Goal: Task Accomplishment & Management: Complete application form

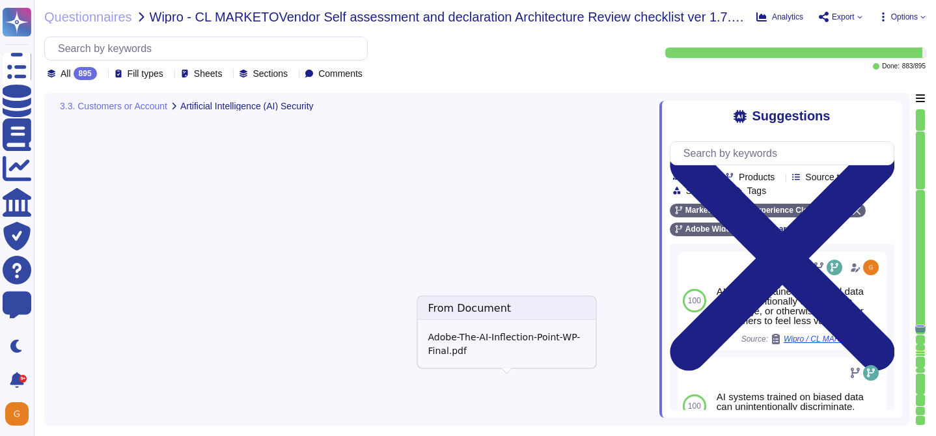
type textarea "The journey to adopting AI responsibly begins with the people who will lead it."
type textarea "For more information, please visit the Adobe Trust Center here: [URL][DOMAIN_NA…"
type textarea "AI systems trained on biased data can unintentionally discriminate, disparage, …"
type textarea "Other mentions being developed, data privacy related to mode training, bot cont…"
type textarea "Adobe offers several APIs to its clients, enabling them to integrate Adobe serv…"
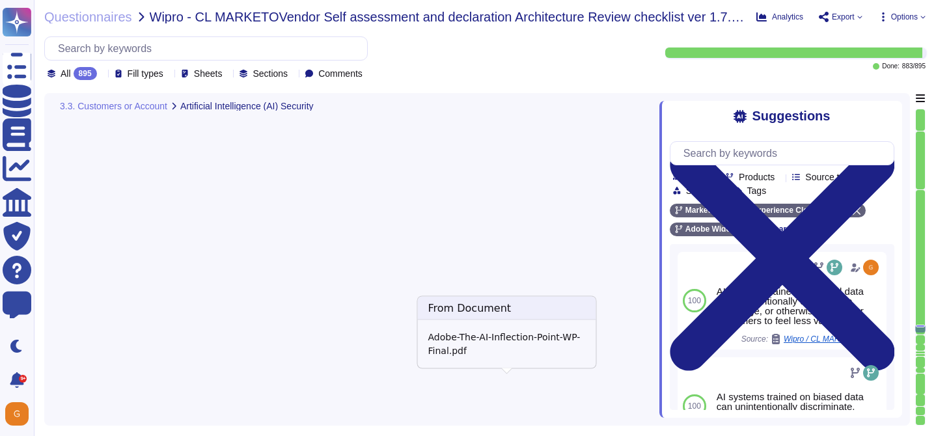
type textarea "Please refer to the Trust Center for ISO 27001 and SOC 2 information."
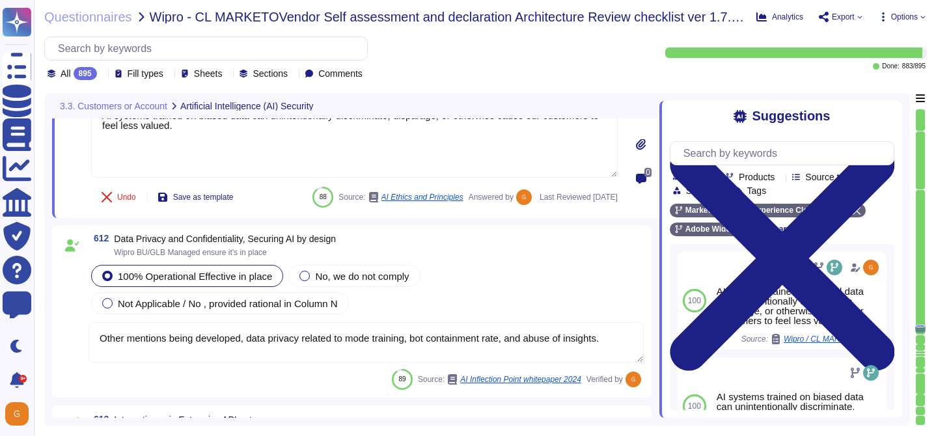
click at [391, 334] on textarea "Other mentions being developed, data privacy related to mode training, bot cont…" at bounding box center [366, 342] width 555 height 40
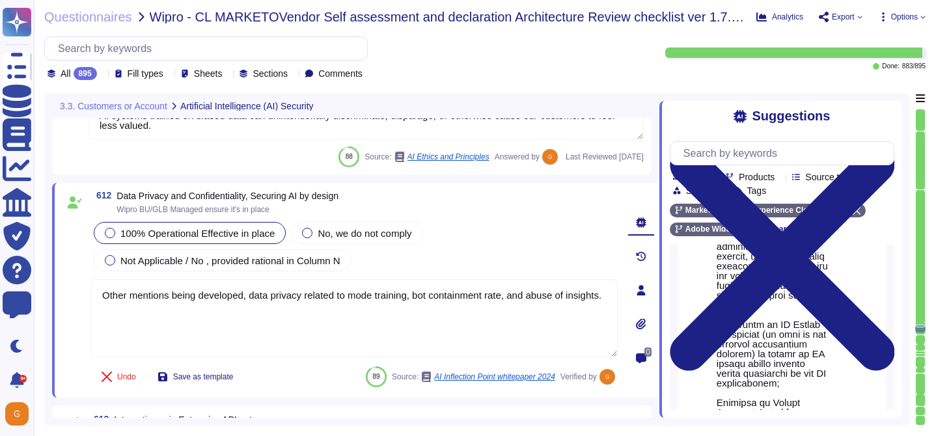
scroll to position [232, 0]
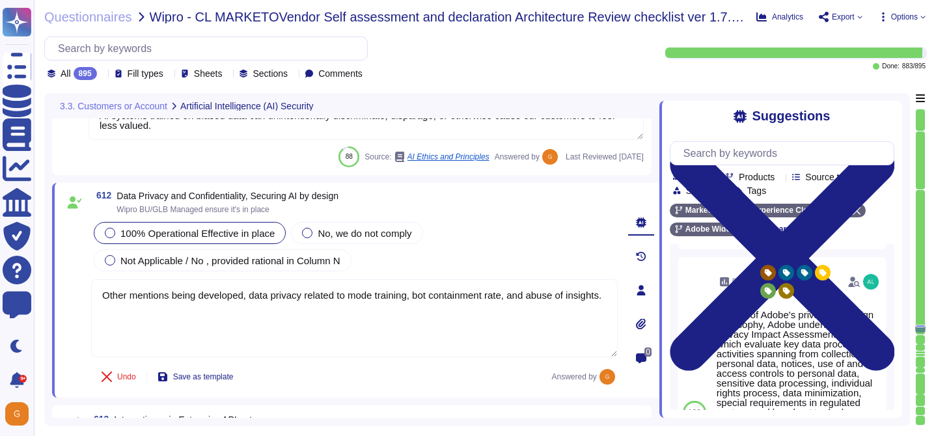
scroll to position [619, 0]
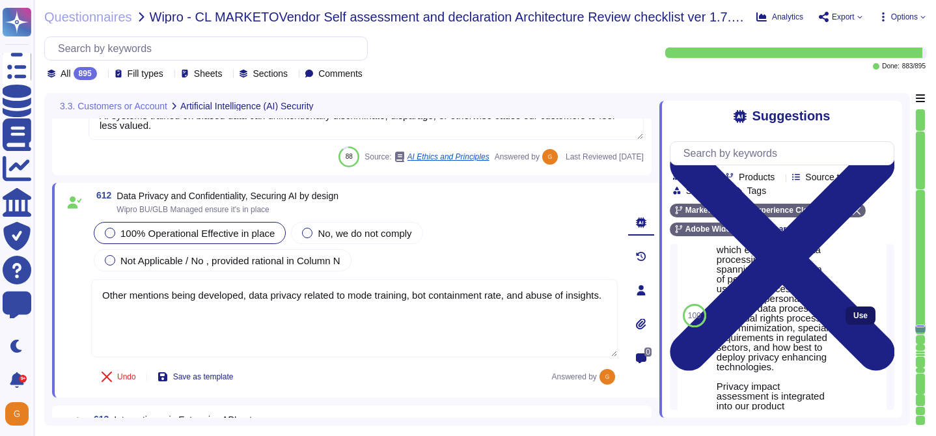
click at [862, 320] on span "Use" at bounding box center [860, 316] width 14 height 8
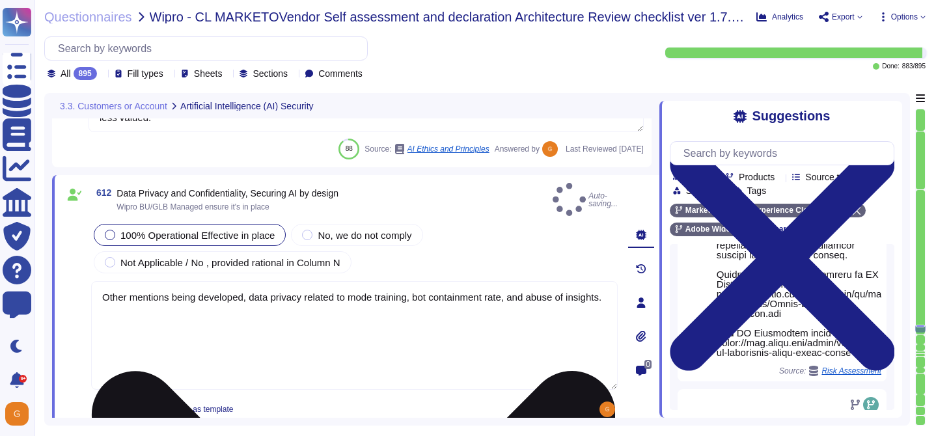
type textarea "Please refer to the Trust Center for ISO 27001 and SOC 2 information."
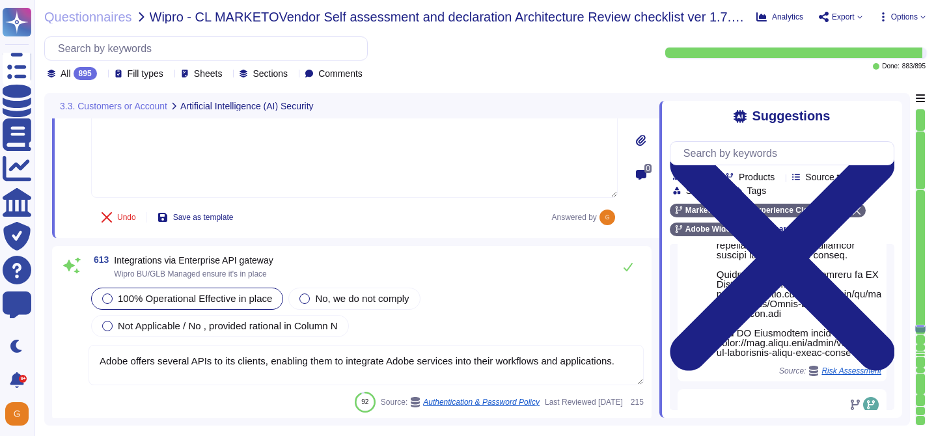
scroll to position [126737, 0]
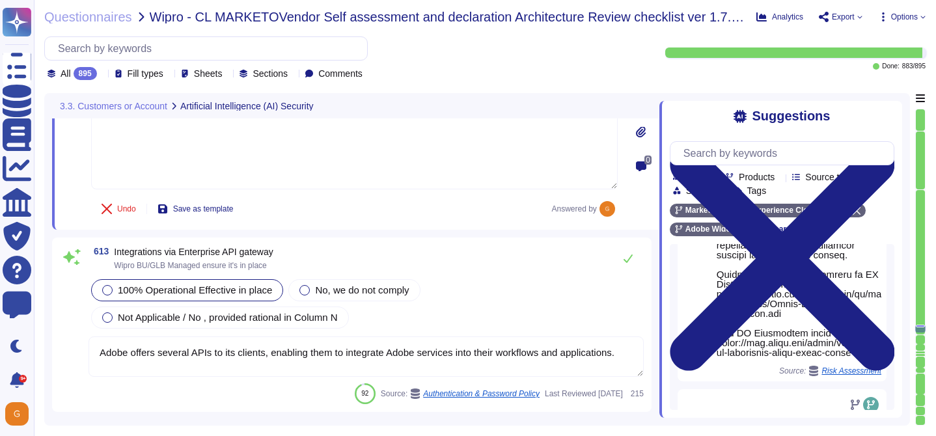
type textarea "New vulnerabilities and threats evolve each day and Adobe strives to respond an…"
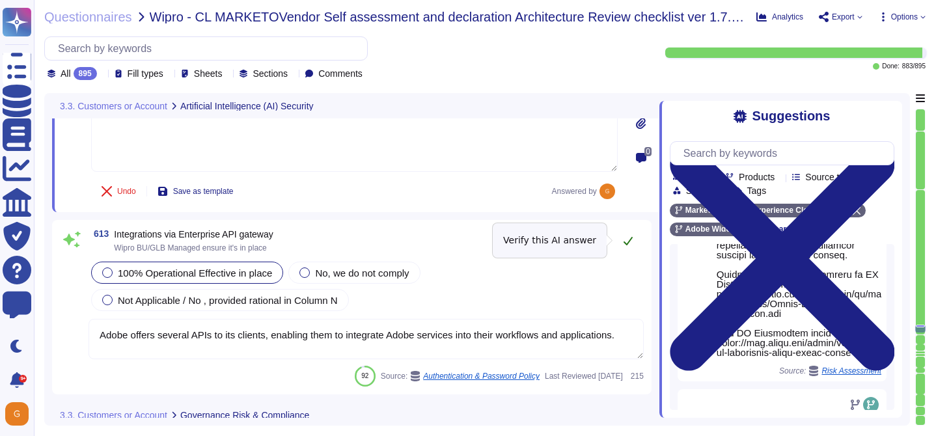
click at [629, 241] on icon at bounding box center [628, 241] width 9 height 8
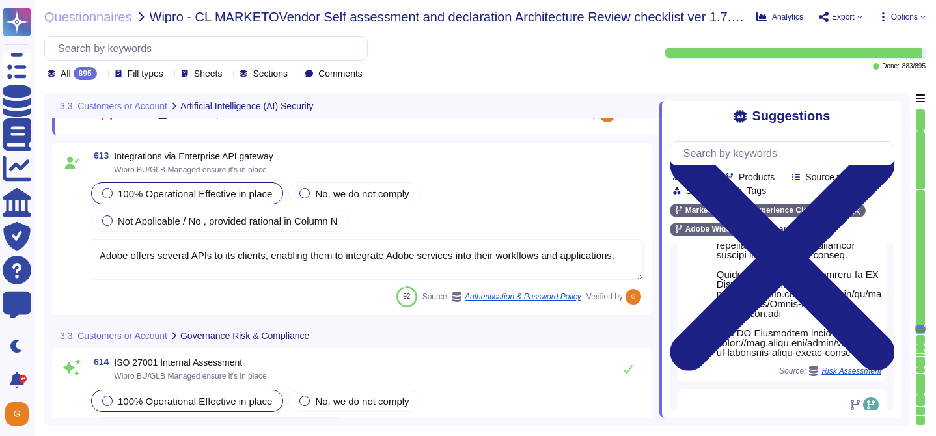
scroll to position [126931, 0]
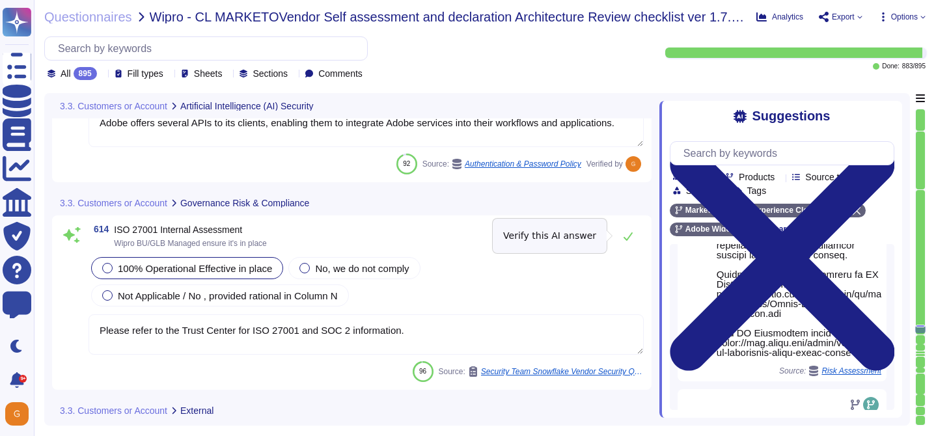
type textarea "As a global company, Adobe strives to meet the requirements of data protection …"
click at [628, 236] on icon at bounding box center [628, 236] width 9 height 8
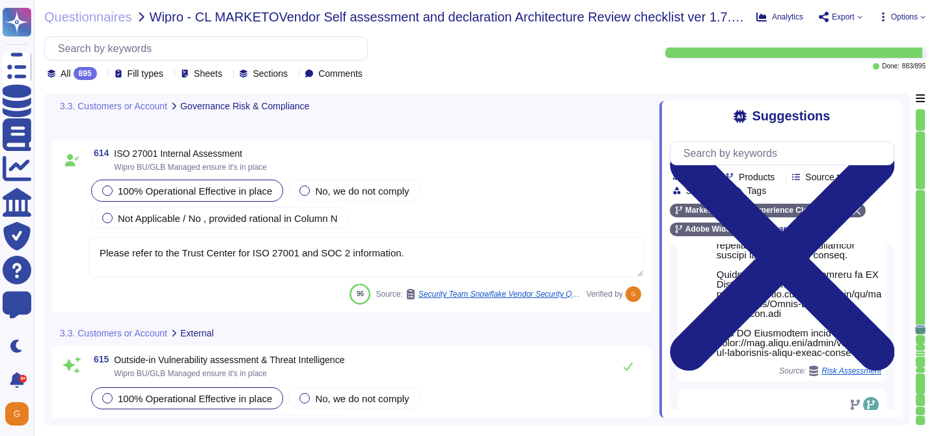
type textarea "This is handled by the Technology Governance Risk and Compliance (TechGRC) team…"
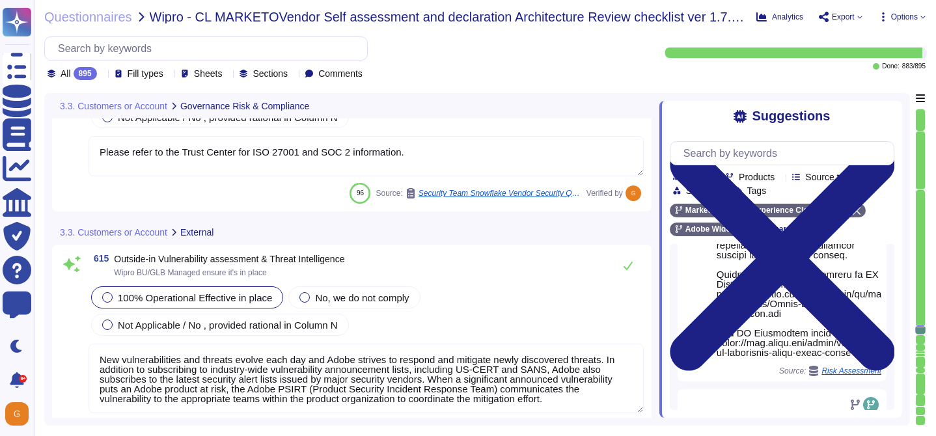
scroll to position [127113, 0]
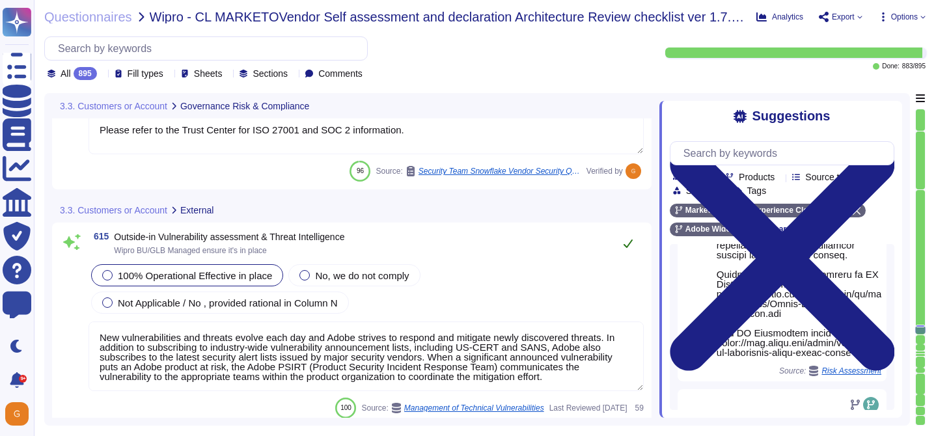
click at [630, 241] on icon at bounding box center [628, 244] width 9 height 8
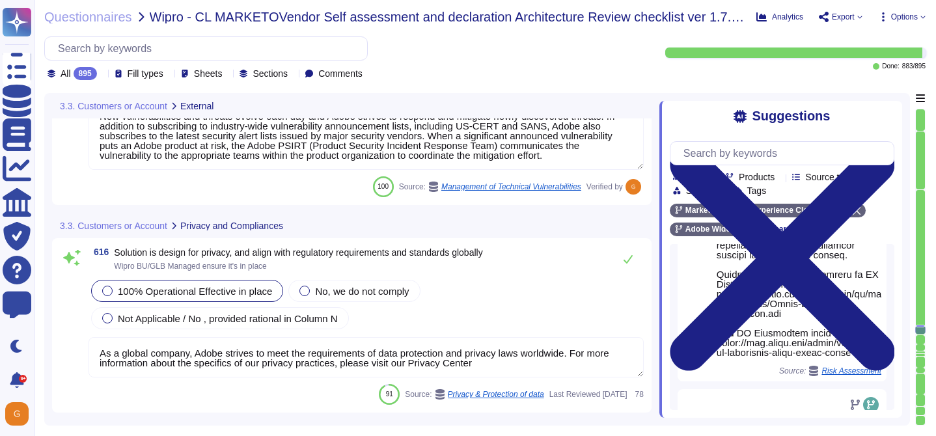
type textarea "In this Standard, a risk refers to one of two situations"
click at [626, 256] on icon at bounding box center [628, 260] width 10 height 10
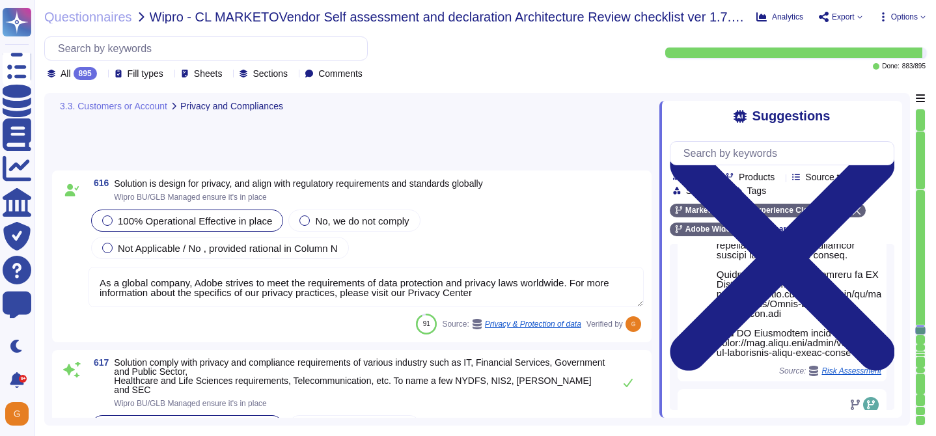
type textarea "The Operating Committee reviews the Security Risk Register monthly, including p…"
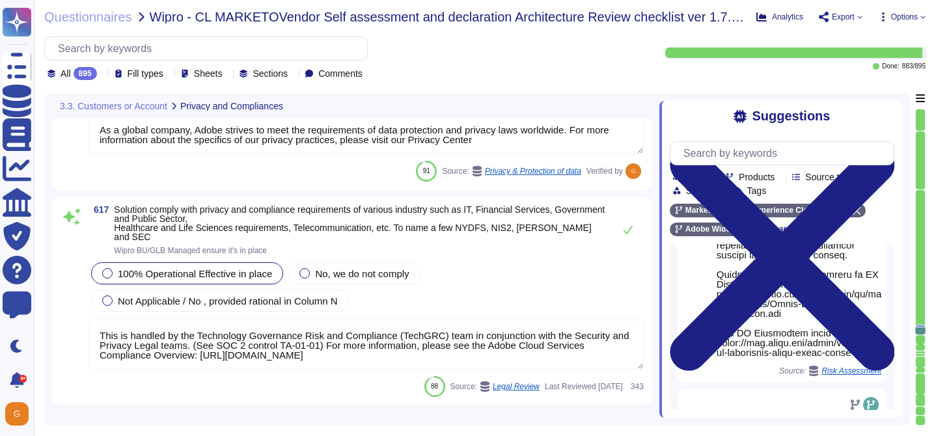
scroll to position [127536, 0]
click at [631, 230] on icon at bounding box center [628, 230] width 10 height 10
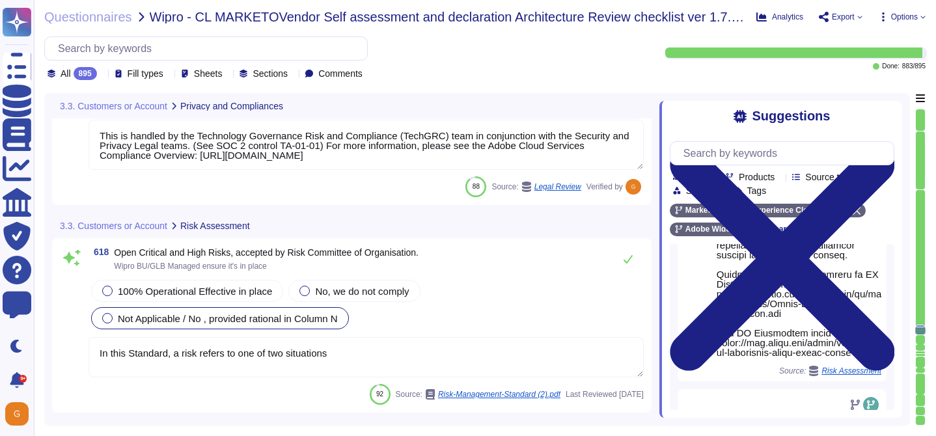
type textarea "To request an exception for consideration, please go to the Technology Policies…"
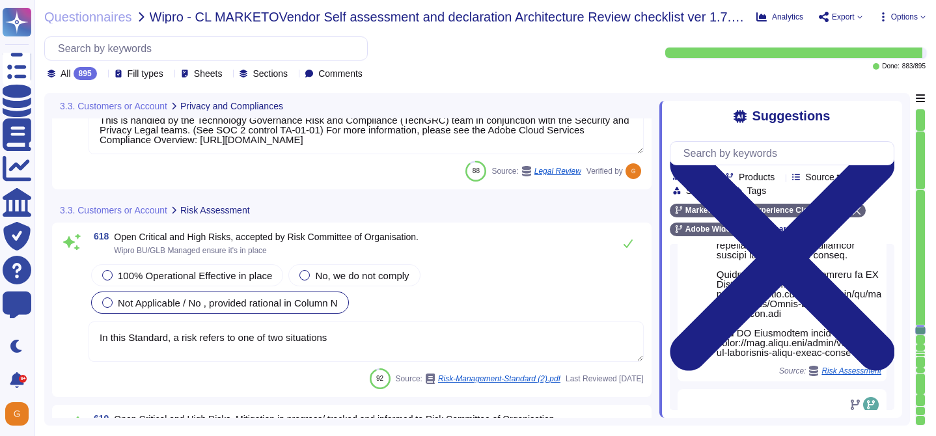
scroll to position [127745, 0]
type textarea "To request an exception for consideration, please go to the Technology Policies…"
click at [206, 277] on span "100% Operational Effective in place" at bounding box center [195, 274] width 154 height 11
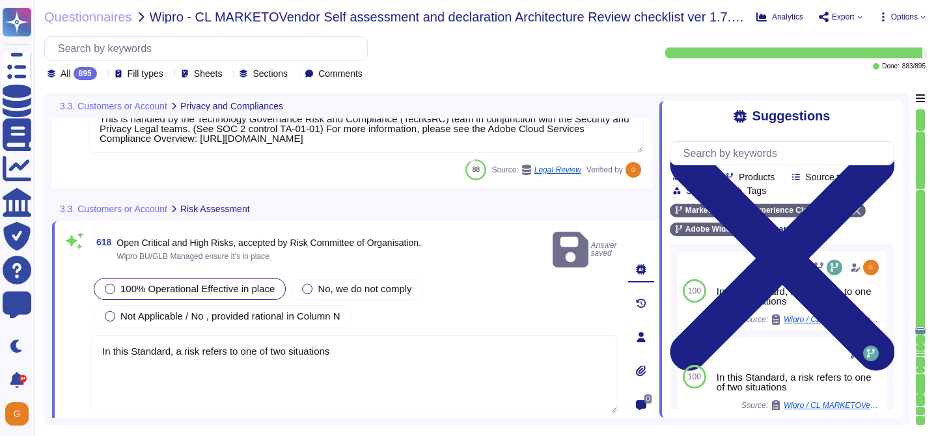
type textarea "To request an exception for consideration, please go to the Technology Policies…"
click at [390, 366] on textarea "In this Standard, a risk refers to one of two situations" at bounding box center [354, 374] width 527 height 78
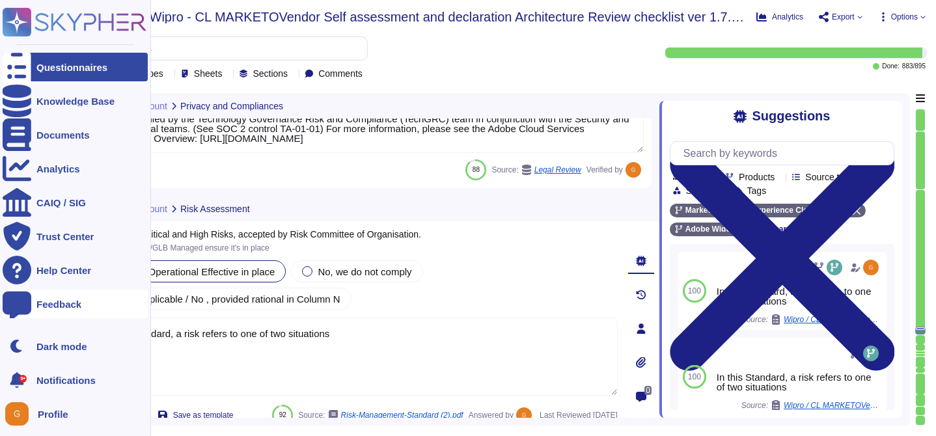
drag, startPoint x: 367, startPoint y: 336, endPoint x: 14, endPoint y: 316, distance: 353.3
click at [14, 316] on div "Questionnaires Knowledge Base Documents Analytics CAIQ / SIG Trust Center Help …" at bounding box center [468, 218] width 936 height 436
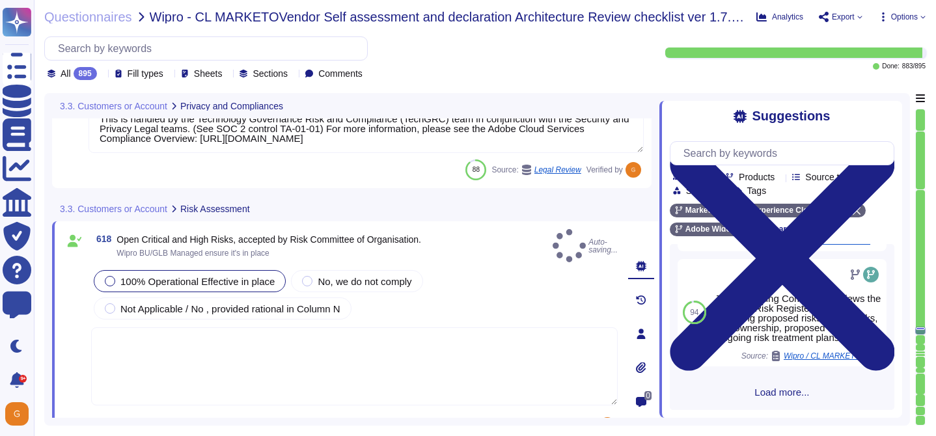
scroll to position [364, 0]
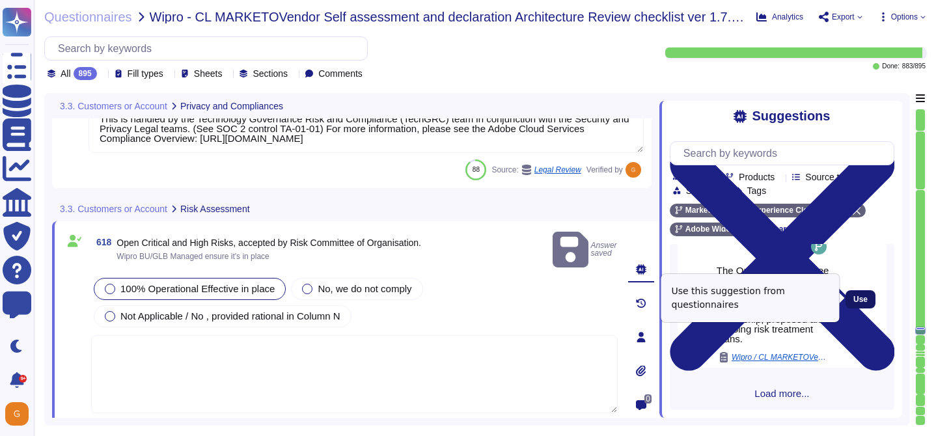
click at [858, 301] on span "Use" at bounding box center [860, 299] width 14 height 8
type textarea "The Operating Committee reviews the Security Risk Register monthly, including p…"
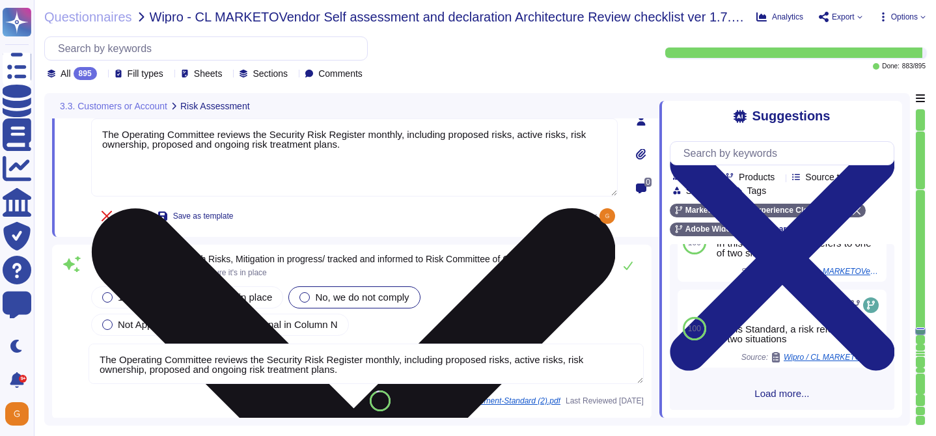
scroll to position [127955, 0]
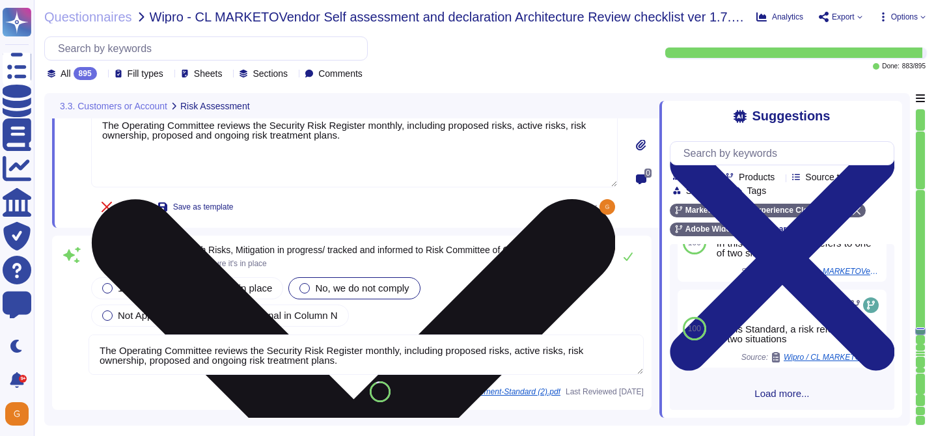
type textarea "The Business continuity plan is documented and reviewed annually and attested b…"
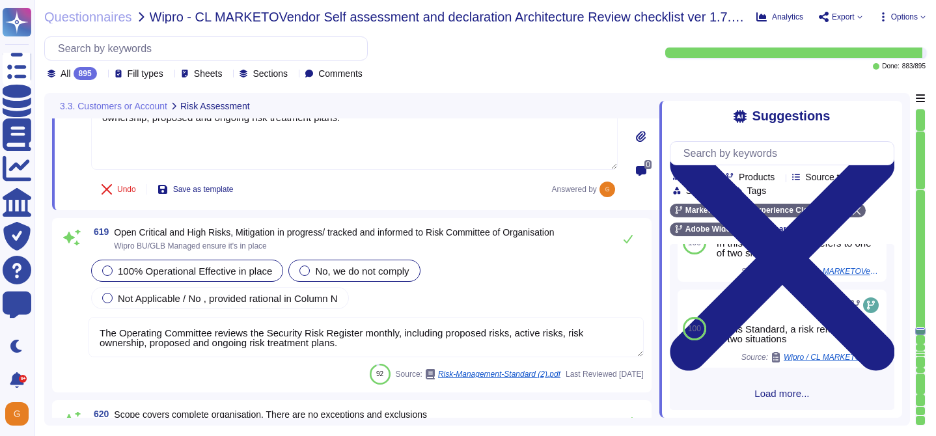
click at [254, 277] on div "100% Operational Effective in place" at bounding box center [187, 271] width 192 height 22
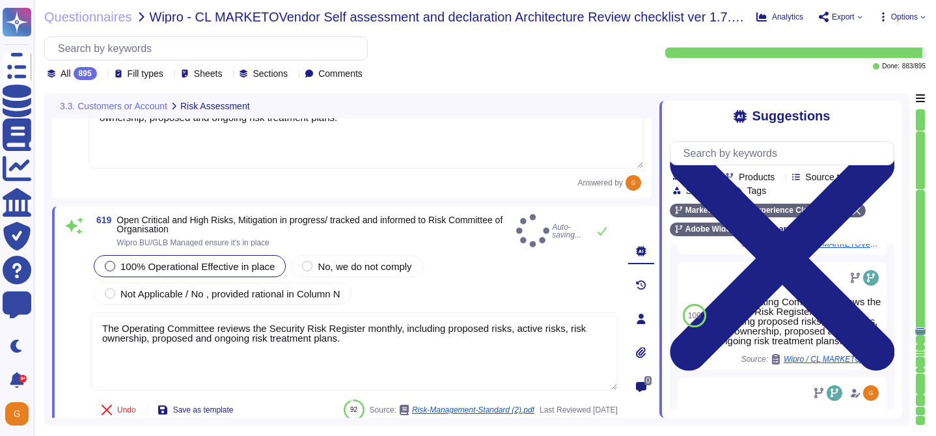
scroll to position [0, 0]
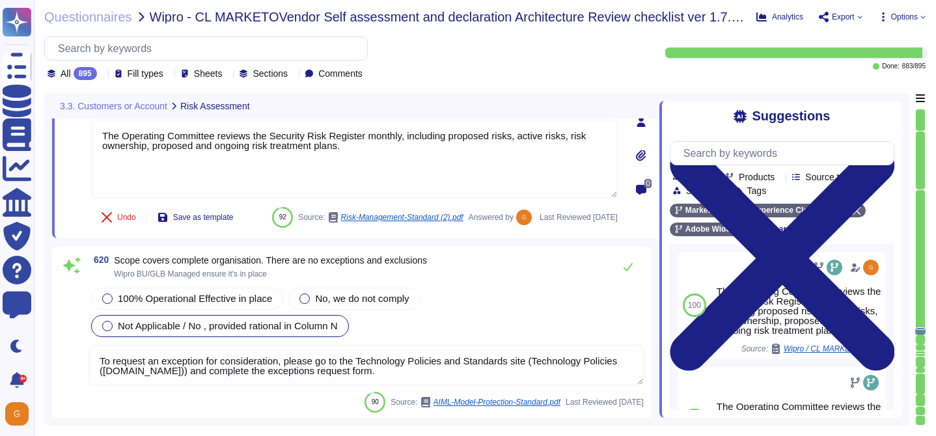
type textarea "ISO/IEC 27002 is an international standard that provides guidance for organizat…"
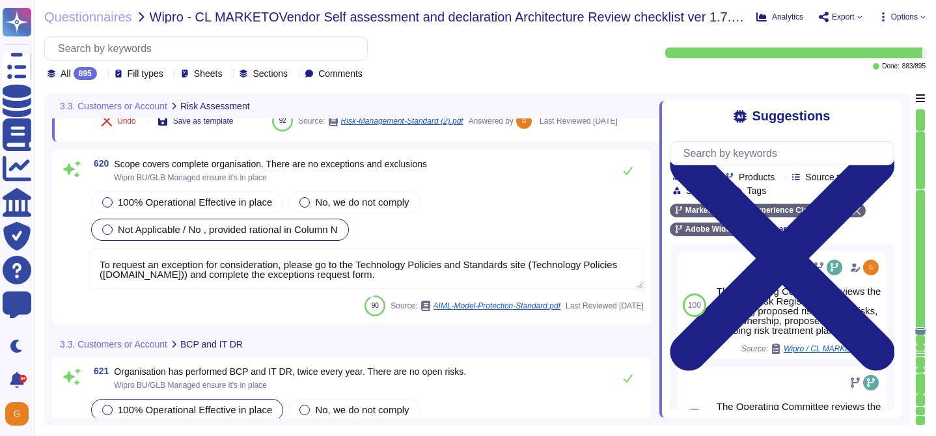
scroll to position [128248, 0]
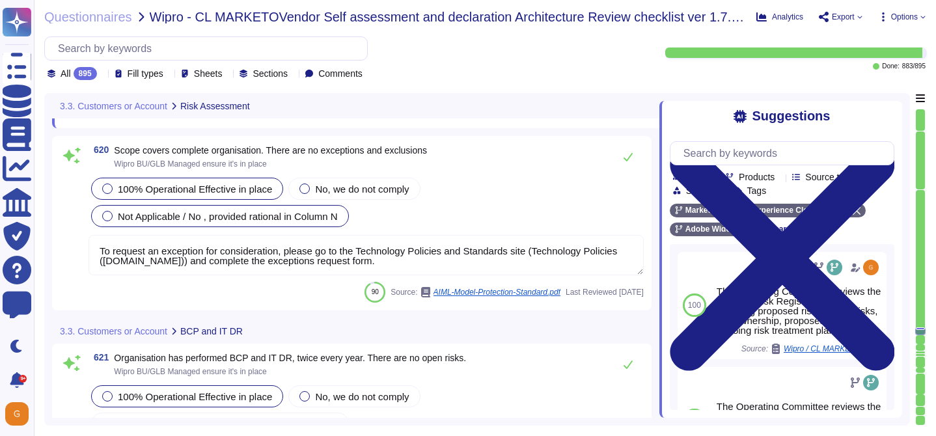
click at [236, 195] on span "100% Operational Effective in place" at bounding box center [195, 189] width 154 height 11
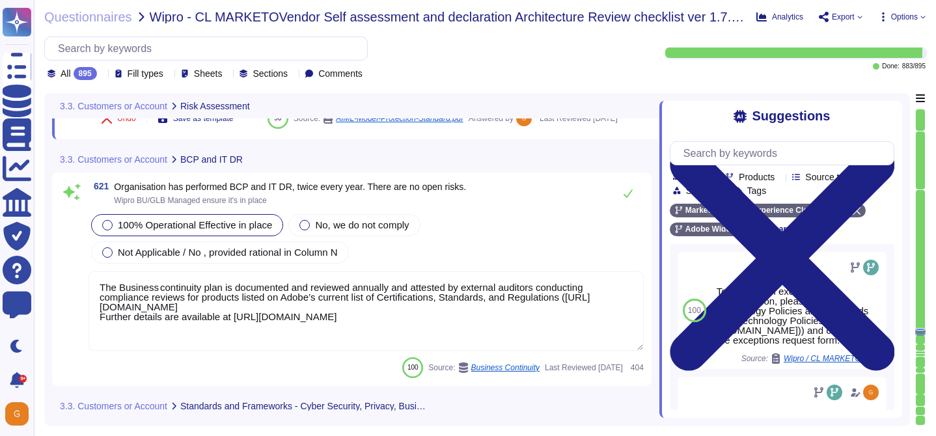
type textarea "As a global company, Adobe strives to meet the requirements of data protection …"
click at [633, 206] on button at bounding box center [627, 194] width 31 height 26
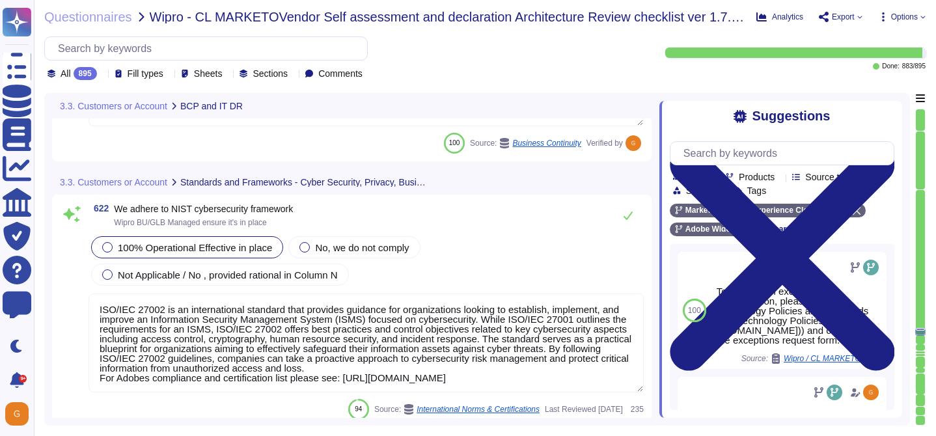
scroll to position [128647, 0]
type textarea "Please refer to the Trust Center for ISO 27001 and SOC 2 information."
click at [631, 213] on icon at bounding box center [628, 215] width 10 height 10
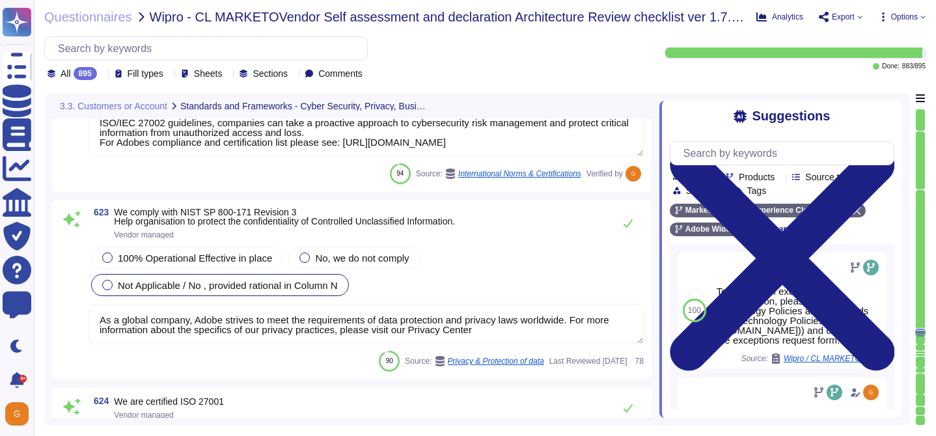
scroll to position [128882, 0]
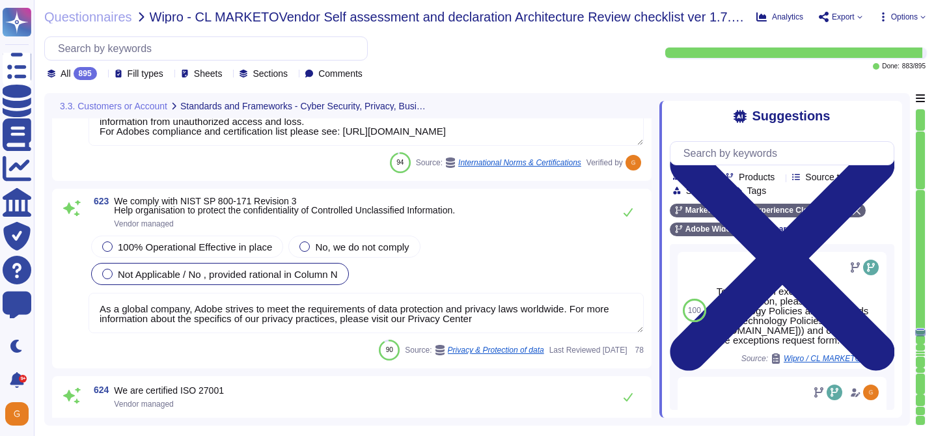
type textarea "ISO/IEC 27002 is an international standard that provides guidance for organizat…"
click at [242, 252] on div "100% Operational Effective in place" at bounding box center [187, 247] width 192 height 22
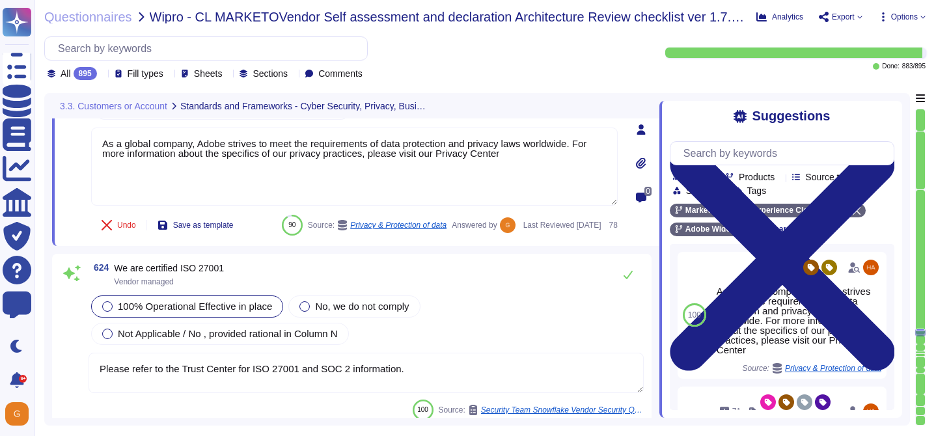
type textarea "As described within our SOC 2 reports, Adobe uses the Common Controls Framework…"
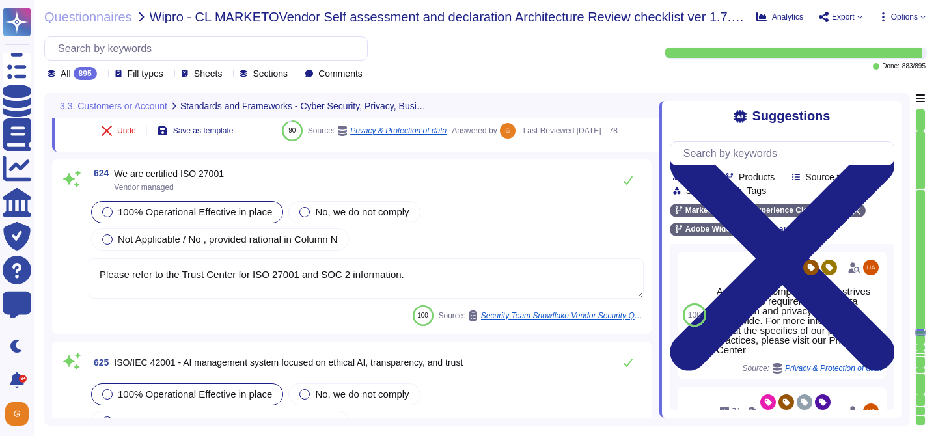
scroll to position [129152, 0]
click at [630, 185] on icon at bounding box center [628, 179] width 10 height 10
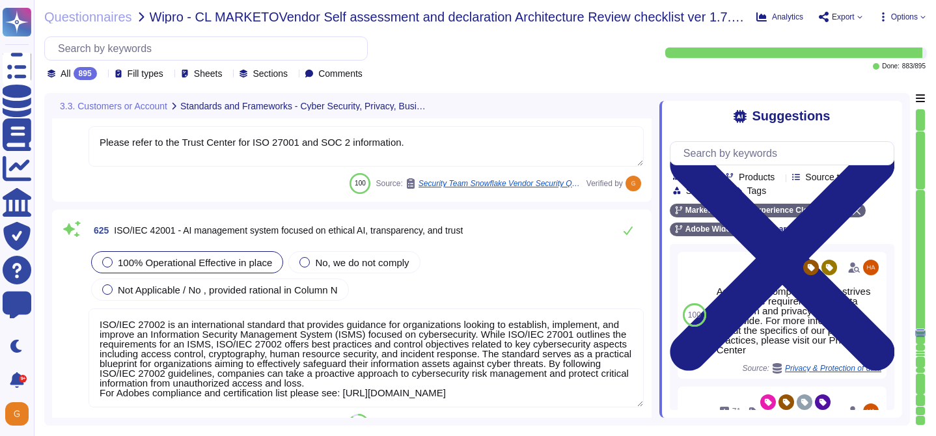
type textarea "In alignment with ISO 27001, Adobe has been validated and certified by an indep…"
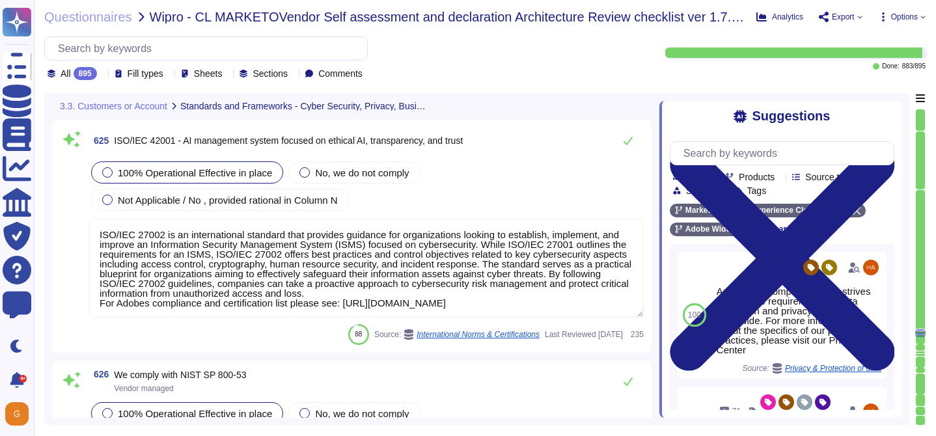
scroll to position [129363, 0]
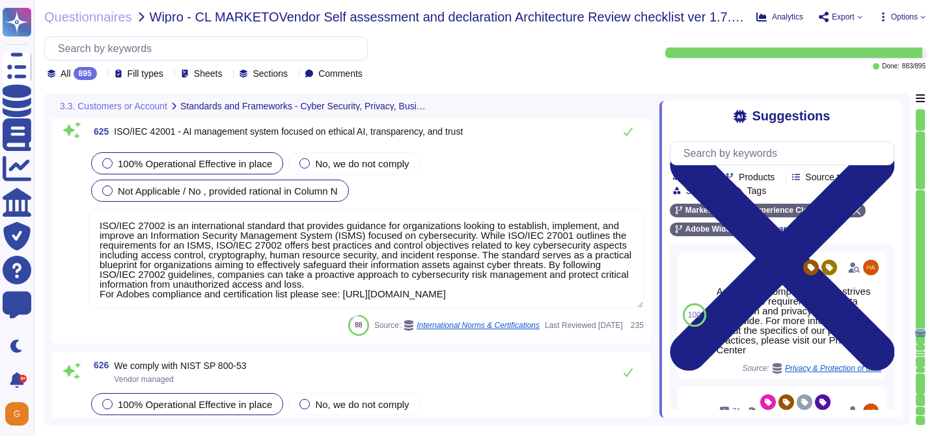
click at [323, 202] on div "Not Applicable / No , provided rational in Column N" at bounding box center [220, 191] width 258 height 22
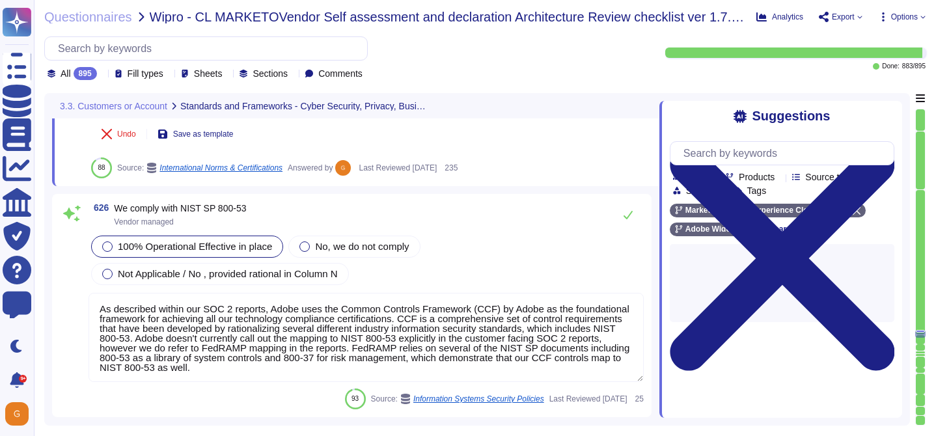
type textarea "SOC 2 certification is a security framework developed by the American Institute…"
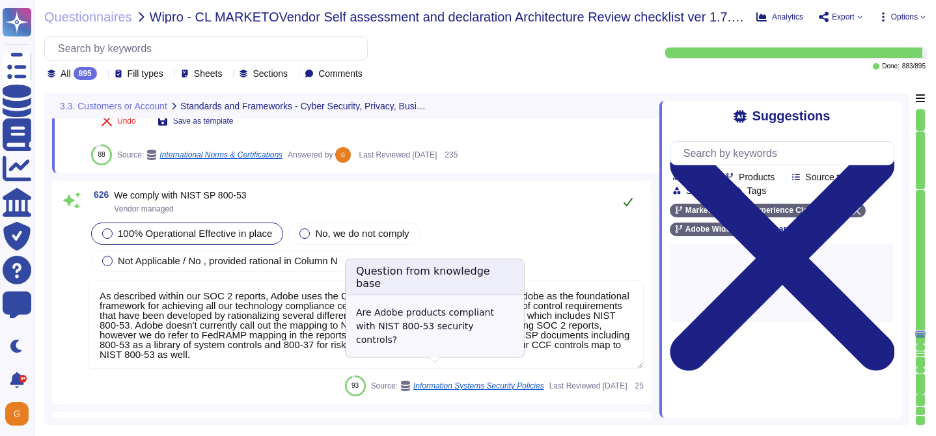
click at [628, 198] on icon at bounding box center [628, 202] width 9 height 8
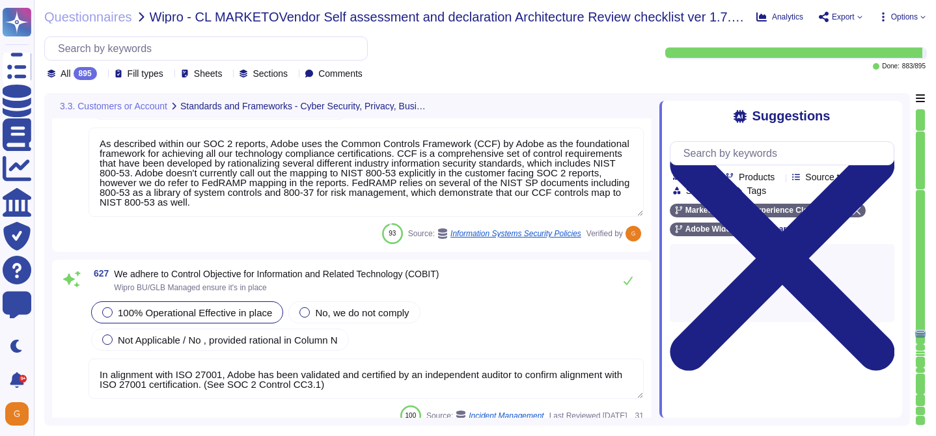
scroll to position [1, 0]
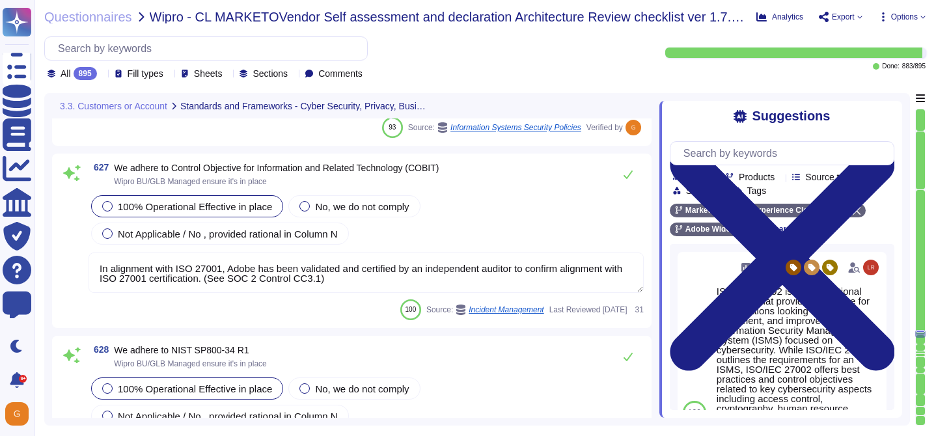
type textarea "Adobe abides by all national and local rules and restrictions regarding Busines…"
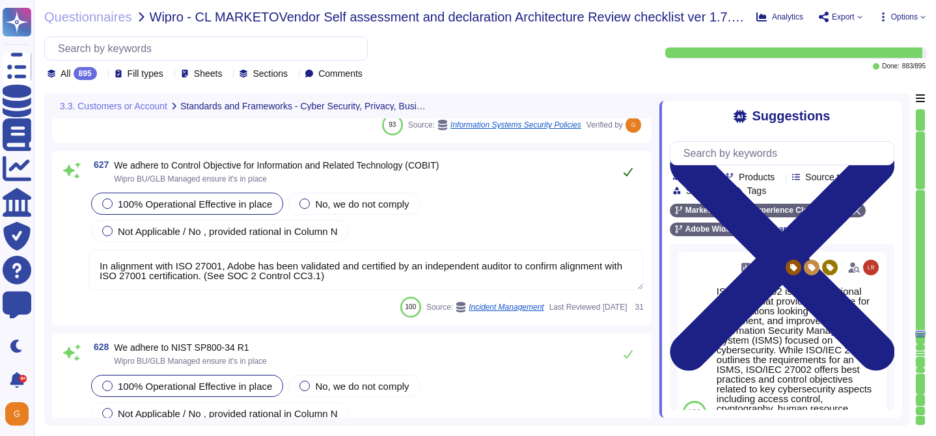
click at [624, 167] on icon at bounding box center [628, 172] width 10 height 10
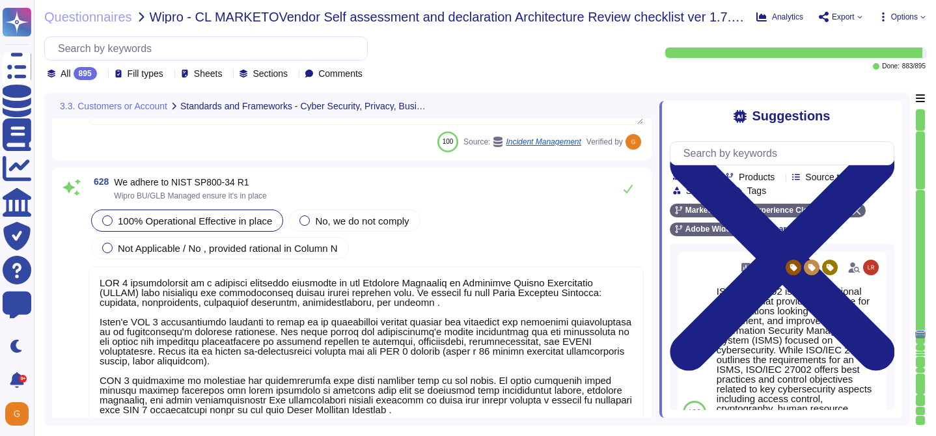
scroll to position [129928, 0]
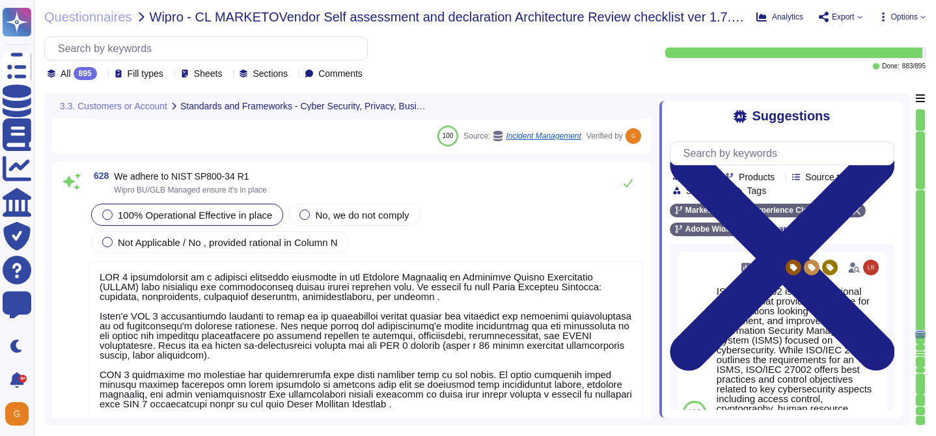
type textarea "ISO/IEC 27002 is an international standard that provides guidance for organizat…"
click at [629, 179] on icon at bounding box center [628, 183] width 10 height 10
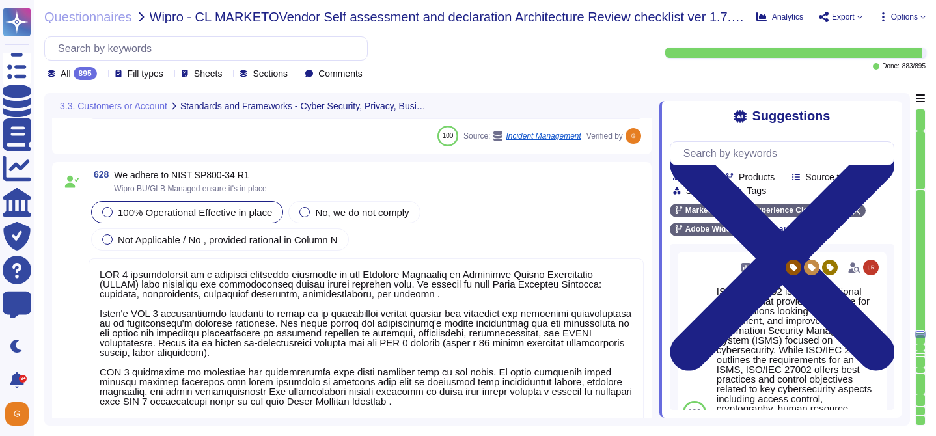
scroll to position [1, 0]
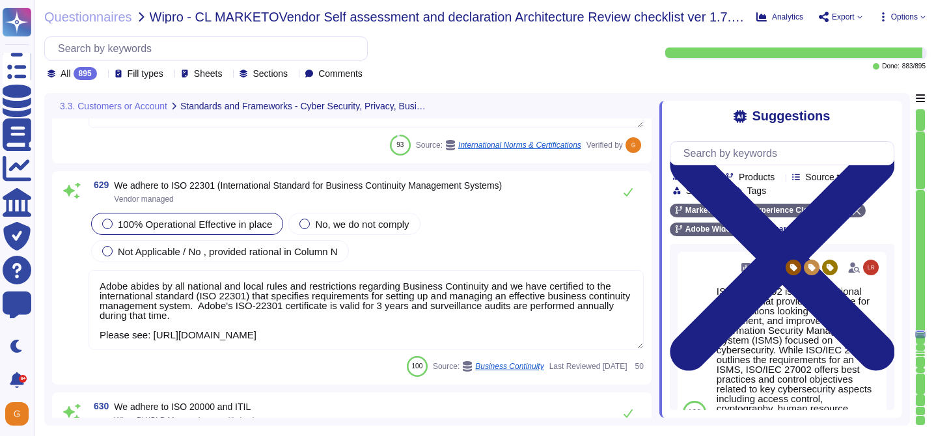
type textarea "As a global company, Adobe strives to meet the requirements of data protection …"
click at [623, 193] on icon at bounding box center [628, 193] width 10 height 10
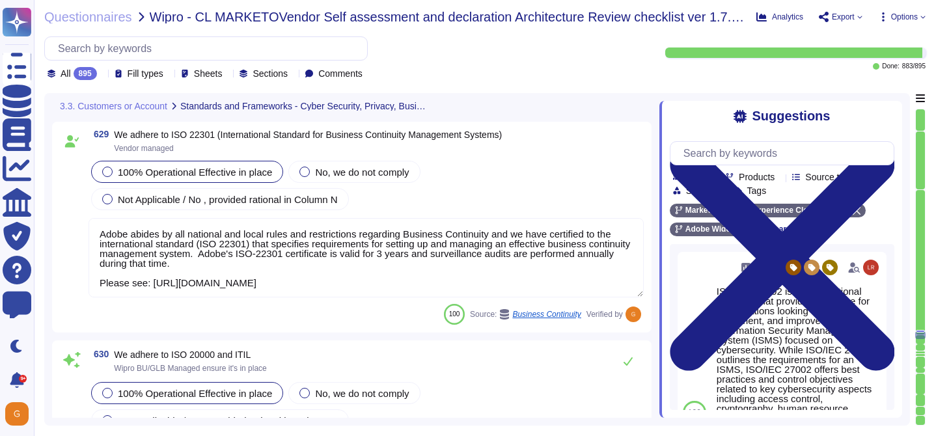
type textarea "See: [URL][DOMAIN_NAME]"
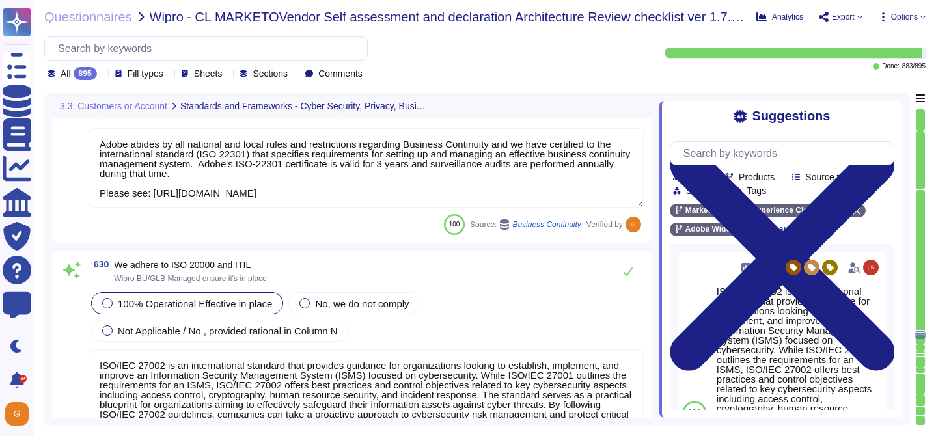
scroll to position [130366, 0]
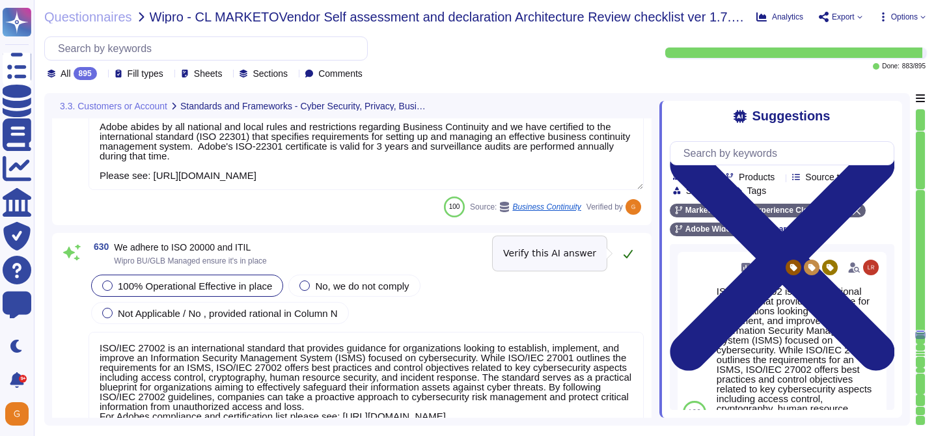
click at [629, 253] on icon at bounding box center [628, 254] width 9 height 8
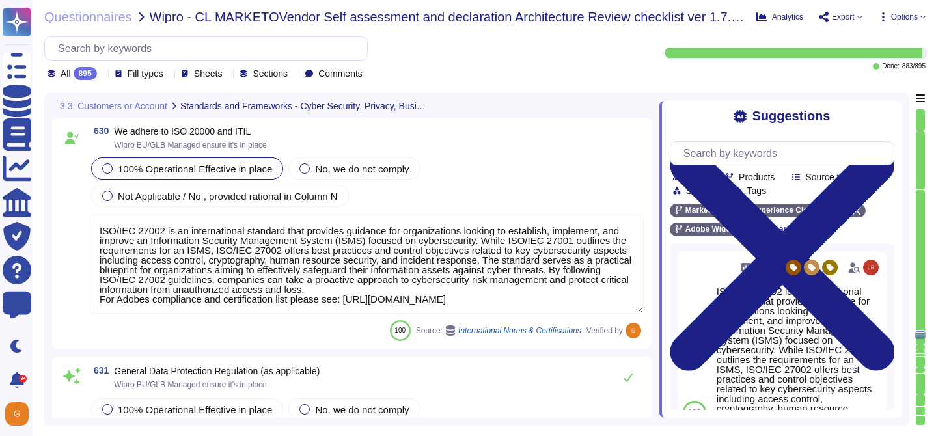
scroll to position [130500, 0]
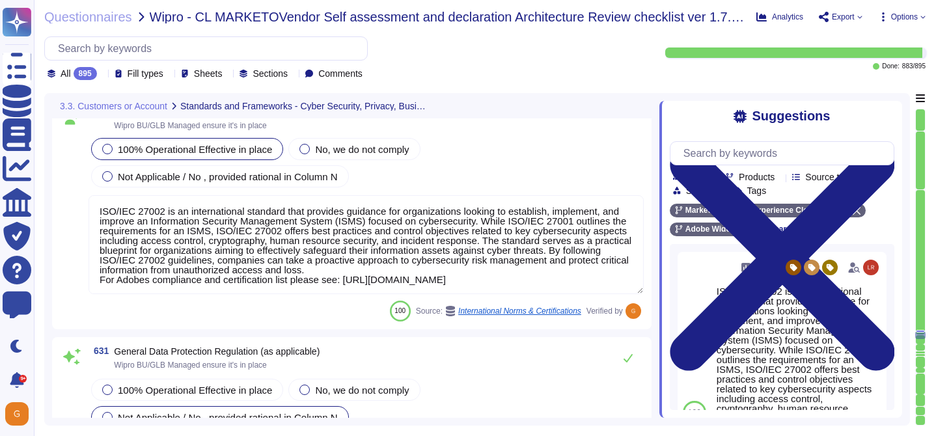
type textarea "Adobe utilizes cloud-native key management systems (KMS) and/or approved key re…"
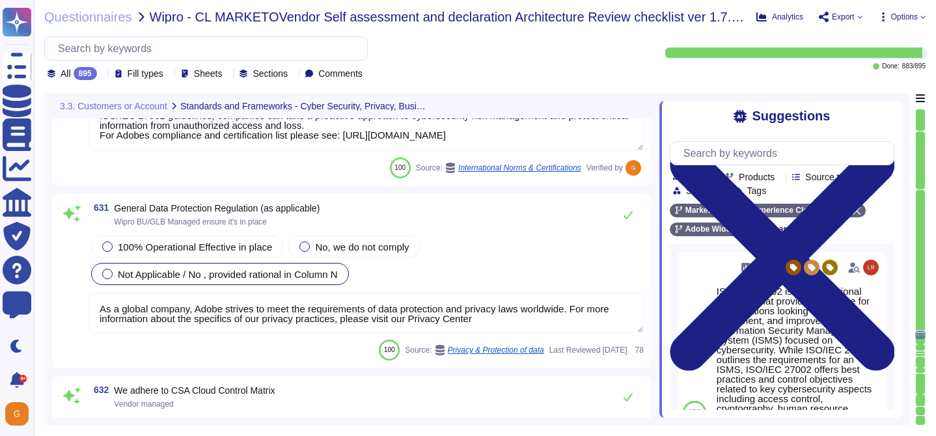
scroll to position [130641, 0]
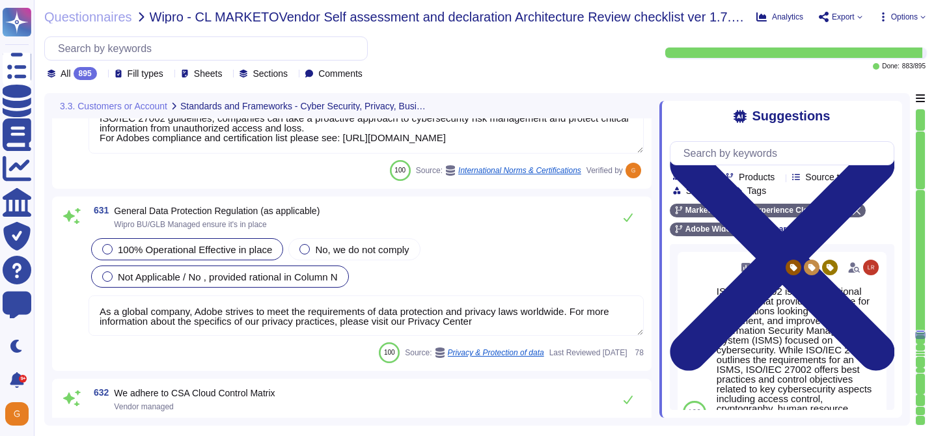
click at [237, 247] on span "100% Operational Effective in place" at bounding box center [195, 249] width 154 height 11
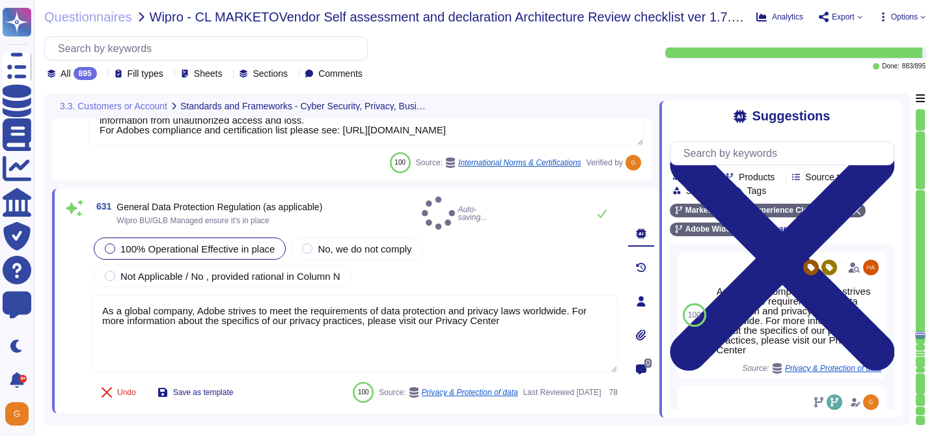
type textarea "Adobe utilizes cloud-native key management systems (KMS) and/or approved key re…"
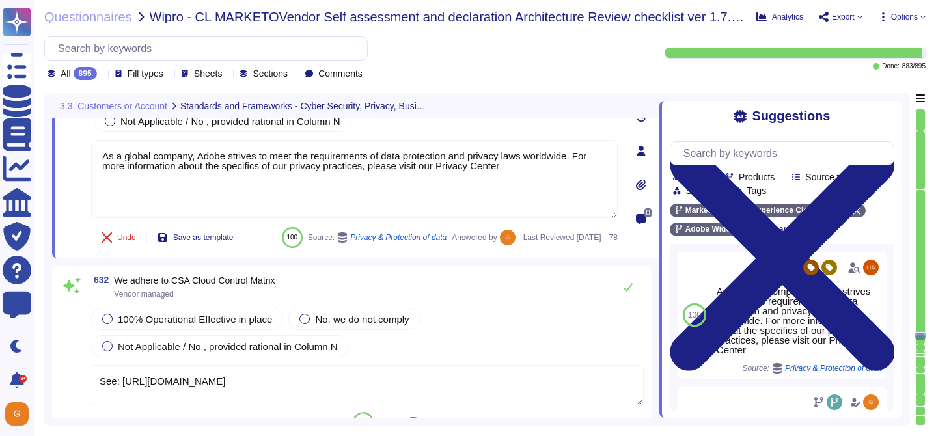
type textarea "Adobe coordinates all security efforts under the CSO. Adobe has a Chief Securit…"
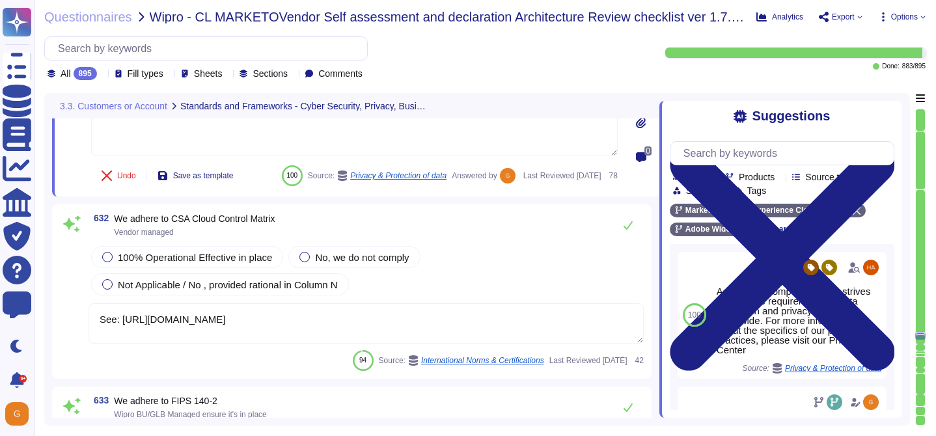
scroll to position [130841, 0]
click at [176, 262] on span "100% Operational Effective in place" at bounding box center [195, 256] width 154 height 11
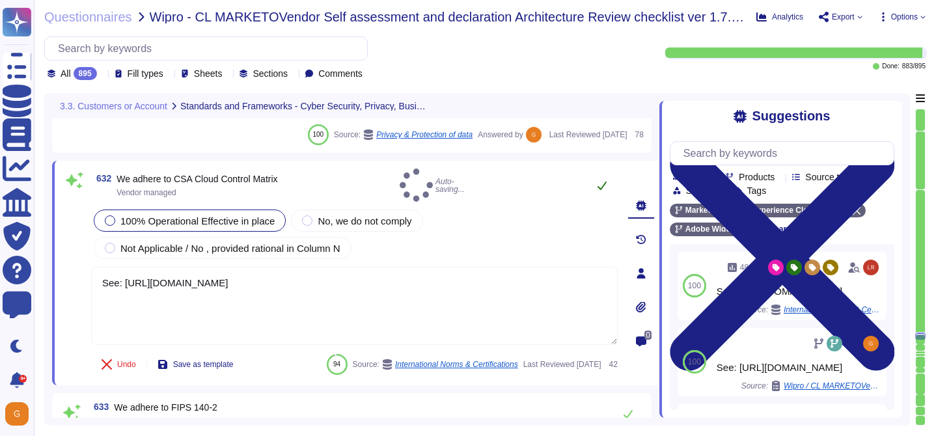
click at [605, 189] on button at bounding box center [601, 185] width 31 height 26
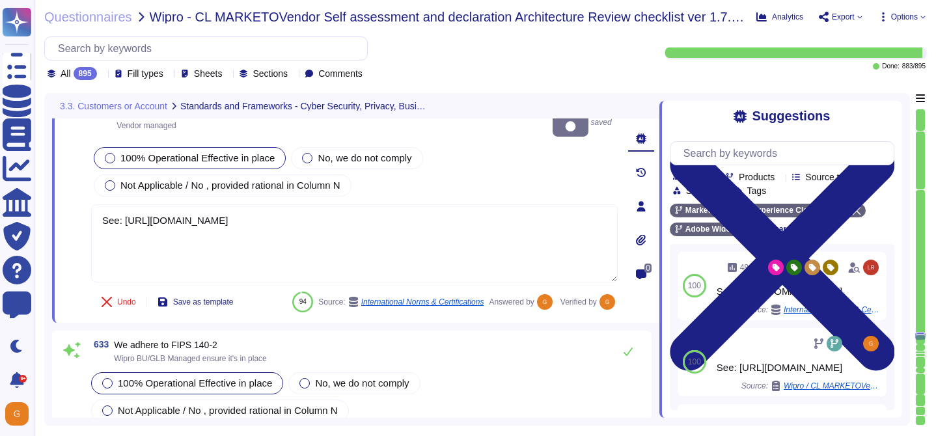
type textarea "We follow U.S. generally accepted accounting principles to produce our financia…"
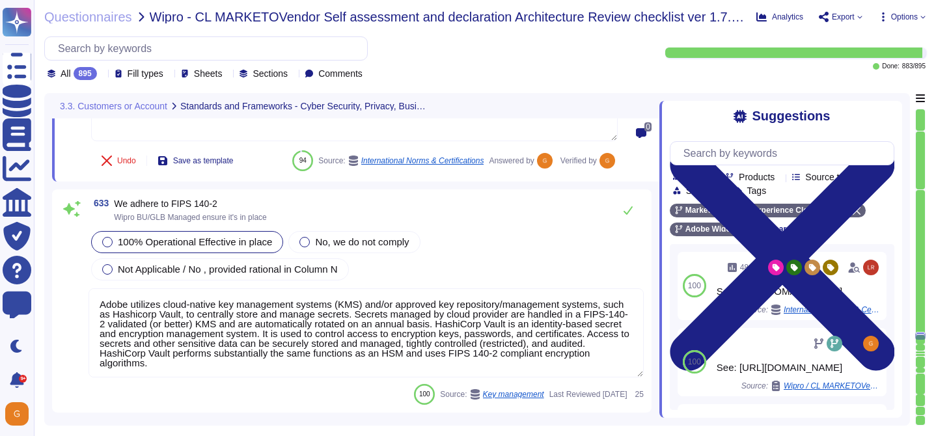
scroll to position [131048, 0]
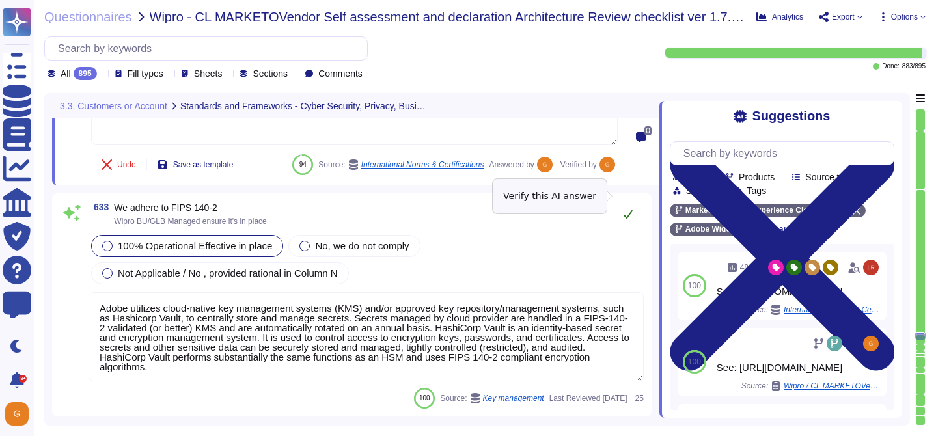
click at [624, 209] on icon at bounding box center [628, 214] width 10 height 10
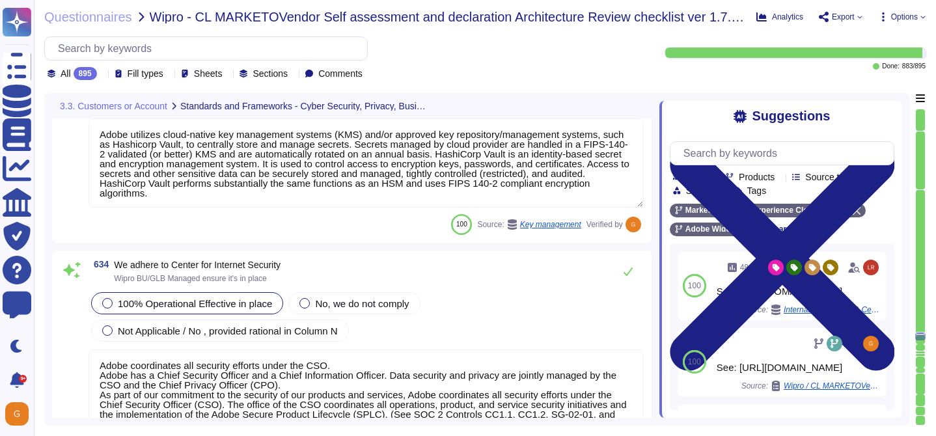
type textarea "We follow U.S. generally accepted accounting principles to produce our financia…"
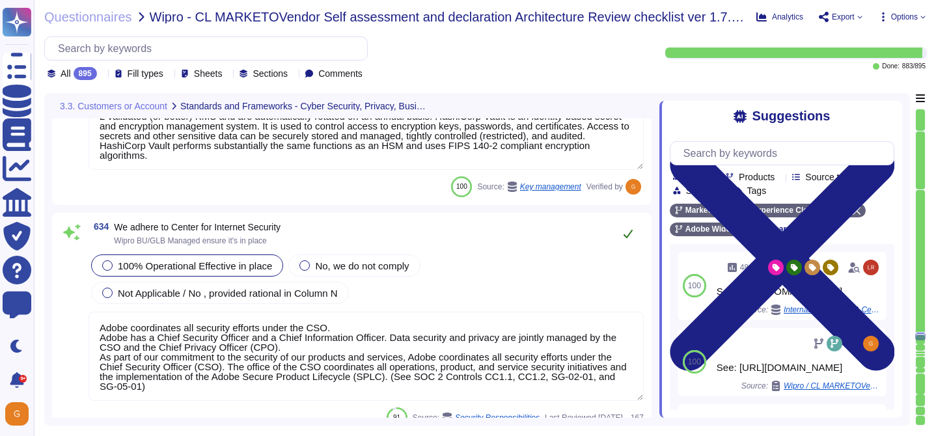
click at [631, 232] on icon at bounding box center [628, 234] width 9 height 8
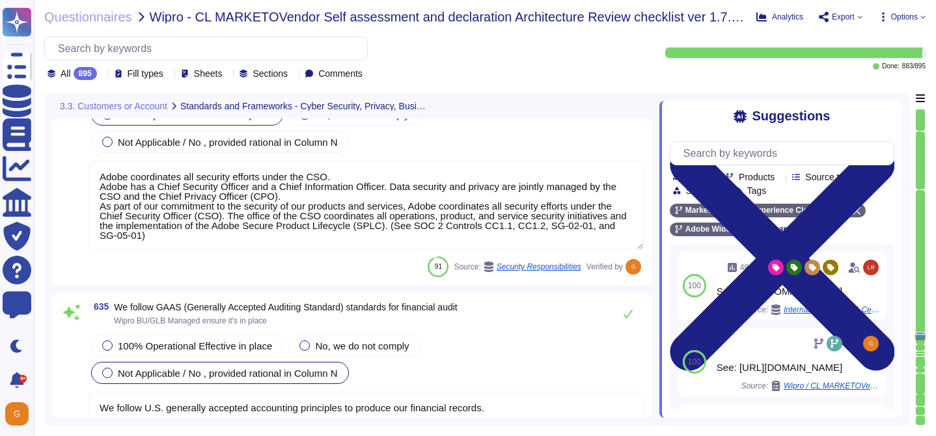
type textarea "Yes. Adobe risk assessments are performed in alignment with NIST SP 800-30 Revi…"
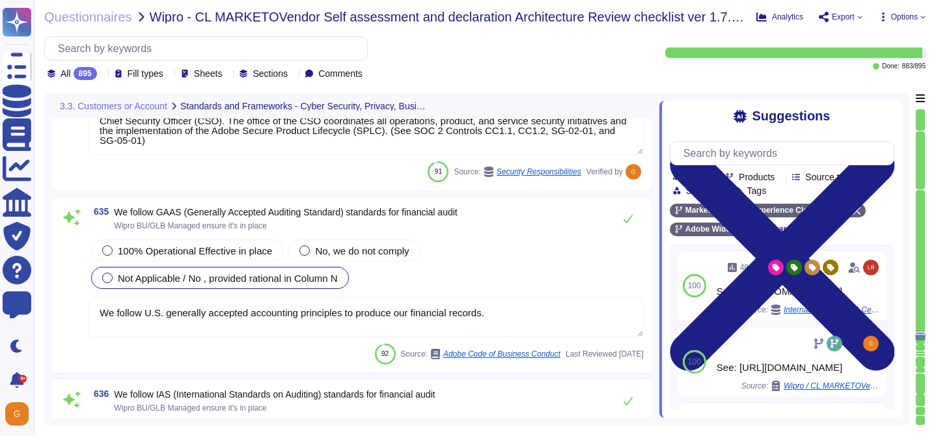
scroll to position [131469, 0]
click at [635, 219] on button at bounding box center [627, 217] width 31 height 26
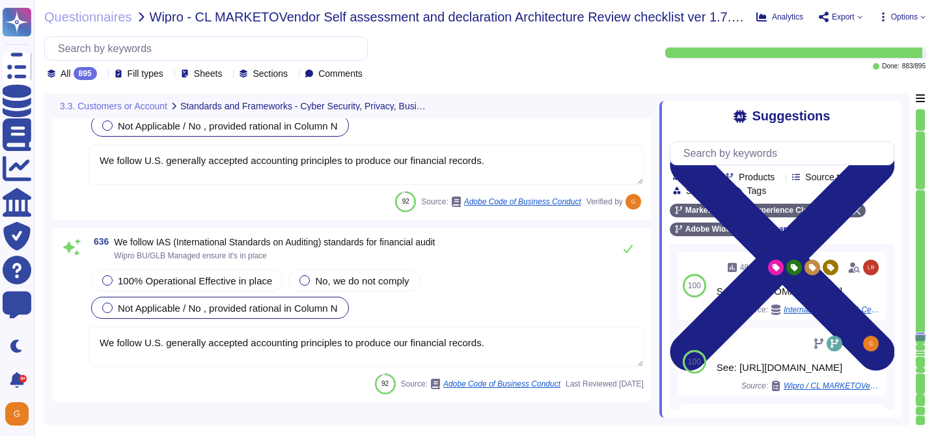
type textarea "There are many regulatory standards in place, such as the European Union's AI A…"
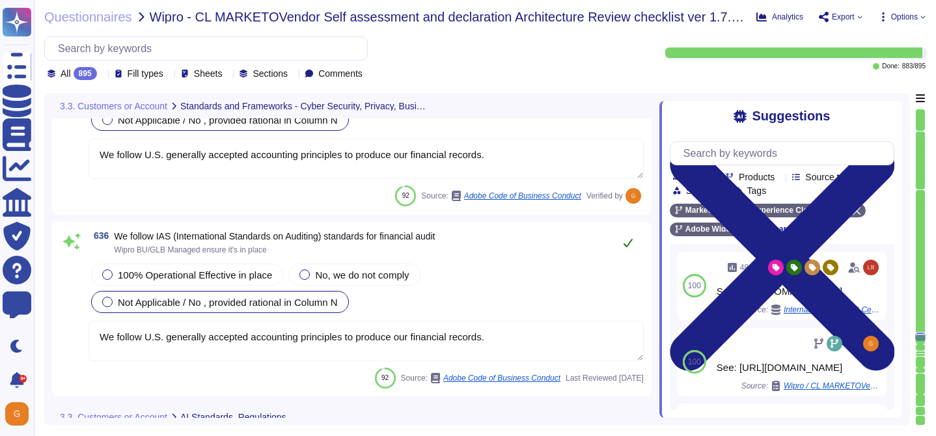
click at [625, 240] on icon at bounding box center [628, 243] width 10 height 10
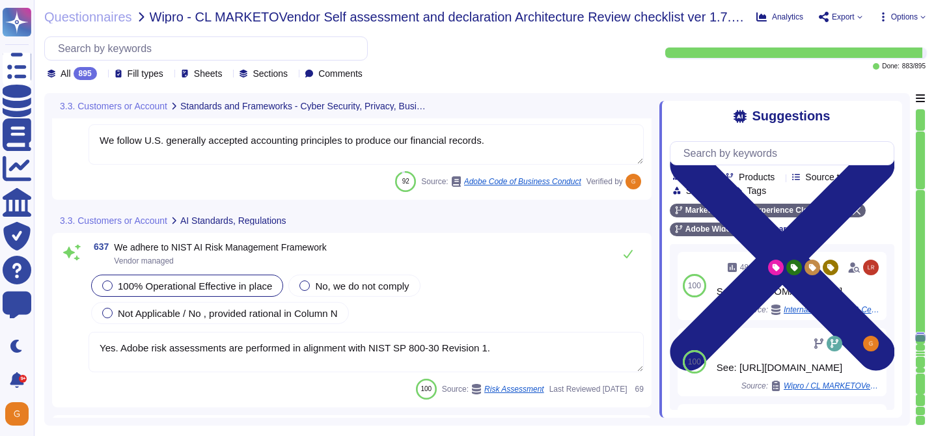
scroll to position [131828, 0]
type textarea "There are many regulatory standards in place, such as the European Union's AI A…"
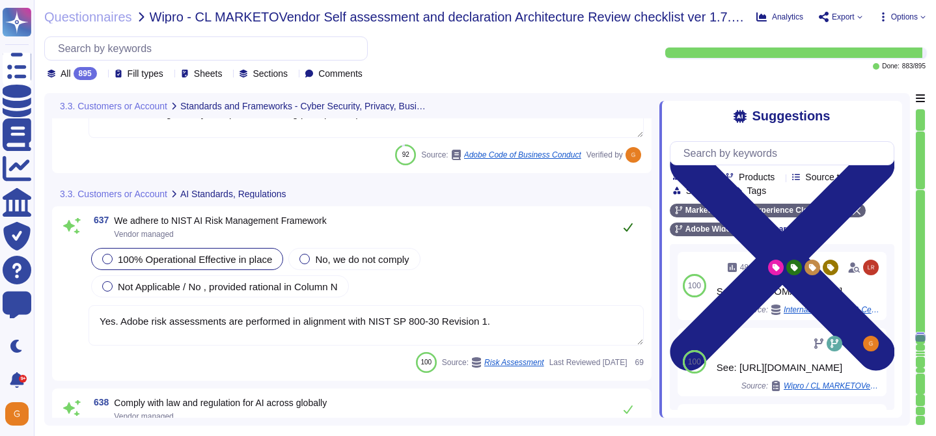
click at [626, 231] on icon at bounding box center [628, 227] width 10 height 10
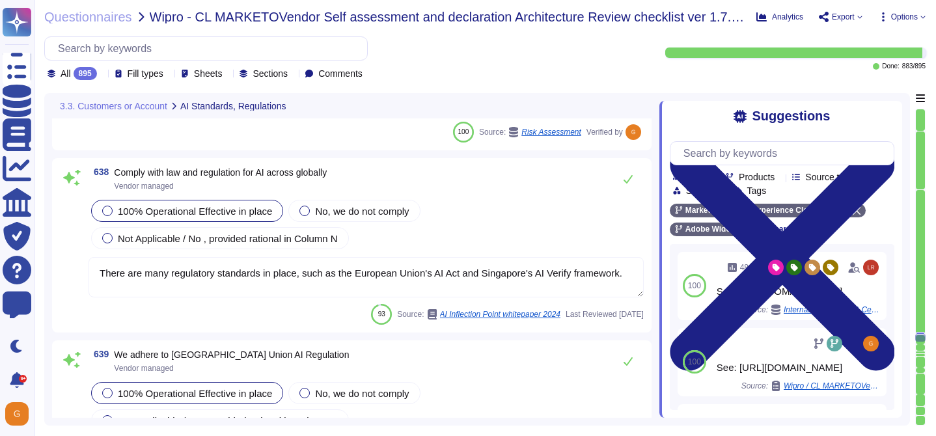
scroll to position [132051, 0]
type textarea "We hold ourselves to these principles in everything we do. We strive to communi…"
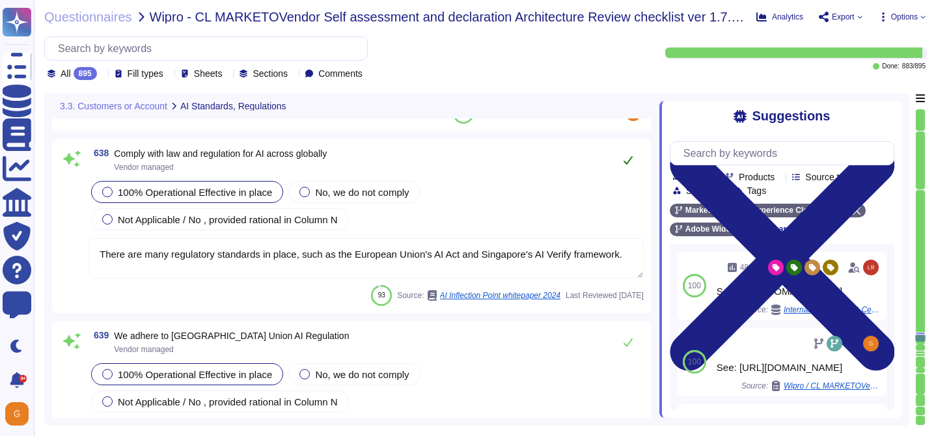
click at [624, 166] on button at bounding box center [627, 160] width 31 height 26
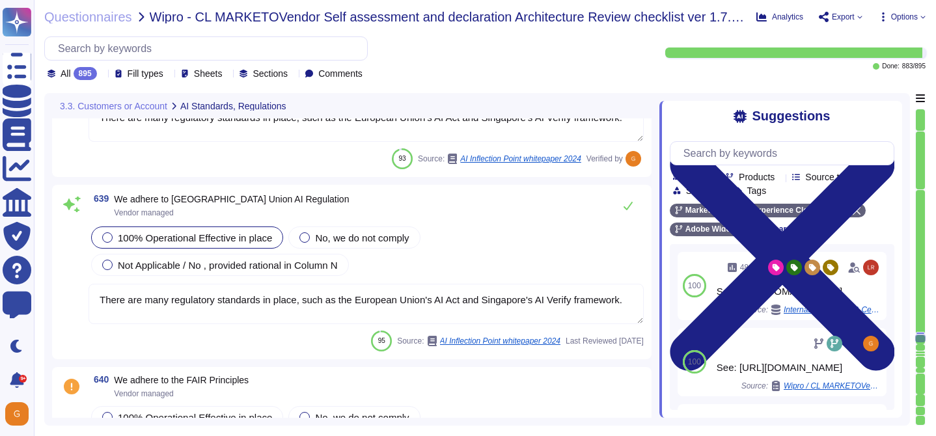
type textarea "Permissions checks fail gracefully and result in an immediate error preventing …"
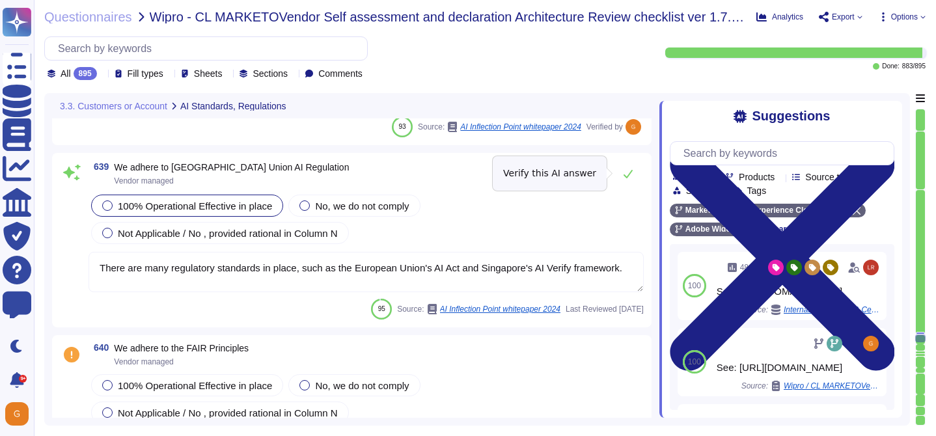
click at [624, 166] on button at bounding box center [627, 174] width 31 height 26
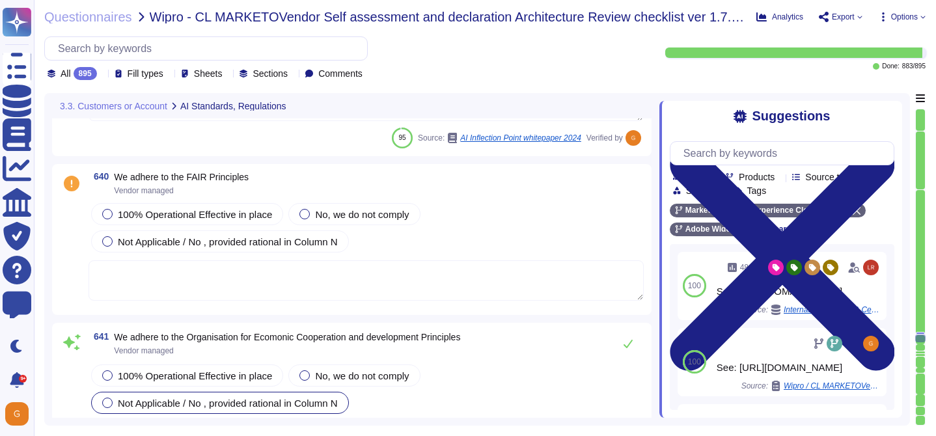
scroll to position [132401, 0]
type textarea "128 bit value in a 32 bit hexadecimal field"
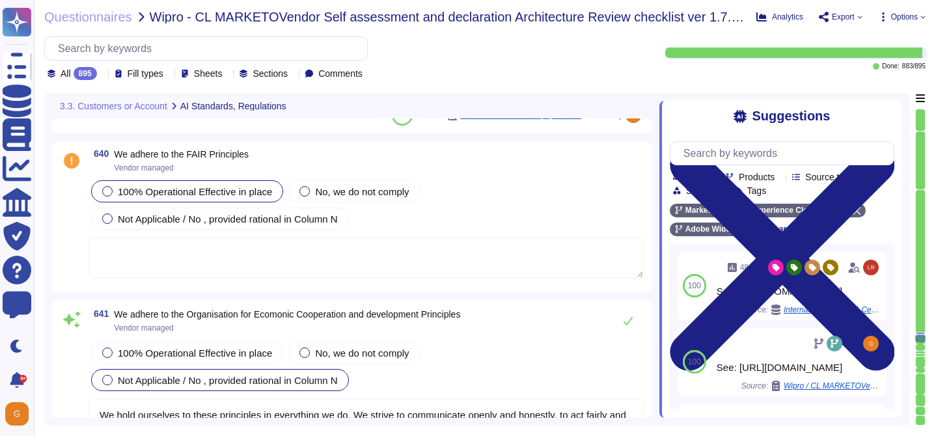
click at [213, 197] on div "100% Operational Effective in place" at bounding box center [187, 191] width 192 height 22
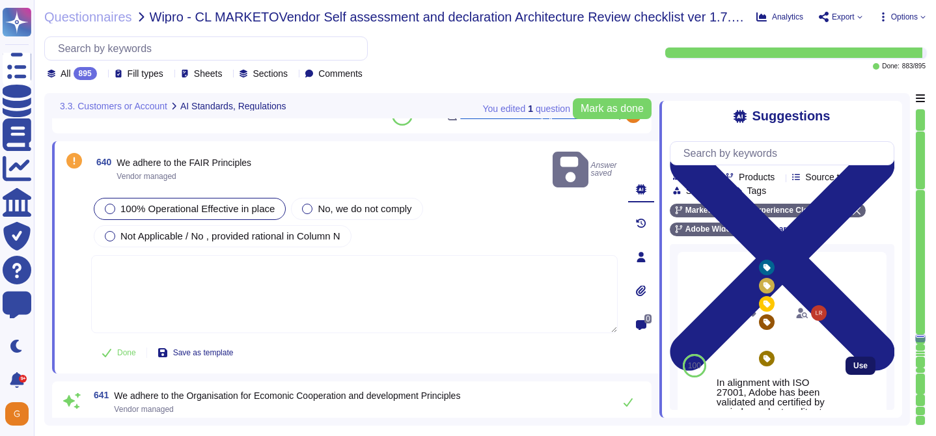
click at [854, 368] on span "Use" at bounding box center [860, 366] width 14 height 8
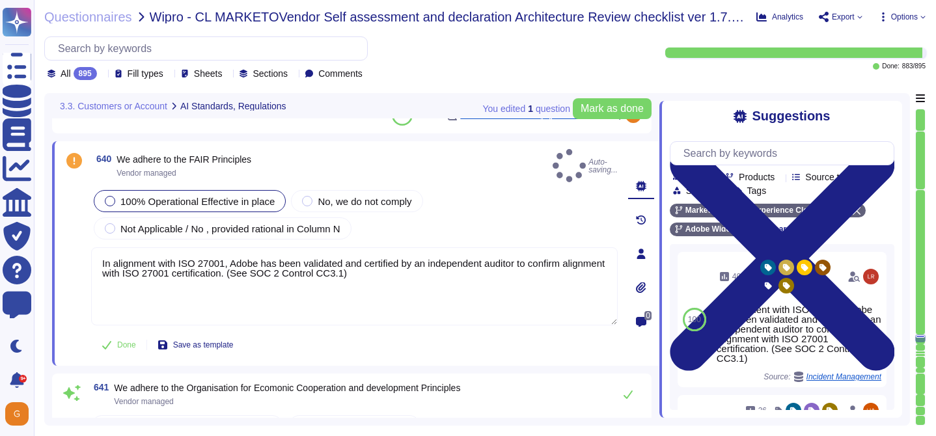
type textarea "In alignment with ISO 27001, Adobe has been validated and certified by an indep…"
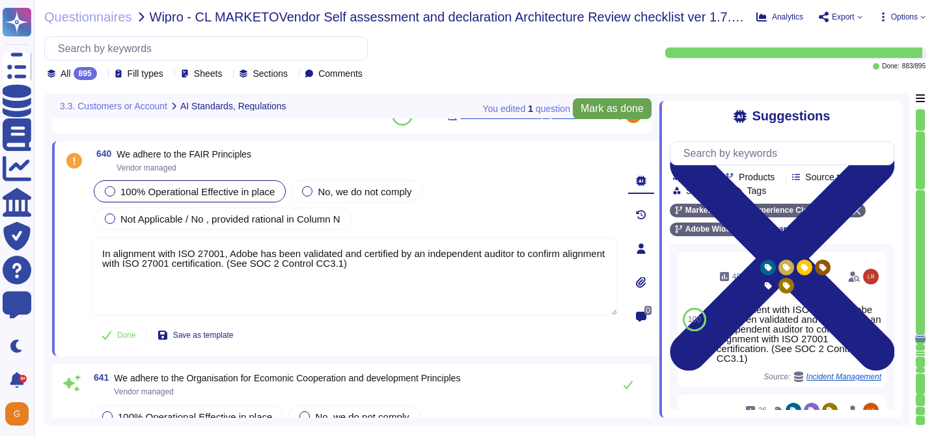
click at [621, 115] on button "Mark as done" at bounding box center [612, 108] width 79 height 21
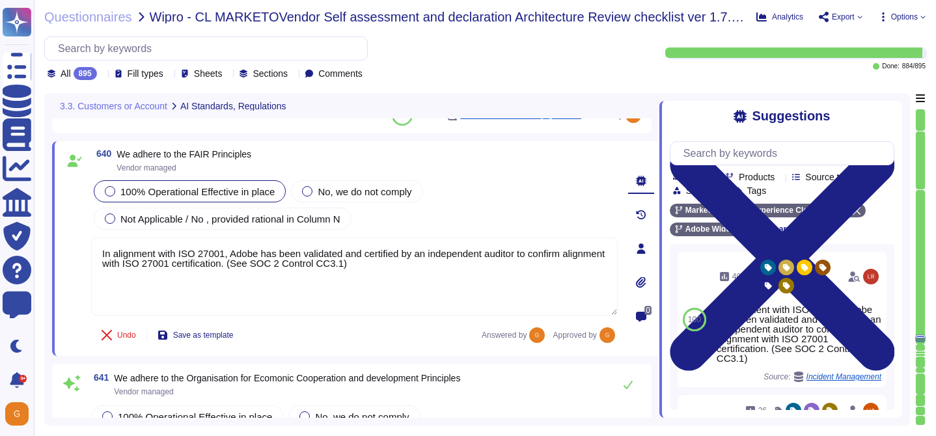
type textarea "128 bit value in a 32 bit hexadecimal field"
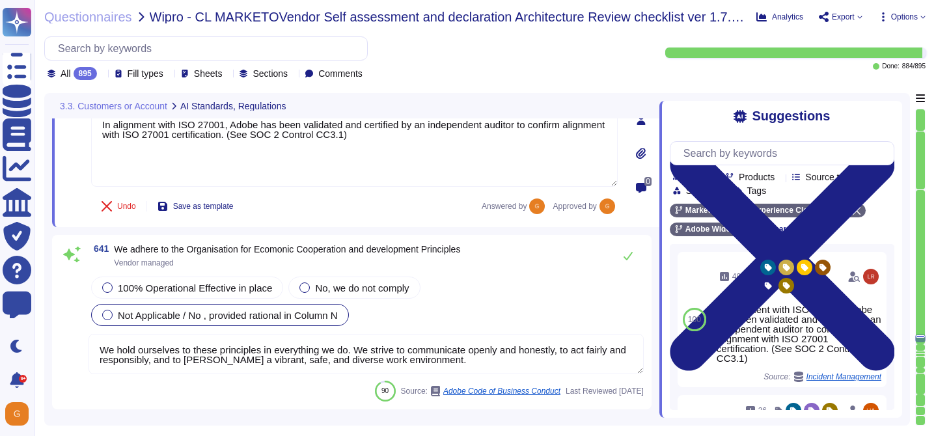
scroll to position [132541, 0]
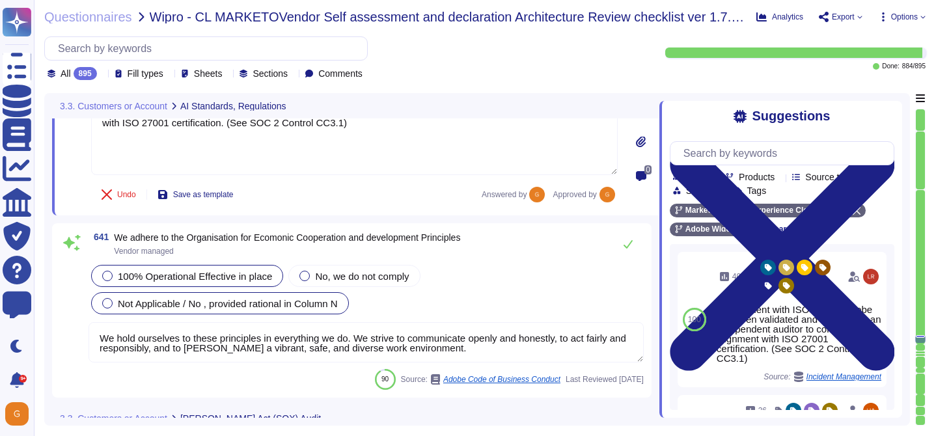
click at [187, 276] on span "100% Operational Effective in place" at bounding box center [195, 276] width 154 height 11
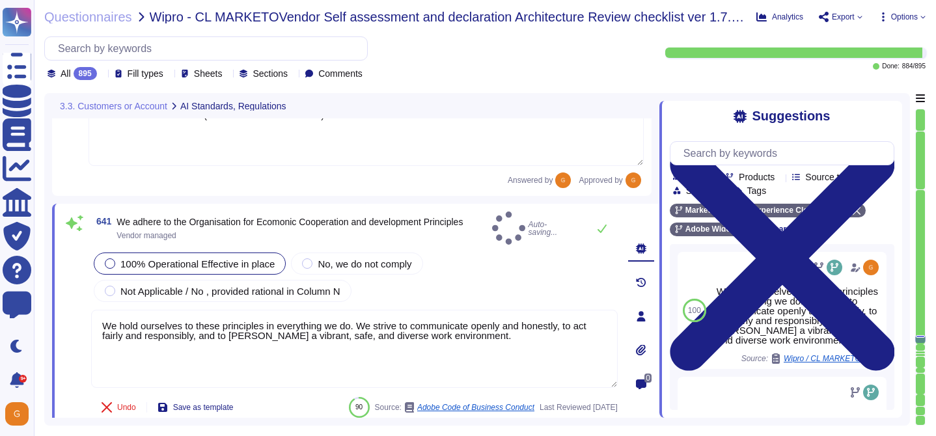
type textarea "128 bit value in a 32 bit hexadecimal field"
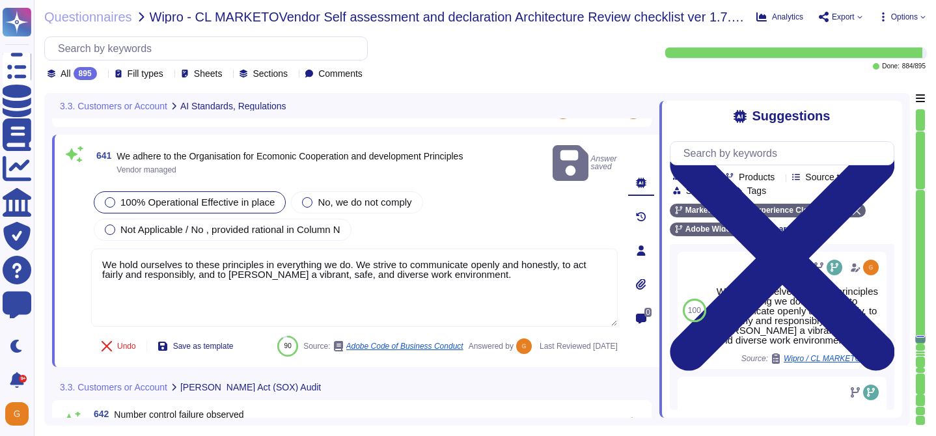
type textarea "Minor issues not complying with this Standard are non-punitive and are part of …"
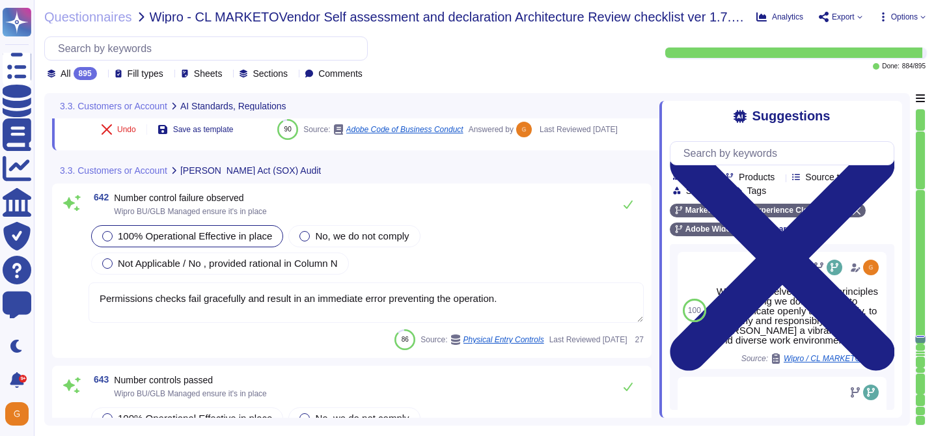
scroll to position [132847, 0]
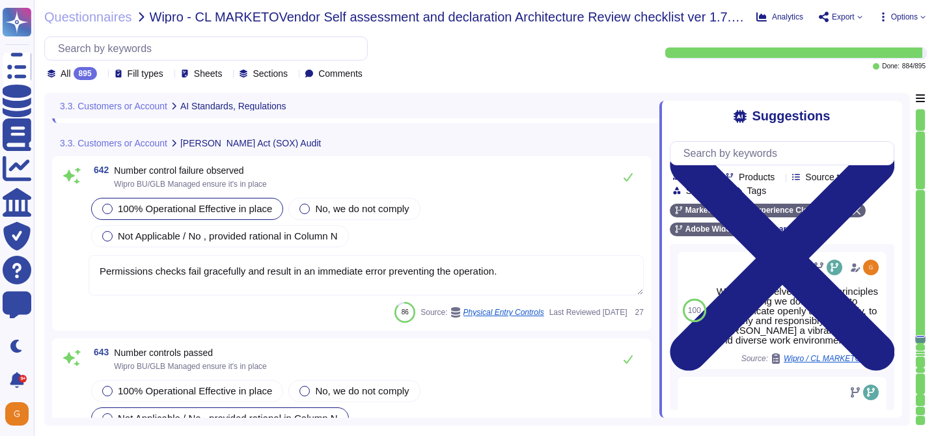
type textarea "Significant Changes including modification/addition of code, modification/addit…"
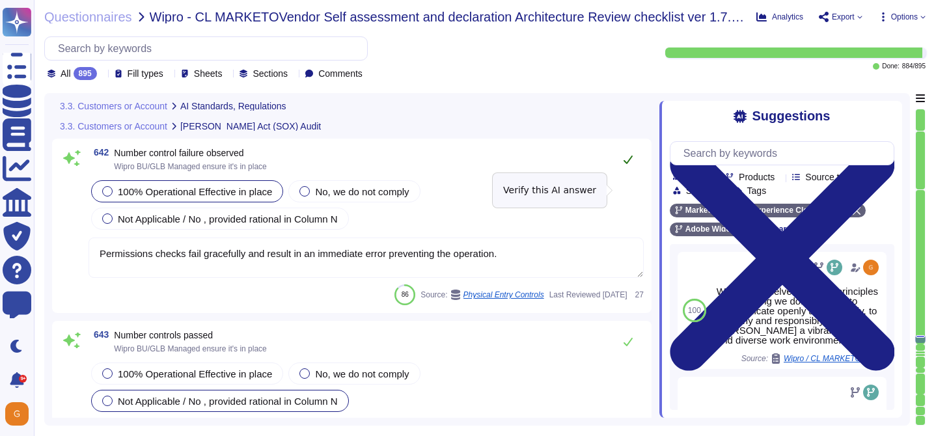
click at [633, 165] on icon at bounding box center [628, 159] width 10 height 10
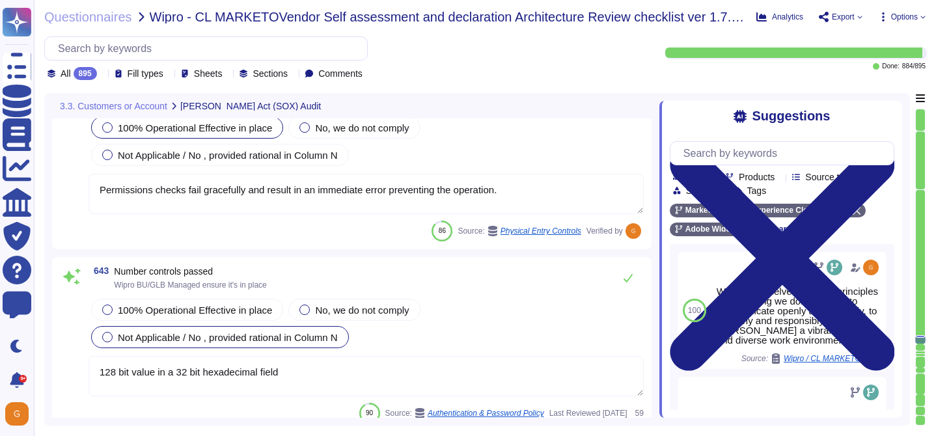
scroll to position [132910, 0]
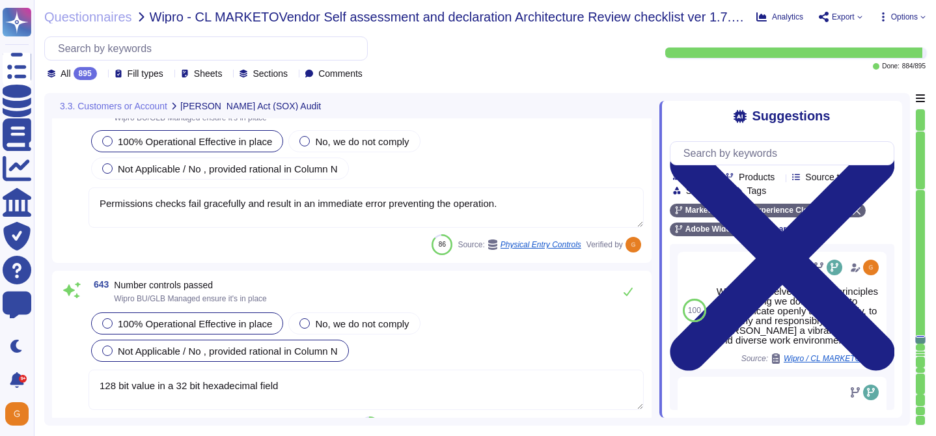
click at [223, 321] on span "100% Operational Effective in place" at bounding box center [195, 323] width 154 height 11
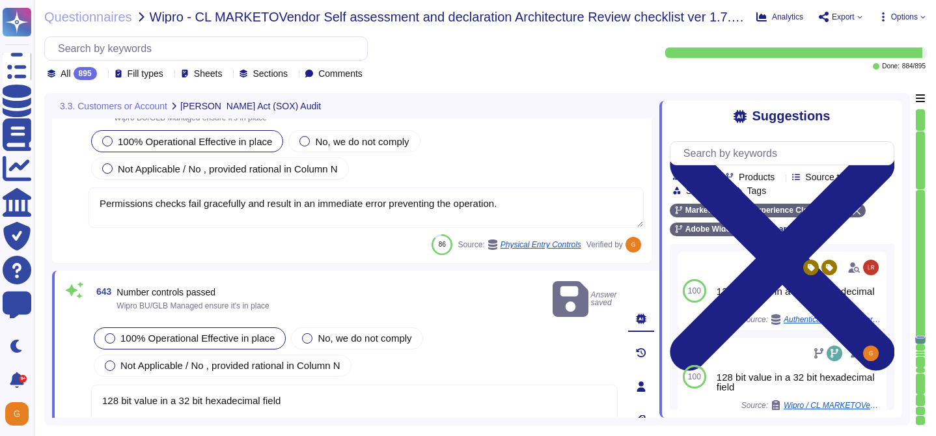
click at [346, 405] on textarea "128 bit value in a 32 bit hexadecimal field" at bounding box center [354, 424] width 527 height 78
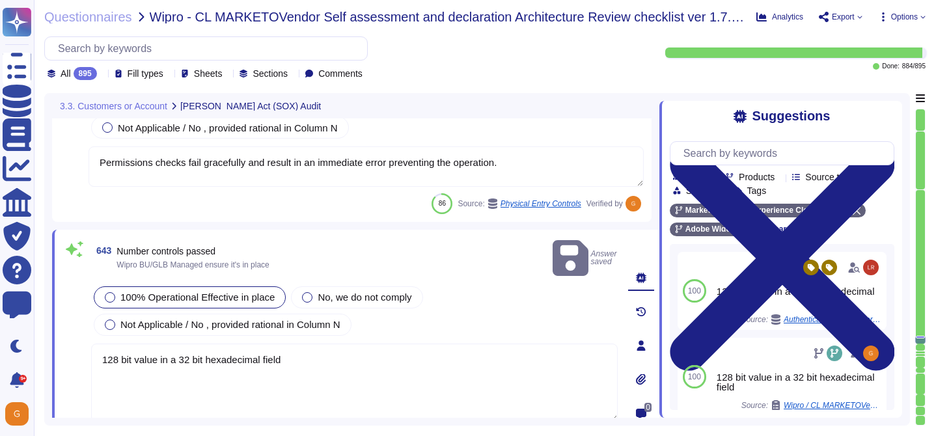
type textarea "Significant Changes including modification/addition of code, modification/addit…"
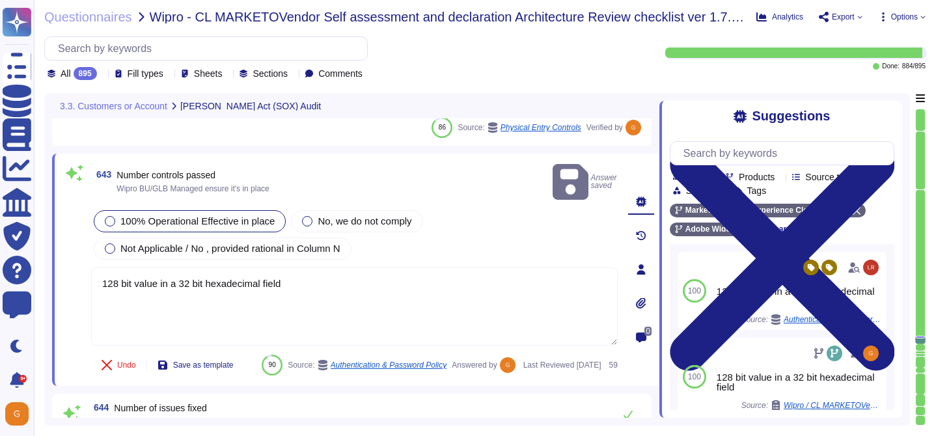
scroll to position [133046, 0]
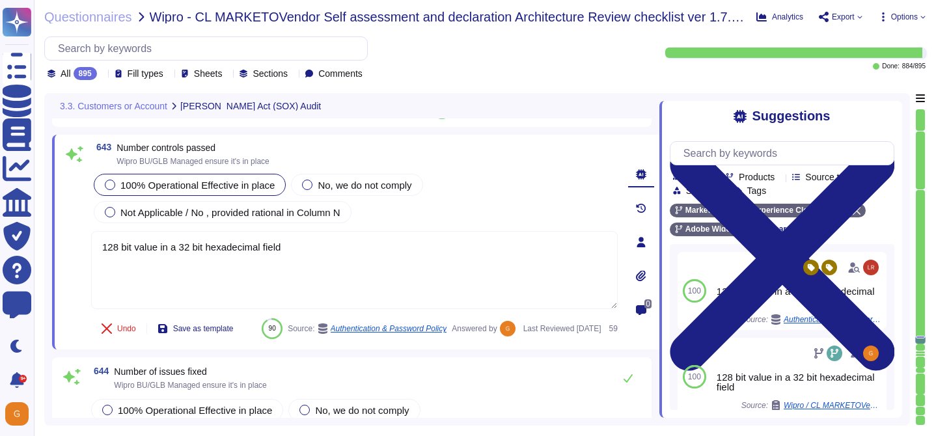
drag, startPoint x: 304, startPoint y: 248, endPoint x: 64, endPoint y: 240, distance: 239.6
click at [64, 240] on div "643 Number controls passed Wipro BU/GLB Managed ensure it's in place 100% Opera…" at bounding box center [339, 242] width 555 height 199
type textarea "Adobe doesn't share this kind of information."
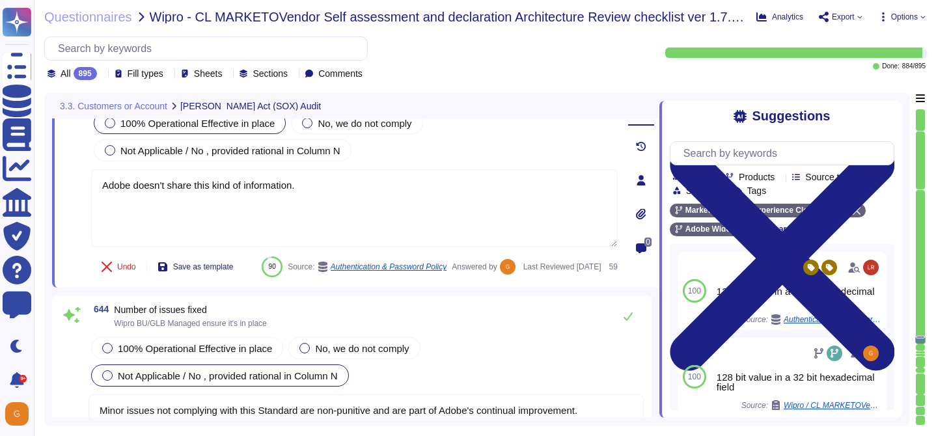
type textarea "Such an occurrence may arise from a security event, security incident, failure …"
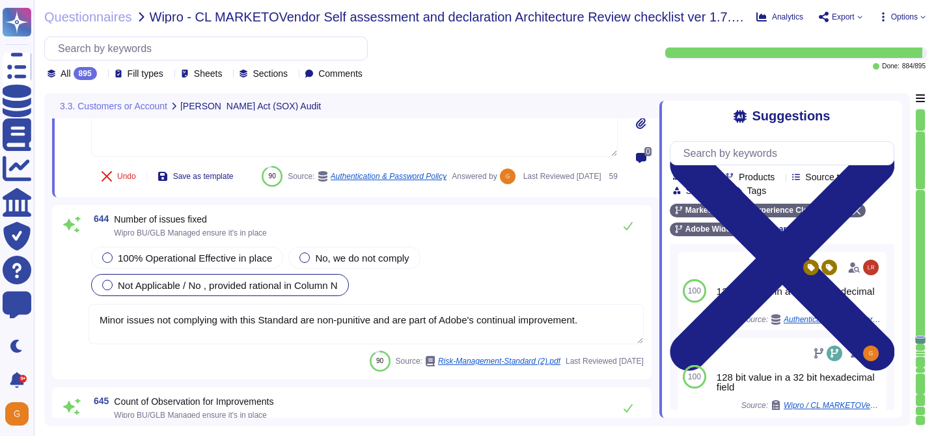
scroll to position [133213, 0]
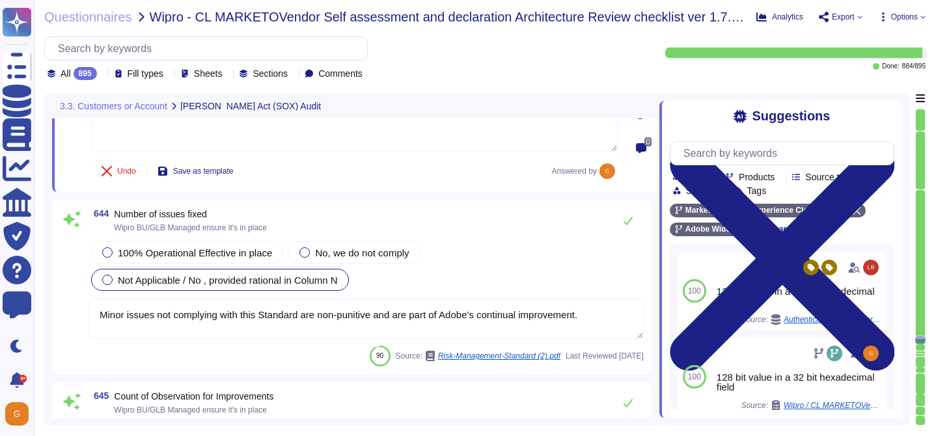
type textarea "Adobe doesn't share this kind of information."
click at [253, 272] on div "100% Operational Effective in place No, we do not comply Not Applicable / No , …" at bounding box center [366, 266] width 555 height 55
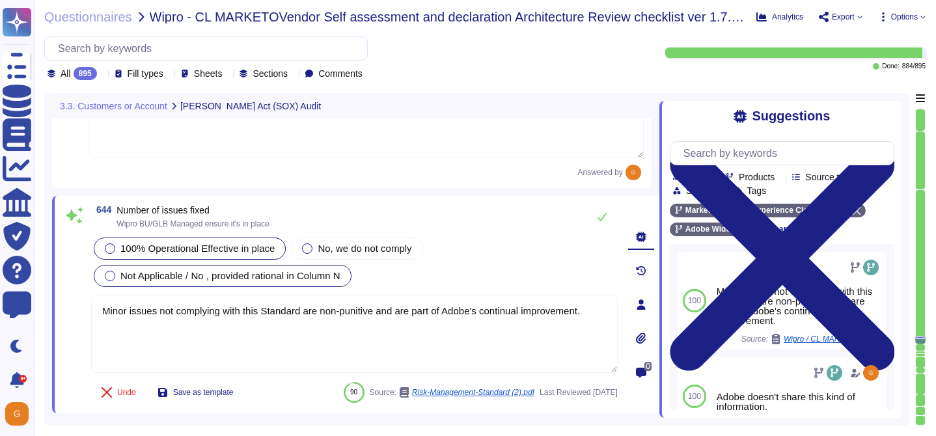
click at [249, 243] on span "100% Operational Effective in place" at bounding box center [197, 248] width 154 height 11
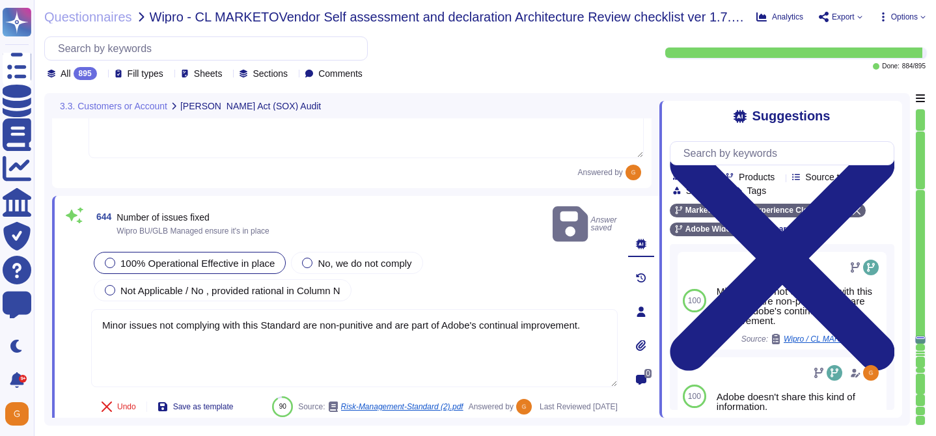
type textarea "Such an occurrence may arise from a security event, security incident, failure …"
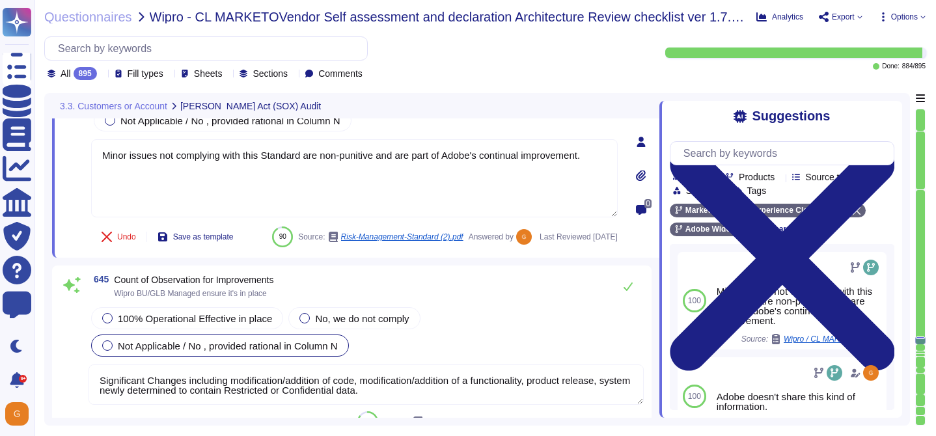
scroll to position [133397, 0]
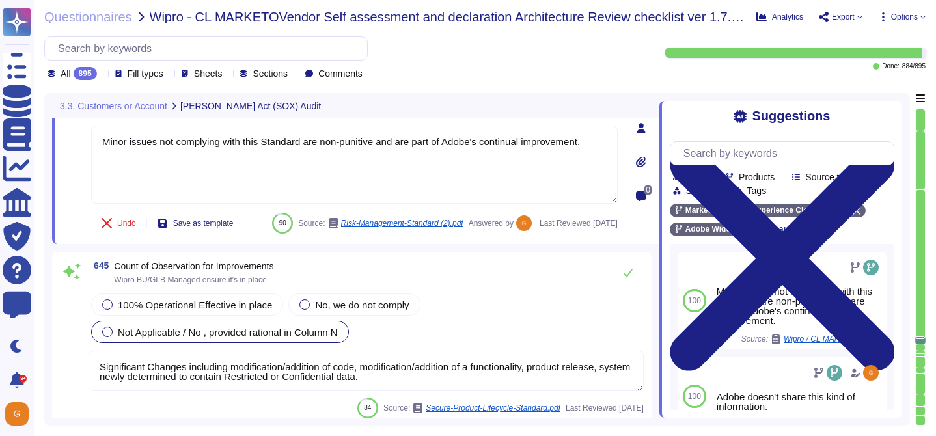
type textarea "To request an exception for consideration, please go to the Technology Policies…"
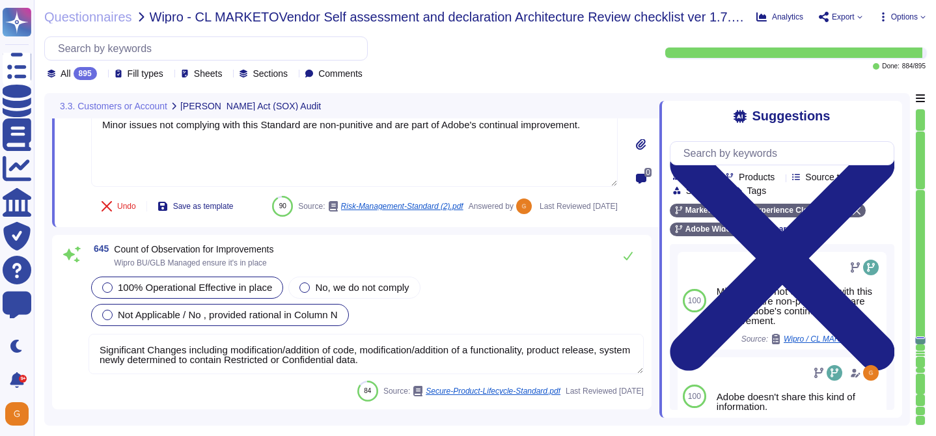
click at [249, 293] on span "100% Operational Effective in place" at bounding box center [195, 287] width 154 height 11
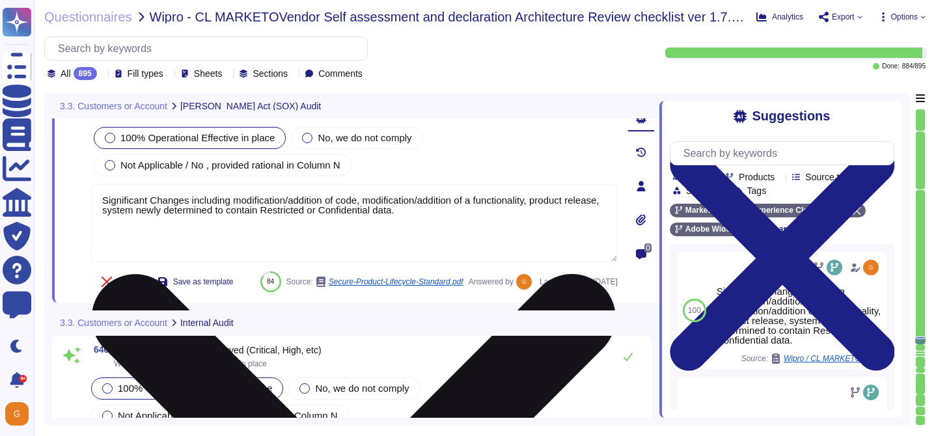
type textarea "Adobe does not provide this level of information externally. Release notes are …"
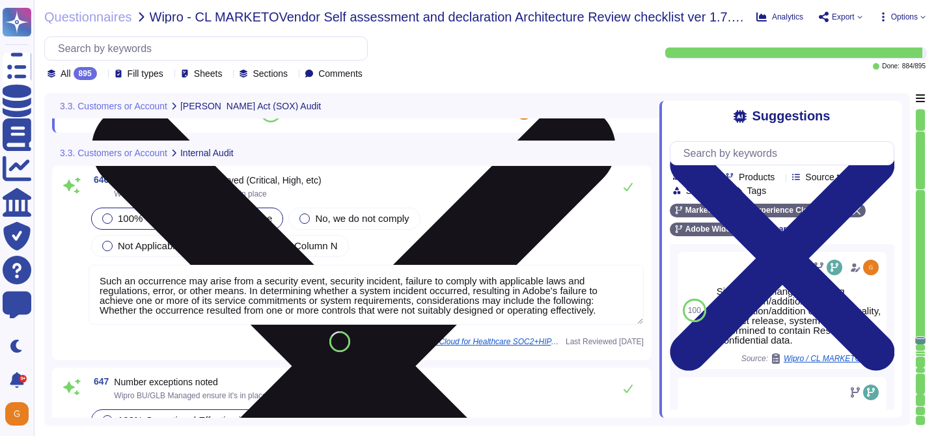
scroll to position [133674, 0]
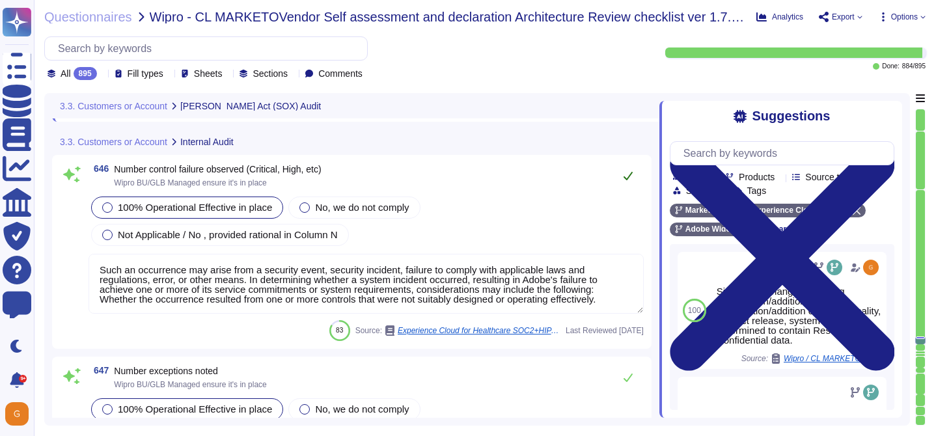
click at [626, 189] on button at bounding box center [627, 176] width 31 height 26
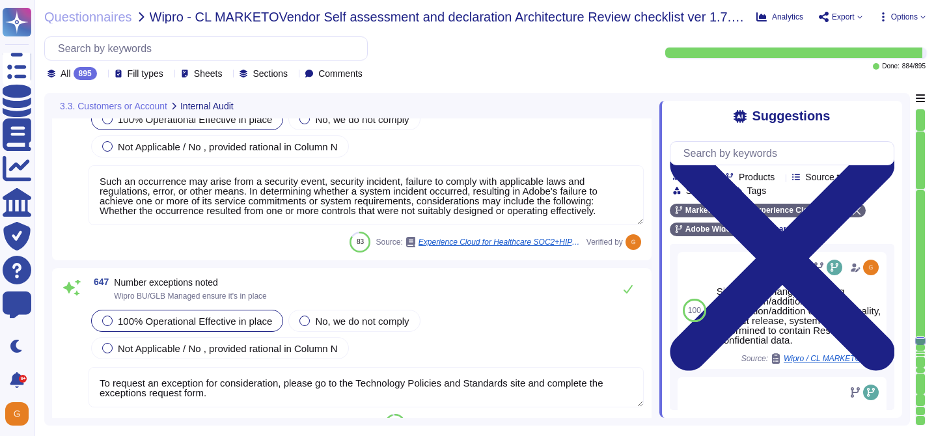
type textarea "Significant Changes including modification/addition of code, modification/addit…"
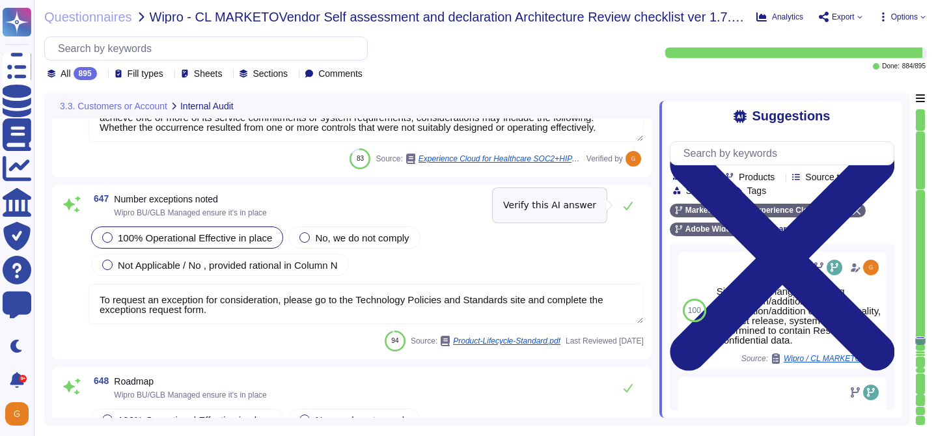
click at [626, 195] on button at bounding box center [627, 206] width 31 height 26
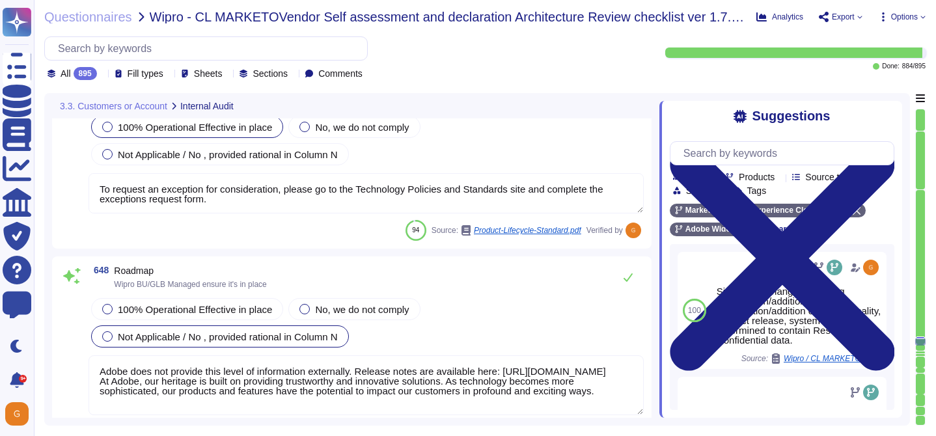
type textarea "Such an occurrence may arise from a security event, security incident, failure …"
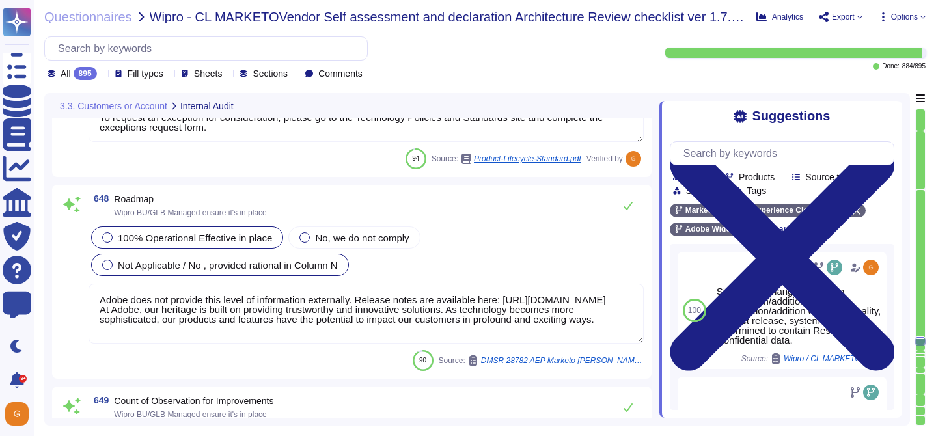
click at [248, 240] on span "100% Operational Effective in place" at bounding box center [195, 237] width 154 height 11
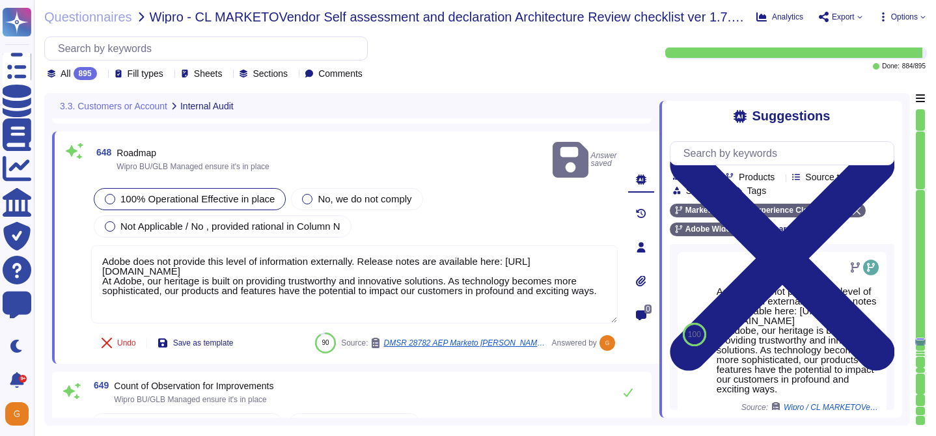
type textarea "To request an exception for consideration, please go to the Technology Policies…"
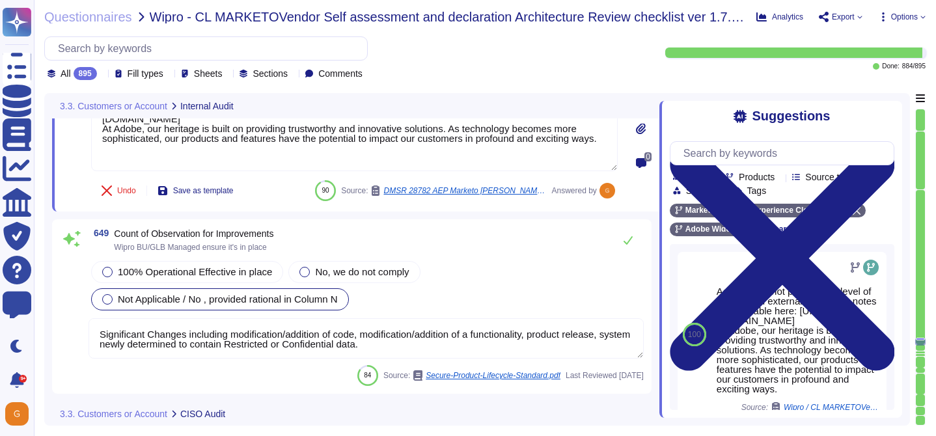
scroll to position [134230, 0]
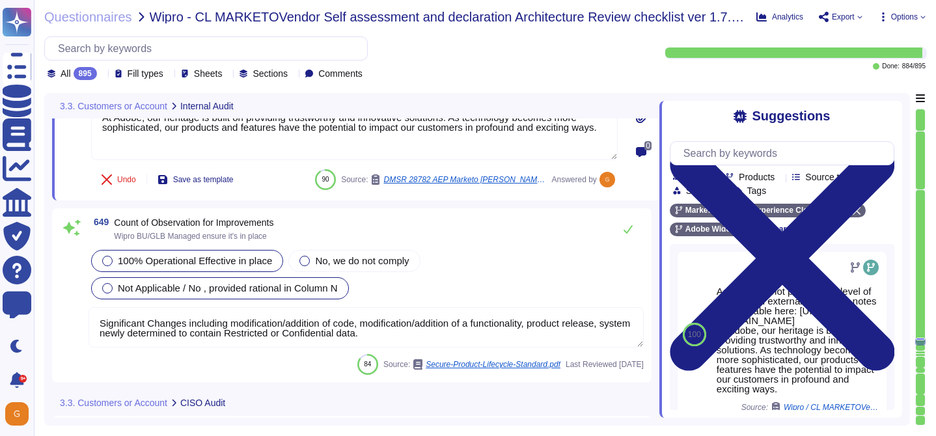
click at [197, 250] on div "100% Operational Effective in place" at bounding box center [187, 261] width 192 height 22
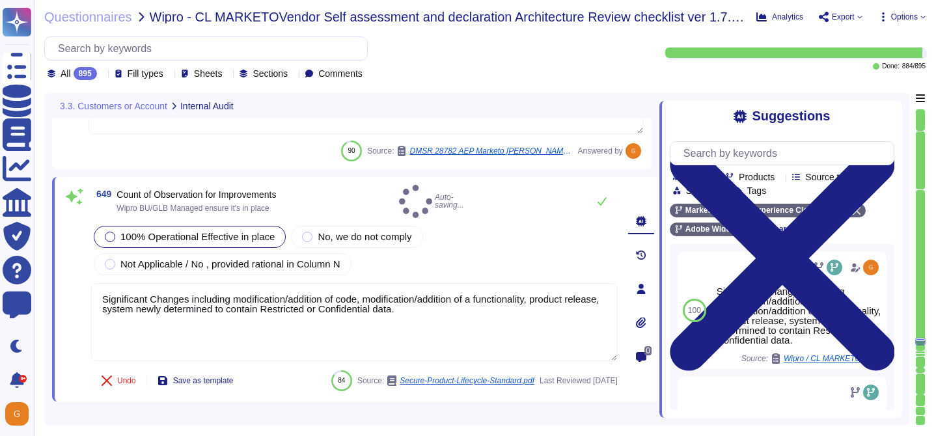
type textarea "To request an exception for consideration, please go to the Technology Policies…"
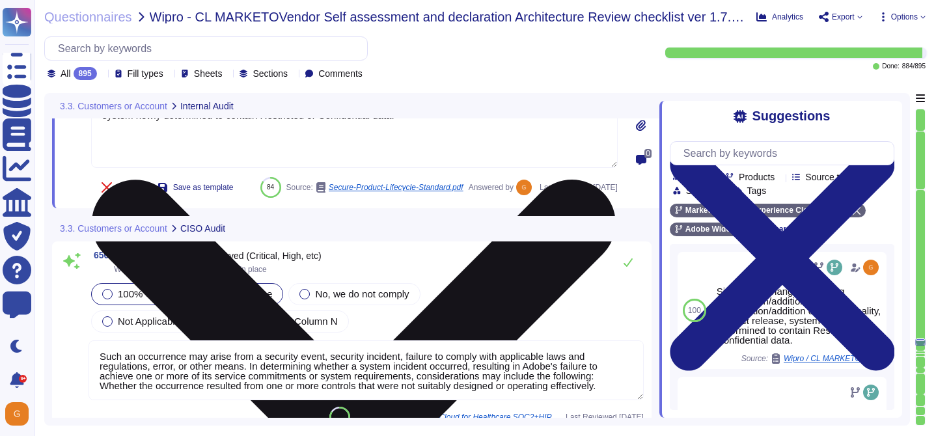
type textarea "Adobe does not provide this level of information externally. Release notes are …"
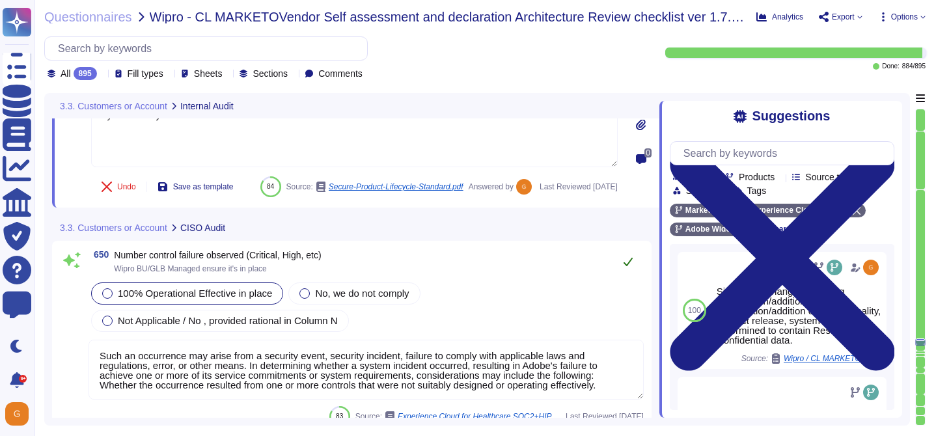
click at [633, 267] on icon at bounding box center [628, 261] width 10 height 10
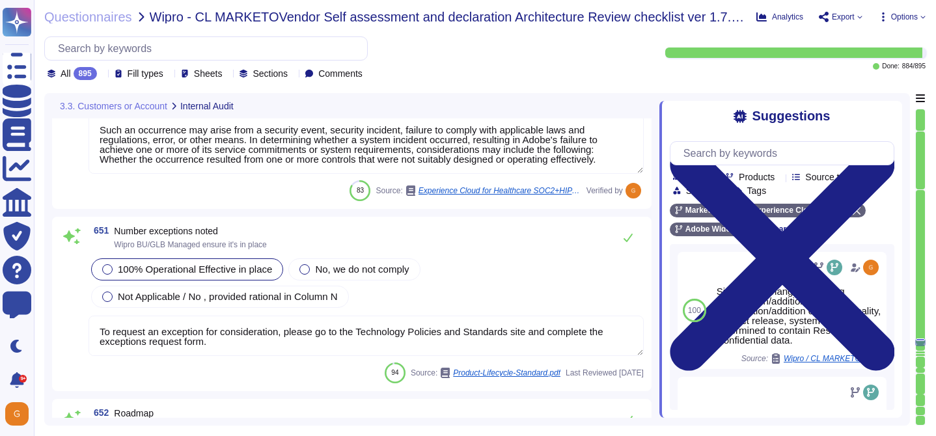
scroll to position [134642, 0]
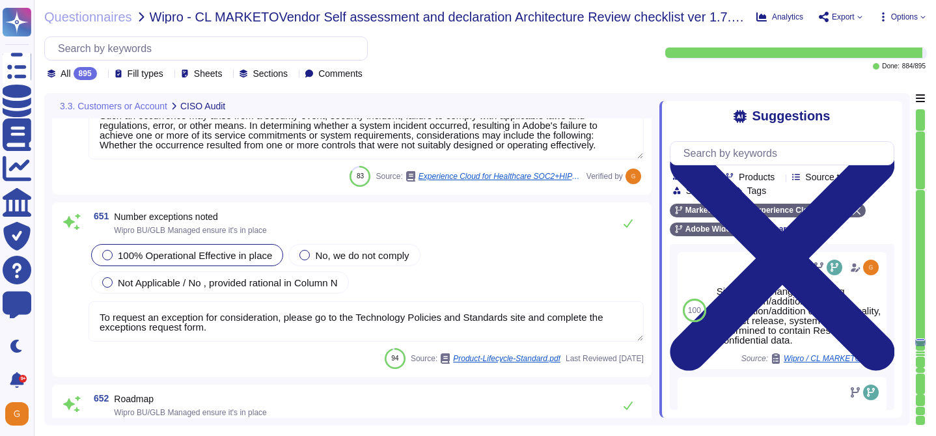
type textarea "Significant Changes including modification/addition of code, modification/addit…"
click at [626, 233] on button at bounding box center [627, 223] width 31 height 26
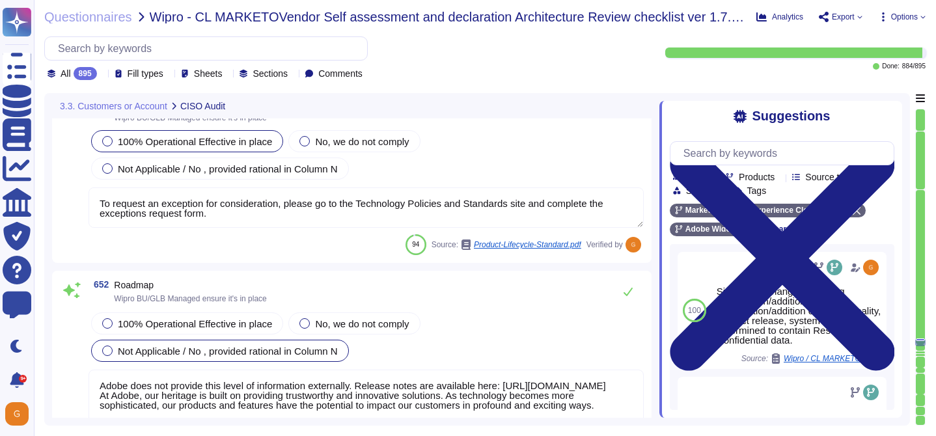
scroll to position [134855, 0]
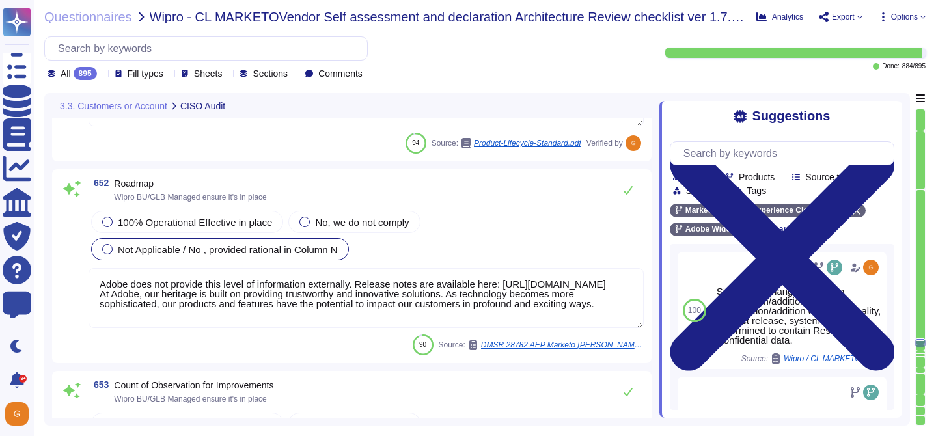
type textarea "Such an occurrence may arise from a security event, security incident, failure …"
click at [159, 228] on div "100% Operational Effective in place" at bounding box center [187, 222] width 192 height 22
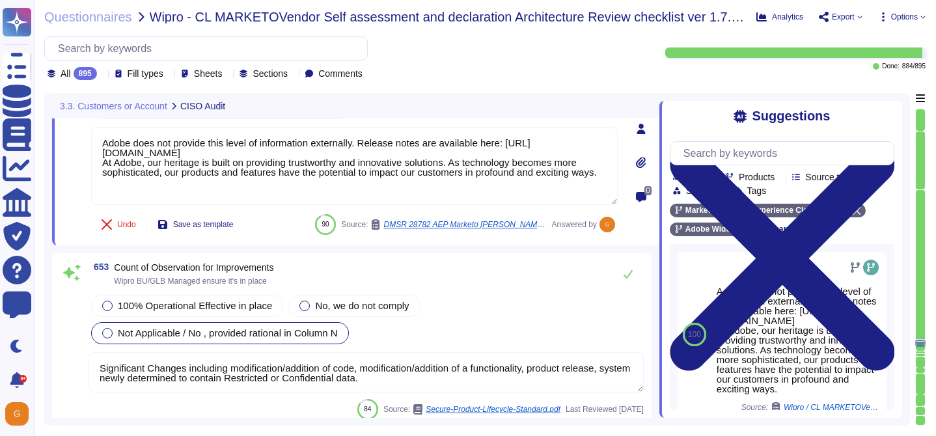
type textarea "To request an exception for consideration, please go to the Technology Policies…"
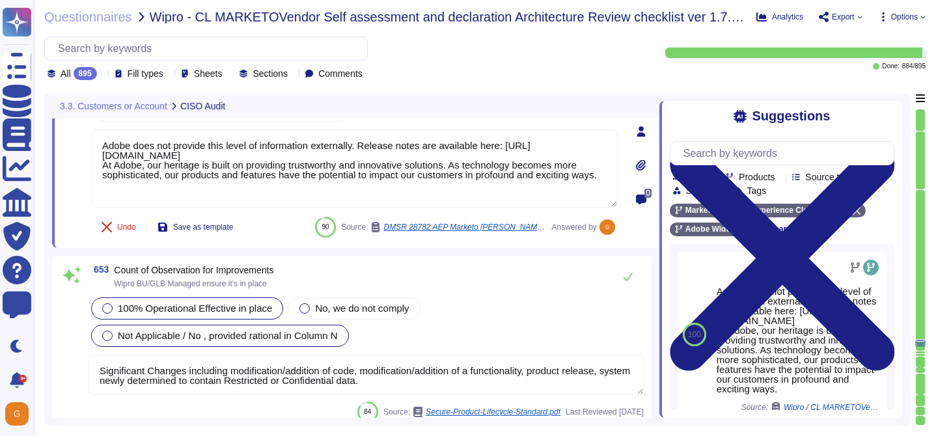
click at [178, 303] on span "100% Operational Effective in place" at bounding box center [195, 308] width 154 height 11
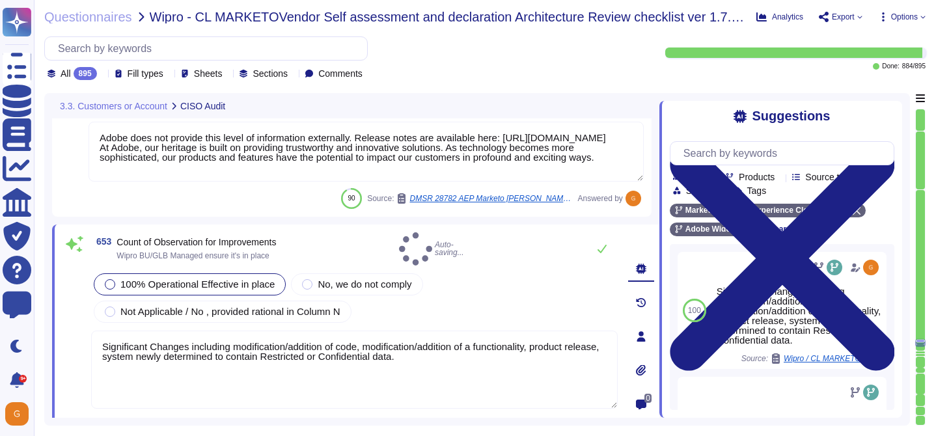
type textarea "To request an exception for consideration, please go to the Technology Policies…"
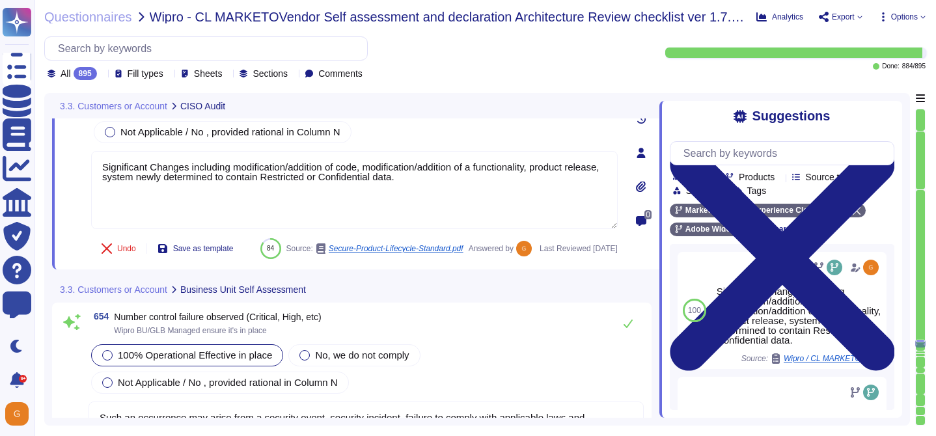
type textarea "Adobe does not provide this level of information externally. Release notes are …"
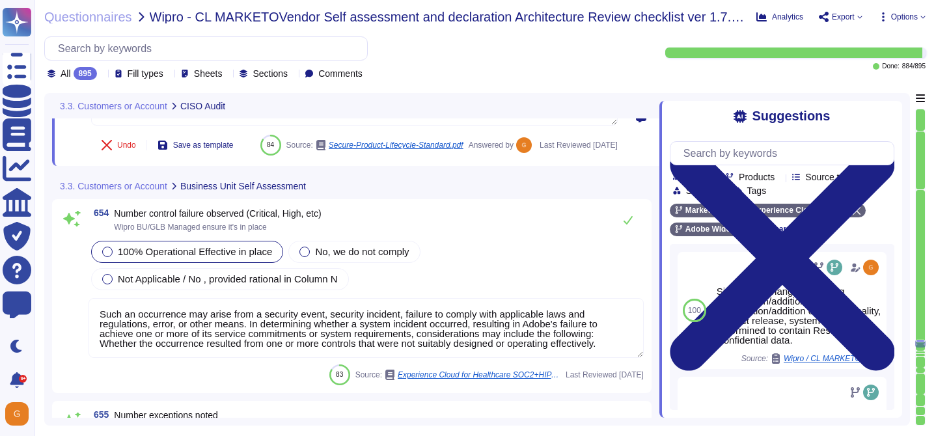
scroll to position [135291, 0]
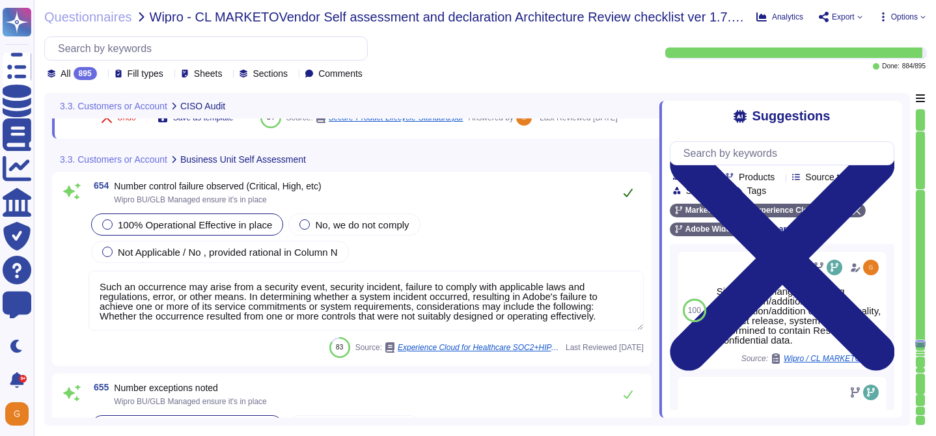
click at [619, 206] on button at bounding box center [627, 193] width 31 height 26
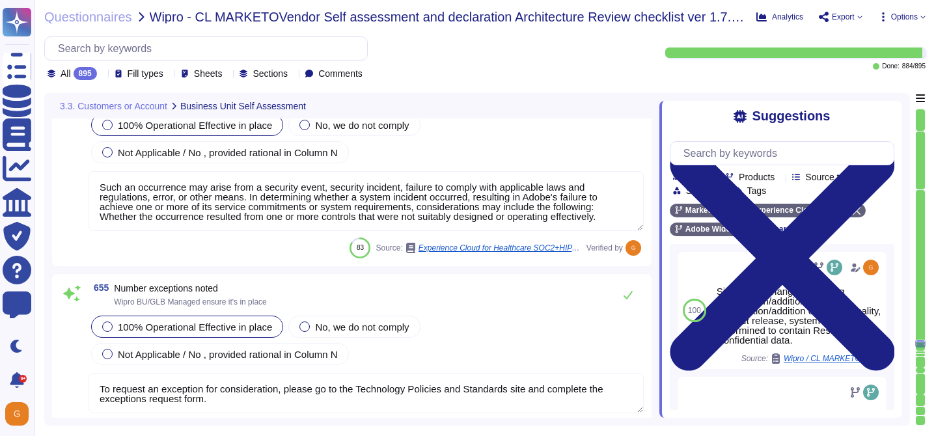
type textarea "Significant Changes including modification/addition of code, modification/addit…"
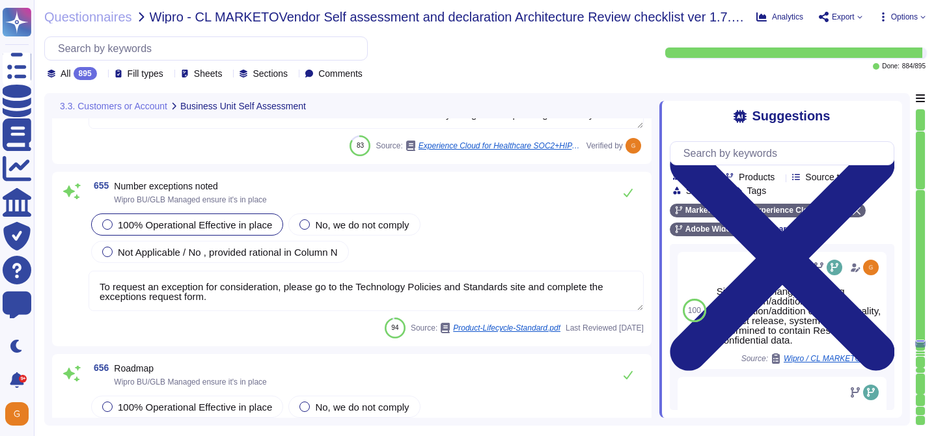
scroll to position [135516, 0]
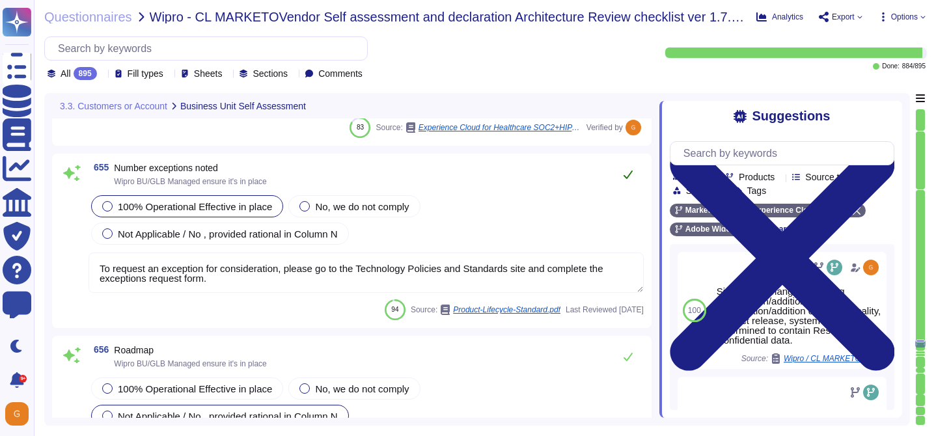
click at [628, 175] on icon at bounding box center [628, 175] width 9 height 8
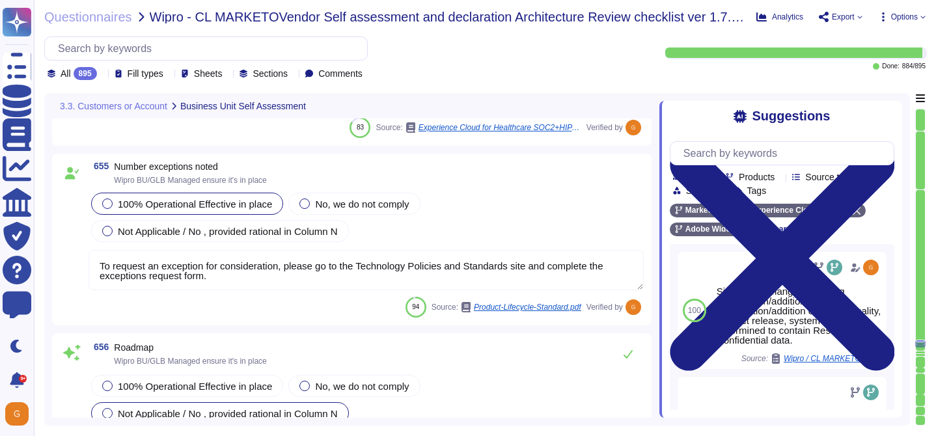
type textarea "Please refer to the online help section for information relating to the AGA and…"
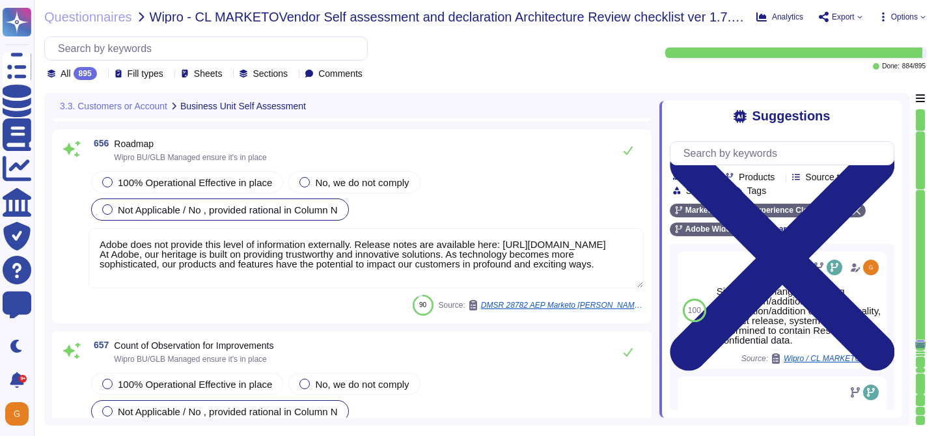
scroll to position [135721, 0]
type textarea "Yes"
click at [217, 184] on span "100% Operational Effective in place" at bounding box center [195, 181] width 154 height 11
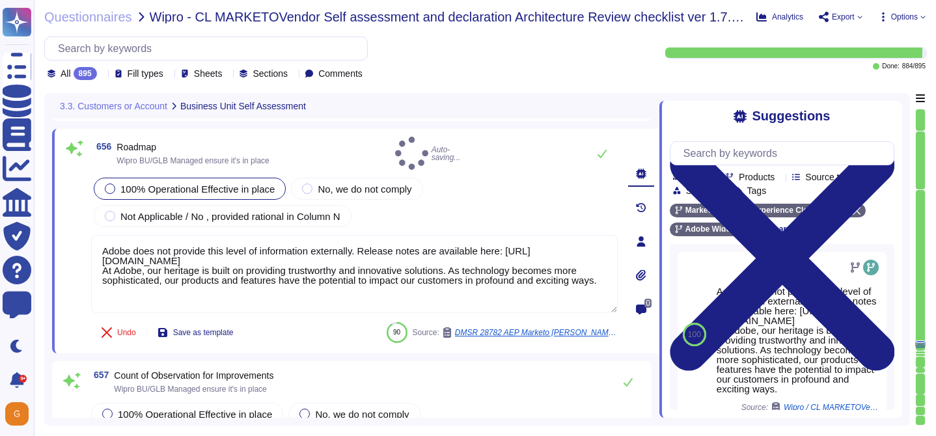
type textarea "Yes"
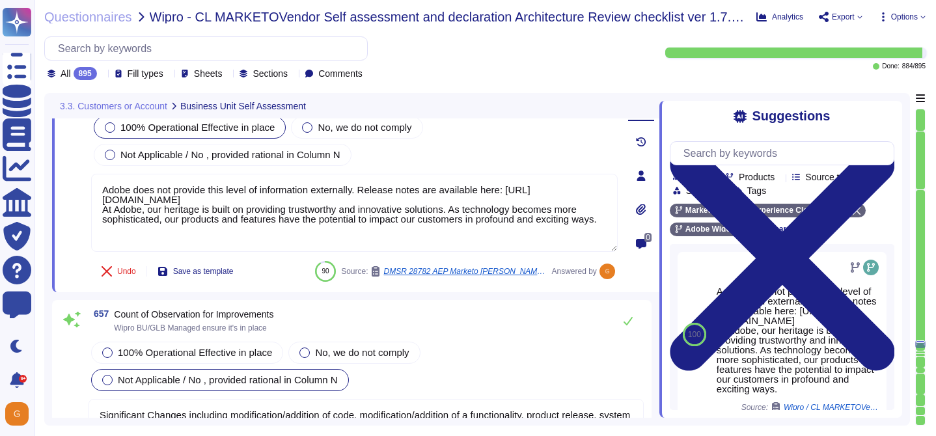
scroll to position [135876, 0]
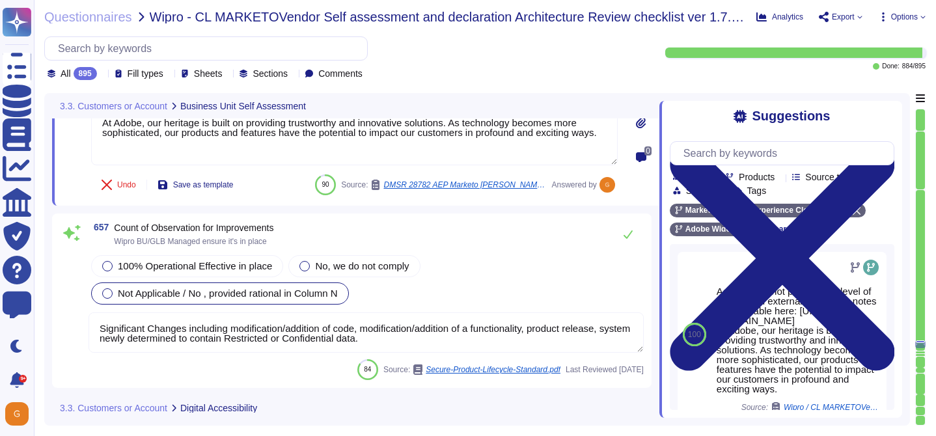
type textarea "SaaS administrators and end users access the application through the same web i…"
click at [198, 255] on div "100% Operational Effective in place" at bounding box center [187, 266] width 192 height 22
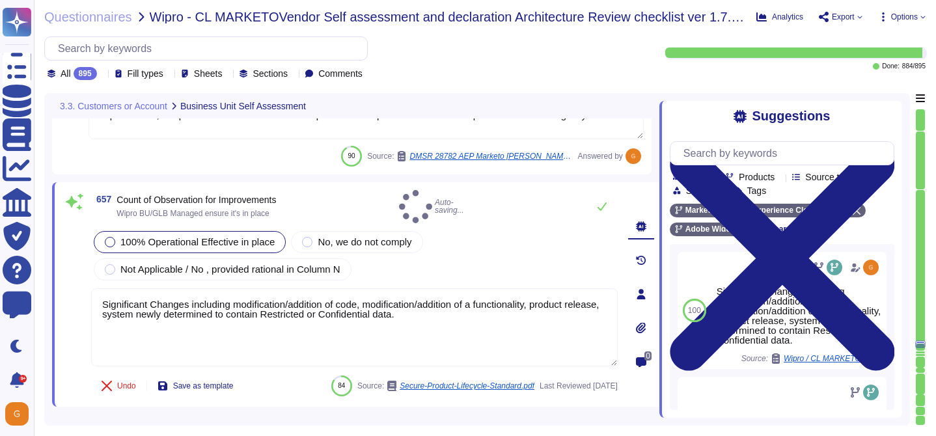
type textarea "SaaS administrators and end users access the application through the same web i…"
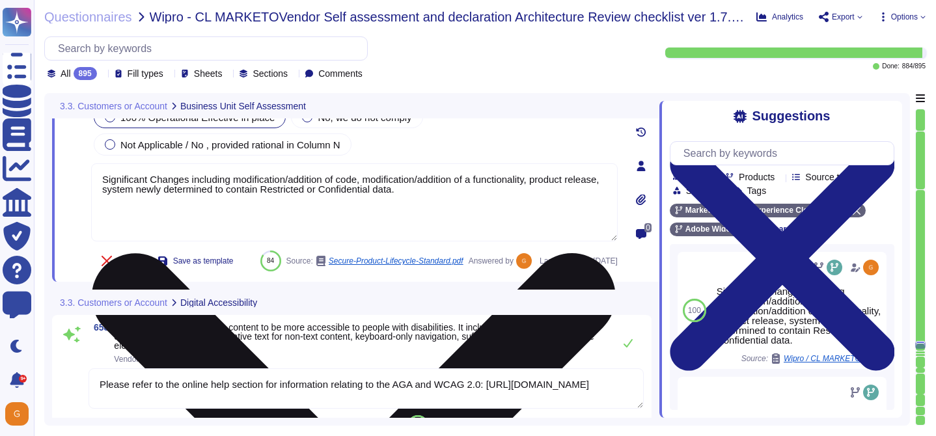
type textarea "Yes"
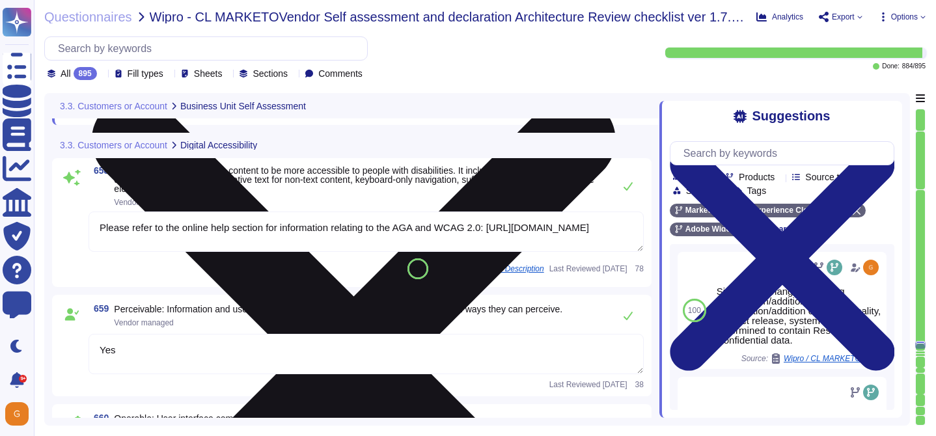
scroll to position [136152, 0]
type textarea "Input validation is performed on all fields on the server side to prevent tempe…"
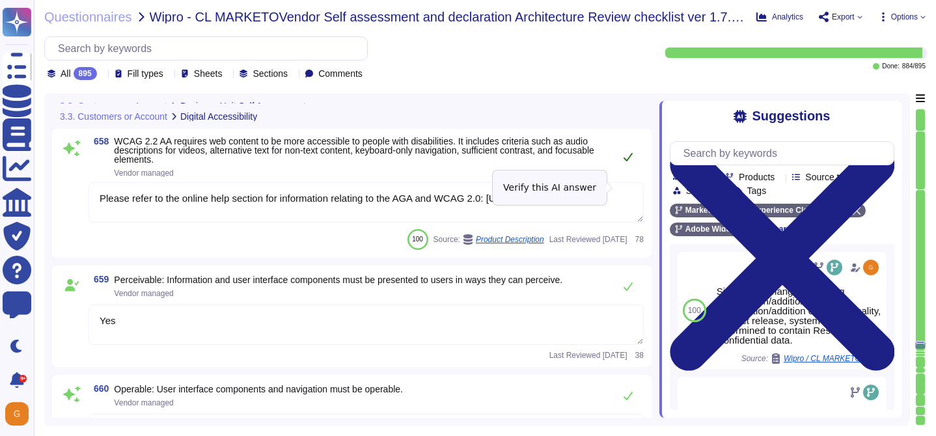
click at [627, 162] on icon at bounding box center [628, 157] width 10 height 10
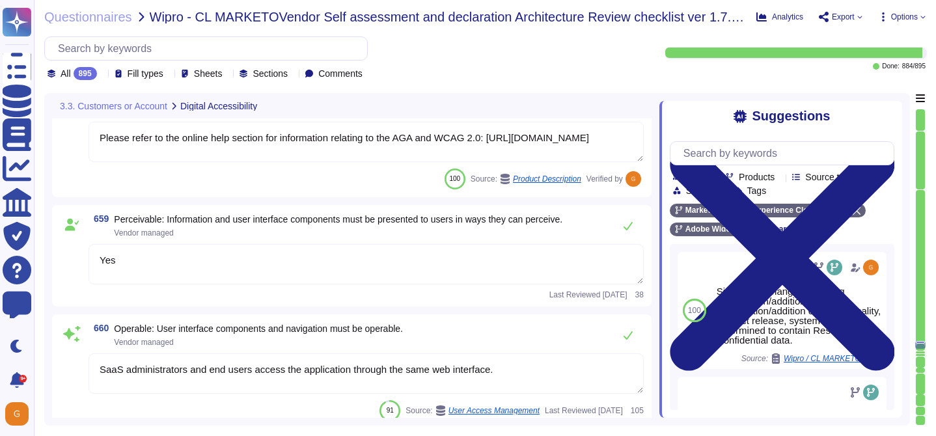
scroll to position [136294, 0]
type textarea "Contract terms are not covered in this questionnaire."
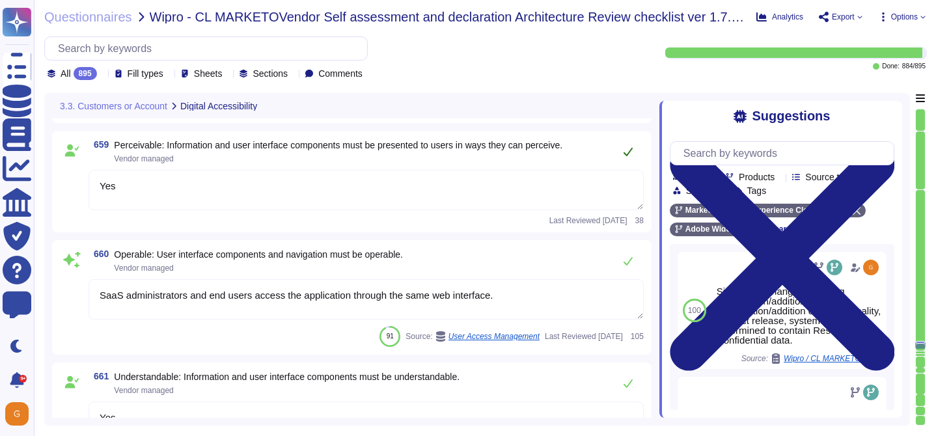
click at [633, 165] on button at bounding box center [627, 152] width 31 height 26
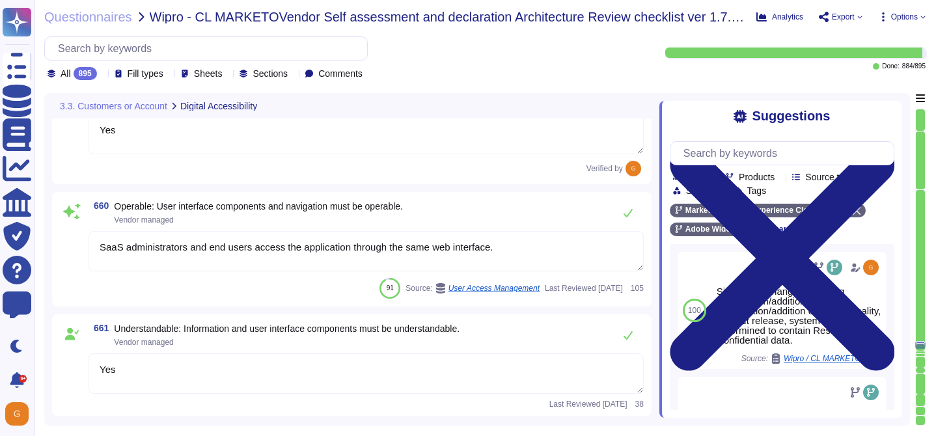
scroll to position [136349, 0]
click at [629, 216] on icon at bounding box center [628, 211] width 10 height 10
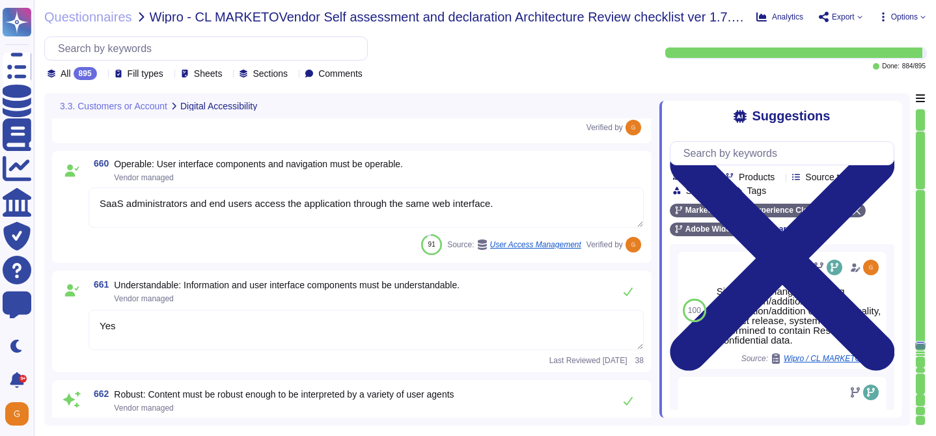
type textarea "Adobe has an ongoing business relationship with Microsoft Azure."
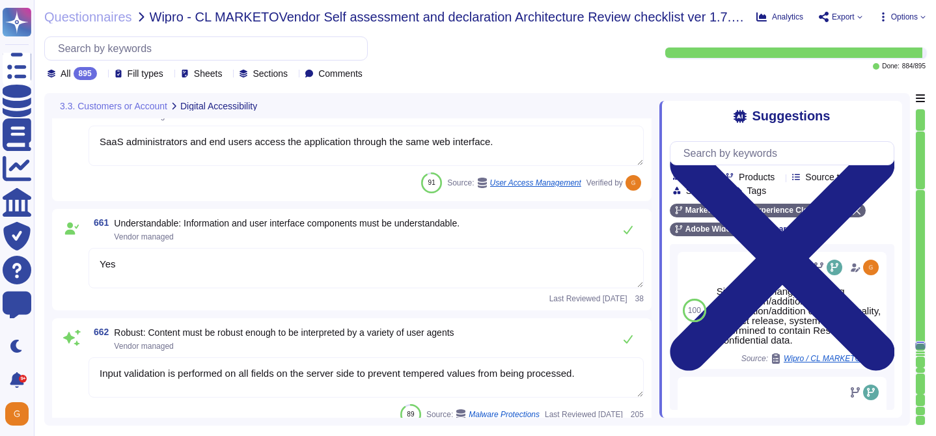
scroll to position [136465, 0]
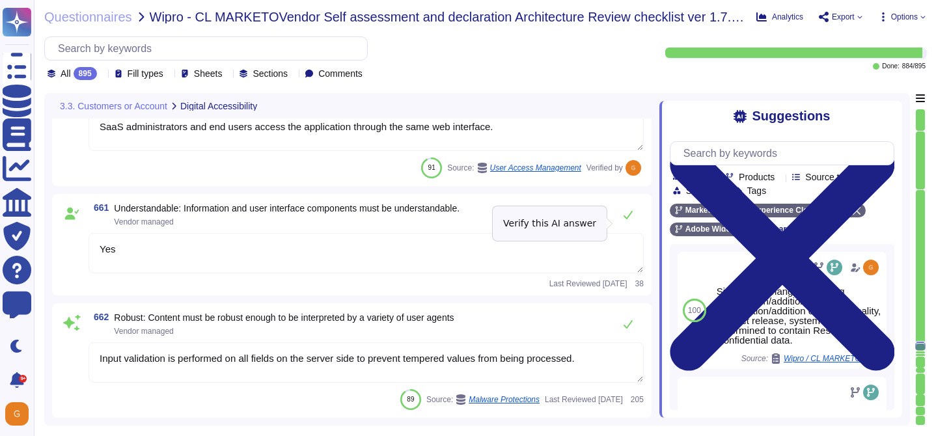
click at [629, 219] on icon at bounding box center [628, 215] width 9 height 8
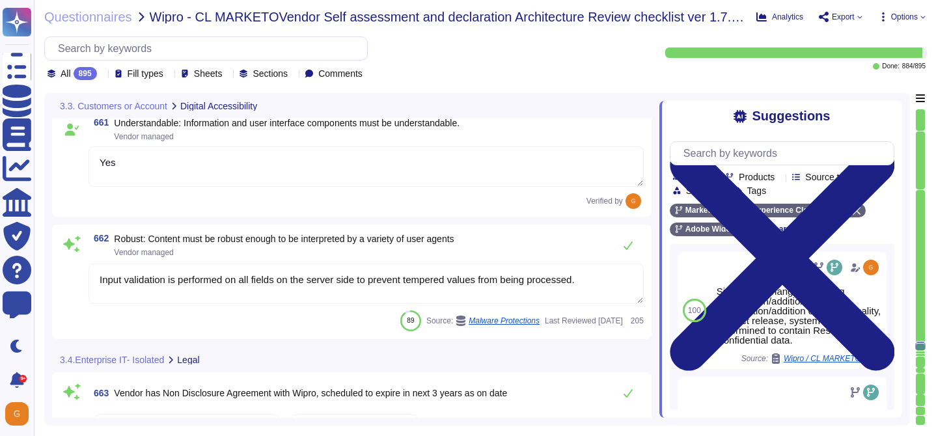
scroll to position [136557, 0]
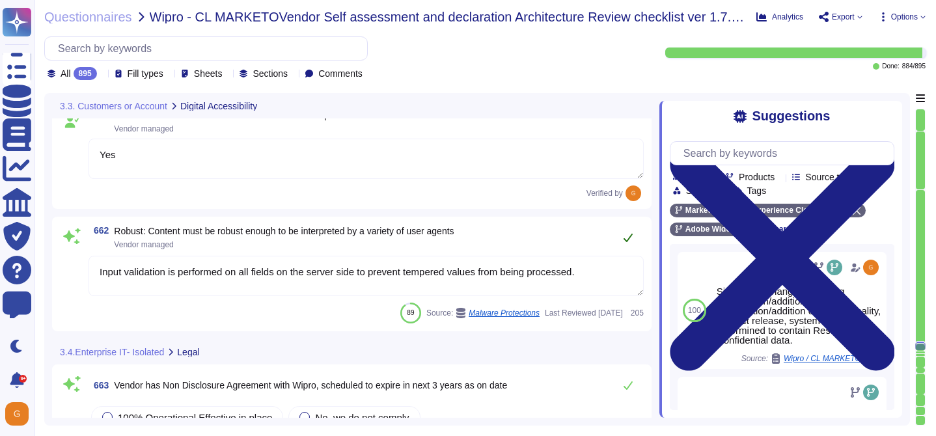
click at [626, 251] on button at bounding box center [627, 238] width 31 height 26
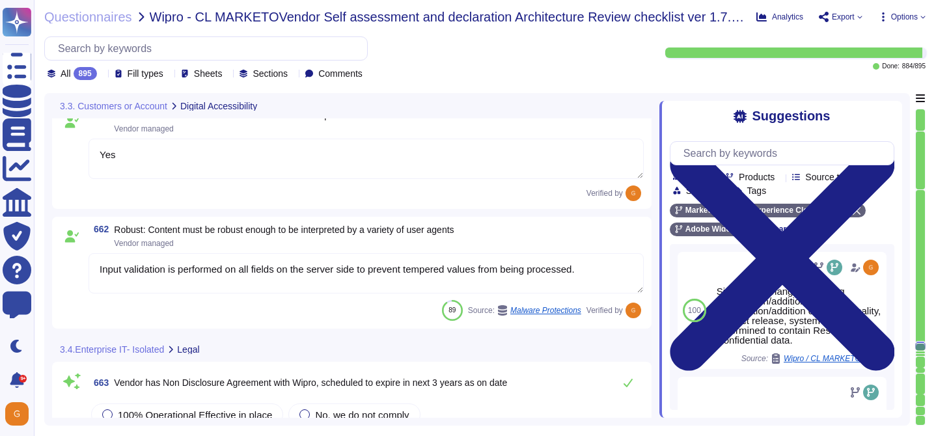
type textarea "Adobe’s agreements set out its role and obligation as a Data Processor."
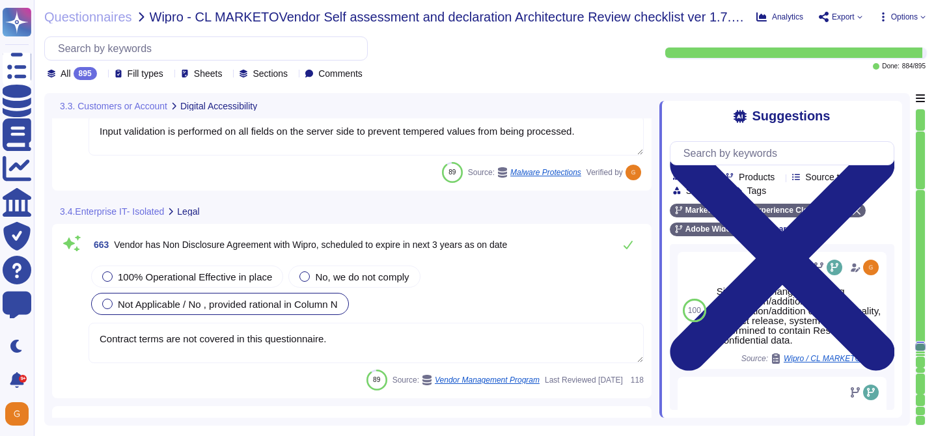
scroll to position [136705, 0]
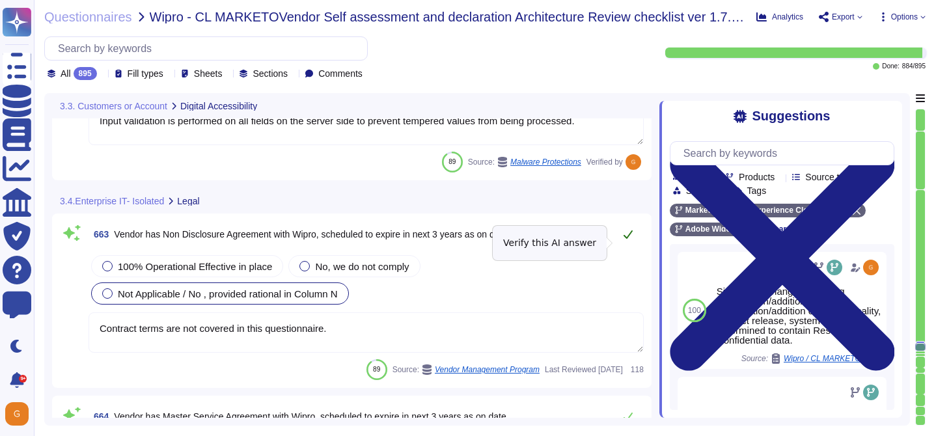
click at [631, 240] on icon at bounding box center [628, 234] width 10 height 10
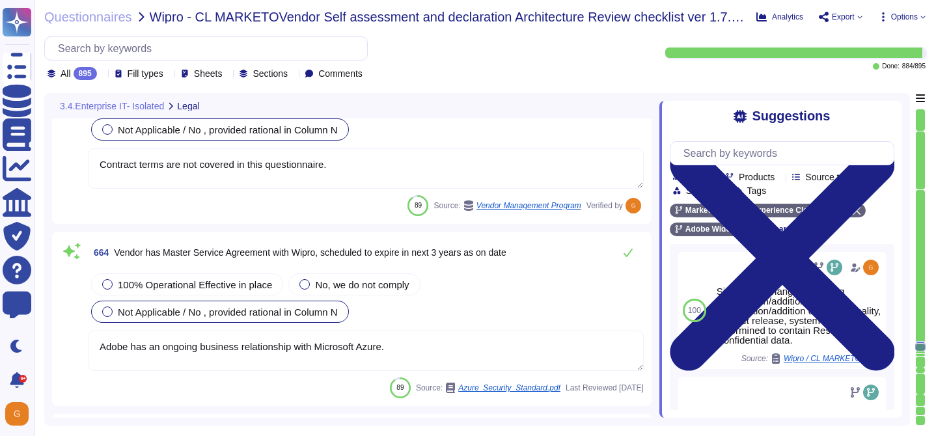
scroll to position [136839, 0]
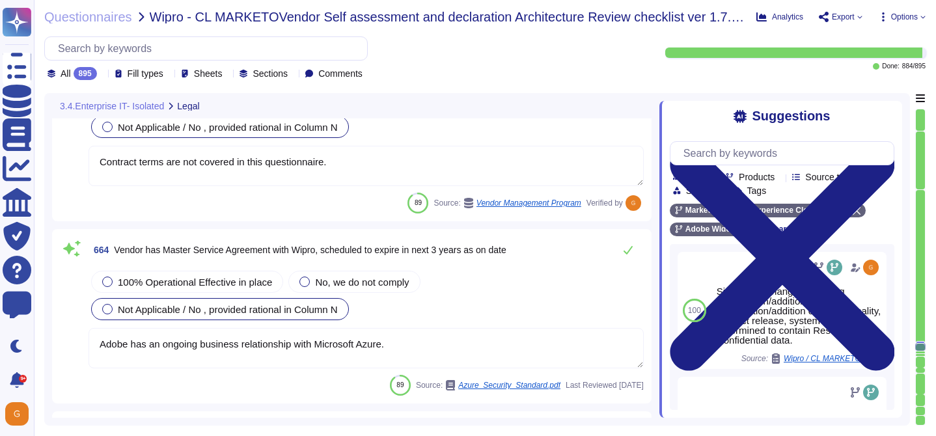
click at [411, 344] on textarea "Adobe has an ongoing business relationship with Microsoft Azure." at bounding box center [366, 348] width 555 height 40
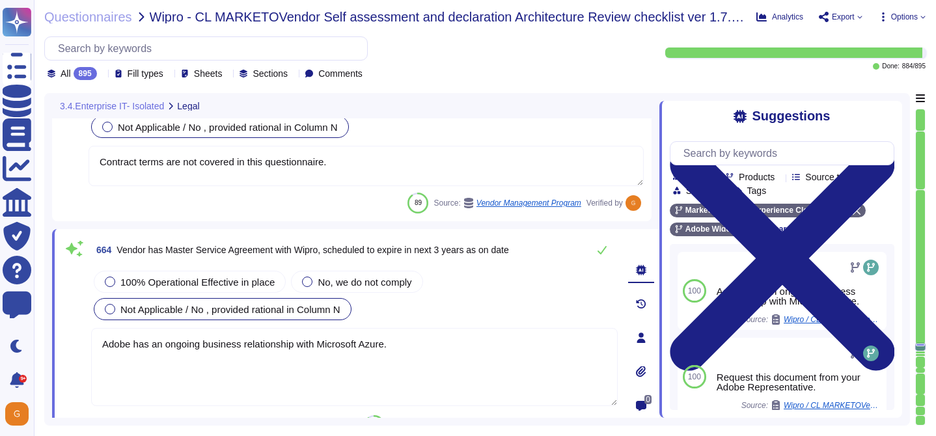
drag, startPoint x: 403, startPoint y: 336, endPoint x: 353, endPoint y: 336, distance: 49.5
click at [352, 336] on textarea "Adobe has an ongoing business relationship with Microsoft Azure." at bounding box center [354, 367] width 527 height 78
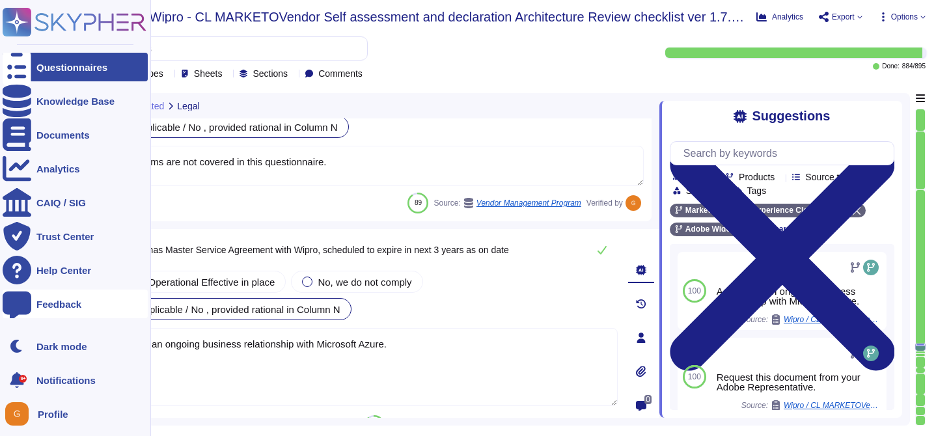
drag, startPoint x: 419, startPoint y: 346, endPoint x: 2, endPoint y: 312, distance: 417.9
click at [2, 312] on div "Questionnaires Knowledge Base Documents Analytics CAIQ / SIG Trust Center Help …" at bounding box center [468, 218] width 936 height 436
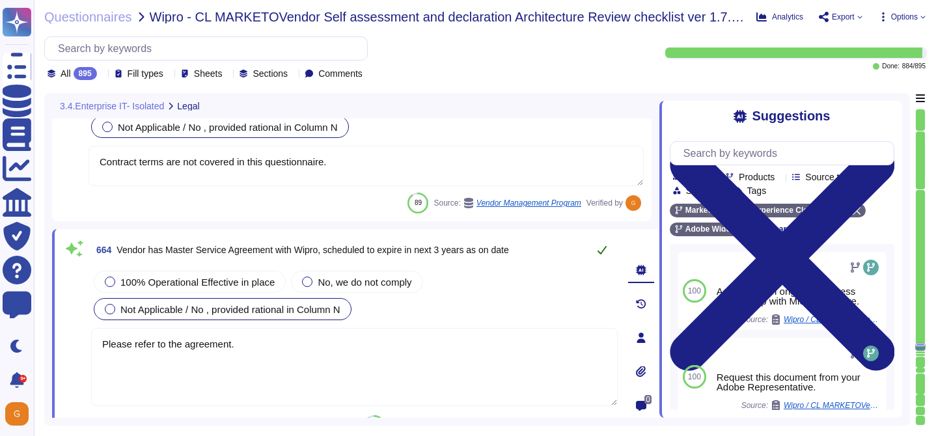
type textarea "Please refer to the agreement."
click at [611, 256] on button at bounding box center [601, 250] width 31 height 26
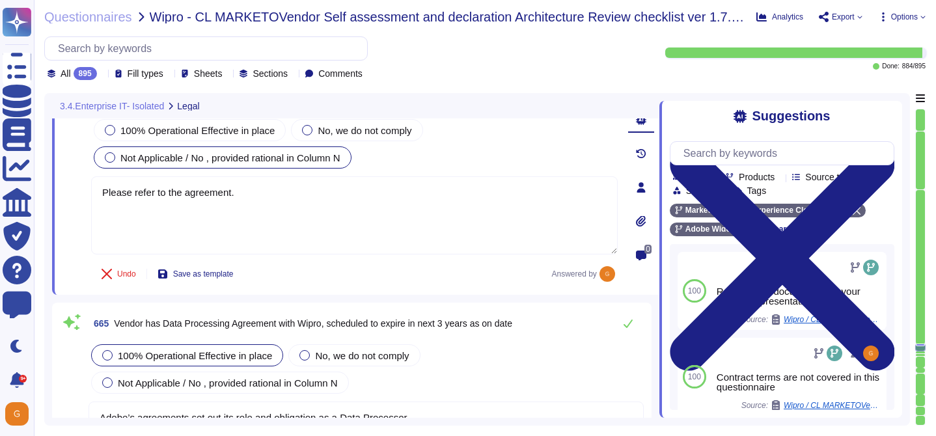
type textarea "All vendors are assessed against the Vendor Information Security Standard."
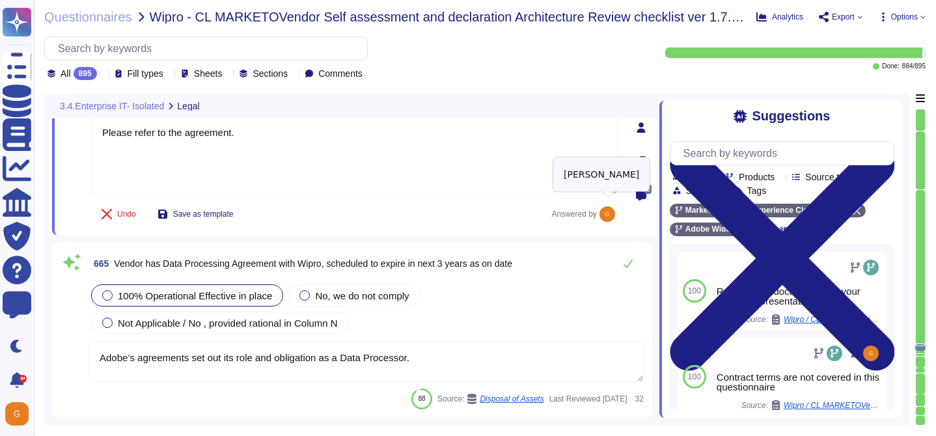
scroll to position [137076, 0]
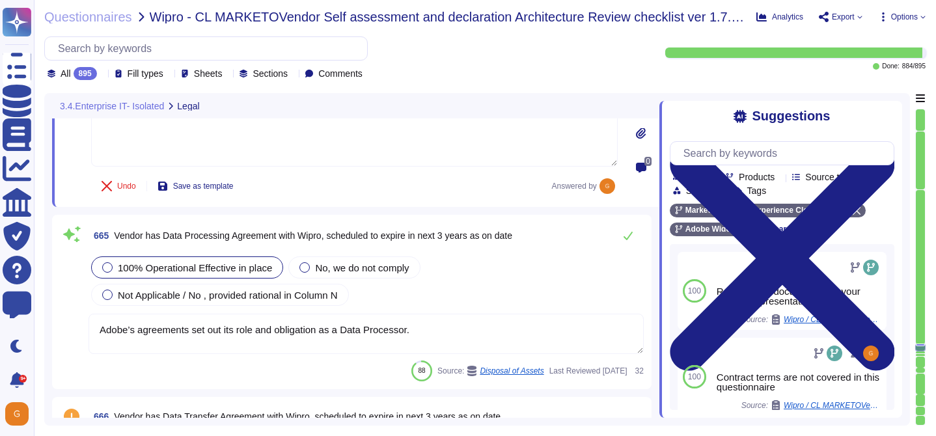
click at [439, 340] on textarea "Adobe’s agreements set out its role and obligation as a Data Processor." at bounding box center [366, 334] width 555 height 40
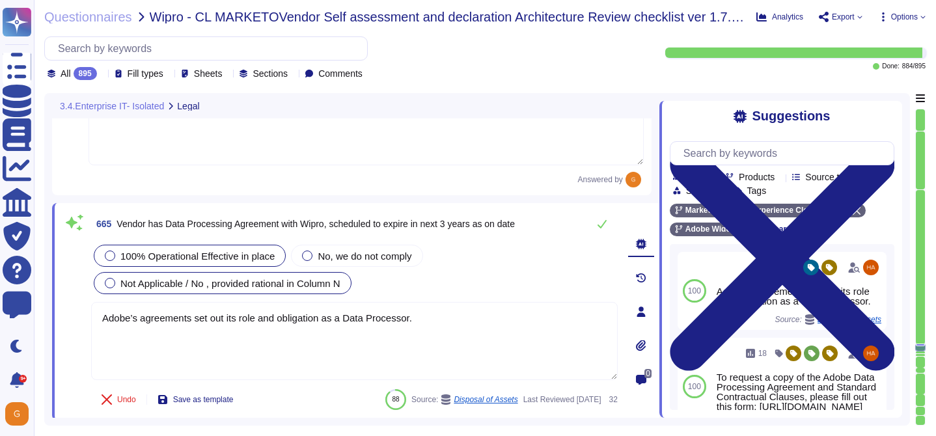
click at [256, 279] on span "Not Applicable / No , provided rational in Column N" at bounding box center [230, 283] width 220 height 11
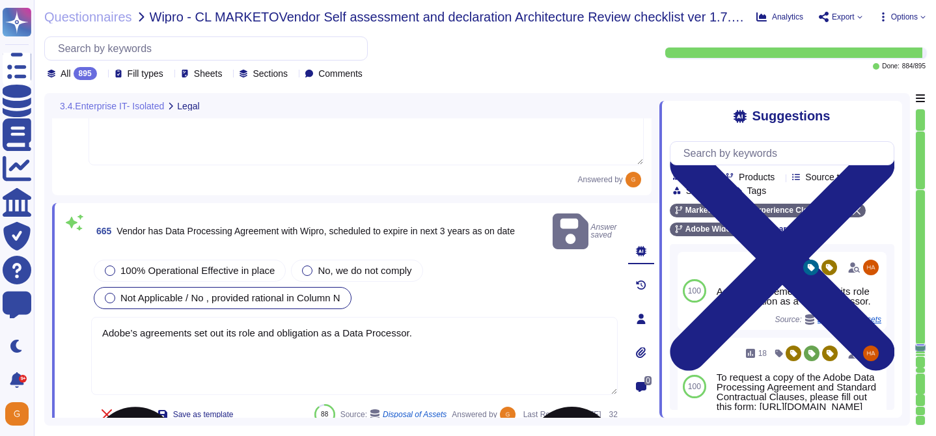
drag, startPoint x: 424, startPoint y: 314, endPoint x: 96, endPoint y: 315, distance: 328.7
click at [96, 317] on textarea "Adobe’s agreements set out its role and obligation as a Data Processor." at bounding box center [354, 356] width 527 height 78
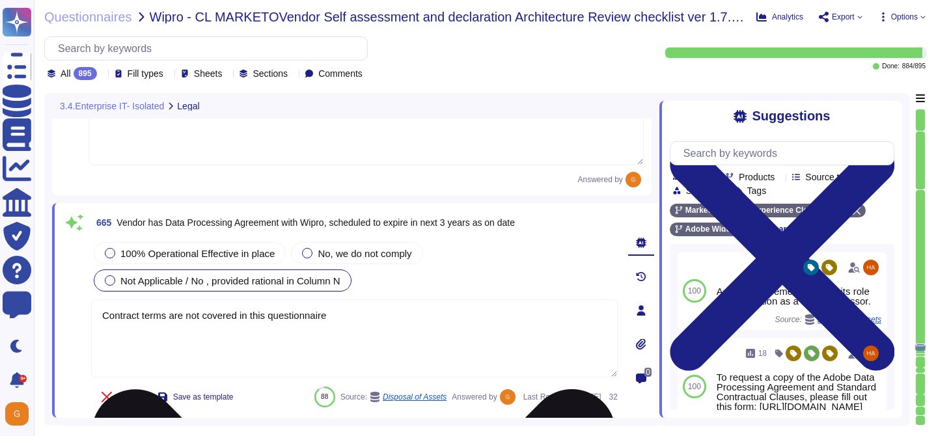
type textarea "Contract terms are not covered in this questionnaire."
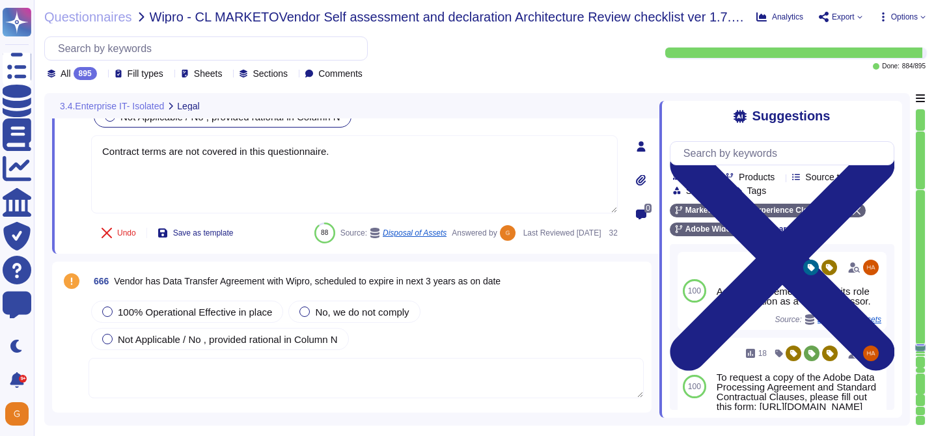
scroll to position [137256, 0]
type textarea "All vendors are assessed against the Vendor Information Security Standard."
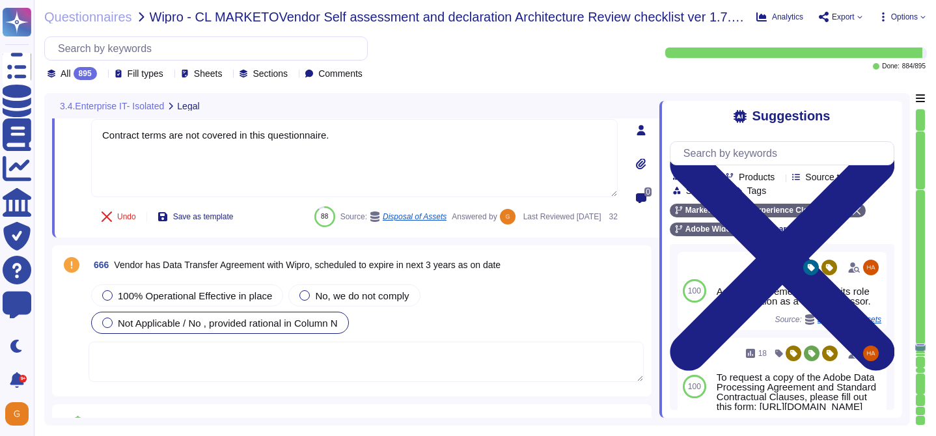
type textarea "Contract terms are not covered in this questionnaire."
click at [150, 324] on span "Not Applicable / No , provided rational in Column N" at bounding box center [228, 323] width 220 height 11
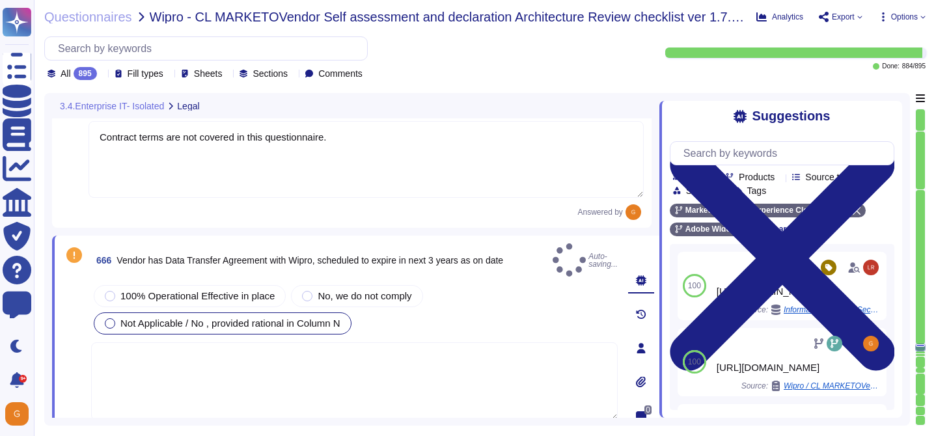
type textarea "All vendors are assessed against the Vendor Information Security Standard."
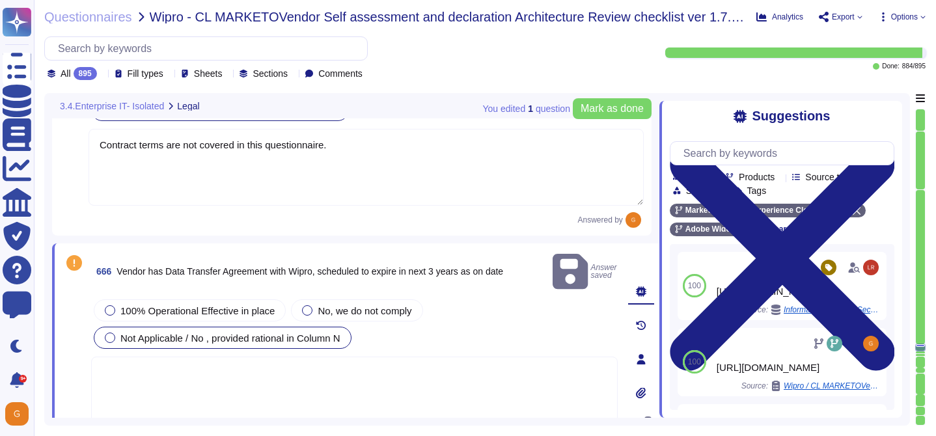
click at [152, 359] on textarea at bounding box center [354, 396] width 527 height 78
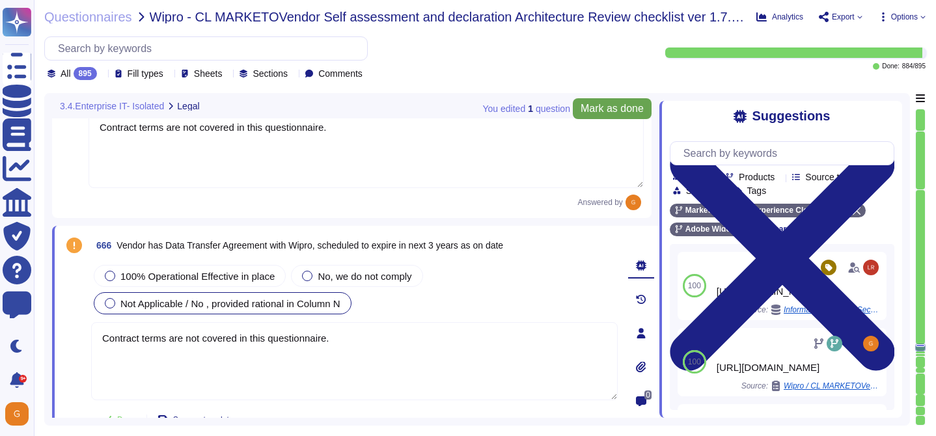
type textarea "Contract terms are not covered in this questionnaire."
click at [599, 117] on button "Mark as done" at bounding box center [612, 108] width 79 height 21
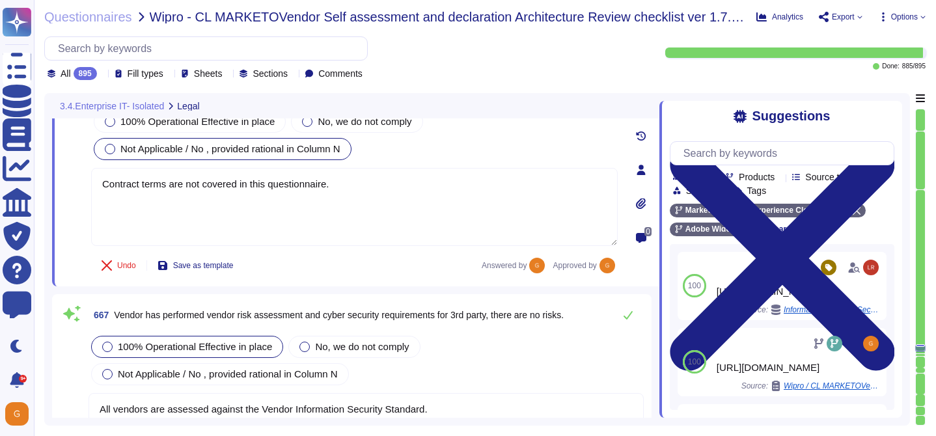
type textarea "This would be called out and determined in the agreement and is dependent upon …"
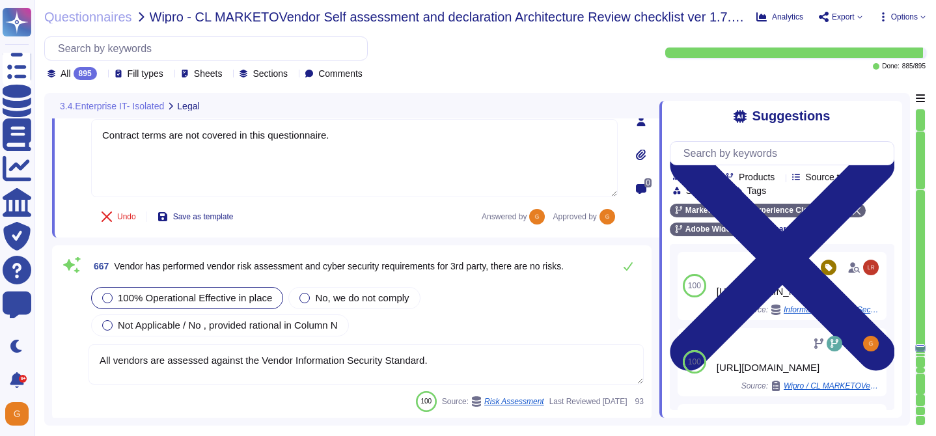
scroll to position [137486, 0]
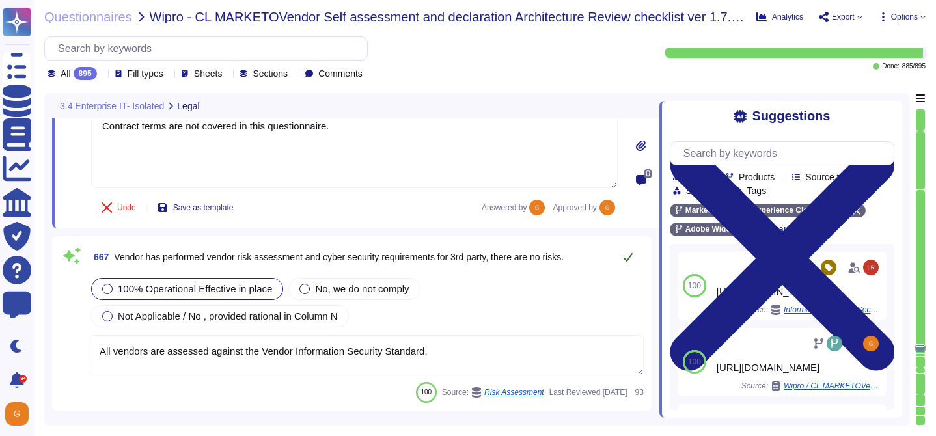
click at [628, 253] on icon at bounding box center [628, 257] width 9 height 8
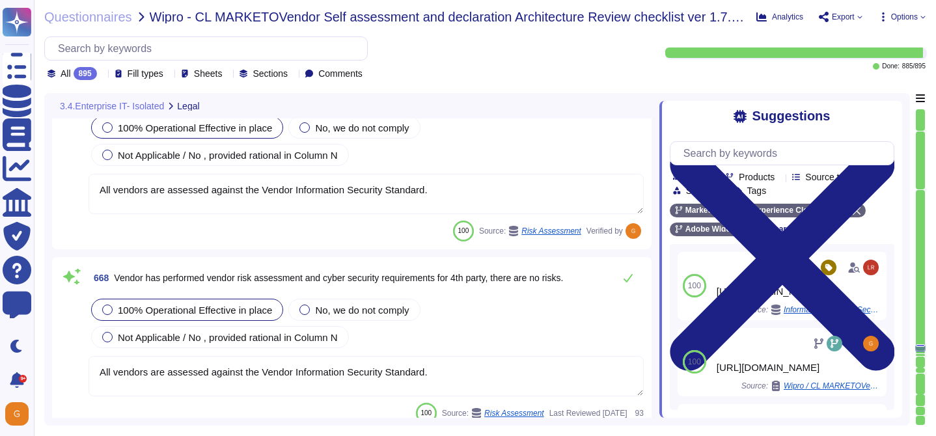
scroll to position [137634, 0]
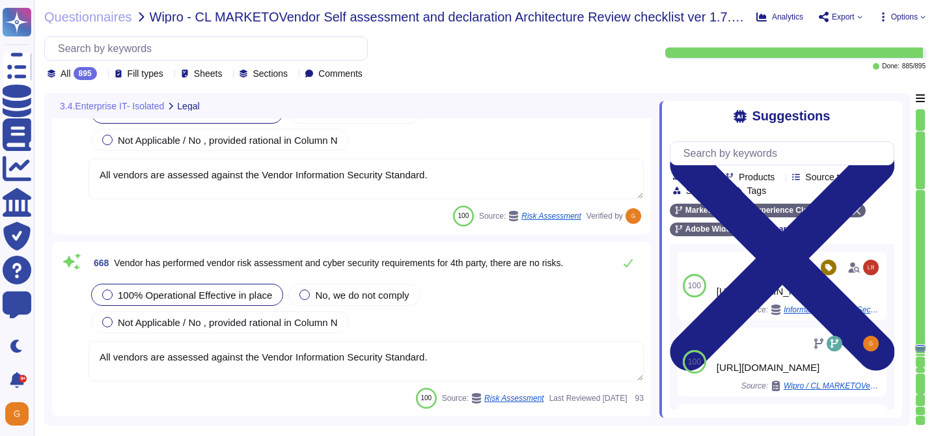
type textarea "Where required by law, Adobe includes a right to audit clause in contracts with…"
click at [629, 271] on button at bounding box center [627, 263] width 31 height 26
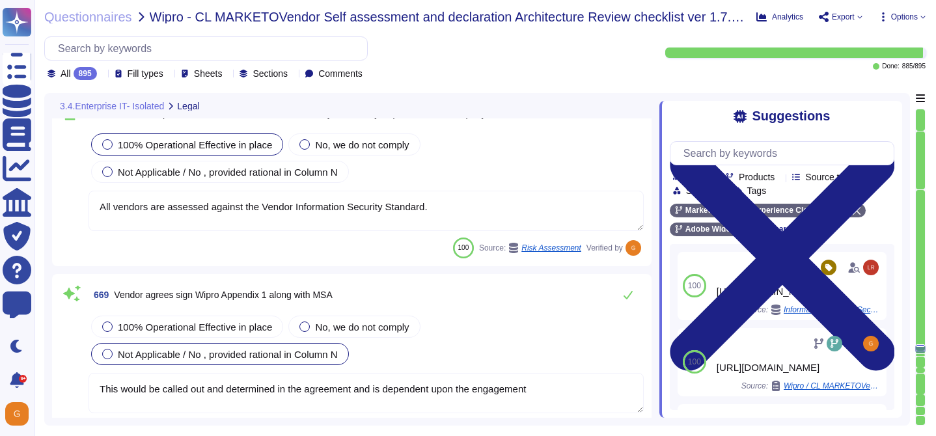
type textarea "This is covered in contract terms. Please refer to Adobe Sales Legal for contra…"
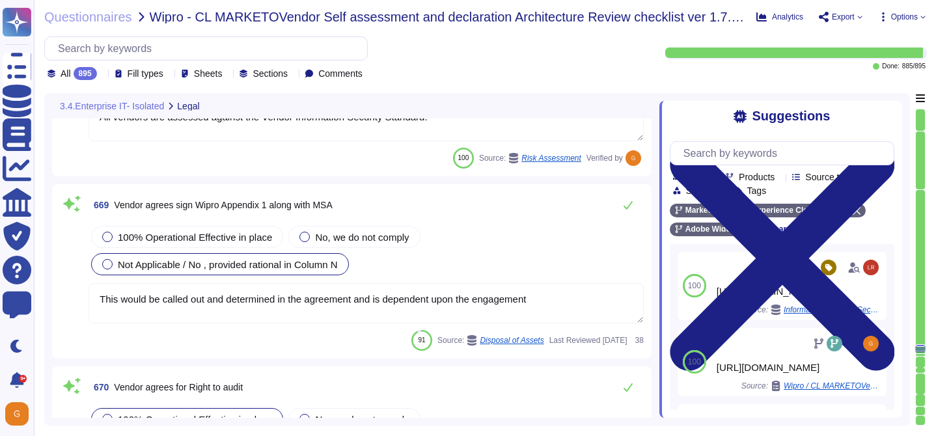
scroll to position [137862, 0]
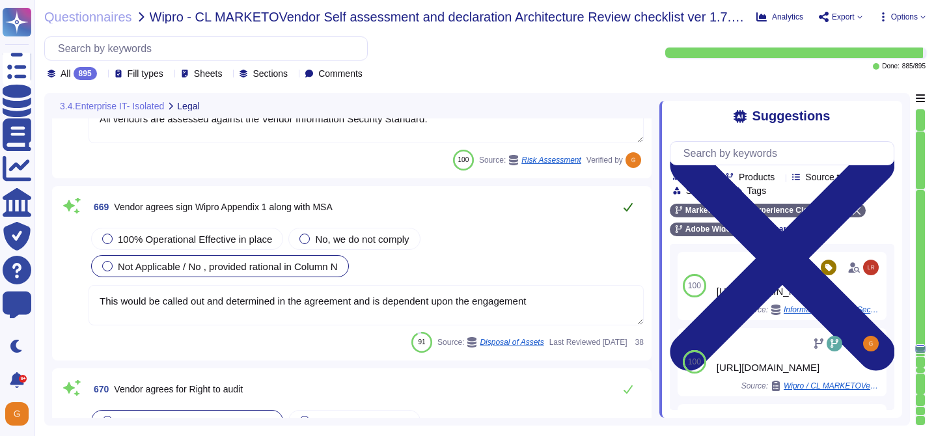
click at [630, 200] on button at bounding box center [627, 207] width 31 height 26
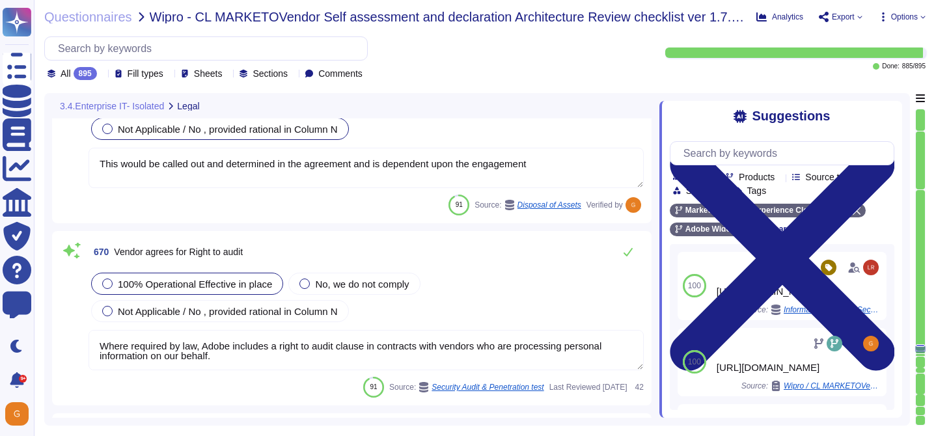
type textarea "This would be called out and determined in the agreement and is dependent upon …"
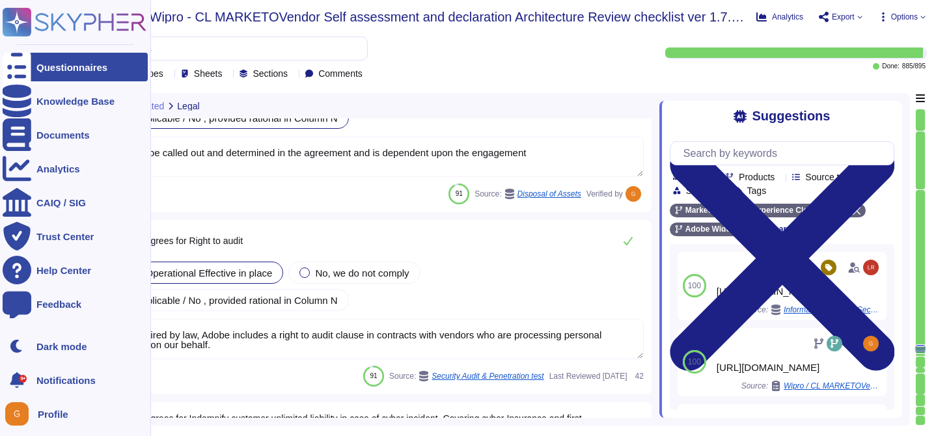
drag, startPoint x: 220, startPoint y: 342, endPoint x: 27, endPoint y: 329, distance: 193.7
click at [26, 329] on div "Questionnaires Knowledge Base Documents Analytics CAIQ / SIG Trust Center Help …" at bounding box center [468, 218] width 936 height 436
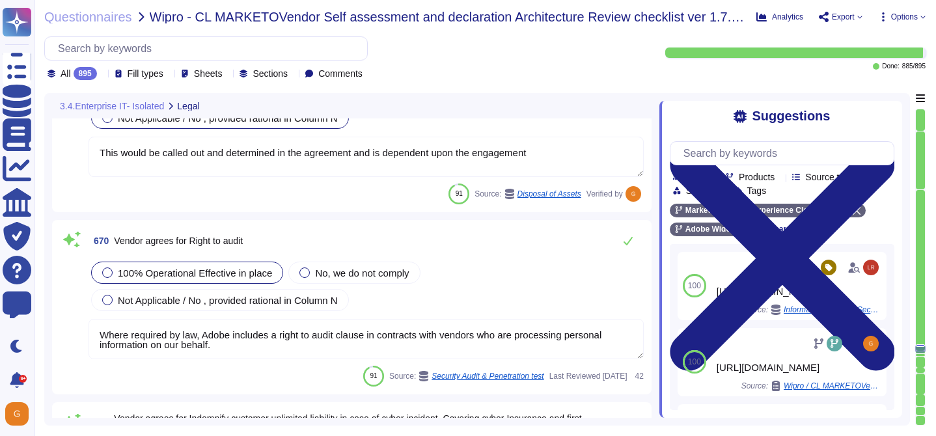
click at [631, 325] on textarea "Where required by law, Adobe includes a right to audit clause in contracts with…" at bounding box center [366, 339] width 555 height 40
type textarea "Where required by law, Adobe includes a right to audit clause in contracts with…"
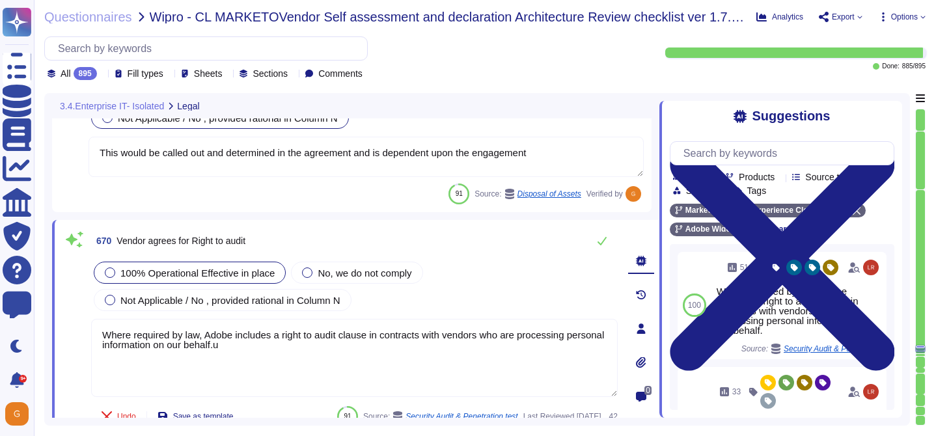
type textarea "This would be called out and determined in the agreement and is dependent upon …"
type textarea "Where required by law, Adobe includes a right to audit clause in contracts with…"
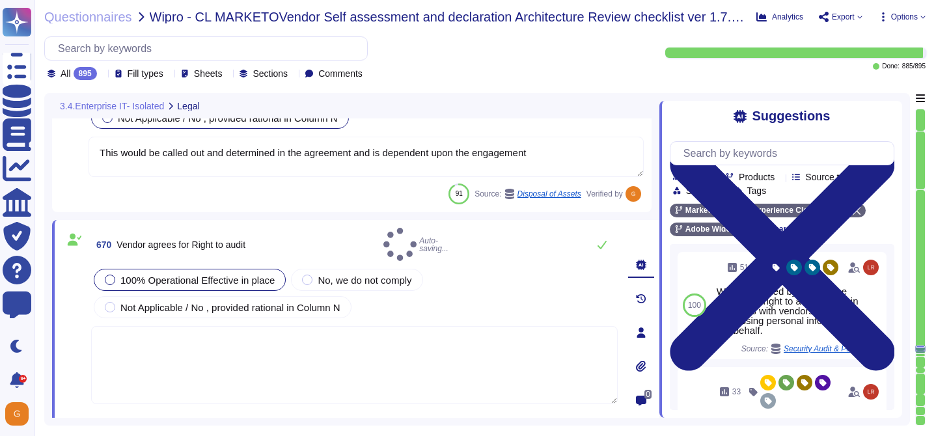
type textarea "Where required by law, Adobe includes a right to audit clause in contracts with…"
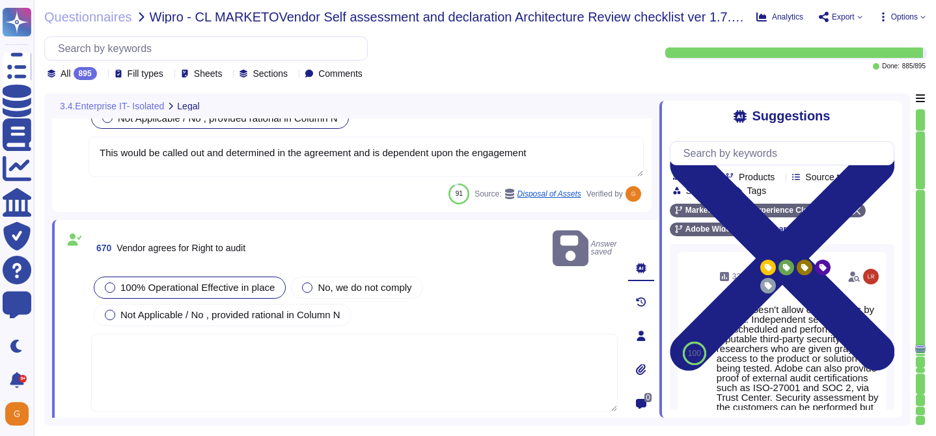
click at [510, 338] on textarea at bounding box center [354, 373] width 527 height 78
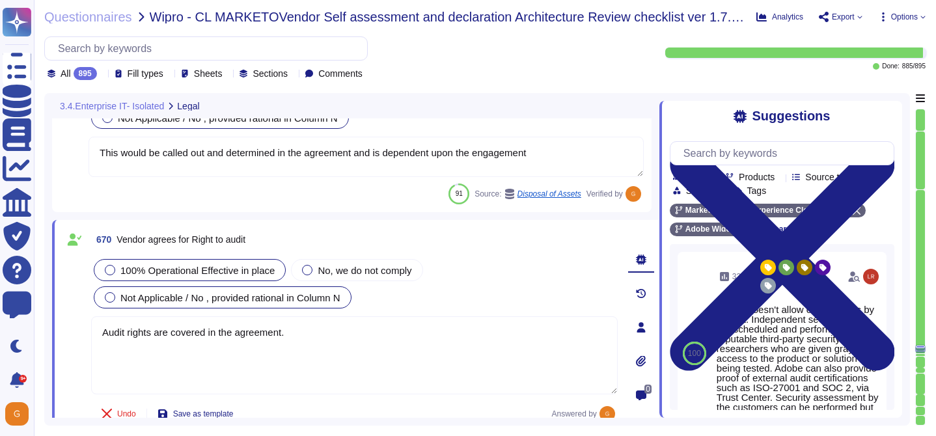
type textarea "Audit rights are covered in the agreement."
click at [309, 293] on span "Not Applicable / No , provided rational in Column N" at bounding box center [230, 297] width 220 height 11
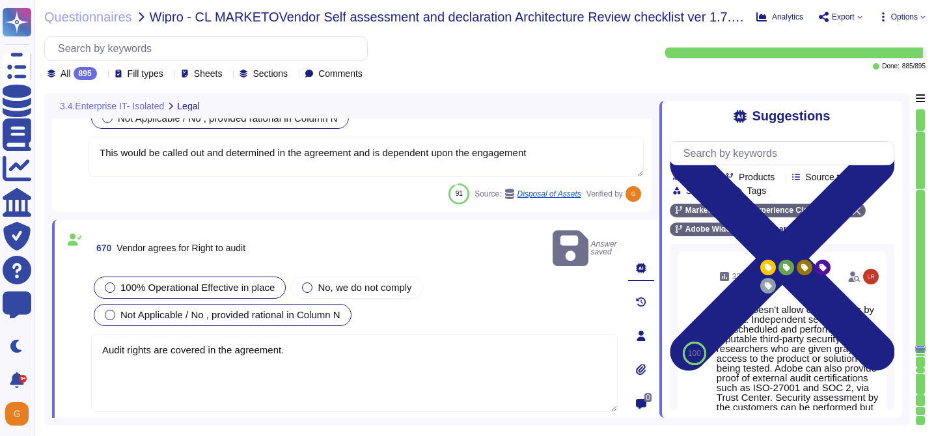
click at [257, 309] on span "Not Applicable / No , provided rational in Column N" at bounding box center [230, 314] width 220 height 11
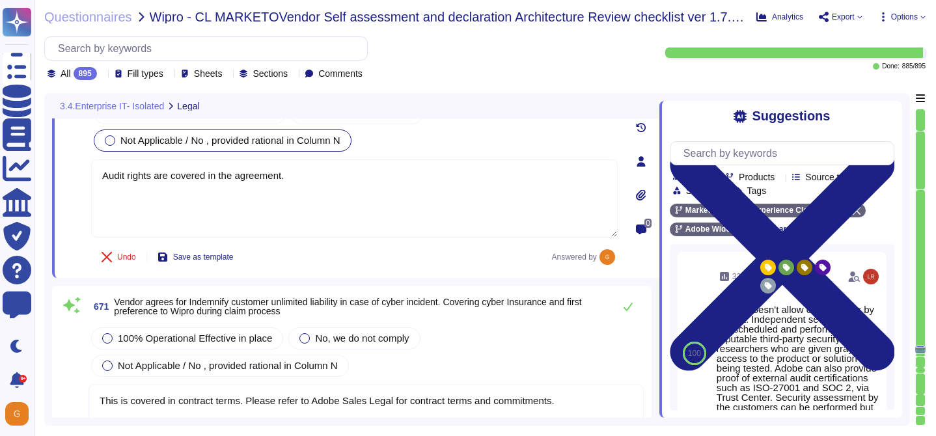
type textarea "All vendors are assessed against the Vendor Information Security Standard."
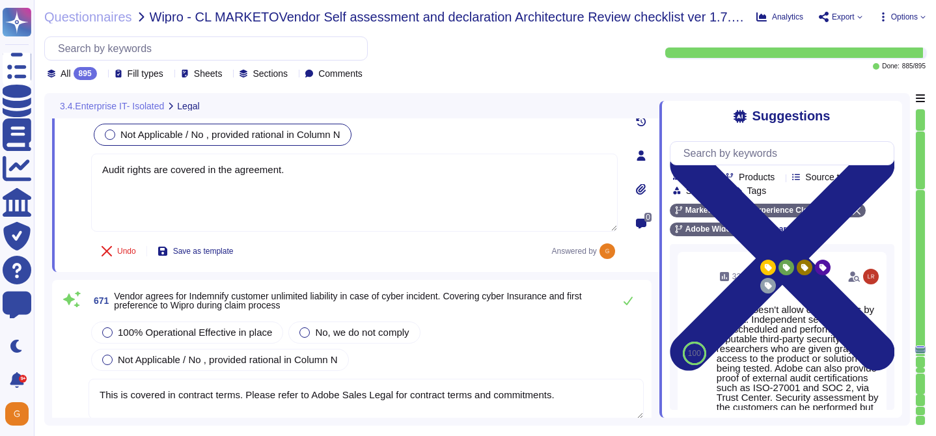
scroll to position [138169, 0]
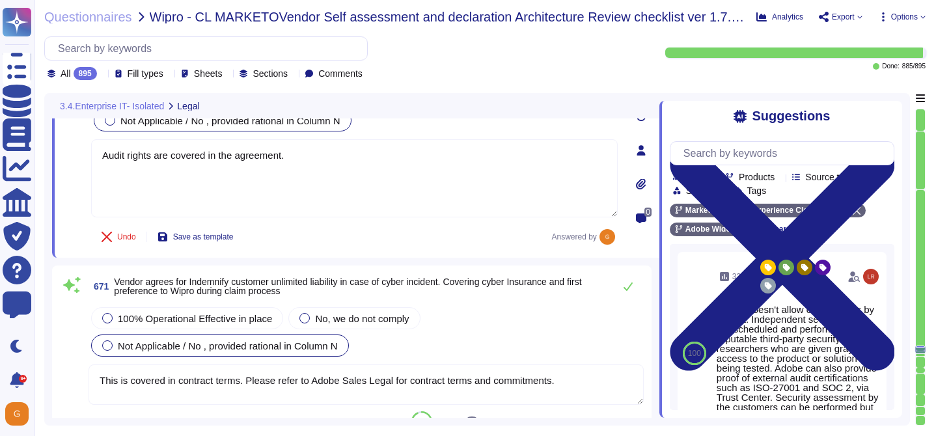
click at [196, 343] on span "Not Applicable / No , provided rational in Column N" at bounding box center [228, 345] width 220 height 11
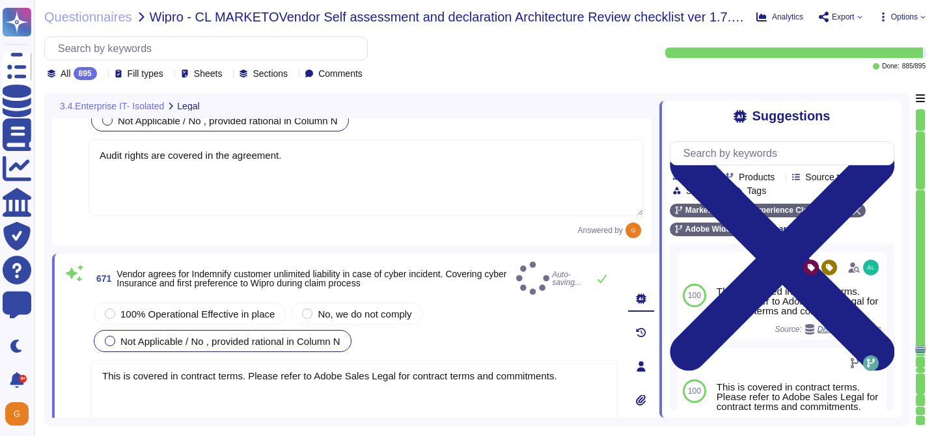
type textarea "All vendors are assessed against the Vendor Information Security Standard."
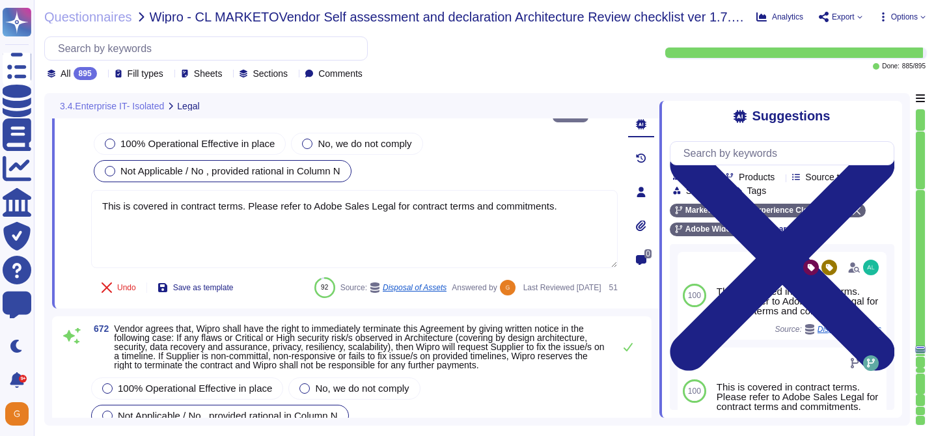
scroll to position [138361, 0]
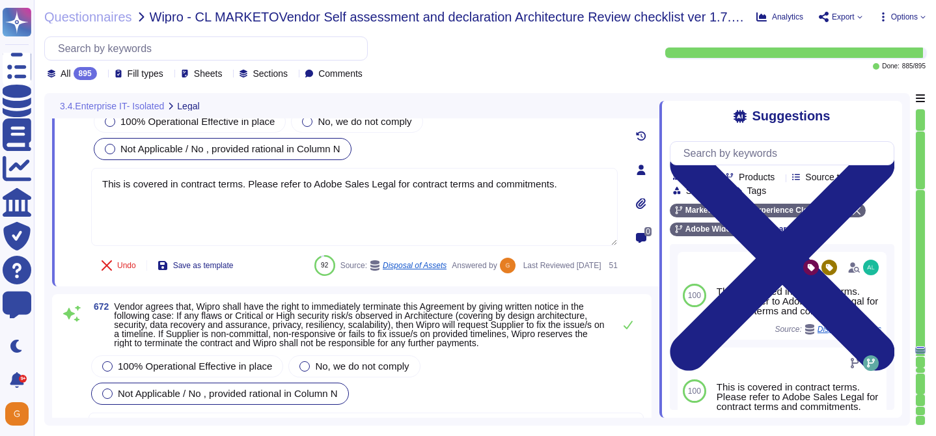
type textarea "We constantly look around the corner to see what is possible. But we don't wait…"
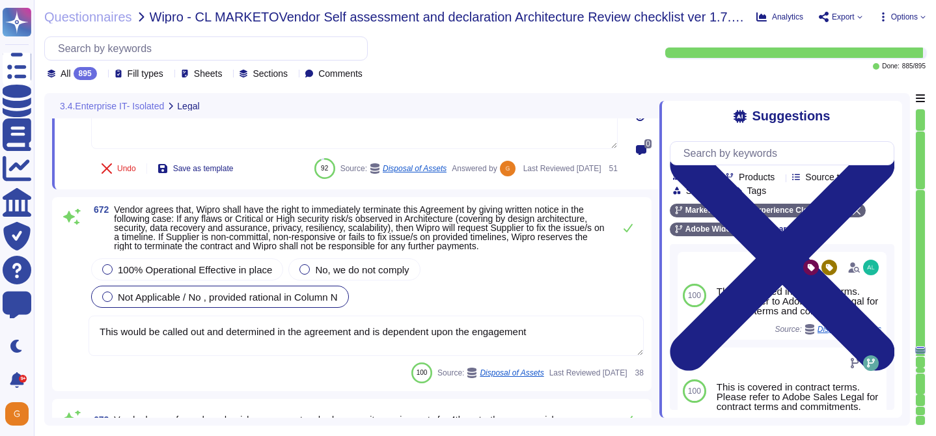
scroll to position [138453, 0]
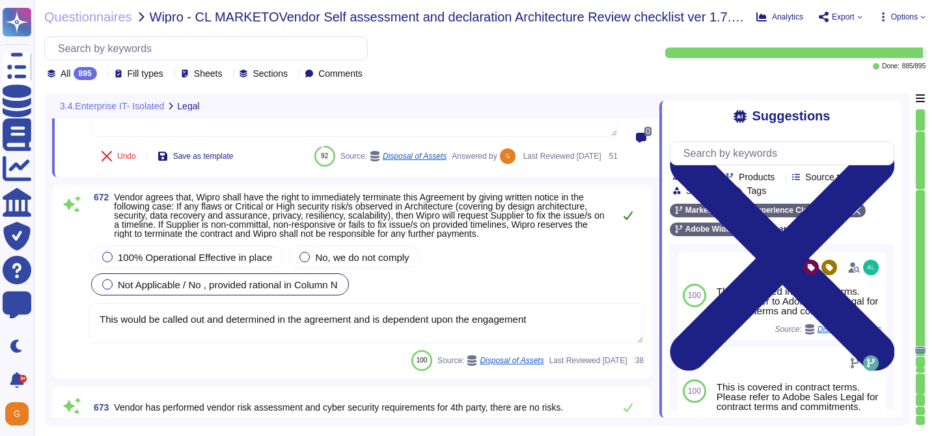
click at [634, 212] on button at bounding box center [627, 215] width 31 height 26
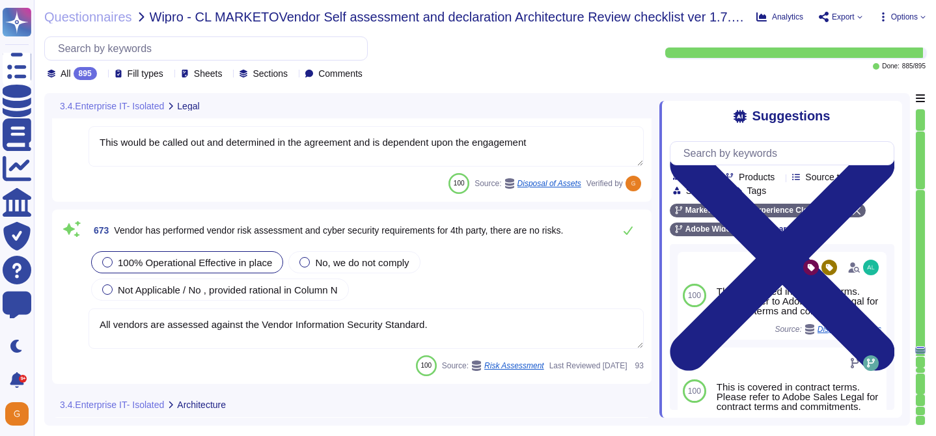
type textarea "Network segmentation is implemented within the Adobe services production enviro…"
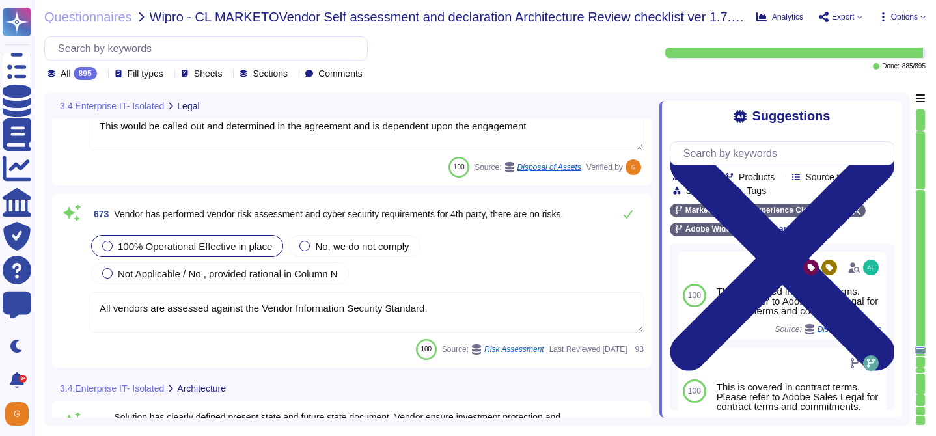
scroll to position [138639, 0]
click at [635, 208] on button at bounding box center [627, 213] width 31 height 26
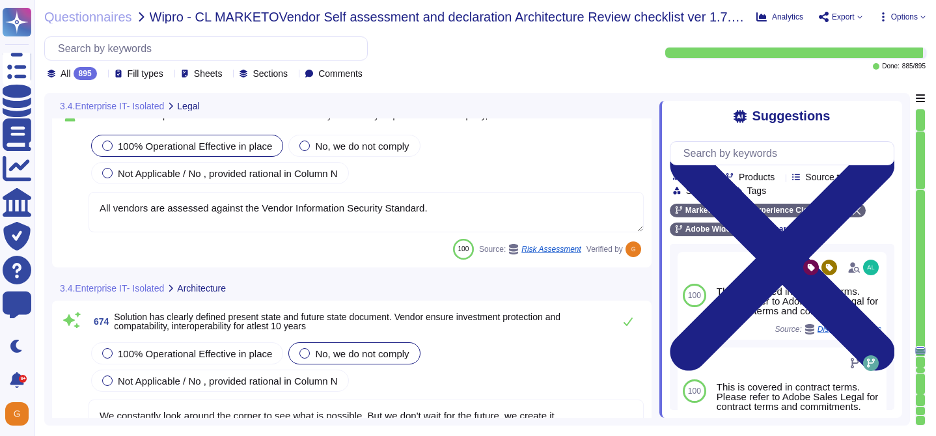
type textarea "Amazon Web Services uses strong tenant isolation security and control capabilit…"
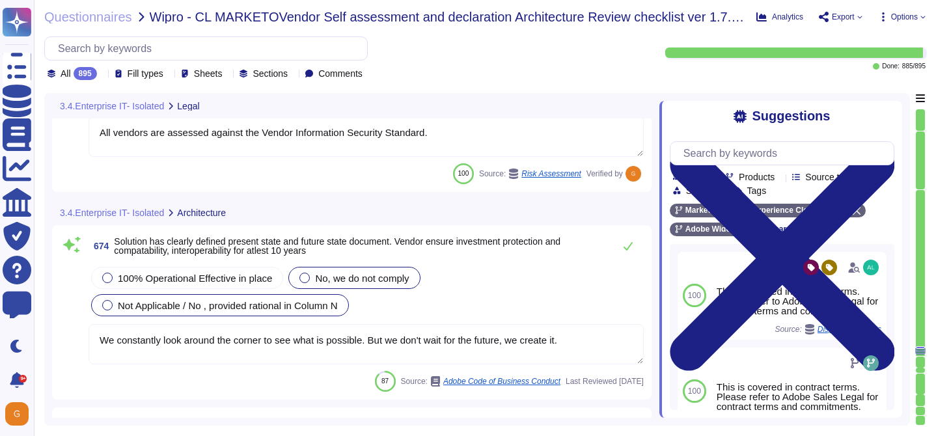
click at [217, 309] on span "Not Applicable / No , provided rational in Column N" at bounding box center [228, 305] width 220 height 11
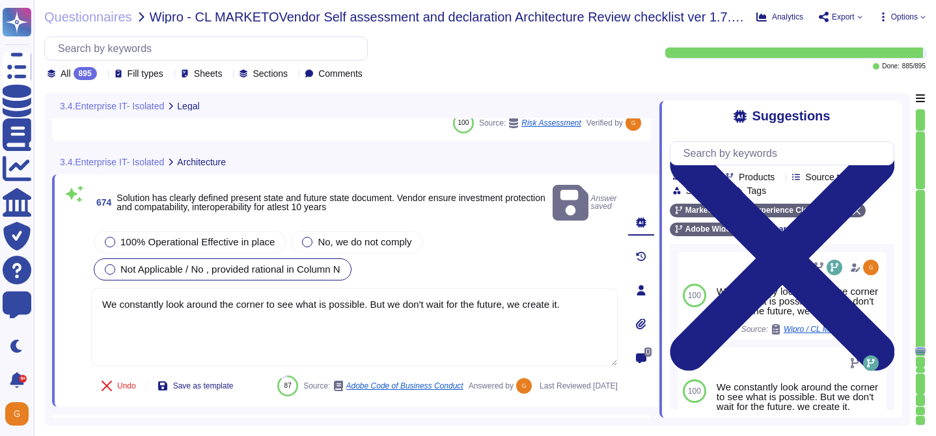
type textarea "Amazon Web Services uses strong tenant isolation security and control capabilit…"
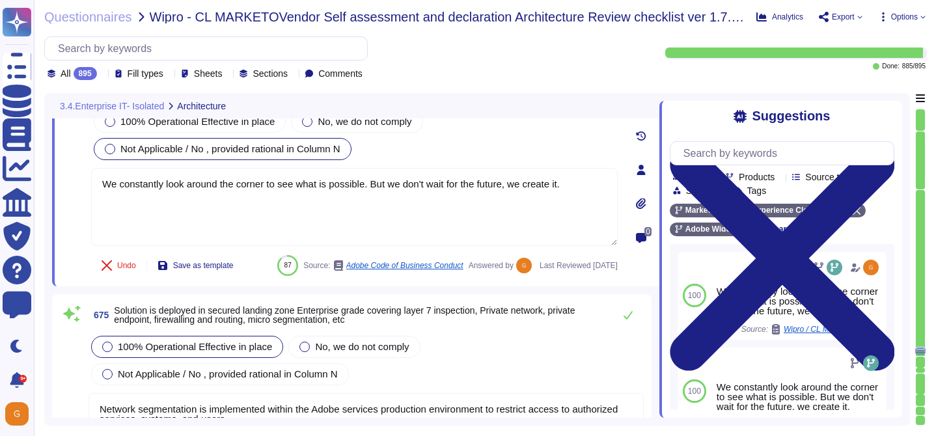
type textarea "Adobe had access controls in place to limit Adobe employee access to customer d…"
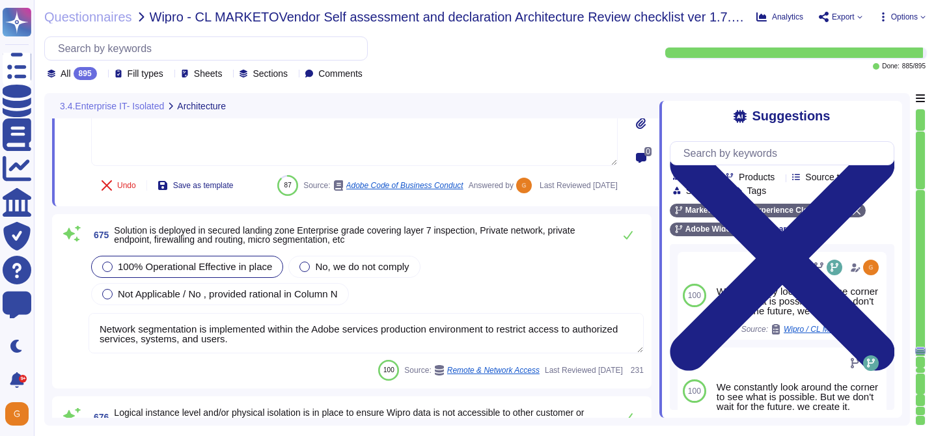
scroll to position [138990, 0]
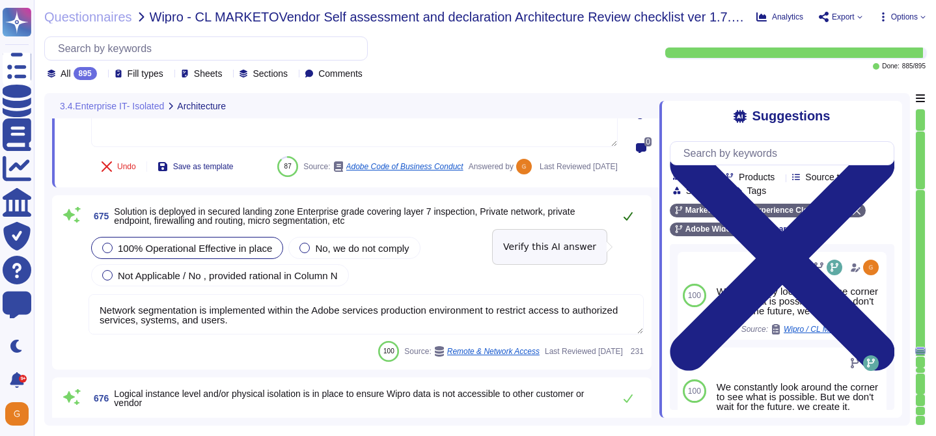
click at [622, 229] on button at bounding box center [627, 216] width 31 height 26
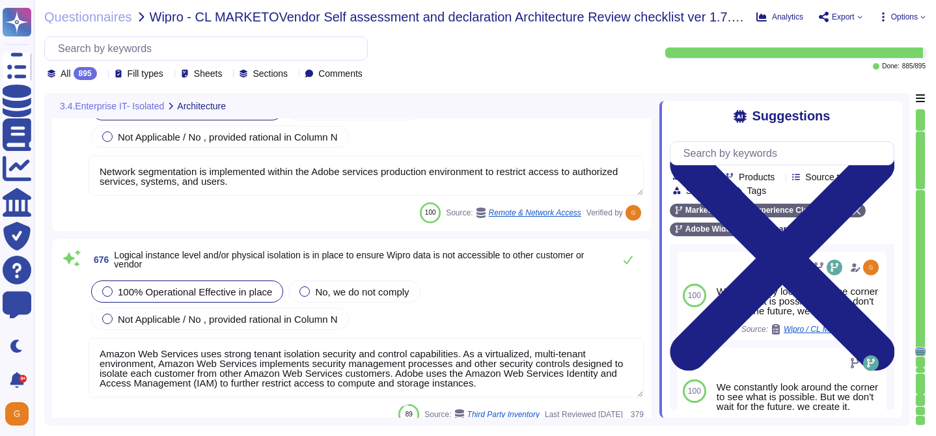
type textarea "Every component in the SaaS infrastructure is redundant. There are at least two…"
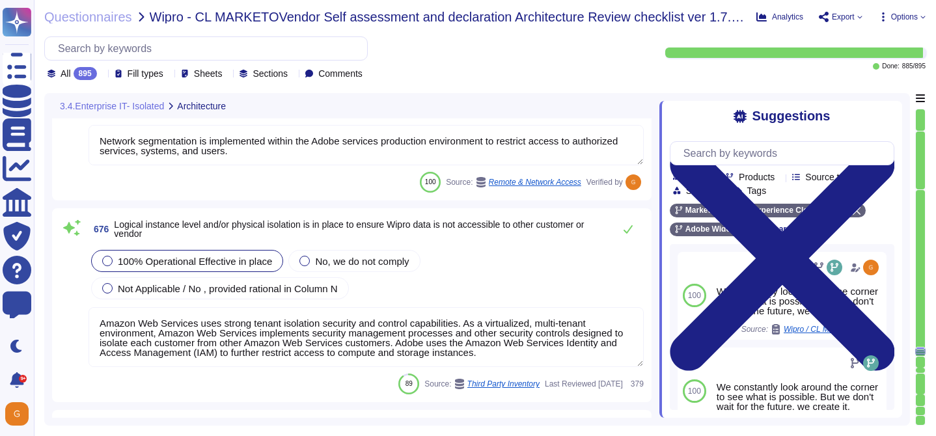
scroll to position [139159, 0]
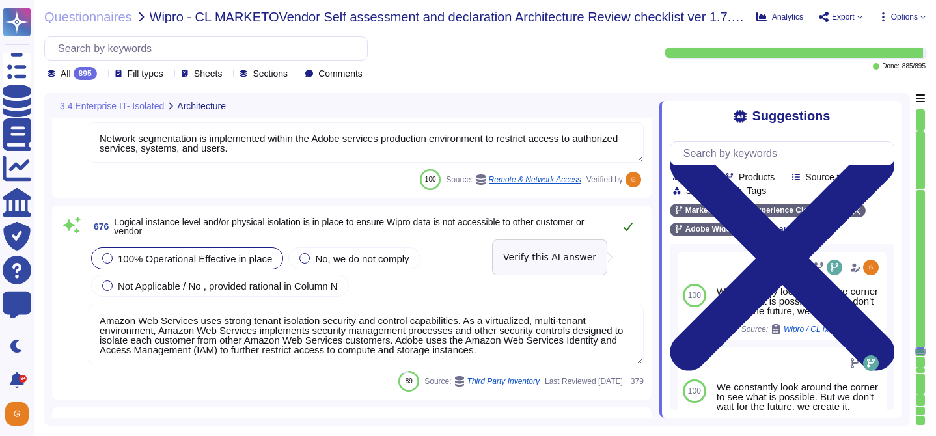
click at [624, 232] on icon at bounding box center [628, 226] width 10 height 10
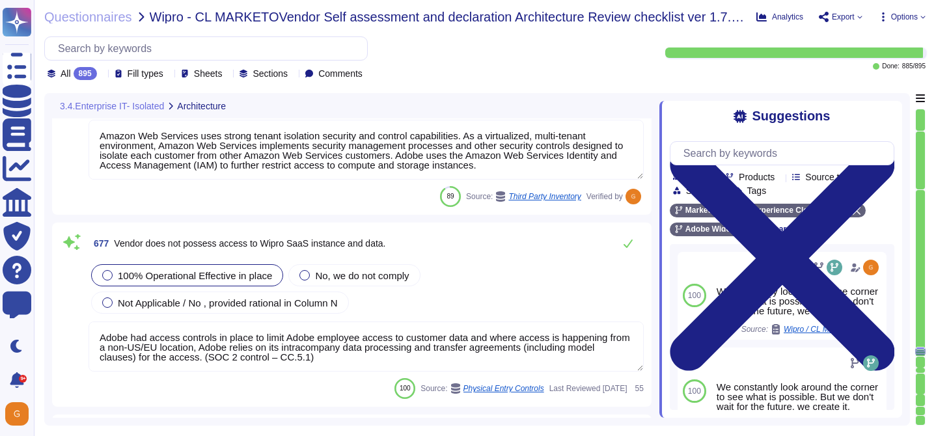
type textarea "No"
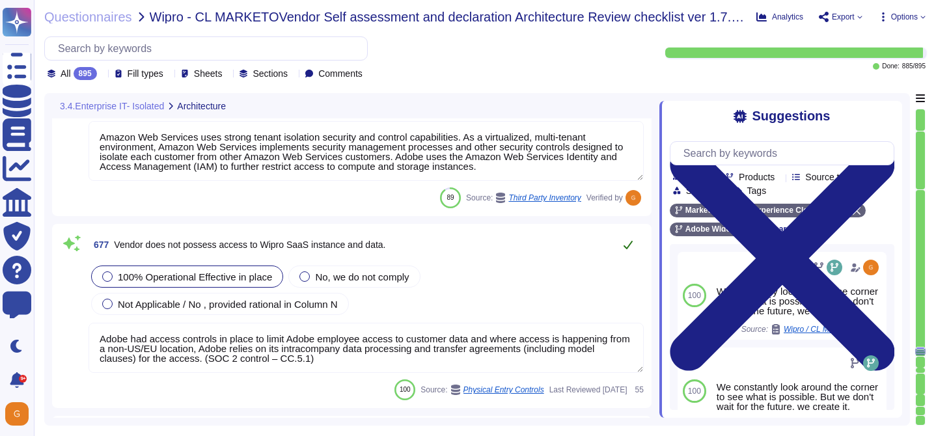
click at [629, 250] on icon at bounding box center [628, 245] width 10 height 10
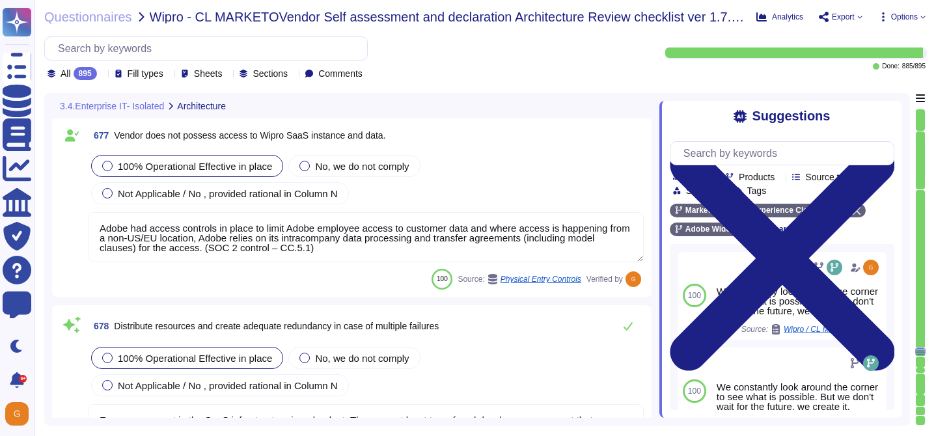
type textarea "Adobe’s Business Continuity Disaster Recovery program is supported by governing…"
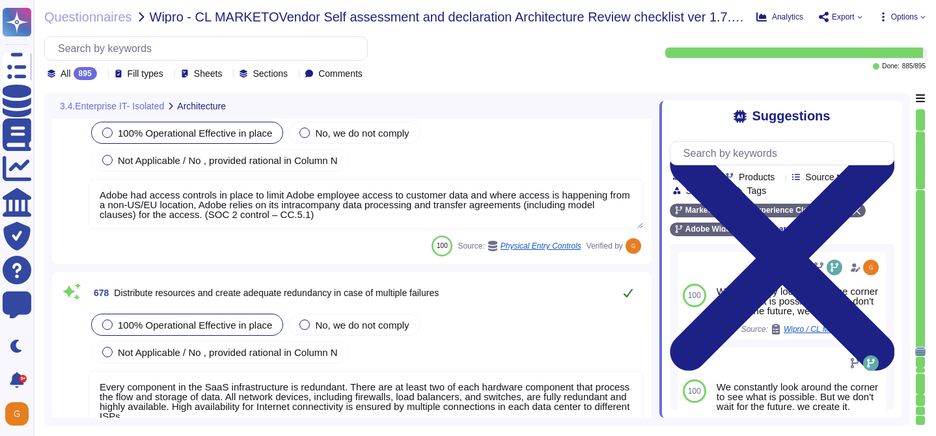
click at [628, 284] on button at bounding box center [627, 293] width 31 height 26
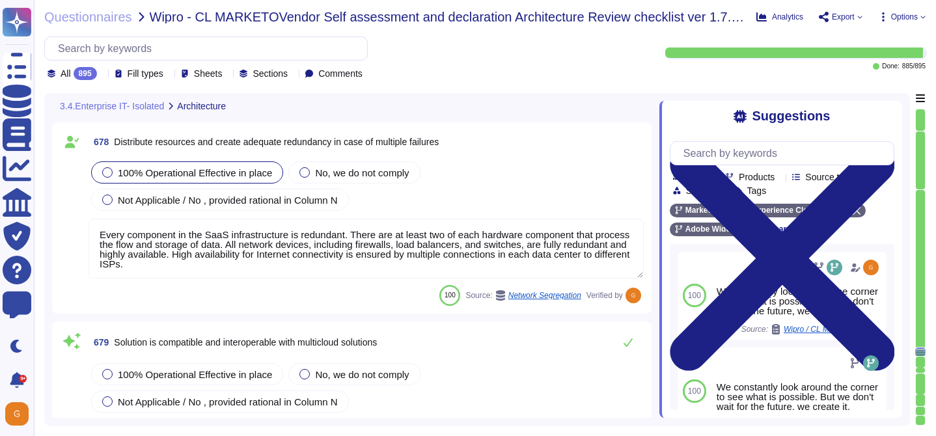
type textarea "Adobe’s Business Continuity Disaster Recovery program is supported by governing…"
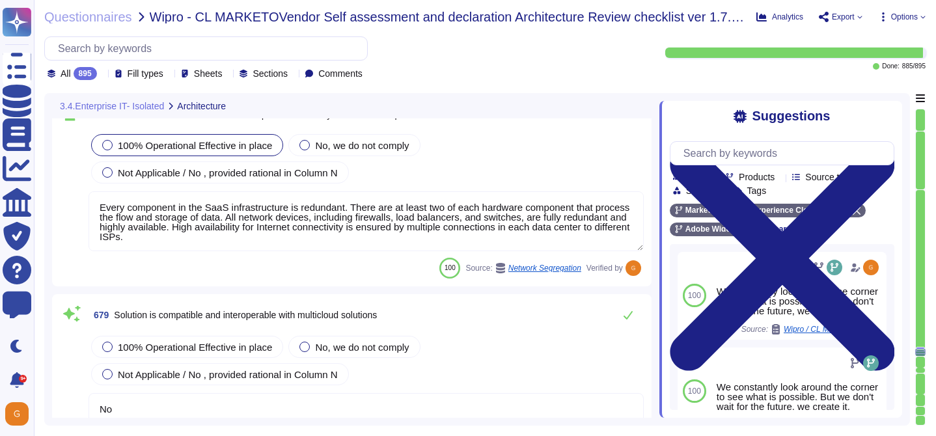
scroll to position [139713, 0]
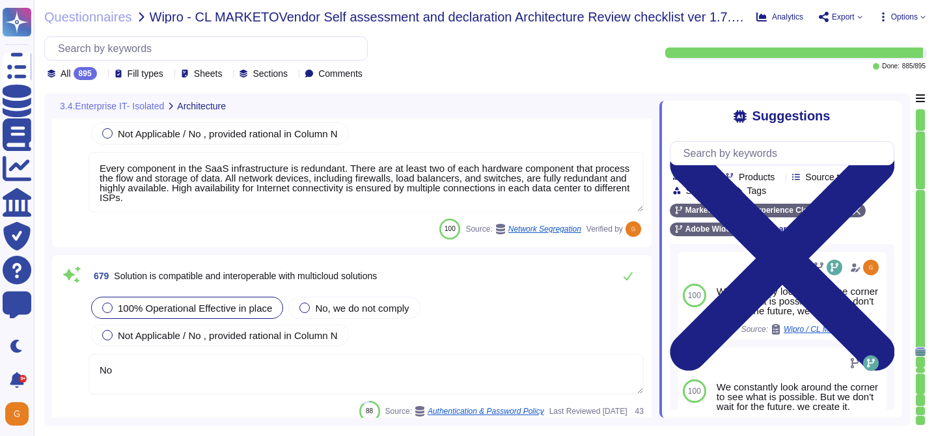
click at [237, 310] on span "100% Operational Effective in place" at bounding box center [195, 308] width 154 height 11
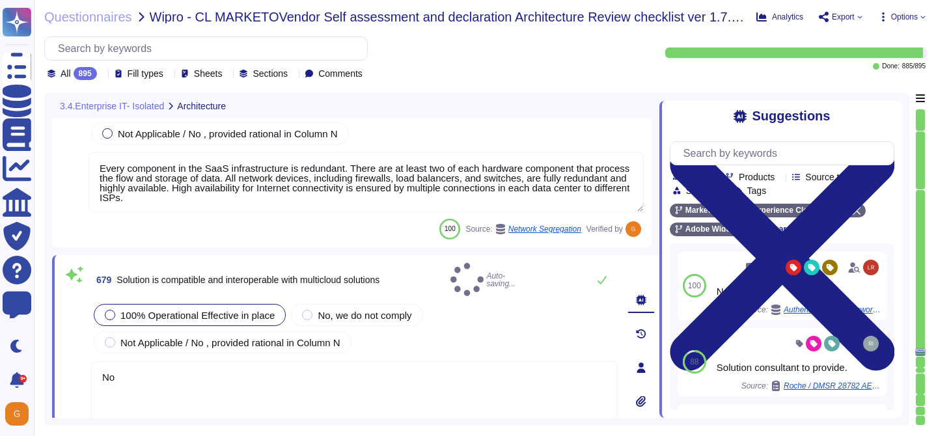
type textarea "Adobe’s Business Continuity Disaster Recovery program is supported by governing…"
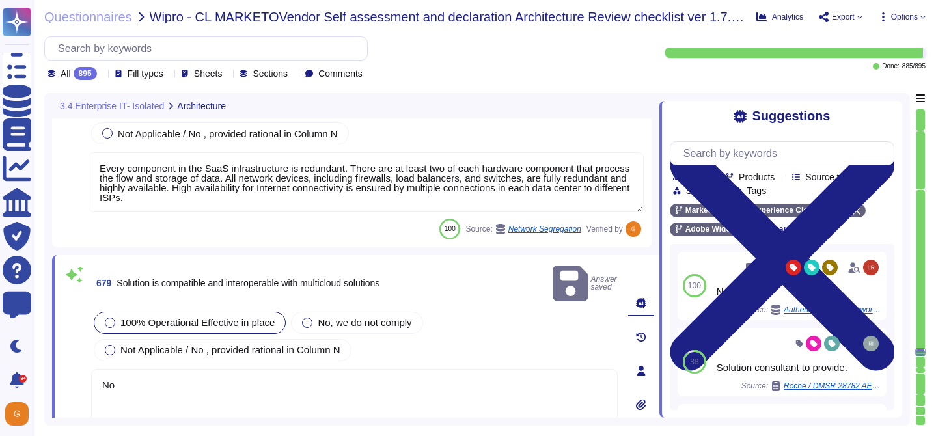
click at [166, 350] on div "100% Operational Effective in place No, we do not comply Not Applicable / No , …" at bounding box center [354, 378] width 527 height 139
drag, startPoint x: 122, startPoint y: 365, endPoint x: 86, endPoint y: 364, distance: 36.5
click at [86, 364] on div "679 Solution is compatible and interoperable with multicloud solutions Answer s…" at bounding box center [339, 371] width 555 height 217
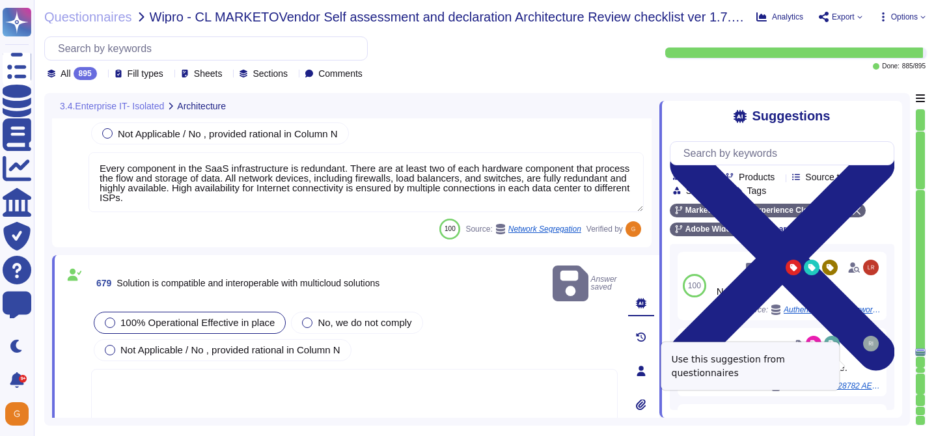
click at [879, 366] on span "Use" at bounding box center [886, 362] width 14 height 8
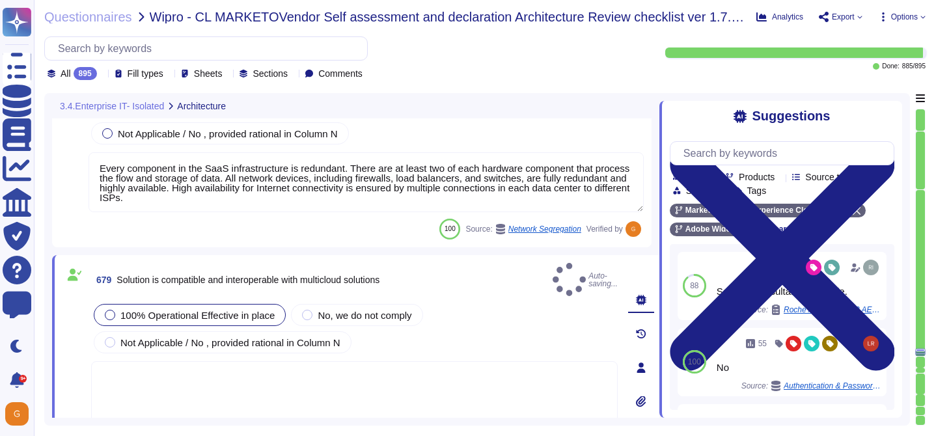
type textarea "Solution consultant to provide."
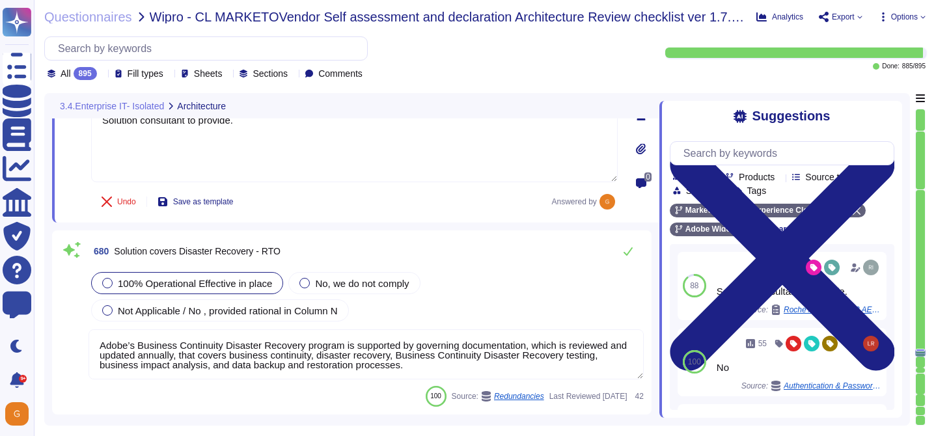
scroll to position [139958, 0]
type textarea "Availability metrics and SLA related information are defined within the SLA agr…"
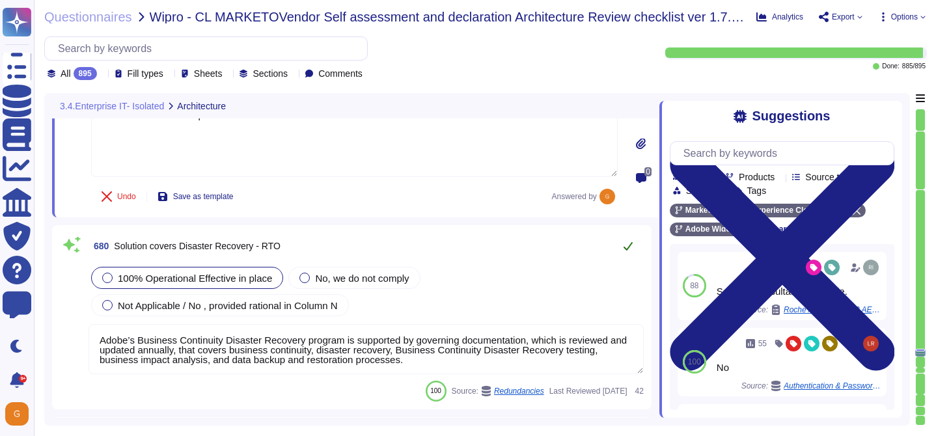
click at [625, 249] on icon at bounding box center [628, 246] width 9 height 8
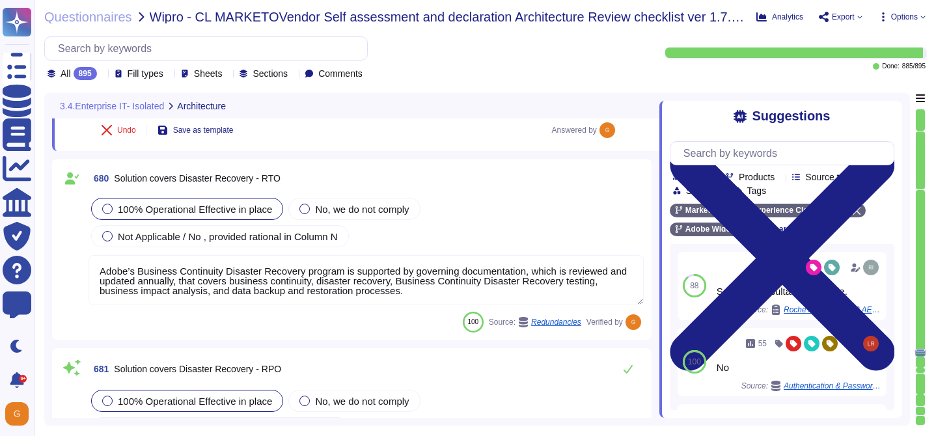
scroll to position [140091, 0]
type textarea "The SLA for Minimum Uptime Percentage for most of our products is 99.9% for cov…"
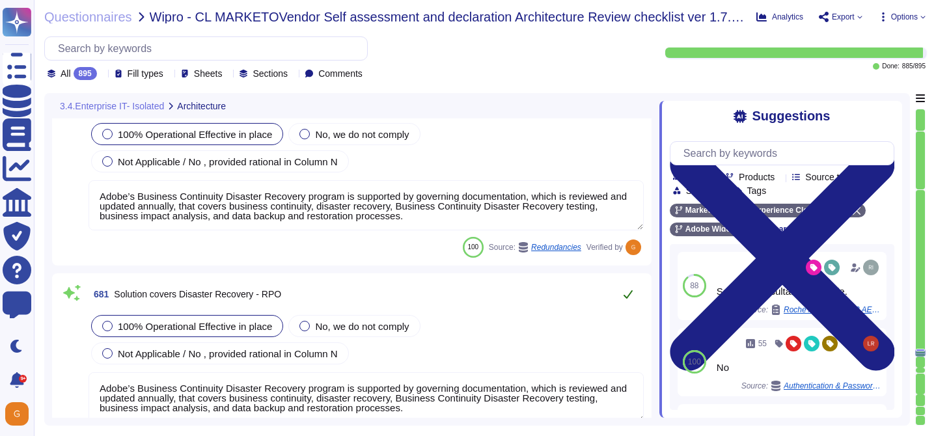
click at [627, 293] on icon at bounding box center [628, 294] width 10 height 10
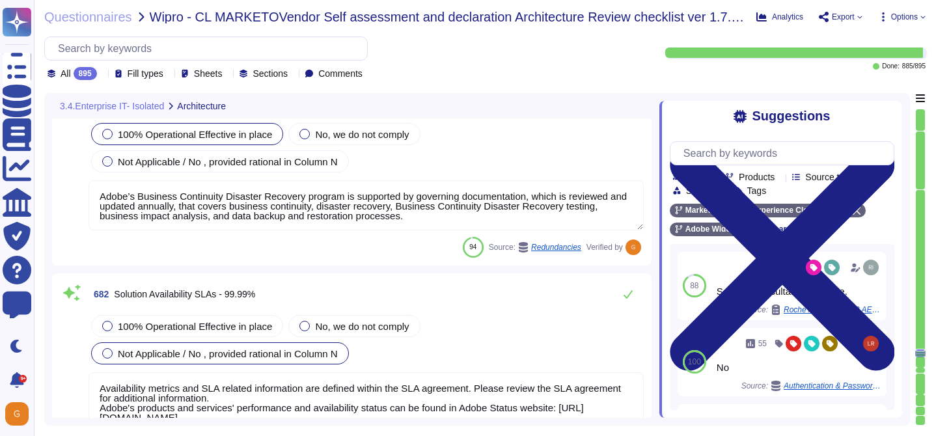
scroll to position [140272, 0]
type textarea "As part of the continuous monitoring program, each month Adobe is required to r…"
click at [627, 293] on icon at bounding box center [628, 295] width 10 height 10
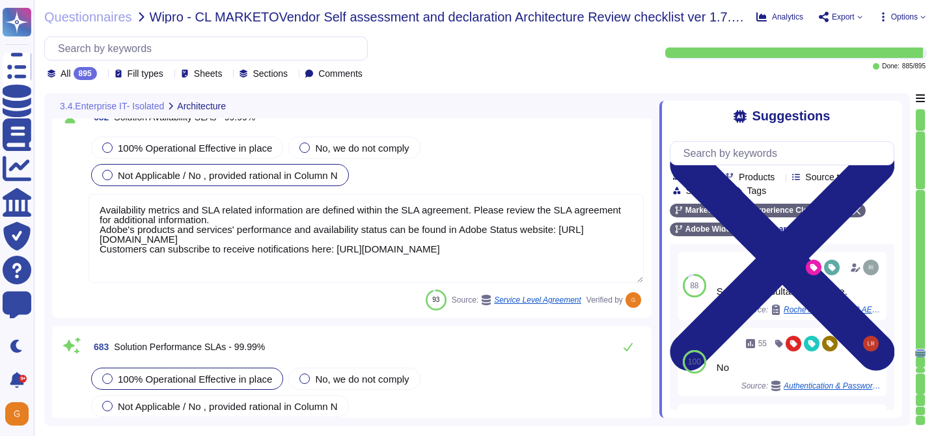
scroll to position [140471, 0]
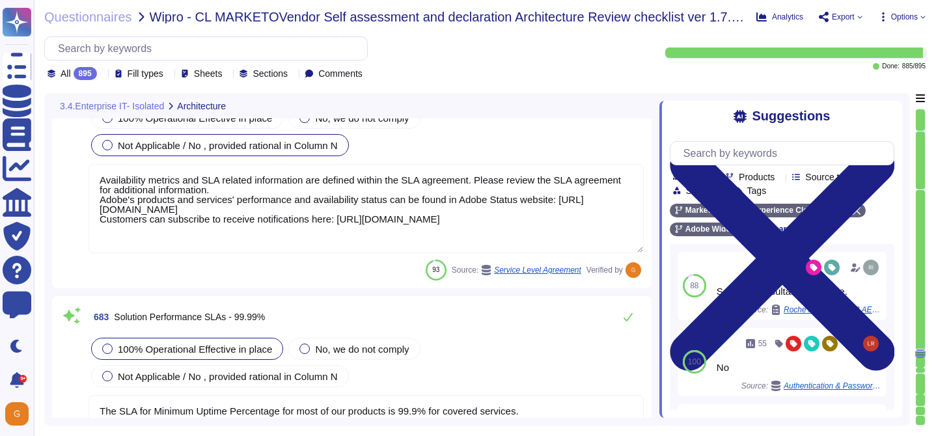
type textarea "ISO/IEC 27002 is an international standard that provides guidance for organizat…"
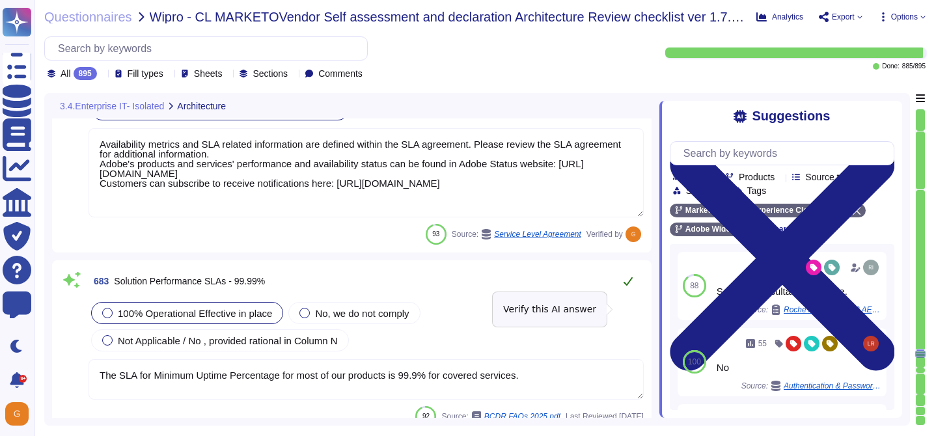
scroll to position [140539, 0]
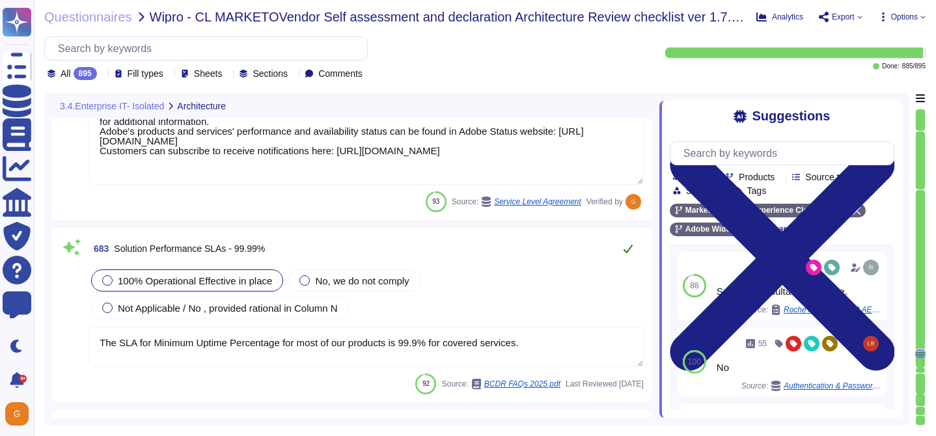
click at [624, 247] on icon at bounding box center [628, 248] width 10 height 10
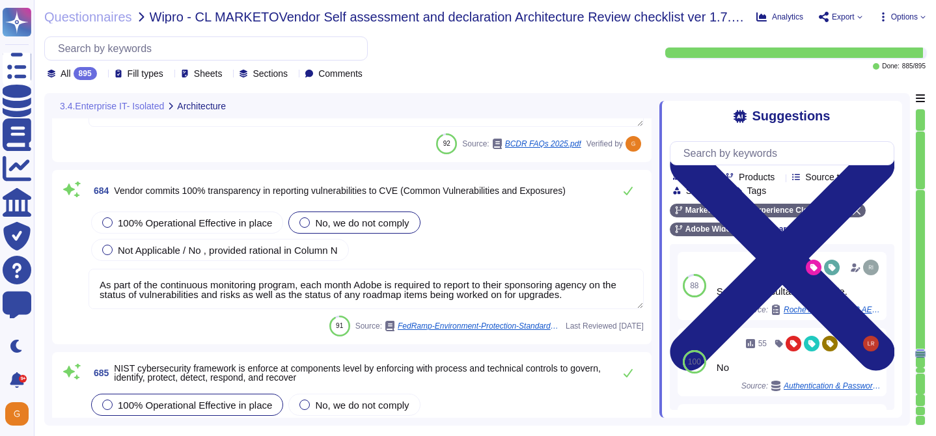
scroll to position [140767, 0]
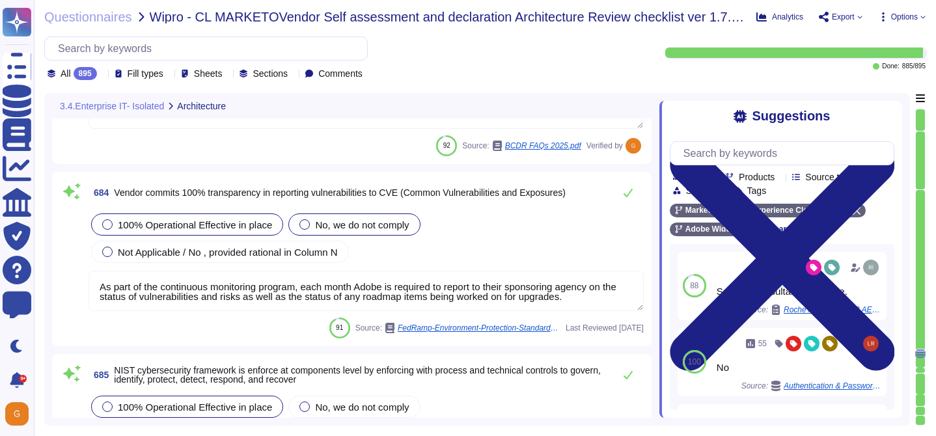
click at [202, 220] on span "100% Operational Effective in place" at bounding box center [195, 224] width 154 height 11
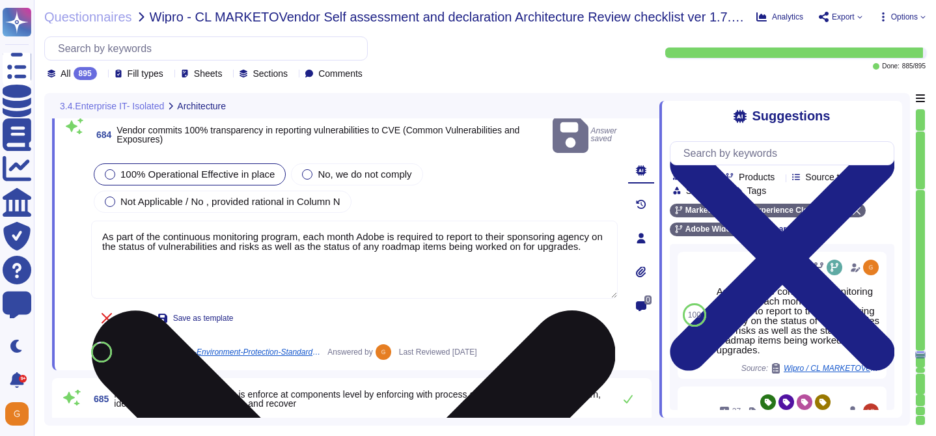
type textarea "On a regular basis, the security team reviews operating systems used in the clo…"
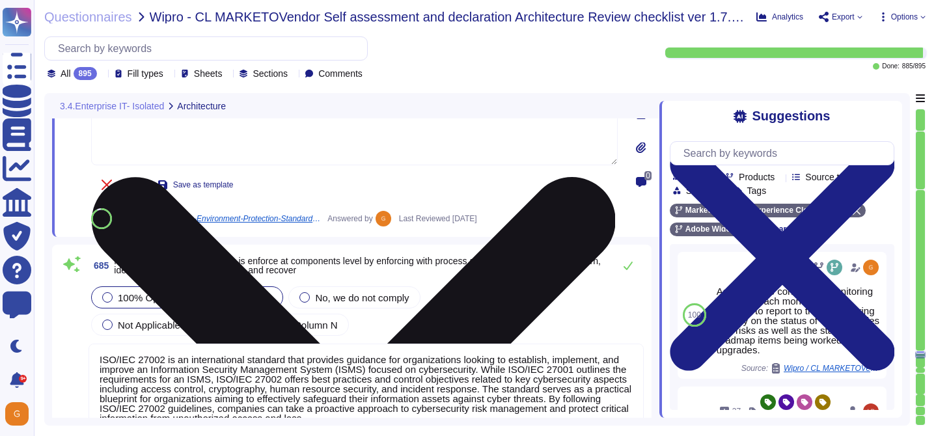
scroll to position [140939, 0]
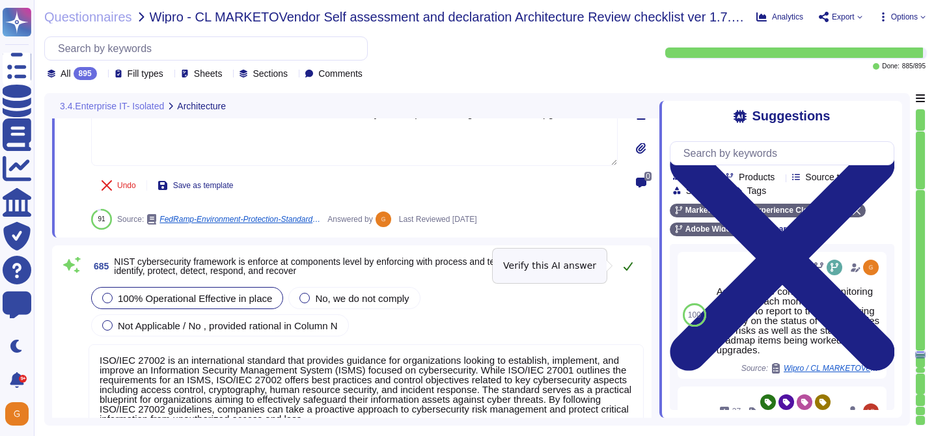
click at [631, 265] on icon at bounding box center [628, 266] width 10 height 10
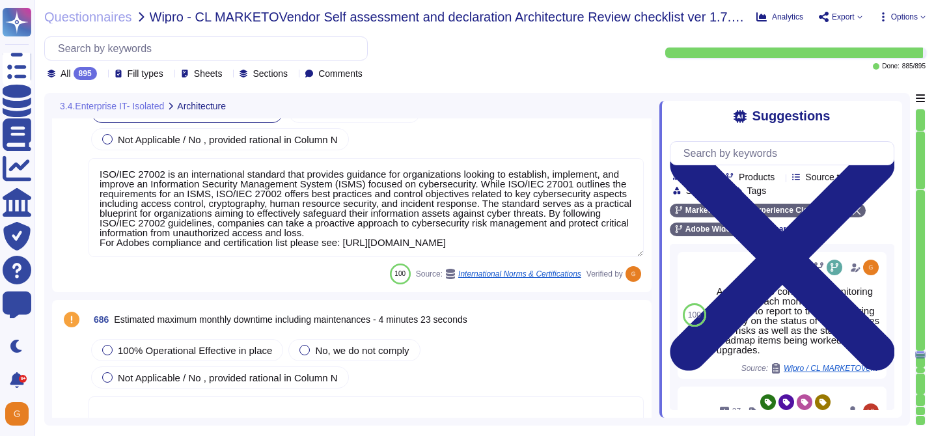
scroll to position [141164, 0]
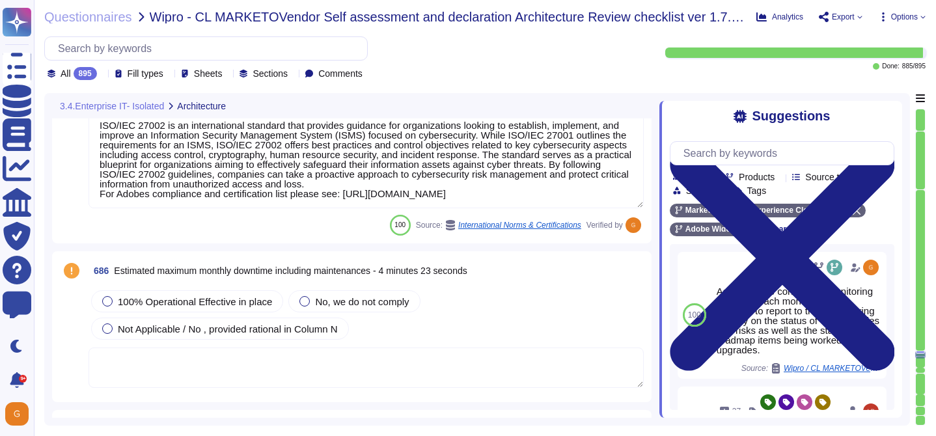
type textarea "Lor ip dolo sitamet con adipisc eli seddoe (te incididunt) utl et dolore, mag a…"
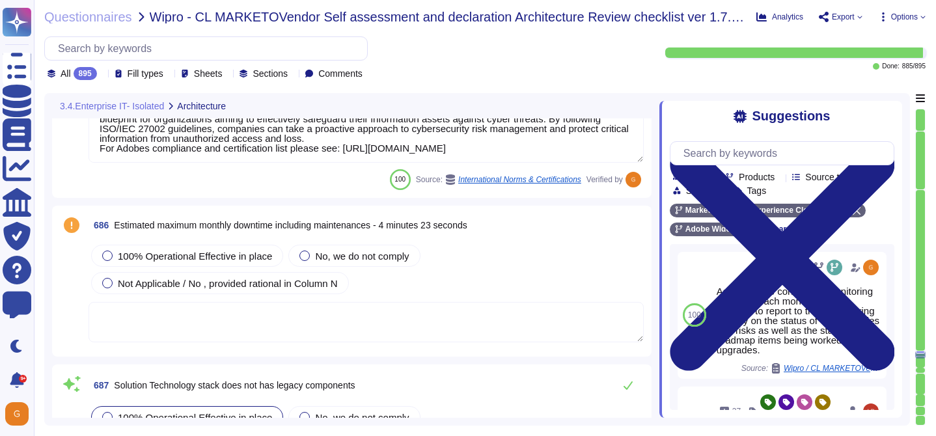
scroll to position [141215, 0]
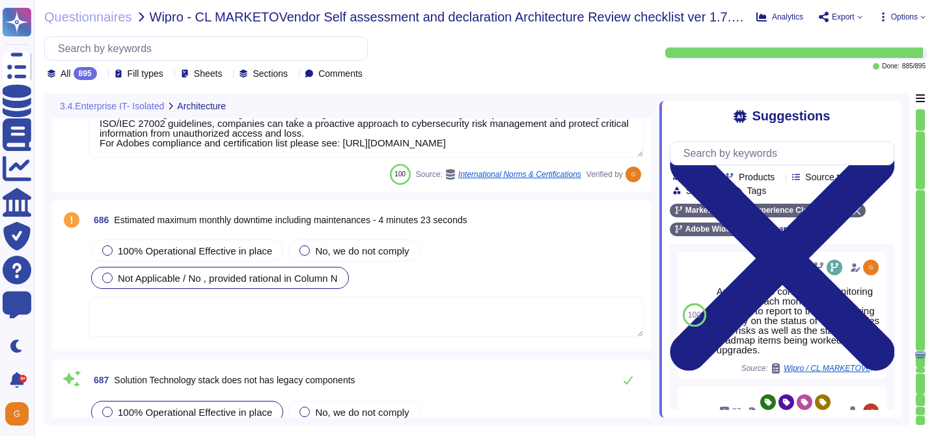
click at [309, 268] on div "Not Applicable / No , provided rational in Column N" at bounding box center [220, 278] width 258 height 22
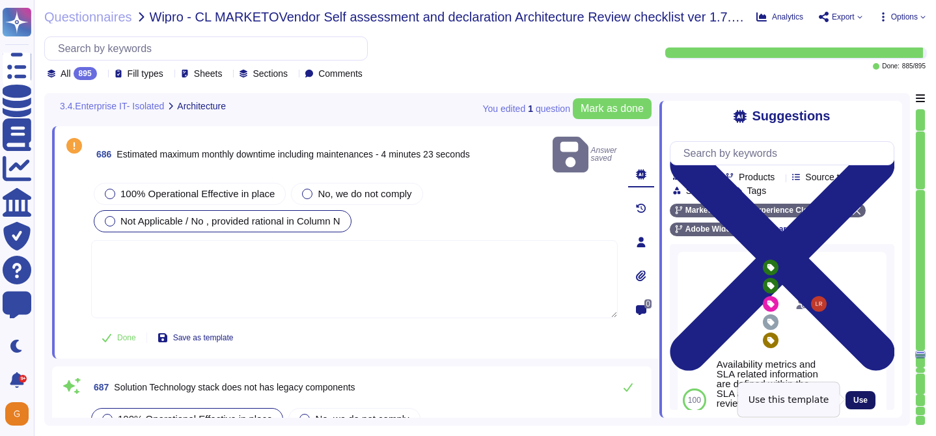
click at [859, 394] on button "Use" at bounding box center [860, 400] width 30 height 18
type textarea "Availability metrics and SLA related information are defined within the SLA agr…"
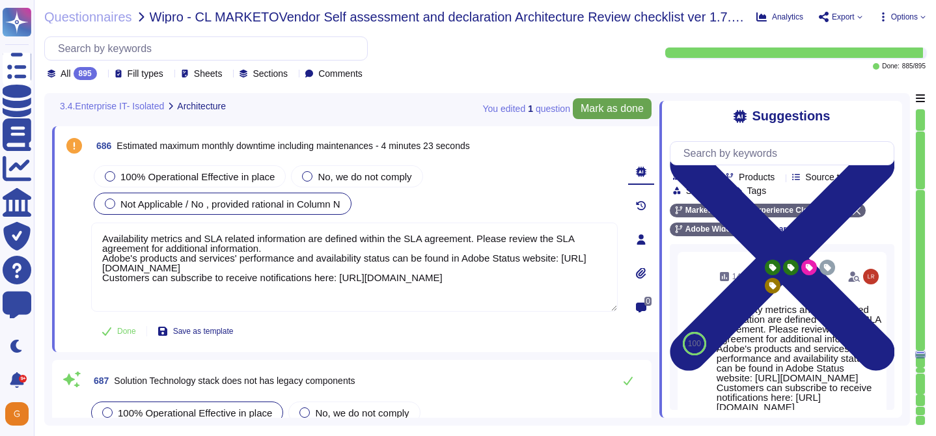
click at [596, 111] on span "Mark as done" at bounding box center [612, 108] width 63 height 10
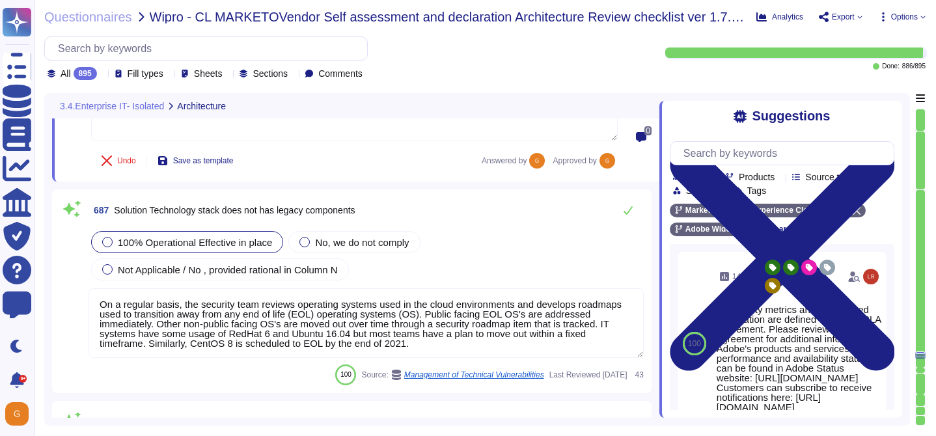
scroll to position [141387, 0]
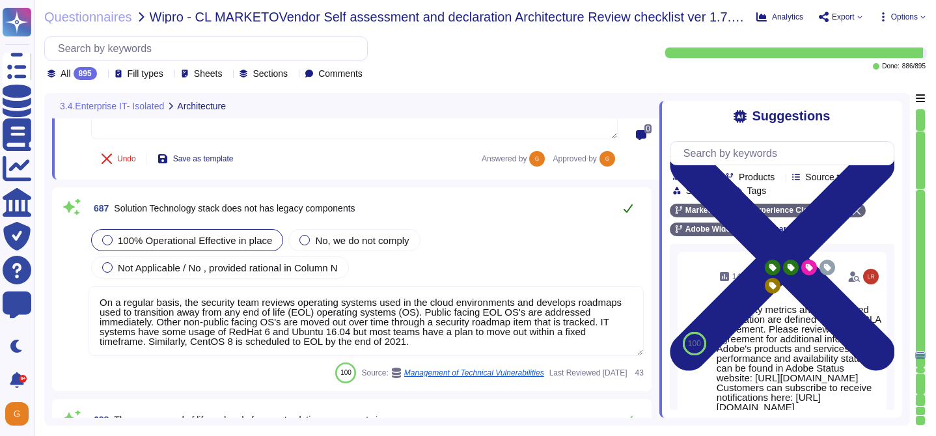
click at [622, 207] on button at bounding box center [627, 208] width 31 height 26
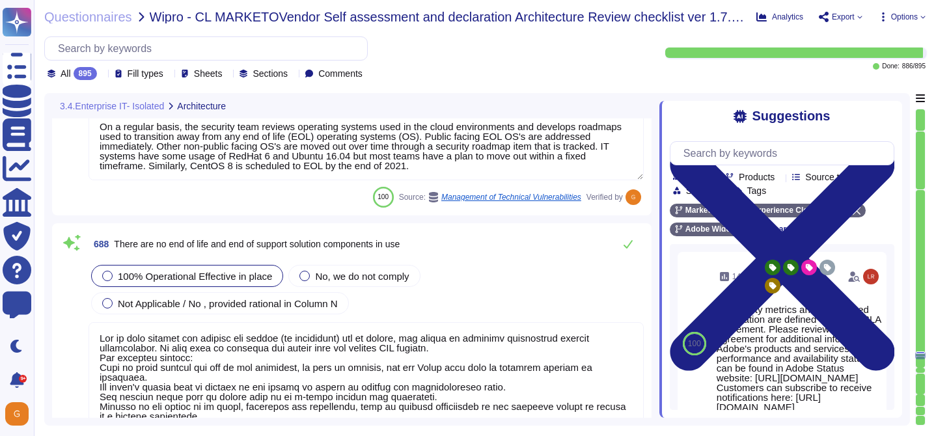
scroll to position [141557, 0]
type textarea "Products or services, both Adobe enterprise and customer-facing, that are no lo…"
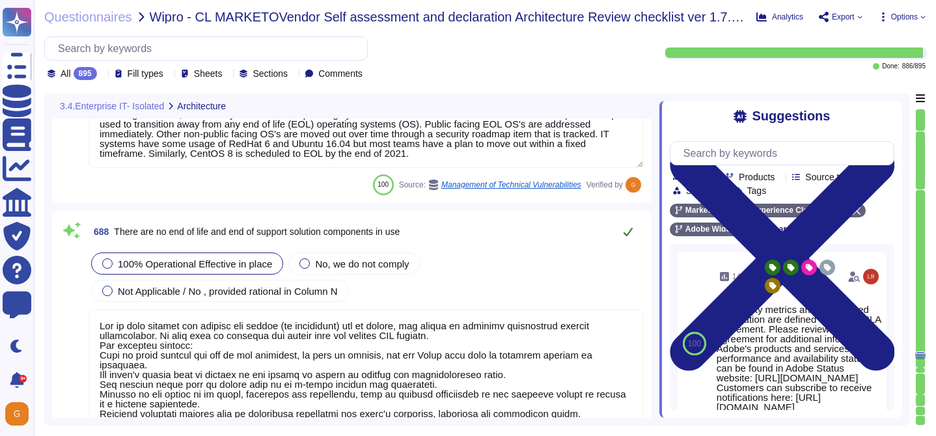
click at [626, 226] on icon at bounding box center [628, 231] width 10 height 10
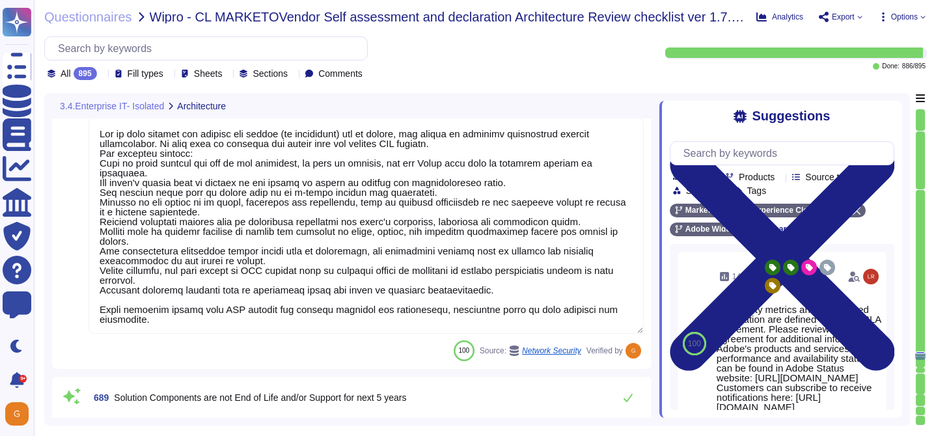
type textarea "There are no single points of failure in the system."
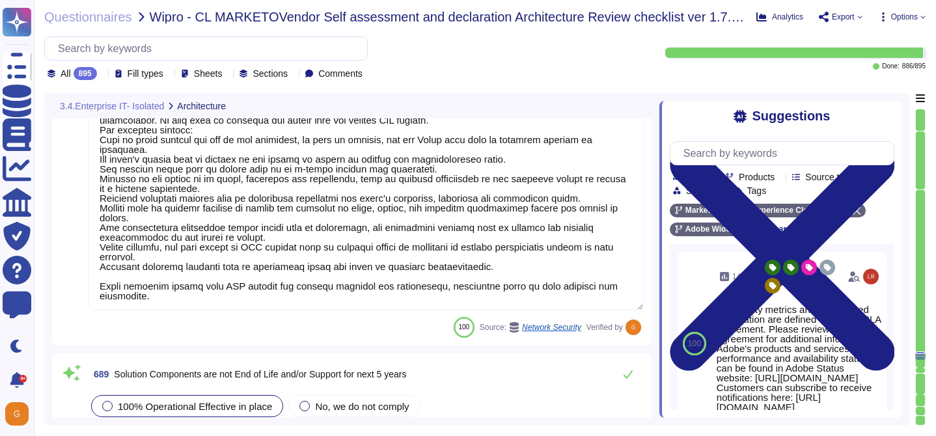
scroll to position [1, 0]
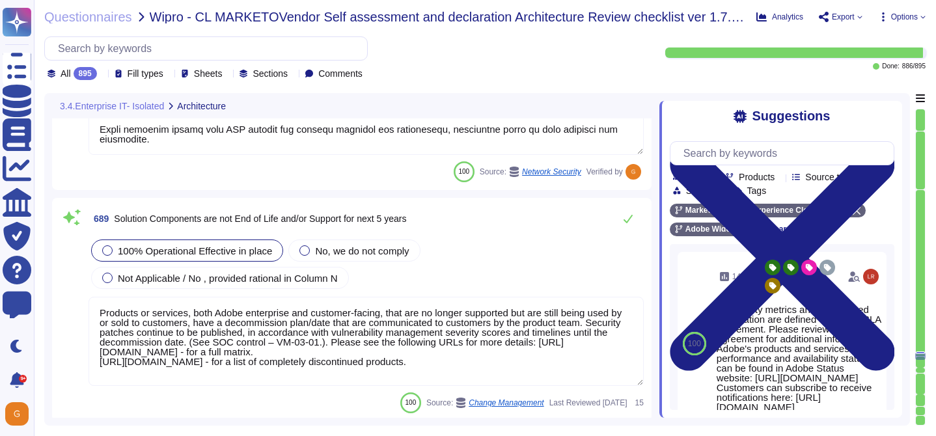
type textarea "Every component in the SaaS infrastructure is redundant. There are at least two…"
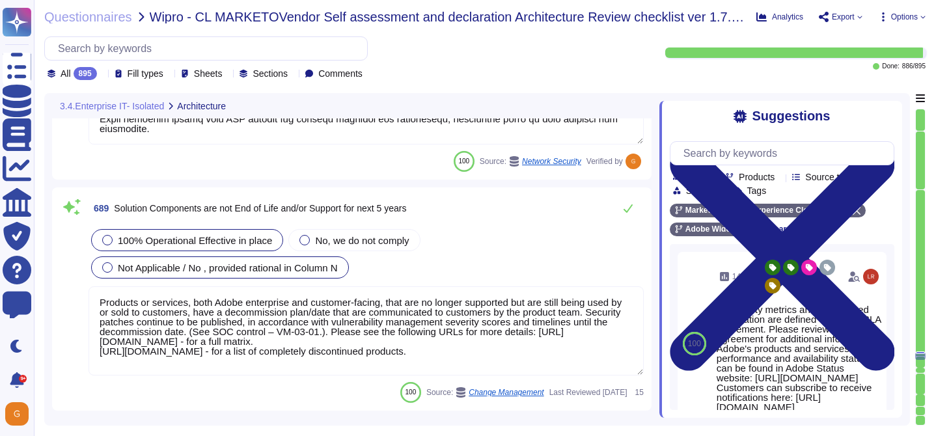
click at [257, 262] on span "Not Applicable / No , provided rational in Column N" at bounding box center [228, 267] width 220 height 11
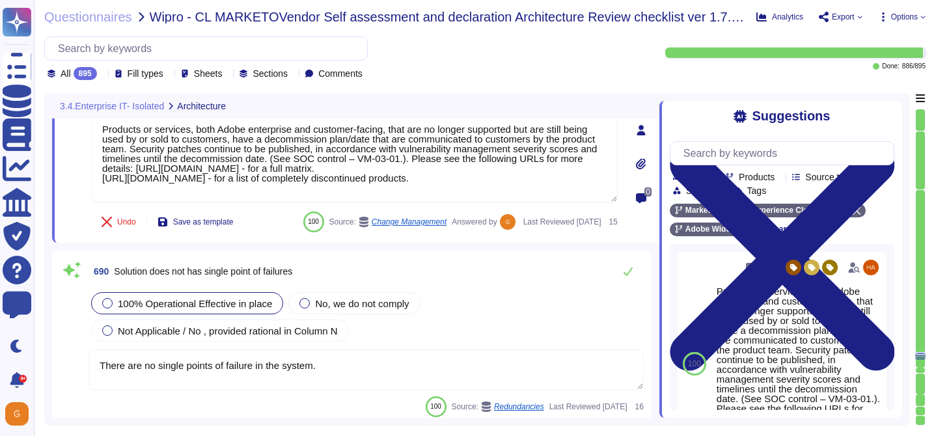
type textarea "Solution consultant to provide."
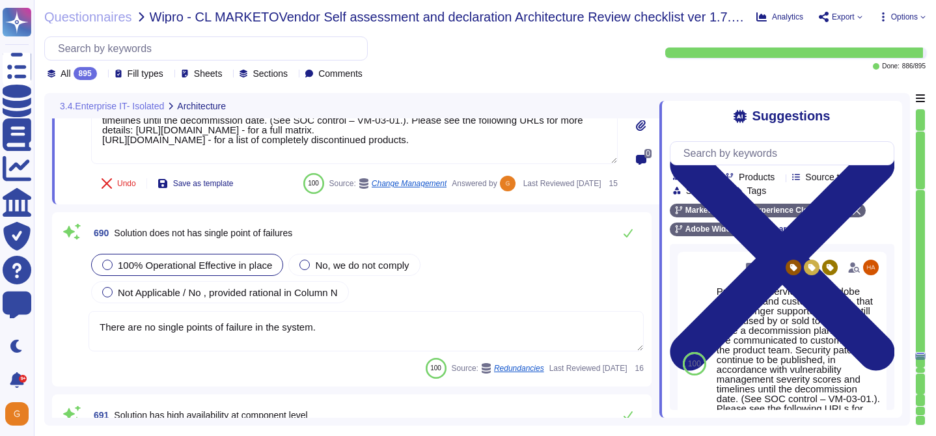
scroll to position [142126, 0]
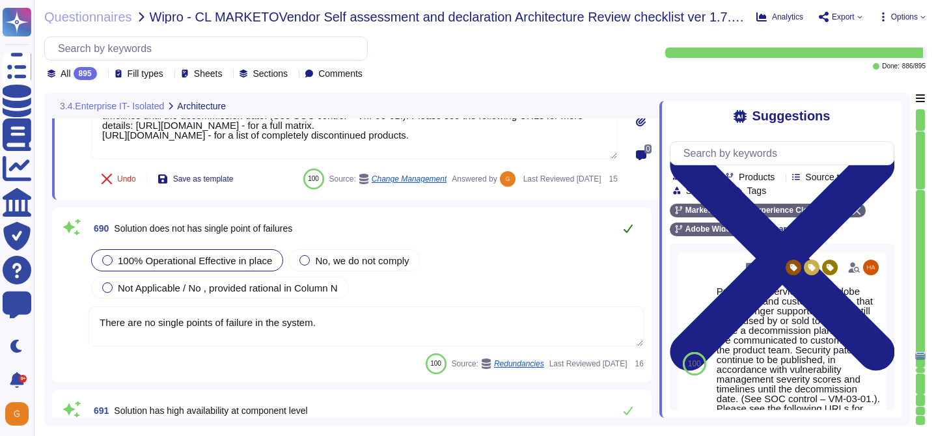
click at [631, 230] on icon at bounding box center [628, 228] width 10 height 10
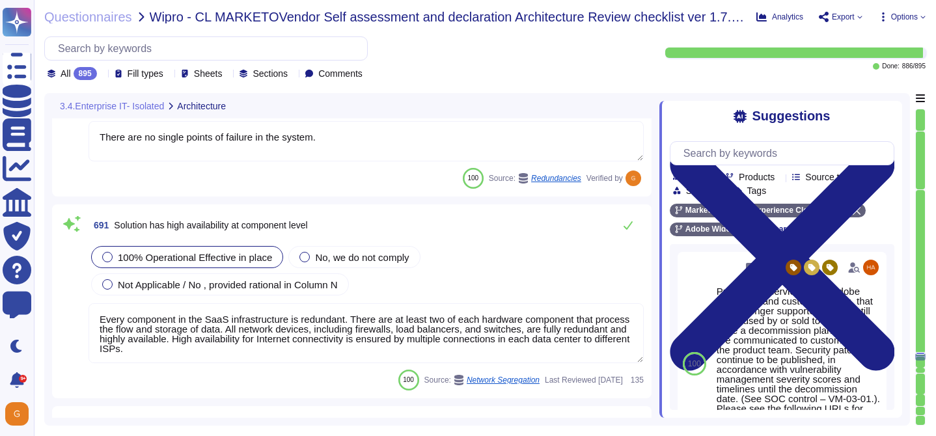
scroll to position [142308, 0]
click at [631, 230] on button at bounding box center [627, 226] width 31 height 26
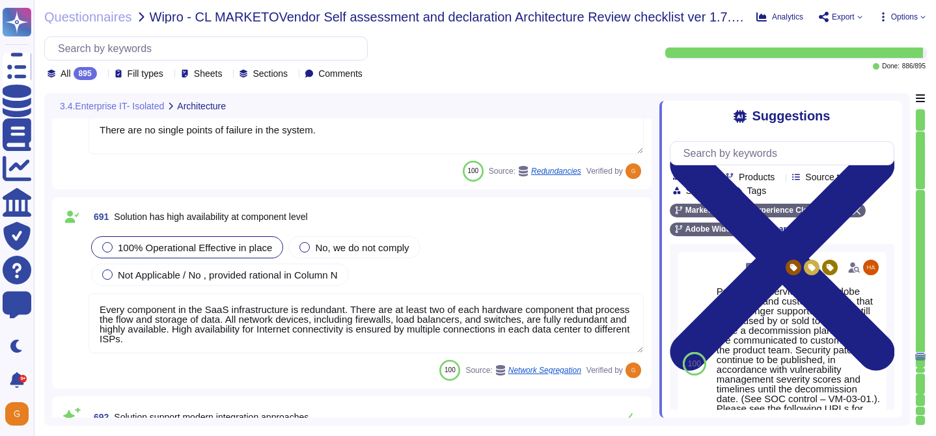
type textarea "All components and code produced by third parties, including open source librar…"
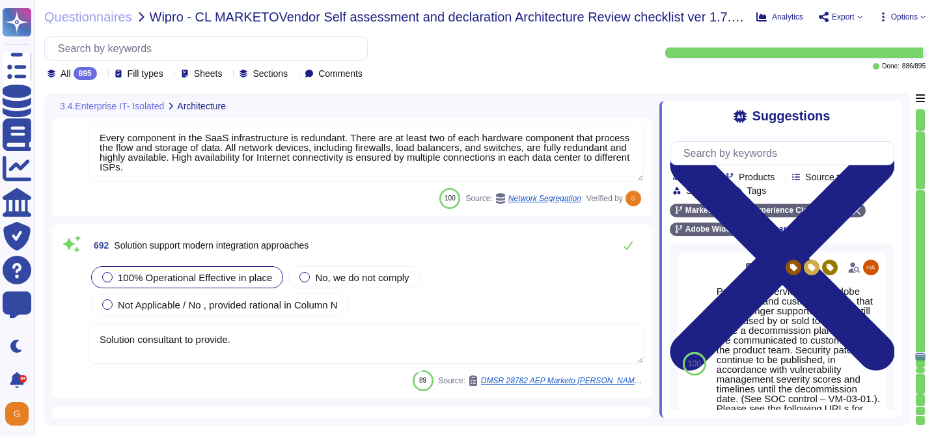
scroll to position [142478, 0]
click at [627, 249] on icon at bounding box center [628, 247] width 9 height 8
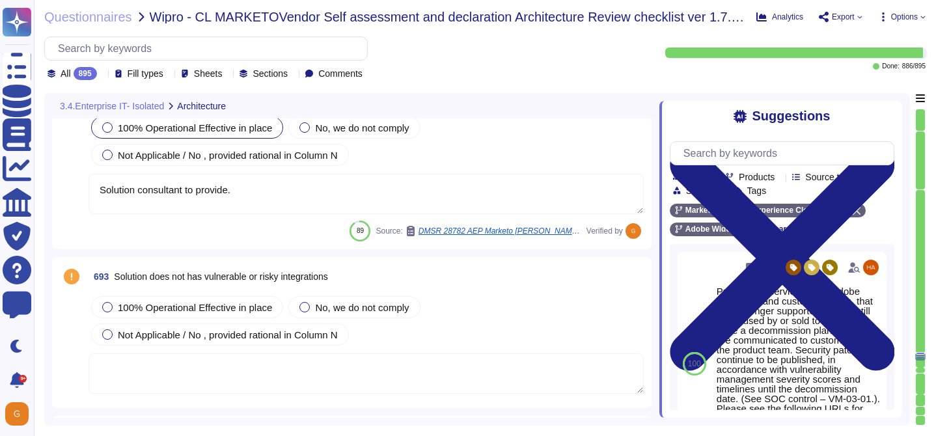
scroll to position [142642, 0]
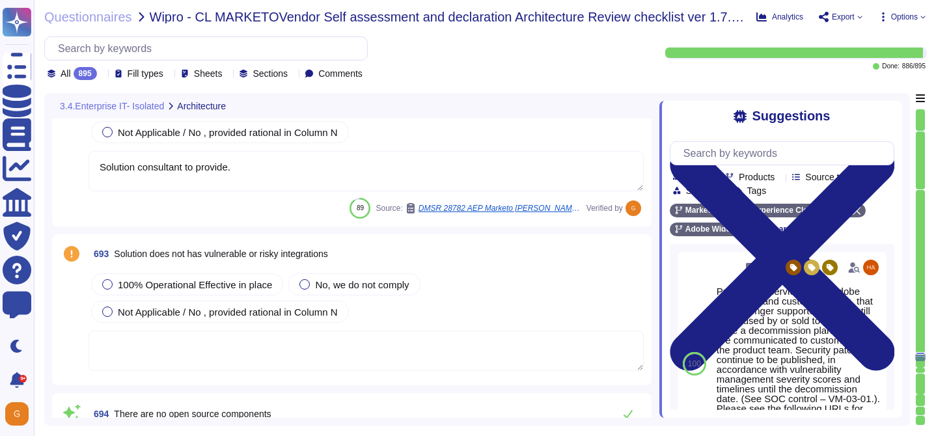
type textarea "Capacity and use data for all relevant components of our cloud service offering…"
click at [232, 282] on span "100% Operational Effective in place" at bounding box center [195, 284] width 154 height 11
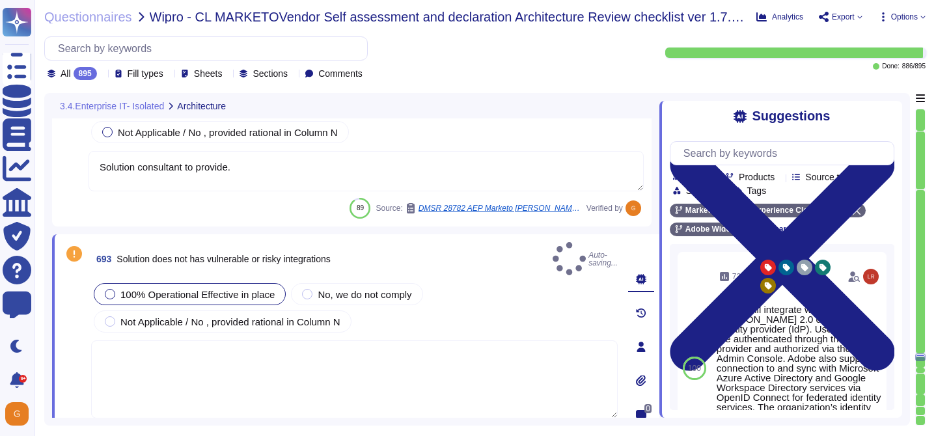
type textarea "Capacity and use data for all relevant components of our cloud service offering…"
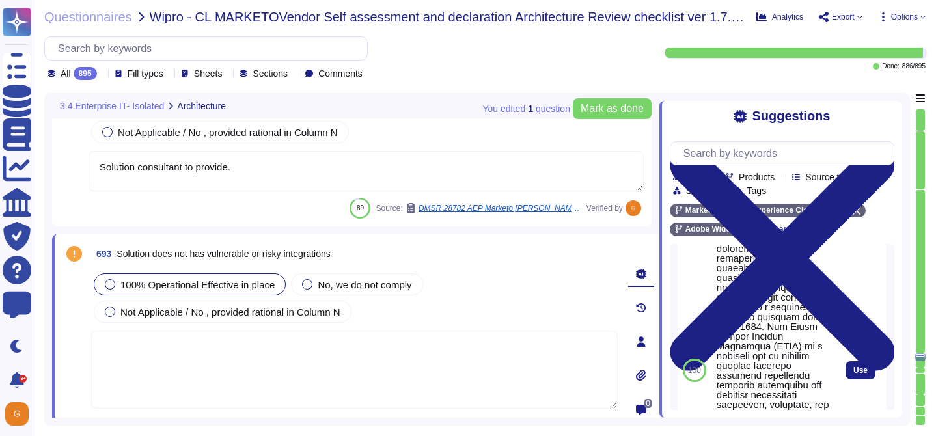
scroll to position [448, 0]
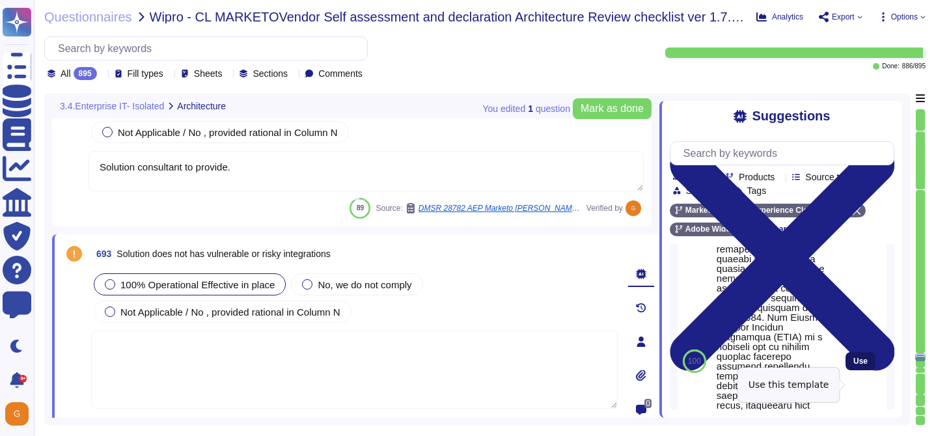
click at [863, 365] on span "Use" at bounding box center [860, 361] width 14 height 8
type textarea "Lor Ipsum Dolorsi Ametconse (ADI) el s doeiusmod temporinci utlaboree doloremag…"
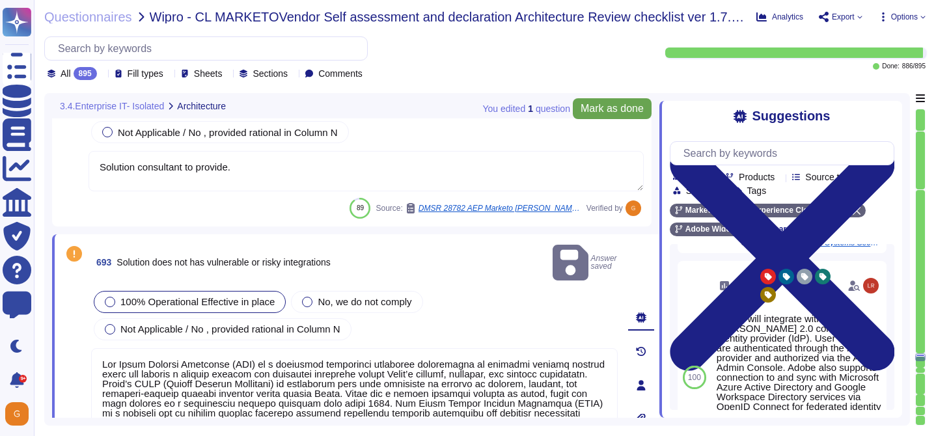
click at [597, 115] on button "Mark as done" at bounding box center [612, 108] width 79 height 21
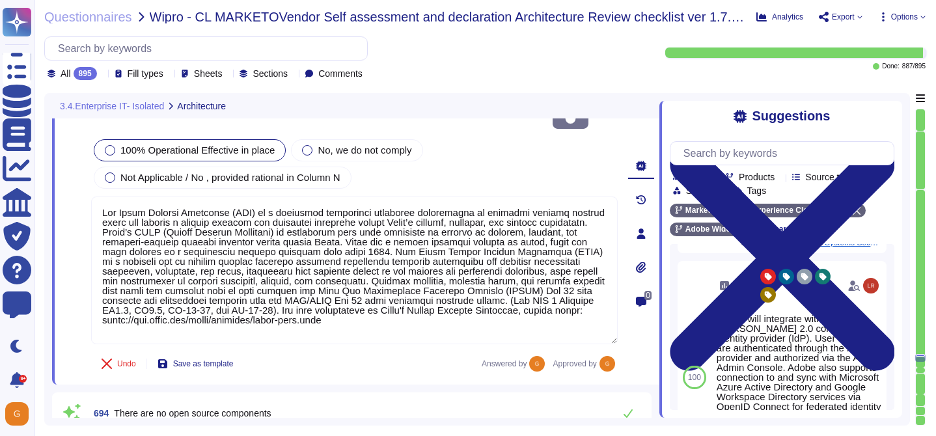
type textarea "Capacity and use data for all relevant components of our cloud service offering…"
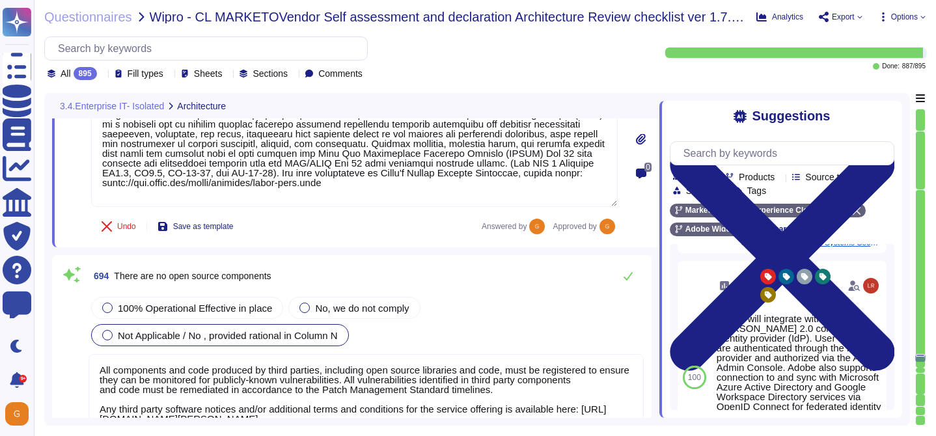
scroll to position [142917, 0]
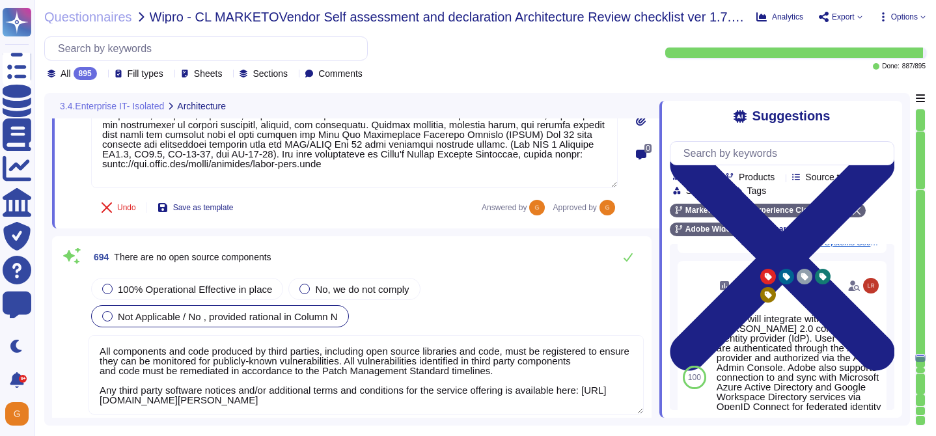
type textarea "Data localization is not currently supported. Storage location is provided to t…"
click at [627, 256] on icon at bounding box center [628, 257] width 10 height 10
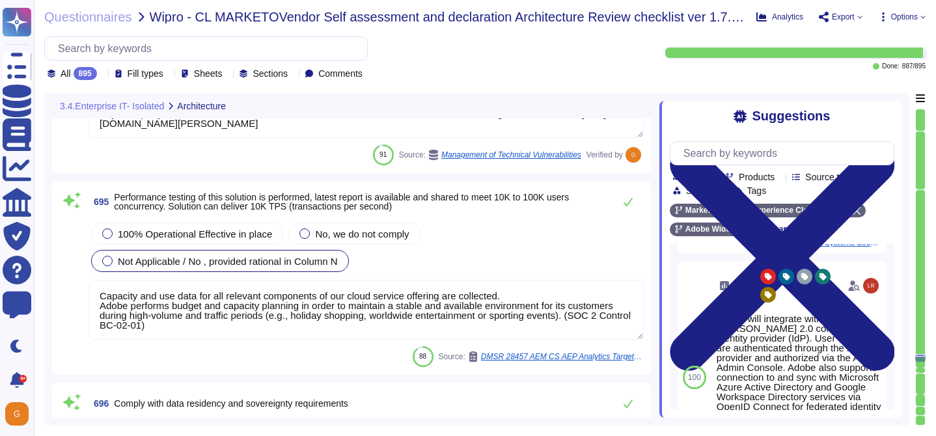
scroll to position [143192, 0]
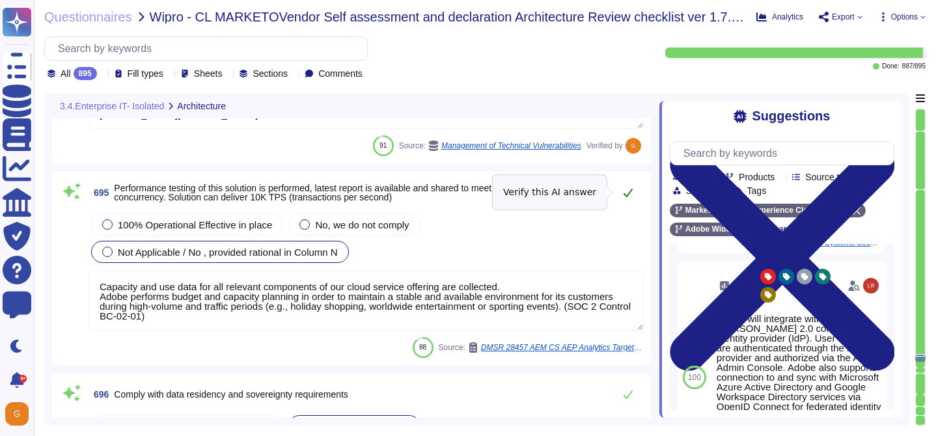
click at [629, 193] on icon at bounding box center [628, 193] width 9 height 8
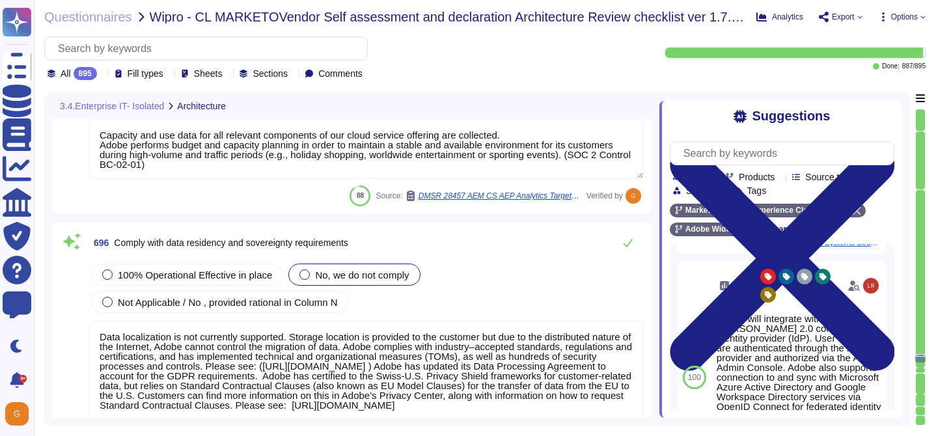
type textarea "SOC 2 certification is a security framework developed by the American Institute…"
click at [175, 272] on span "100% Operational Effective in place" at bounding box center [195, 275] width 154 height 11
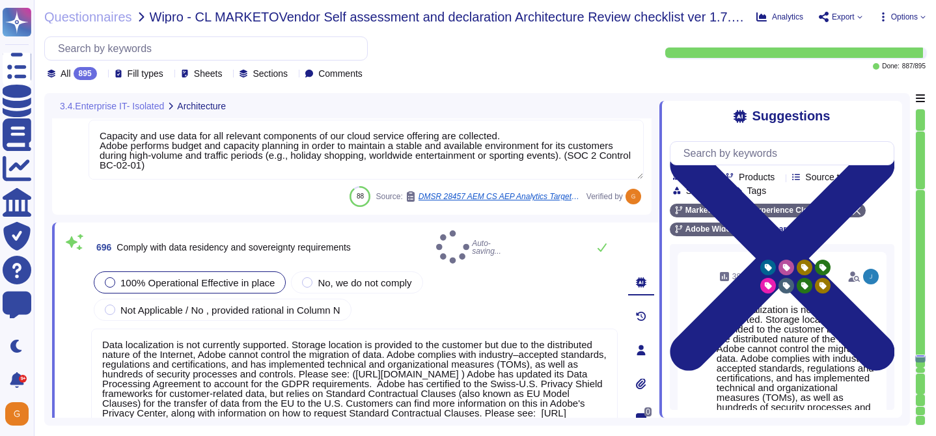
type textarea "SOC 2 certification is a security framework developed by the American Institute…"
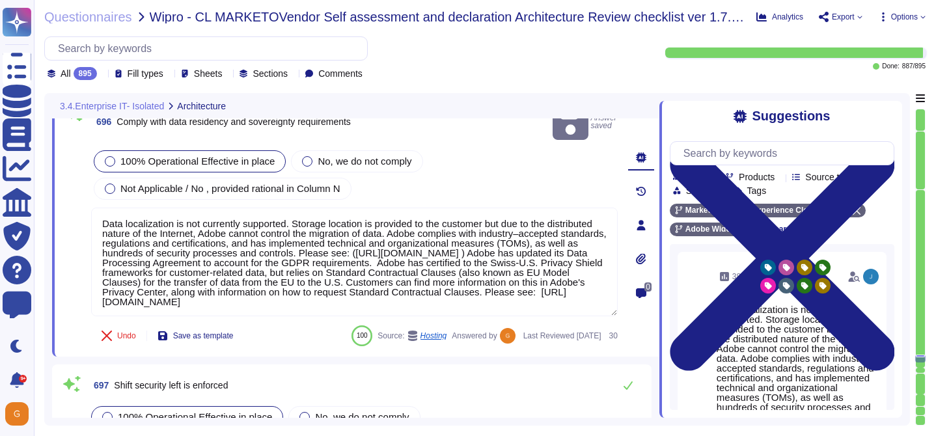
scroll to position [11, 0]
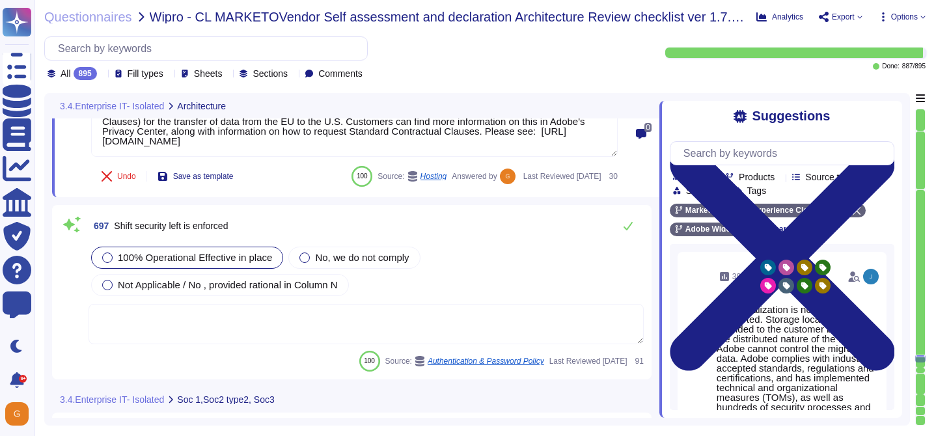
type textarea "SOC 2 certification is a security framework developed by the American Institute…"
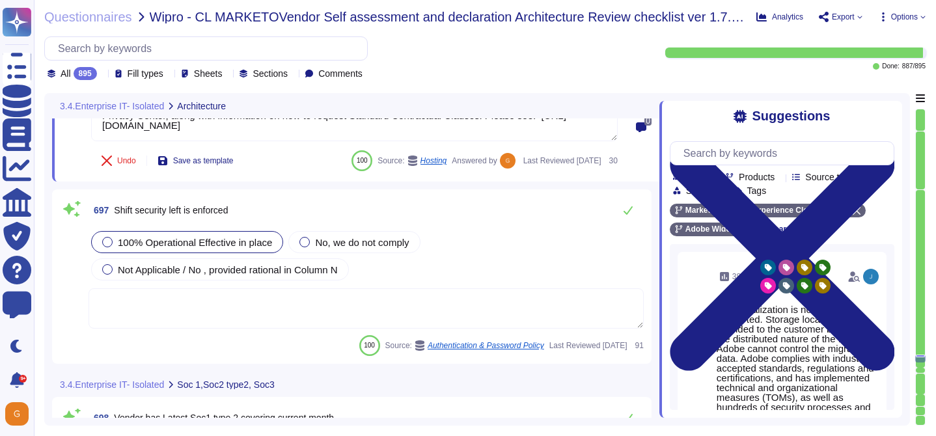
click at [494, 309] on textarea at bounding box center [366, 308] width 555 height 40
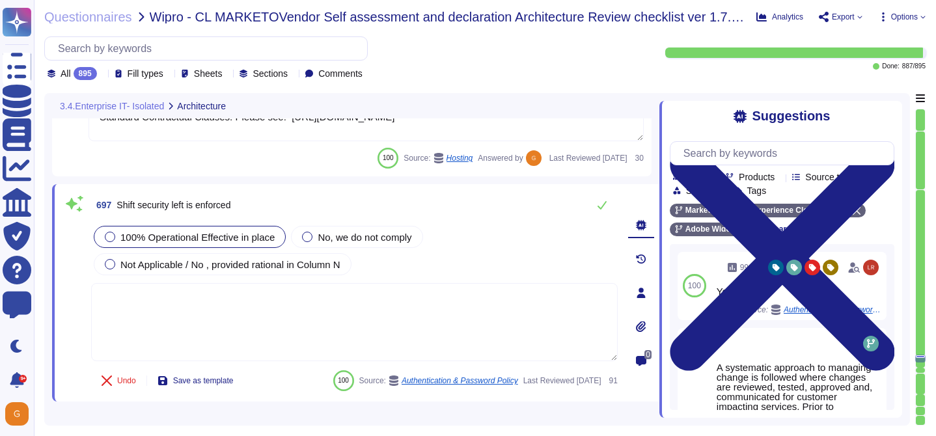
scroll to position [1, 0]
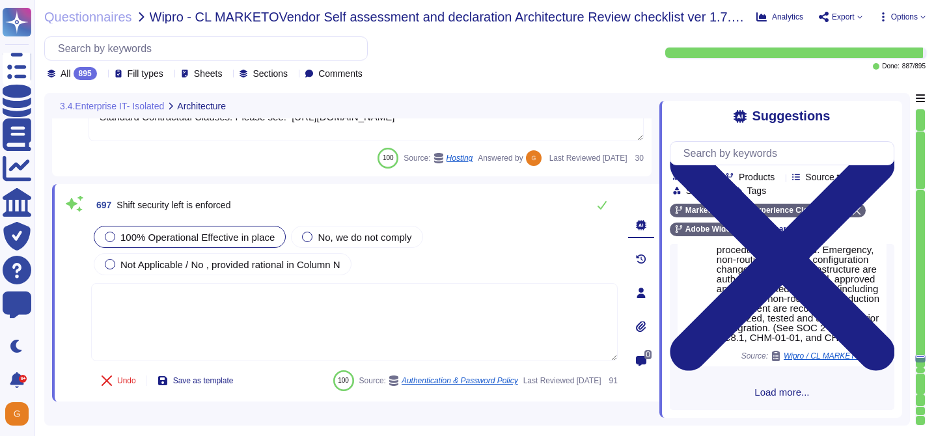
click at [782, 403] on div "100 99 Yes Source: Authentication & Password Policy Use 89 A systematic approac…" at bounding box center [782, 327] width 225 height 166
click at [780, 387] on span "Load more..." at bounding box center [782, 392] width 225 height 10
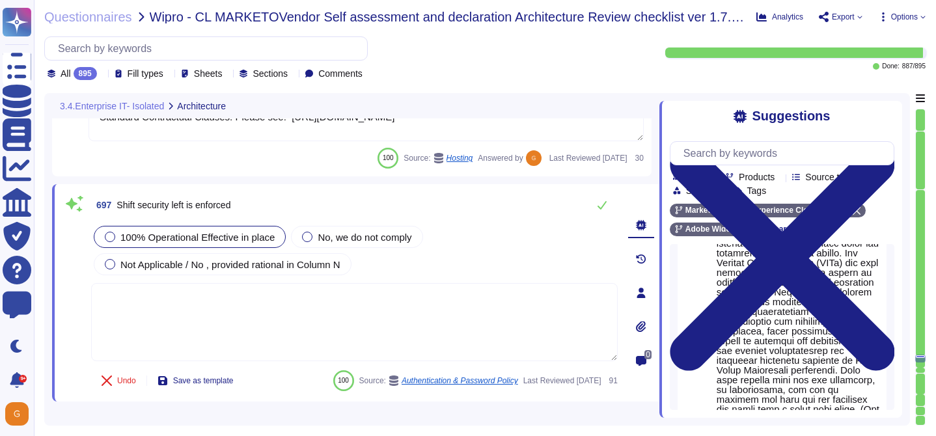
scroll to position [2483, 0]
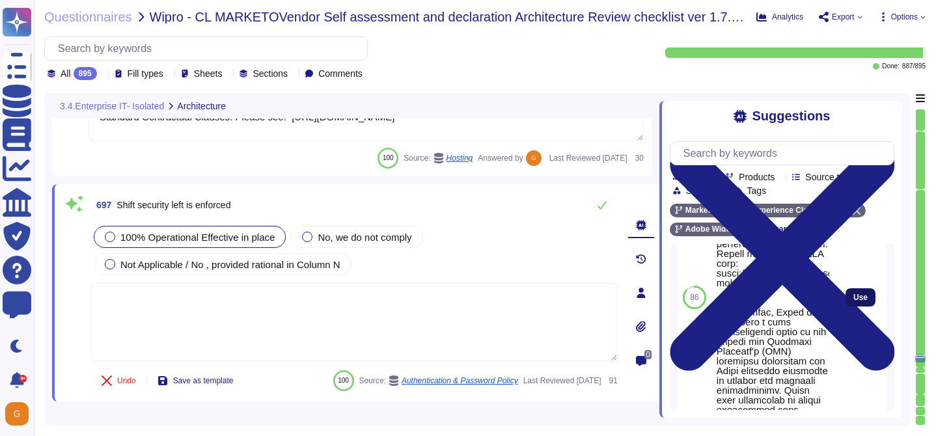
click at [856, 301] on span "Use" at bounding box center [860, 298] width 14 height 8
type textarea "This is one of many recommended practices, processes, and tools included in Ado…"
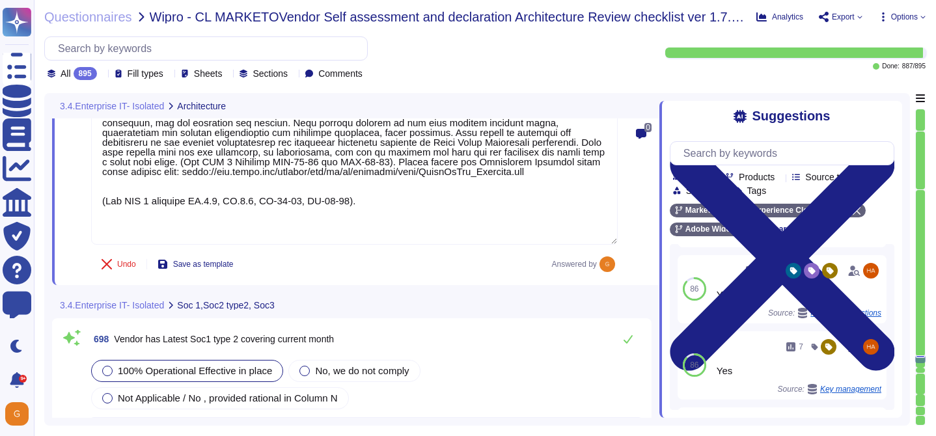
type textarea "SOC 2 certification is a security framework developed by the American Institute…"
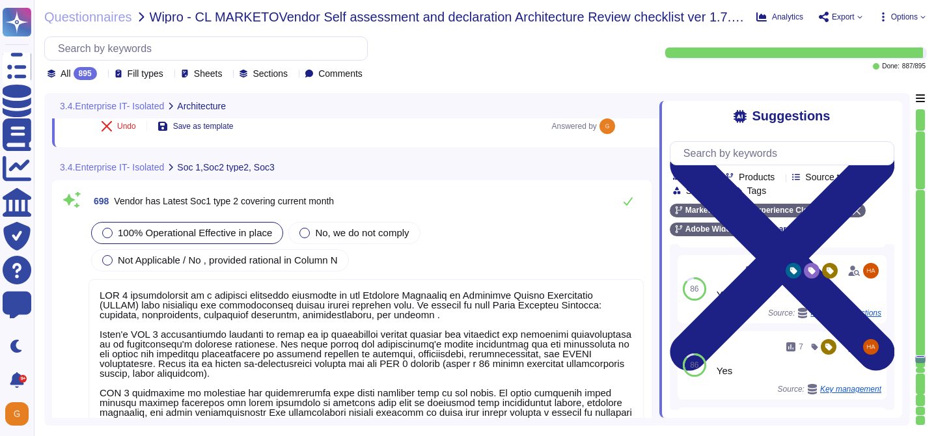
scroll to position [144082, 0]
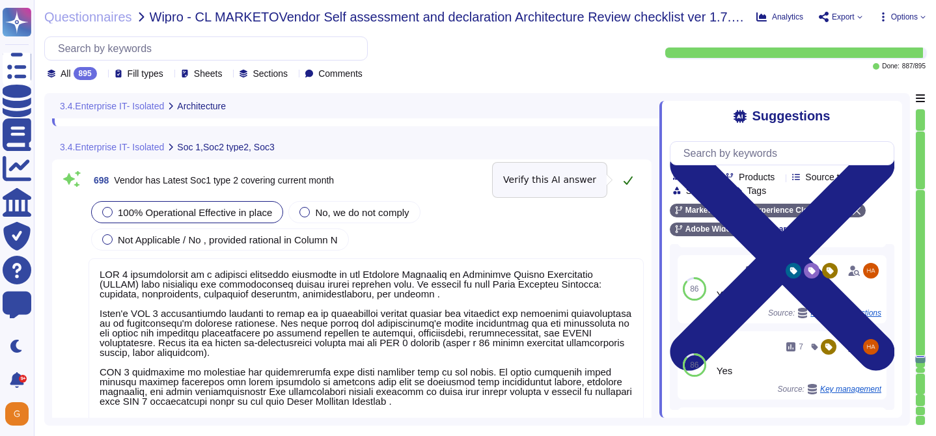
click at [617, 188] on button at bounding box center [627, 180] width 31 height 26
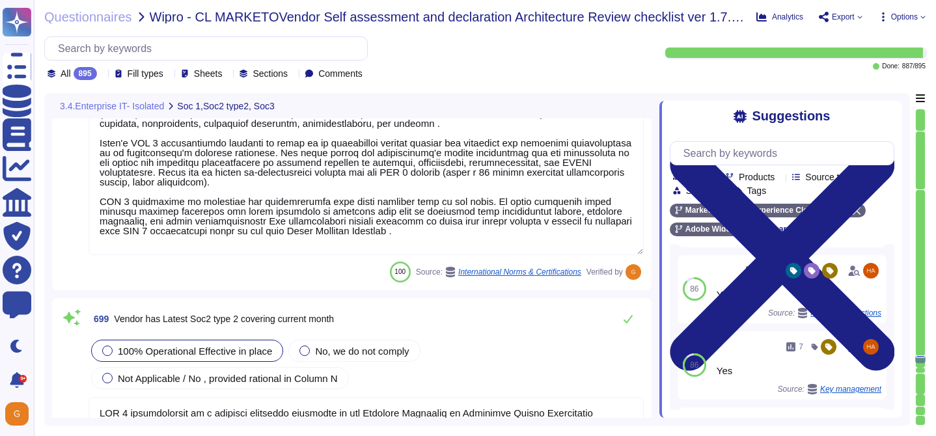
scroll to position [144271, 0]
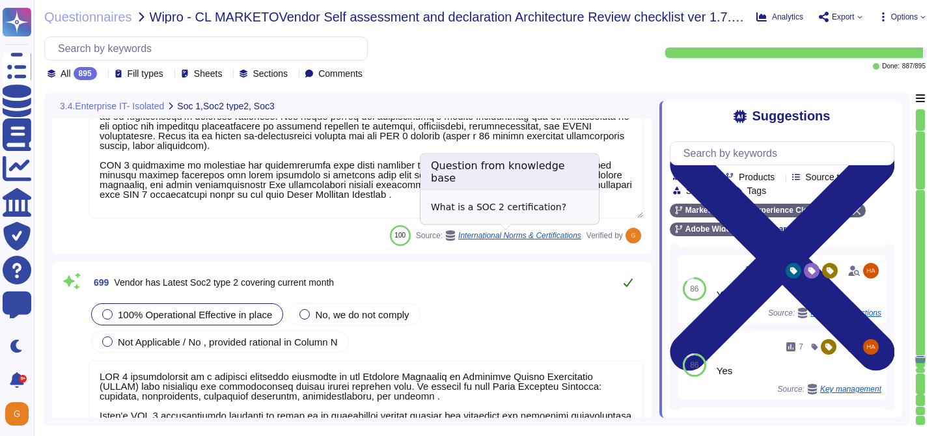
click at [624, 288] on button at bounding box center [627, 282] width 31 height 26
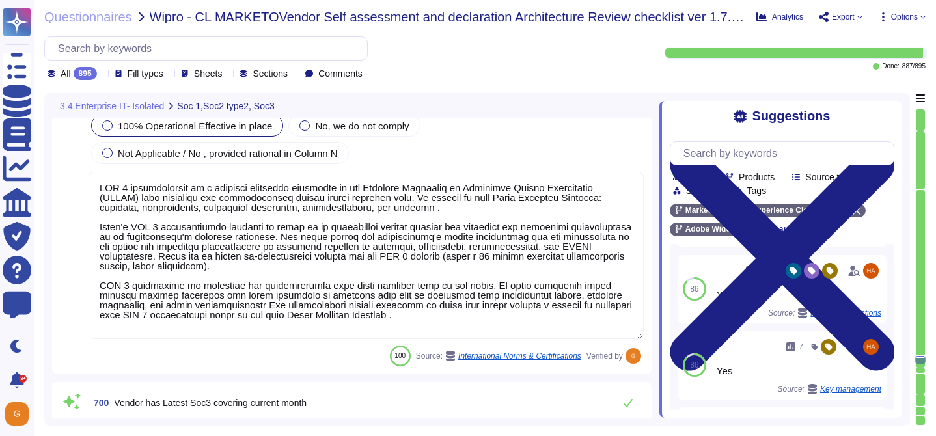
scroll to position [1, 0]
type textarea "Exceptions are only ever temporary and never permanent. To request an exception…"
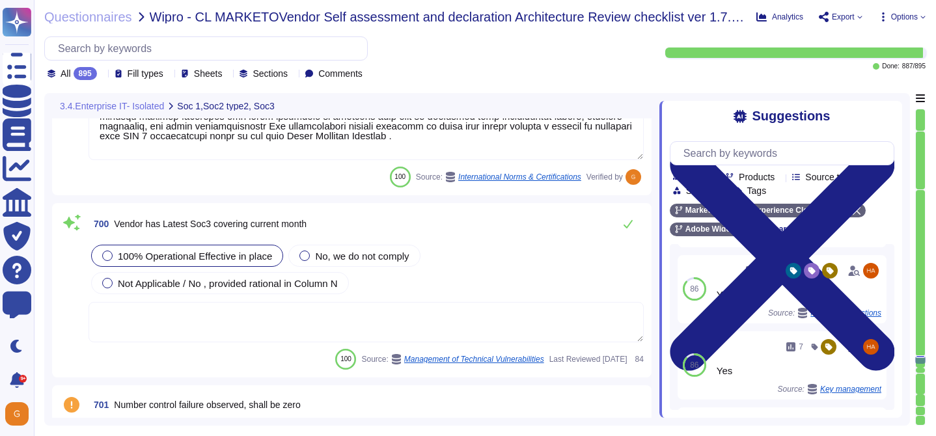
scroll to position [144639, 0]
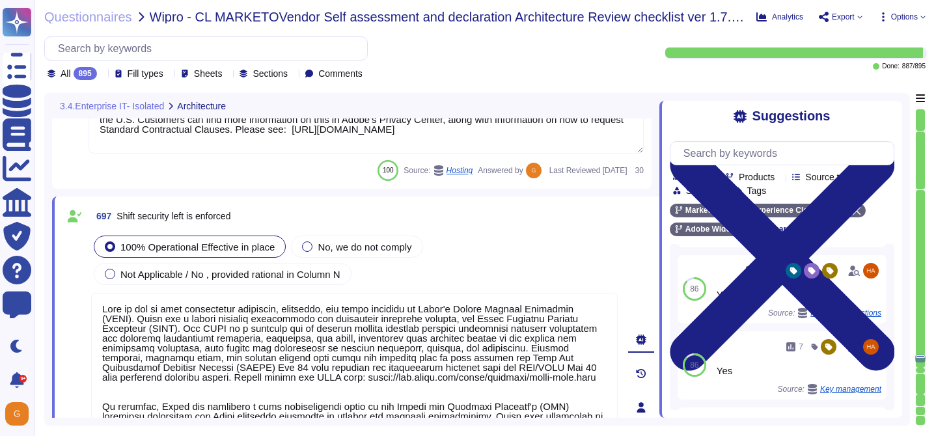
type textarea "Capacity and use data for all relevant components of our cloud service offering…"
type textarea "Data localization is not currently supported. Storage location is provided to t…"
type textarea "This is one of many recommended practices, processes, and tools included in Ado…"
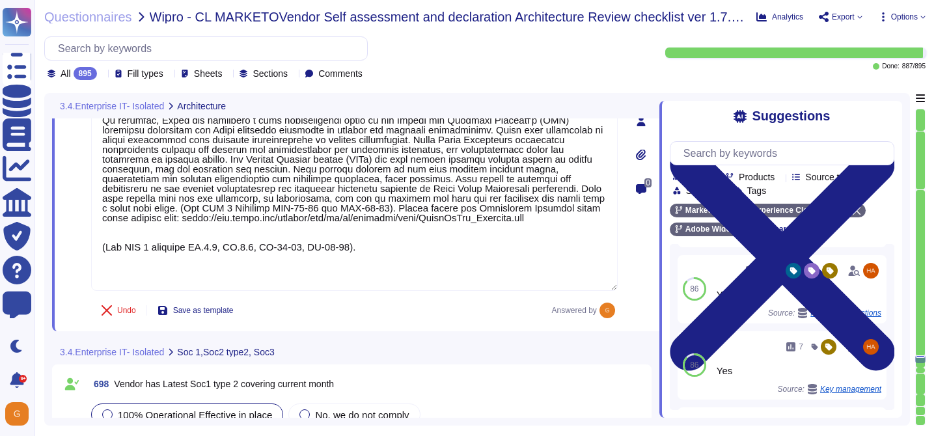
scroll to position [143892, 0]
type textarea "SOC 2 certification is a security framework developed by the American Institute…"
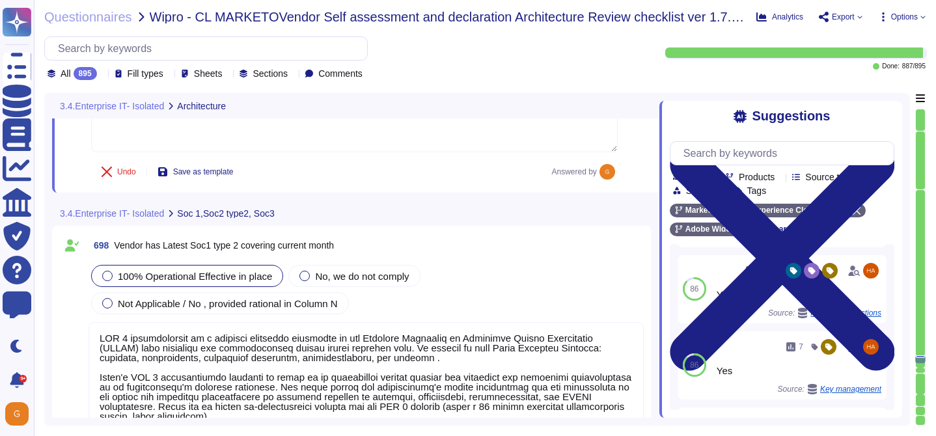
scroll to position [1, 0]
click at [322, 305] on span "Not Applicable / No , provided rational in Column N" at bounding box center [228, 303] width 220 height 11
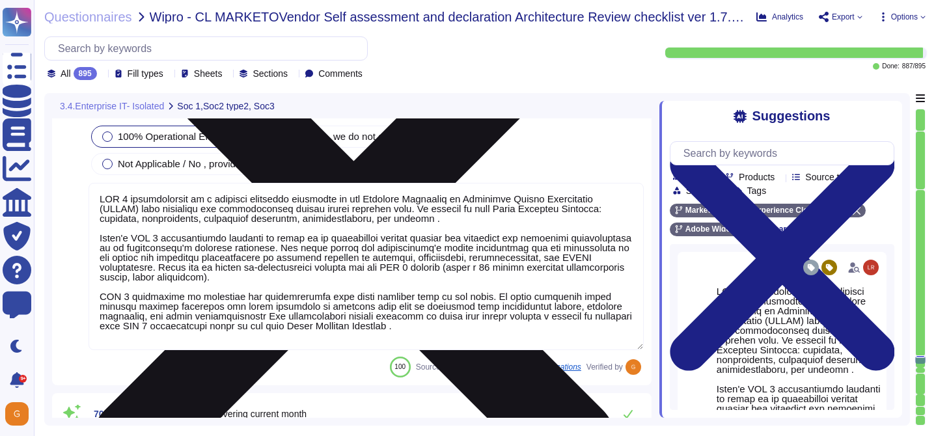
type textarea "Exceptions are only ever temporary and never permanent. To request an exception…"
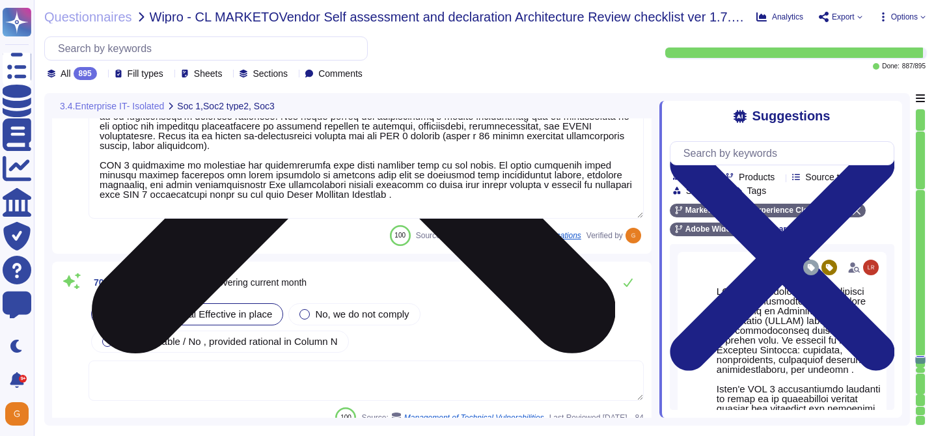
scroll to position [144604, 0]
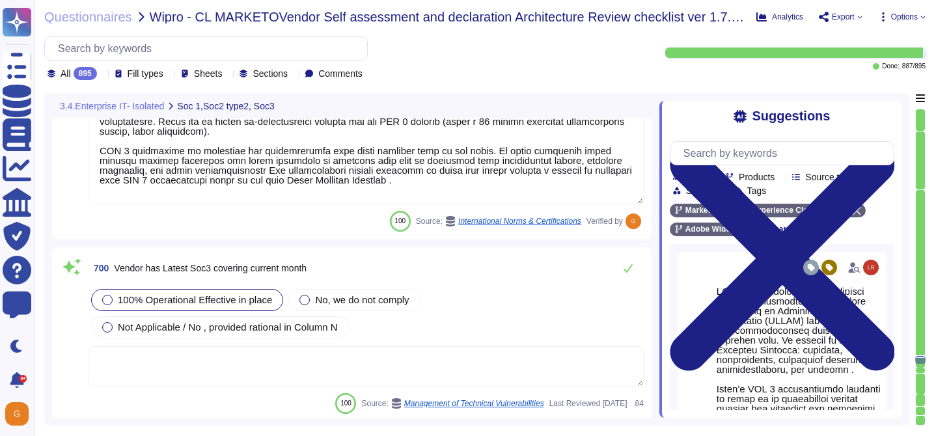
click at [353, 346] on textarea at bounding box center [366, 366] width 555 height 40
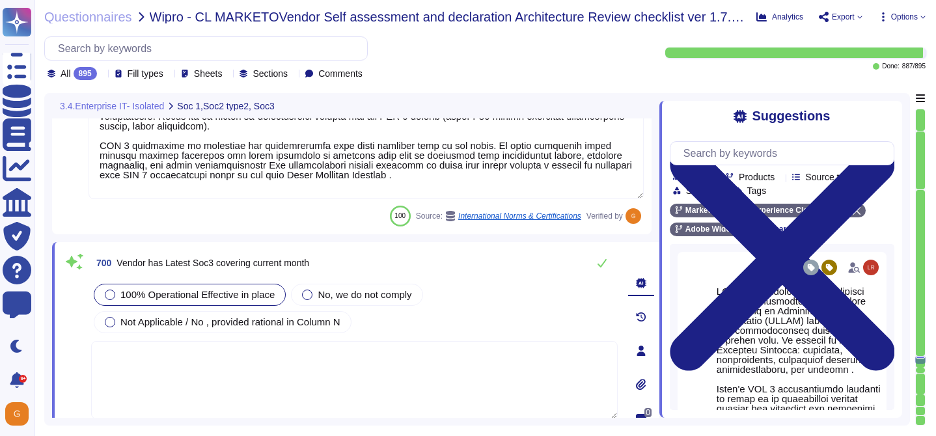
type textarea "Exceptions are only ever temporary and never permanent. To request an exception…"
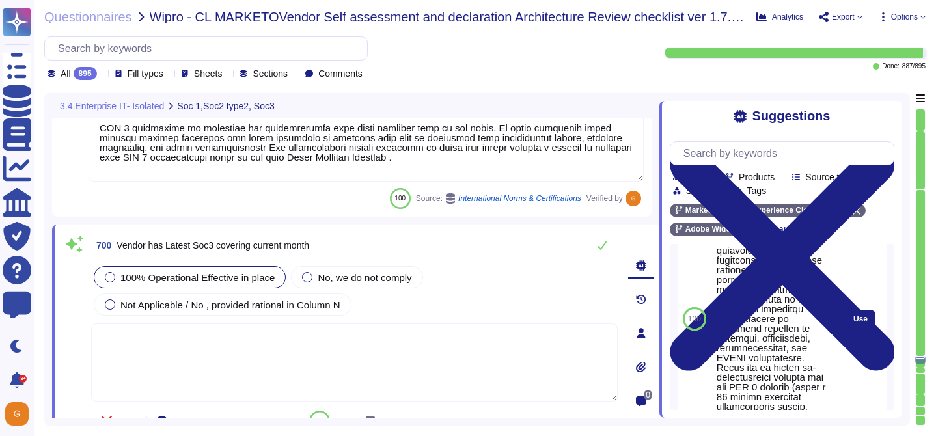
scroll to position [272, 0]
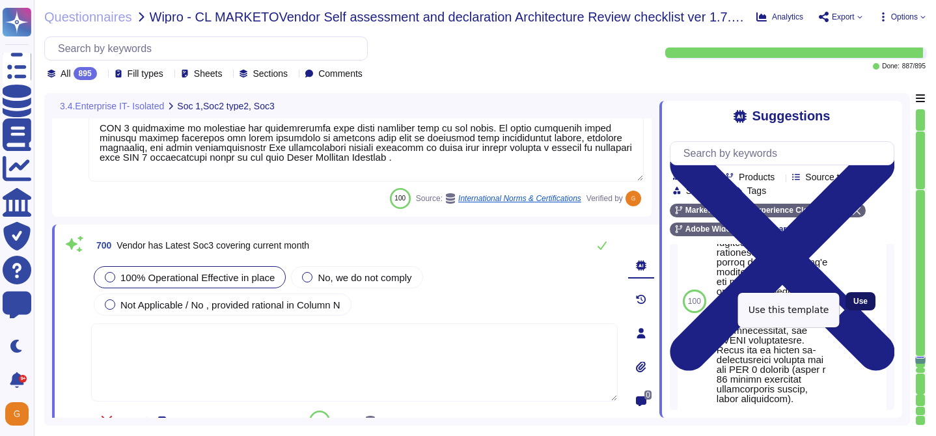
click at [865, 305] on span "Use" at bounding box center [860, 301] width 14 height 8
type textarea "SOC 2 certification is a security framework developed by the American Institute…"
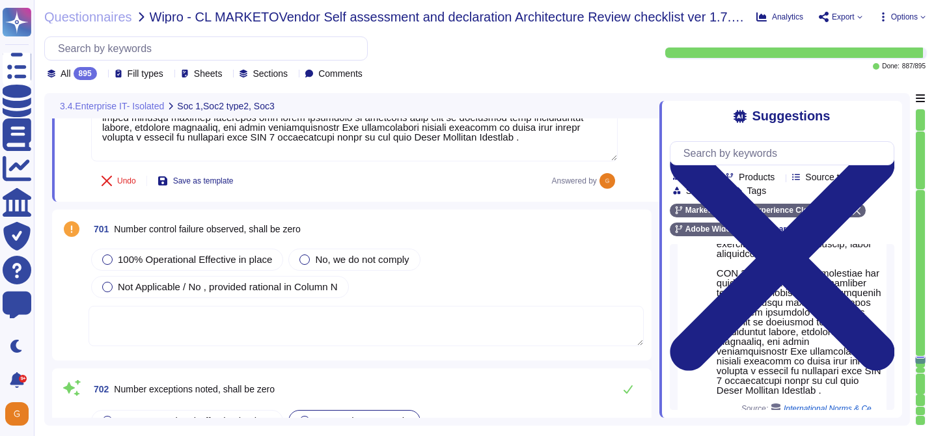
type textarea "Adobe does not provide this level of information externally. Release notes are …"
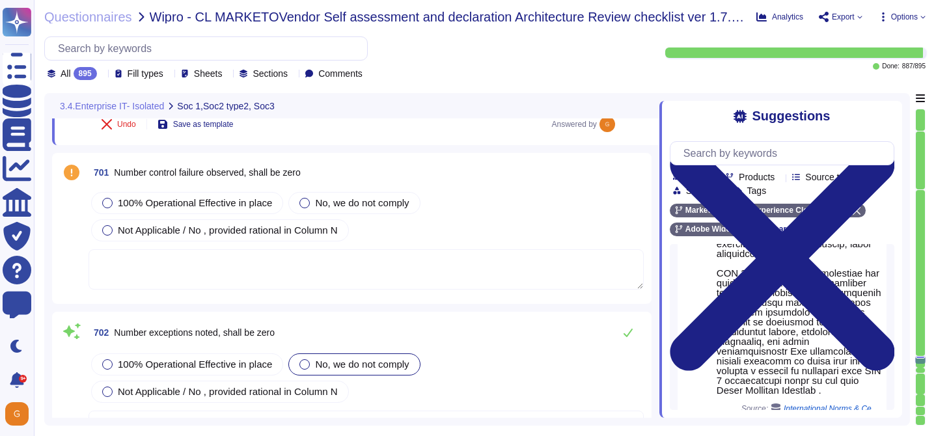
scroll to position [145008, 0]
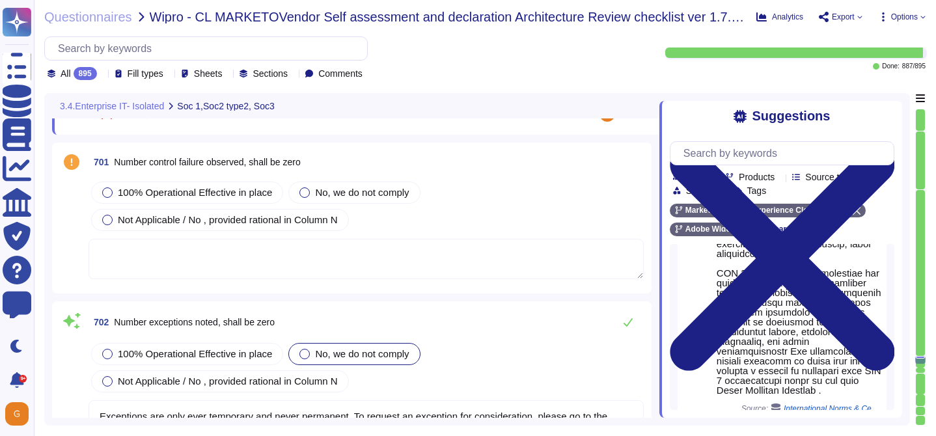
type textarea "Refer to the trust center for more information: [URL][DOMAIN_NAME]"
click at [181, 214] on span "Not Applicable / No , provided rational in Column N" at bounding box center [228, 219] width 220 height 11
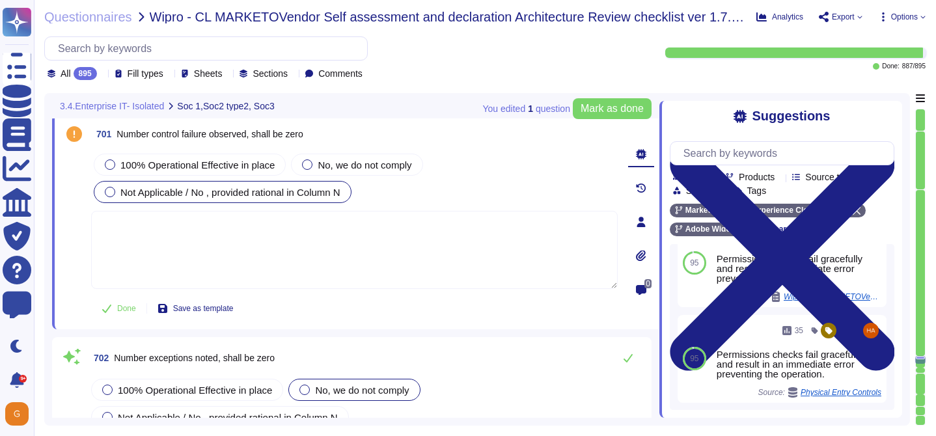
scroll to position [364, 0]
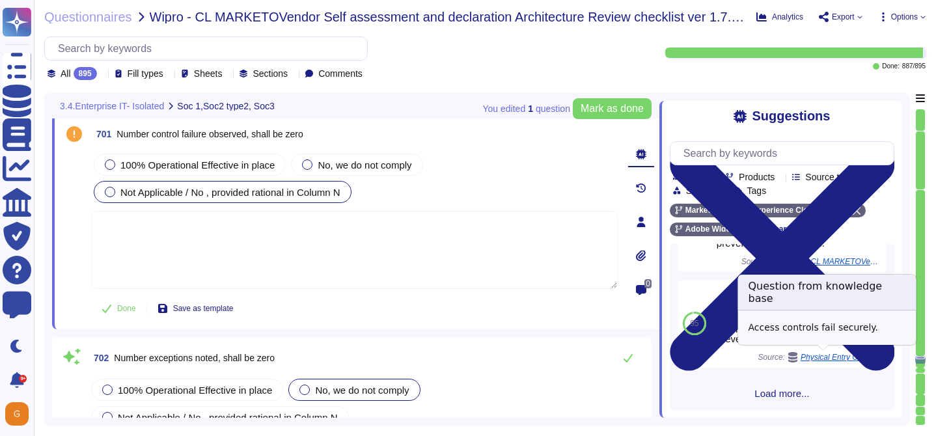
click at [771, 396] on span "Load more..." at bounding box center [782, 394] width 225 height 10
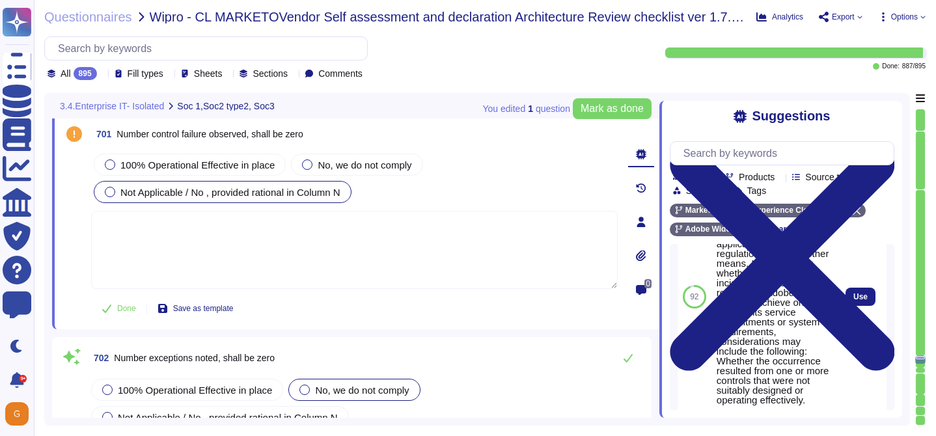
scroll to position [584, 0]
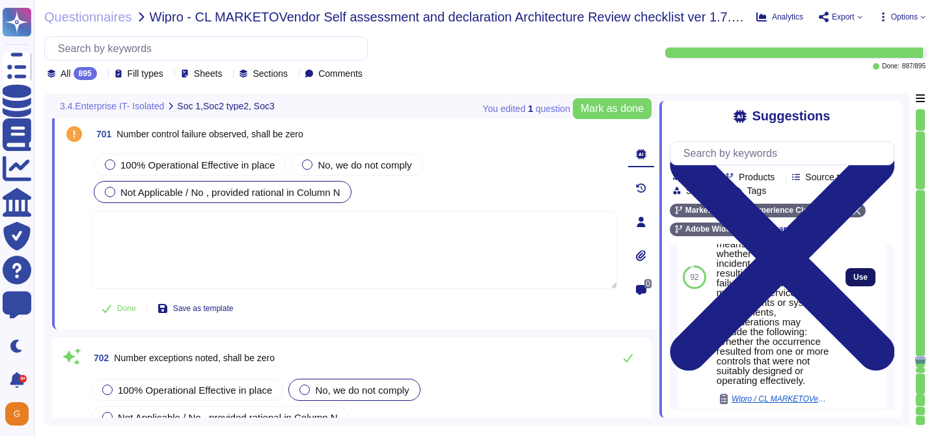
click at [855, 269] on button "Use" at bounding box center [860, 277] width 30 height 18
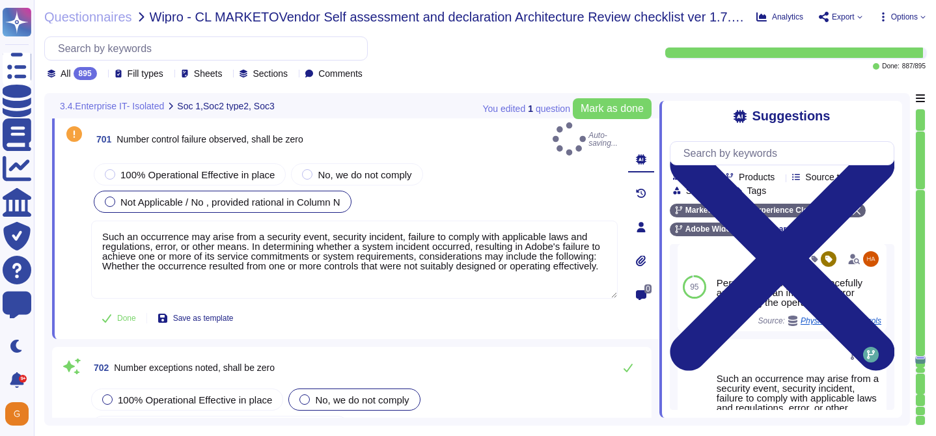
type textarea "Such an occurrence may arise from a security event, security incident, failure …"
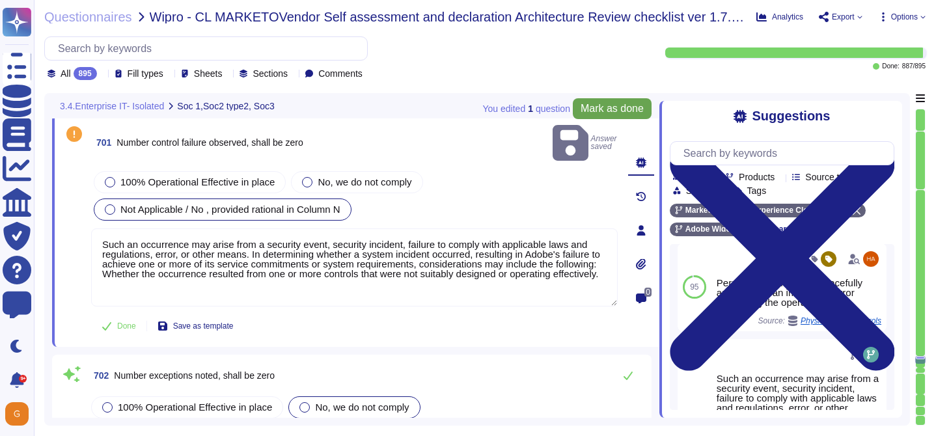
click at [599, 113] on span "Mark as done" at bounding box center [612, 108] width 63 height 10
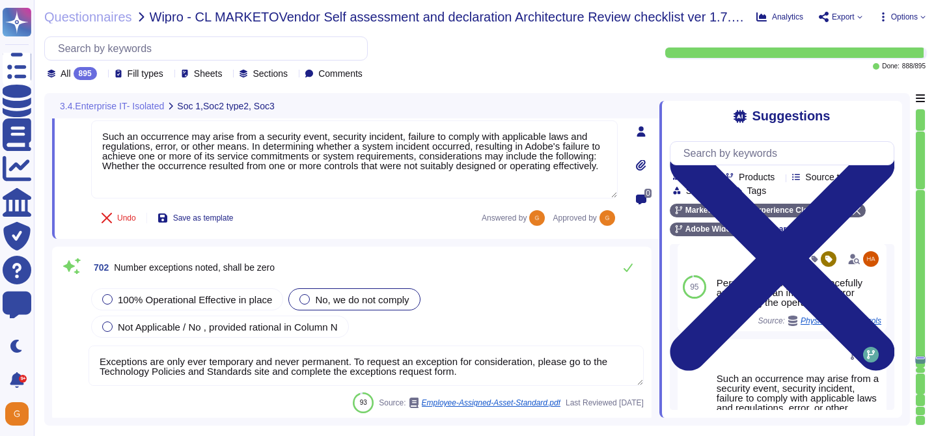
type textarea "Refer to the trust center for more information: [URL][DOMAIN_NAME]"
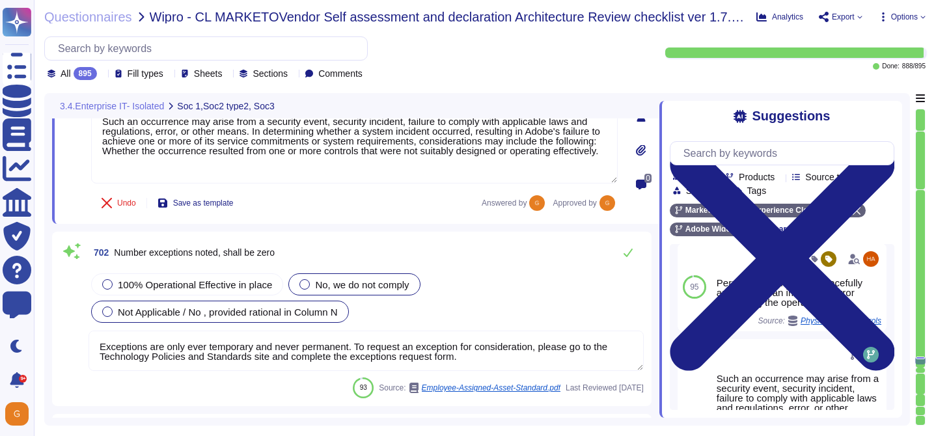
click at [321, 316] on span "Not Applicable / No , provided rational in Column N" at bounding box center [228, 312] width 220 height 11
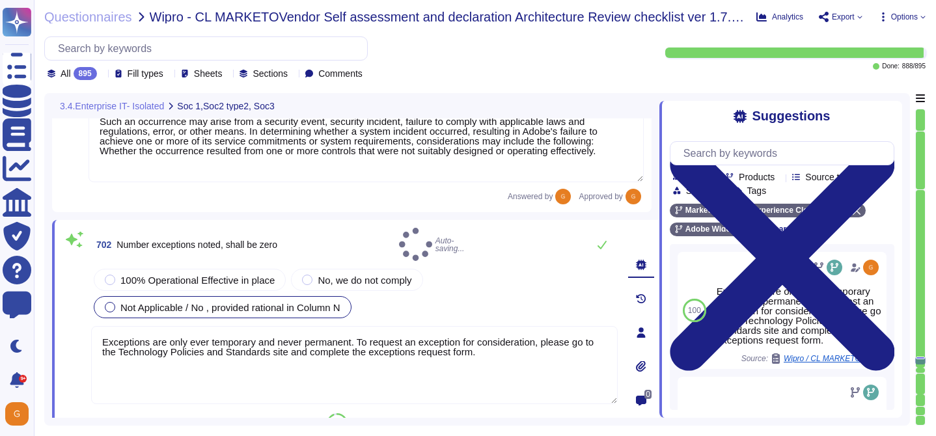
type textarea "Refer to the trust center for more information: [URL][DOMAIN_NAME]"
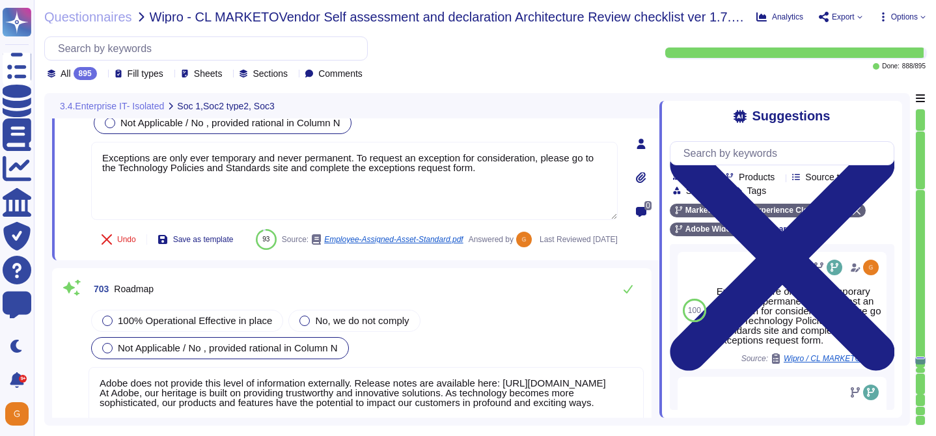
scroll to position [145314, 0]
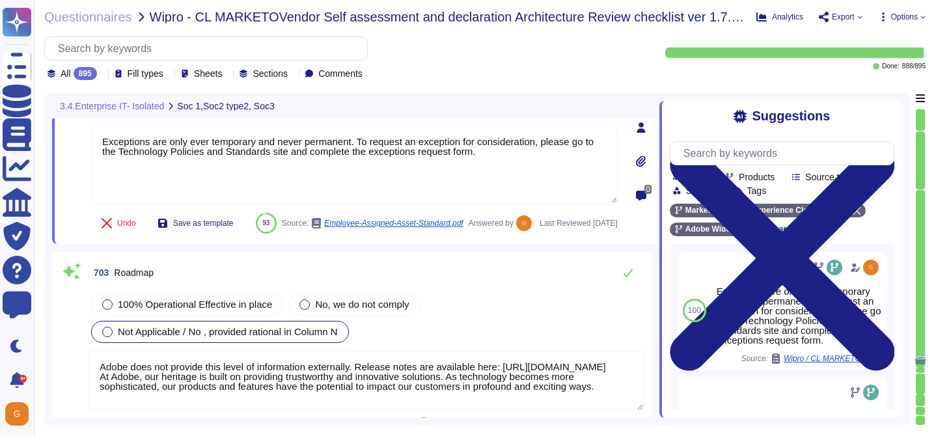
type textarea "Adobe does not share any vulnerability scan results with tenants/customers as t…"
click at [217, 316] on div "100% Operational Effective in place" at bounding box center [187, 305] width 192 height 22
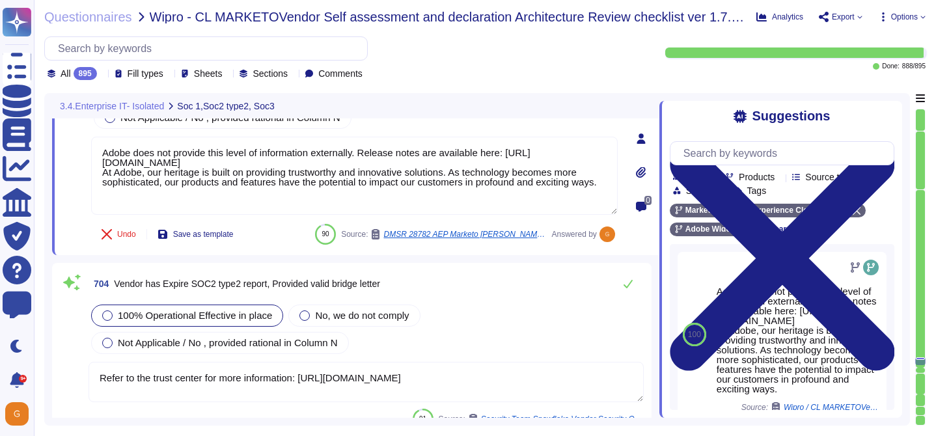
type textarea "Adobe does not share any vulnerability scan results with tenants/customers as t…"
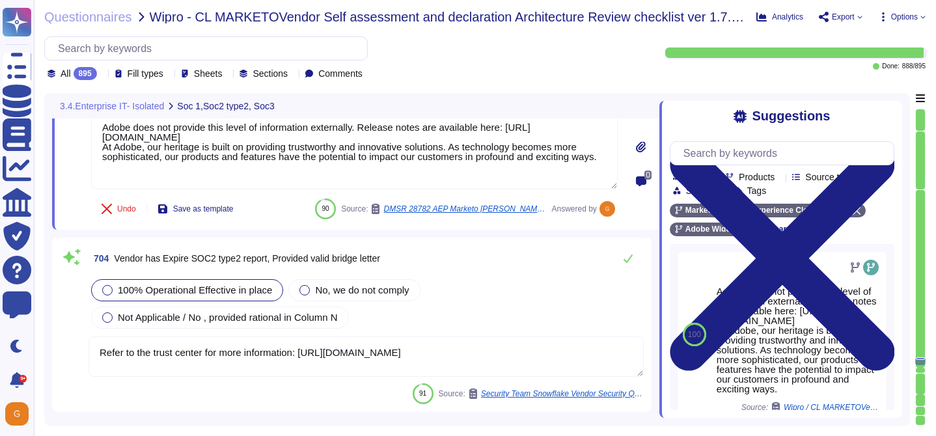
scroll to position [145502, 0]
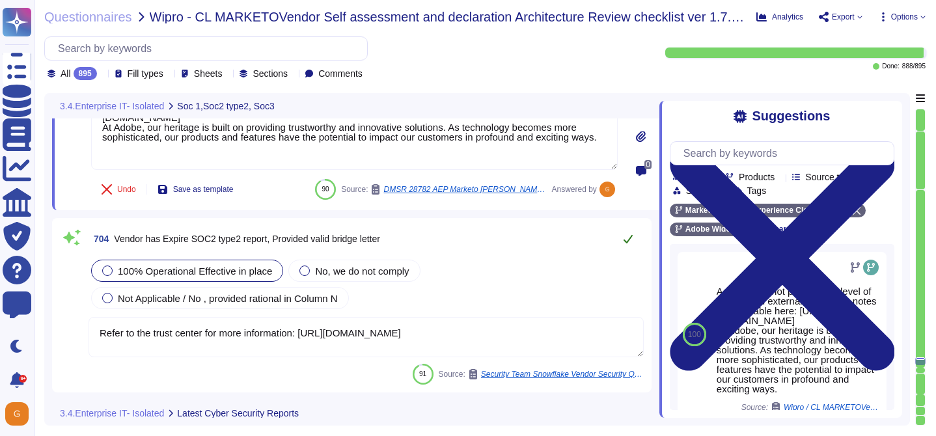
click at [631, 247] on button at bounding box center [627, 239] width 31 height 26
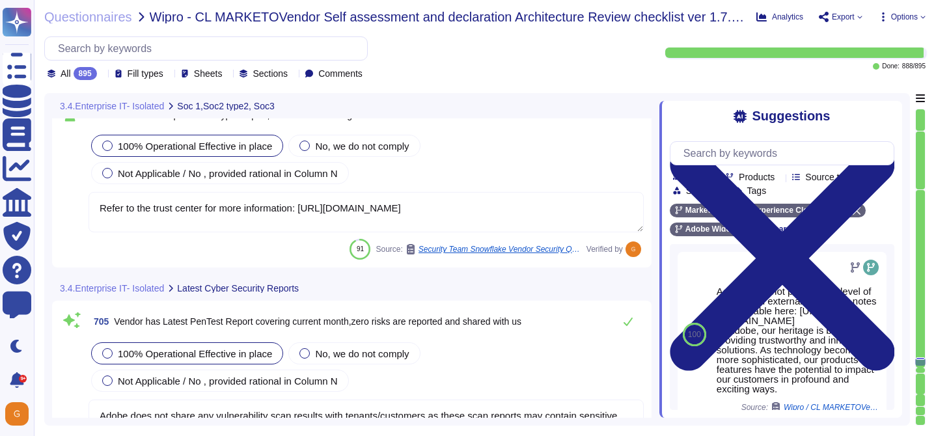
type textarea "Adobe does not share any vulnerability scan results with tenants/customers as t…"
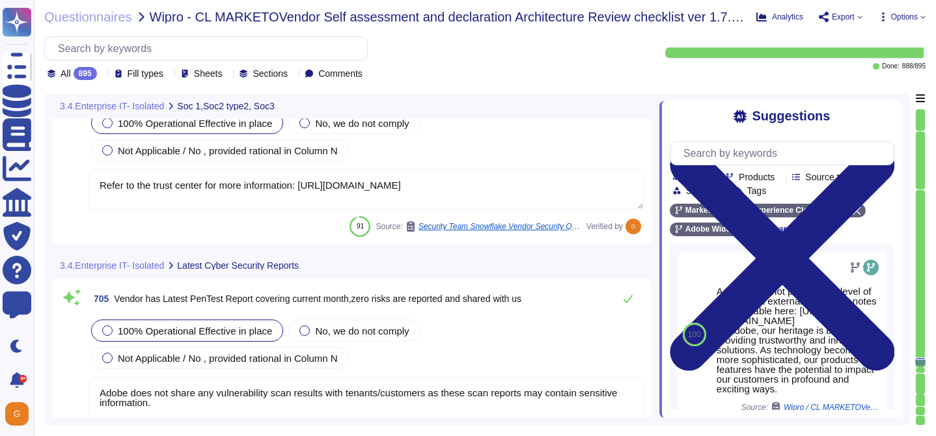
scroll to position [145643, 0]
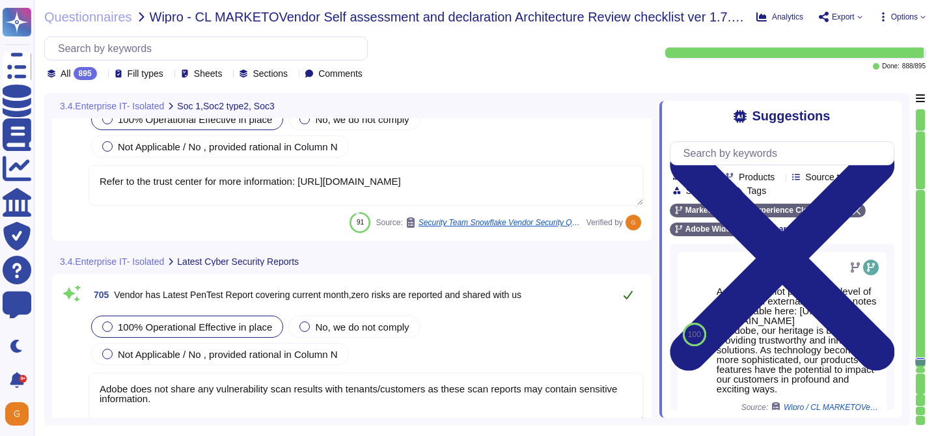
click at [631, 294] on icon at bounding box center [628, 295] width 10 height 10
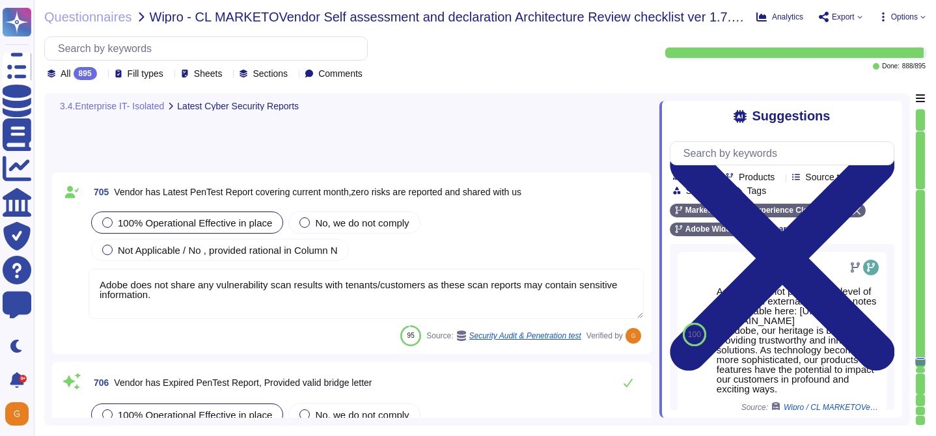
type textarea "Adobe does not share any vulnerability scan results with tenants/customers as t…"
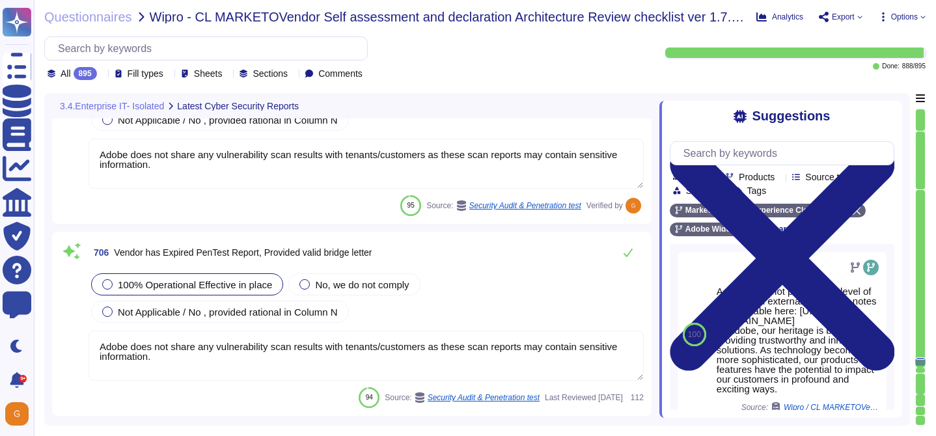
scroll to position [145852, 0]
click at [313, 317] on div "Not Applicable / No , provided rational in Column N" at bounding box center [220, 311] width 258 height 22
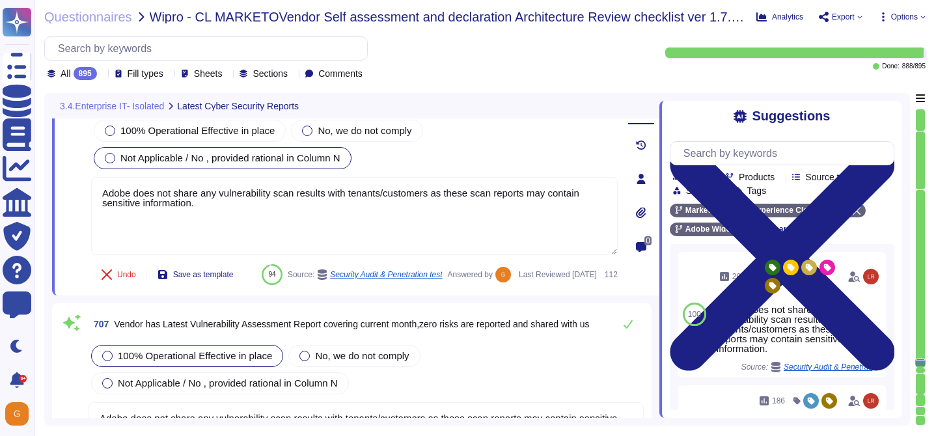
type textarea "Adobe does not share any vulnerability scan results with tenants/customers as t…"
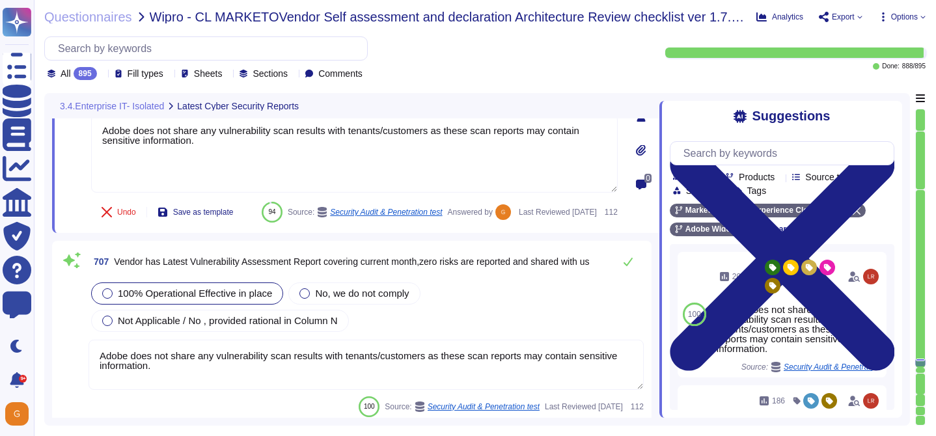
scroll to position [146082, 0]
click at [624, 268] on icon at bounding box center [628, 262] width 10 height 10
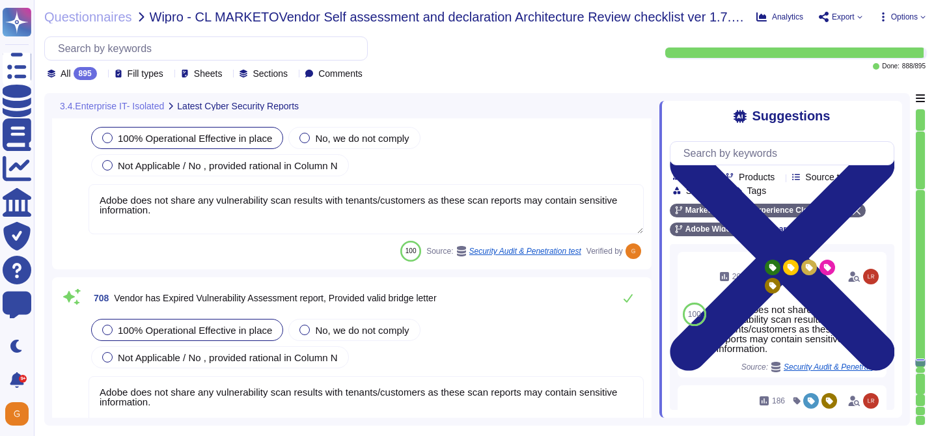
scroll to position [146260, 0]
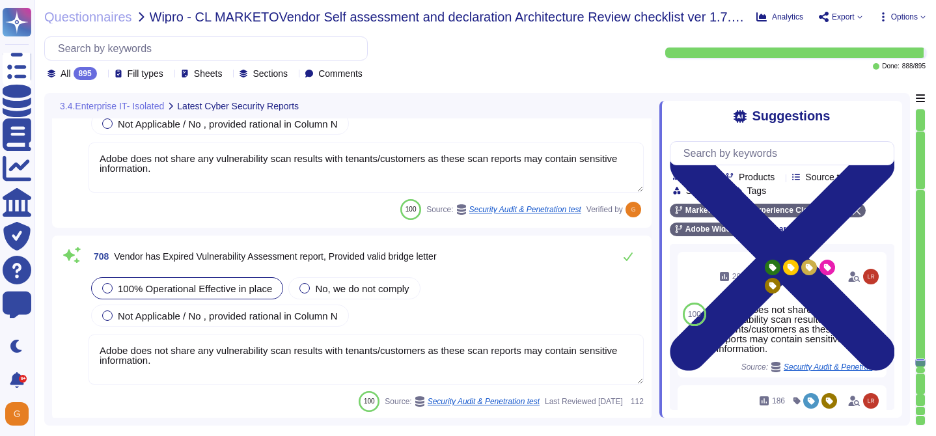
type textarea "Adobe does not share any vulnerability scan results with tenants/customers as t…"
click at [187, 322] on span "Not Applicable / No , provided rational in Column N" at bounding box center [228, 315] width 220 height 11
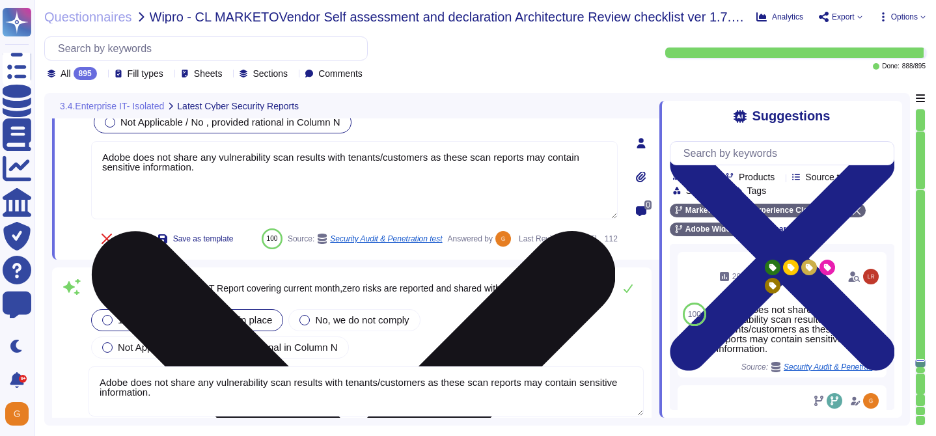
type textarea "Adobe does not share any vulnerability scan results with tenants/customers as t…"
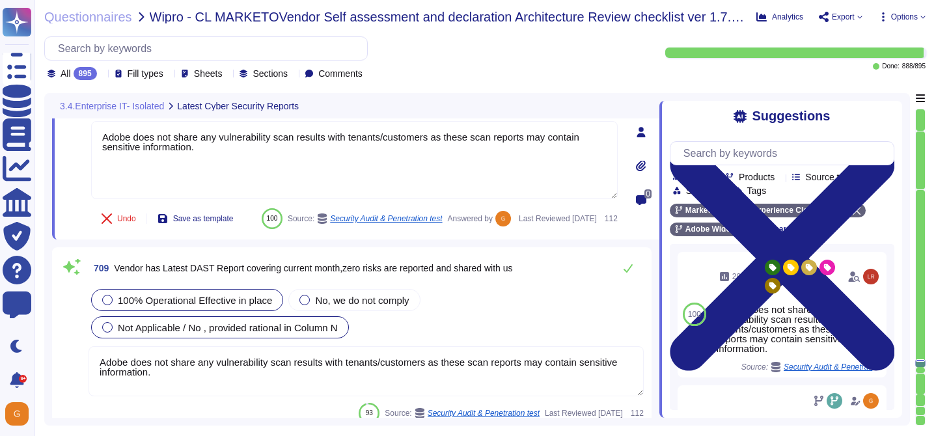
click at [328, 333] on span "Not Applicable / No , provided rational in Column N" at bounding box center [228, 327] width 220 height 11
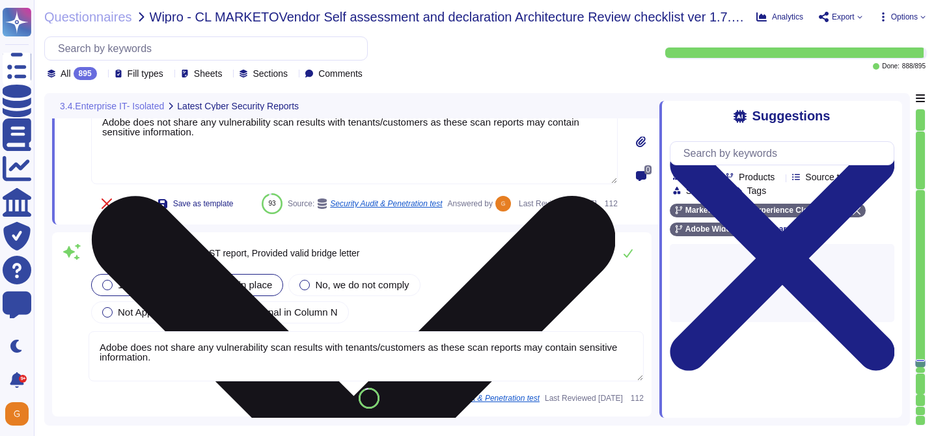
type textarea "Adobe does not share any vulnerability scan results with tenants/customers as t…"
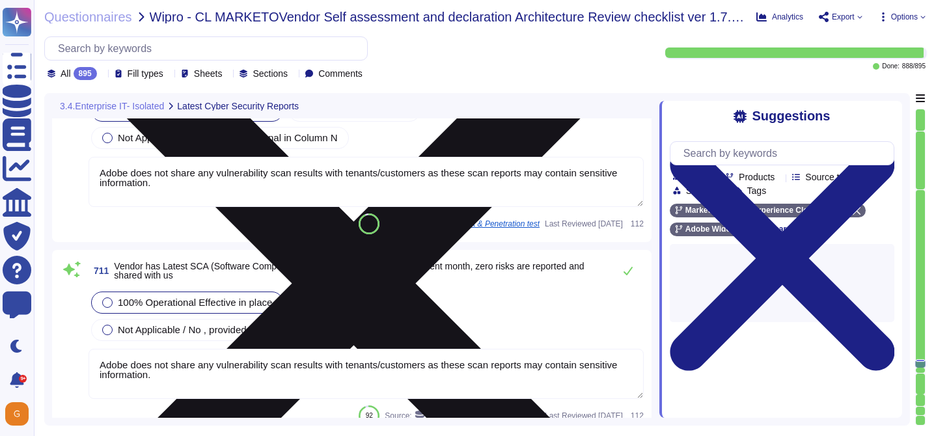
type textarea "Adobe does not share any vulnerability scan results with tenants/customers as t…"
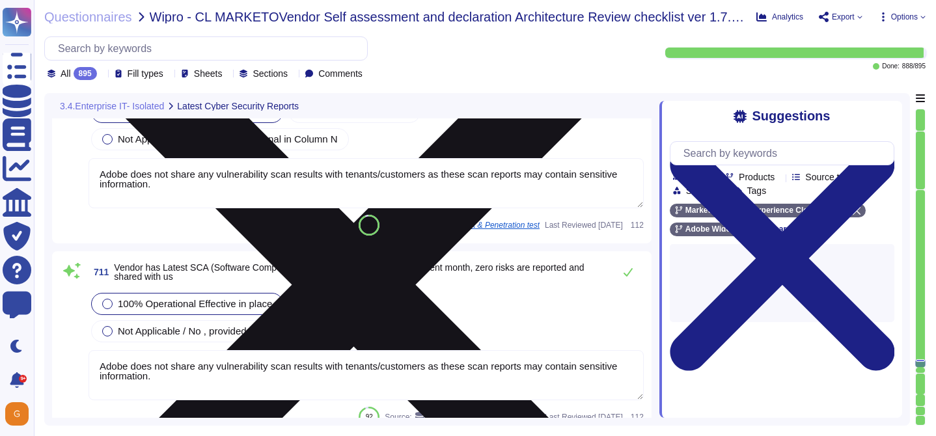
type textarea "Adobe does not share any vulnerability scan results with tenants/customers as t…"
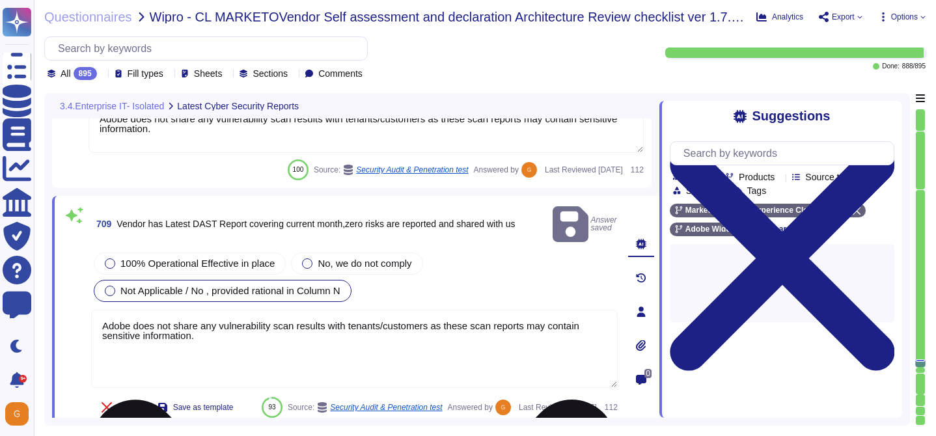
scroll to position [146435, 0]
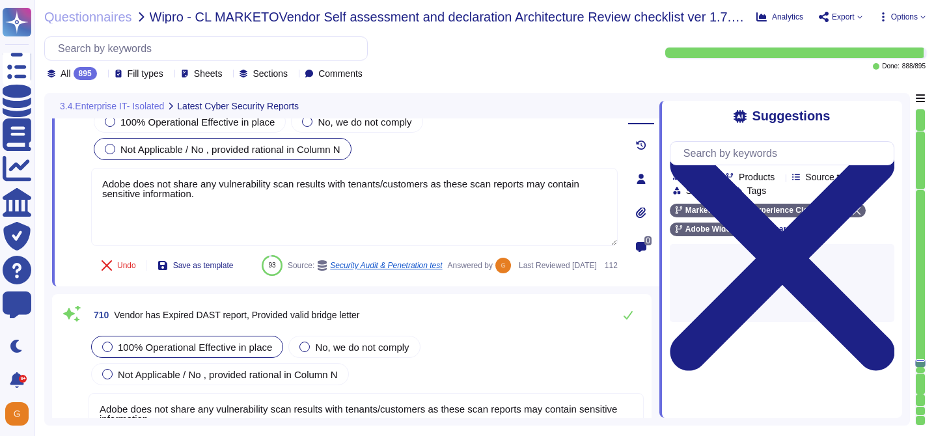
type textarea "Adobe does not share any vulnerability scan results with tenants/customers as t…"
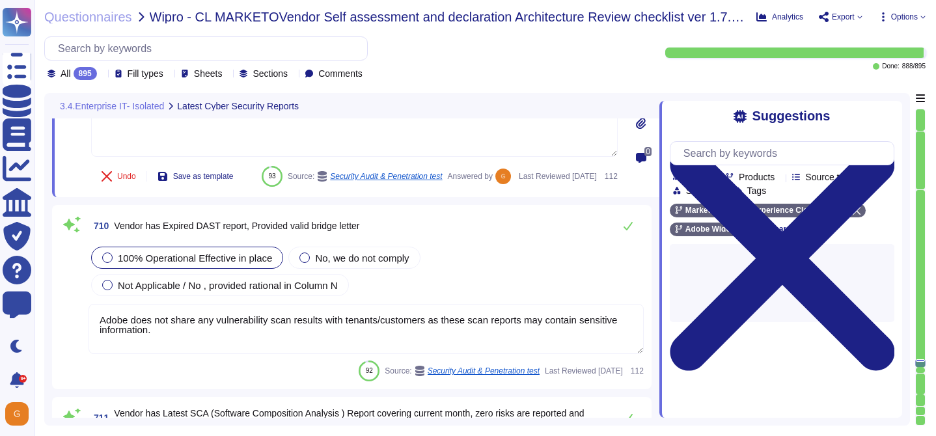
scroll to position [146660, 0]
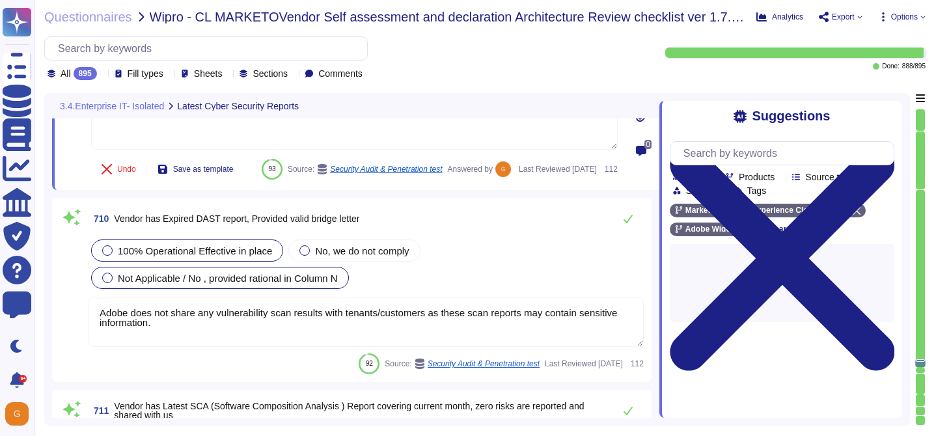
click at [312, 284] on span "Not Applicable / No , provided rational in Column N" at bounding box center [228, 278] width 220 height 11
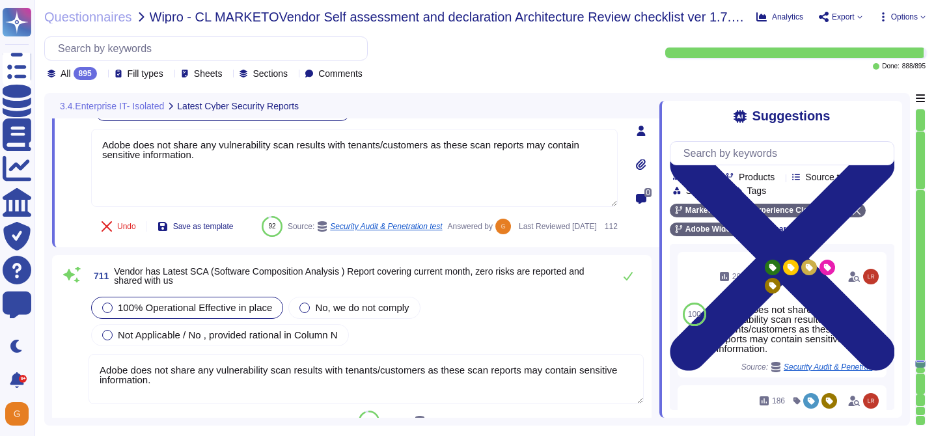
type textarea "Adobe does not share any vulnerability scan results with tenants/customers as t…"
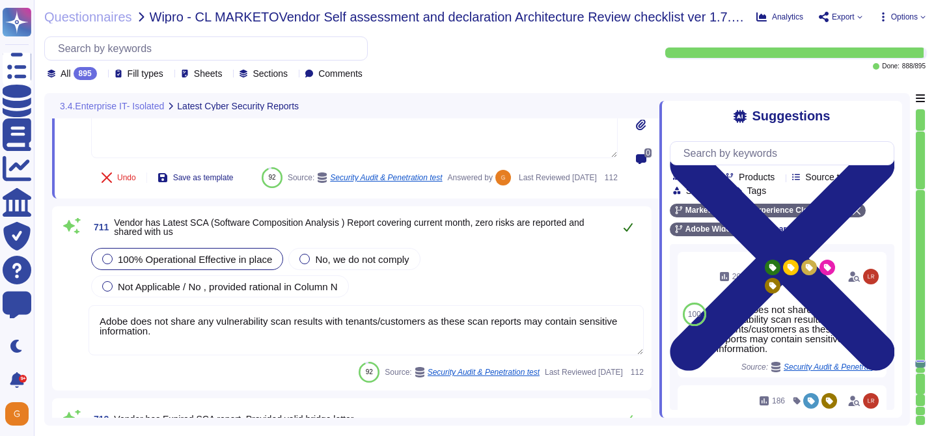
click at [629, 232] on icon at bounding box center [628, 227] width 10 height 10
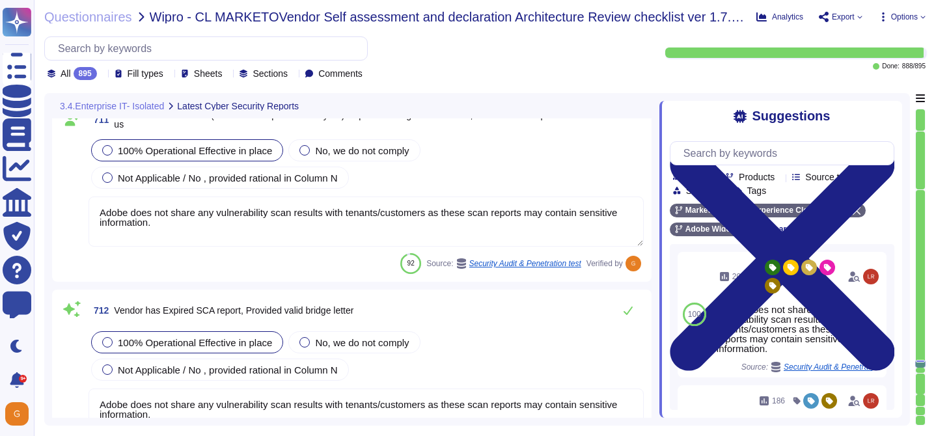
scroll to position [146946, 0]
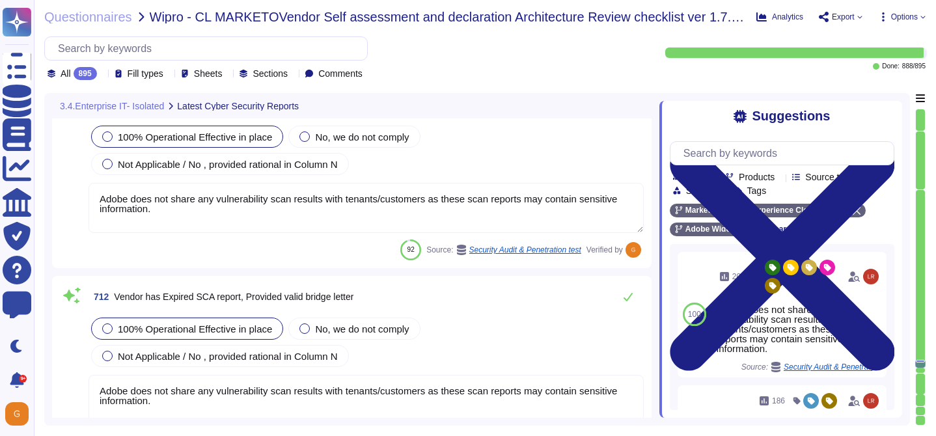
type textarea "Adobe does not share any vulnerability scan results with tenants/customers as t…"
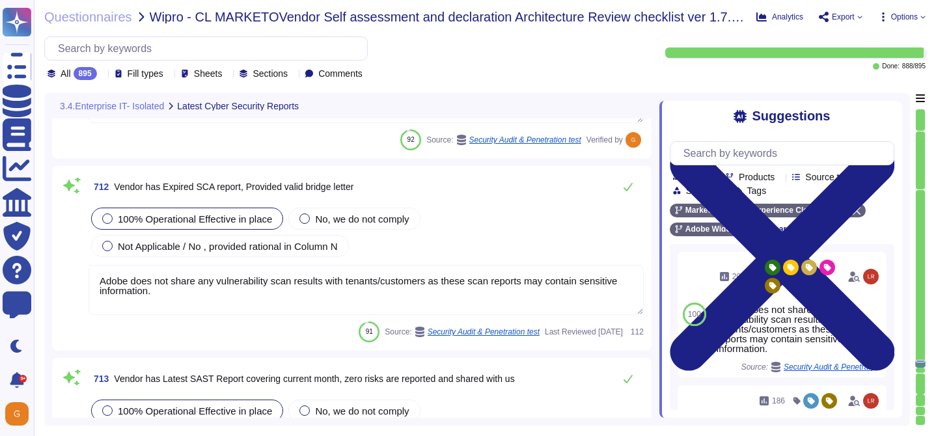
scroll to position [147091, 0]
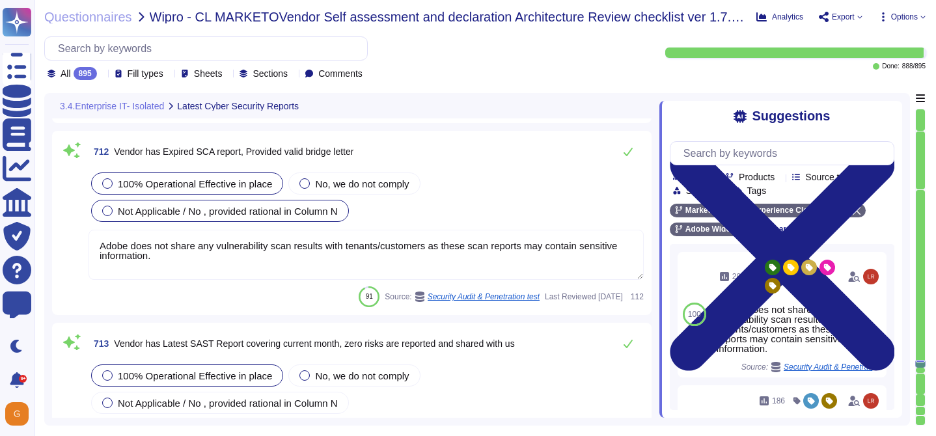
click at [286, 217] on span "Not Applicable / No , provided rational in Column N" at bounding box center [228, 211] width 220 height 11
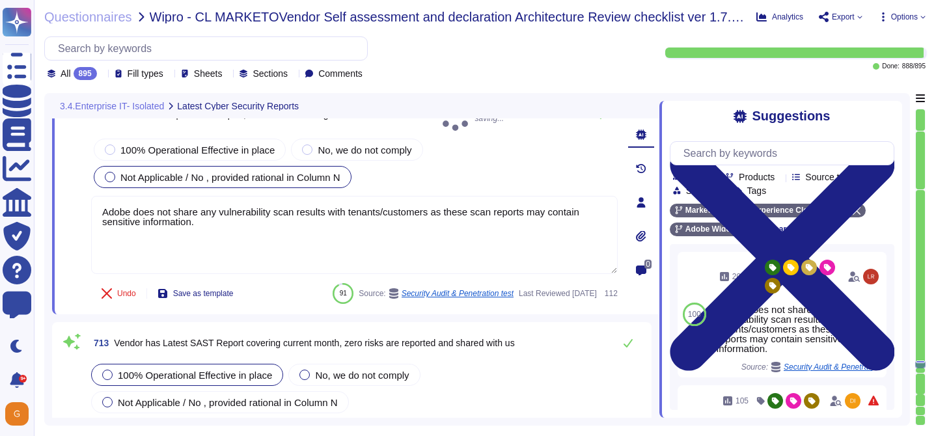
type textarea "Adobe has established, documented, approved, communicated, applied, evaluated, …"
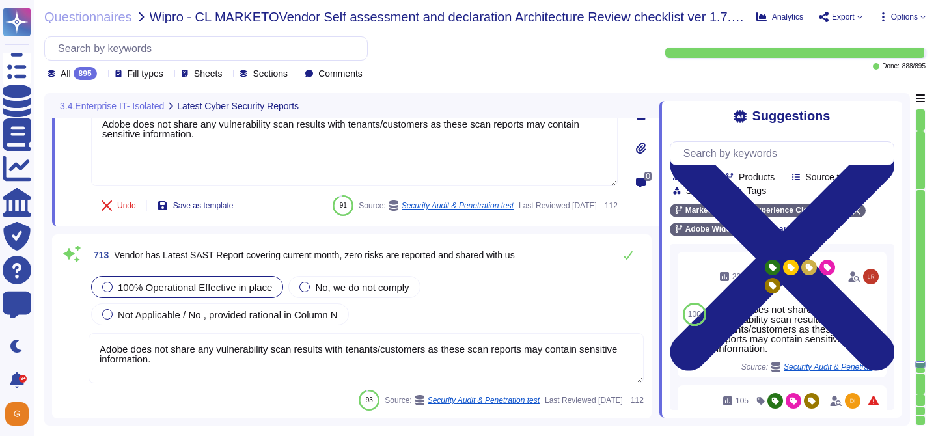
scroll to position [147196, 0]
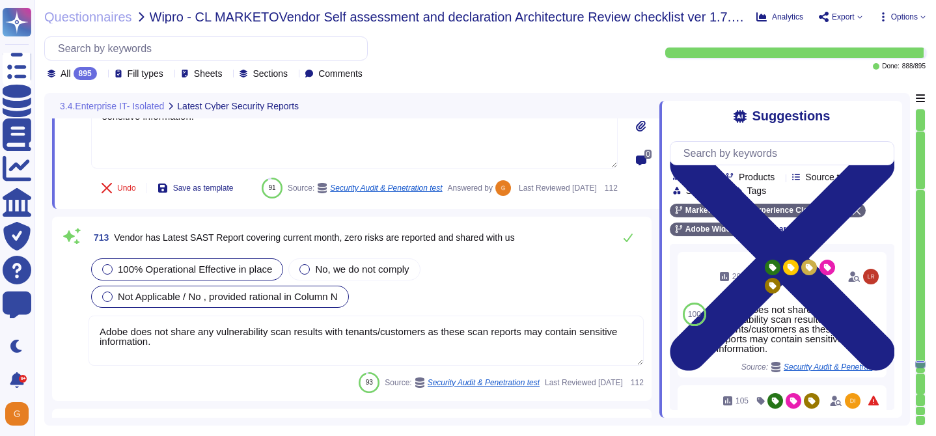
type textarea "Adobe has established, documented, approved, communicated, applied, evaluated, …"
click at [625, 251] on button at bounding box center [627, 238] width 31 height 26
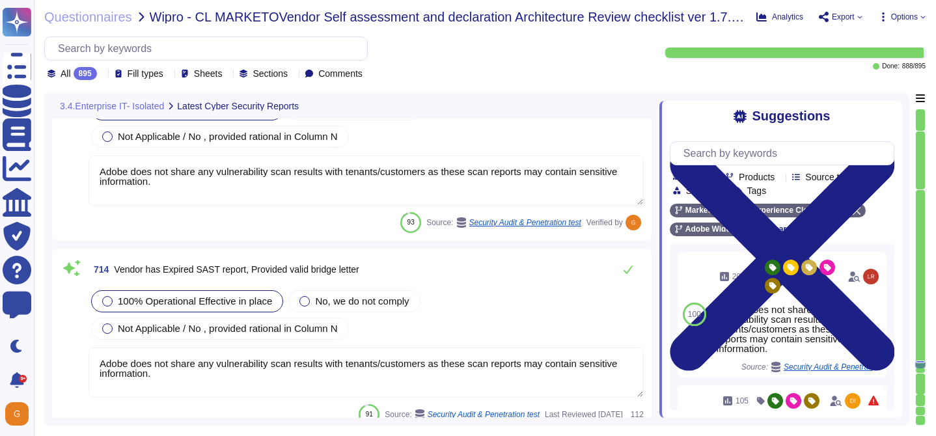
scroll to position [147358, 0]
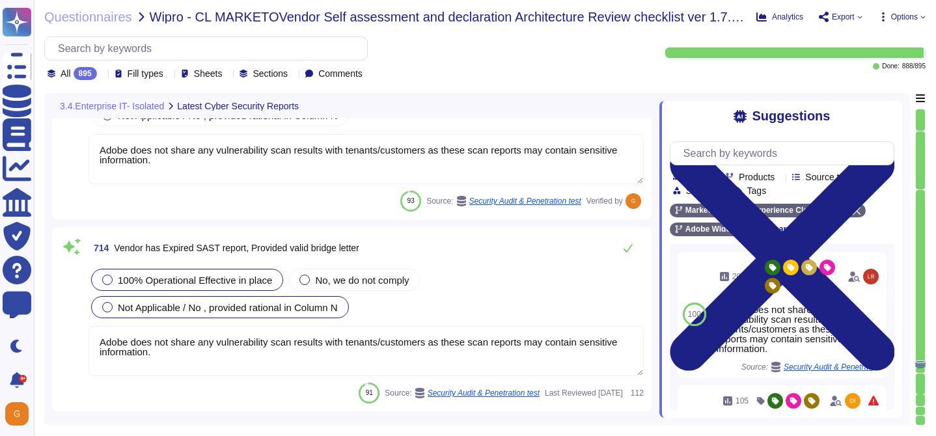
click at [270, 313] on span "Not Applicable / No , provided rational in Column N" at bounding box center [228, 307] width 220 height 11
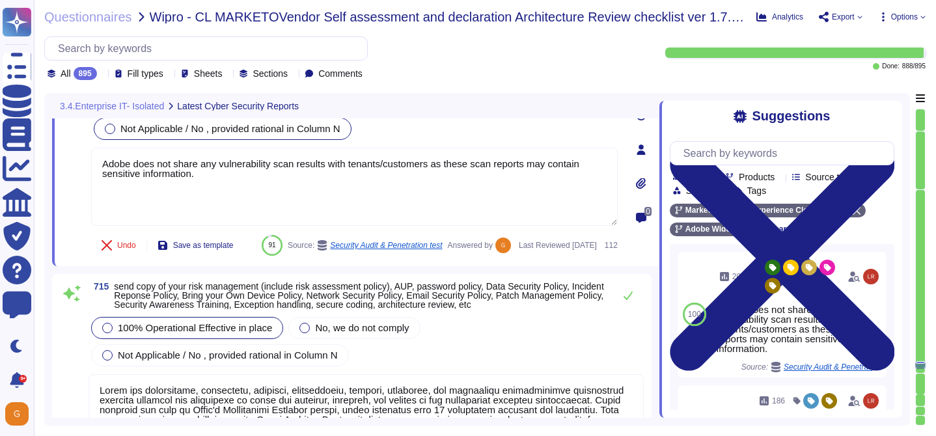
scroll to position [147511, 0]
type textarea "Adobe does not share any vulnerability scan results with tenants/customers as t…"
click at [626, 299] on icon at bounding box center [628, 294] width 10 height 10
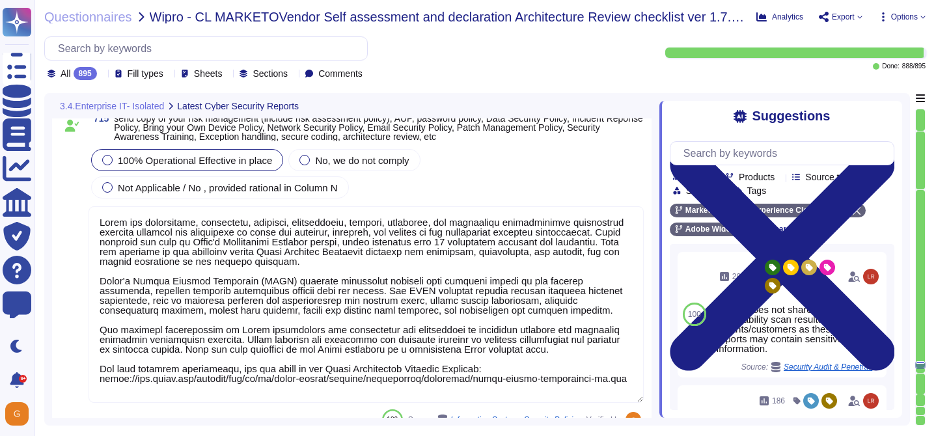
scroll to position [147684, 0]
type textarea "Adobe utilizes cloud-native key management systems (KMS) and/or approved key re…"
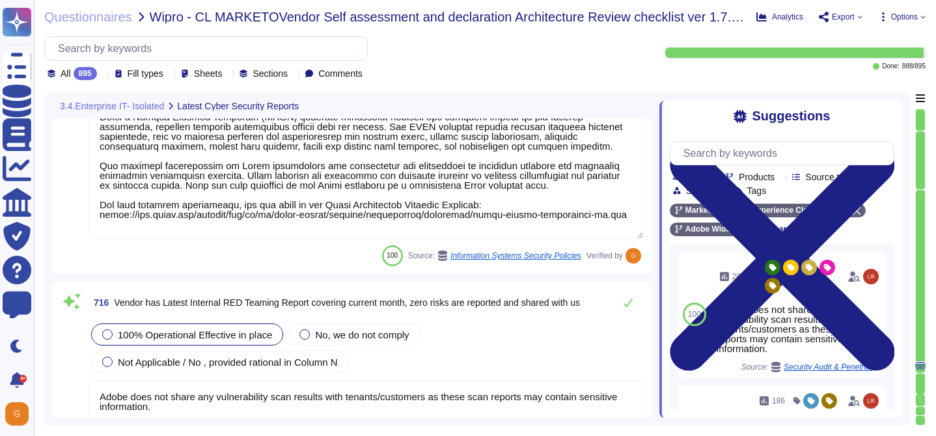
scroll to position [147834, 0]
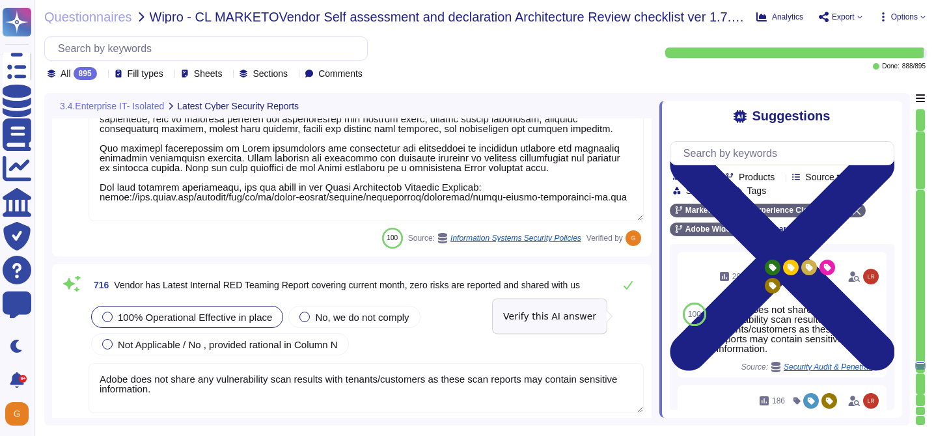
click at [626, 298] on button at bounding box center [627, 285] width 31 height 26
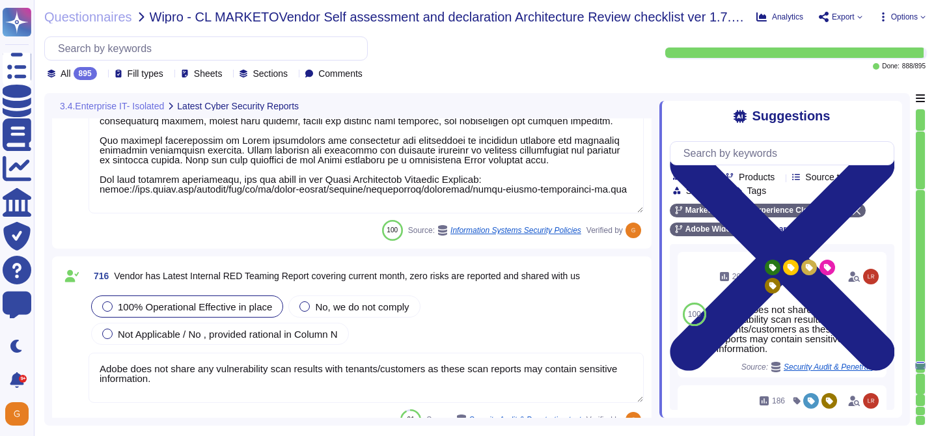
type textarea "Adobe utilizes AES-256 bit encryption at rest and TLS v1.2 or higher for data i…"
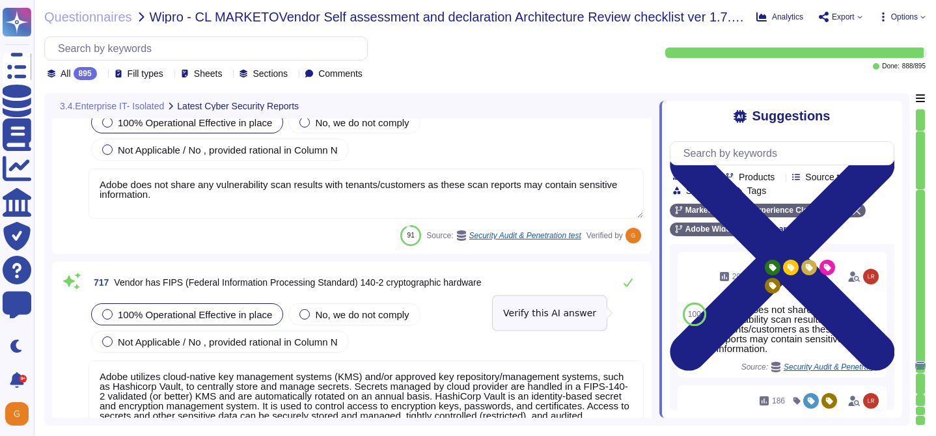
scroll to position [148018, 0]
click at [629, 288] on icon at bounding box center [628, 283] width 9 height 8
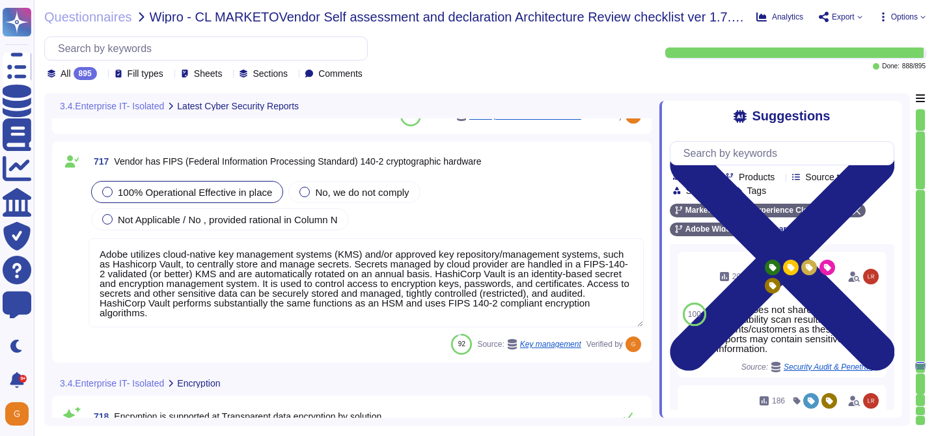
type textarea "Adobe utilizes AES-256 bit encryption at rest and TLS v1.2 or higher for data i…"
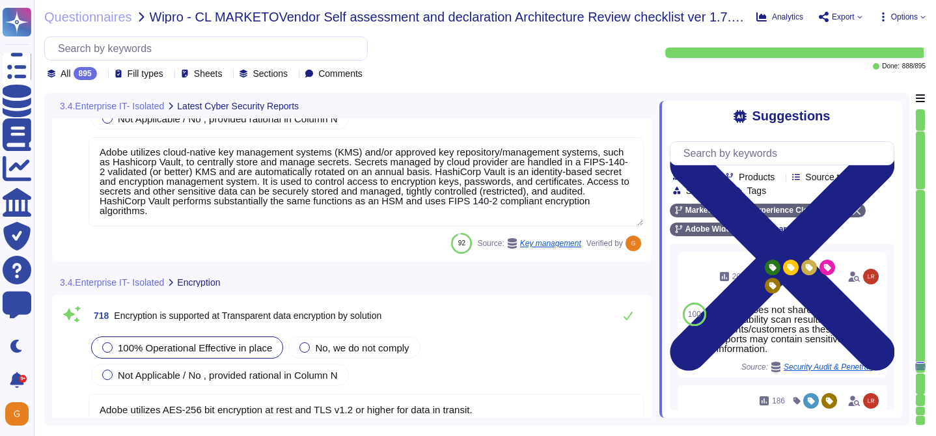
scroll to position [148278, 0]
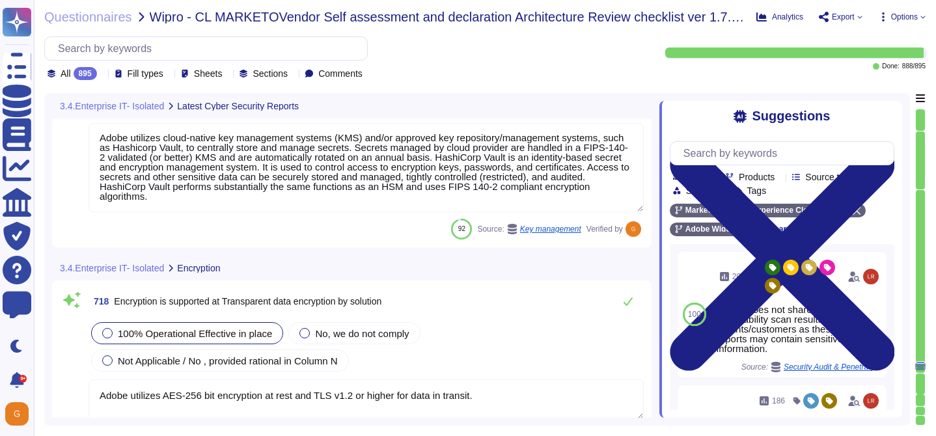
type textarea "The phrase "full disk encryption" doesn't apply to SaaS offerings but instead a…"
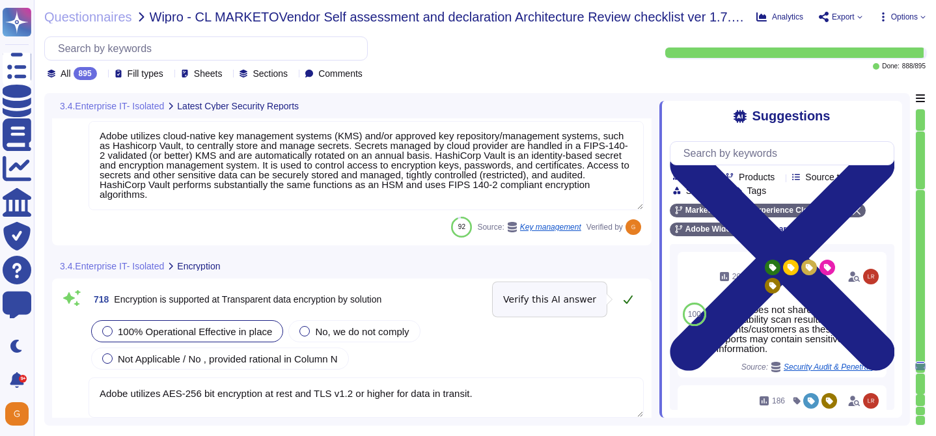
click at [627, 303] on icon at bounding box center [628, 299] width 9 height 8
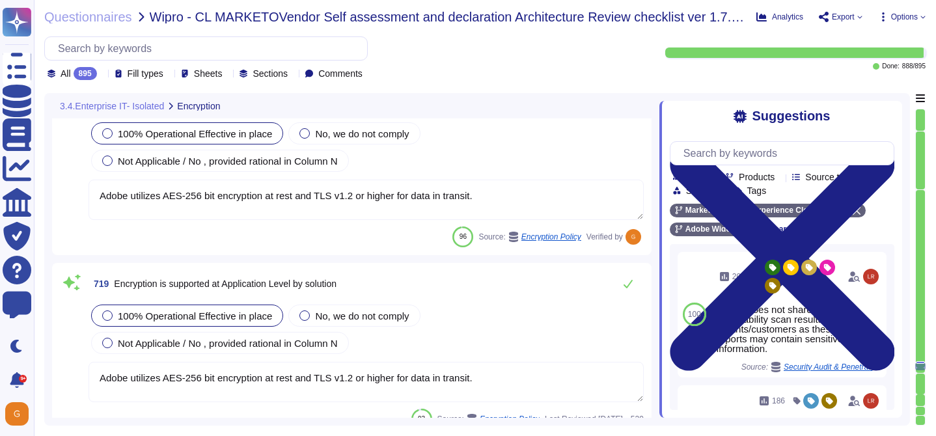
type textarea "Document Cloud provides AES-256 encryption of data at rest and in transit. Crea…"
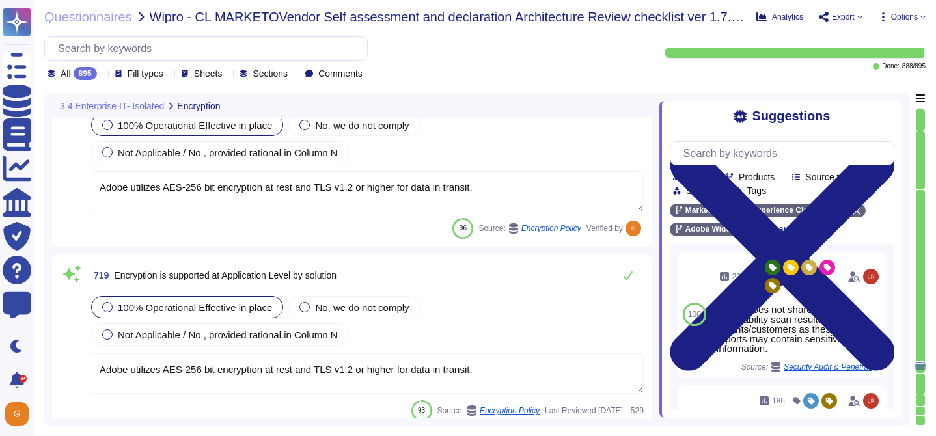
scroll to position [148457, 0]
click at [633, 275] on button at bounding box center [627, 277] width 31 height 26
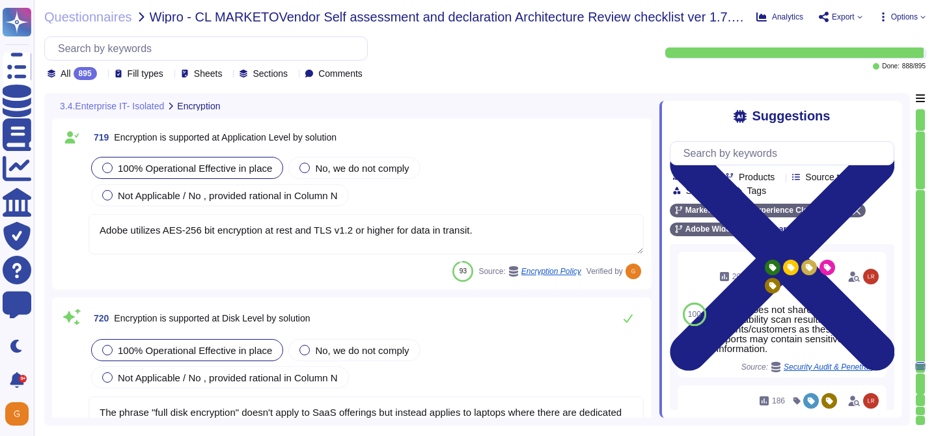
scroll to position [148623, 0]
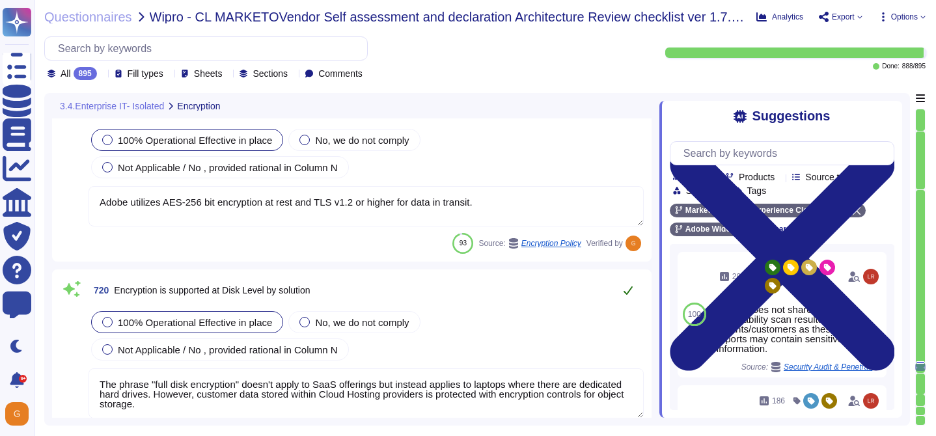
click at [630, 285] on icon at bounding box center [628, 290] width 10 height 10
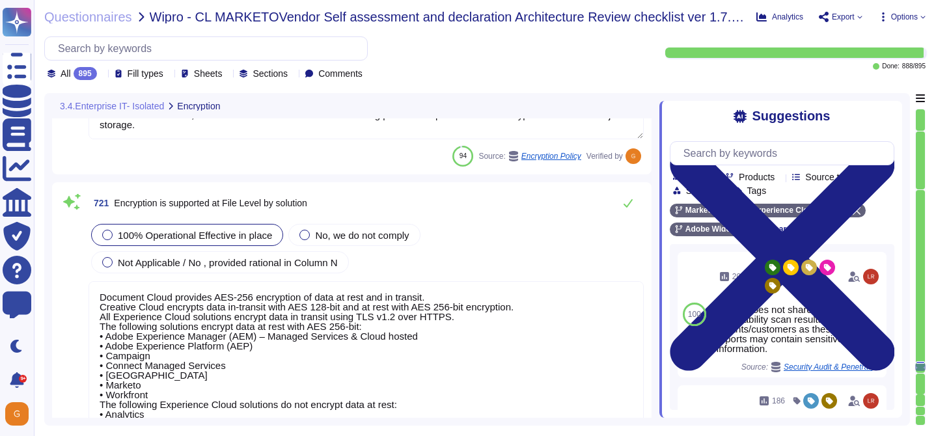
type textarea "Adobe utilizes AES-256 bit encryption at rest and TLS v1.2 or higher for data i…"
type textarea "Adobe uses TLS 1.2 over HTTPS, a cryptographic protocol designed to protect aga…"
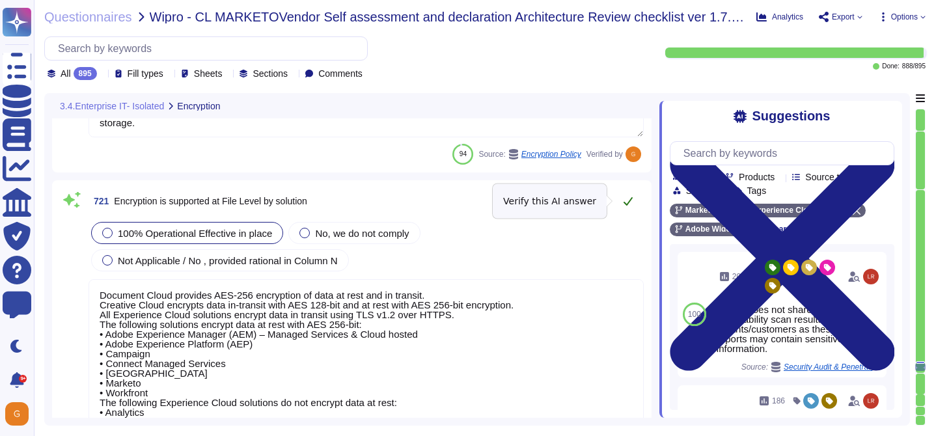
click at [627, 204] on icon at bounding box center [628, 201] width 9 height 8
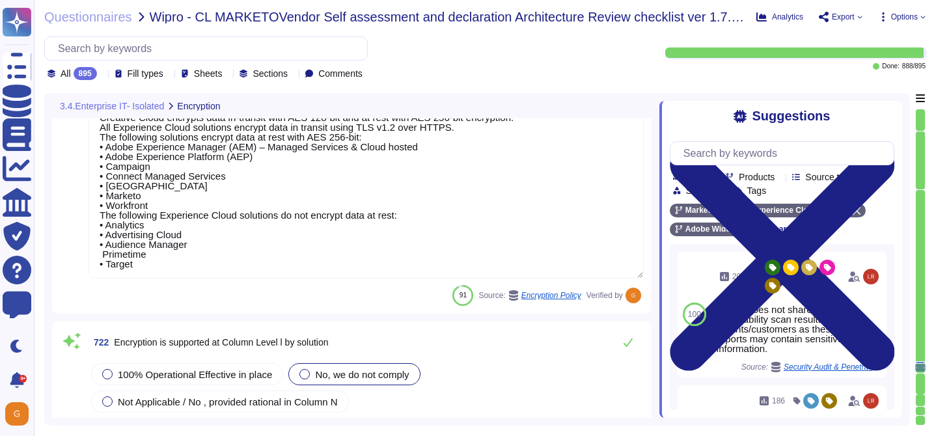
scroll to position [149117, 0]
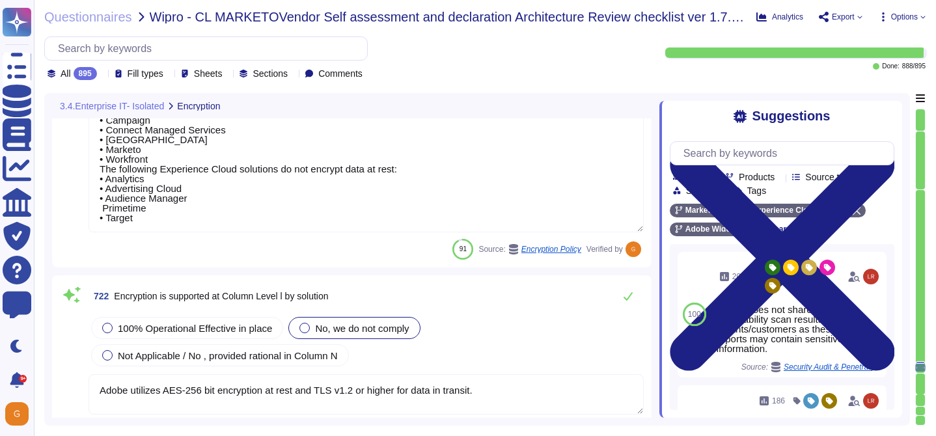
type textarea "Adobe does not use data outside of production. Please refer to the privacy poli…"
click at [258, 351] on span "Not Applicable / No , provided rational in Column N" at bounding box center [228, 355] width 220 height 11
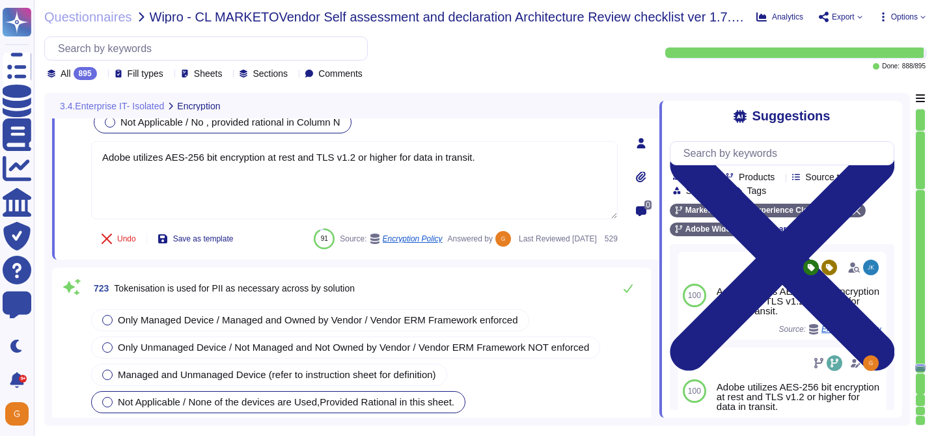
type textarea "Adobe does not use data outside of production. Please refer to the privacy poli…"
type textarea "Adobe utilizes AES-256 bit encryption at rest and TLS v1.2 or higher for data i…"
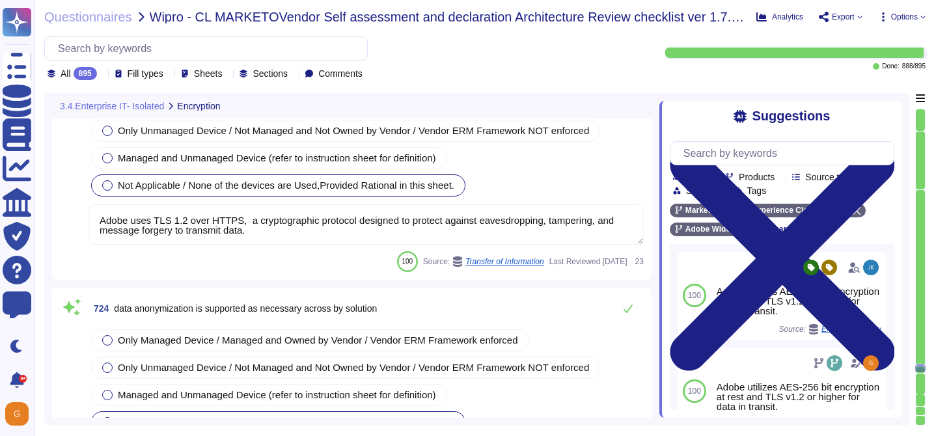
type textarea "Adobe utilizes AES-256 bit encryption at rest and TLS v1.2 or higher for data i…"
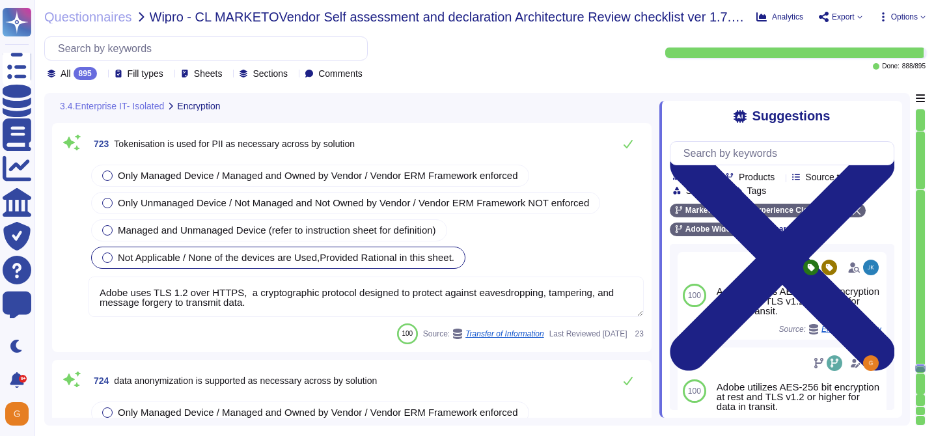
type textarea "Document Cloud provides AES-256 encryption of data at rest and in transit. Crea…"
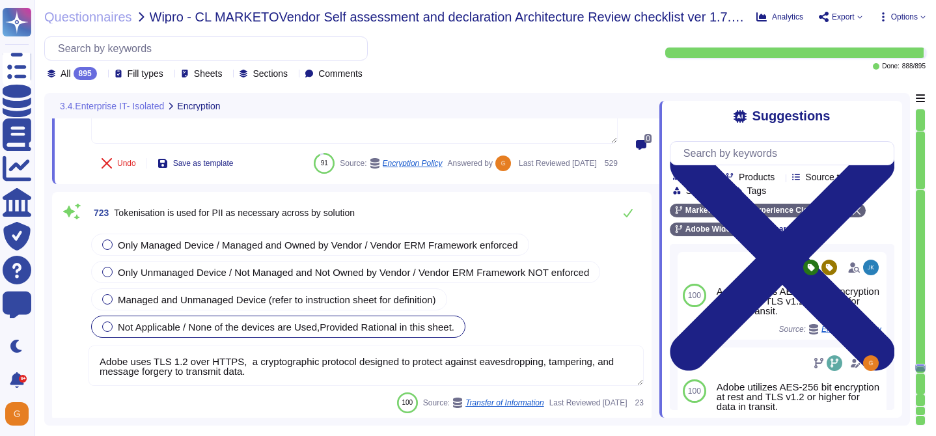
scroll to position [149399, 0]
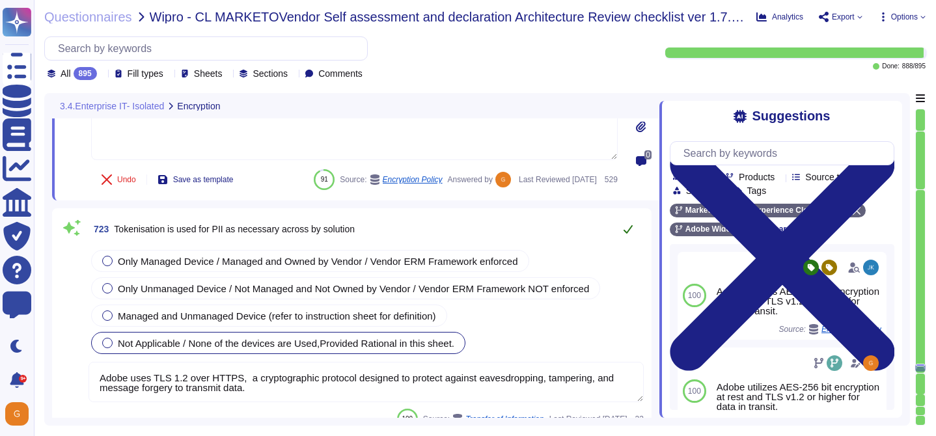
click at [626, 221] on button at bounding box center [627, 229] width 31 height 26
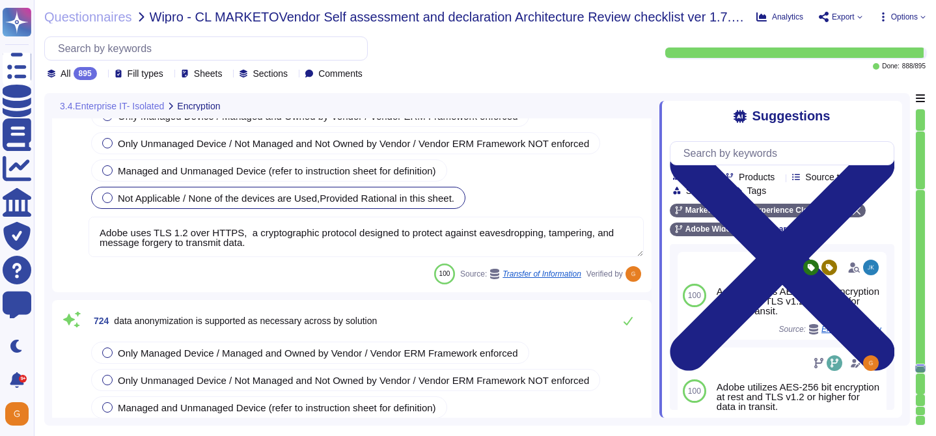
type textarea "Adobe utilizes AES-256 bit encryption at rest and TLS v1.2 or higher for data i…"
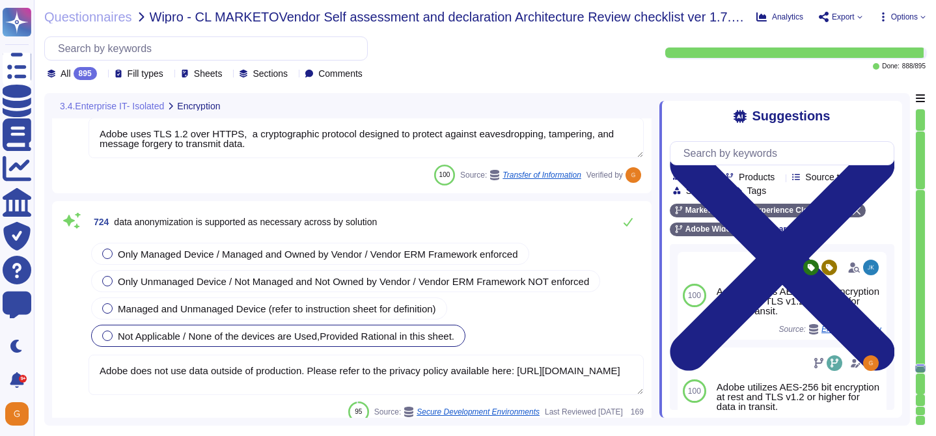
scroll to position [149648, 0]
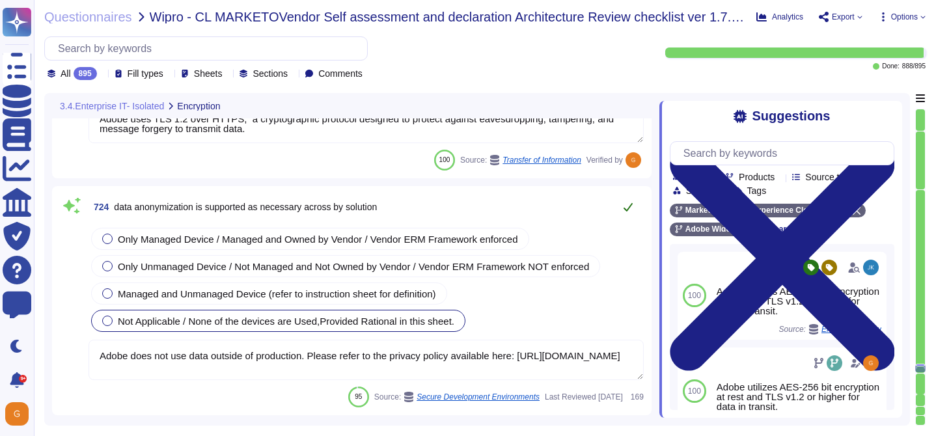
click at [627, 212] on icon at bounding box center [628, 207] width 10 height 10
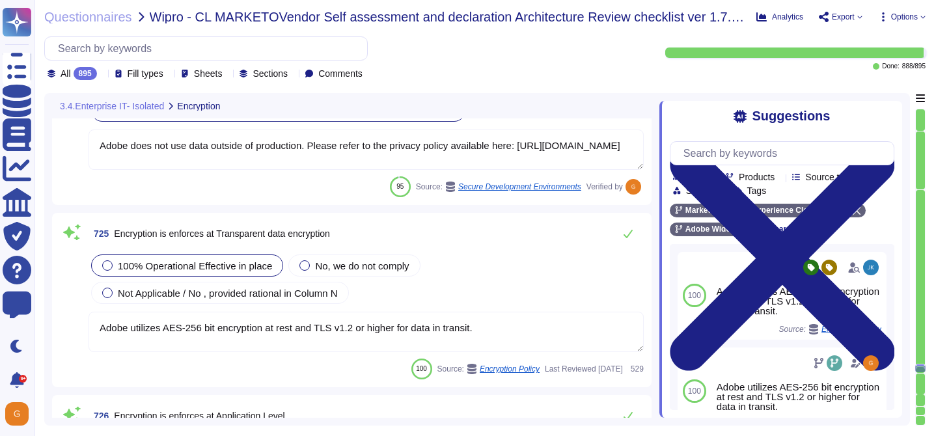
scroll to position [149874, 0]
type textarea "The phrase "full disk encryption" doesn't apply to SaaS offerings but instead a…"
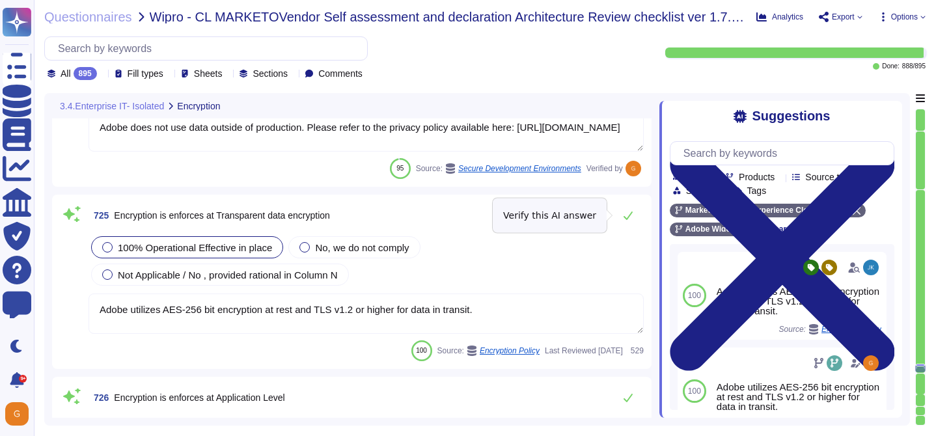
click at [627, 212] on icon at bounding box center [628, 215] width 10 height 10
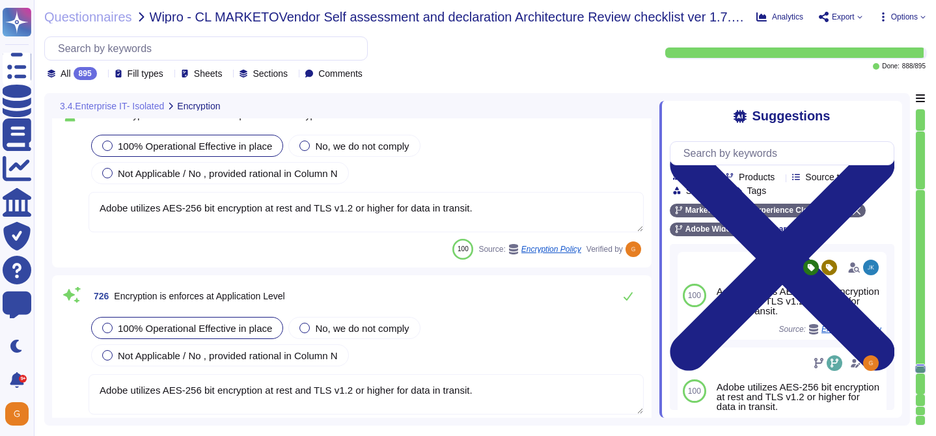
type textarea "The phrase "full disk encryption" doesn't apply to SaaS offerings but instead a…"
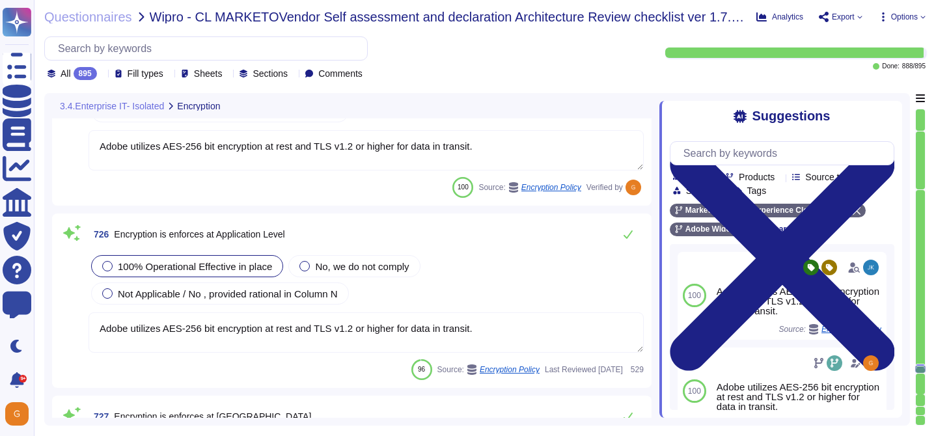
scroll to position [150038, 0]
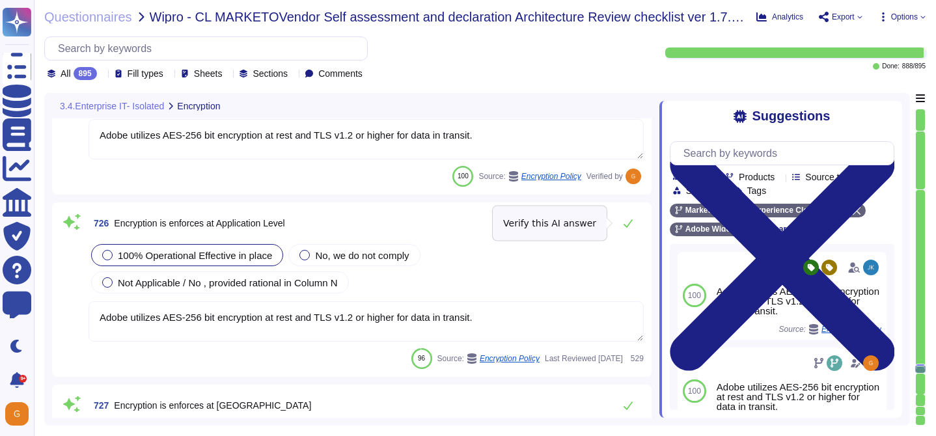
click at [627, 212] on button at bounding box center [627, 223] width 31 height 26
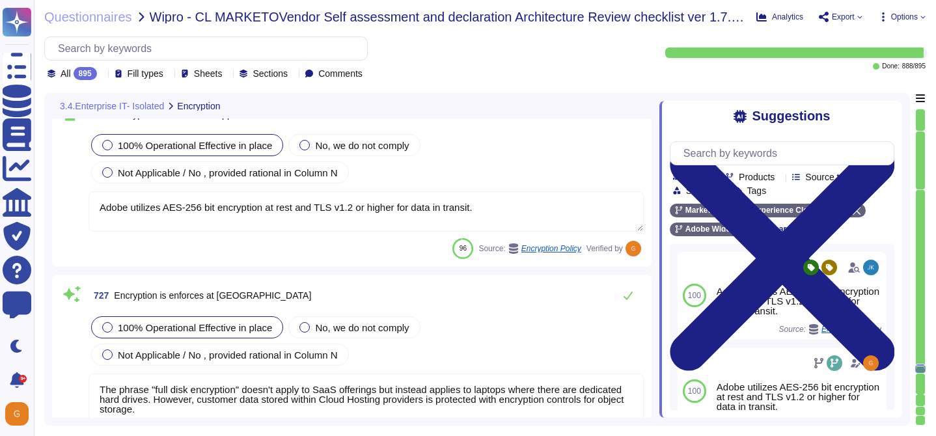
scroll to position [150223, 0]
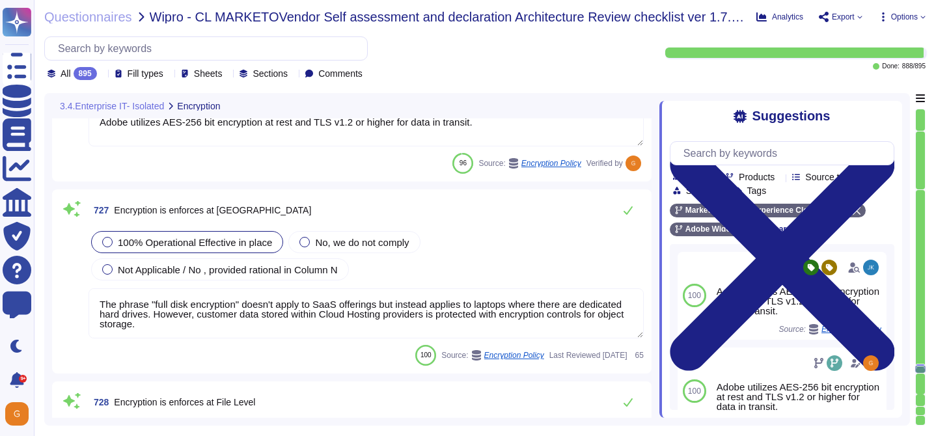
type textarea "The phrase "full disk encryption" doesn't apply to SaaS offerings but instead a…"
click at [627, 212] on icon at bounding box center [628, 210] width 9 height 8
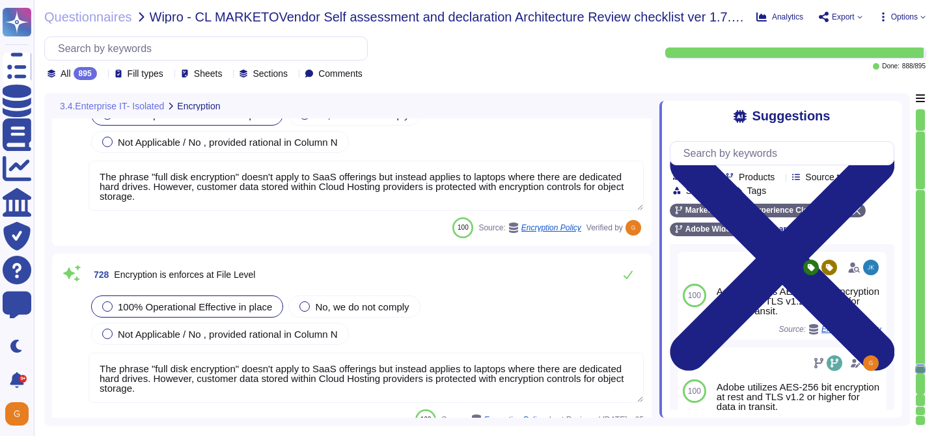
type textarea "Adobe uses TLS 1.2 over HTTPS, a cryptographic protocol designed to protect aga…"
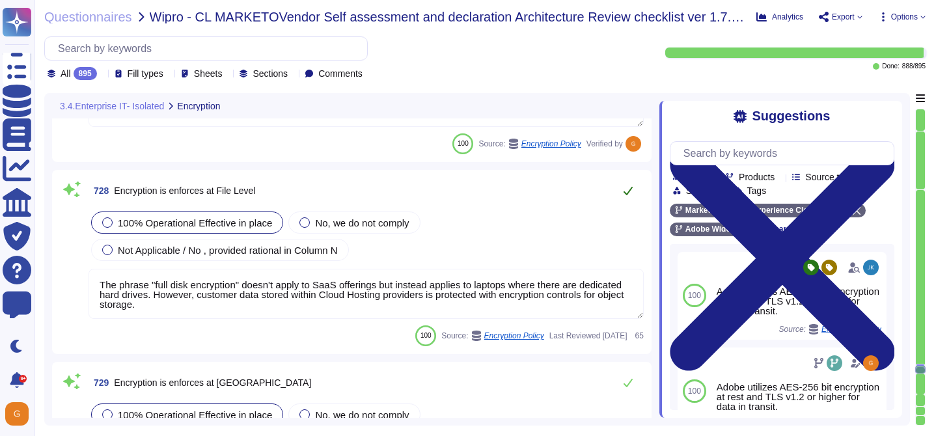
click at [627, 196] on button at bounding box center [627, 191] width 31 height 26
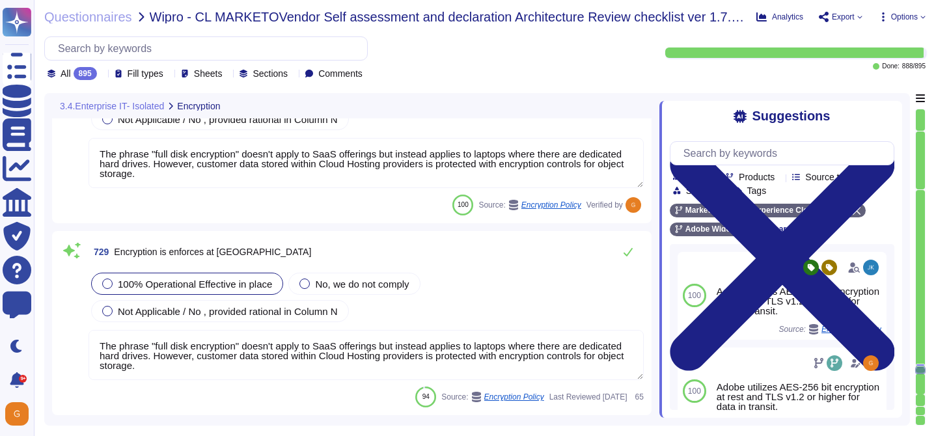
type textarea "Adobe does not use data outside of production. Please refer to the privacy poli…"
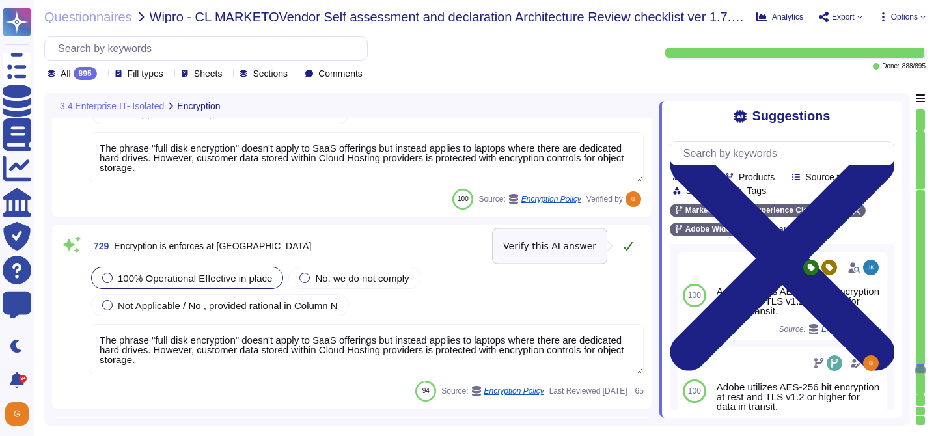
click at [624, 241] on icon at bounding box center [628, 246] width 10 height 10
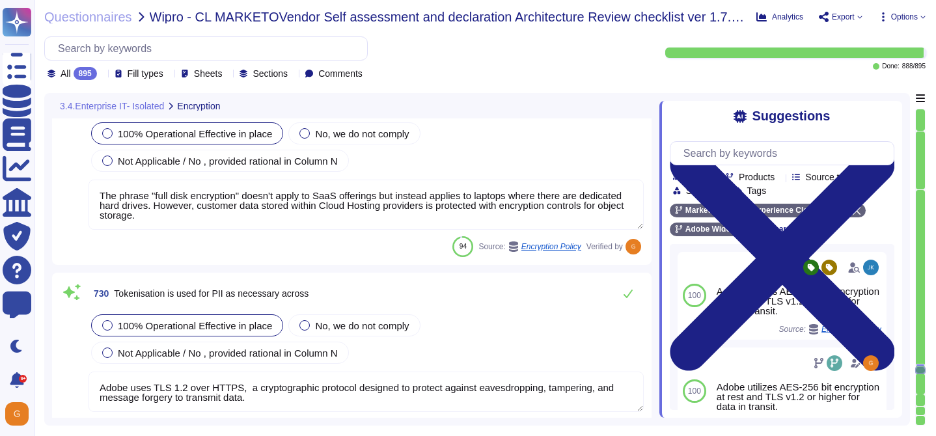
type textarea "Adobe also provides a range of hands-on support, practical training, and commun…"
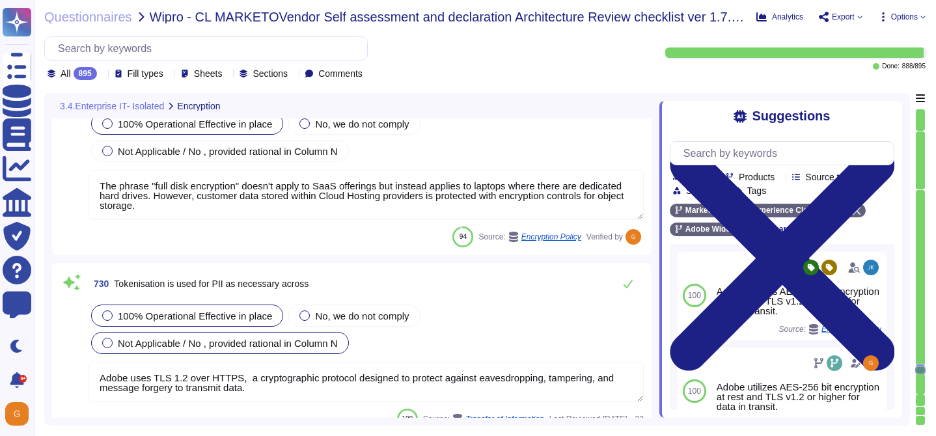
click at [230, 348] on div "Not Applicable / No , provided rational in Column N" at bounding box center [220, 343] width 258 height 22
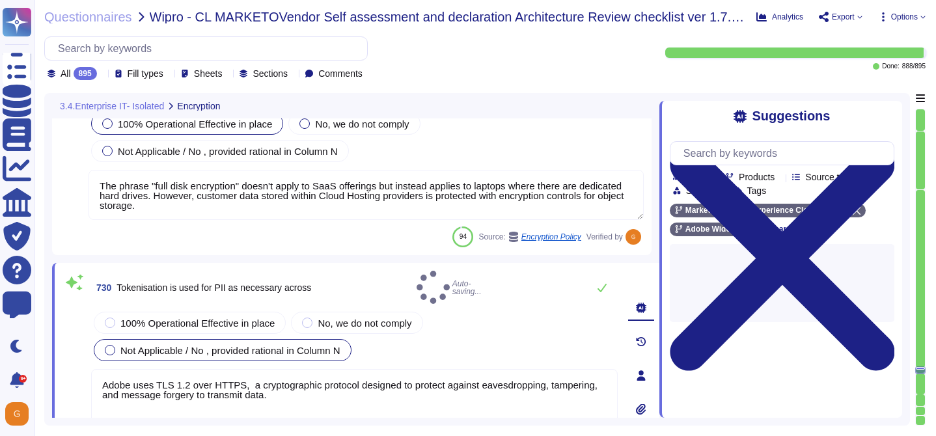
type textarea "Adobe also provides a range of hands-on support, practical training, and commun…"
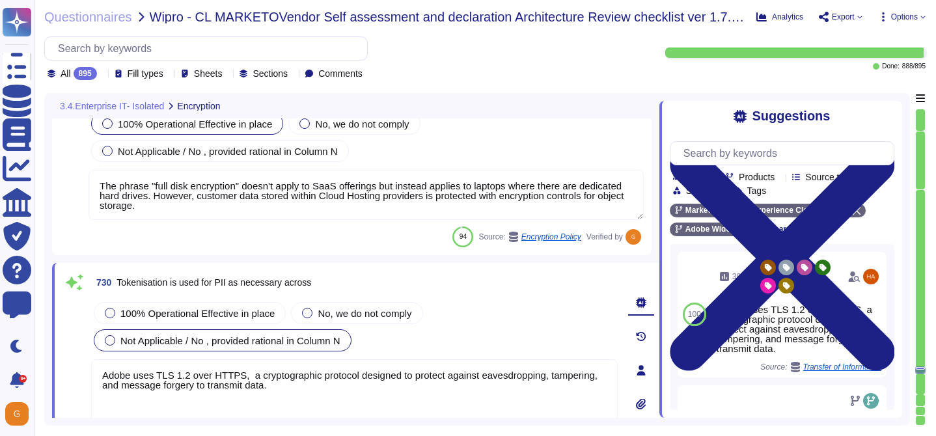
type textarea "Adobe also provides a range of hands-on support, practical training, and commun…"
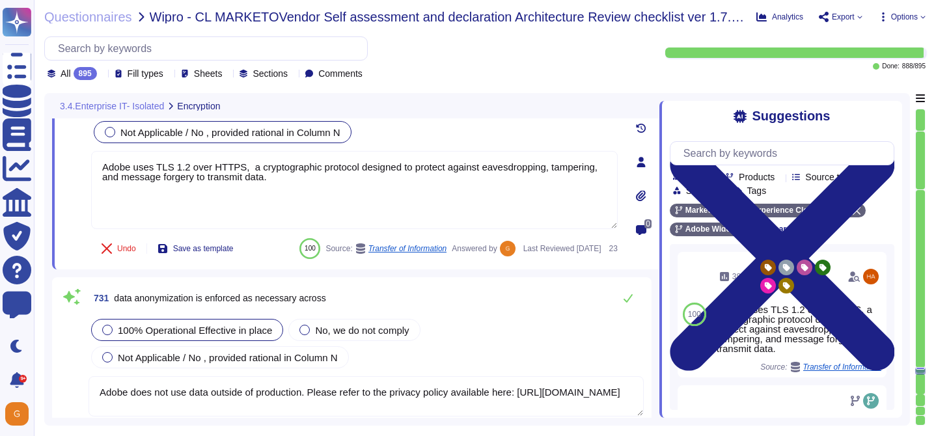
scroll to position [150950, 0]
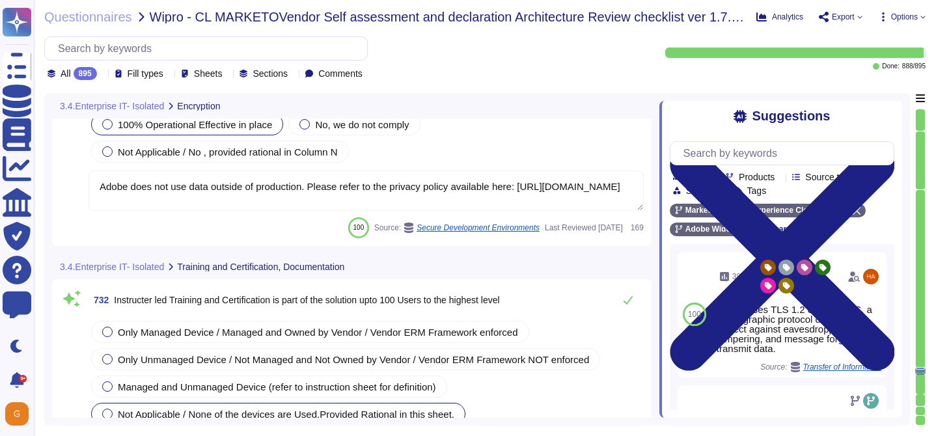
type textarea "This is handled by each product team. Please see [URL][DOMAIN_NAME]"
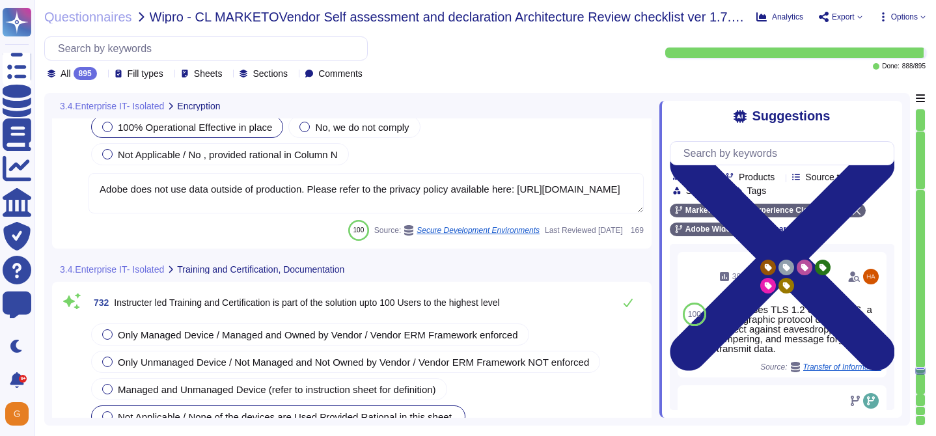
click at [627, 100] on icon at bounding box center [628, 95] width 9 height 8
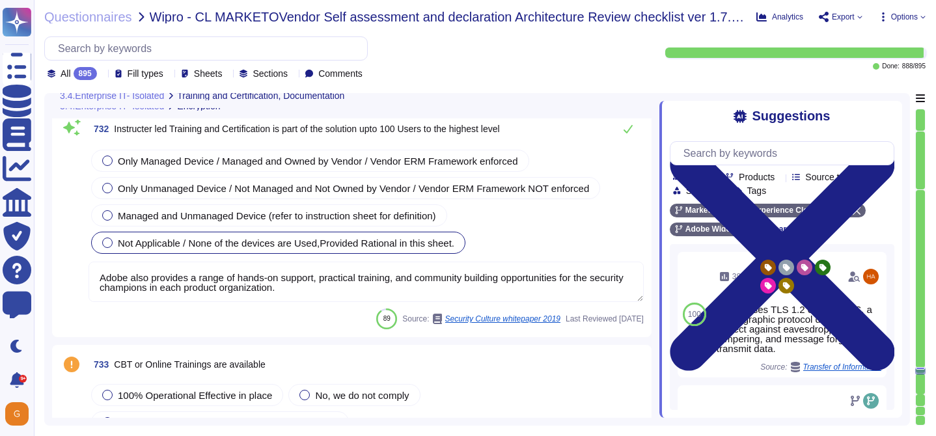
scroll to position [151260, 0]
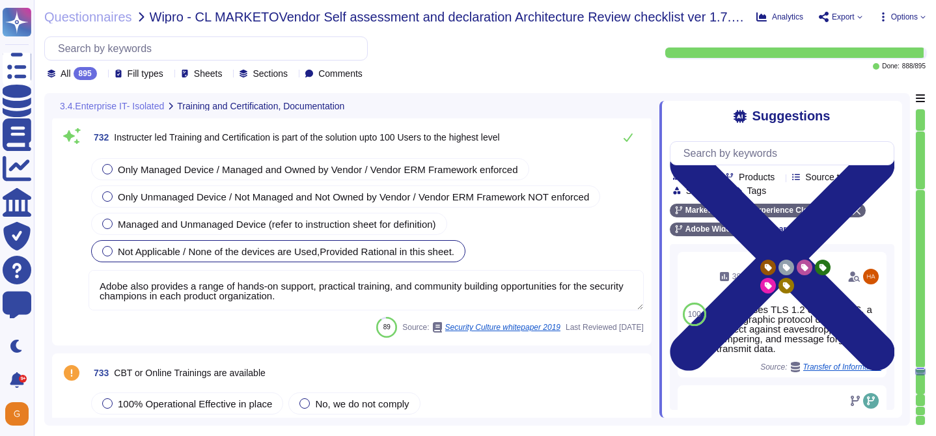
type textarea "This is handled by each product team. Please see [URL][DOMAIN_NAME]"
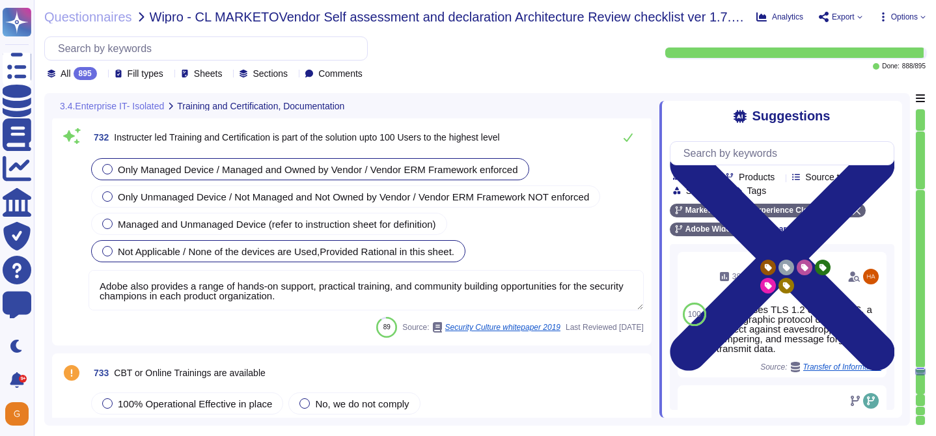
click at [399, 169] on span "Only Managed Device / Managed and Owned by Vendor / Vendor ERM Framework enforc…" at bounding box center [318, 169] width 400 height 11
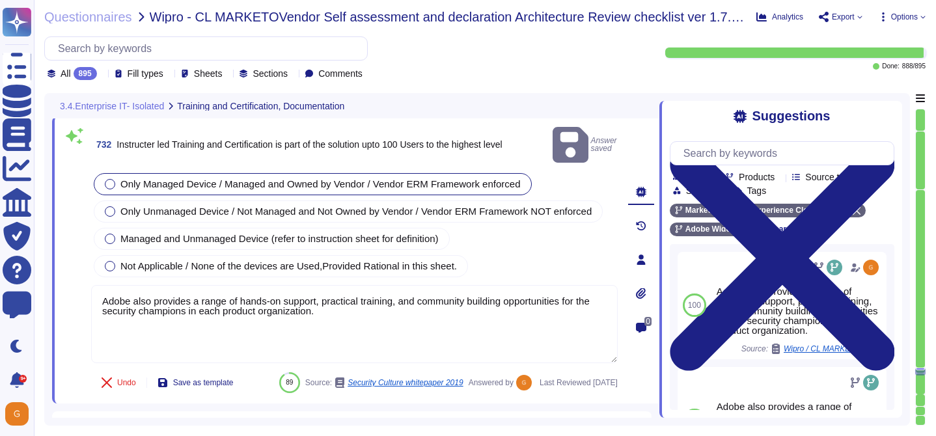
click at [605, 145] on div "732 Instructer led Training and Certification is part of the solution upto 100 …" at bounding box center [354, 144] width 527 height 41
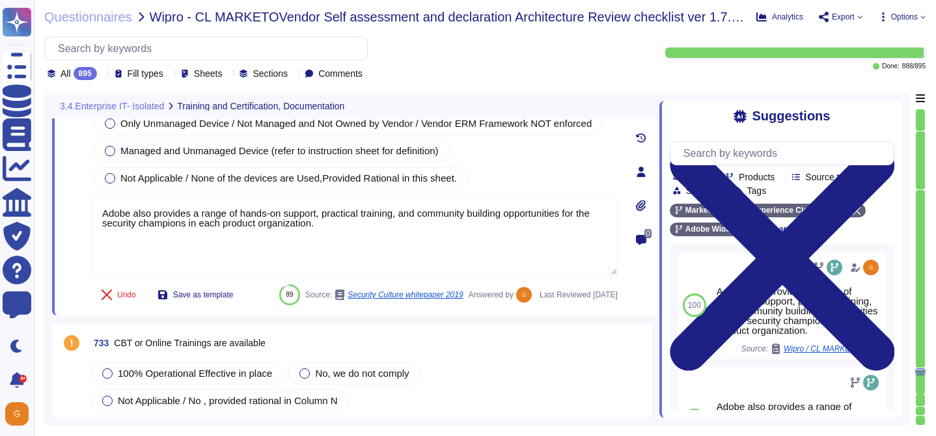
type textarea "This is handled by each product team. Please see [URL][DOMAIN_NAME]"
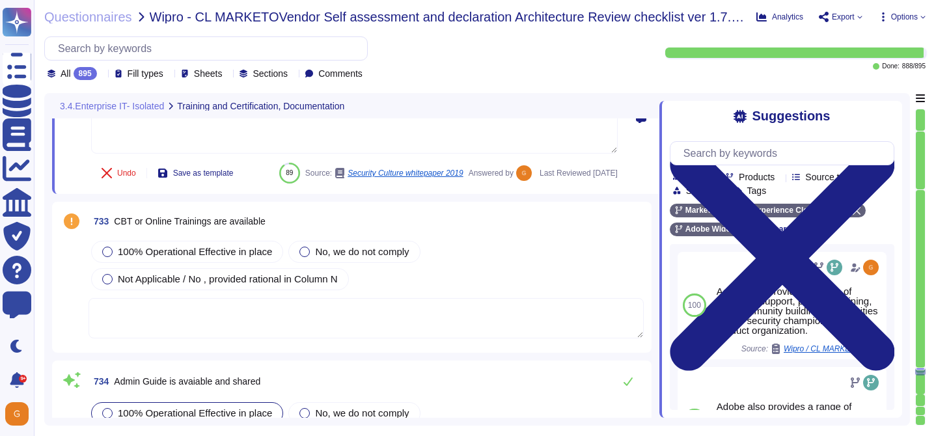
scroll to position [151470, 0]
click at [244, 256] on span "100% Operational Effective in place" at bounding box center [195, 250] width 154 height 11
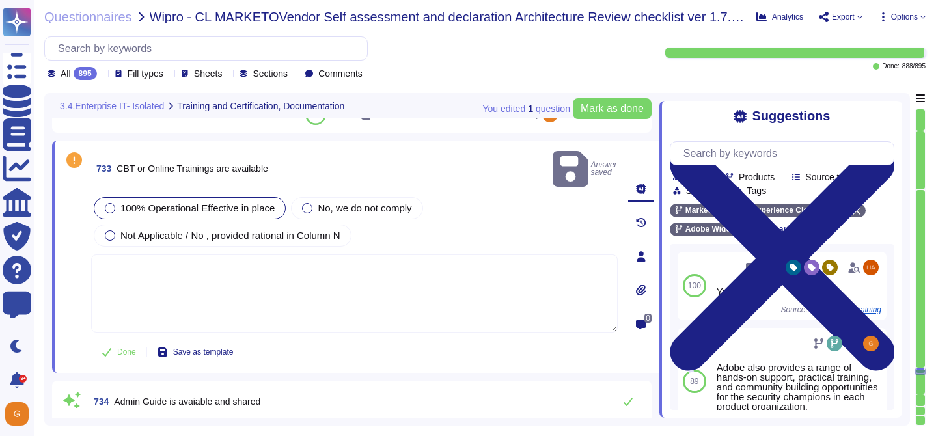
click at [241, 268] on textarea at bounding box center [354, 293] width 527 height 78
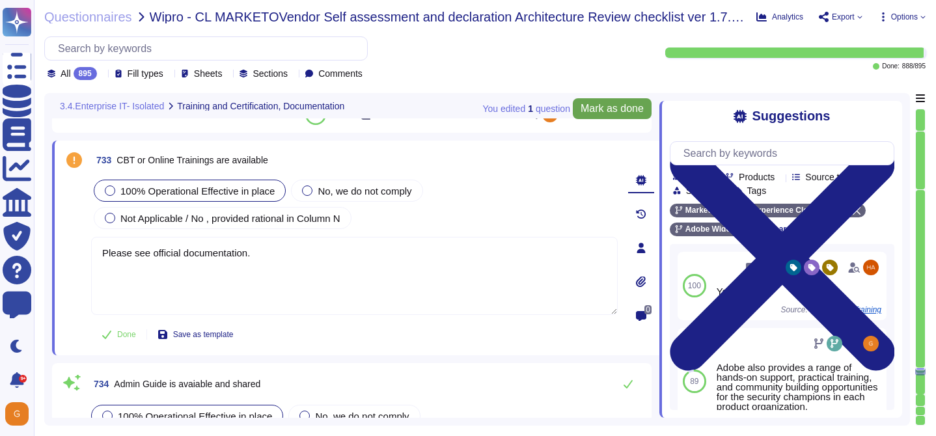
type textarea "Please see official documentation."
click at [616, 100] on button "Mark as done" at bounding box center [612, 108] width 79 height 21
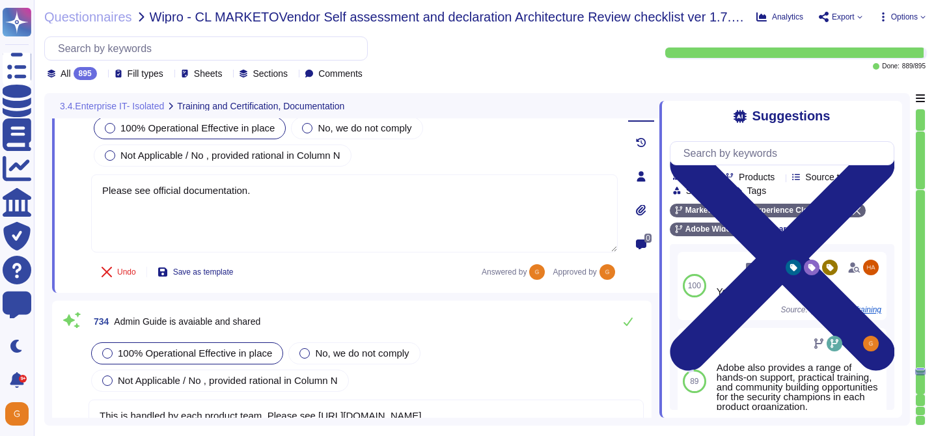
type textarea "This is handled by each product team. Please see [URL][DOMAIN_NAME]"
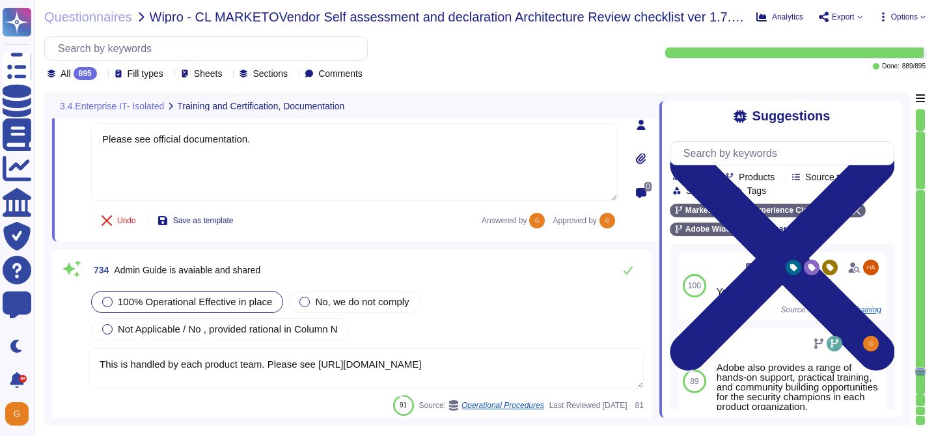
scroll to position [151608, 0]
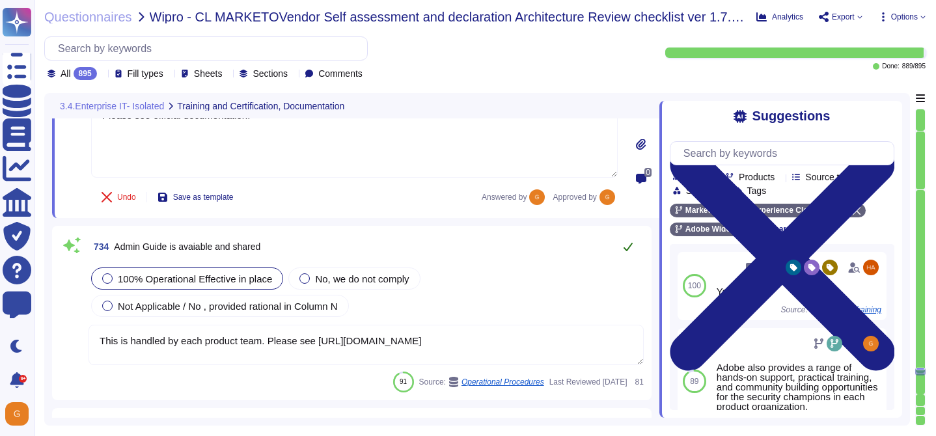
click at [629, 243] on icon at bounding box center [628, 246] width 10 height 10
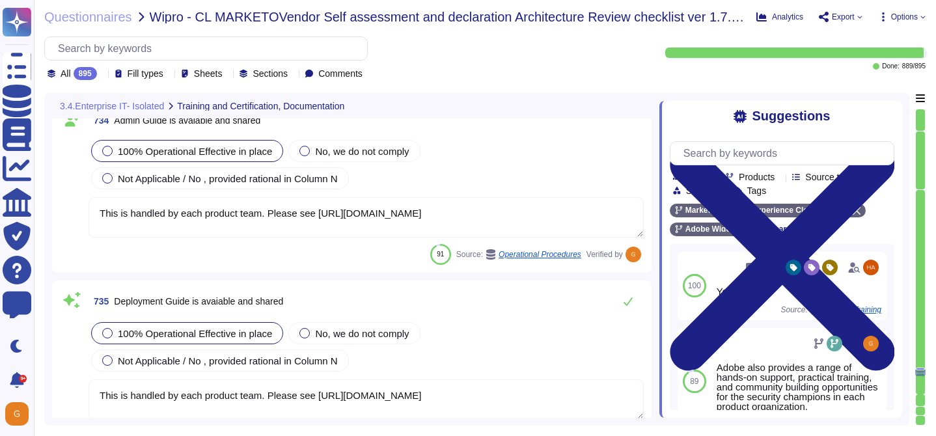
type textarea "This is handled by each product team. Please see [URL][DOMAIN_NAME]"
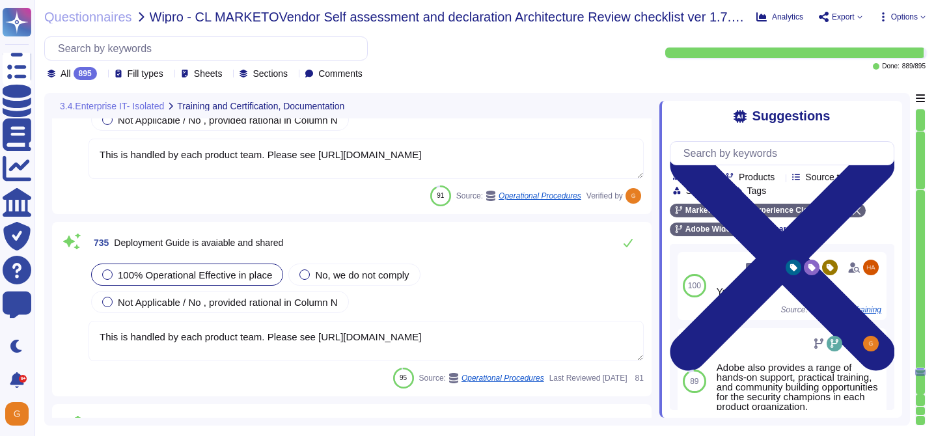
scroll to position [151798, 0]
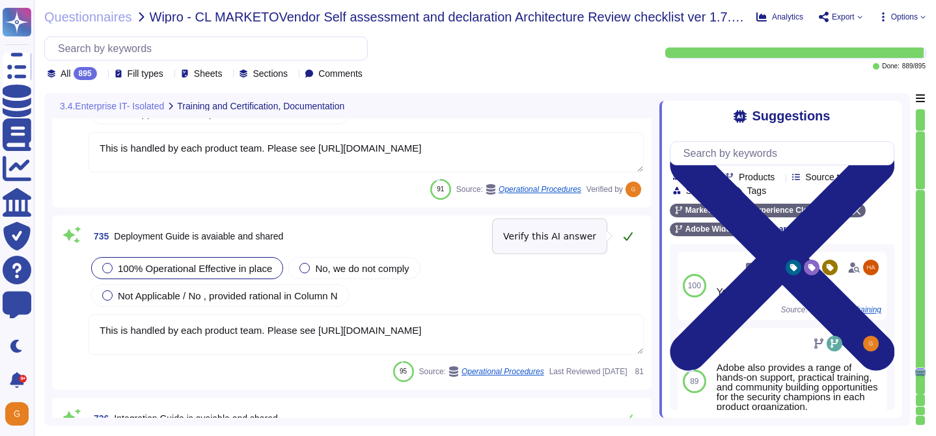
click at [627, 234] on icon at bounding box center [628, 236] width 10 height 10
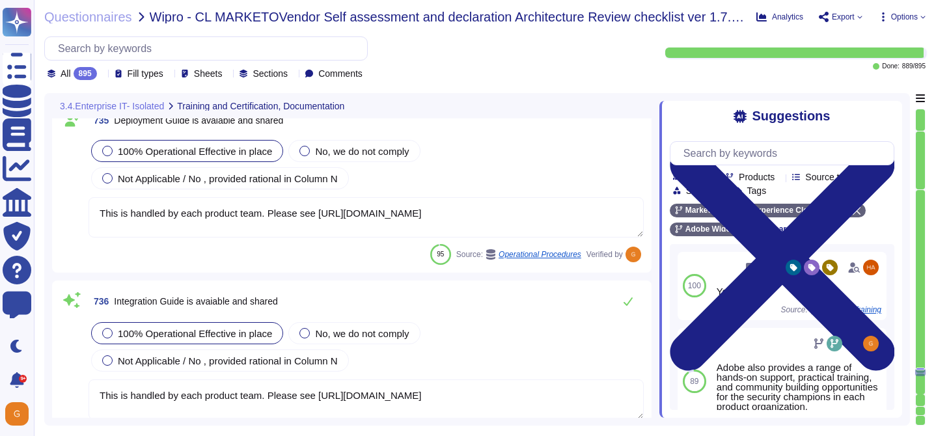
type textarea "This is handled by each product team. Please see [URL][DOMAIN_NAME]"
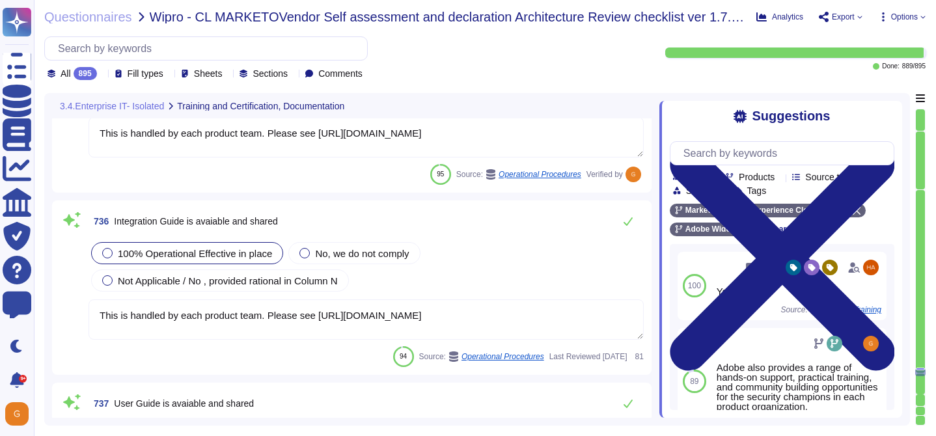
scroll to position [151983, 0]
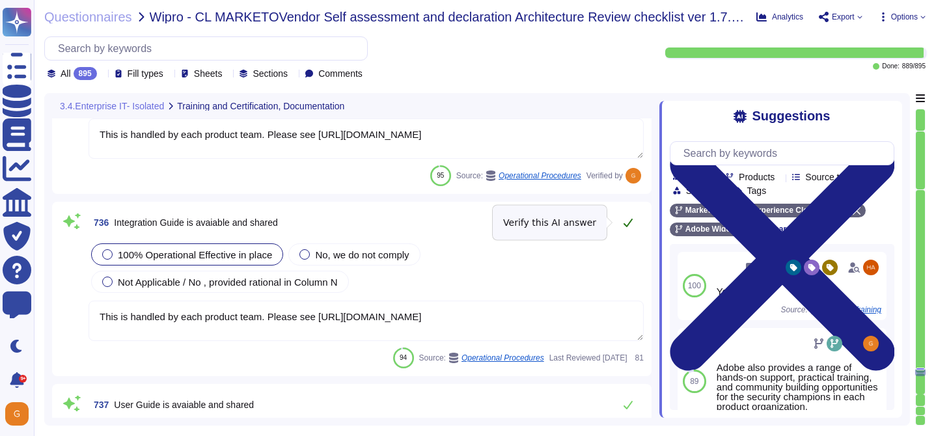
click at [627, 223] on icon at bounding box center [628, 222] width 10 height 10
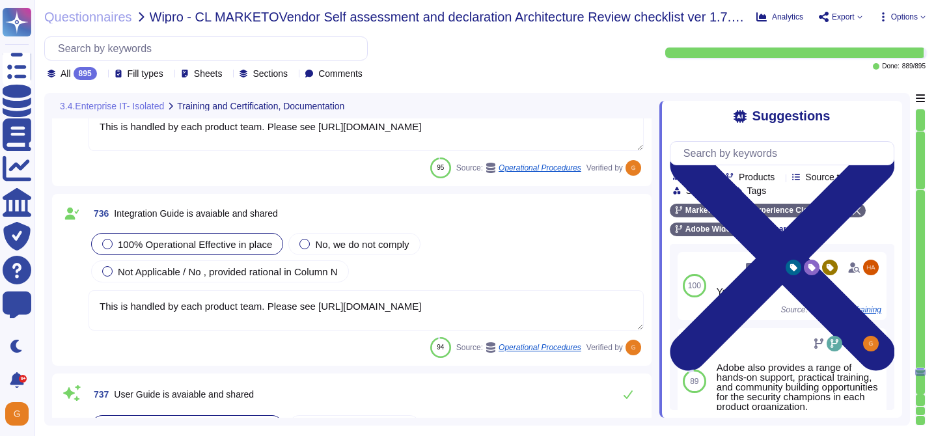
type textarea "Antivirus is running on employee desktops, laptops and email traffic is scanned…"
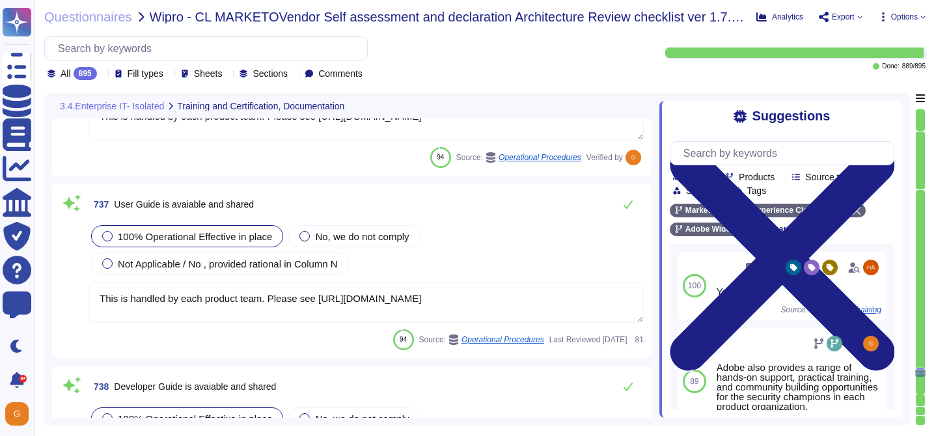
scroll to position [152172, 0]
click at [627, 199] on button at bounding box center [627, 206] width 31 height 26
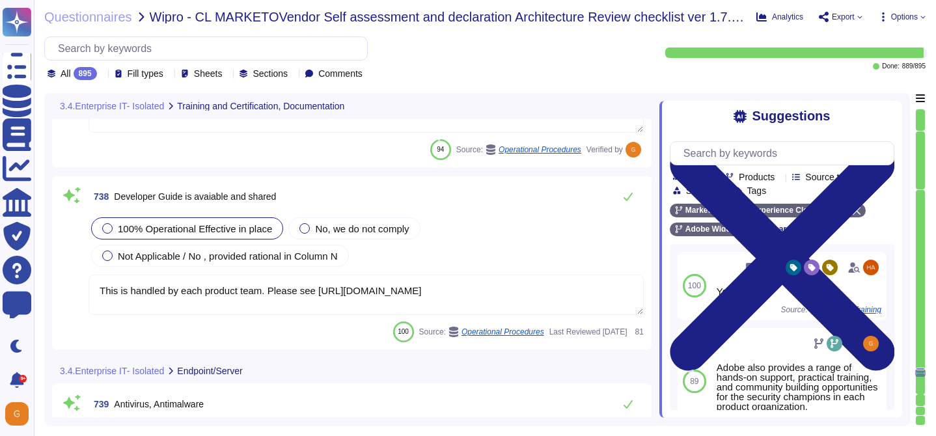
type textarea "Endpoint detection and response — CrowdStrike Falcon, a lightweight, next-gener…"
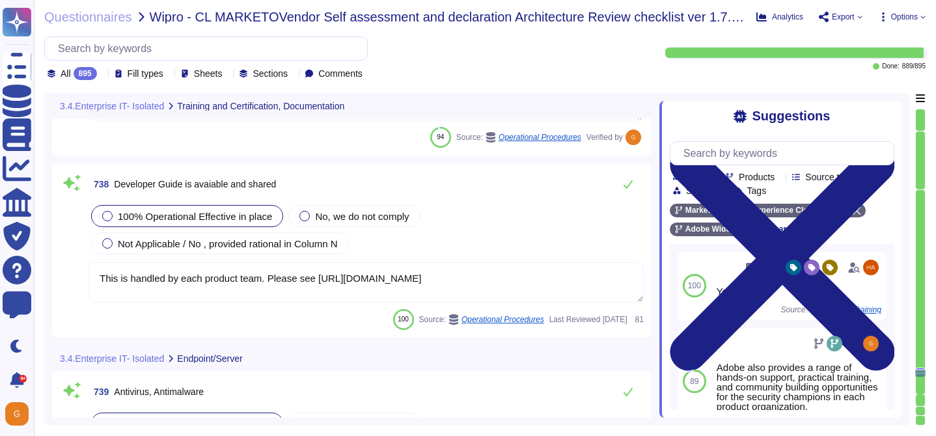
scroll to position [152364, 0]
click at [629, 189] on icon at bounding box center [628, 185] width 10 height 10
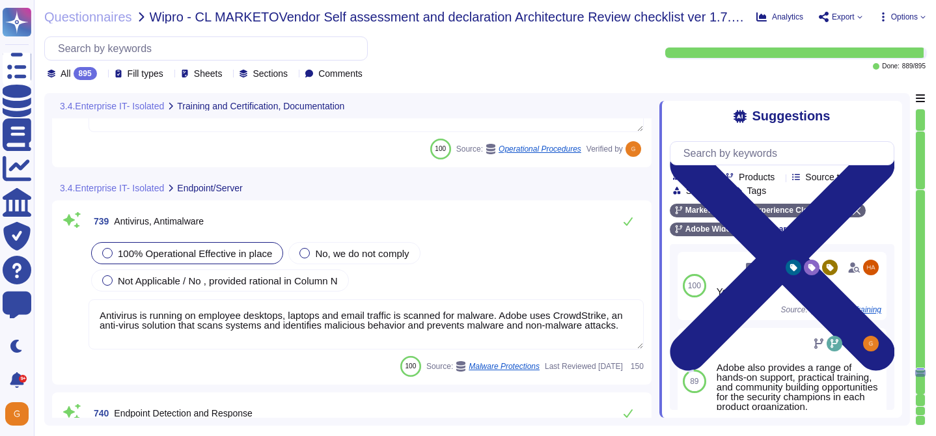
scroll to position [152534, 0]
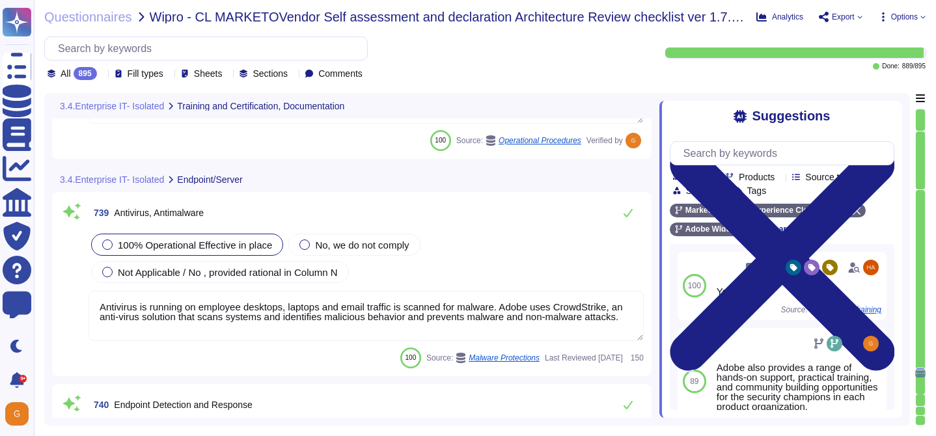
type textarea "Daily. Adobe has a SIEM in place to monitor security logs"
click at [625, 211] on icon at bounding box center [628, 213] width 10 height 10
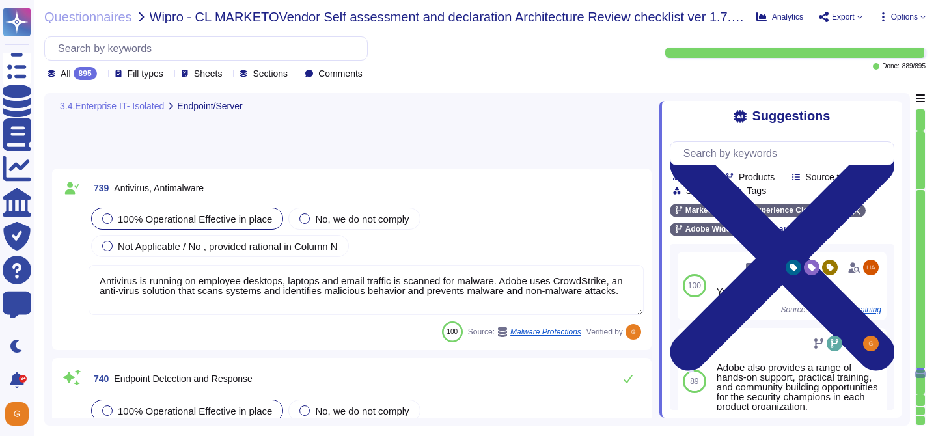
type textarea "Information gathered through these tools helps Adobe to detect potential threat…"
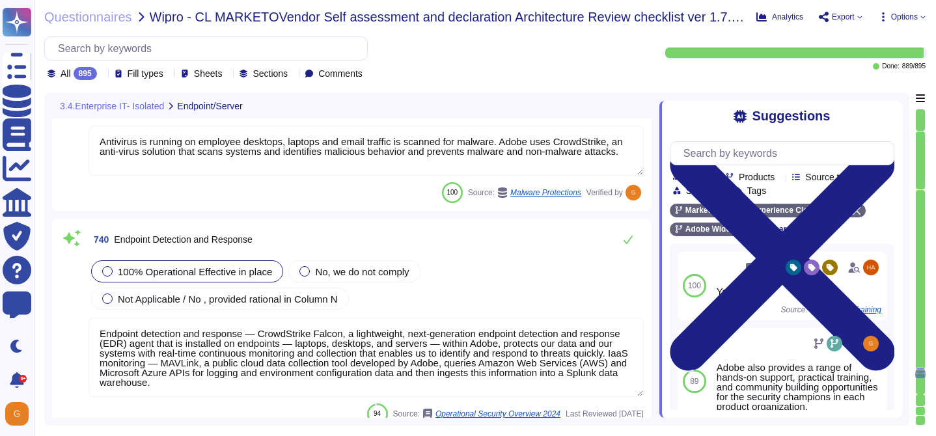
scroll to position [152684, 0]
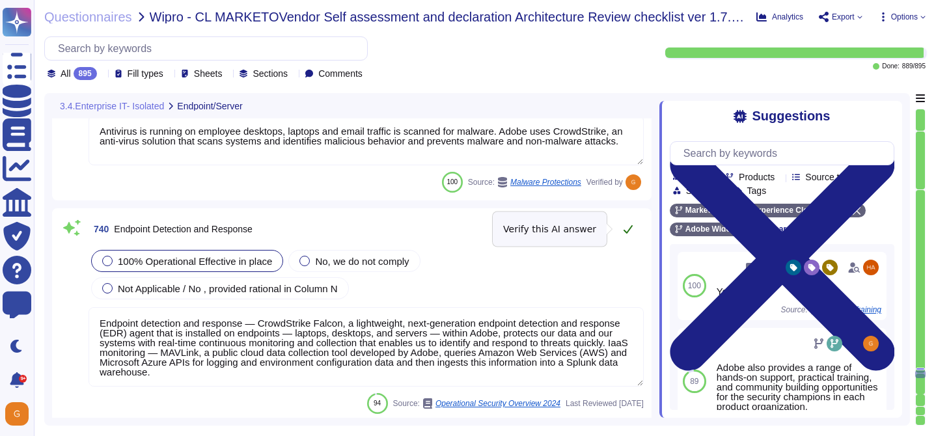
click at [627, 231] on icon at bounding box center [628, 229] width 9 height 8
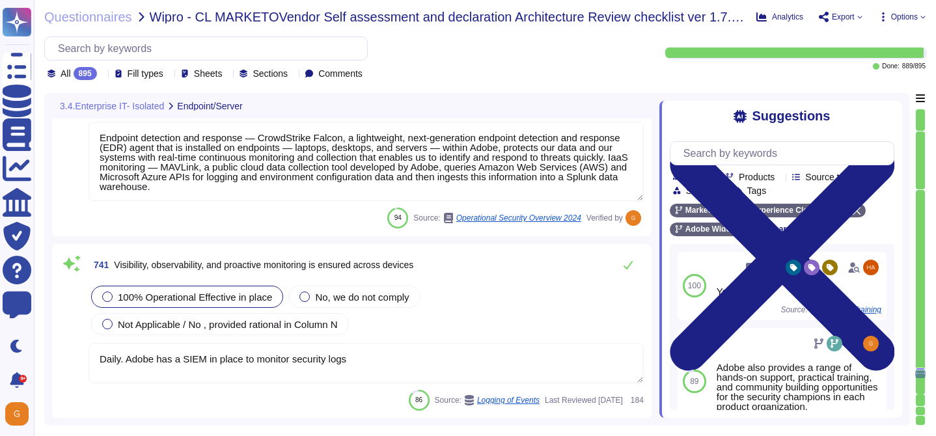
type textarea "Lorem ipsu dol sita co adi elitsedd eius temp incididunt (UTL) etdo mag aliquae…"
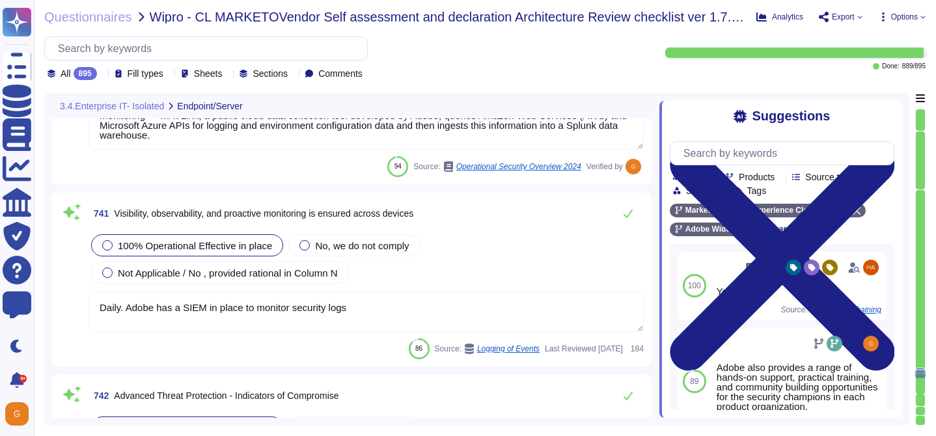
scroll to position [152920, 0]
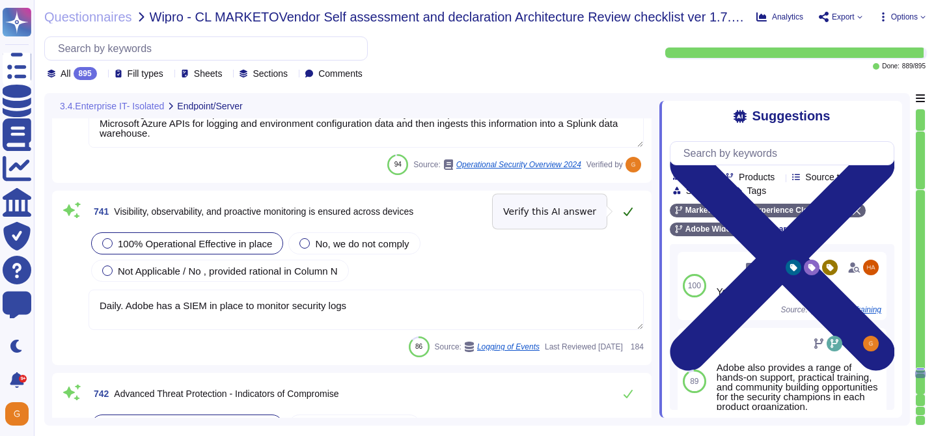
click at [627, 221] on button at bounding box center [627, 212] width 31 height 26
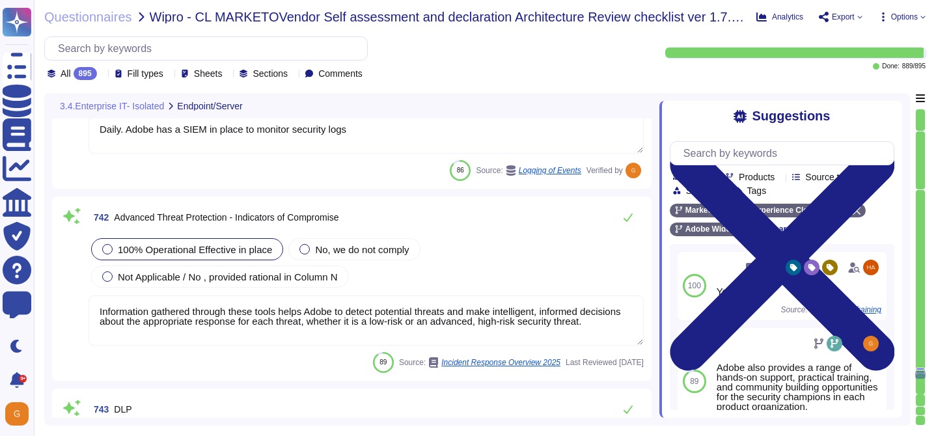
scroll to position [153095, 0]
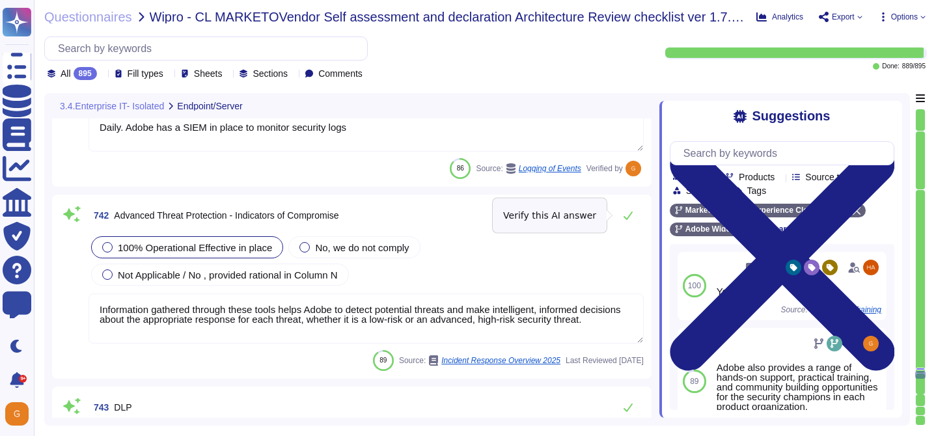
click at [627, 221] on button at bounding box center [627, 215] width 31 height 26
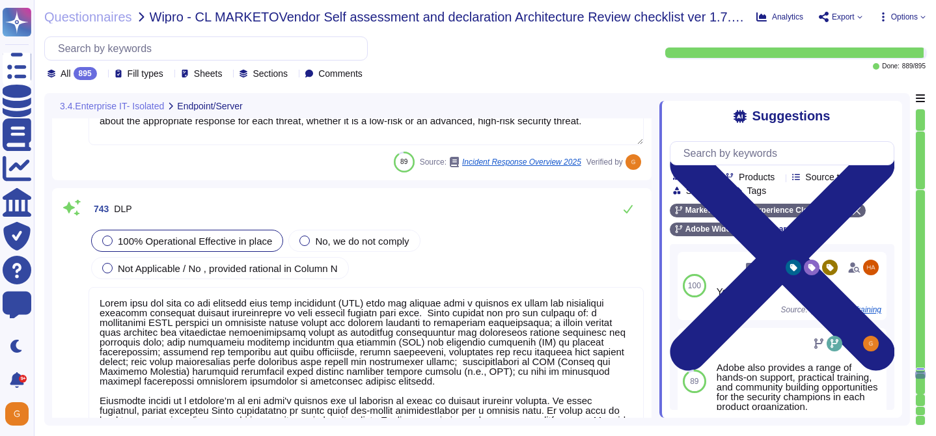
scroll to position [153291, 0]
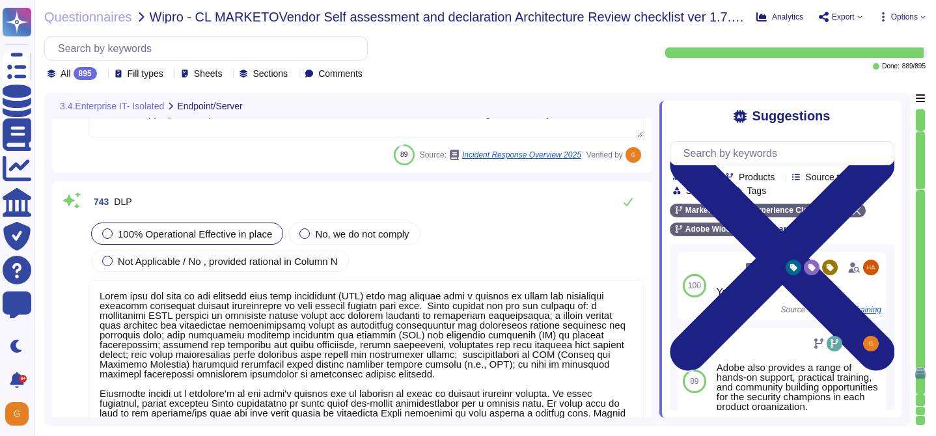
type textarea "Adobe runs its own DNS infrastructure for all *. adobe domains. We now have ful…"
click at [629, 206] on icon at bounding box center [628, 202] width 10 height 10
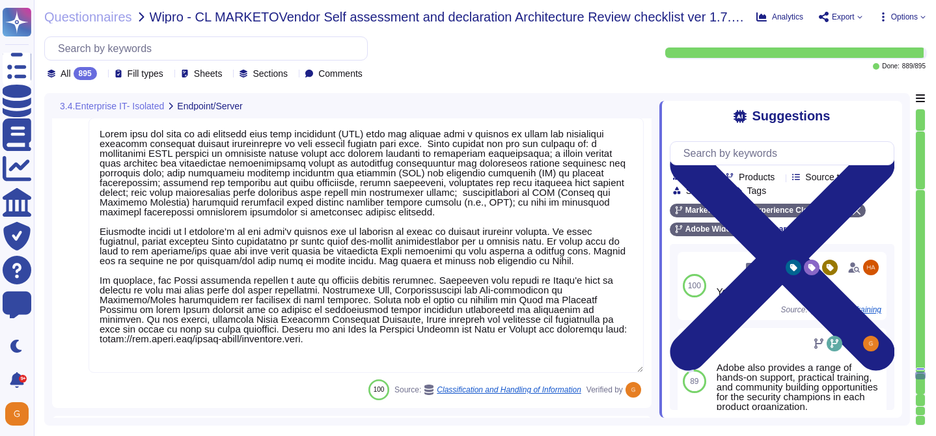
type textarea "Adobe utilizes AES-256 bit encryption at rest and TLS v1.2 or higher for data i…"
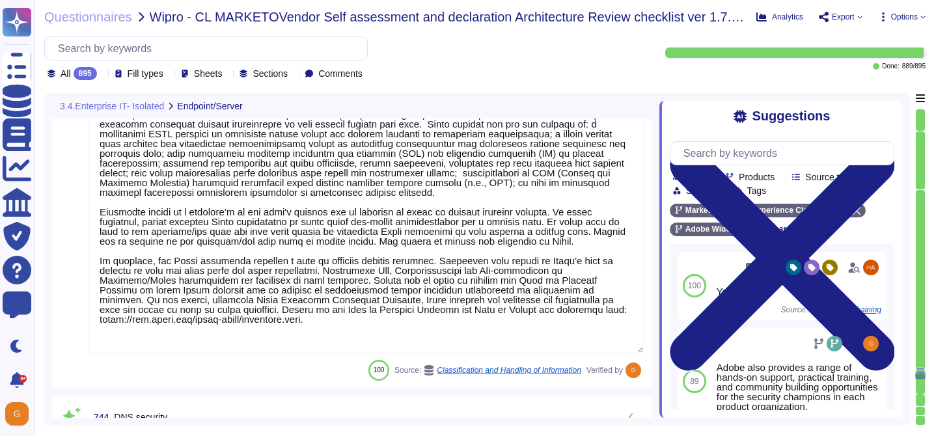
scroll to position [1, 0]
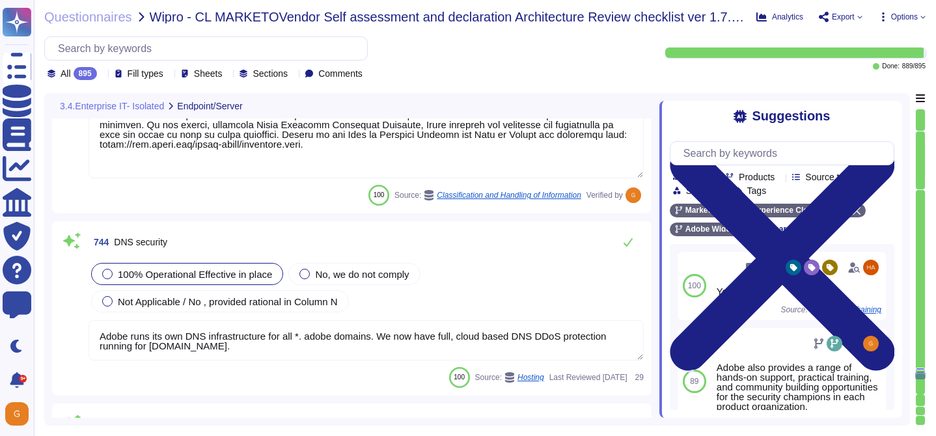
type textarea "Privileged access (administrator level) to information security management syst…"
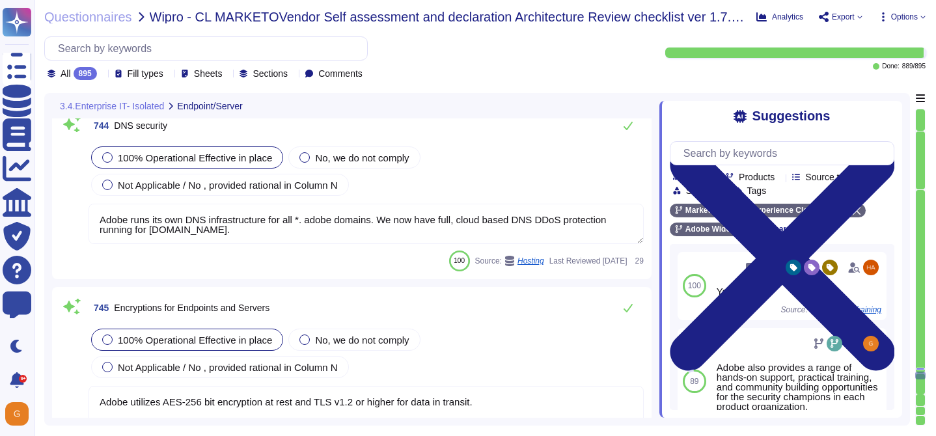
scroll to position [153746, 0]
type textarea "Adobe has host firewall rules for some workstations/endpoints used for key admi…"
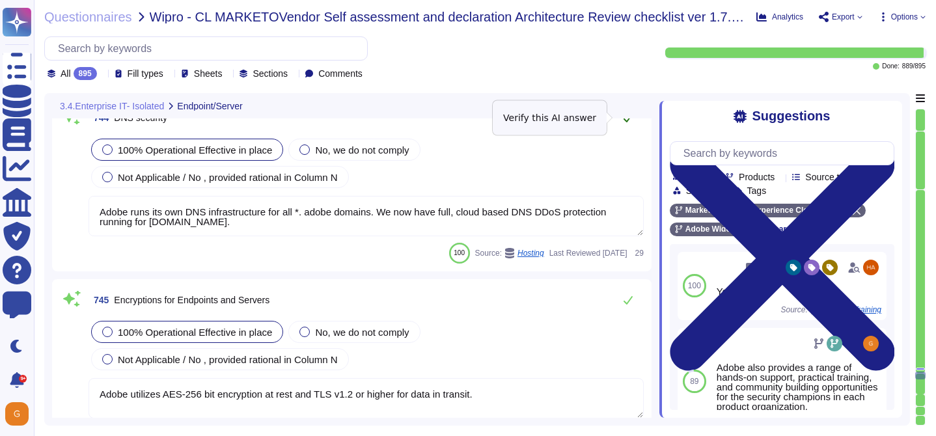
click at [627, 120] on icon at bounding box center [628, 118] width 9 height 8
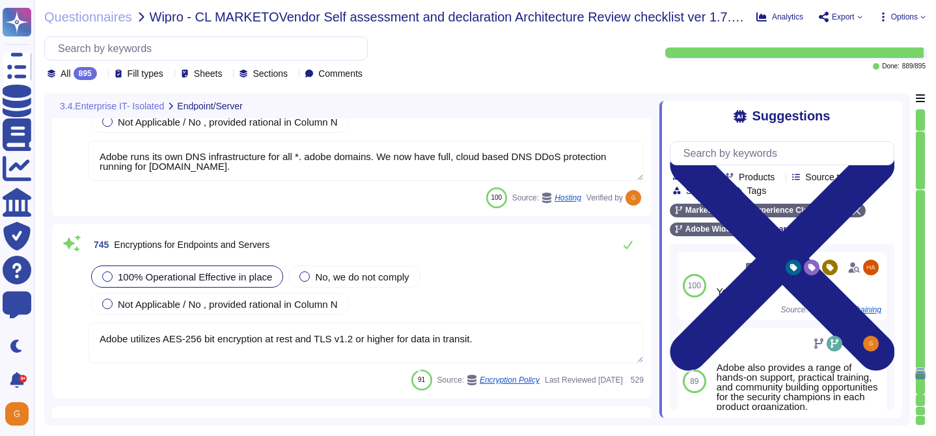
scroll to position [153799, 0]
click at [624, 245] on icon at bounding box center [628, 244] width 9 height 8
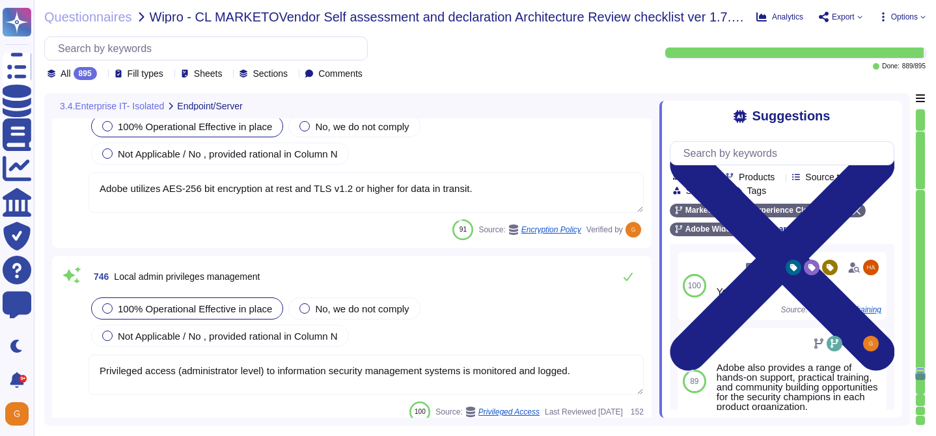
scroll to position [153956, 0]
type textarea "The Device Management team must perform the following:"
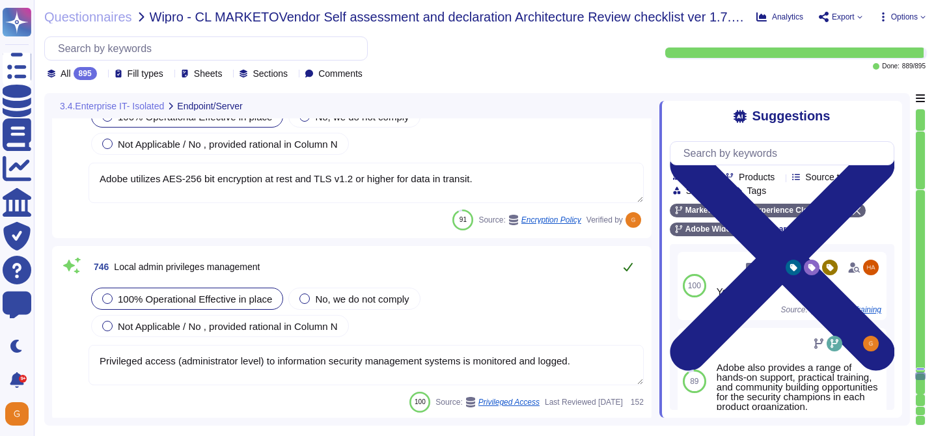
click at [630, 262] on icon at bounding box center [628, 267] width 10 height 10
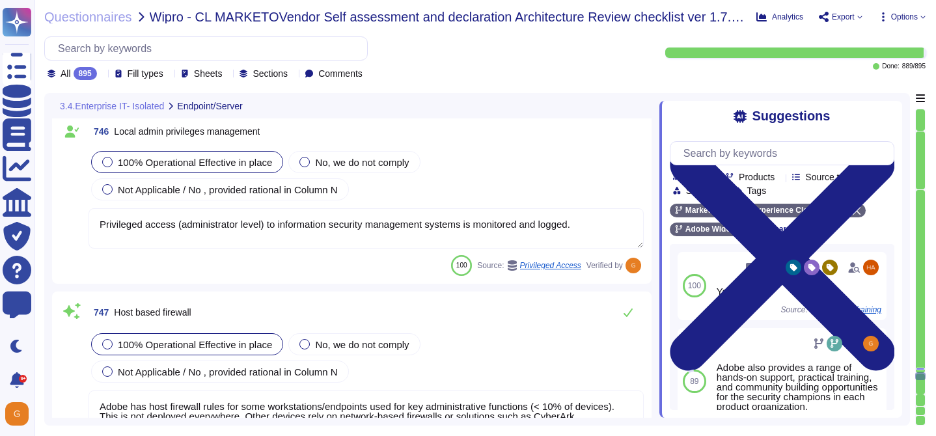
scroll to position [154154, 0]
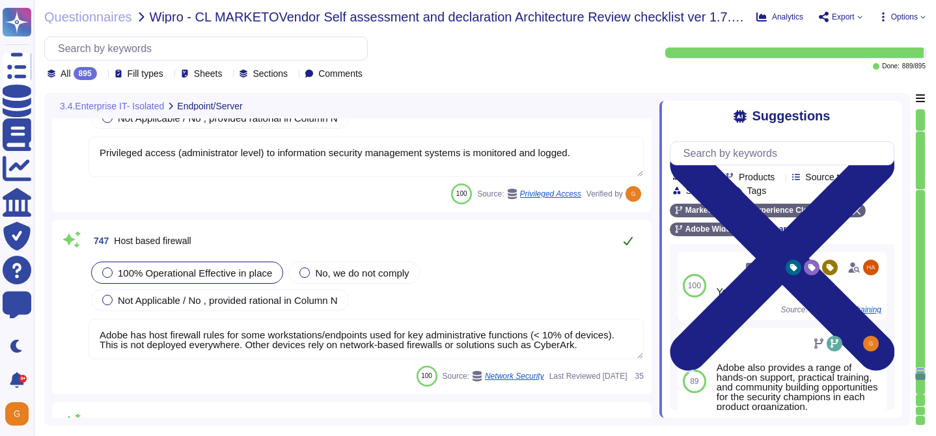
click at [627, 238] on icon at bounding box center [628, 241] width 10 height 10
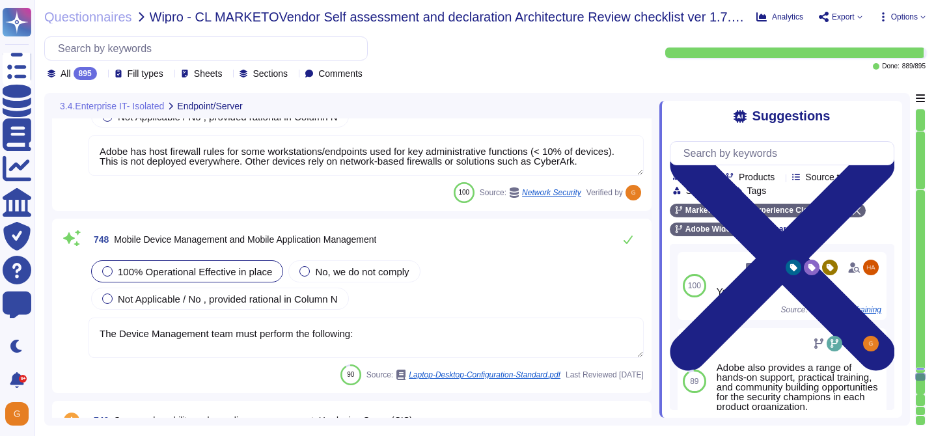
type textarea "Adobe does not implement Web Application Firewalls on most of its solutions. Ad…"
click at [627, 238] on icon at bounding box center [628, 241] width 10 height 10
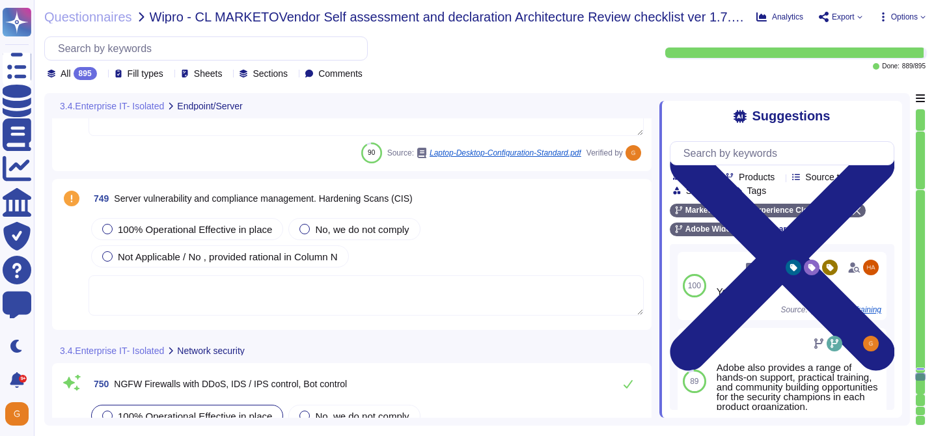
type textarea "Network segmentation is implemented within the Adobe services production enviro…"
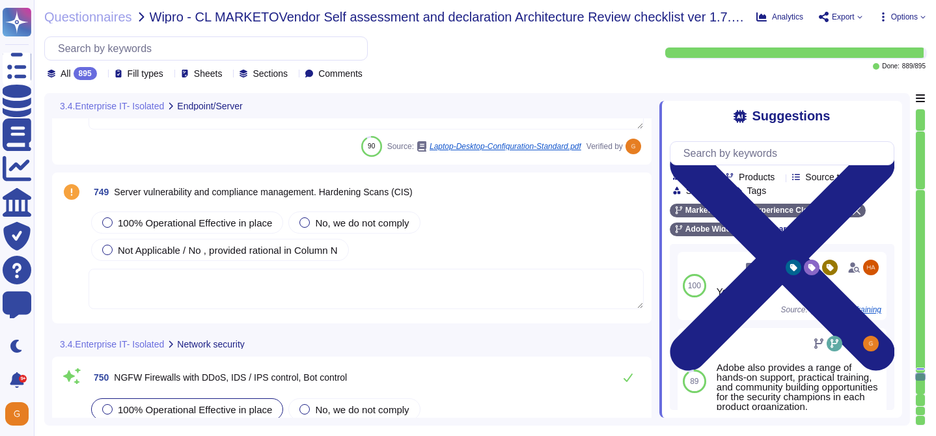
click at [519, 283] on textarea at bounding box center [366, 289] width 555 height 40
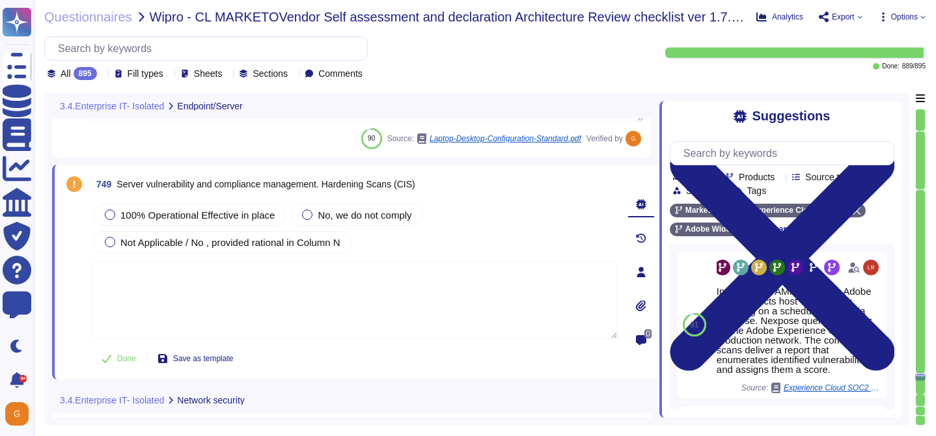
type textarea "Network segmentation is implemented within the Adobe services production enviro…"
click at [223, 213] on span "100% Operational Effective in place" at bounding box center [197, 215] width 154 height 11
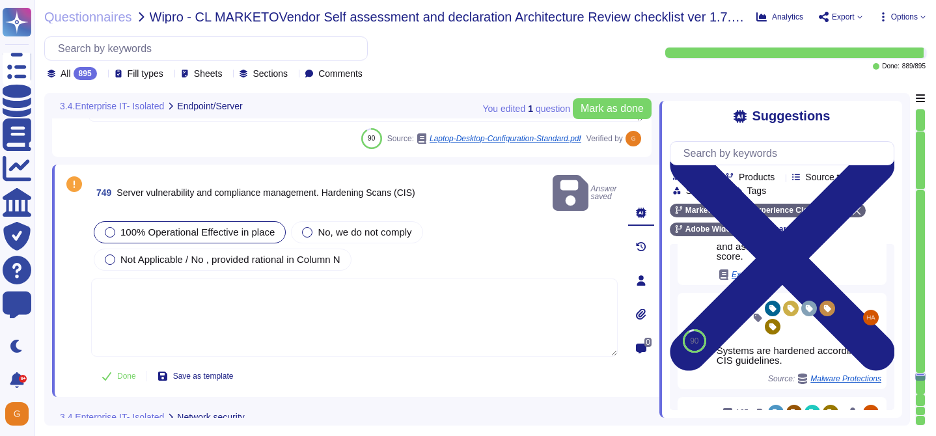
scroll to position [187, 0]
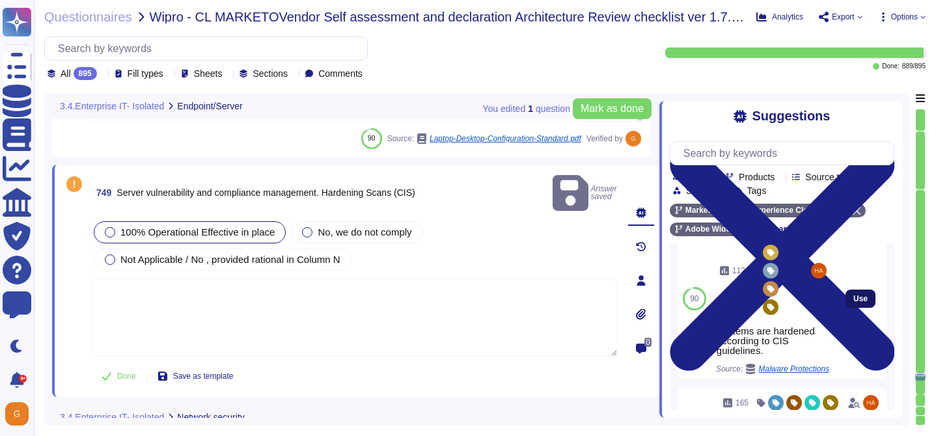
click at [860, 290] on button "Use" at bounding box center [860, 299] width 30 height 18
type textarea "Systems are hardened according to CIS guidelines."
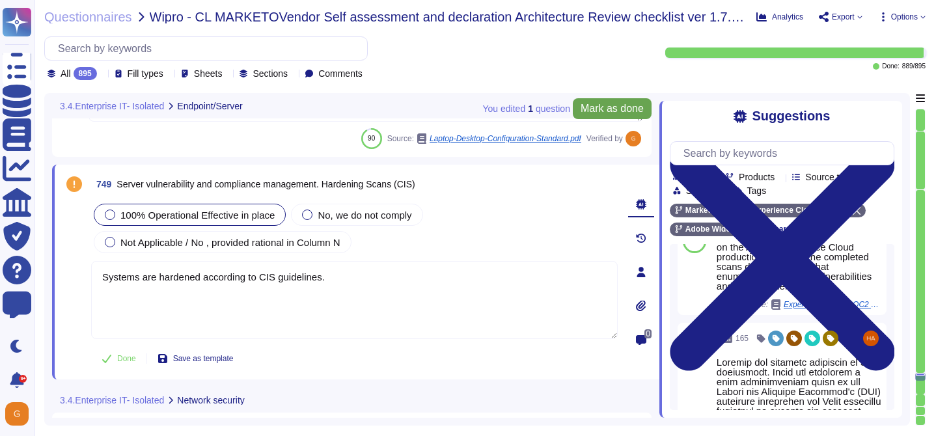
click at [603, 103] on span "Mark as done" at bounding box center [612, 108] width 63 height 10
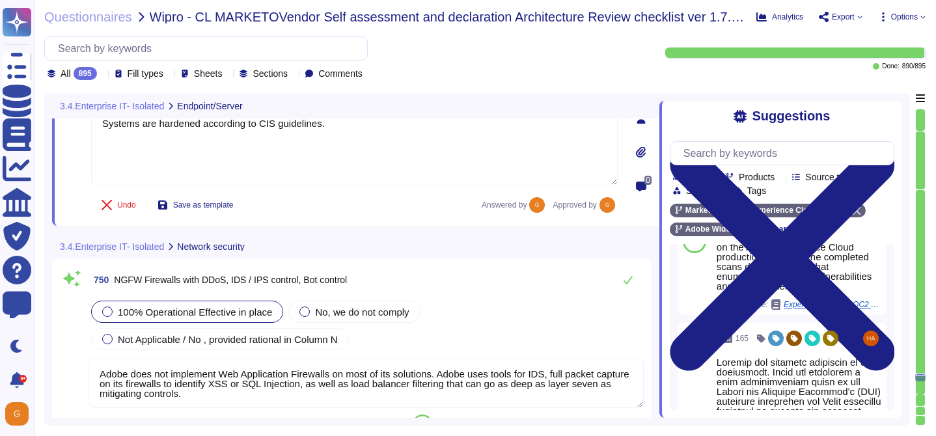
type textarea "User Credentials, Token- or Certificate-based authentication, various SSO (Sing…"
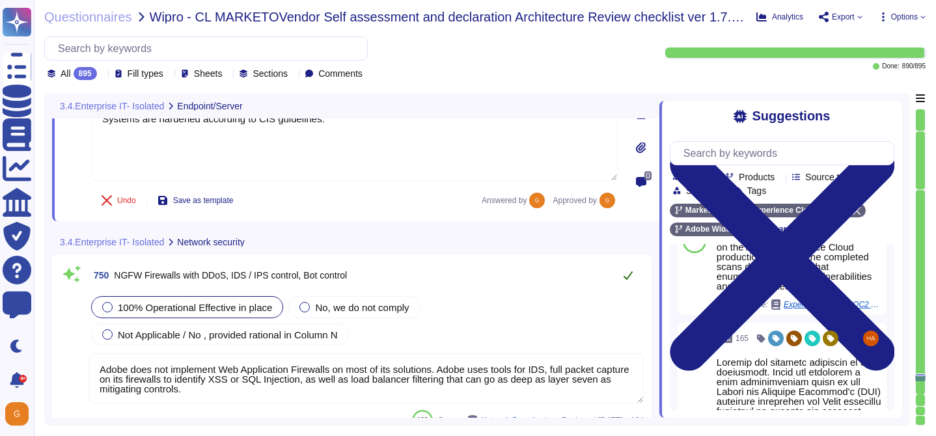
click at [616, 275] on button at bounding box center [627, 275] width 31 height 26
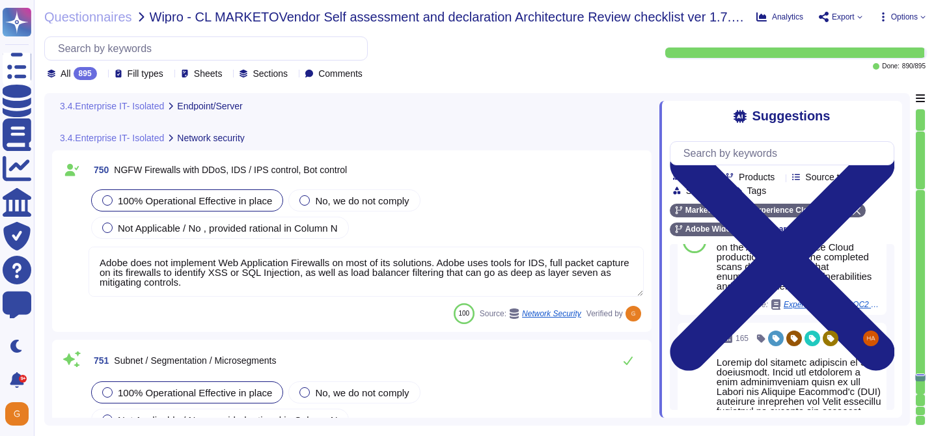
type textarea "Adobe has a centralized Device Management solution to manage mobile devices tha…"
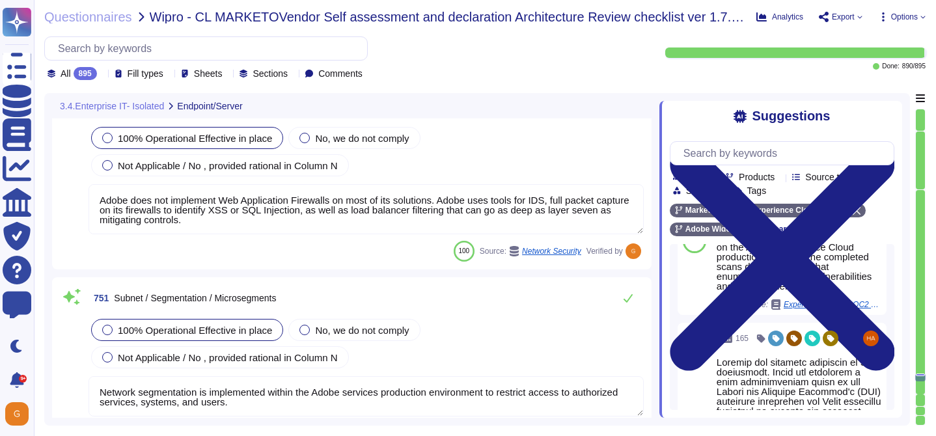
scroll to position [154869, 0]
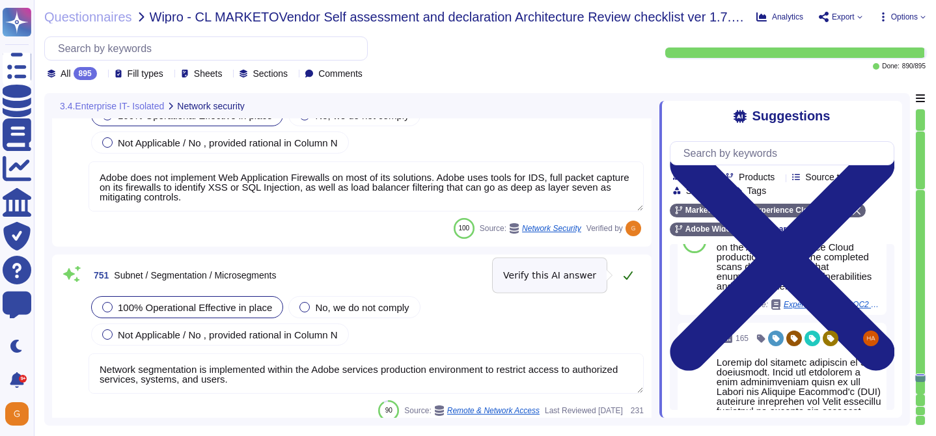
click at [631, 279] on icon at bounding box center [628, 275] width 10 height 10
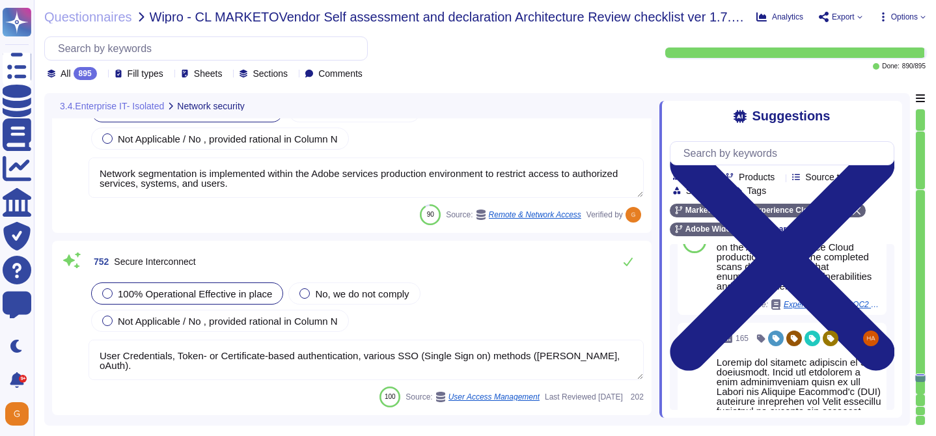
type textarea "Yes we do all of the above - 2FA, audit trails, IP address filtering, firewalls…"
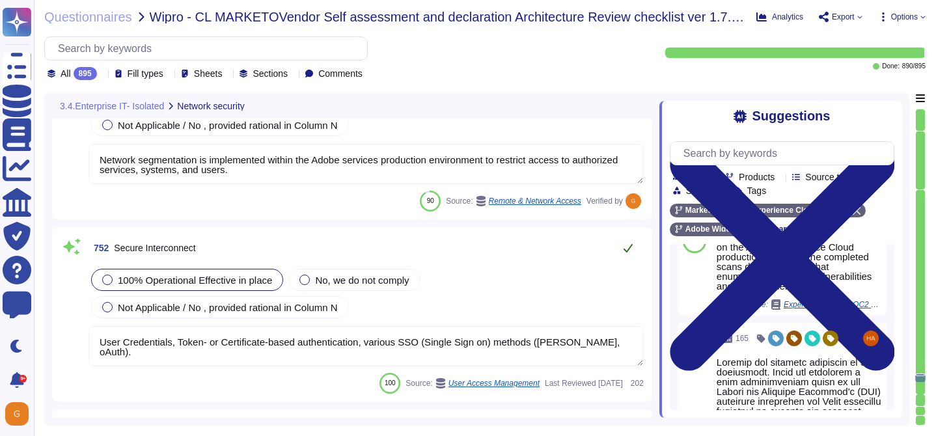
click at [629, 254] on button at bounding box center [627, 248] width 31 height 26
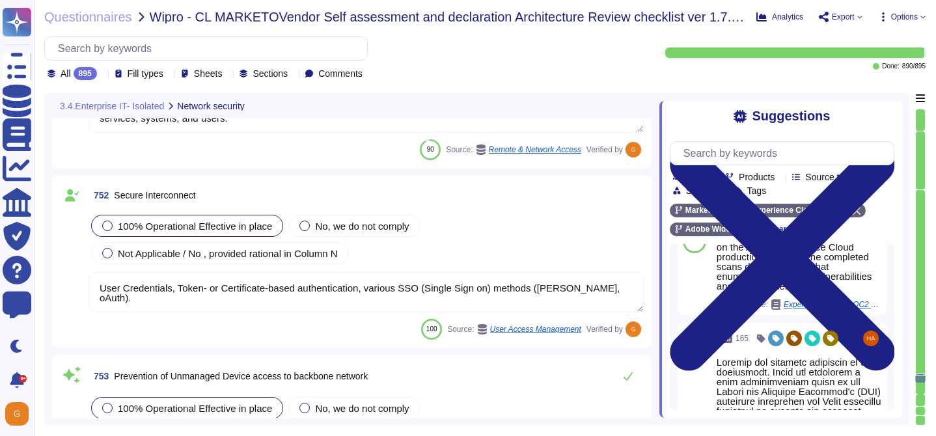
type textarea "The Adobe Zero-Trust Enterprise Network (ZEN) platform provides the foundation …"
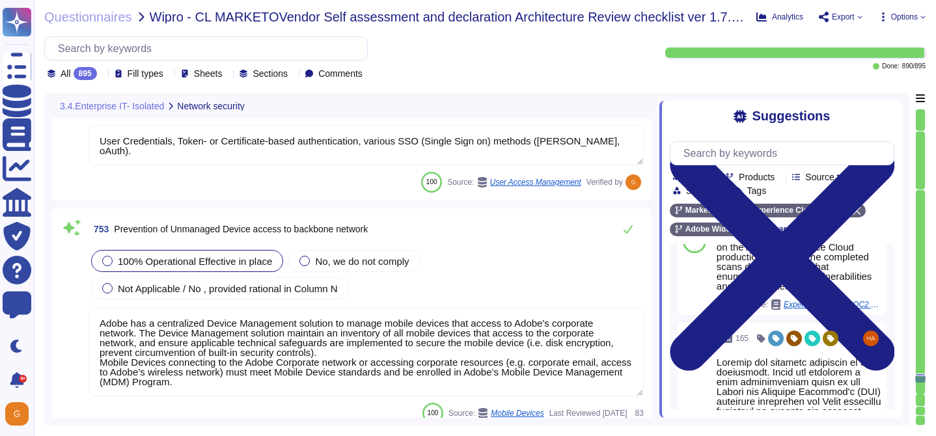
scroll to position [155276, 0]
click at [627, 234] on button at bounding box center [627, 228] width 31 height 26
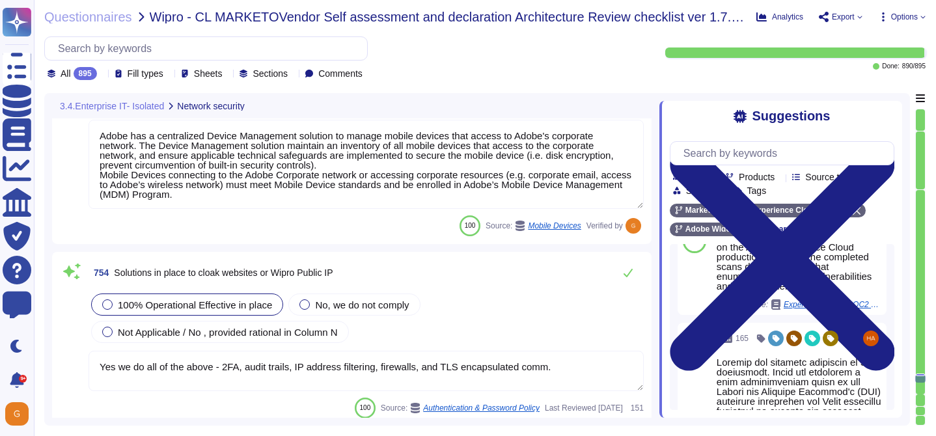
scroll to position [155477, 0]
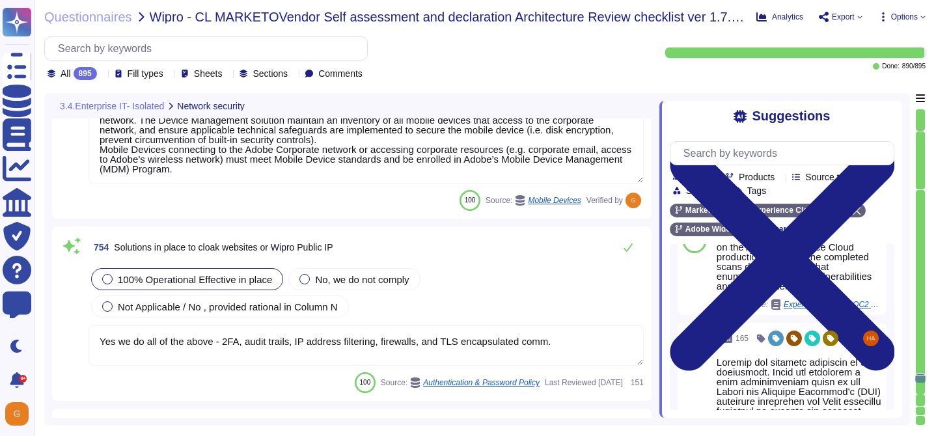
type textarea "Adobe relies on its current endpoint security stack, which includes Workspace O…"
click at [629, 242] on icon at bounding box center [628, 247] width 10 height 10
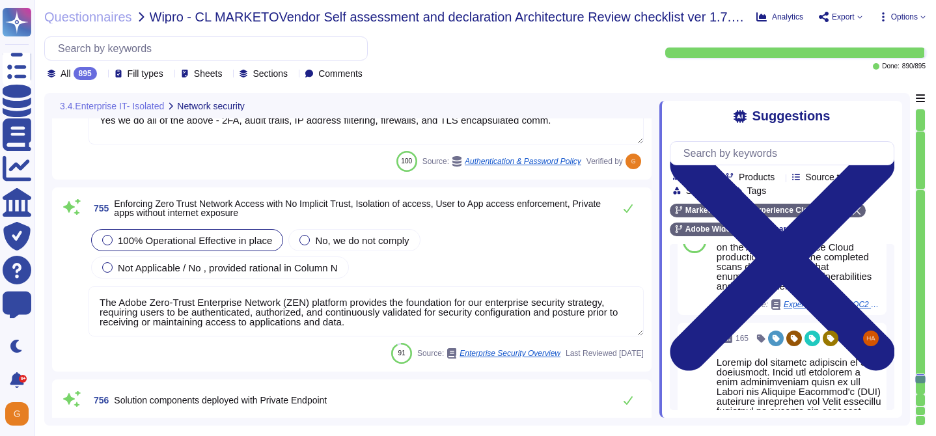
type textarea "A reverse proxy is a type of proxy that connects clients from less trusted netw…"
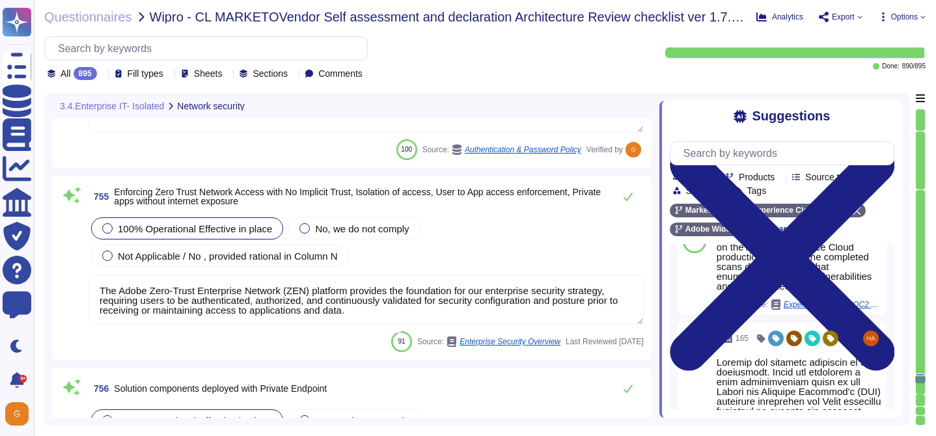
scroll to position [155697, 0]
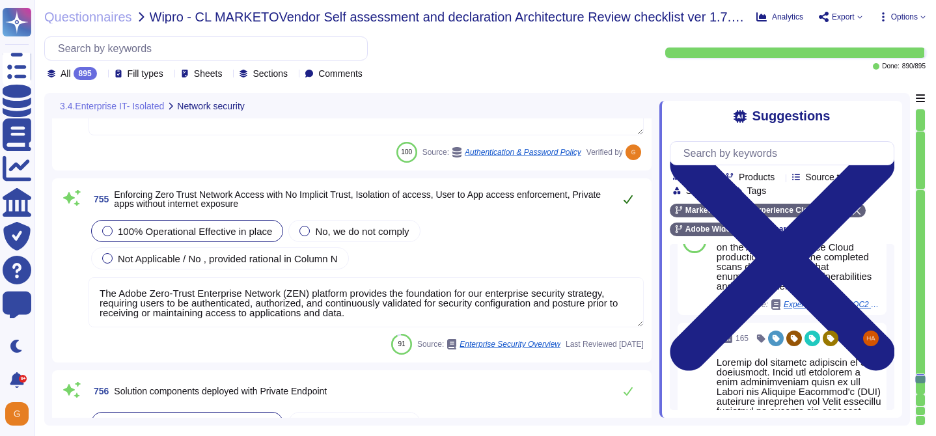
click at [629, 204] on button at bounding box center [627, 199] width 31 height 26
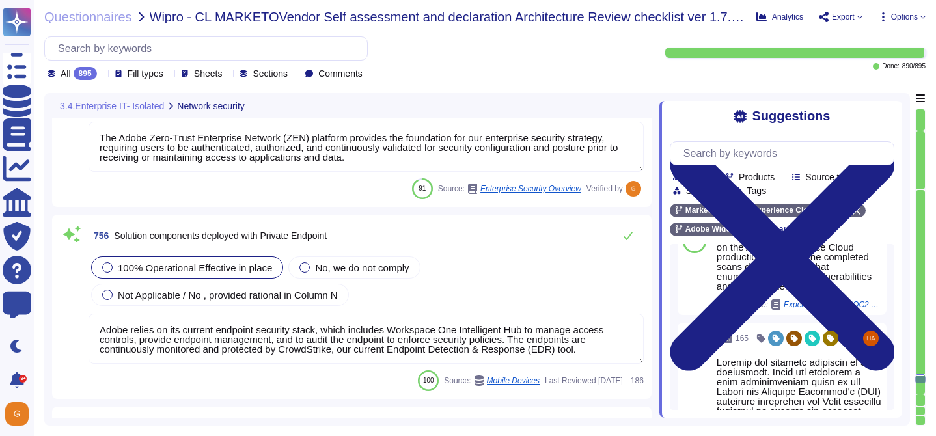
scroll to position [155849, 0]
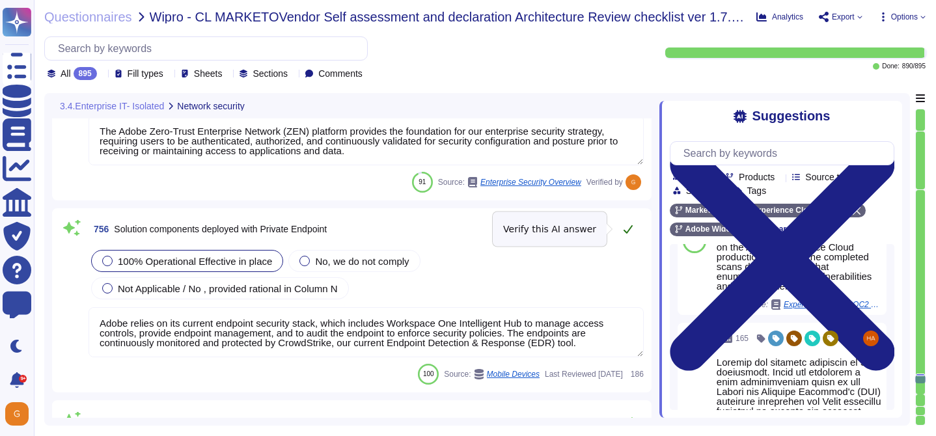
click at [632, 229] on icon at bounding box center [628, 229] width 10 height 10
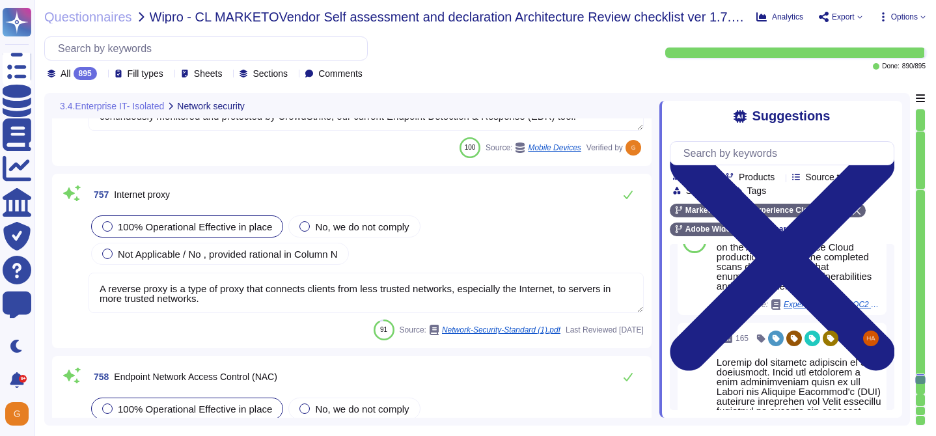
scroll to position [156063, 0]
click at [624, 192] on icon at bounding box center [628, 196] width 10 height 10
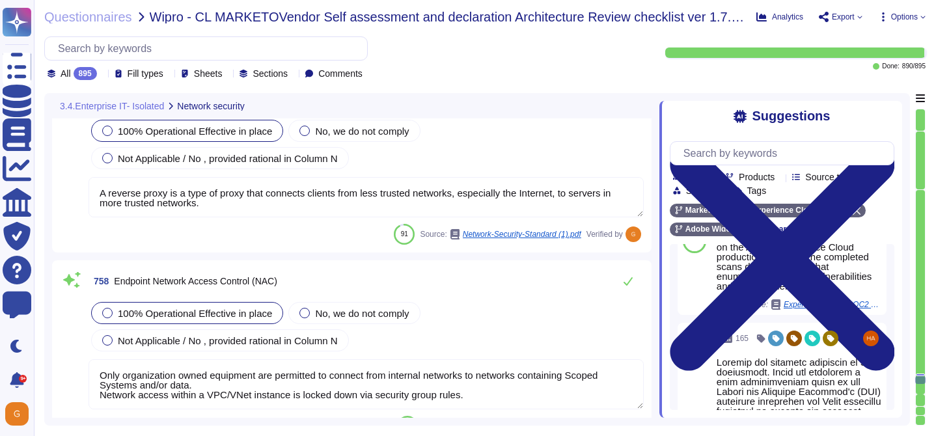
scroll to position [156165, 0]
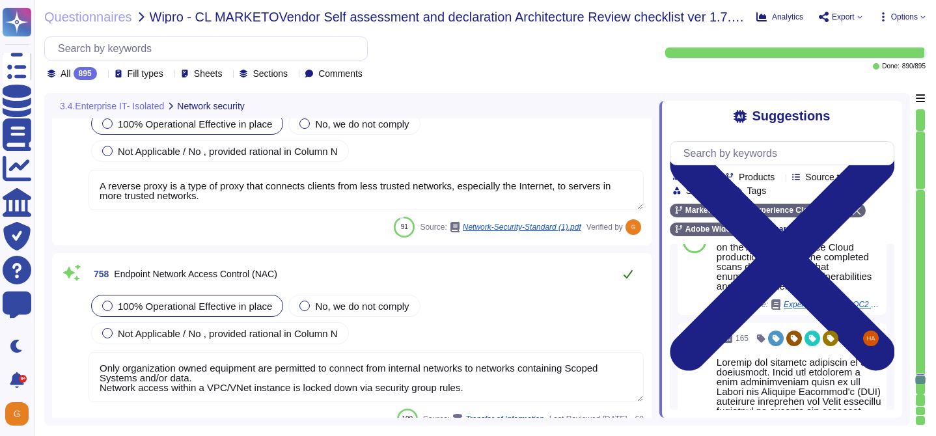
click at [627, 276] on icon at bounding box center [628, 274] width 9 height 8
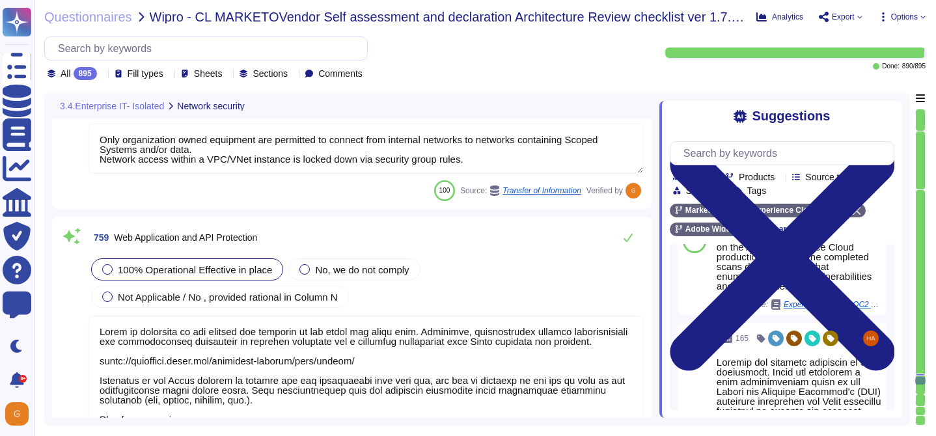
scroll to position [156378, 0]
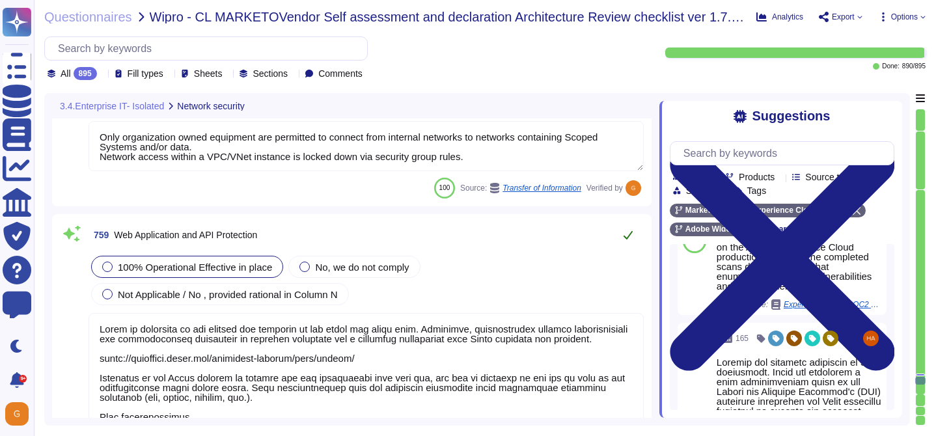
click at [631, 247] on button at bounding box center [627, 235] width 31 height 26
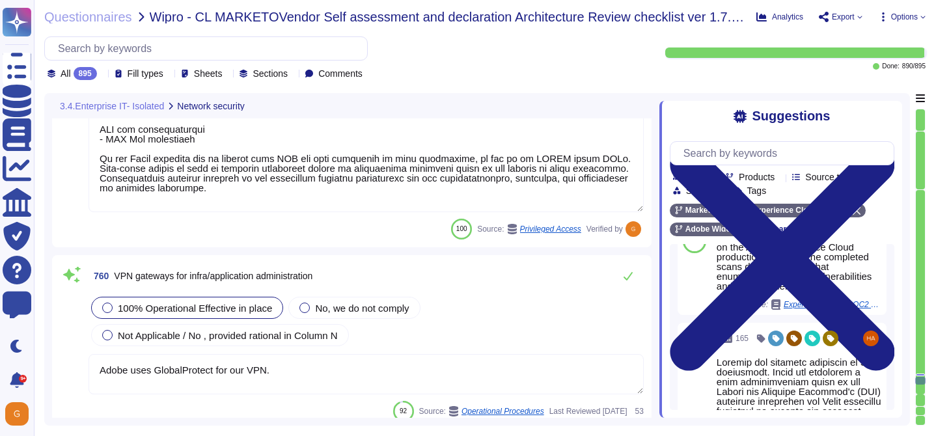
scroll to position [156785, 0]
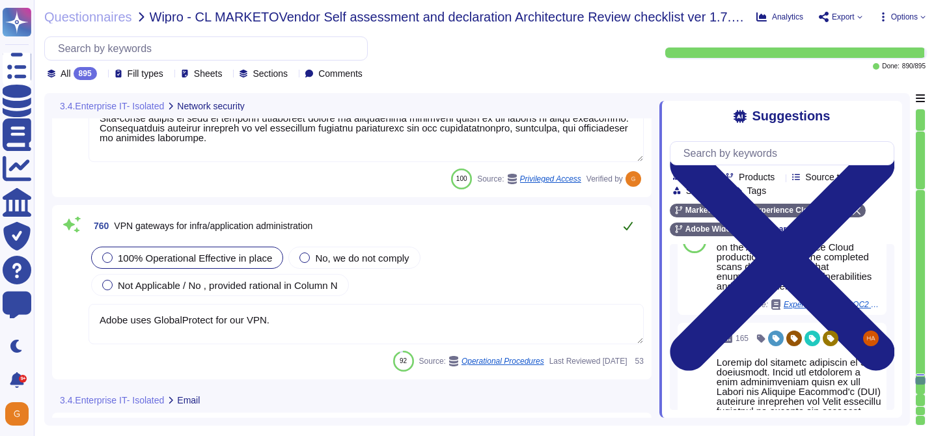
click at [625, 217] on button at bounding box center [627, 226] width 31 height 26
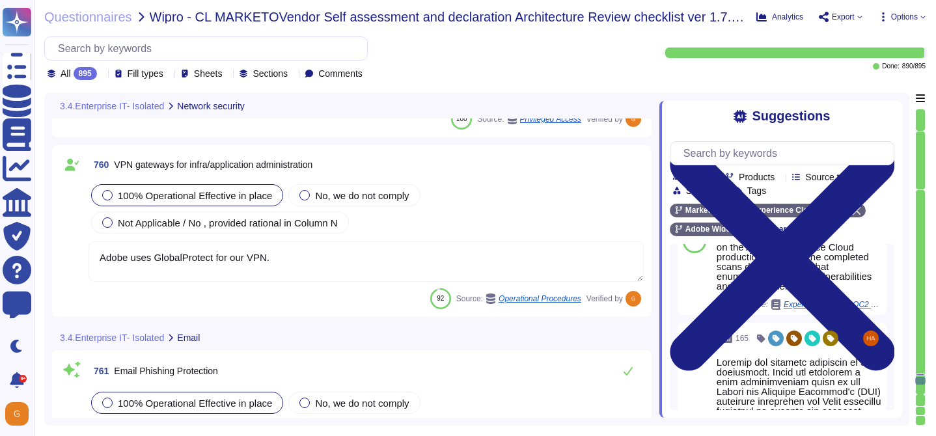
scroll to position [156949, 0]
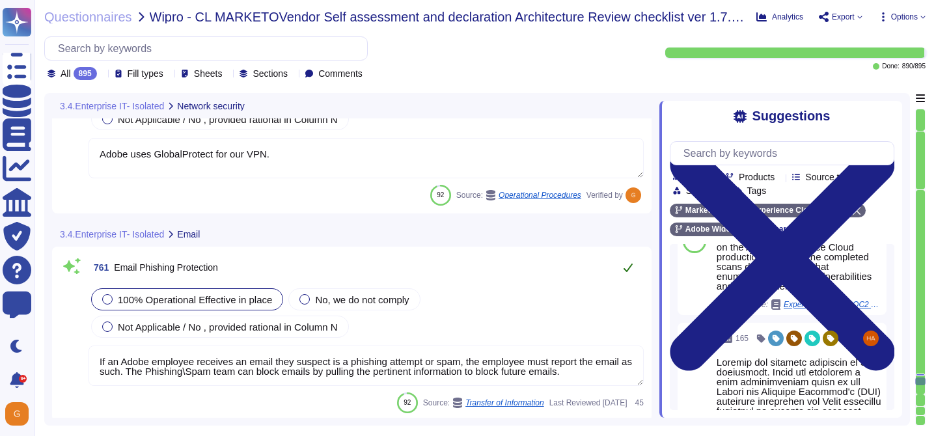
click at [629, 271] on icon at bounding box center [628, 267] width 10 height 10
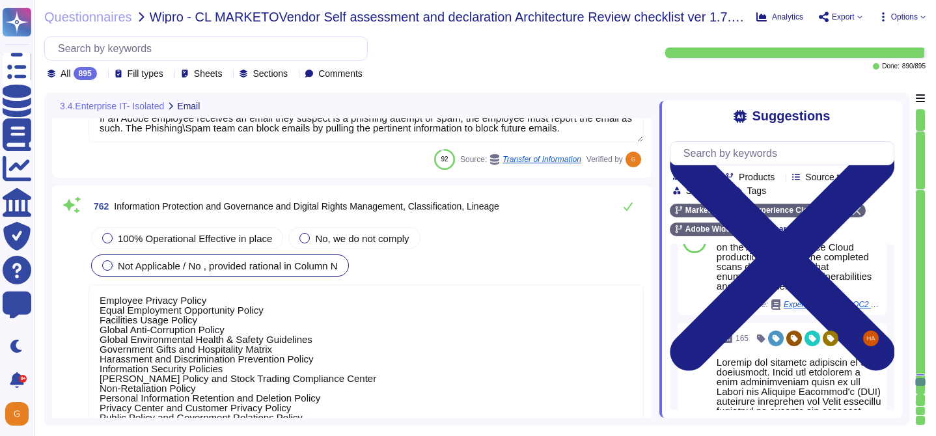
scroll to position [157165, 0]
click at [238, 245] on div "100% Operational Effective in place" at bounding box center [187, 239] width 192 height 22
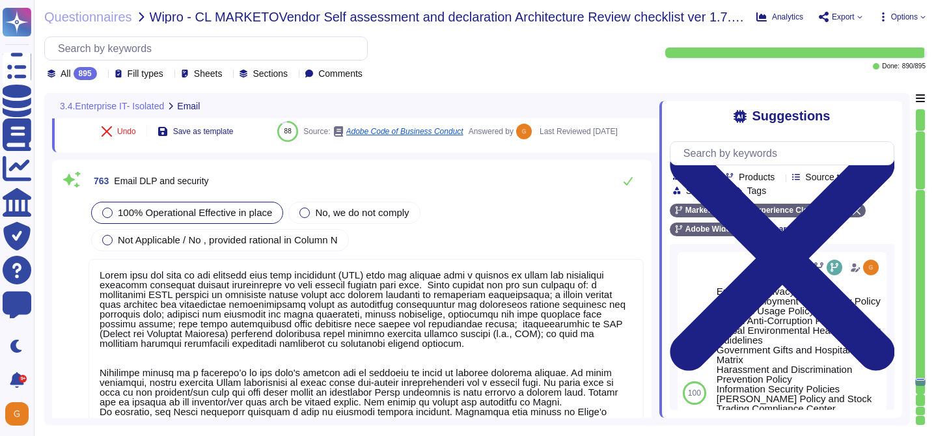
scroll to position [157532, 0]
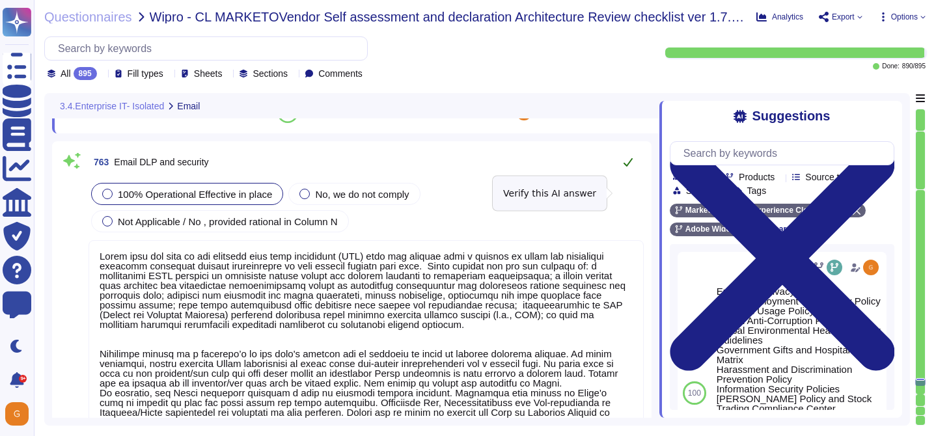
click at [623, 175] on button at bounding box center [627, 162] width 31 height 26
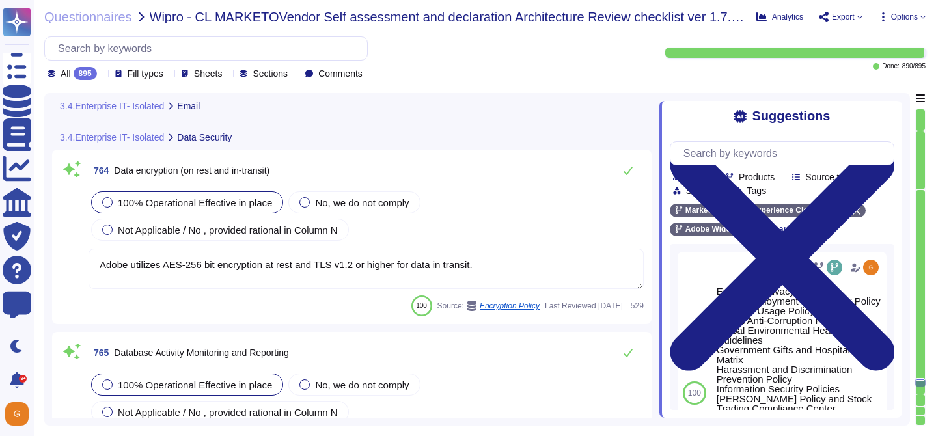
scroll to position [157935, 0]
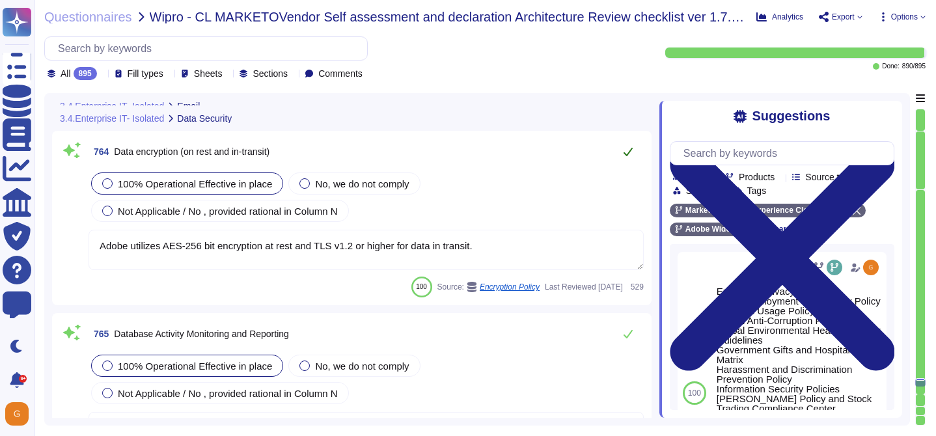
click at [631, 165] on button at bounding box center [627, 152] width 31 height 26
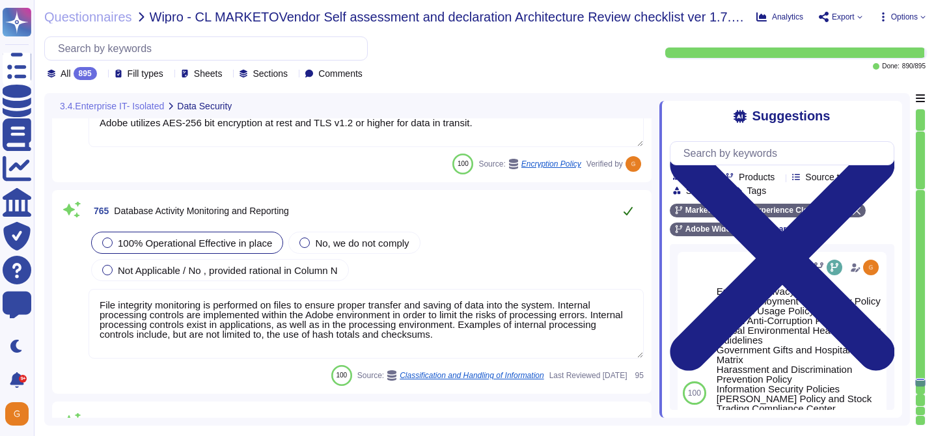
click at [629, 219] on button at bounding box center [627, 211] width 31 height 26
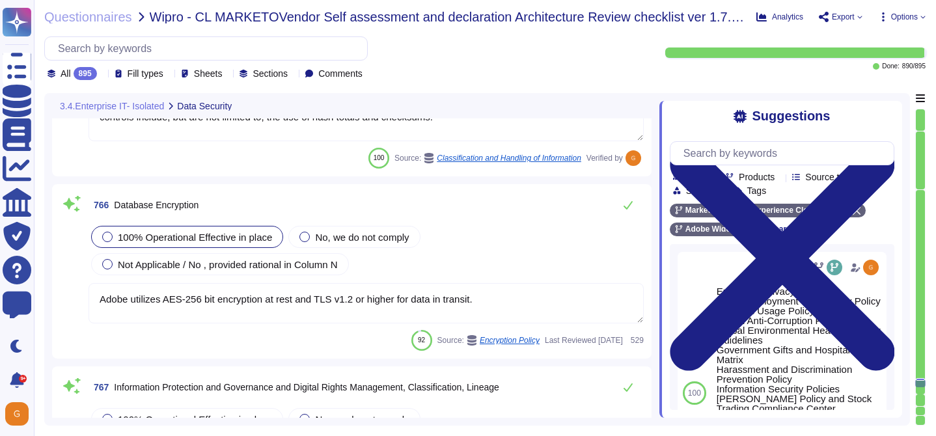
scroll to position [158286, 0]
click at [629, 201] on icon at bounding box center [628, 204] width 10 height 10
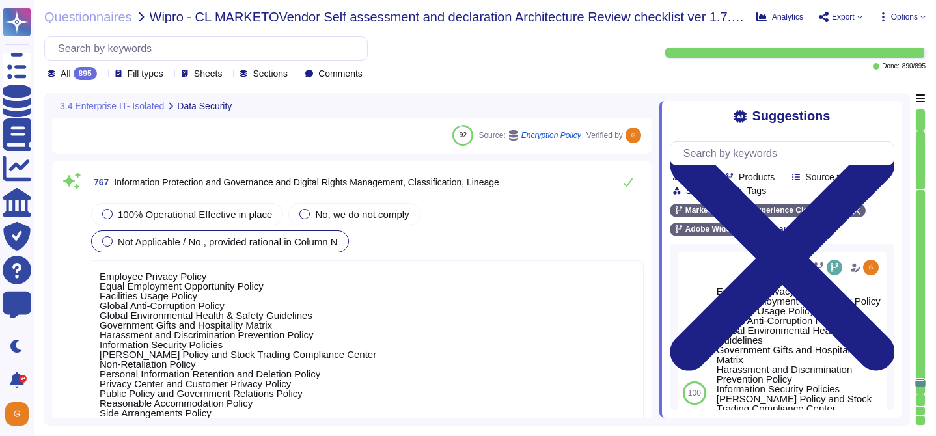
scroll to position [158479, 0]
click at [250, 217] on span "100% Operational Effective in place" at bounding box center [195, 215] width 154 height 11
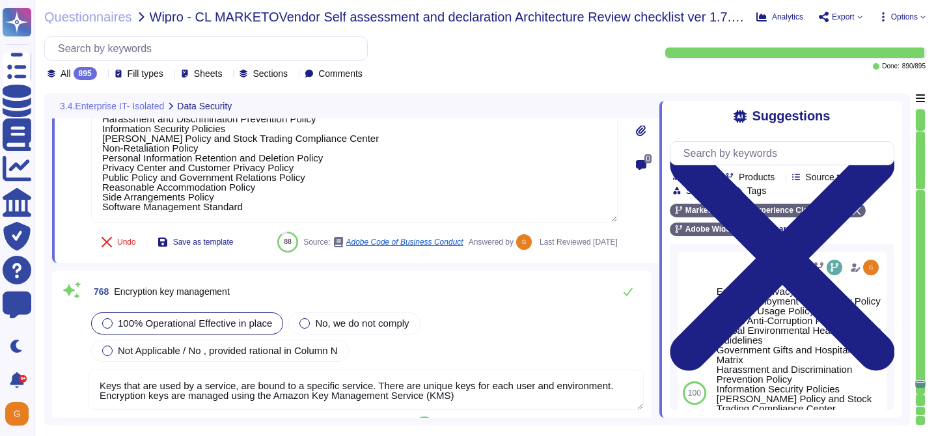
scroll to position [158771, 0]
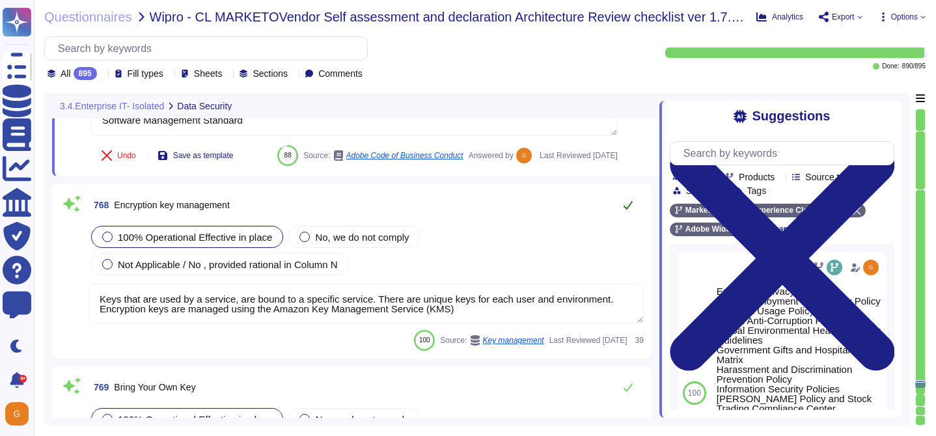
click at [625, 218] on button at bounding box center [627, 205] width 31 height 26
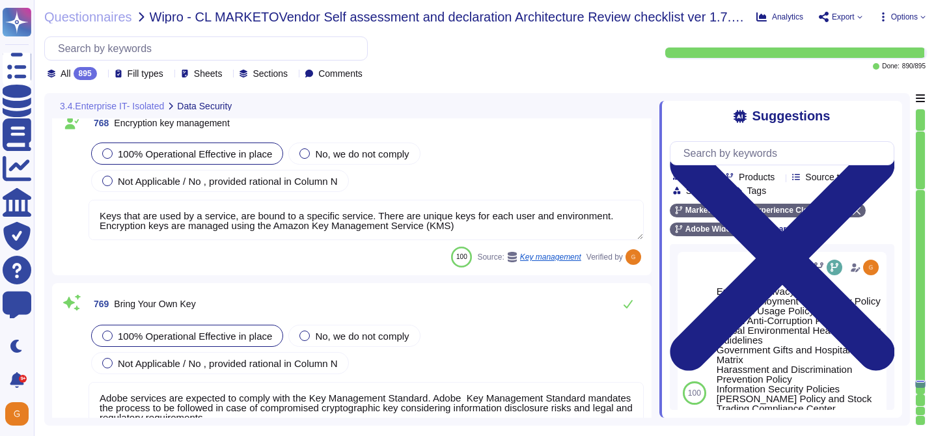
scroll to position [1, 0]
click at [628, 309] on icon at bounding box center [628, 304] width 10 height 10
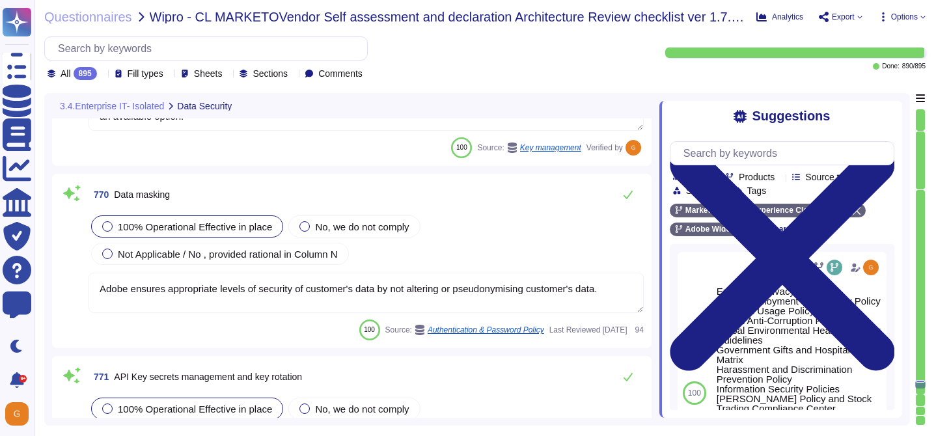
scroll to position [159249, 0]
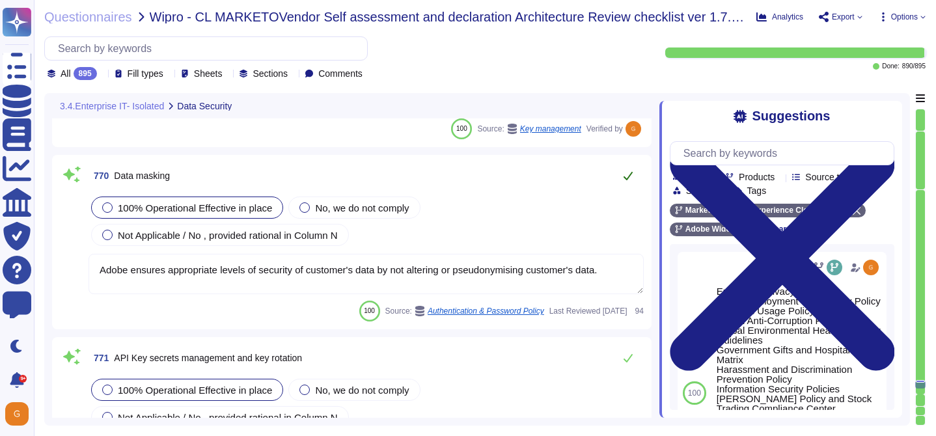
click at [629, 181] on icon at bounding box center [628, 176] width 10 height 10
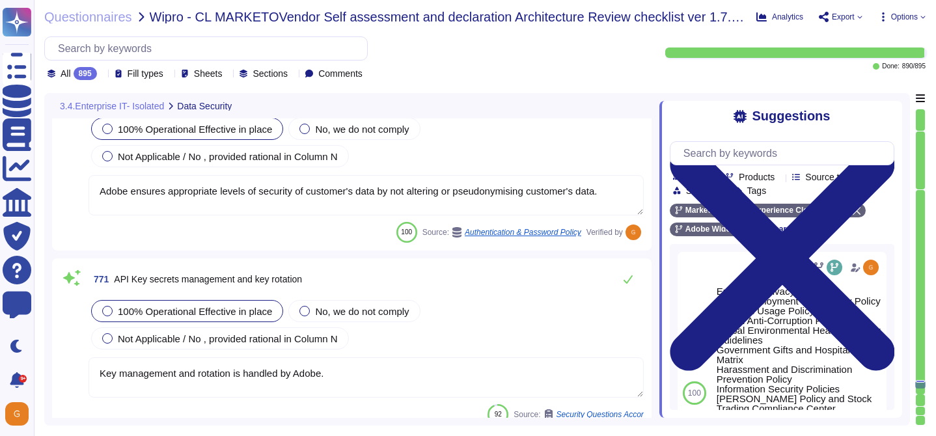
scroll to position [159366, 0]
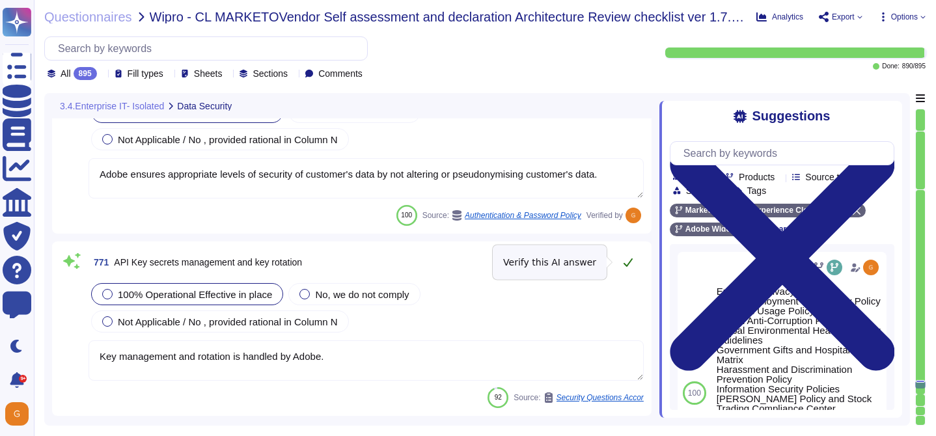
click at [631, 260] on icon at bounding box center [628, 262] width 9 height 8
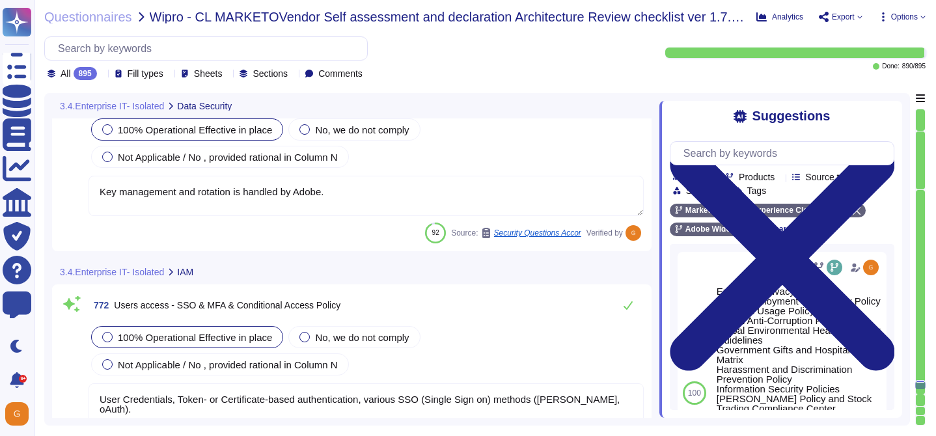
scroll to position [159519, 0]
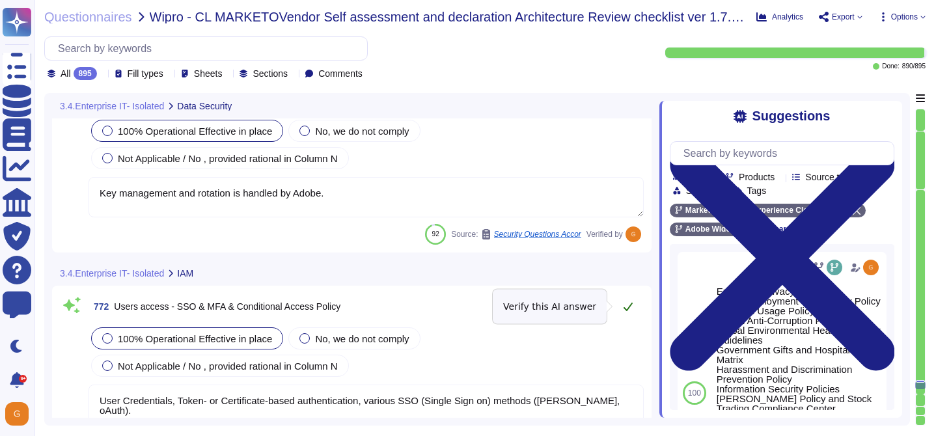
click at [625, 303] on icon at bounding box center [628, 306] width 10 height 10
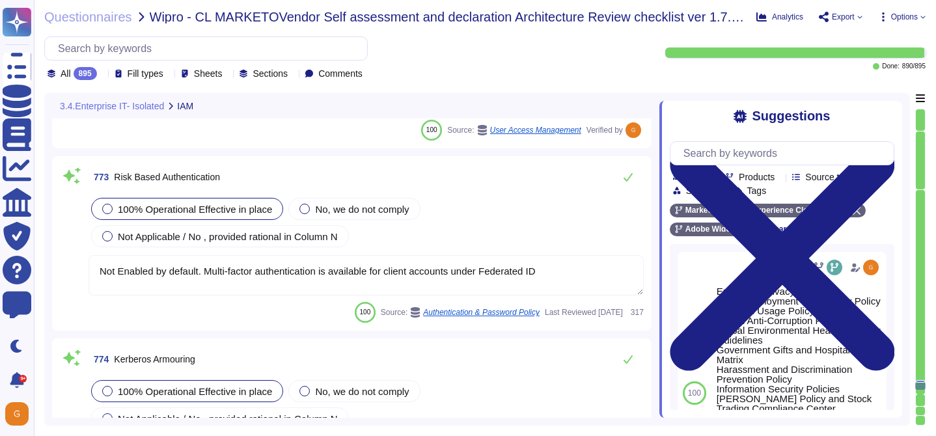
scroll to position [159805, 0]
click at [628, 179] on icon at bounding box center [628, 176] width 10 height 10
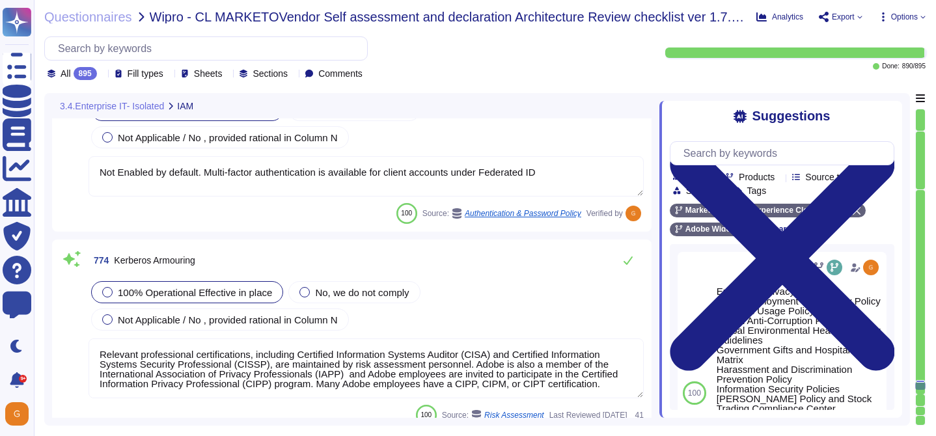
scroll to position [159907, 0]
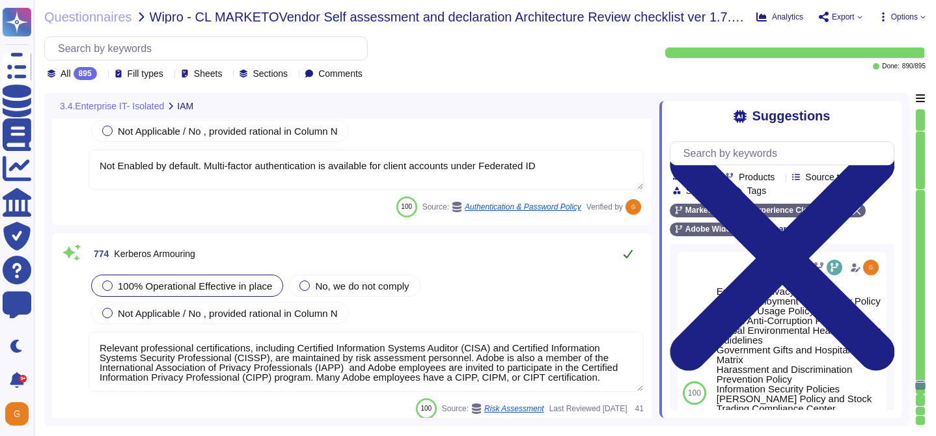
click at [622, 245] on button at bounding box center [627, 254] width 31 height 26
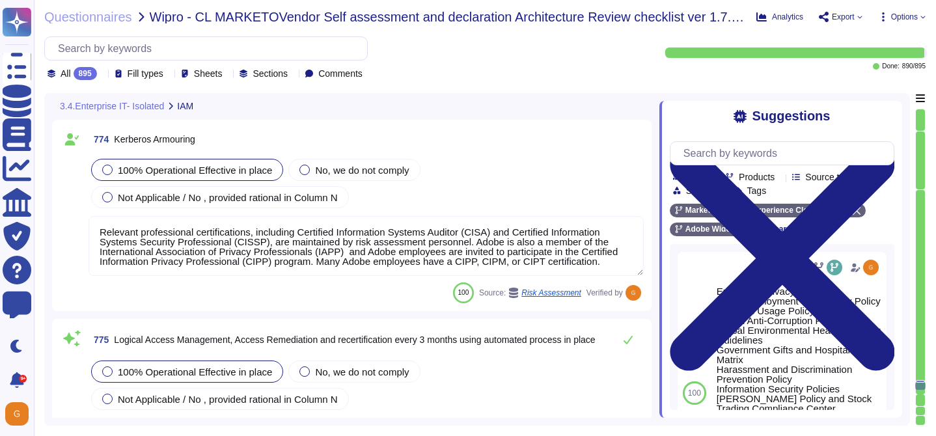
scroll to position [160049, 0]
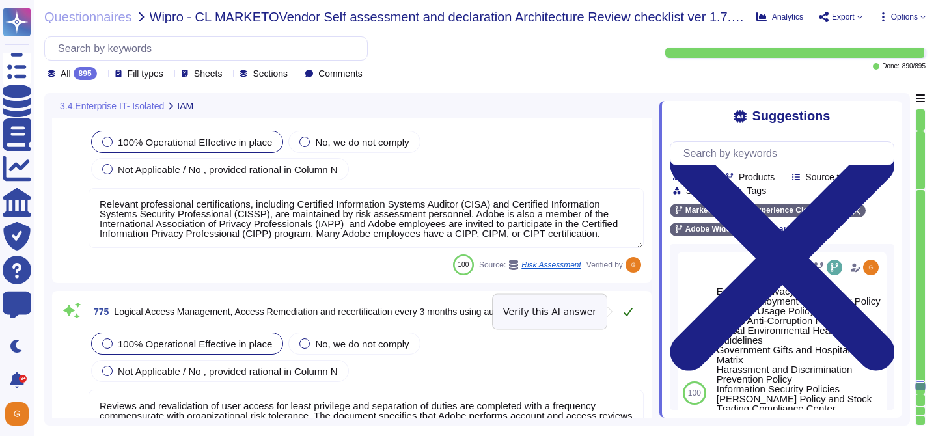
click at [632, 310] on icon at bounding box center [628, 312] width 10 height 10
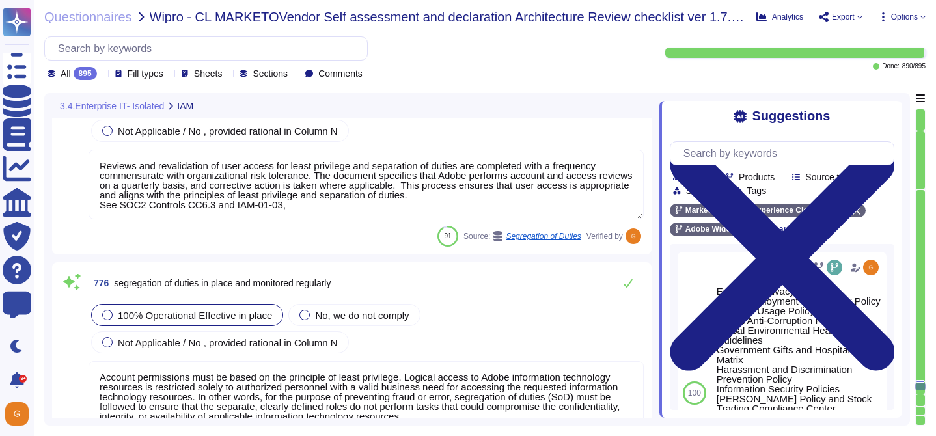
scroll to position [160289, 0]
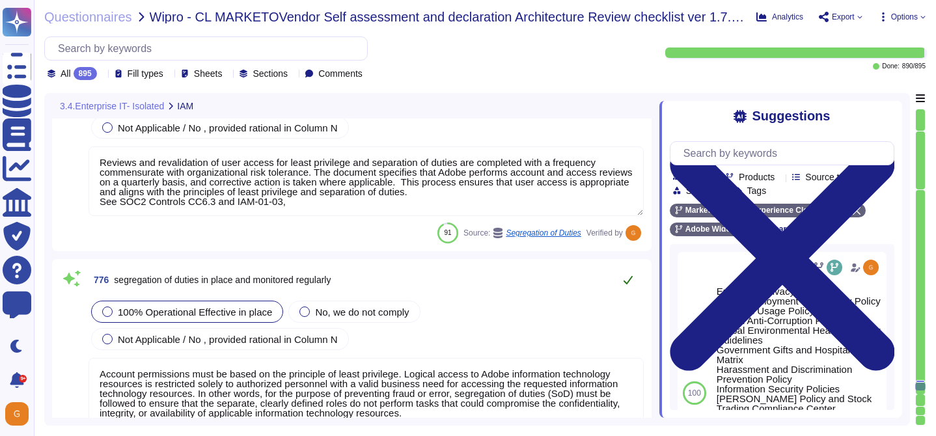
click at [631, 280] on icon at bounding box center [628, 280] width 10 height 10
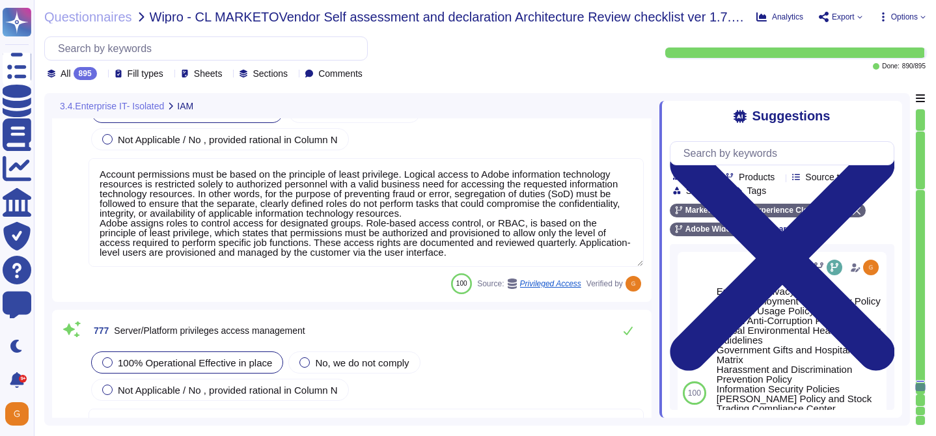
scroll to position [160487, 0]
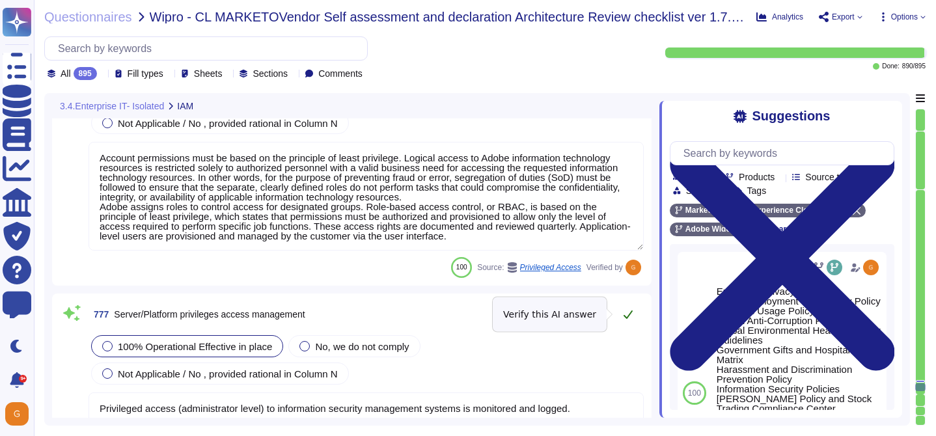
click at [628, 306] on button at bounding box center [627, 314] width 31 height 26
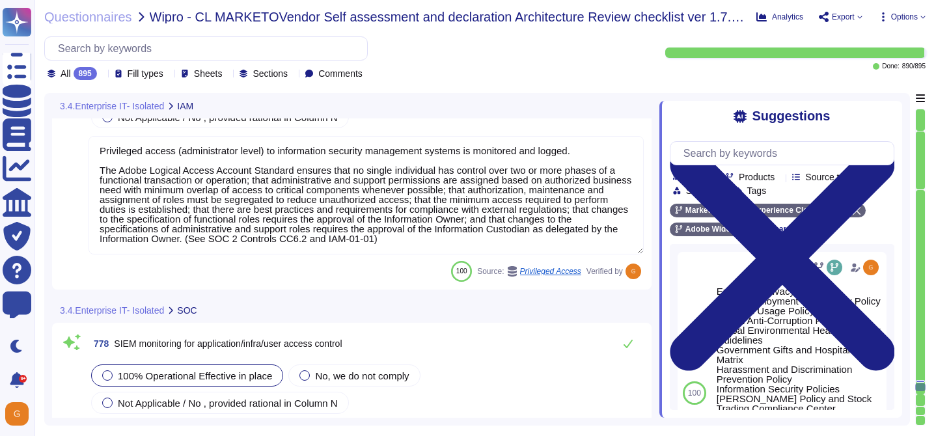
scroll to position [160729, 0]
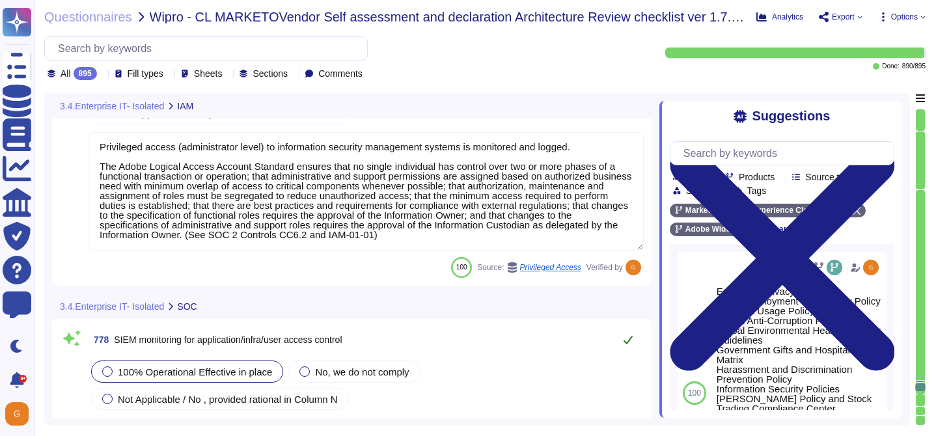
click at [634, 339] on button at bounding box center [627, 340] width 31 height 26
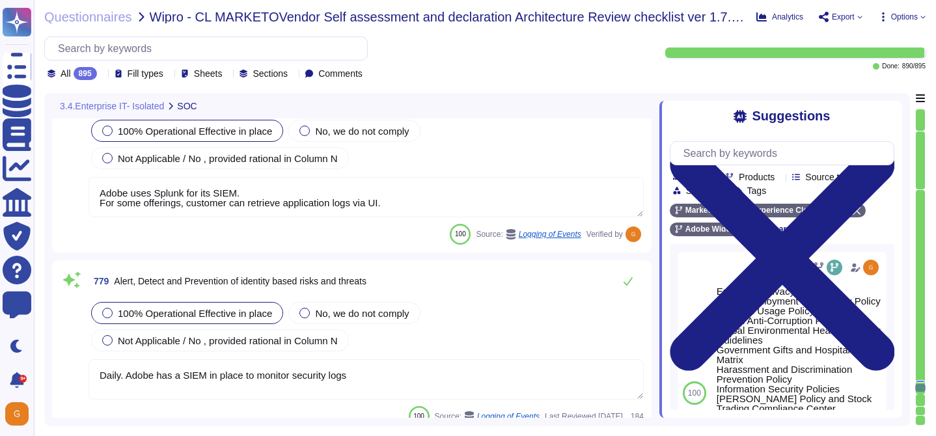
scroll to position [160953, 0]
click at [627, 281] on icon at bounding box center [628, 280] width 10 height 10
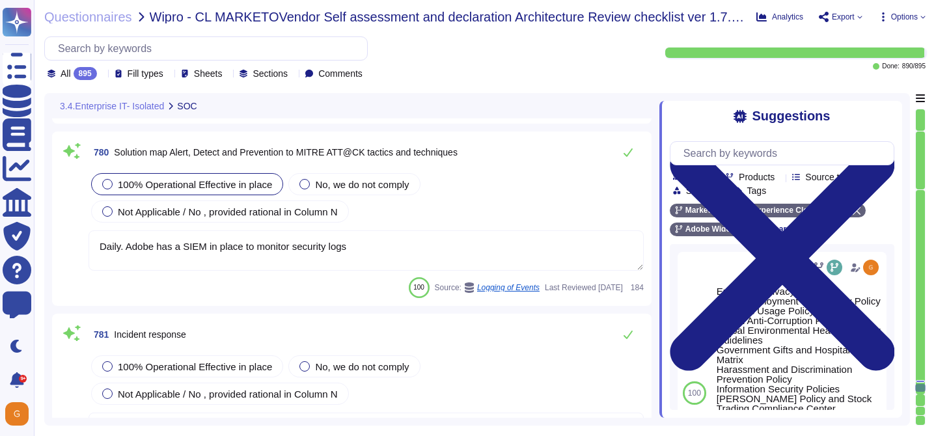
scroll to position [161262, 0]
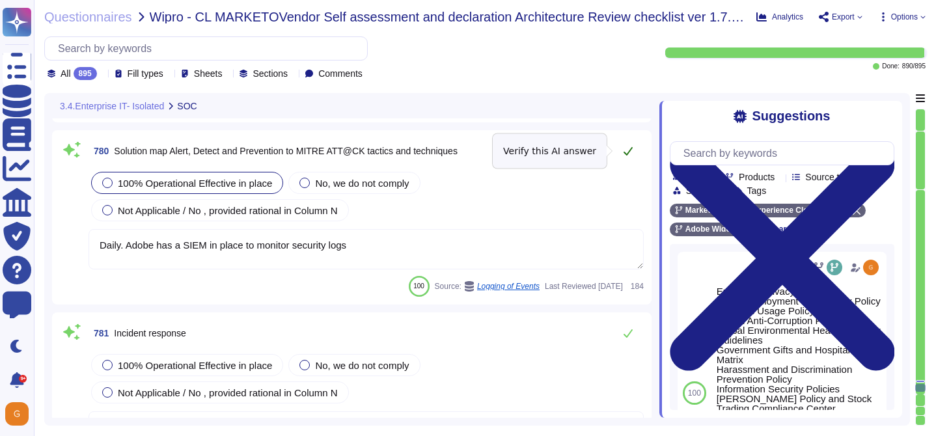
click at [626, 155] on icon at bounding box center [628, 151] width 9 height 8
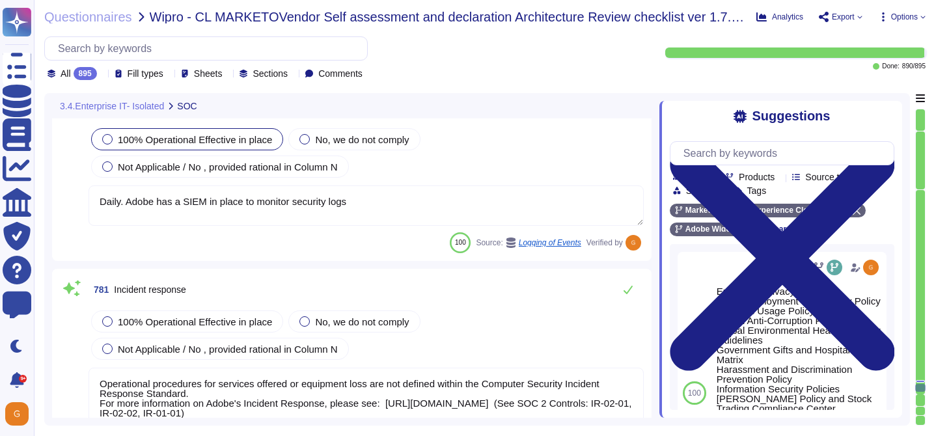
scroll to position [161317, 0]
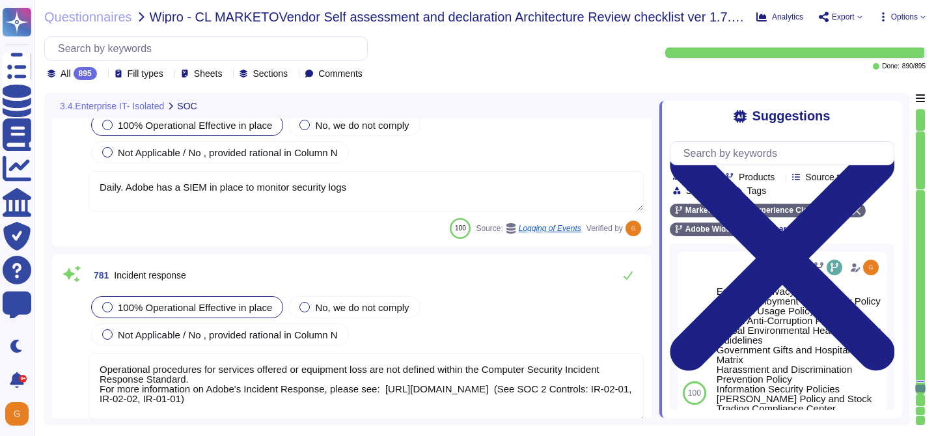
click at [171, 309] on span "100% Operational Effective in place" at bounding box center [195, 307] width 154 height 11
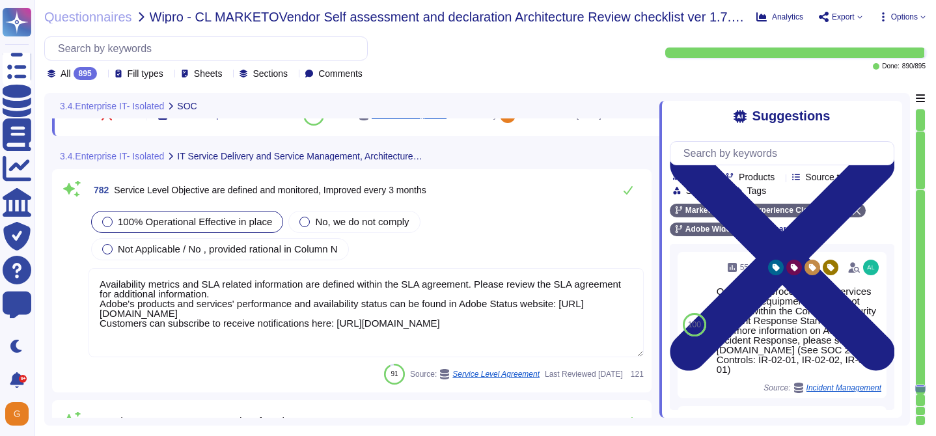
scroll to position [161653, 0]
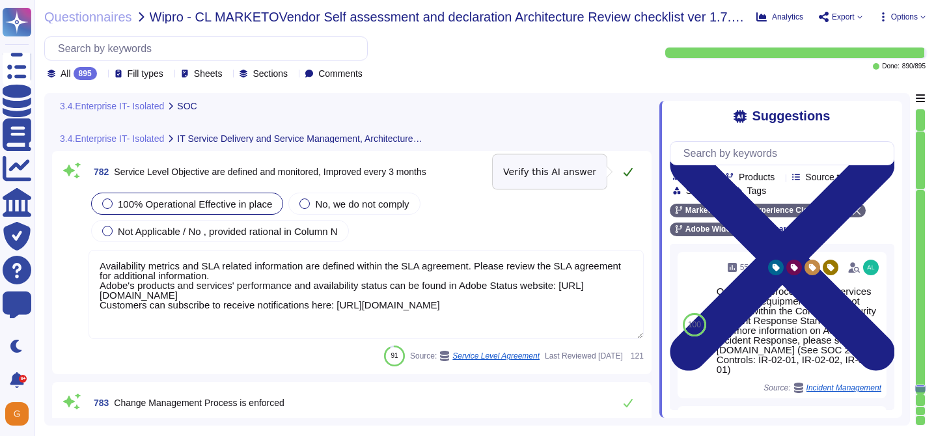
click at [629, 171] on icon at bounding box center [628, 172] width 9 height 8
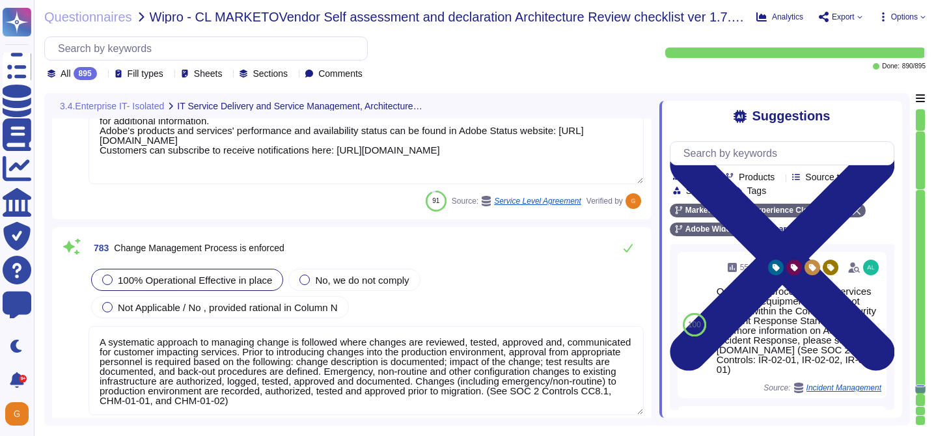
scroll to position [1, 0]
click at [627, 254] on button at bounding box center [627, 248] width 31 height 26
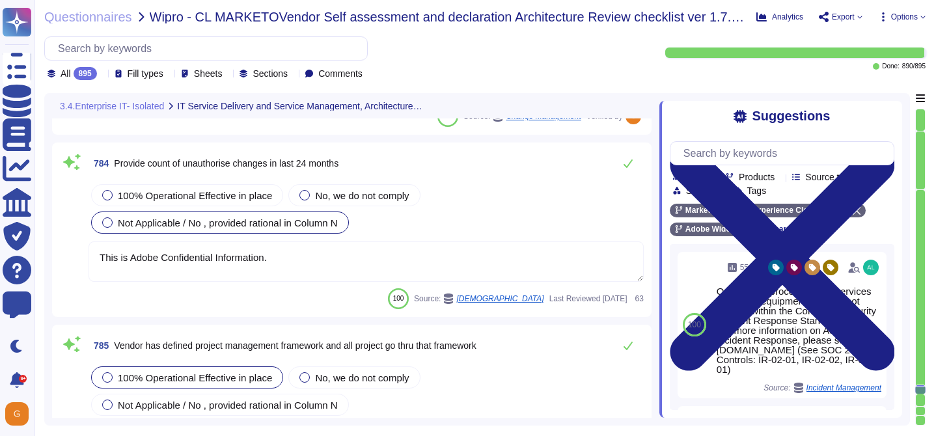
scroll to position [162092, 0]
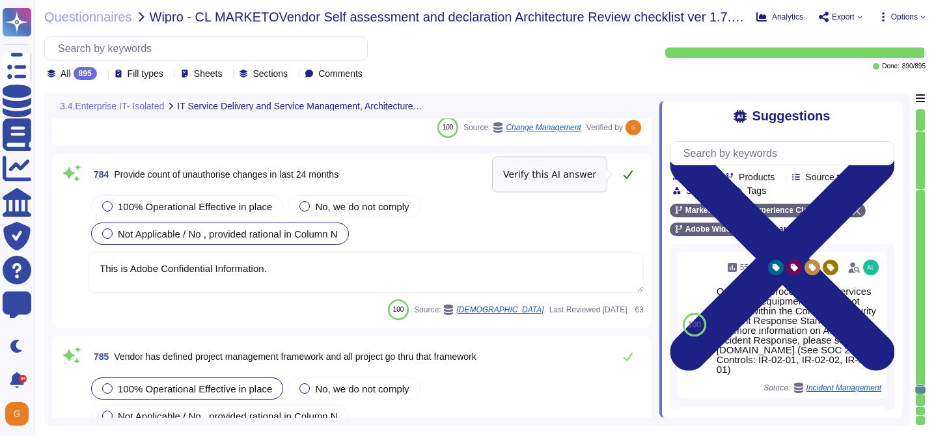
click at [630, 182] on button at bounding box center [627, 174] width 31 height 26
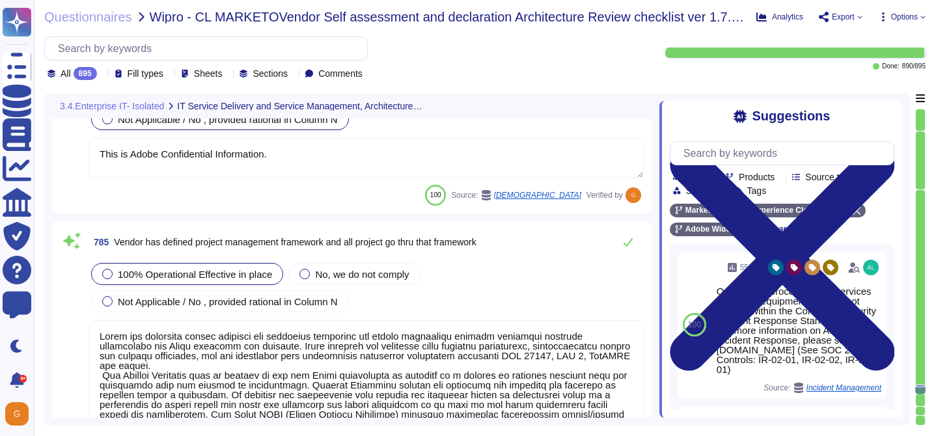
scroll to position [162207, 0]
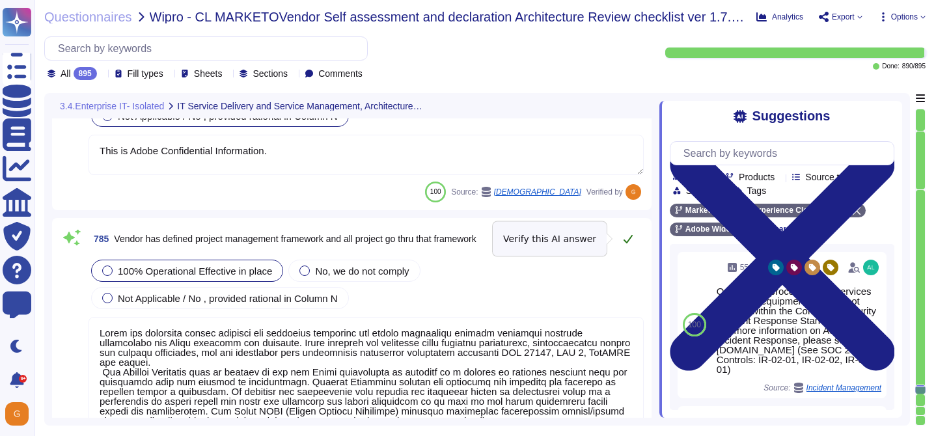
click at [620, 241] on button at bounding box center [627, 239] width 31 height 26
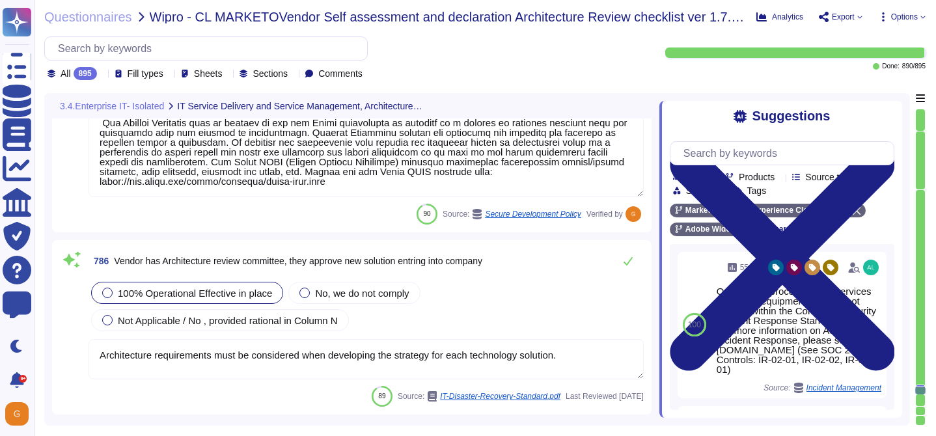
scroll to position [162446, 0]
click at [630, 263] on icon at bounding box center [628, 259] width 10 height 10
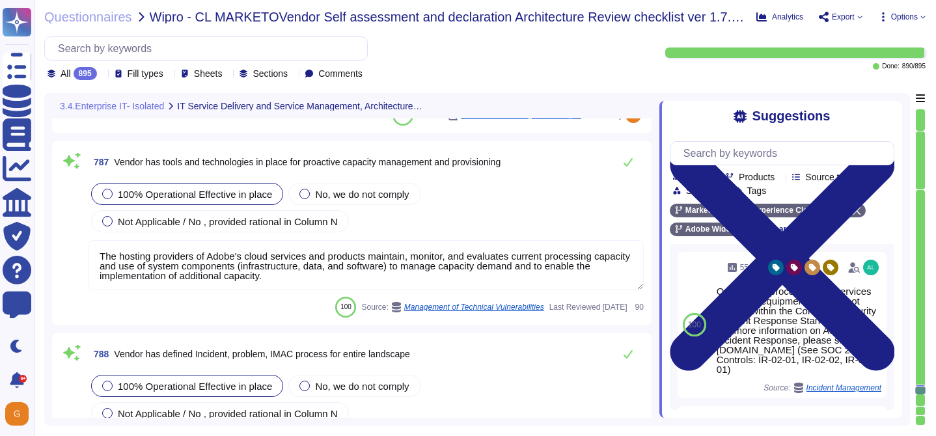
scroll to position [1, 0]
click at [635, 167] on button at bounding box center [627, 162] width 31 height 26
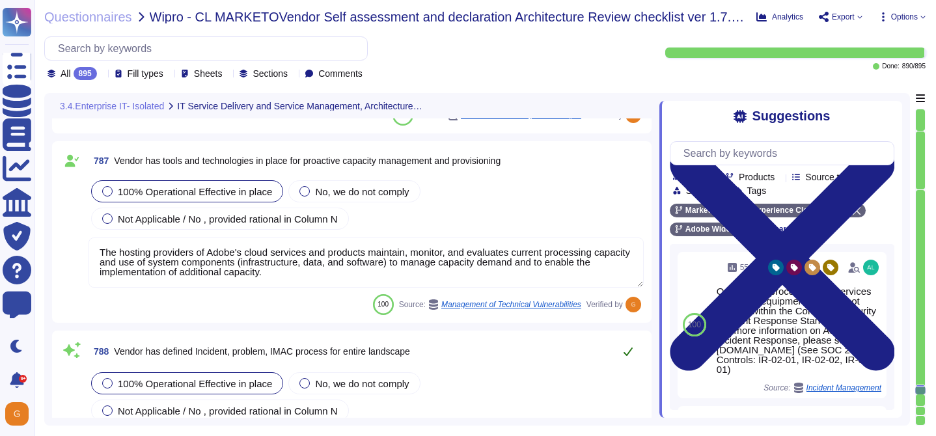
click at [629, 347] on icon at bounding box center [628, 351] width 10 height 10
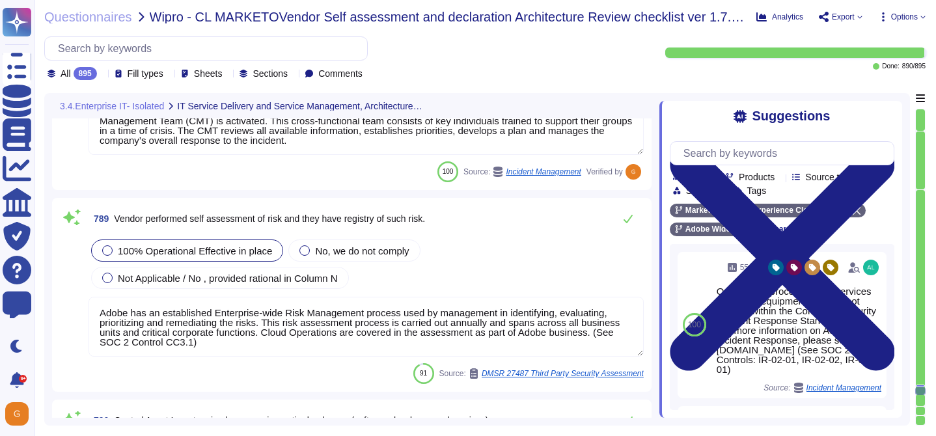
scroll to position [163054, 0]
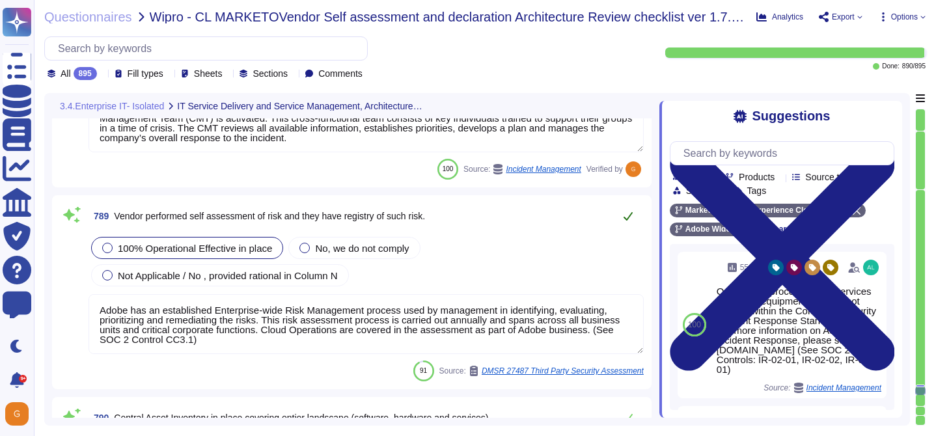
click at [629, 217] on icon at bounding box center [628, 216] width 9 height 8
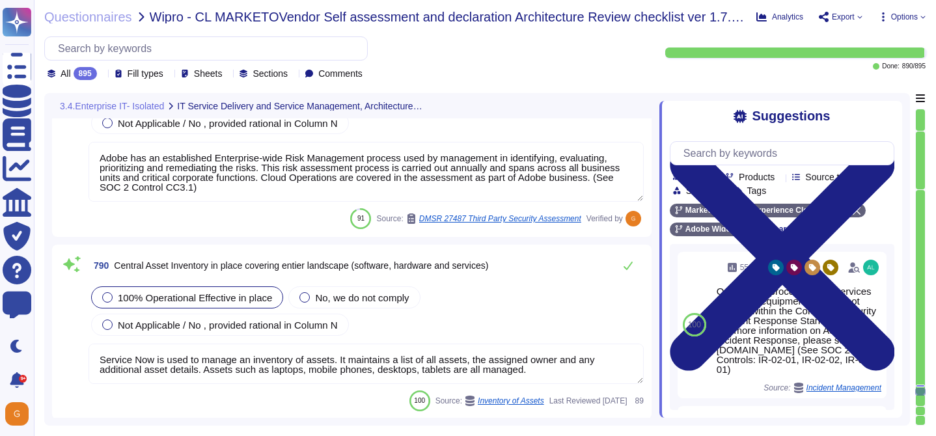
scroll to position [163206, 0]
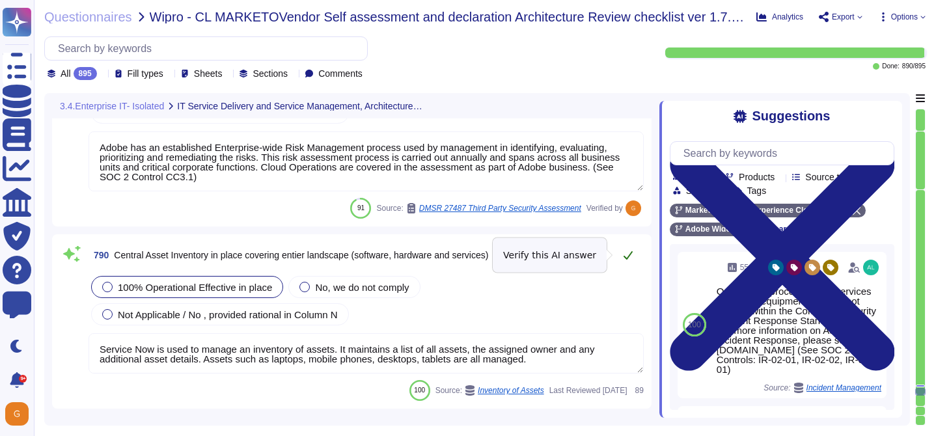
click at [628, 251] on icon at bounding box center [628, 255] width 10 height 10
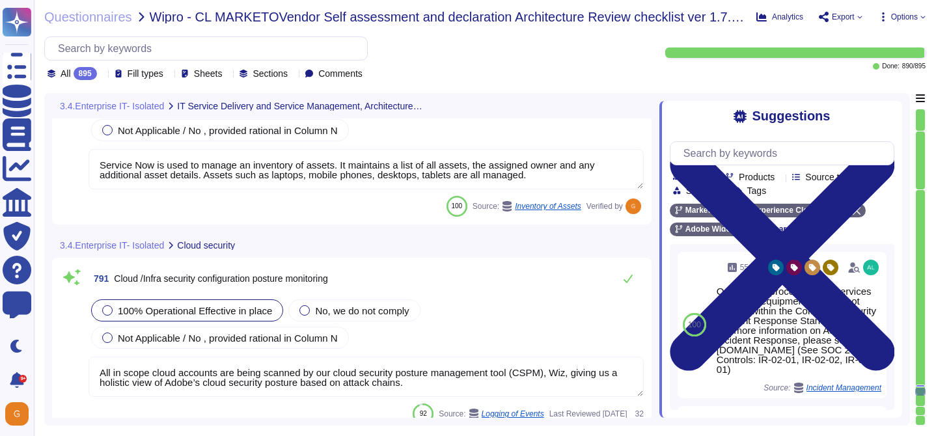
scroll to position [163380, 0]
click at [625, 277] on icon at bounding box center [628, 278] width 10 height 10
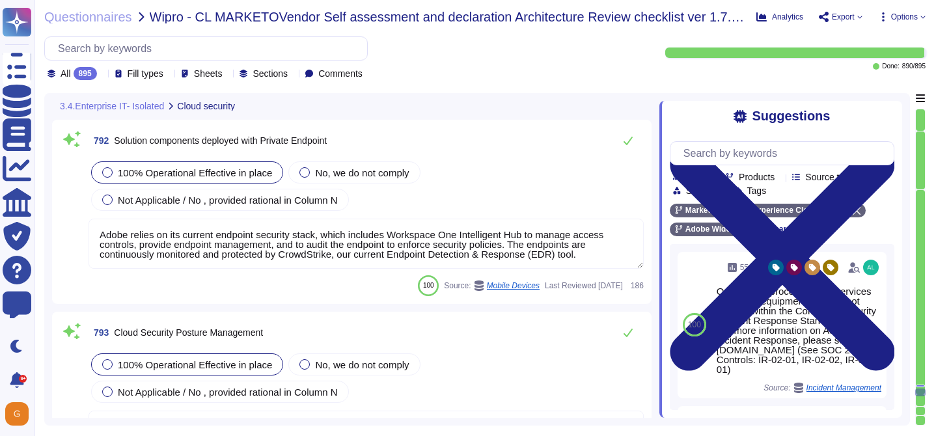
scroll to position [163675, 0]
click at [629, 140] on icon at bounding box center [628, 140] width 9 height 8
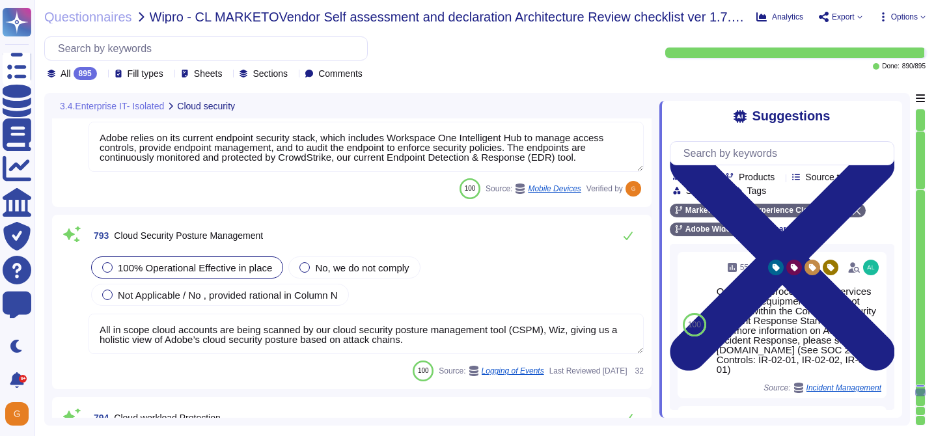
scroll to position [163773, 0]
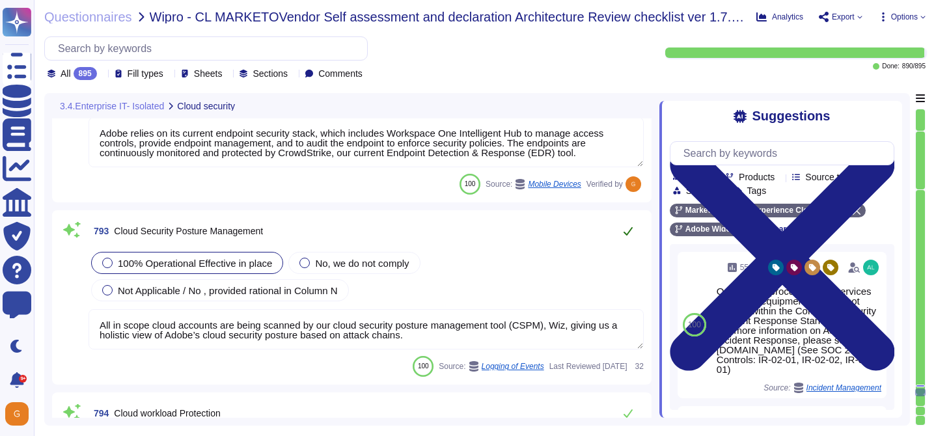
click at [624, 235] on icon at bounding box center [628, 231] width 10 height 10
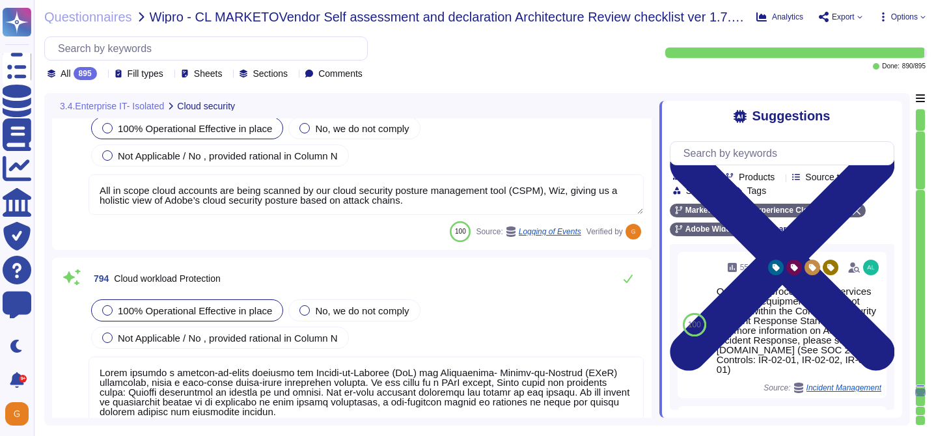
scroll to position [163936, 0]
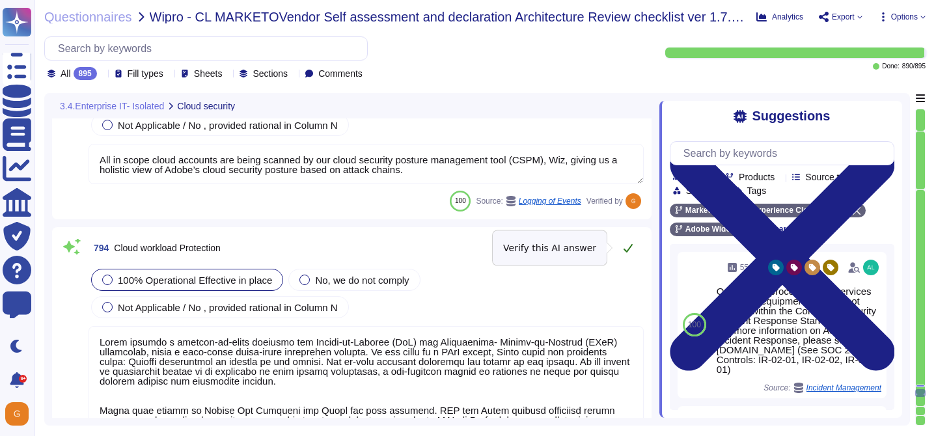
click at [627, 251] on icon at bounding box center [628, 248] width 9 height 8
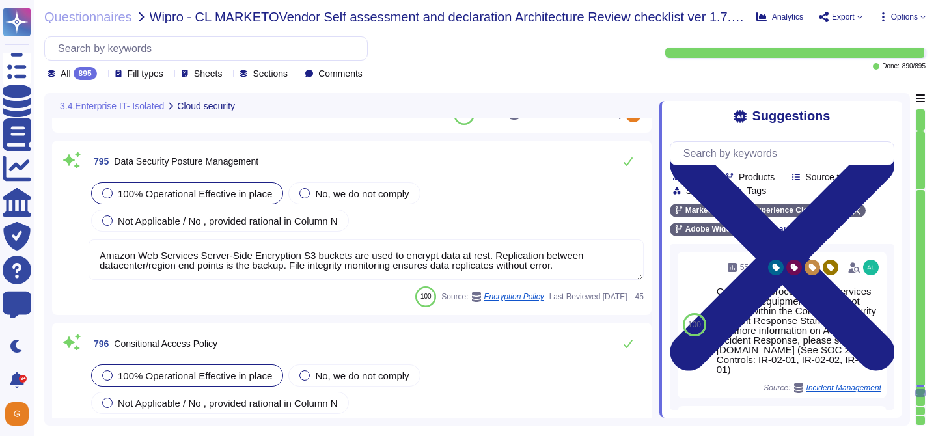
scroll to position [164333, 0]
click at [623, 161] on icon at bounding box center [628, 161] width 10 height 10
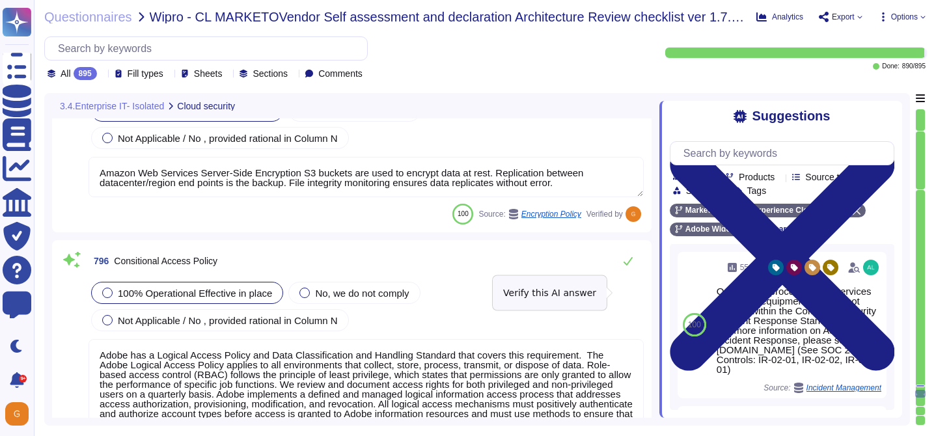
scroll to position [164418, 0]
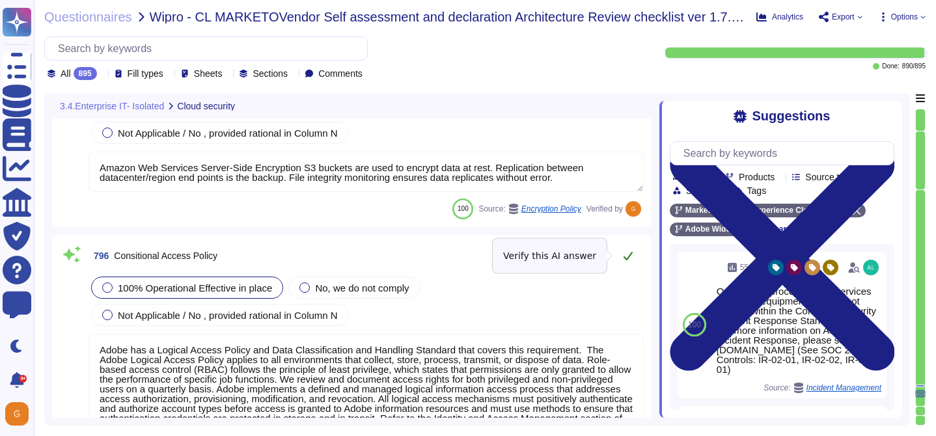
click at [630, 256] on icon at bounding box center [628, 256] width 9 height 8
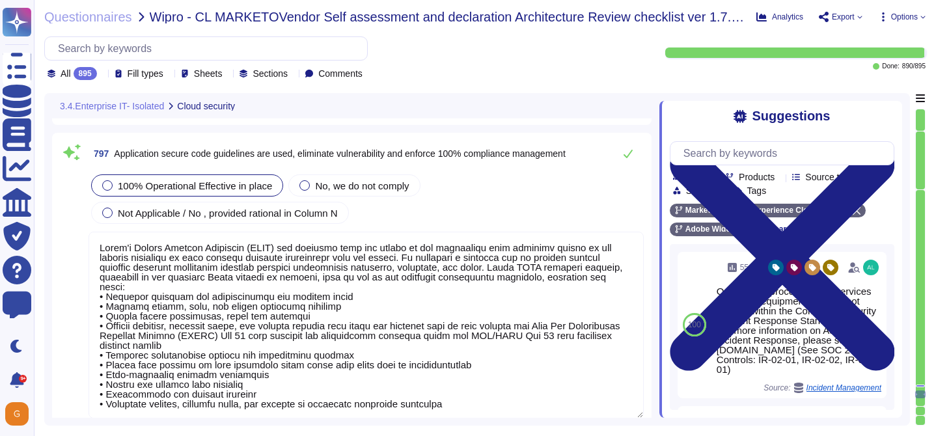
scroll to position [164754, 0]
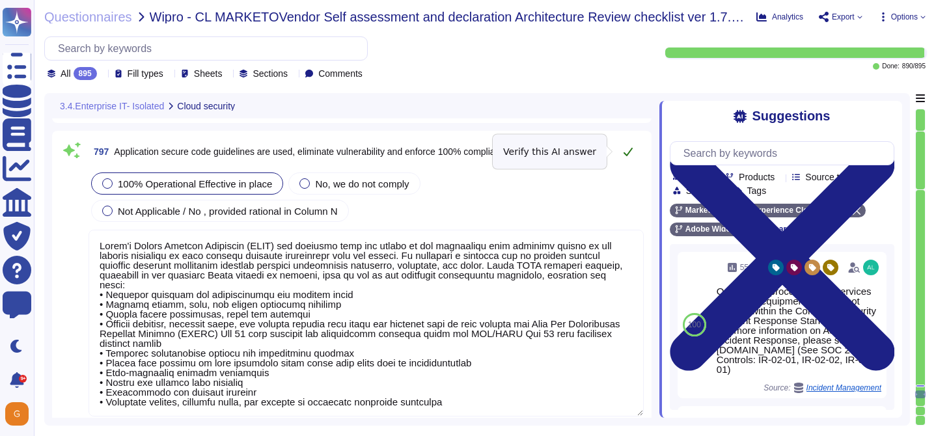
click at [633, 151] on icon at bounding box center [628, 151] width 10 height 10
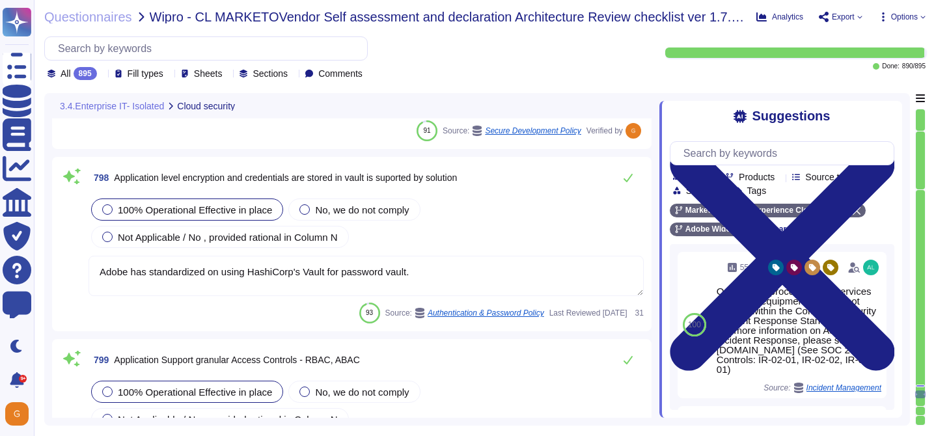
scroll to position [165055, 0]
click at [632, 185] on button at bounding box center [627, 177] width 31 height 26
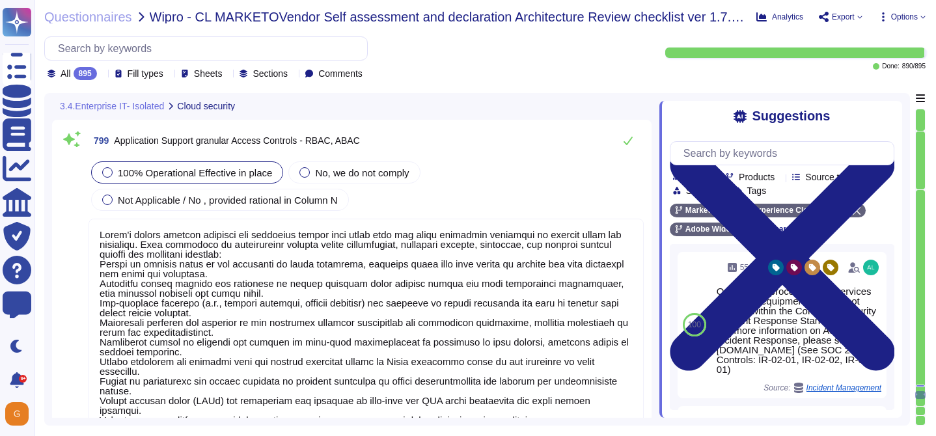
scroll to position [165230, 0]
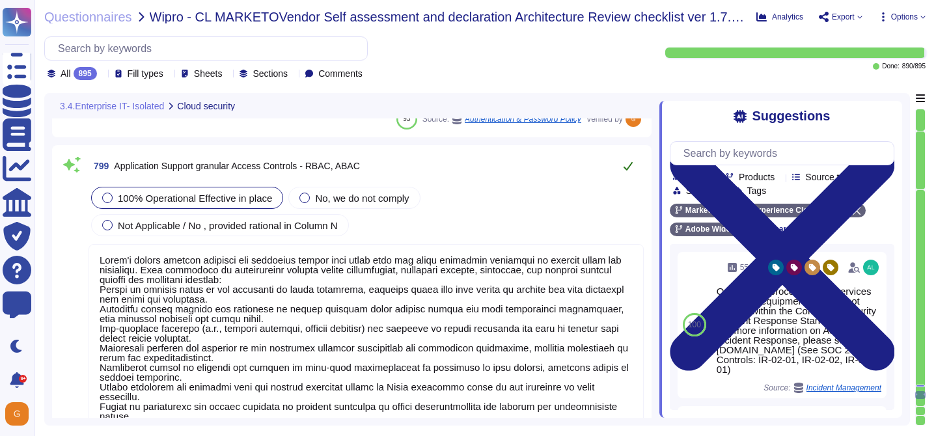
click at [626, 170] on icon at bounding box center [628, 166] width 10 height 10
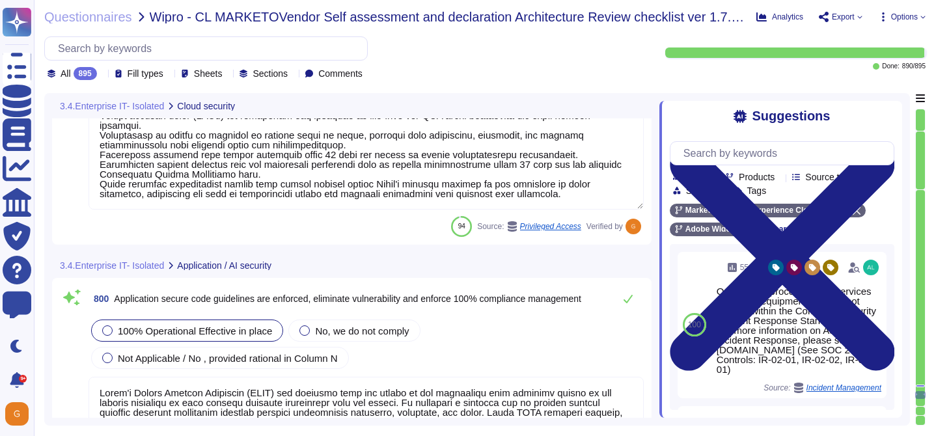
scroll to position [165541, 0]
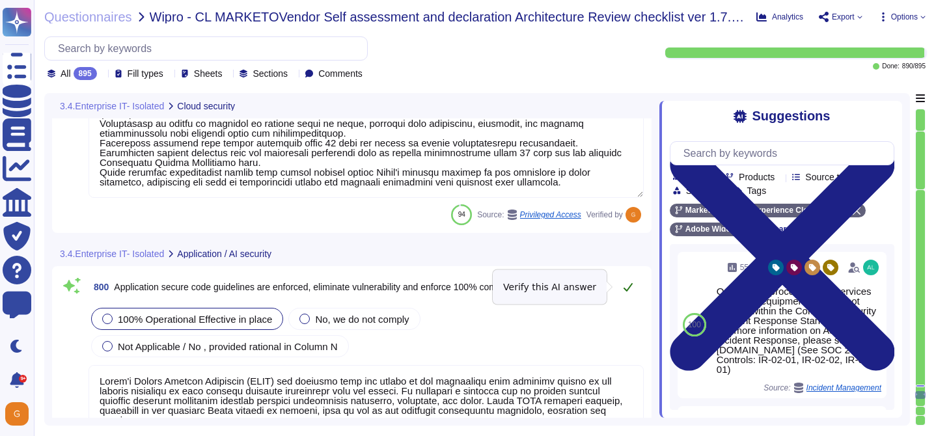
click at [624, 291] on icon at bounding box center [628, 287] width 10 height 10
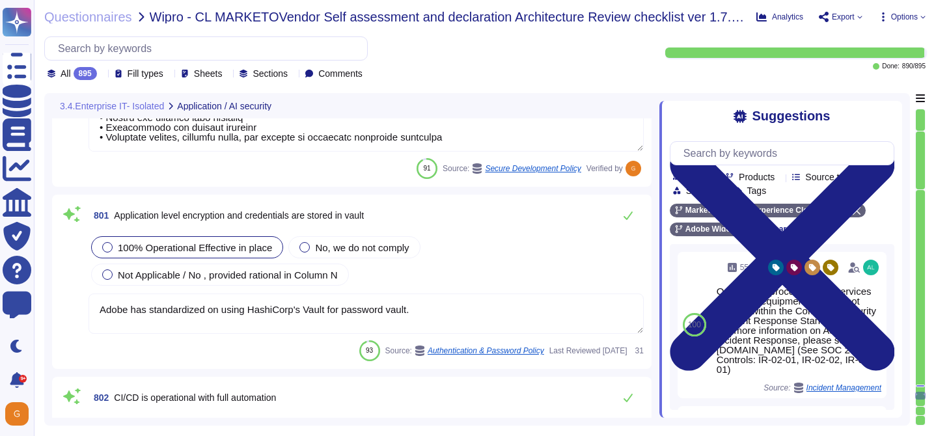
scroll to position [165933, 0]
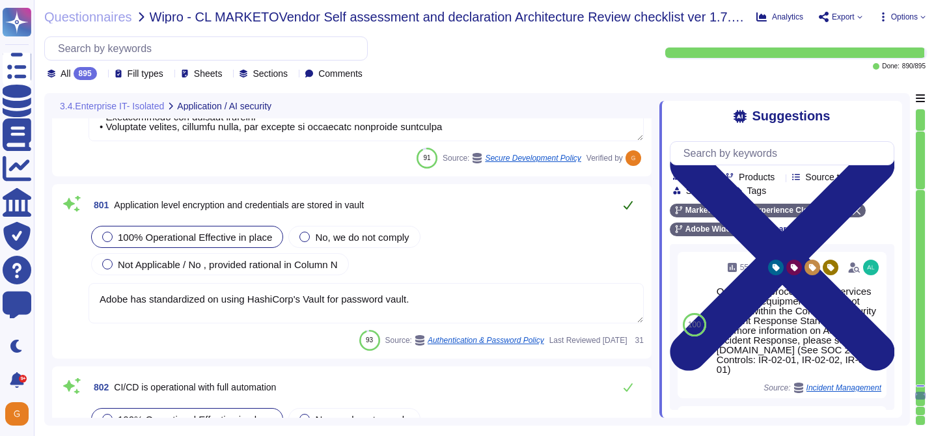
click at [624, 212] on button at bounding box center [627, 205] width 31 height 26
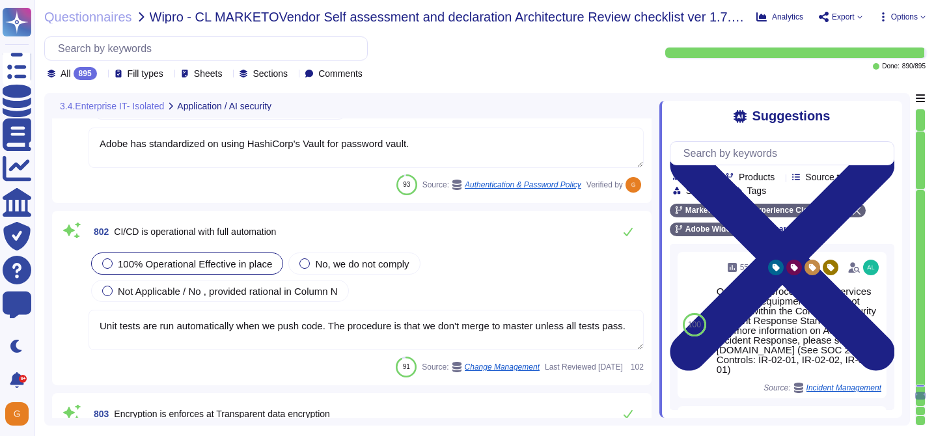
scroll to position [166097, 0]
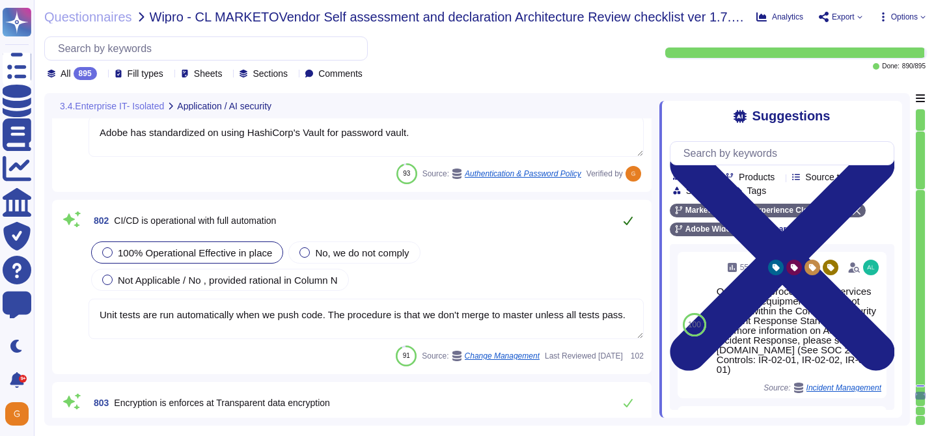
click at [629, 223] on icon at bounding box center [628, 220] width 10 height 10
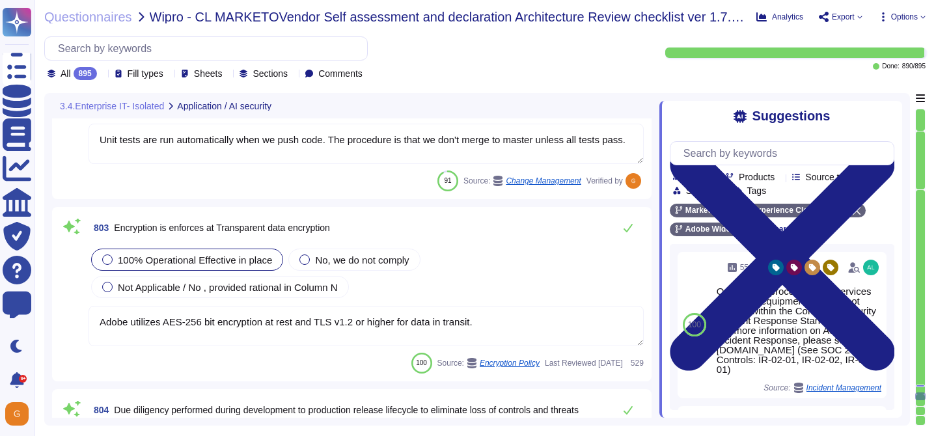
scroll to position [166270, 0]
click at [625, 224] on icon at bounding box center [628, 227] width 10 height 10
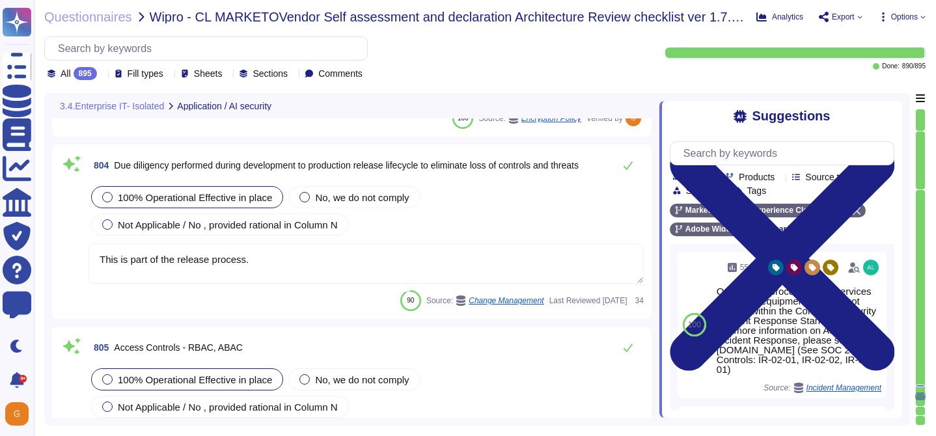
scroll to position [166512, 0]
click at [629, 167] on icon at bounding box center [628, 164] width 10 height 10
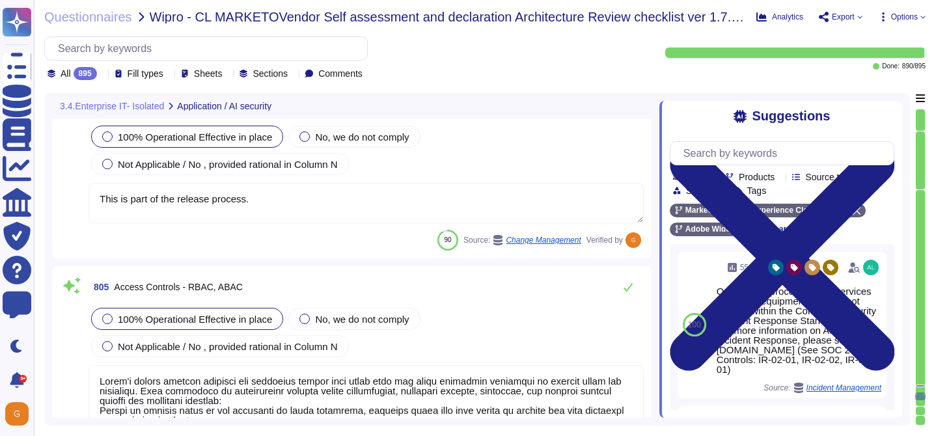
scroll to position [166680, 0]
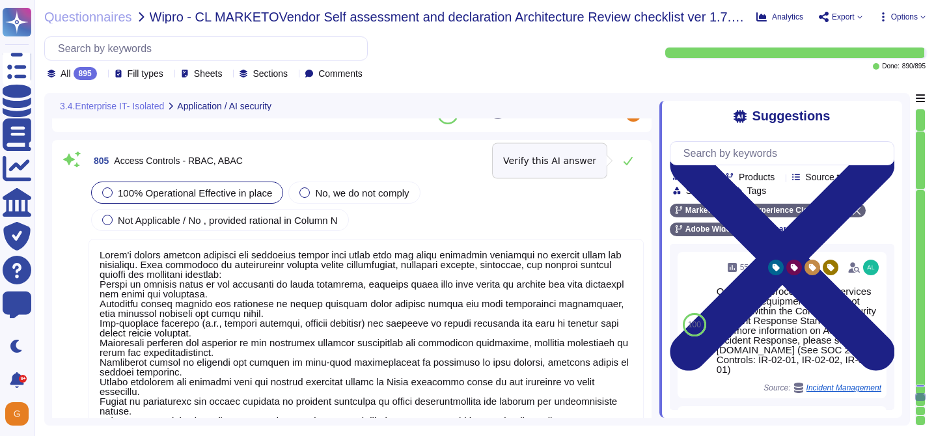
click at [629, 167] on button at bounding box center [627, 161] width 31 height 26
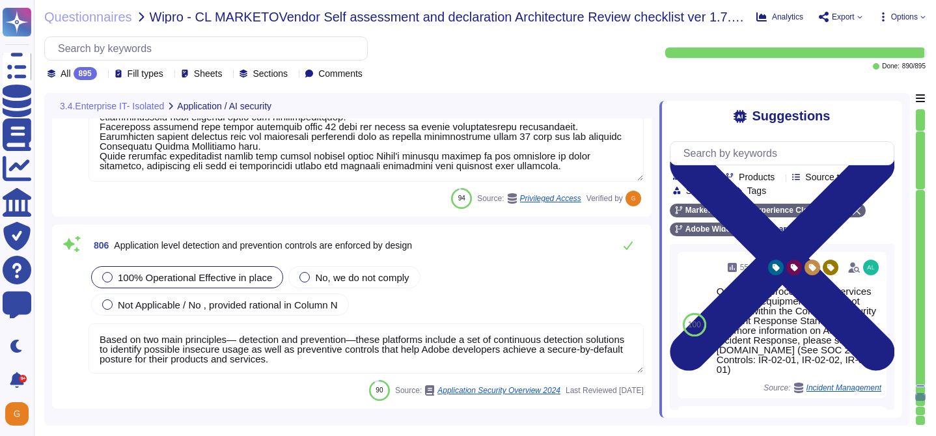
scroll to position [166995, 0]
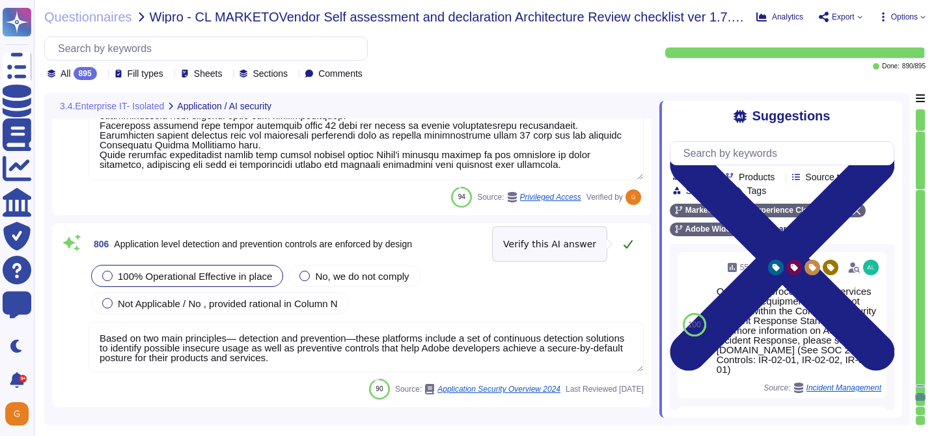
click at [627, 245] on icon at bounding box center [628, 244] width 9 height 8
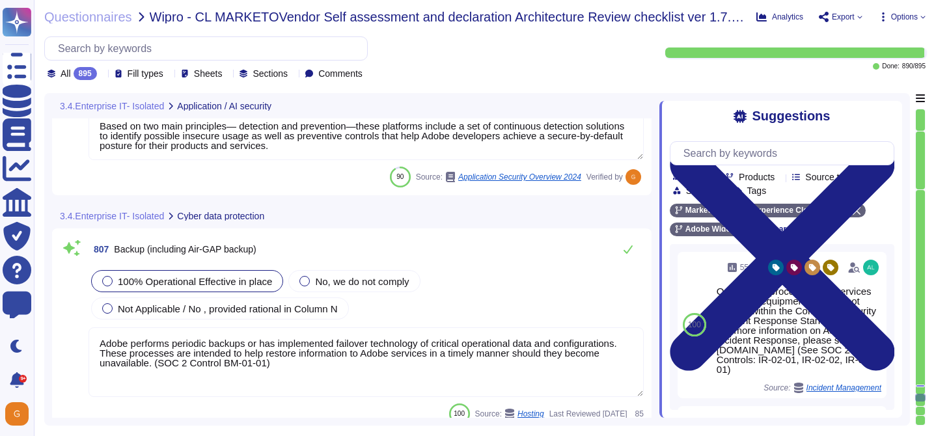
scroll to position [167198, 0]
click at [628, 241] on button at bounding box center [627, 249] width 31 height 26
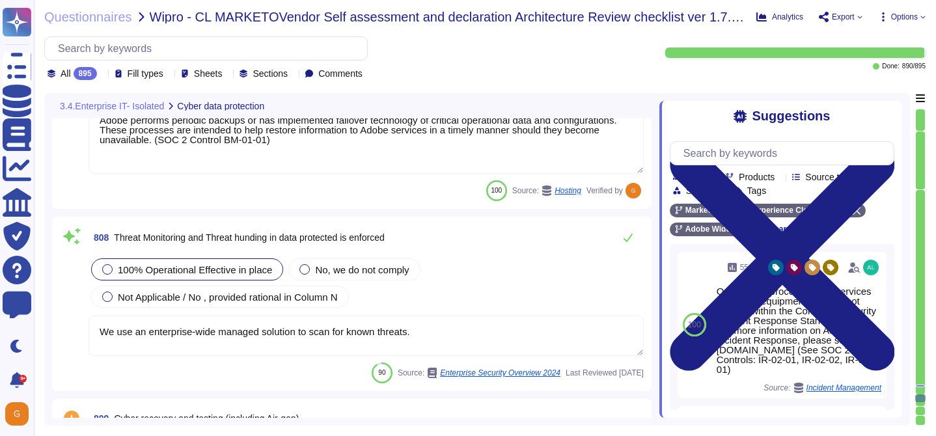
scroll to position [167403, 0]
click at [628, 241] on icon at bounding box center [628, 237] width 10 height 10
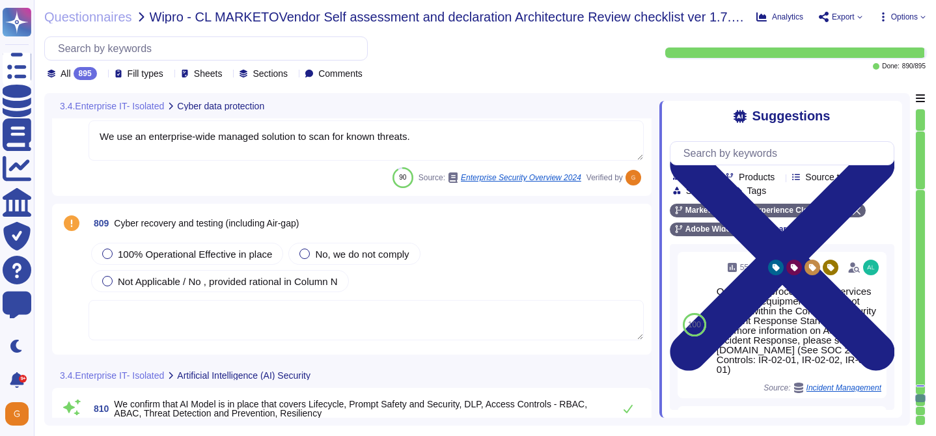
scroll to position [167595, 0]
click at [424, 305] on textarea at bounding box center [366, 319] width 555 height 40
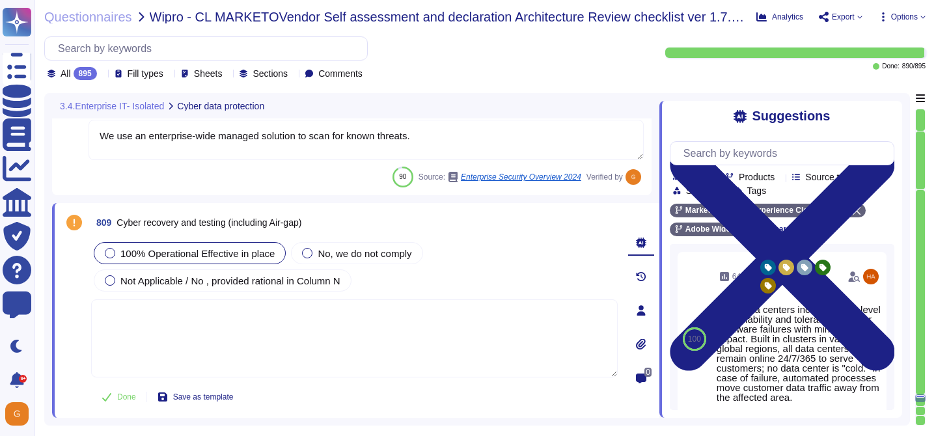
click at [223, 262] on div "100% Operational Effective in place" at bounding box center [190, 253] width 192 height 22
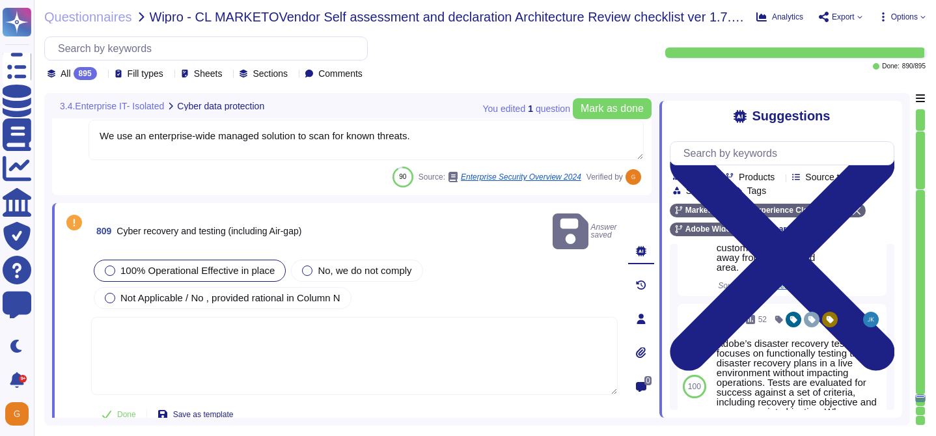
scroll to position [234, 0]
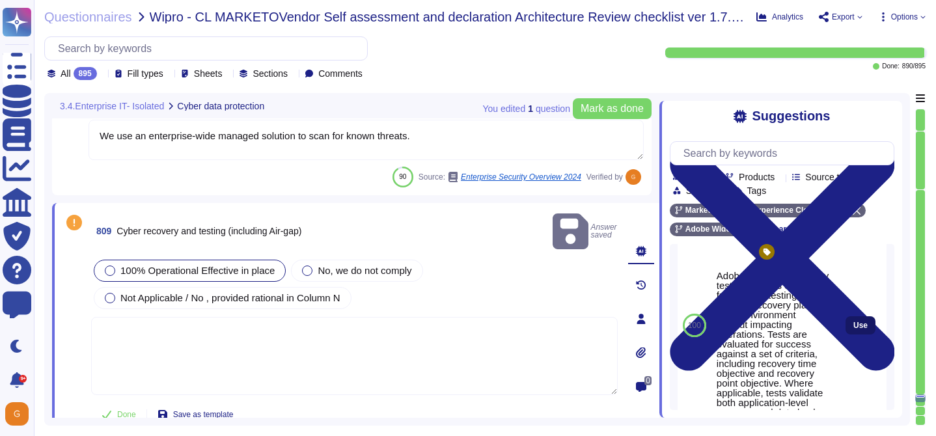
click at [857, 329] on span "Use" at bounding box center [860, 326] width 14 height 8
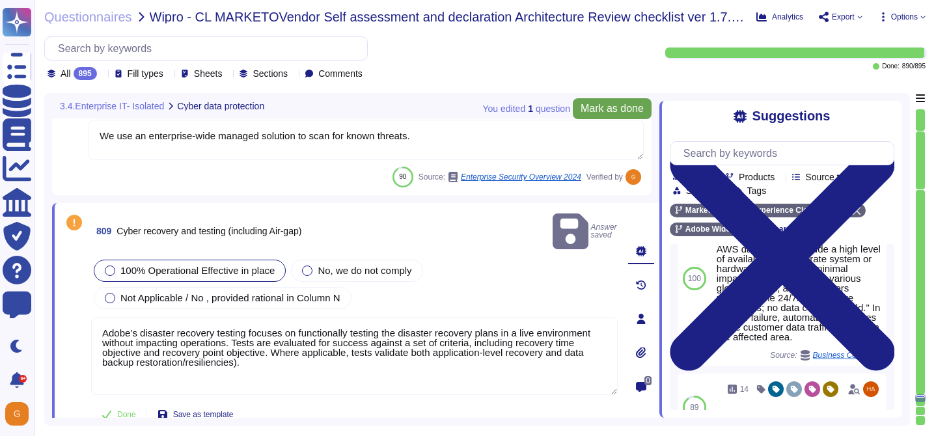
click at [615, 105] on span "Mark as done" at bounding box center [612, 108] width 63 height 10
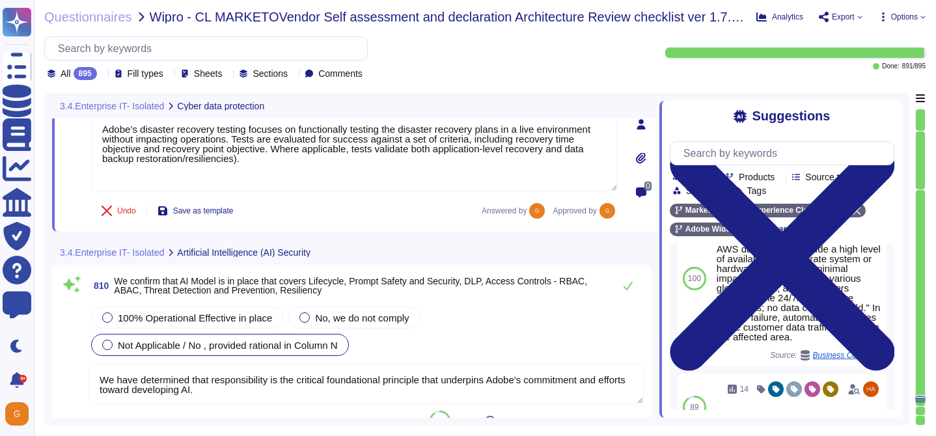
scroll to position [167785, 0]
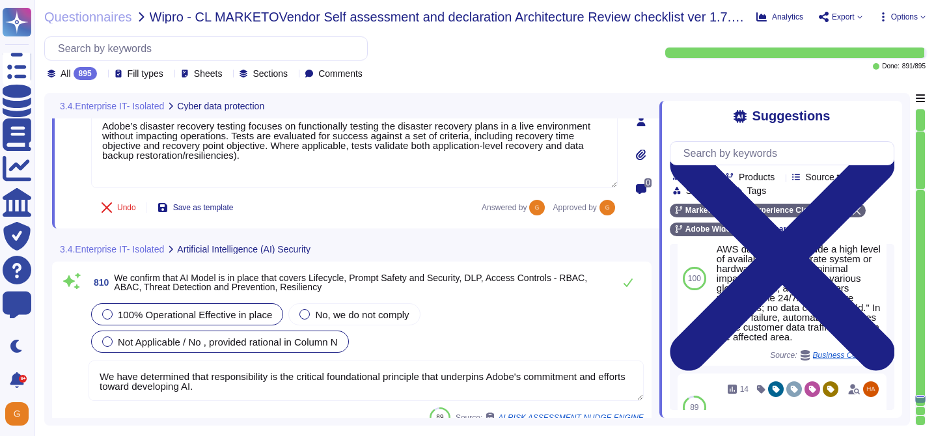
click at [187, 314] on span "100% Operational Effective in place" at bounding box center [195, 314] width 154 height 11
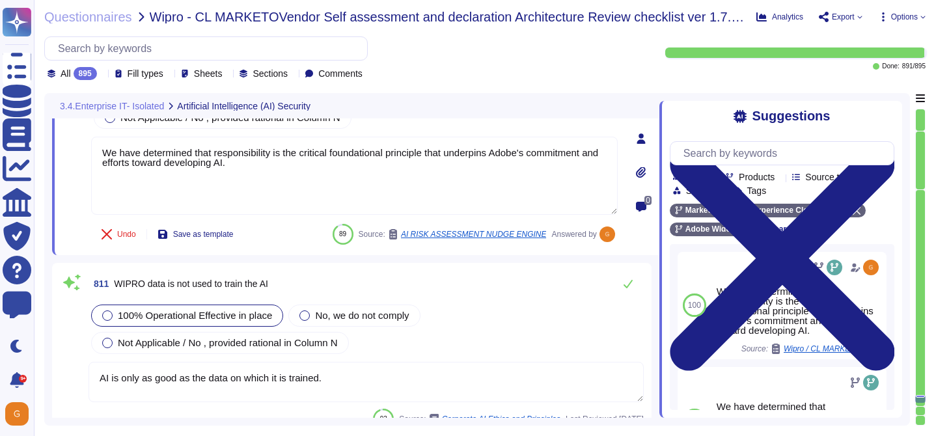
scroll to position [167989, 0]
click at [337, 364] on textarea "AI is only as good as the data on which it is trained." at bounding box center [366, 381] width 555 height 40
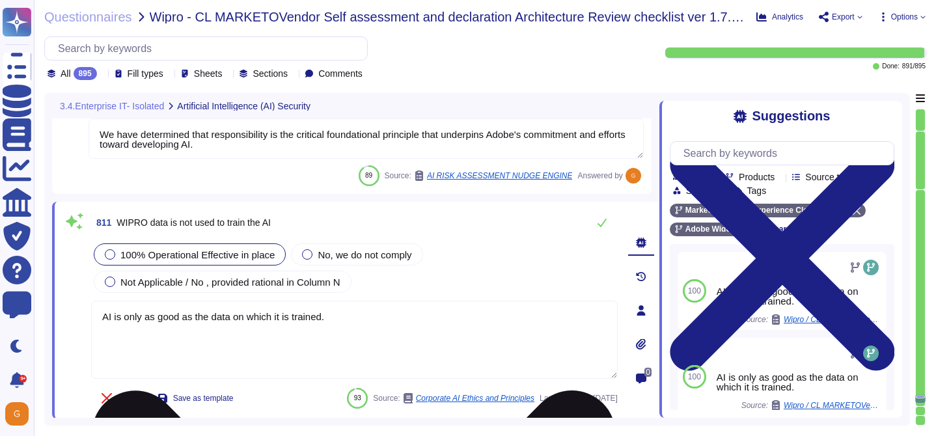
drag, startPoint x: 335, startPoint y: 320, endPoint x: 130, endPoint y: 305, distance: 206.2
click at [130, 305] on textarea "AI is only as good as the data on which it is trained." at bounding box center [354, 340] width 527 height 78
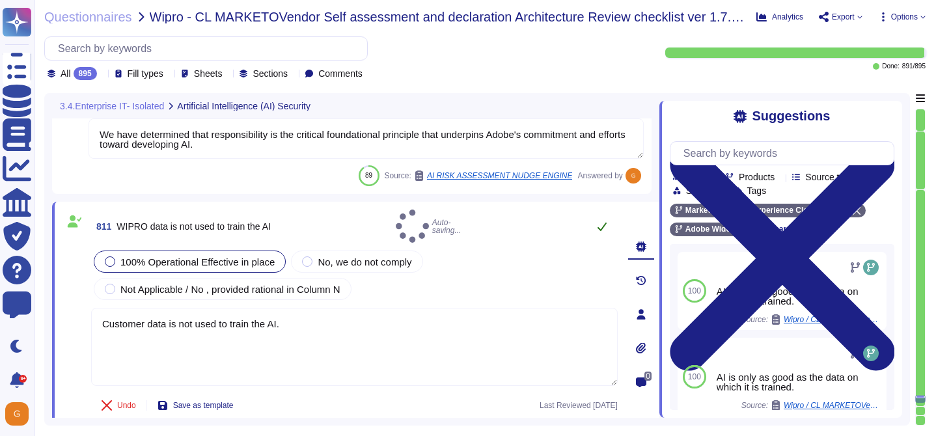
click at [601, 228] on button at bounding box center [601, 226] width 31 height 26
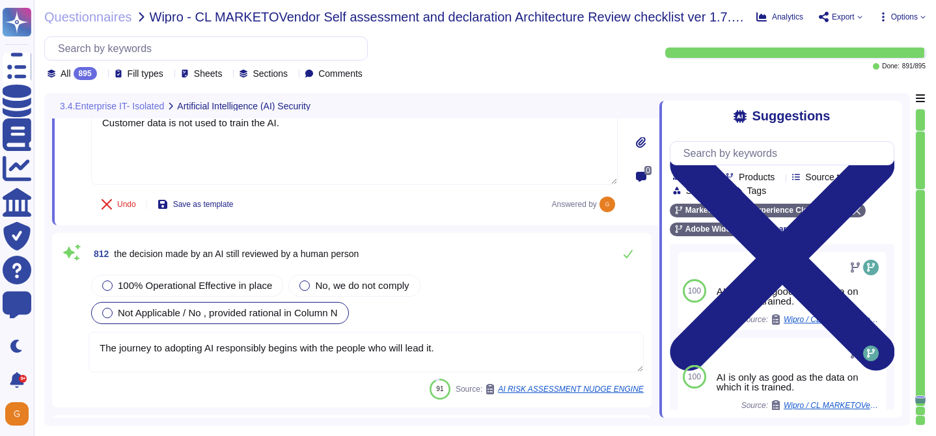
scroll to position [168199, 0]
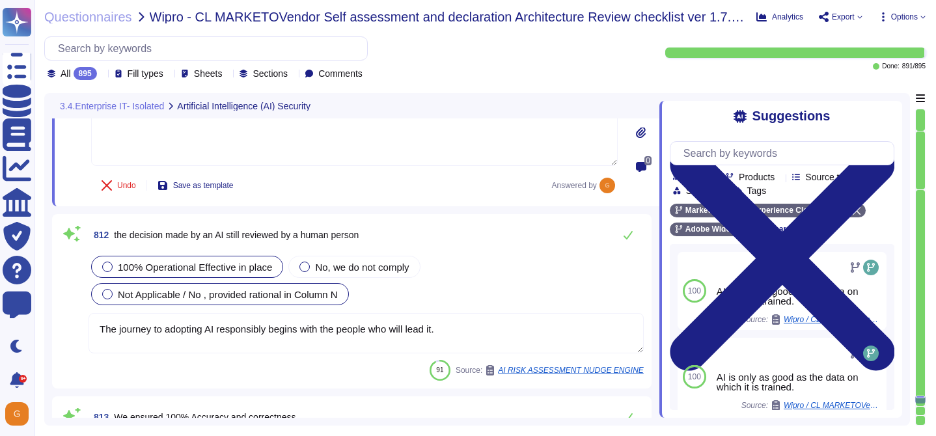
click at [233, 265] on span "100% Operational Effective in place" at bounding box center [195, 267] width 154 height 11
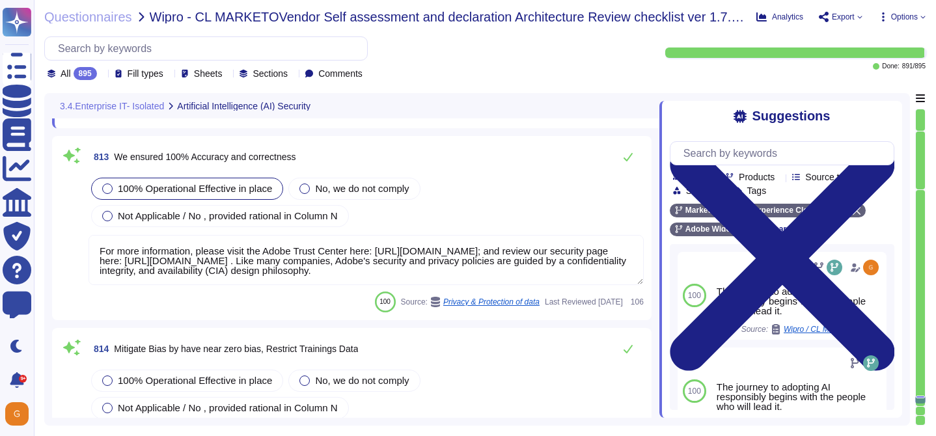
scroll to position [168499, 0]
click at [630, 151] on icon at bounding box center [628, 156] width 10 height 10
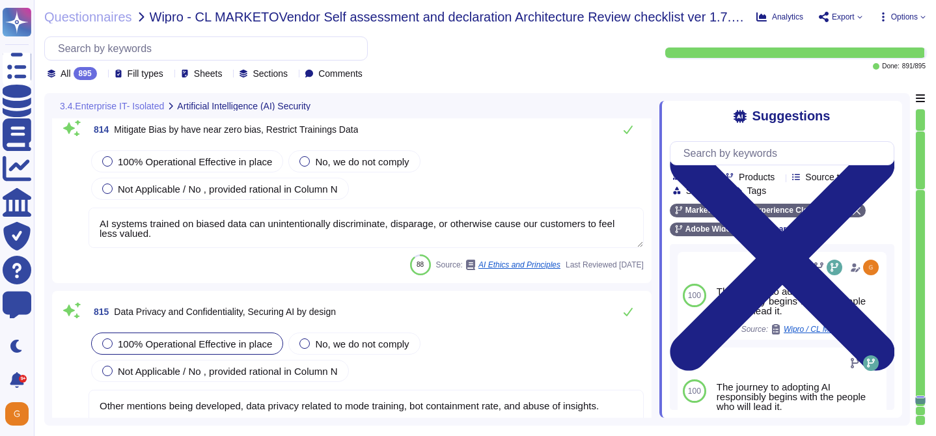
scroll to position [168680, 0]
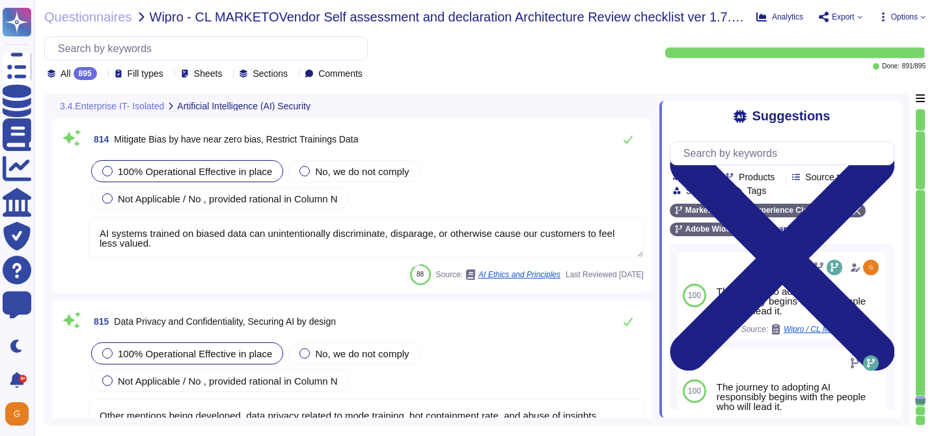
click at [176, 172] on span "100% Operational Effective in place" at bounding box center [195, 171] width 154 height 11
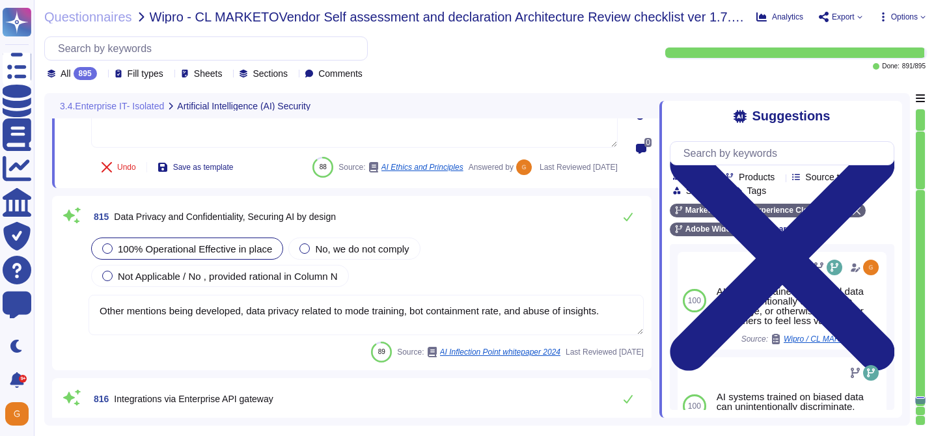
scroll to position [168782, 0]
click at [634, 221] on button at bounding box center [627, 216] width 31 height 26
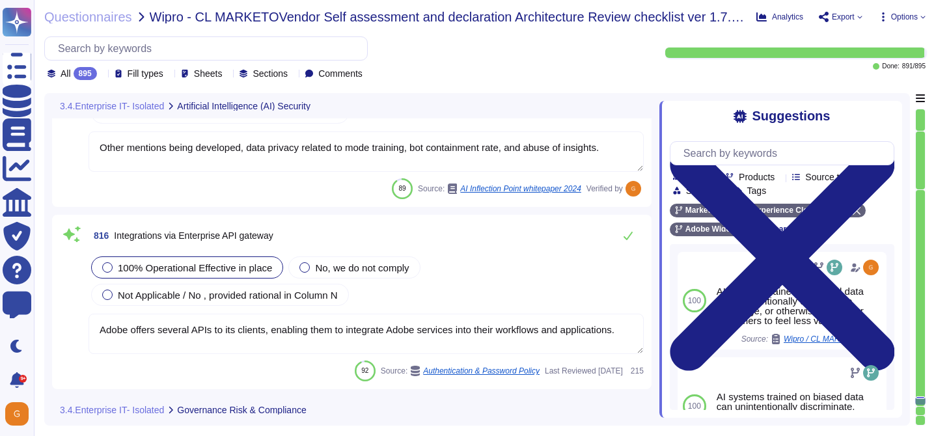
scroll to position [168935, 0]
click at [631, 236] on icon at bounding box center [628, 235] width 10 height 10
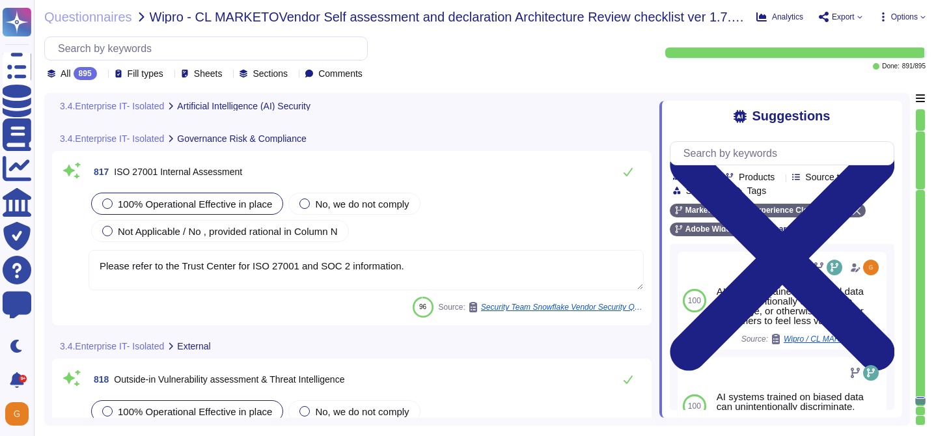
scroll to position [169196, 0]
click at [629, 182] on button at bounding box center [627, 171] width 31 height 26
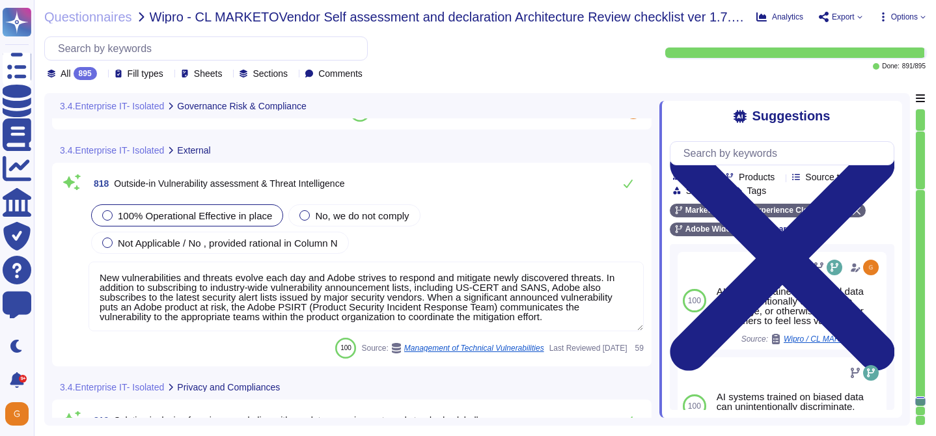
scroll to position [169366, 0]
click at [629, 182] on icon at bounding box center [628, 183] width 9 height 8
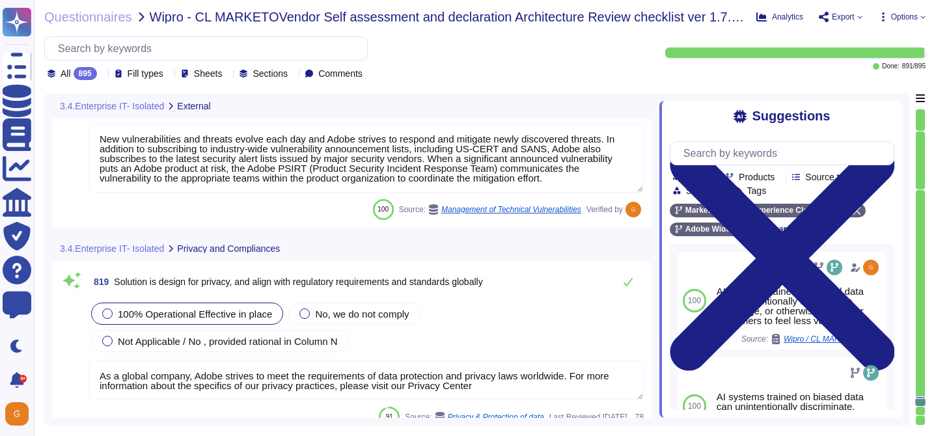
scroll to position [1, 0]
click at [627, 283] on icon at bounding box center [628, 282] width 9 height 8
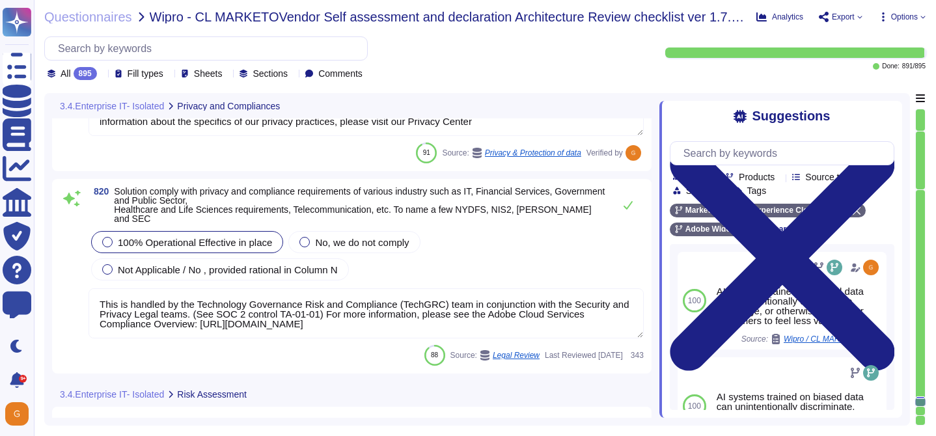
scroll to position [169748, 0]
click at [630, 203] on icon at bounding box center [628, 204] width 10 height 10
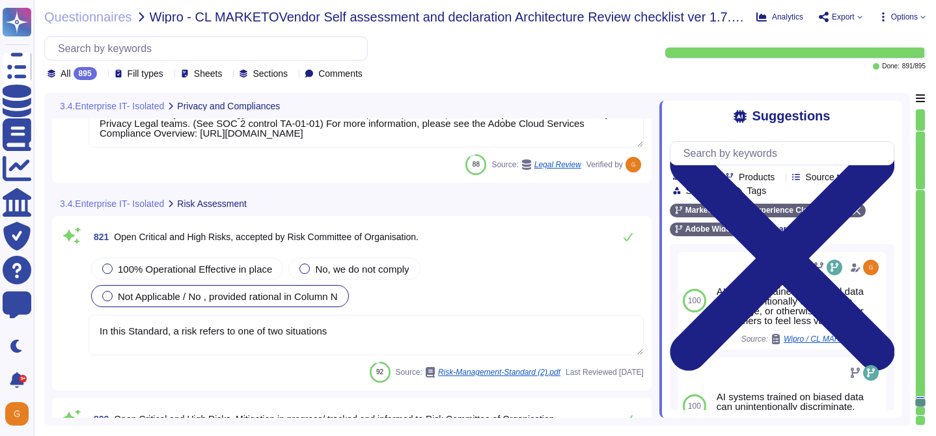
scroll to position [169930, 0]
click at [236, 273] on div "100% Operational Effective in place" at bounding box center [187, 268] width 192 height 22
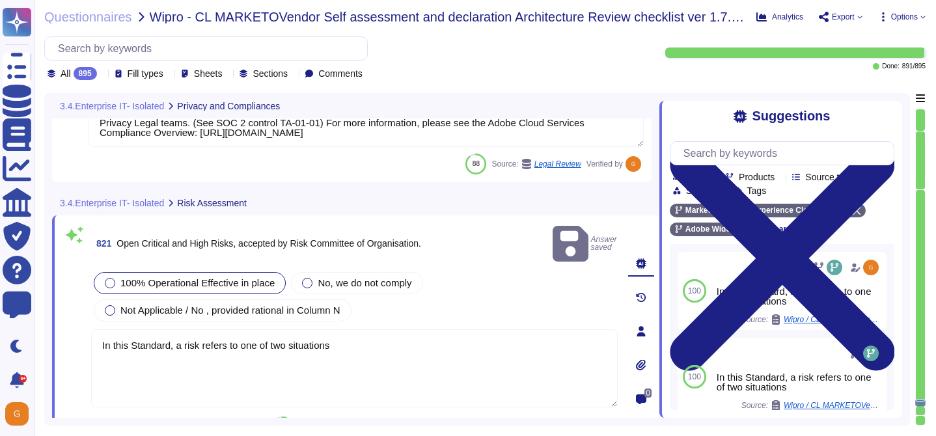
click at [278, 359] on textarea "In this Standard, a risk refers to one of two situations" at bounding box center [354, 368] width 527 height 78
drag, startPoint x: 403, startPoint y: 333, endPoint x: 58, endPoint y: 322, distance: 345.2
click at [58, 322] on div "821 Open Critical and High Risks, accepted by Risk Committee of Organisation. A…" at bounding box center [355, 331] width 607 height 232
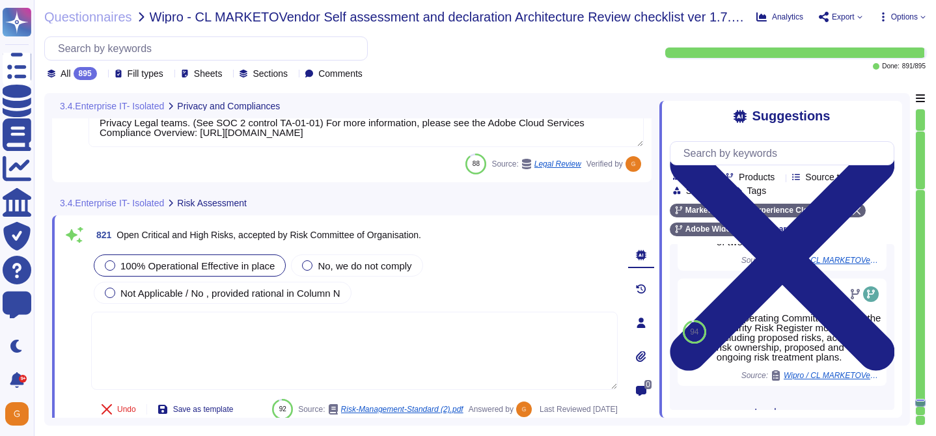
scroll to position [317, 0]
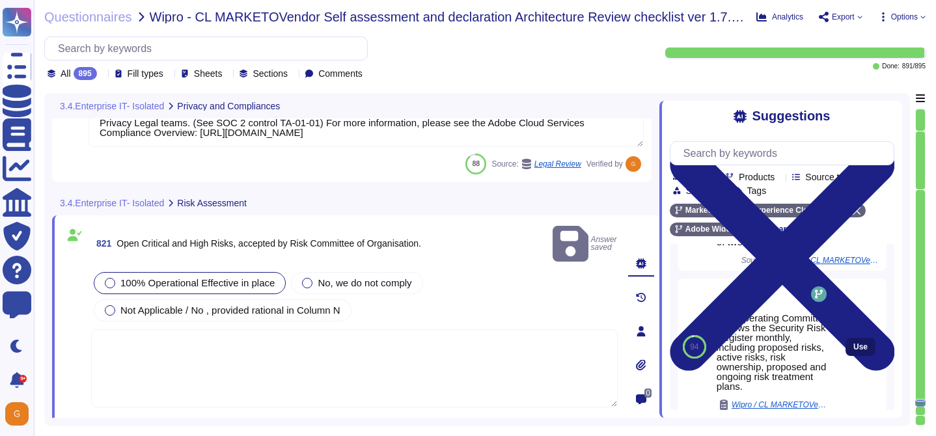
click at [874, 348] on button "Use" at bounding box center [860, 347] width 30 height 18
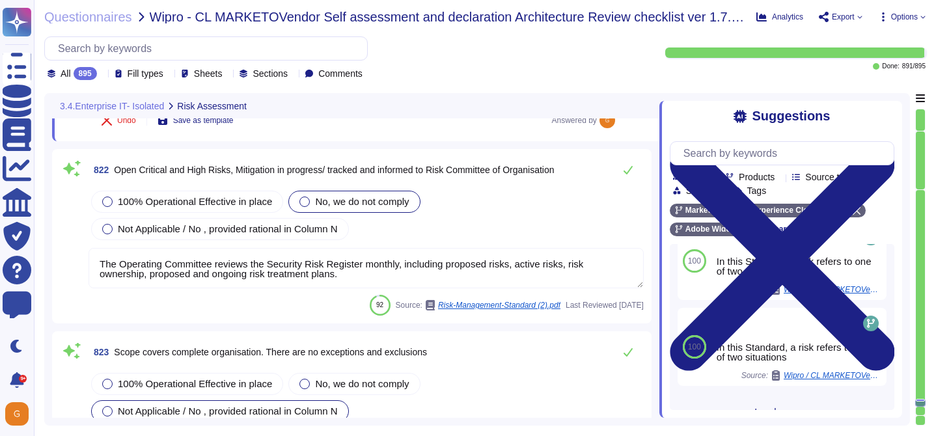
scroll to position [170222, 0]
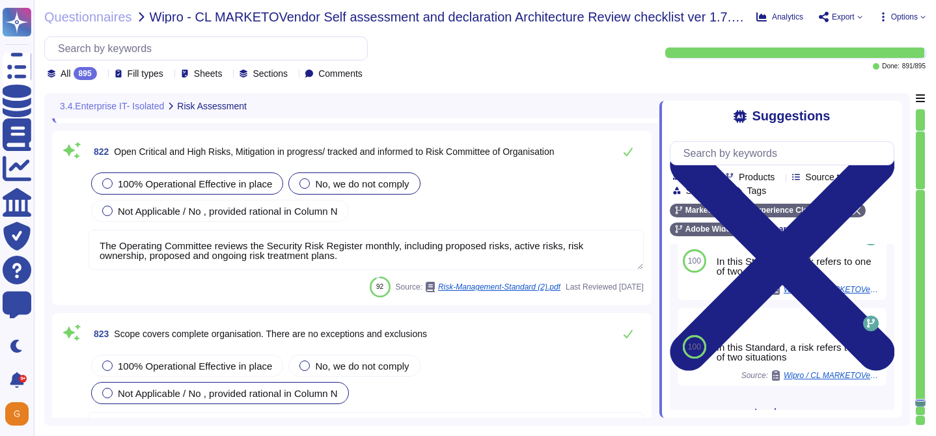
click at [196, 189] on span "100% Operational Effective in place" at bounding box center [195, 183] width 154 height 11
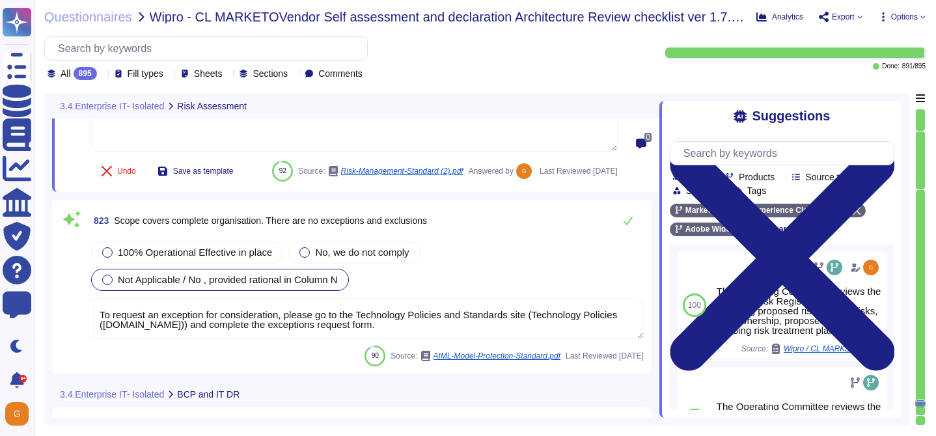
scroll to position [170382, 0]
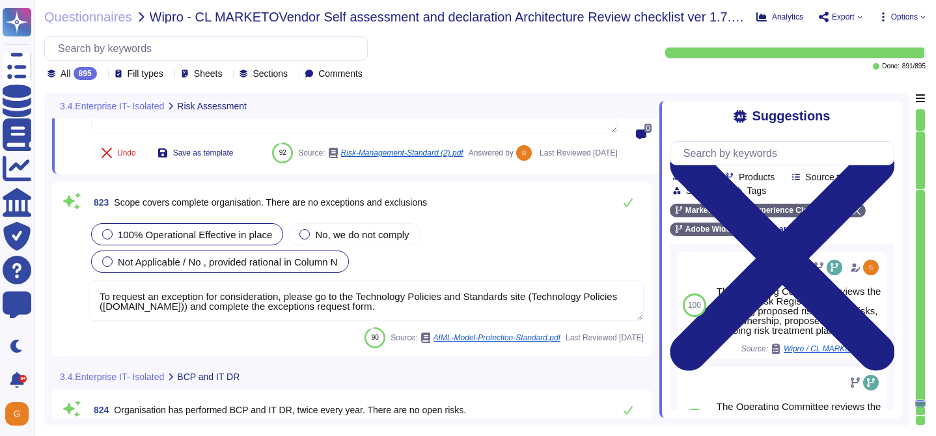
click at [237, 240] on span "100% Operational Effective in place" at bounding box center [195, 234] width 154 height 11
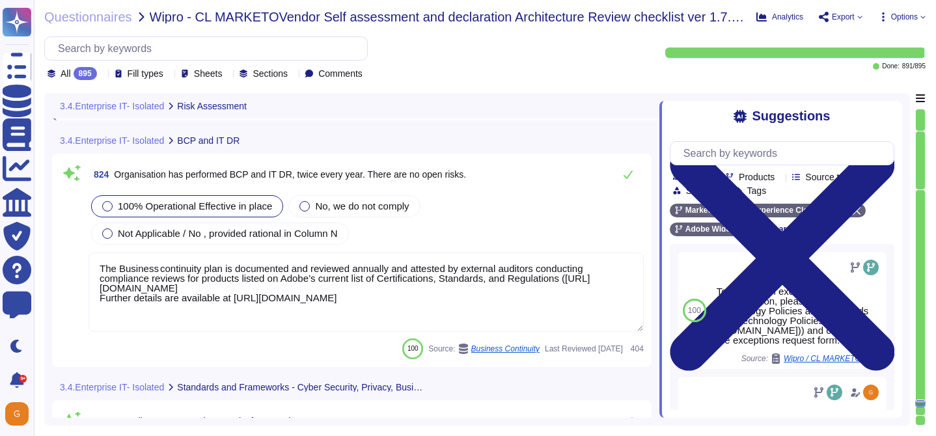
scroll to position [170639, 0]
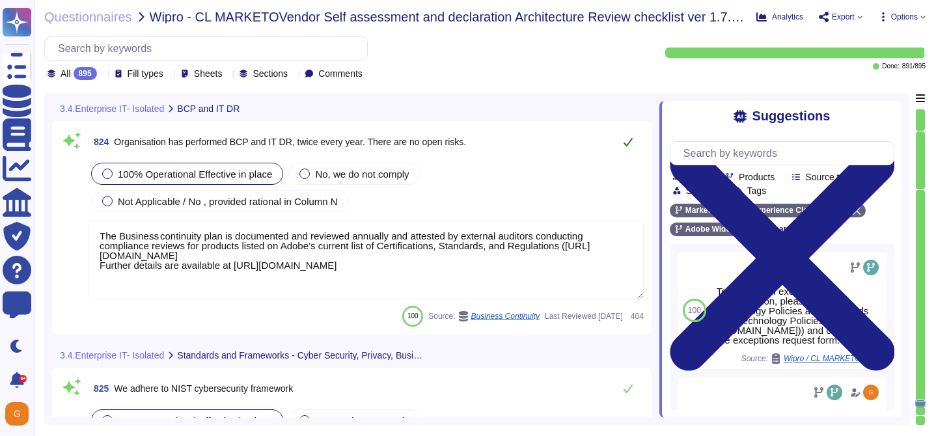
click at [625, 147] on icon at bounding box center [628, 142] width 10 height 10
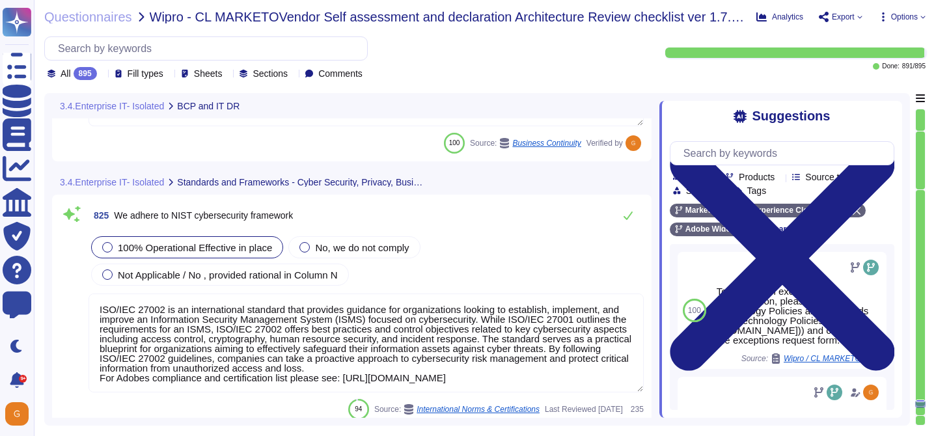
scroll to position [170827, 0]
click at [623, 215] on icon at bounding box center [628, 214] width 10 height 10
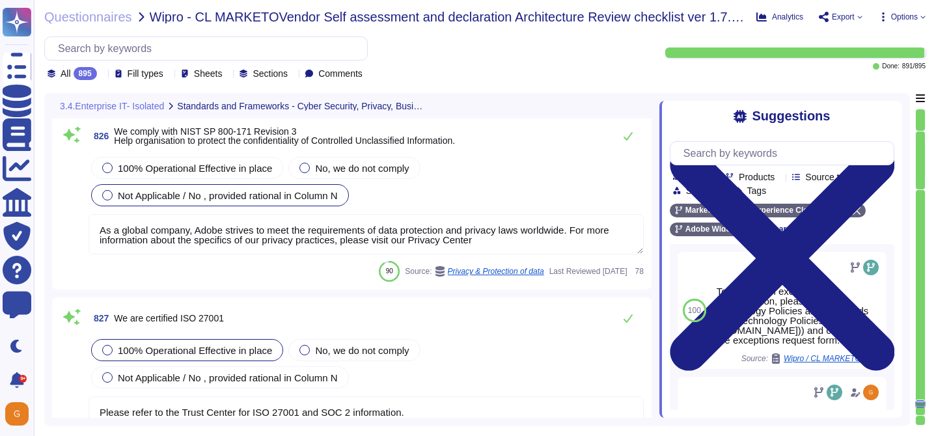
scroll to position [171127, 0]
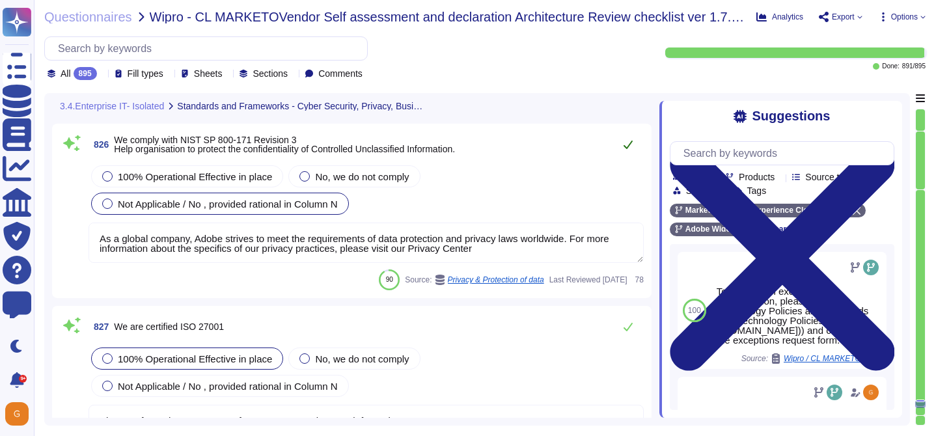
click at [632, 144] on icon at bounding box center [628, 144] width 10 height 10
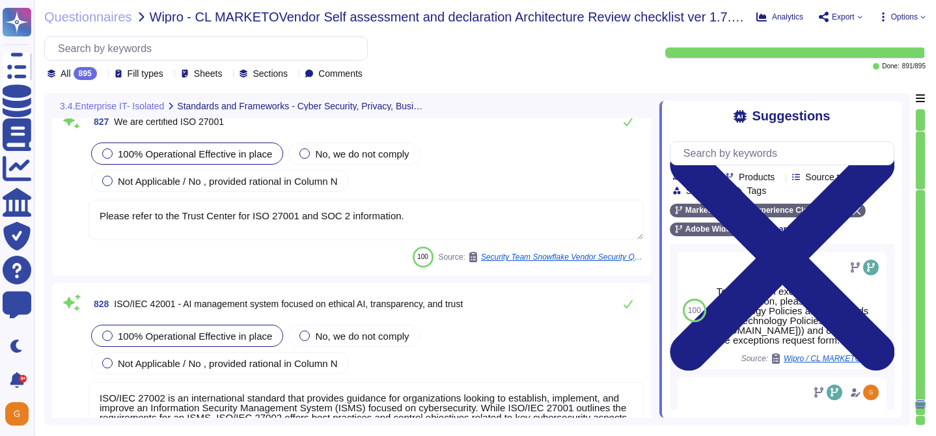
scroll to position [171311, 0]
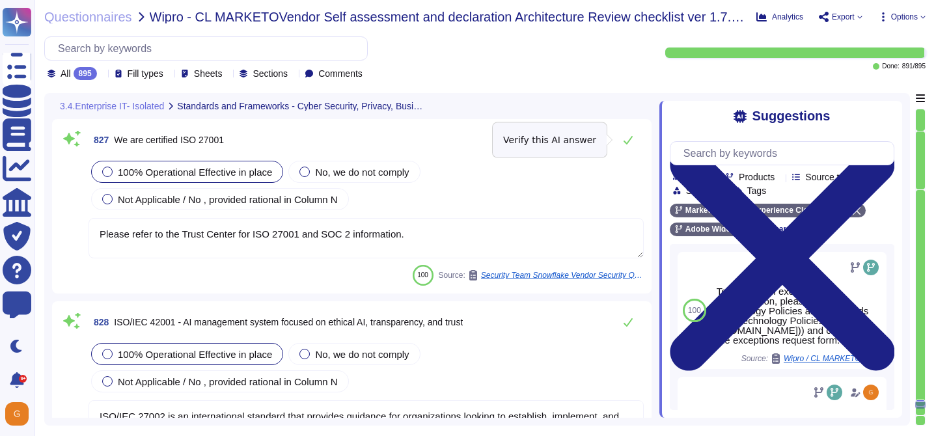
click at [632, 144] on icon at bounding box center [628, 140] width 10 height 10
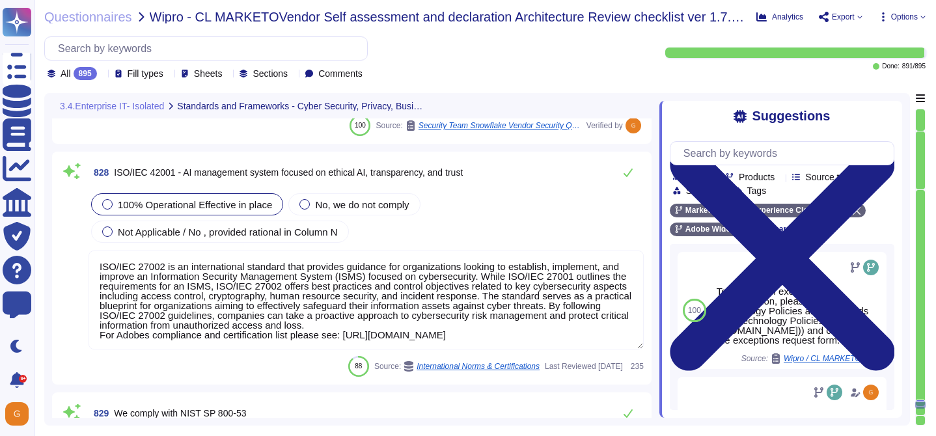
scroll to position [171459, 0]
click at [238, 227] on span "Not Applicable / No , provided rational in Column N" at bounding box center [228, 230] width 220 height 11
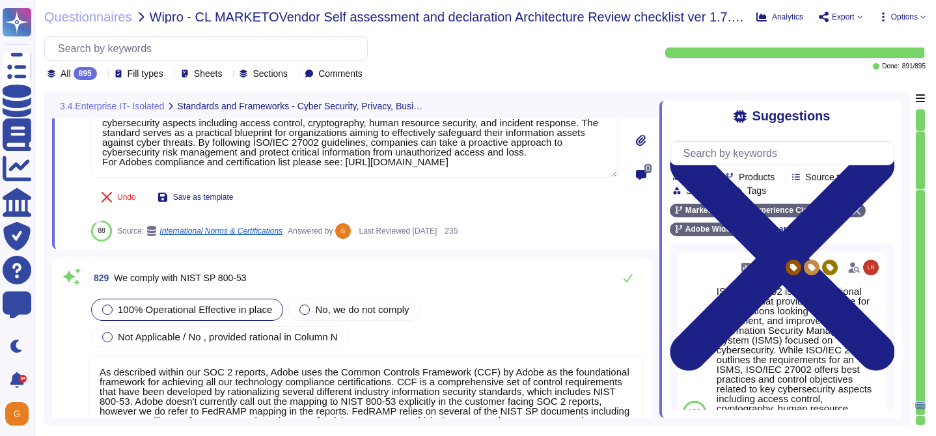
scroll to position [171651, 0]
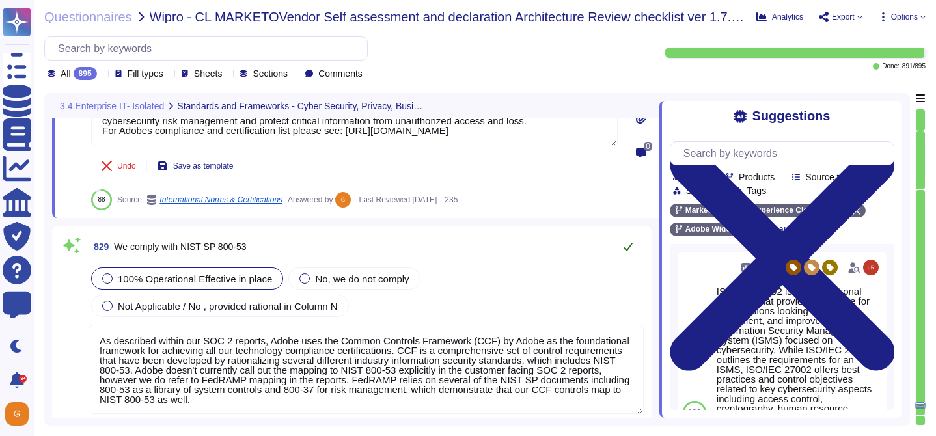
click at [633, 245] on button at bounding box center [627, 247] width 31 height 26
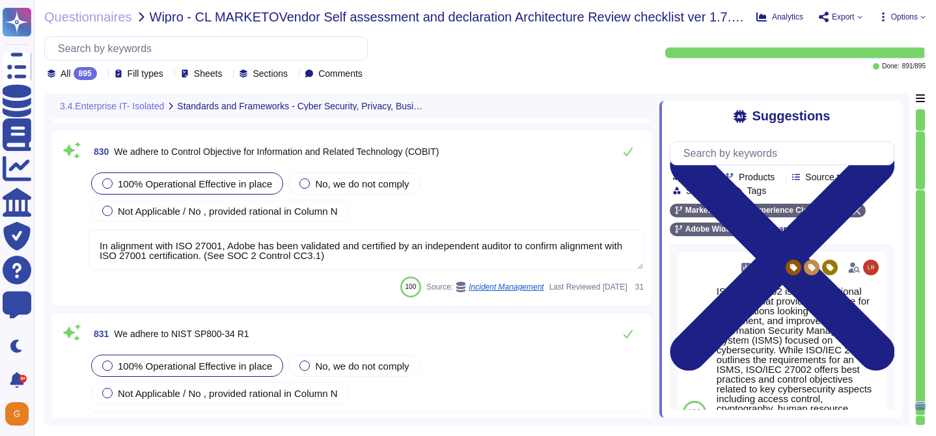
scroll to position [171955, 0]
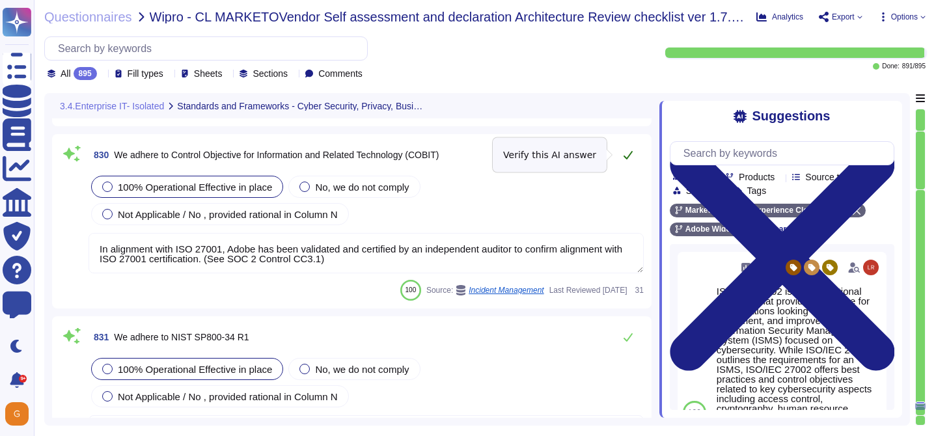
click at [627, 158] on icon at bounding box center [628, 155] width 9 height 8
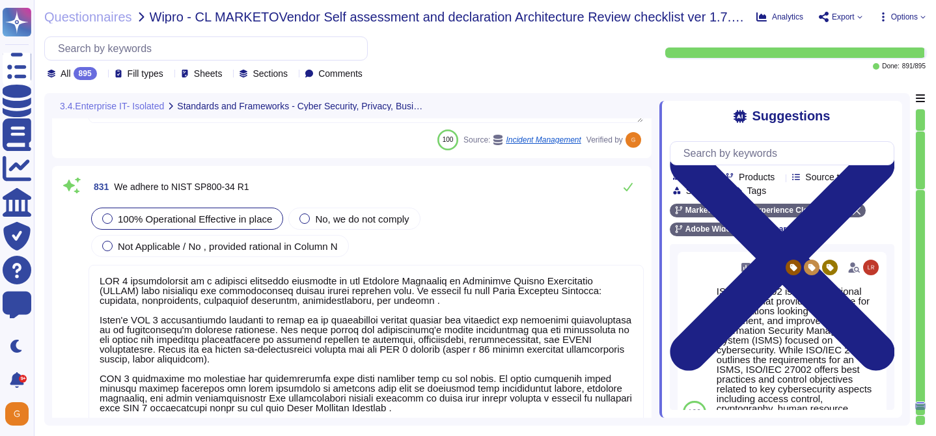
scroll to position [172099, 0]
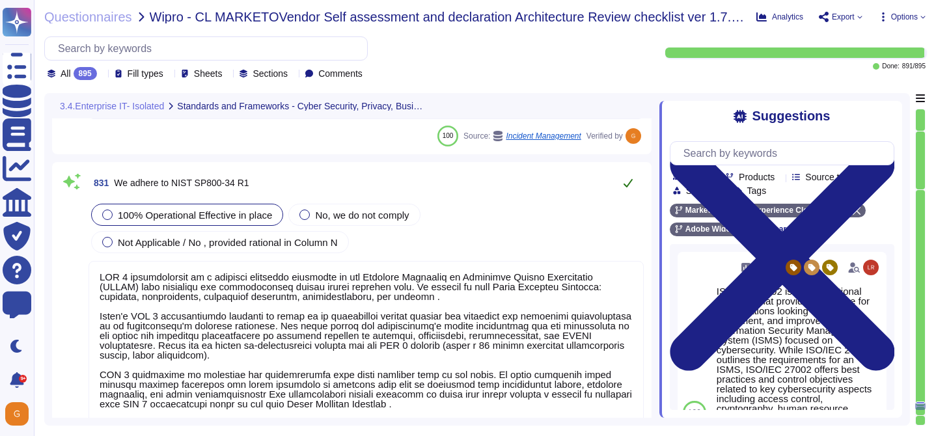
click at [626, 173] on button at bounding box center [627, 183] width 31 height 26
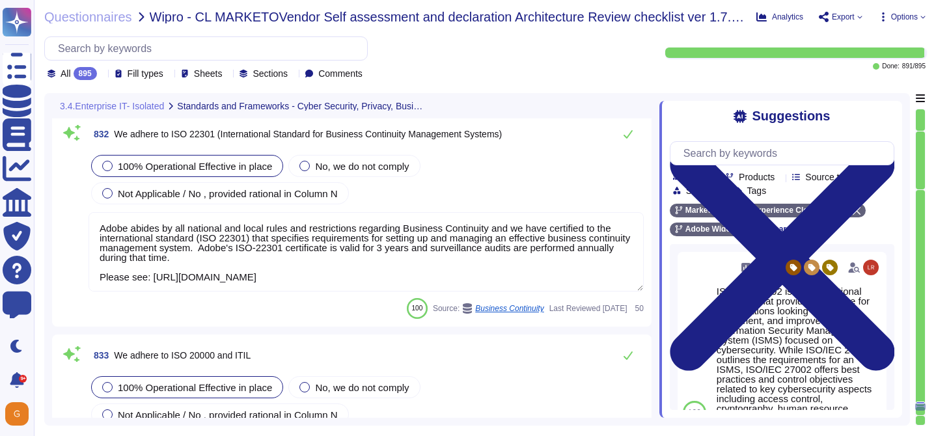
scroll to position [172417, 0]
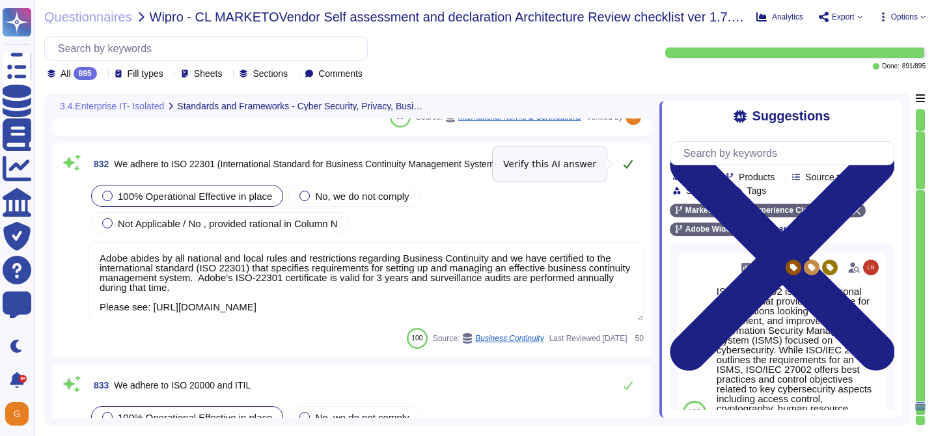
click at [632, 158] on button at bounding box center [627, 164] width 31 height 26
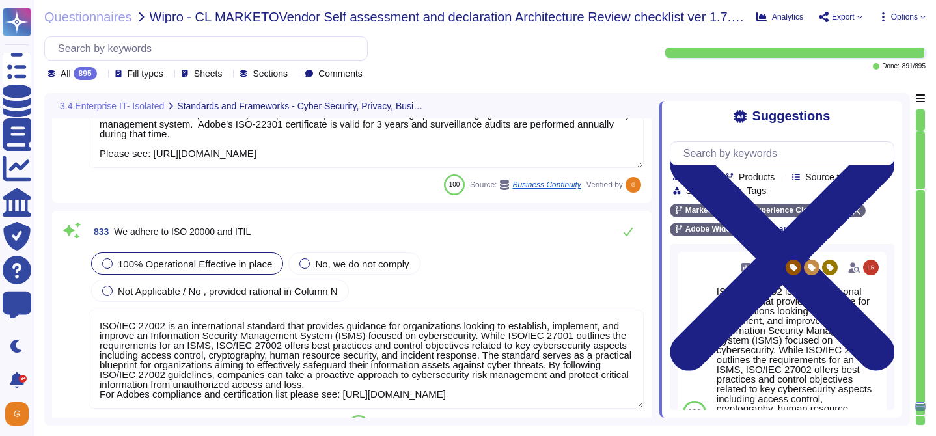
scroll to position [172561, 0]
click at [267, 288] on span "Not Applicable / No , provided rational in Column N" at bounding box center [228, 289] width 220 height 11
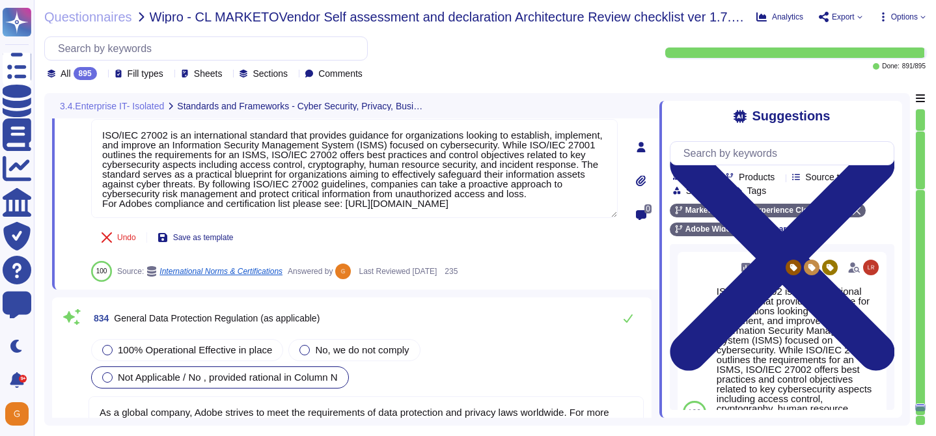
scroll to position [172766, 0]
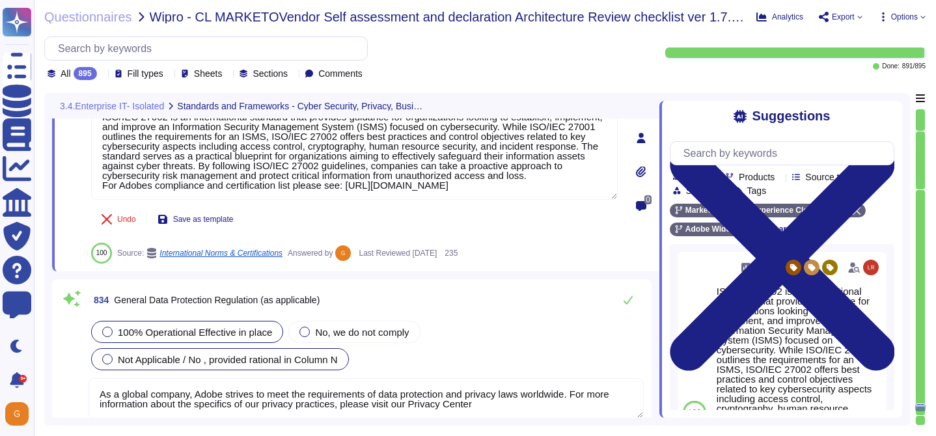
click at [193, 327] on span "100% Operational Effective in place" at bounding box center [195, 332] width 154 height 11
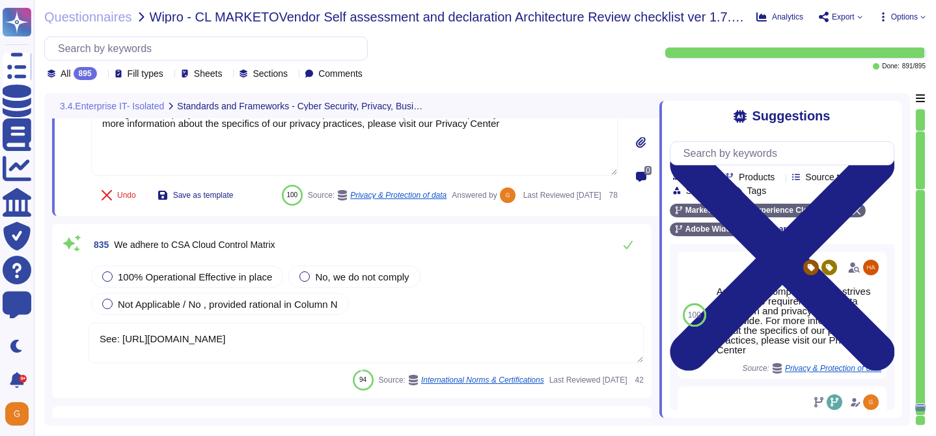
scroll to position [172994, 0]
click at [207, 281] on span "100% Operational Effective in place" at bounding box center [195, 275] width 154 height 11
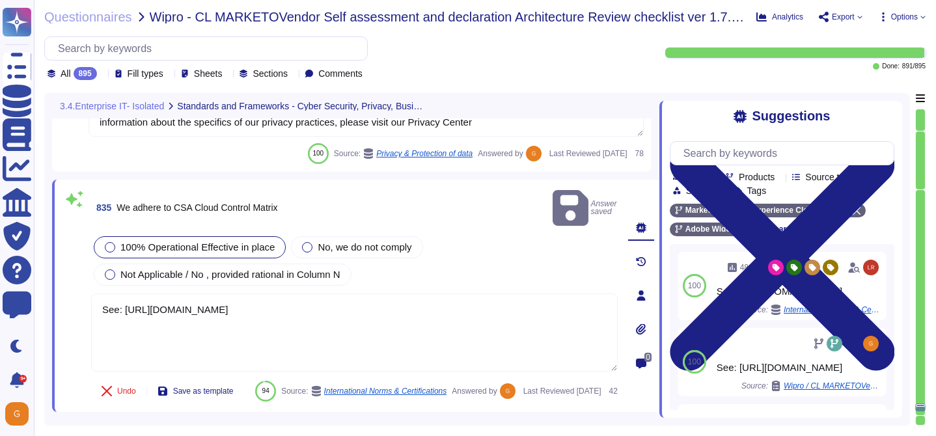
click at [601, 200] on span "Answer saved" at bounding box center [585, 207] width 65 height 41
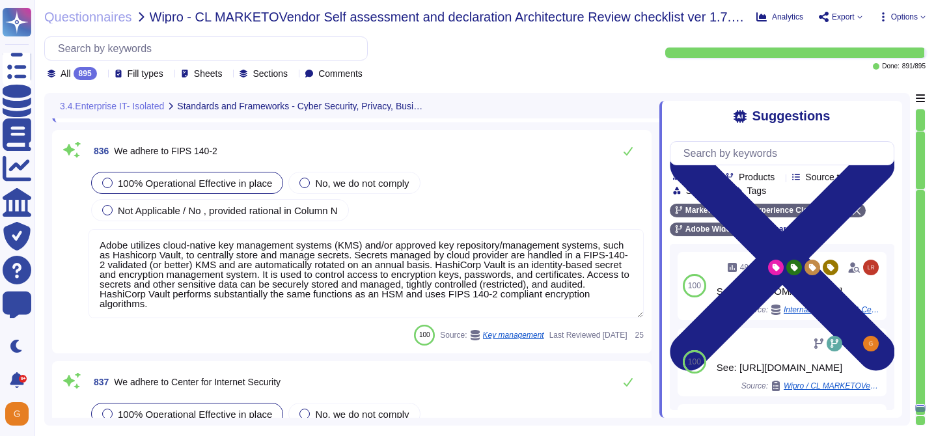
scroll to position [173262, 0]
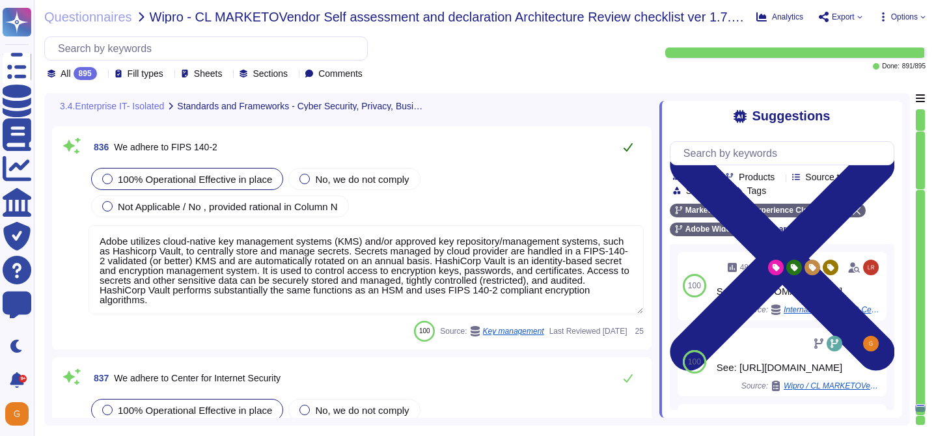
click at [634, 160] on button at bounding box center [627, 147] width 31 height 26
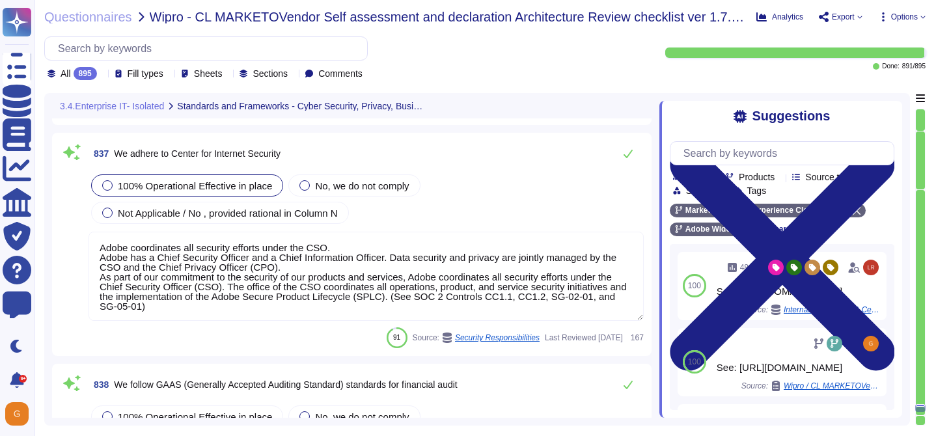
scroll to position [173463, 0]
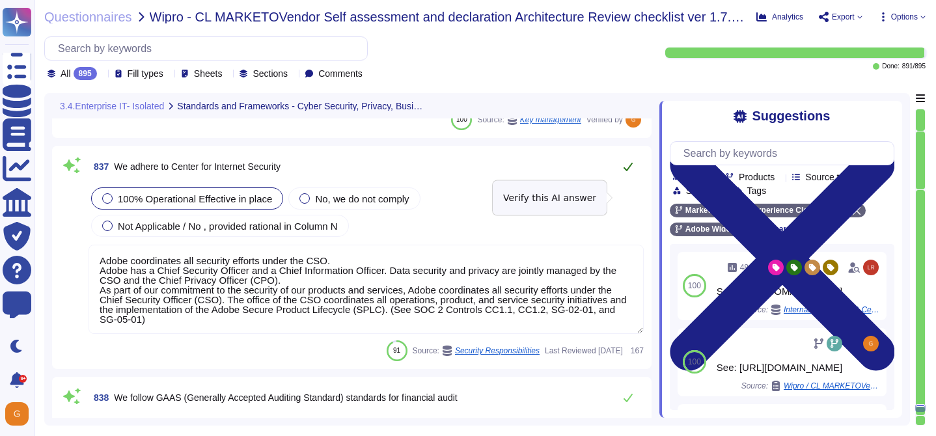
click at [618, 180] on button at bounding box center [627, 167] width 31 height 26
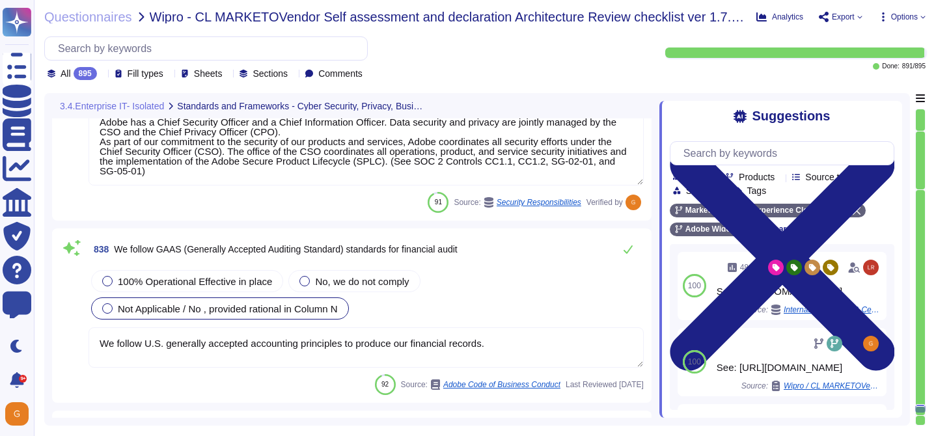
scroll to position [173610, 0]
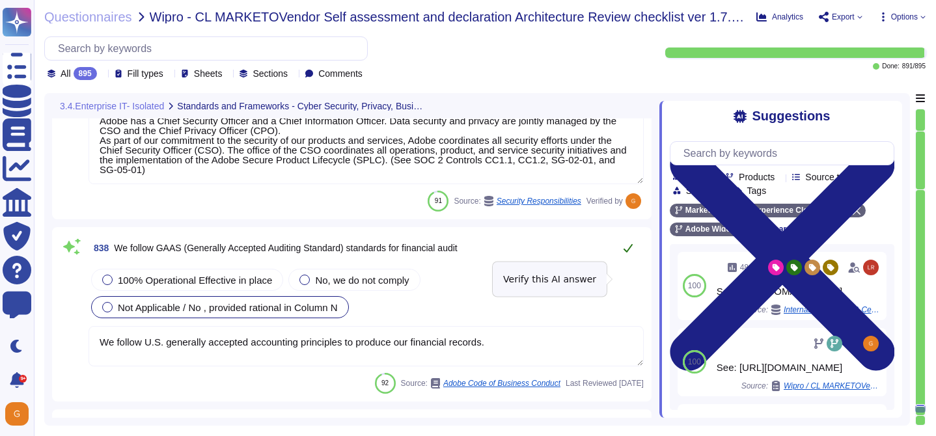
click at [636, 261] on button at bounding box center [627, 248] width 31 height 26
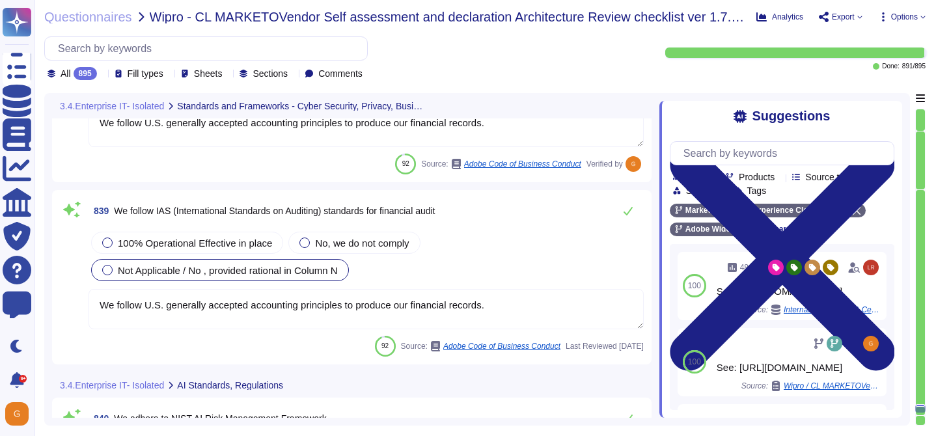
scroll to position [173875, 0]
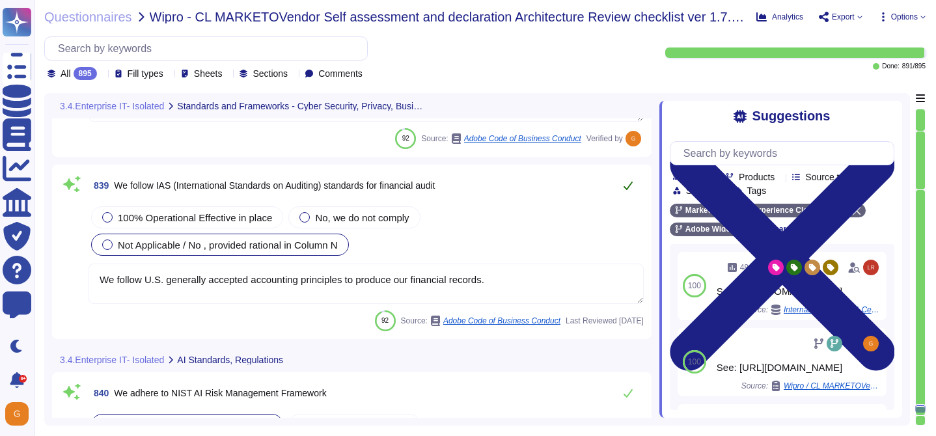
click at [617, 183] on button at bounding box center [627, 185] width 31 height 26
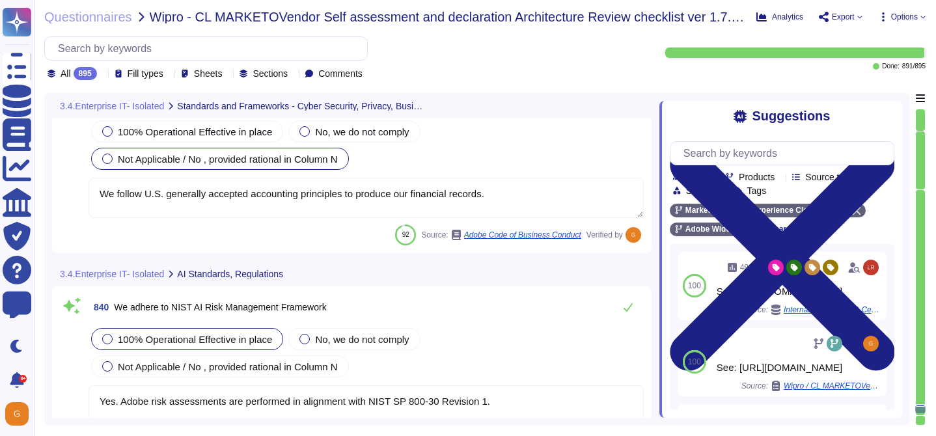
scroll to position [173961, 0]
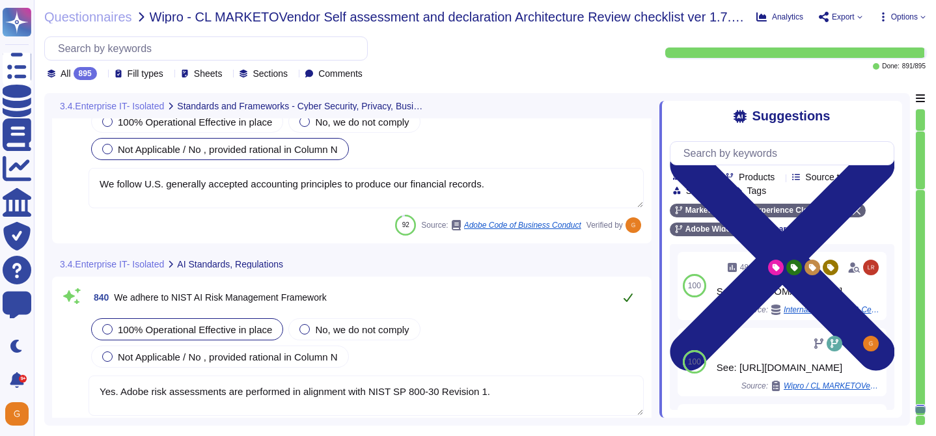
click at [620, 299] on button at bounding box center [627, 297] width 31 height 26
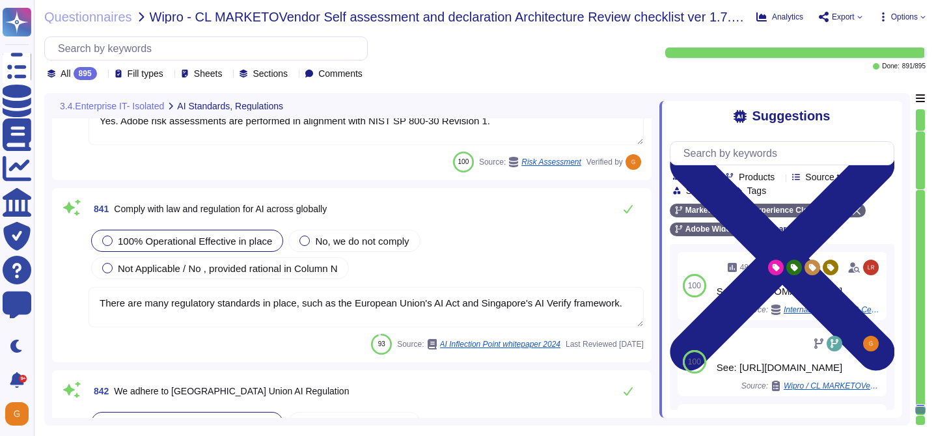
scroll to position [174206, 0]
click at [631, 203] on icon at bounding box center [628, 208] width 10 height 10
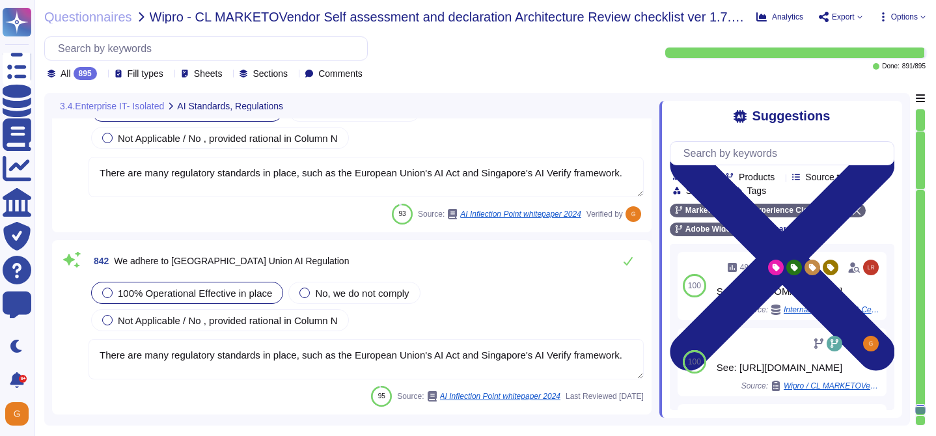
scroll to position [174330, 0]
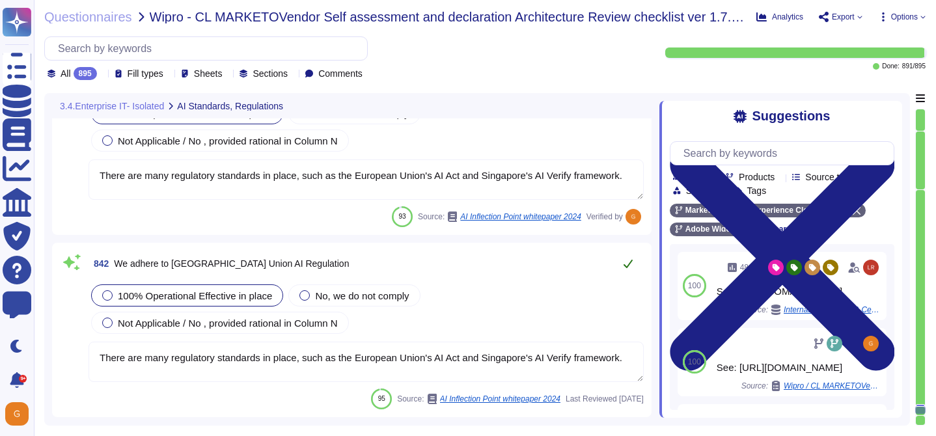
click at [628, 267] on icon at bounding box center [628, 263] width 10 height 10
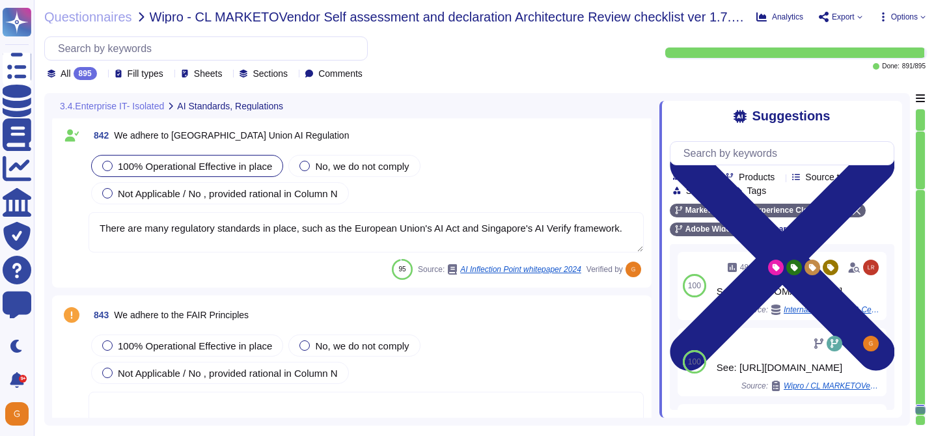
scroll to position [174489, 0]
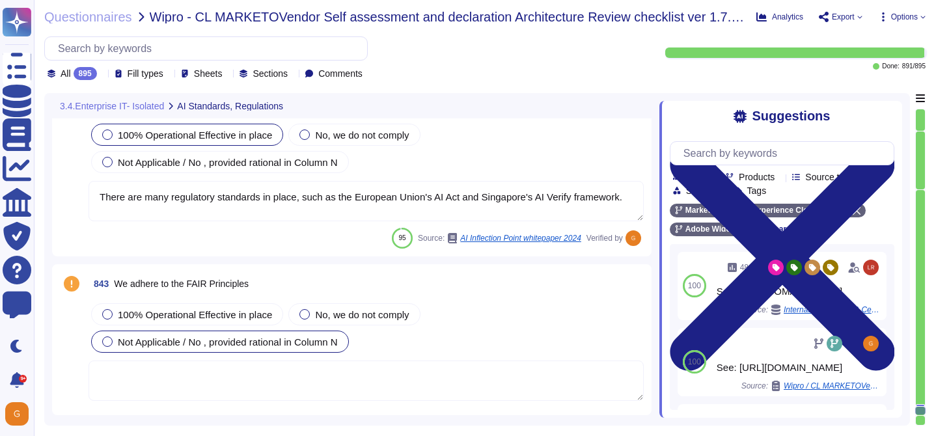
click at [288, 340] on span "Not Applicable / No , provided rational in Column N" at bounding box center [228, 341] width 220 height 11
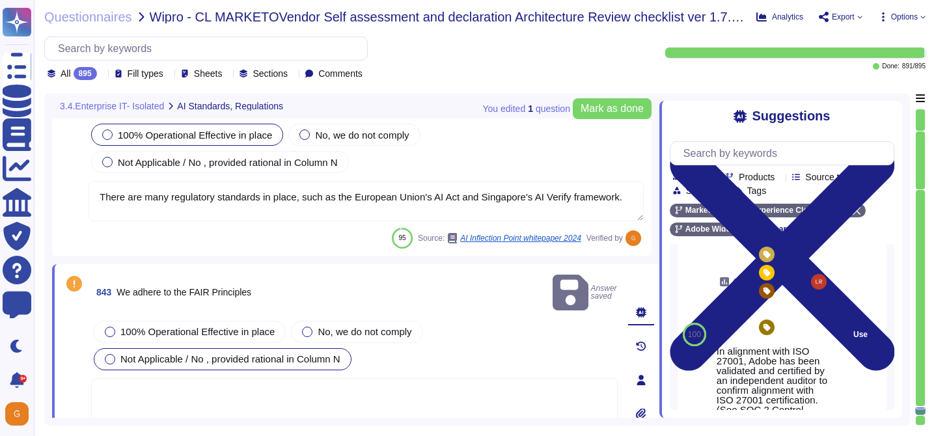
scroll to position [0, 0]
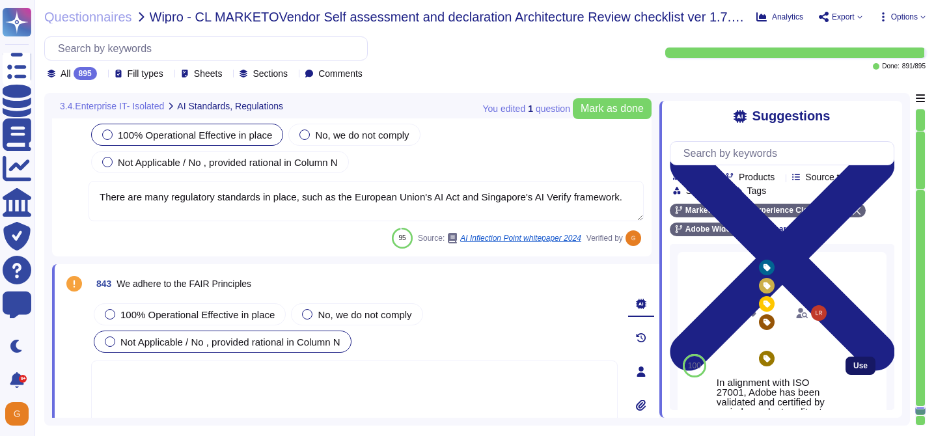
click at [858, 366] on span "Use" at bounding box center [860, 366] width 14 height 8
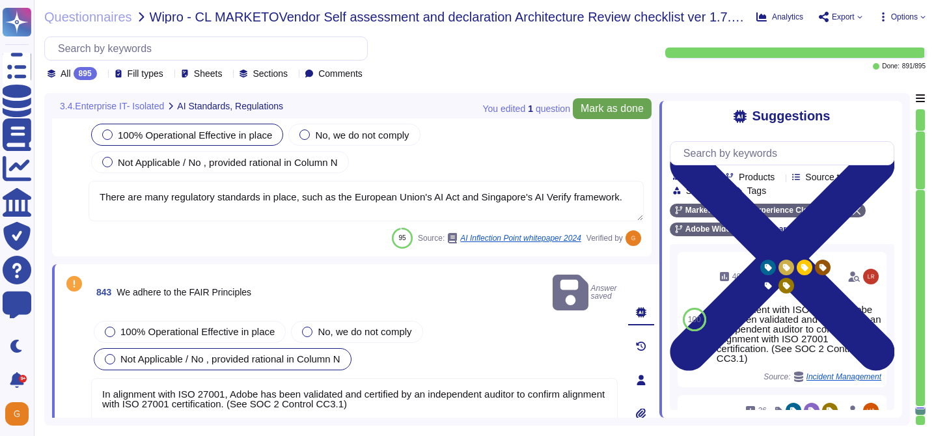
click at [622, 116] on button "Mark as done" at bounding box center [612, 108] width 79 height 21
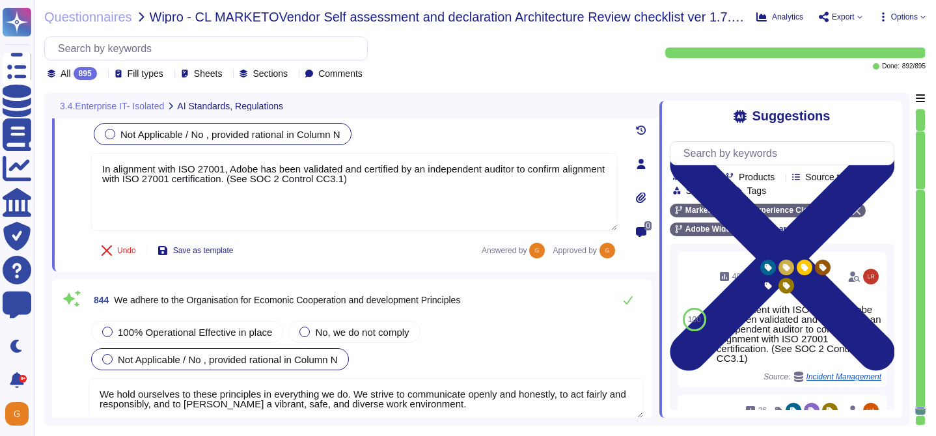
scroll to position [174725, 0]
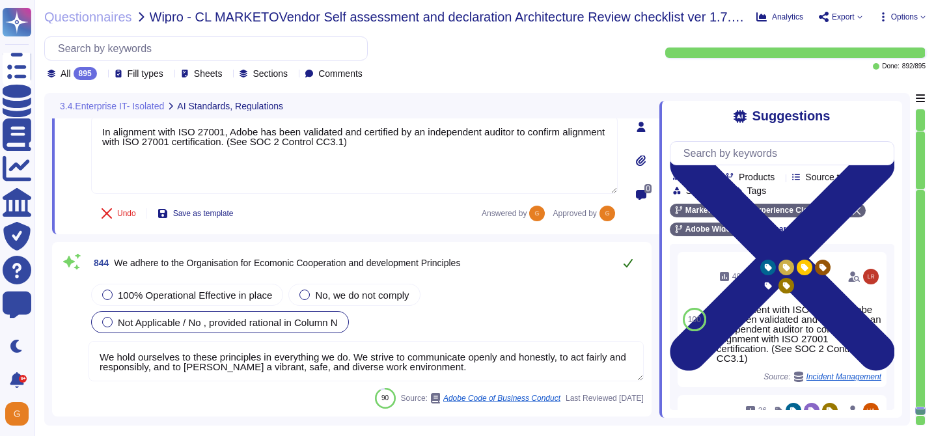
click at [627, 259] on icon at bounding box center [628, 263] width 10 height 10
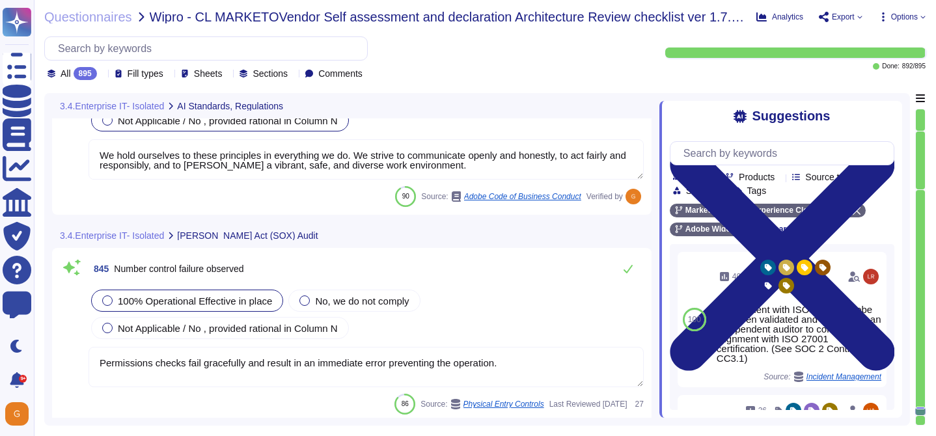
scroll to position [174927, 0]
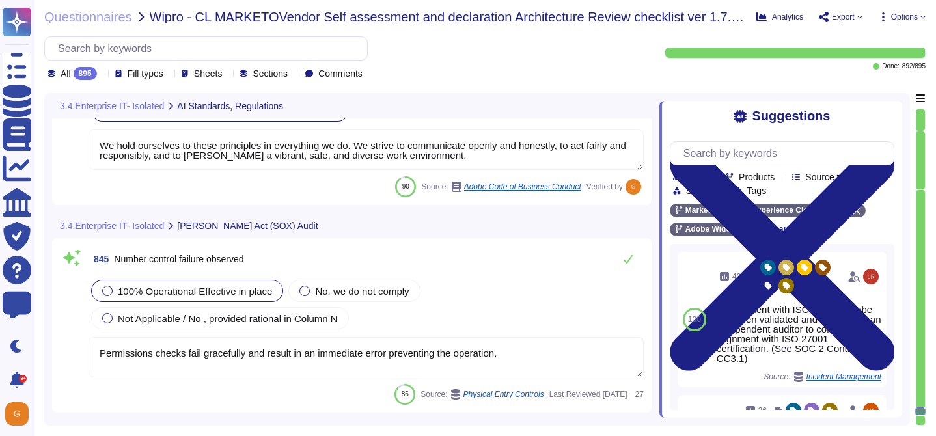
click at [534, 348] on textarea "Permissions checks fail gracefully and result in an immediate error preventing …" at bounding box center [366, 357] width 555 height 40
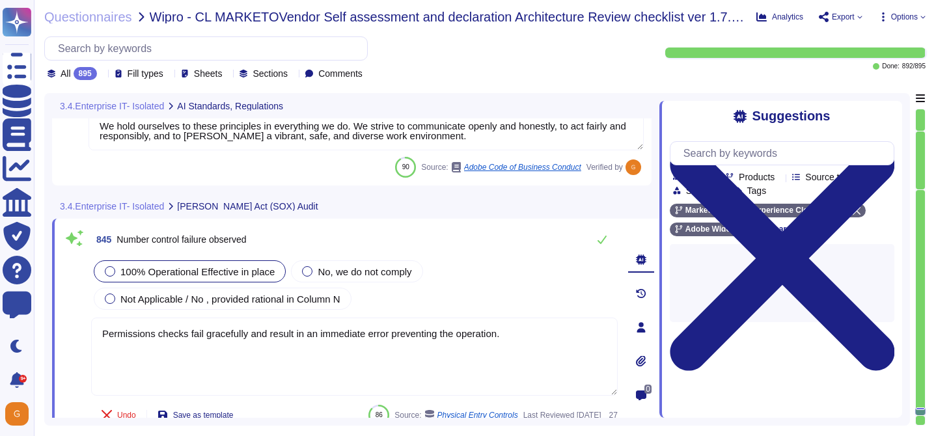
drag, startPoint x: 525, startPoint y: 336, endPoint x: 70, endPoint y: 322, distance: 455.2
click at [70, 322] on div "845 Number control failure observed 100% Operational Effective in place No, we …" at bounding box center [339, 327] width 555 height 202
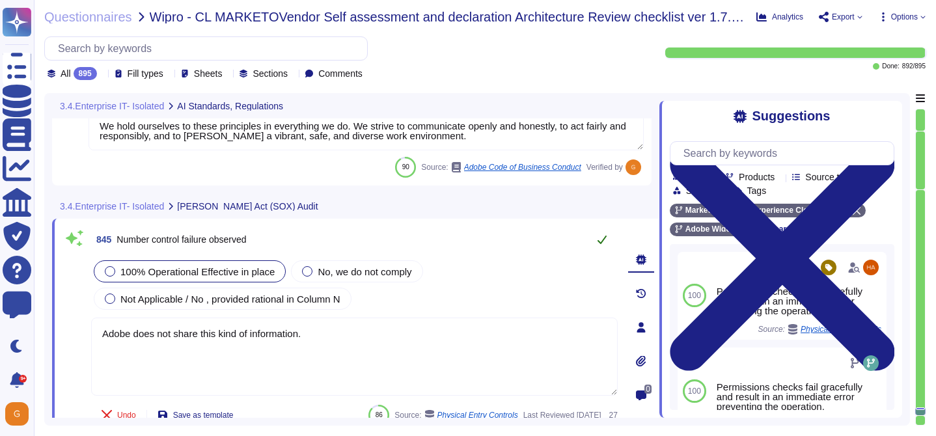
click at [605, 245] on button at bounding box center [601, 239] width 31 height 26
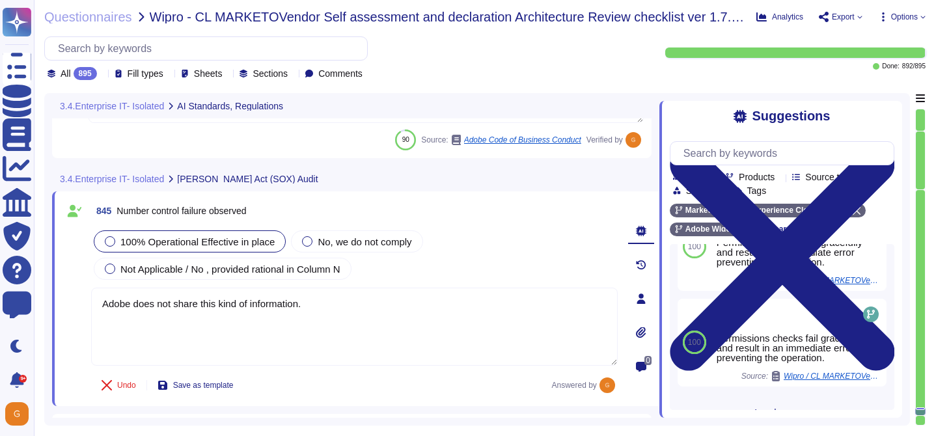
scroll to position [174974, 0]
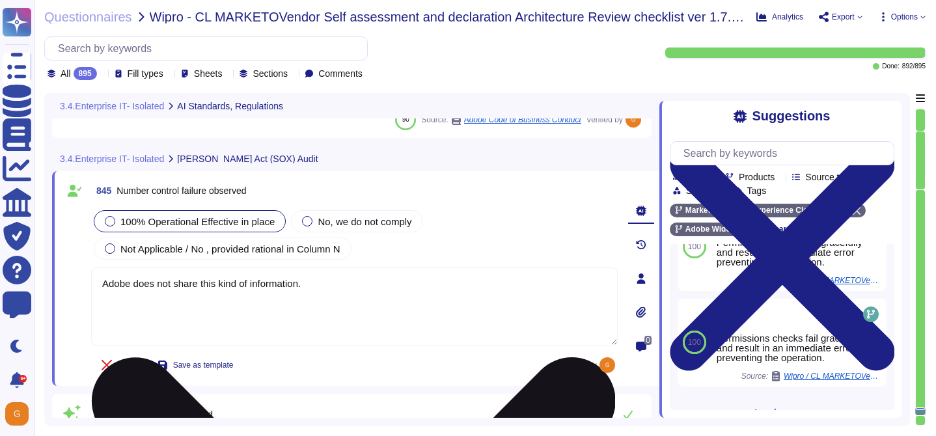
click at [361, 283] on textarea "Adobe does not share this kind of information." at bounding box center [354, 307] width 527 height 78
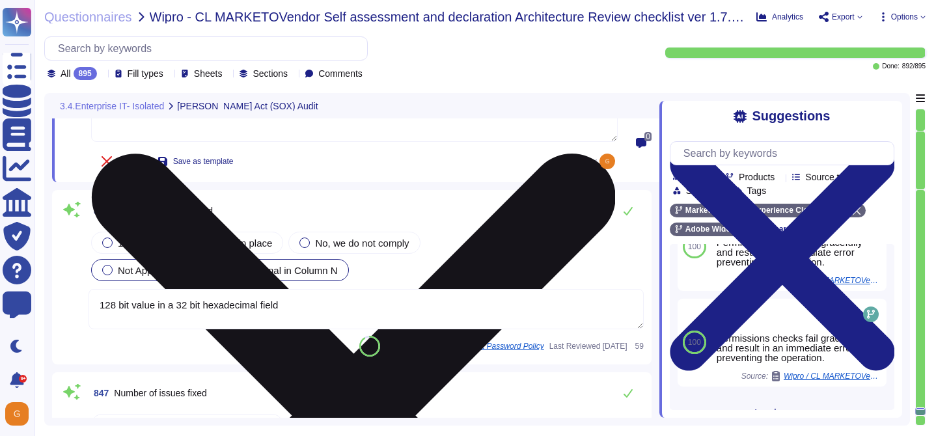
scroll to position [175163, 0]
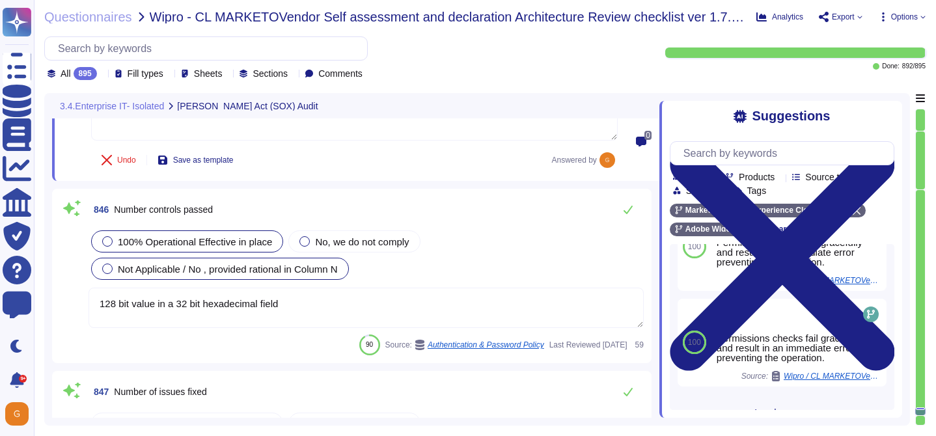
click at [236, 240] on span "100% Operational Effective in place" at bounding box center [195, 241] width 154 height 11
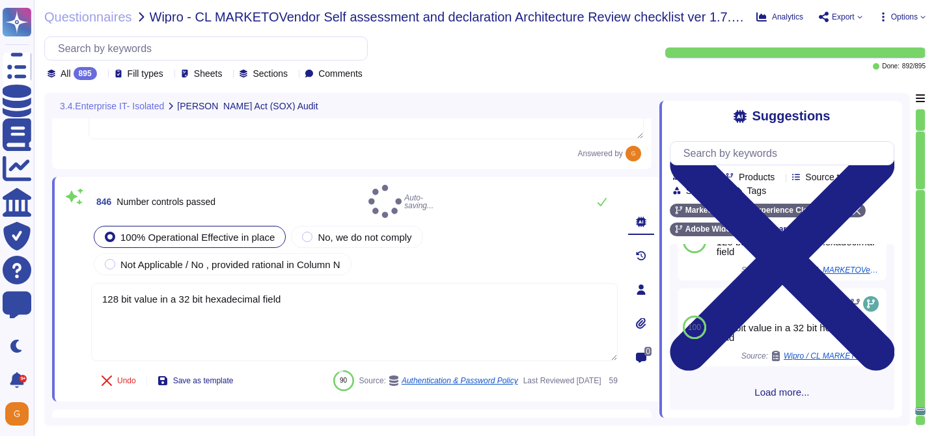
scroll to position [0, 0]
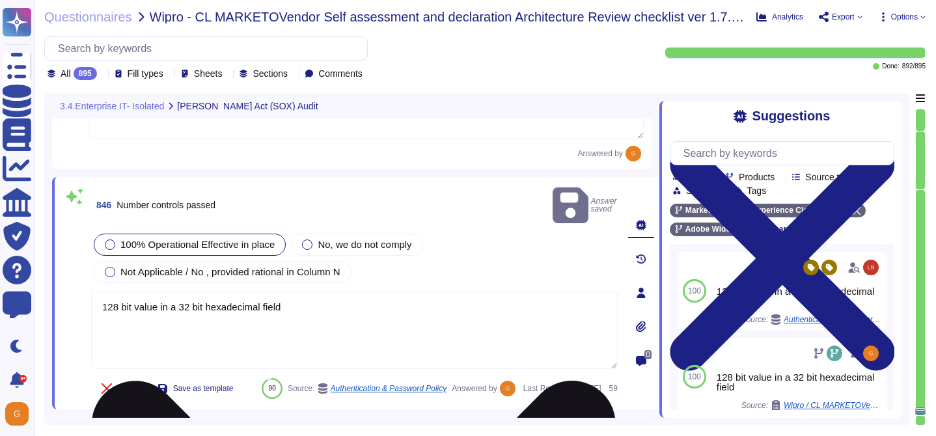
click at [229, 292] on textarea "128 bit value in a 32 bit hexadecimal field" at bounding box center [354, 330] width 527 height 78
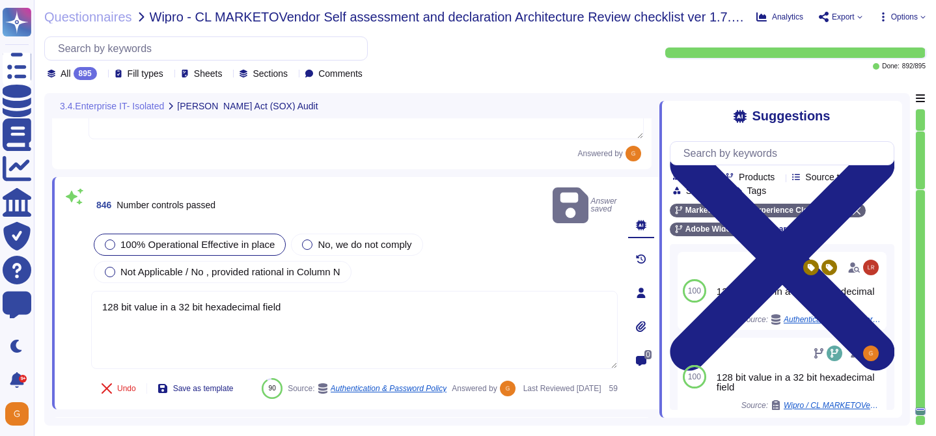
drag, startPoint x: 293, startPoint y: 294, endPoint x: -17, endPoint y: 275, distance: 310.3
click at [0, 275] on html "Questionnaires Knowledge Base Documents Analytics CAIQ / SIG Trust Center Help …" at bounding box center [468, 218] width 936 height 436
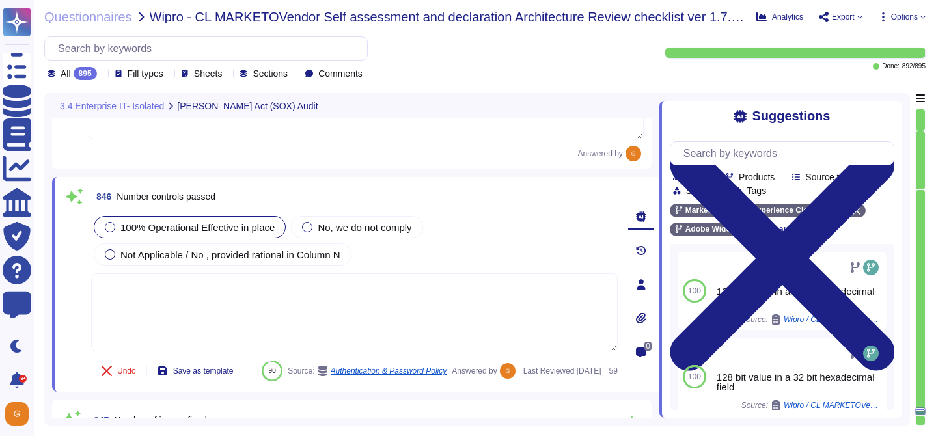
scroll to position [306, 0]
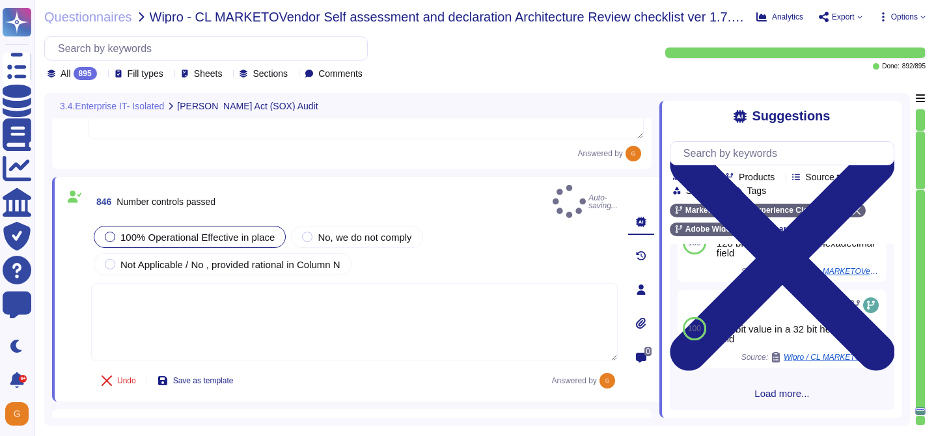
click at [773, 396] on span "Load more..." at bounding box center [782, 394] width 225 height 10
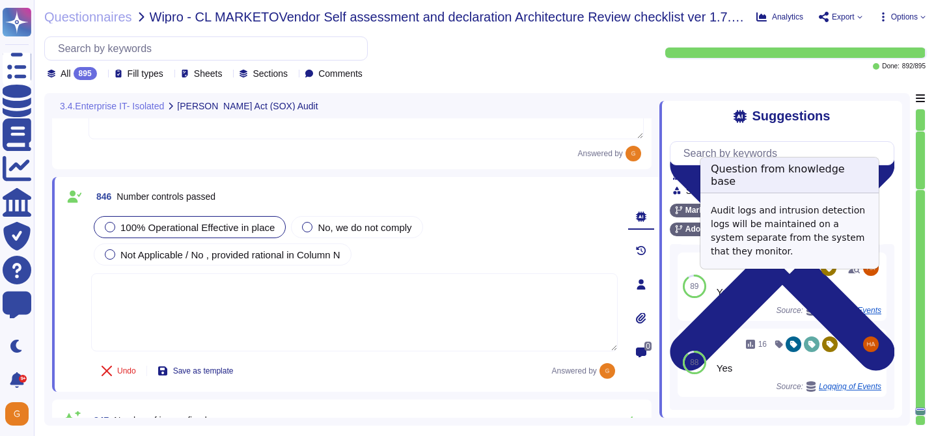
scroll to position [1163, 0]
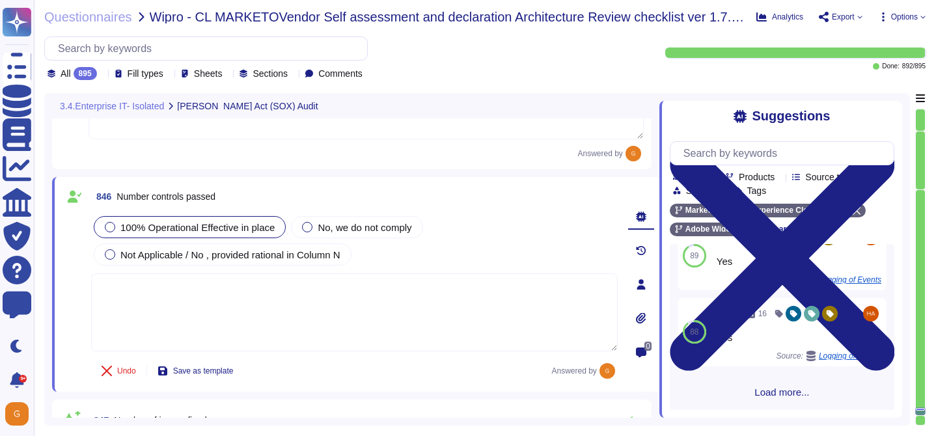
click at [476, 303] on textarea at bounding box center [354, 312] width 527 height 78
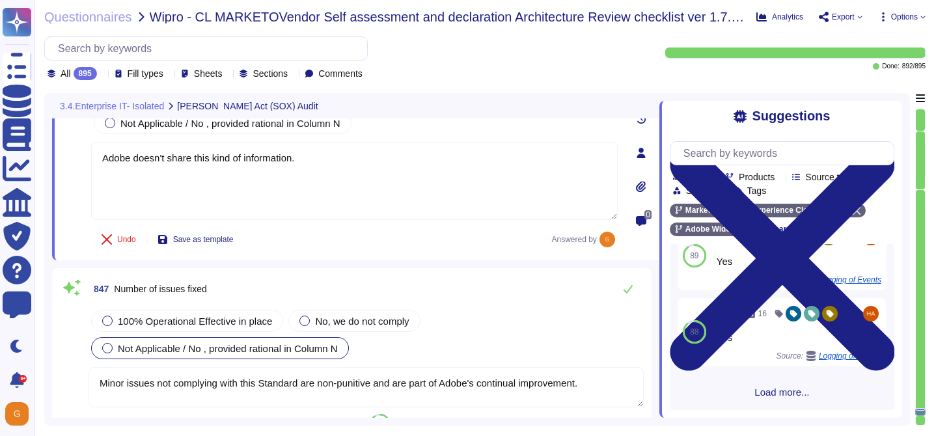
scroll to position [175294, 0]
click at [184, 318] on span "100% Operational Effective in place" at bounding box center [195, 321] width 154 height 11
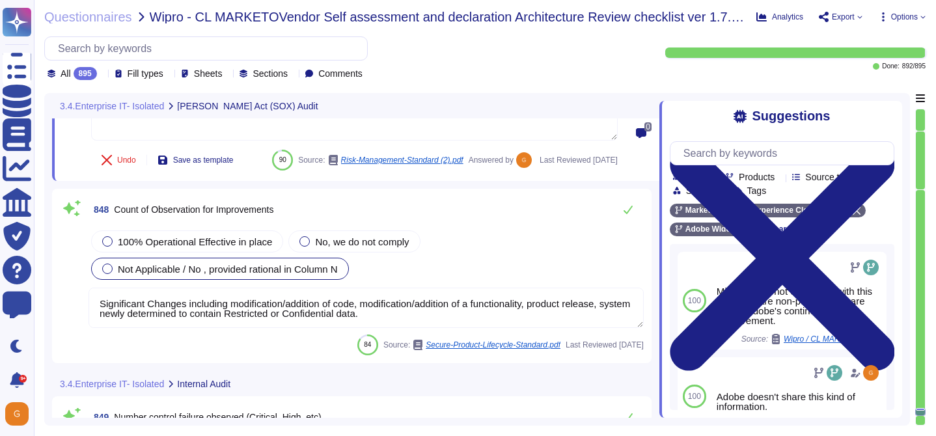
scroll to position [175622, 0]
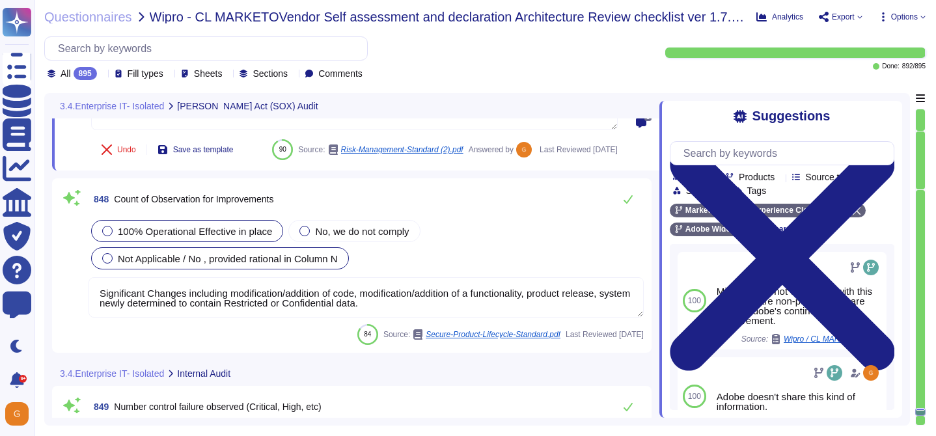
click at [247, 226] on span "100% Operational Effective in place" at bounding box center [195, 231] width 154 height 11
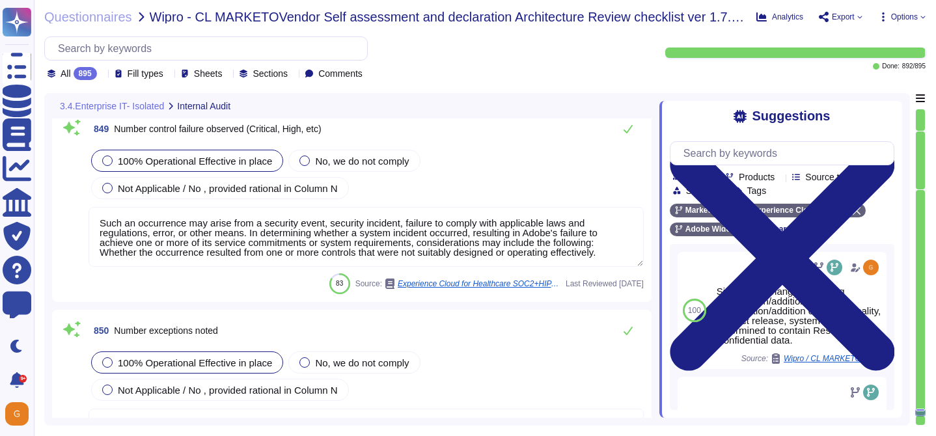
scroll to position [175873, 0]
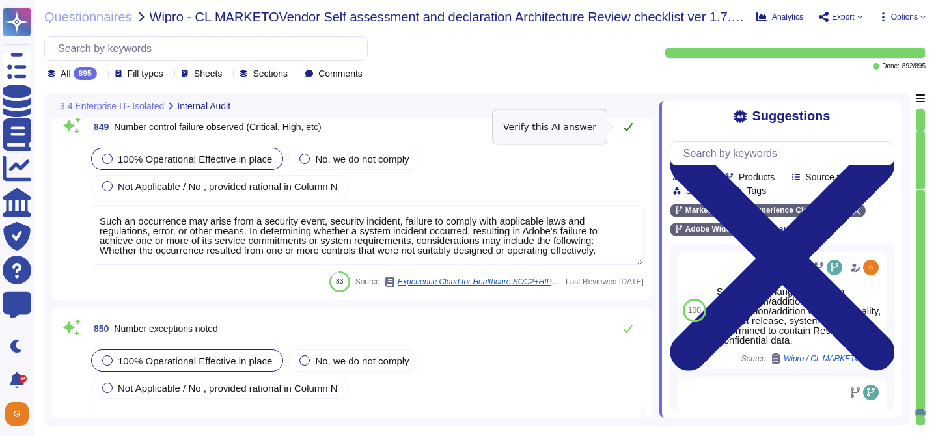
click at [632, 130] on icon at bounding box center [628, 127] width 10 height 10
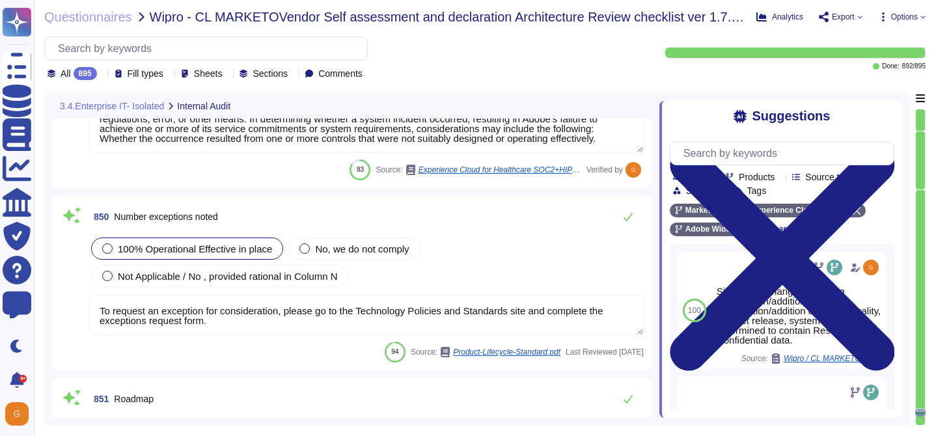
scroll to position [175991, 0]
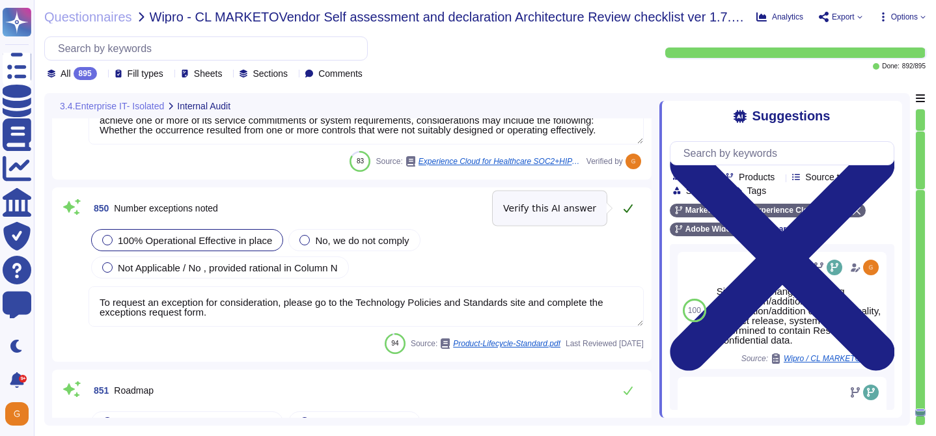
click at [635, 199] on button at bounding box center [627, 208] width 31 height 26
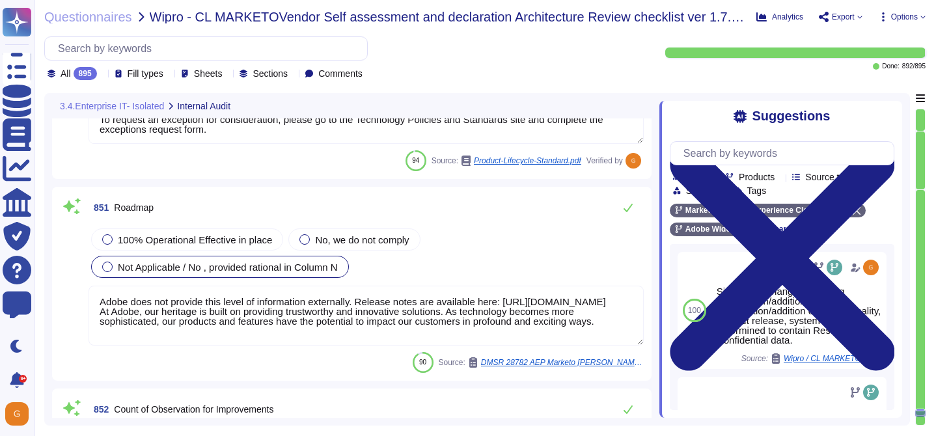
scroll to position [176173, 0]
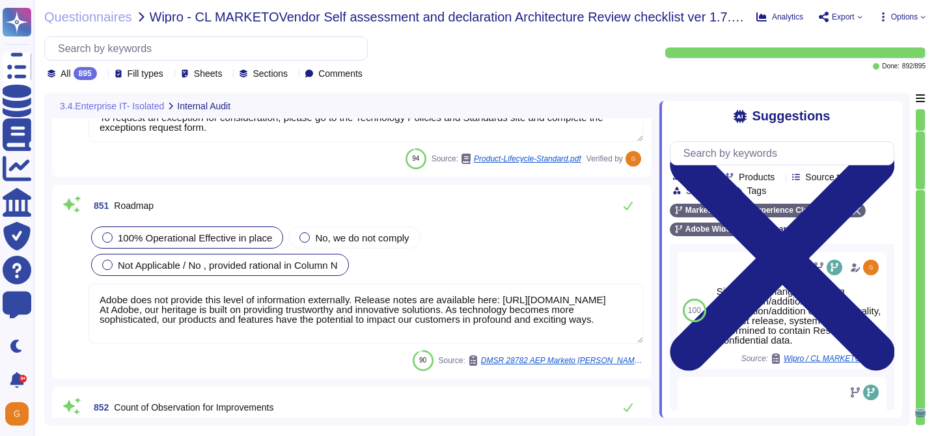
click at [256, 229] on div "100% Operational Effective in place" at bounding box center [187, 237] width 192 height 22
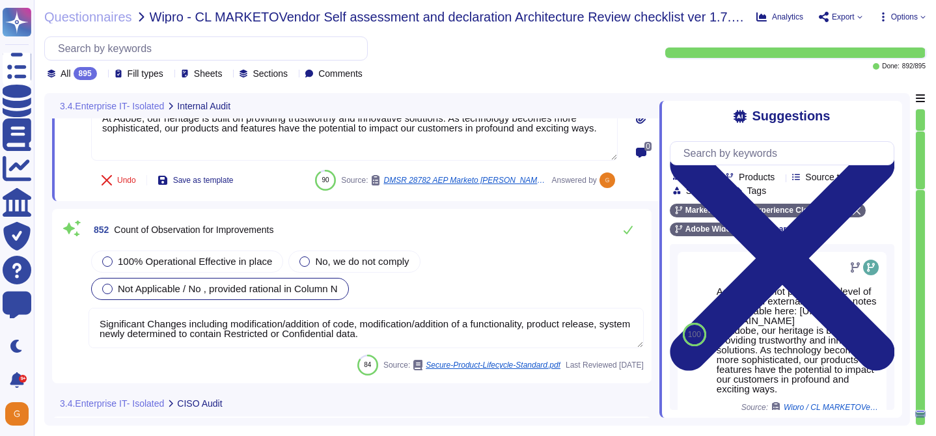
scroll to position [176399, 0]
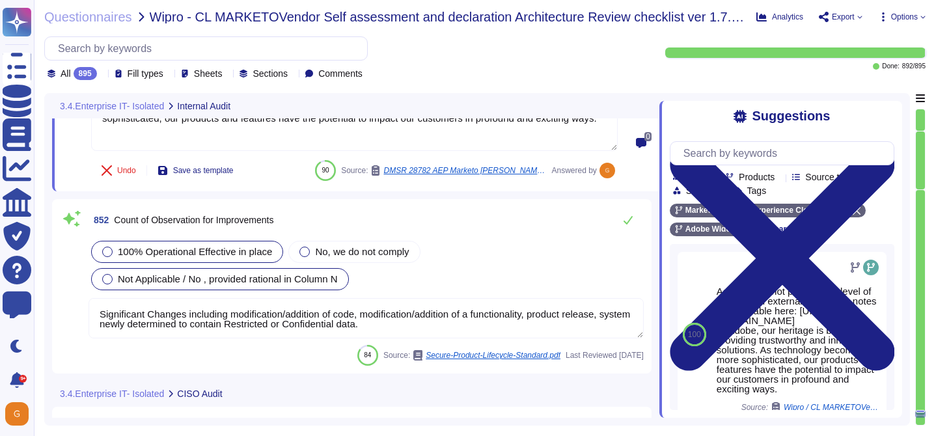
click at [247, 246] on span "100% Operational Effective in place" at bounding box center [195, 251] width 154 height 11
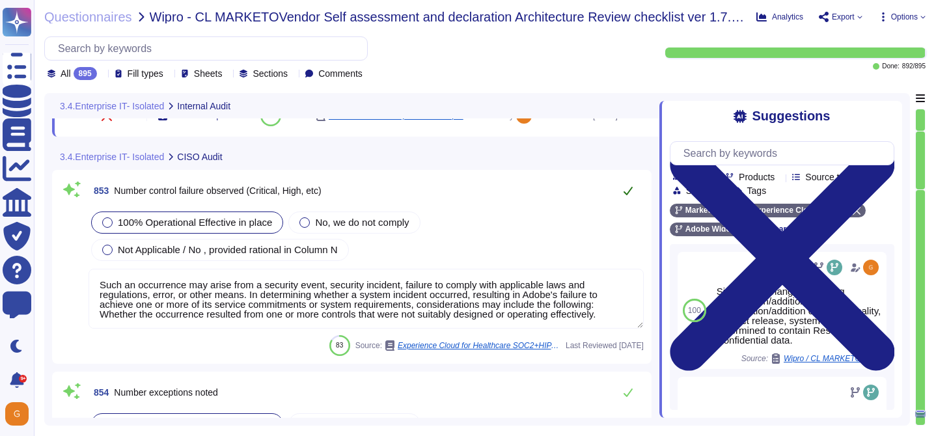
click at [634, 204] on button at bounding box center [627, 191] width 31 height 26
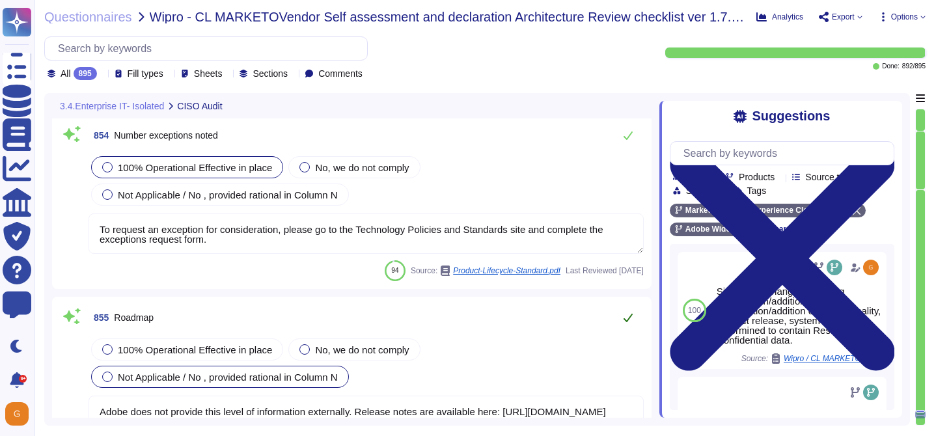
scroll to position [176889, 0]
click at [629, 137] on icon at bounding box center [628, 136] width 9 height 8
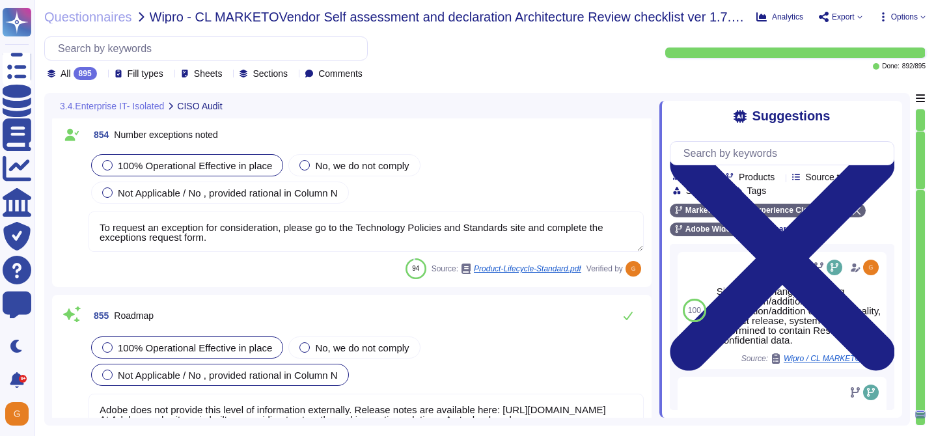
click at [247, 344] on span "100% Operational Effective in place" at bounding box center [195, 347] width 154 height 11
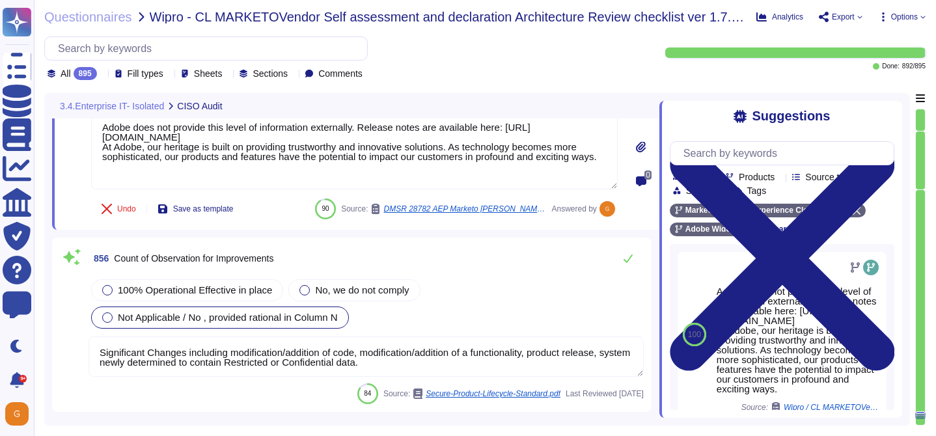
scroll to position [177187, 0]
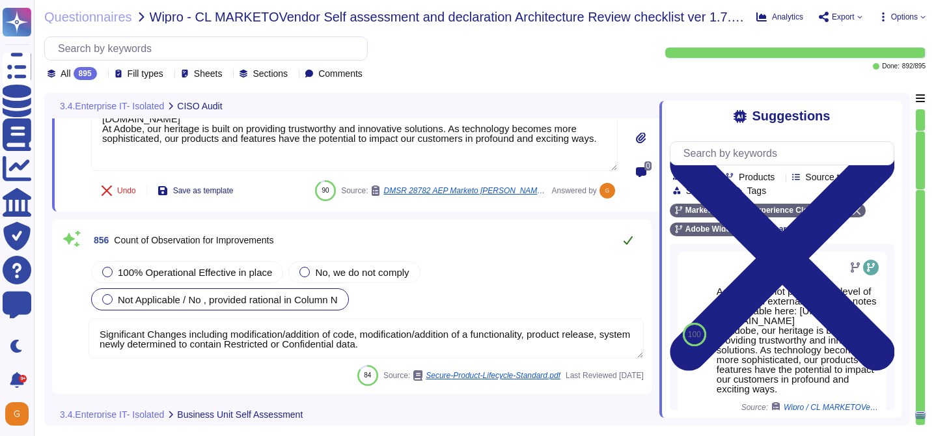
click at [633, 244] on button at bounding box center [627, 240] width 31 height 26
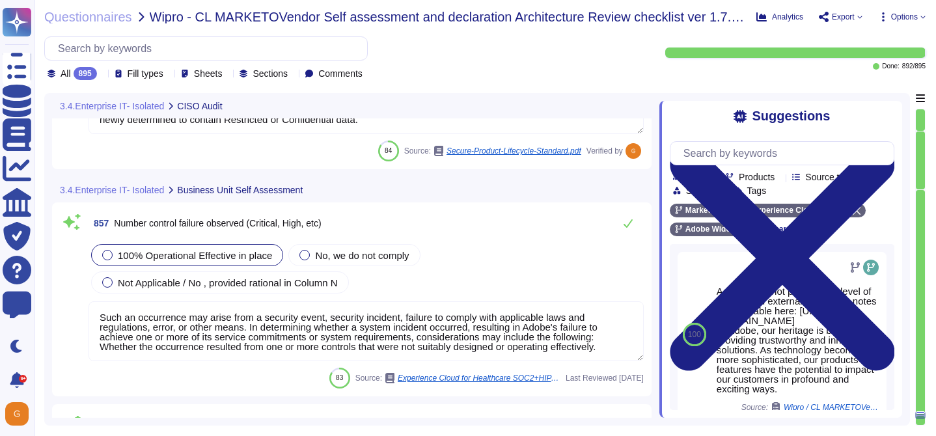
scroll to position [177410, 0]
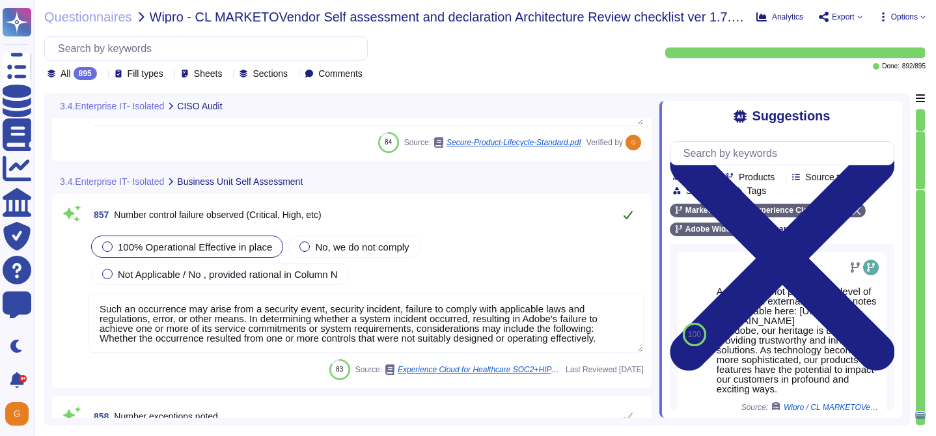
click at [633, 216] on button at bounding box center [627, 215] width 31 height 26
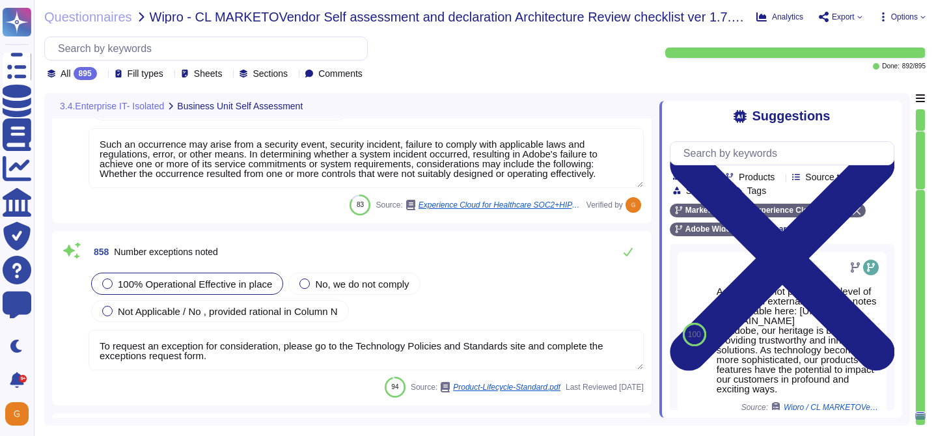
scroll to position [177561, 0]
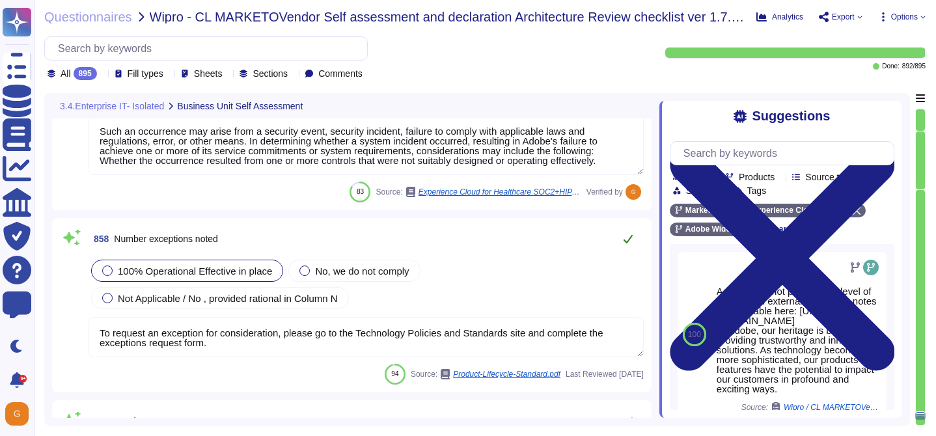
click at [623, 240] on icon at bounding box center [628, 239] width 10 height 10
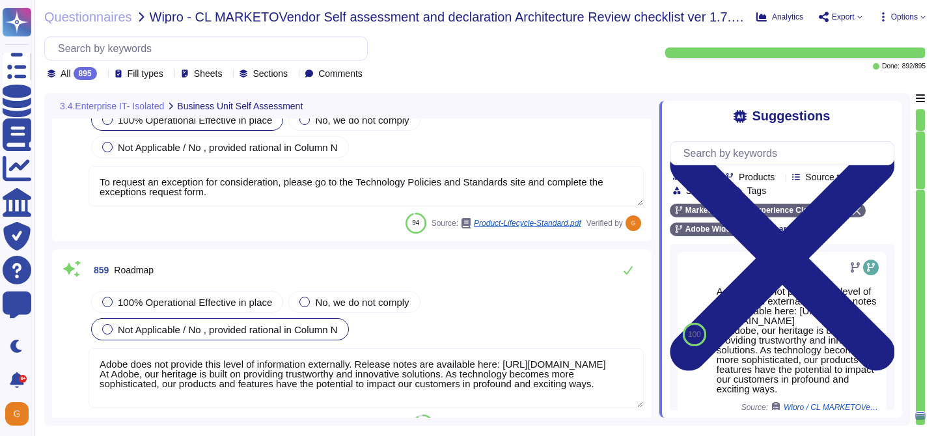
scroll to position [177714, 0]
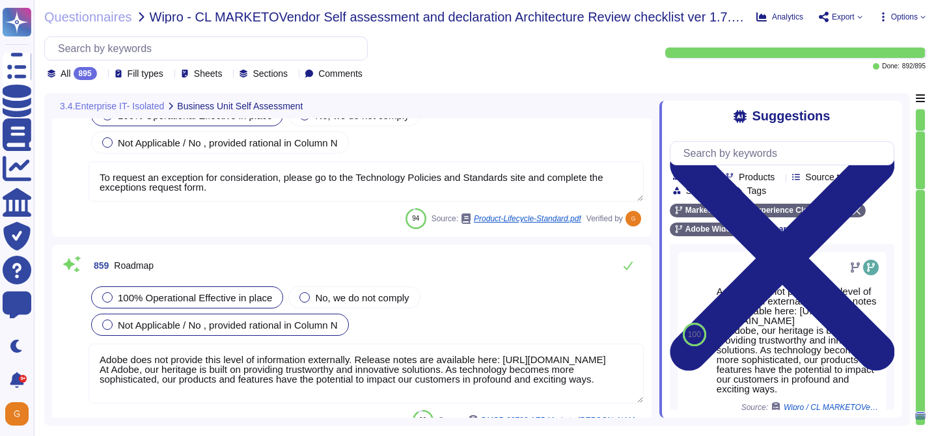
click at [214, 305] on div "100% Operational Effective in place" at bounding box center [187, 297] width 192 height 22
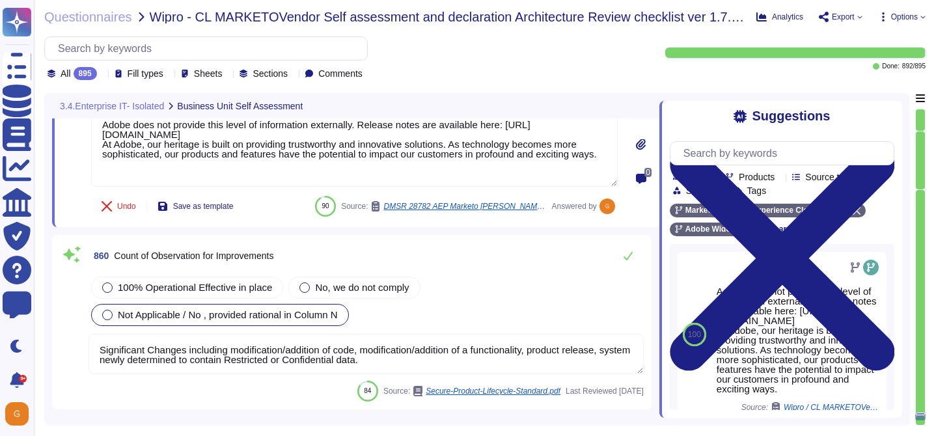
scroll to position [177976, 0]
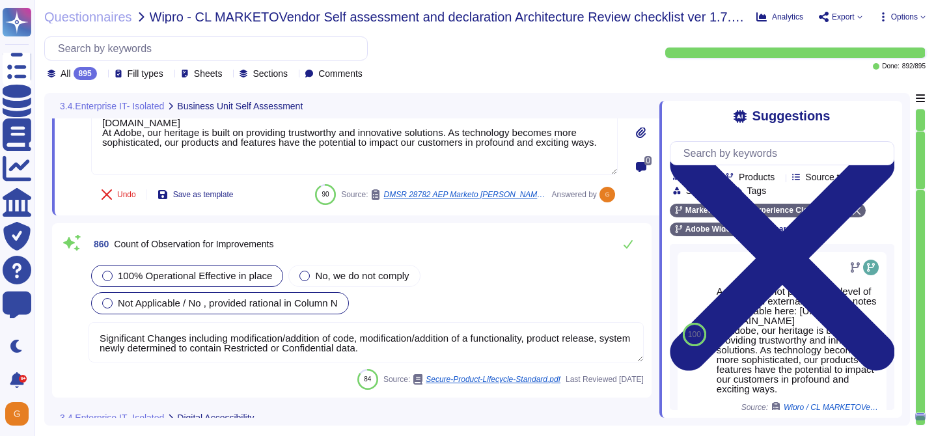
click at [153, 265] on div "100% Operational Effective in place" at bounding box center [187, 276] width 192 height 22
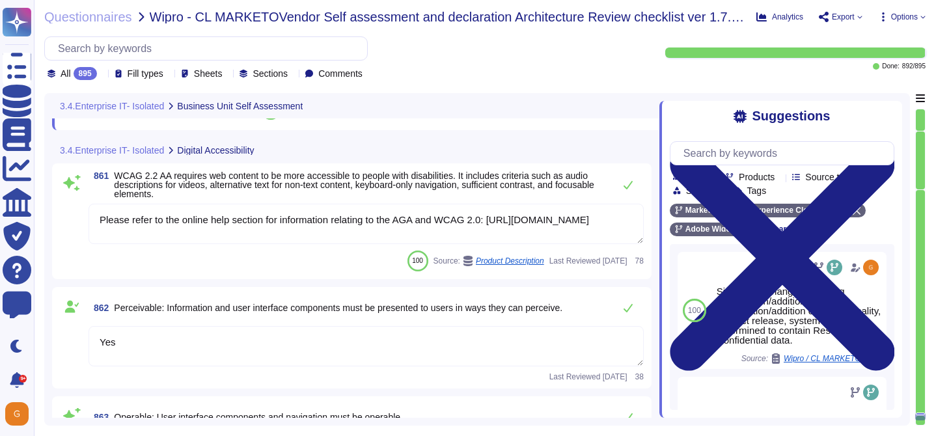
scroll to position [178243, 0]
click at [629, 191] on icon at bounding box center [628, 186] width 10 height 10
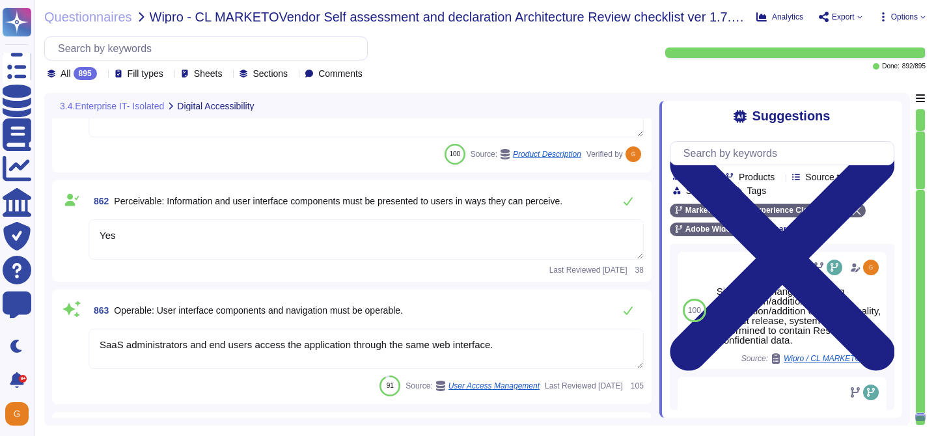
scroll to position [178349, 0]
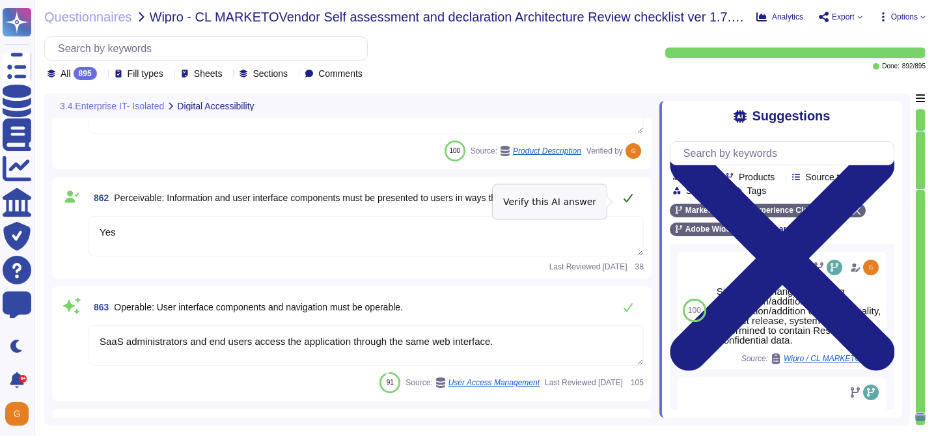
click at [629, 201] on icon at bounding box center [628, 198] width 9 height 8
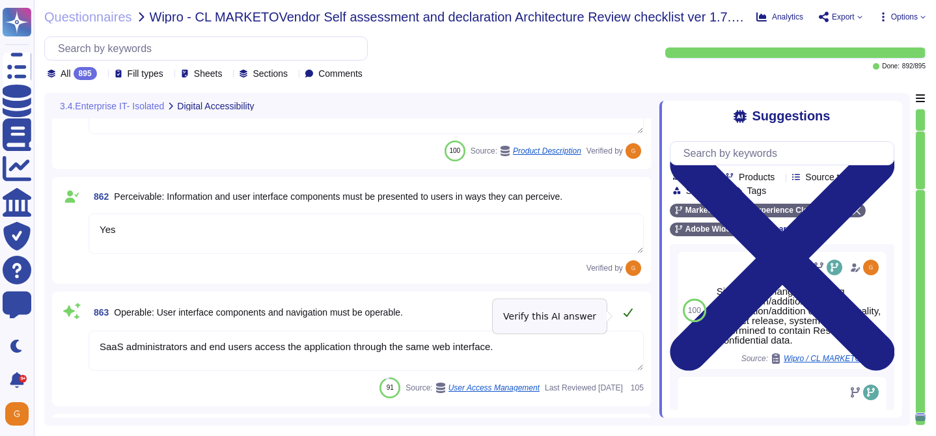
click at [633, 325] on button at bounding box center [627, 312] width 31 height 26
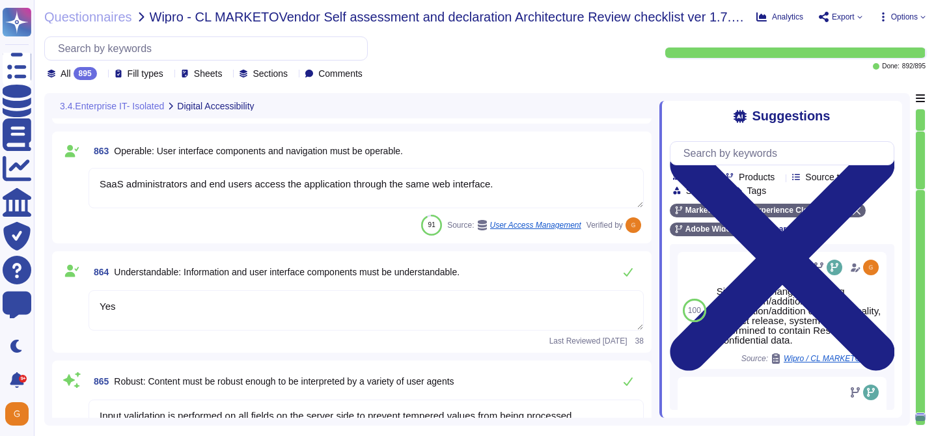
scroll to position [178512, 0]
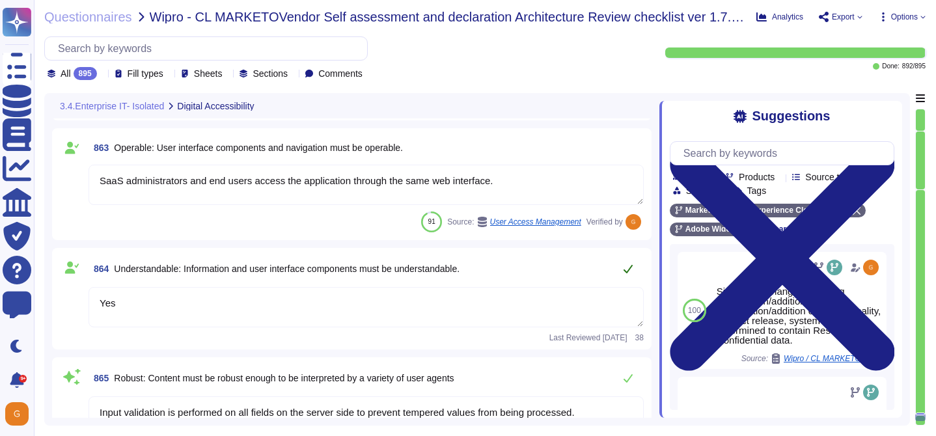
click at [624, 282] on button at bounding box center [627, 269] width 31 height 26
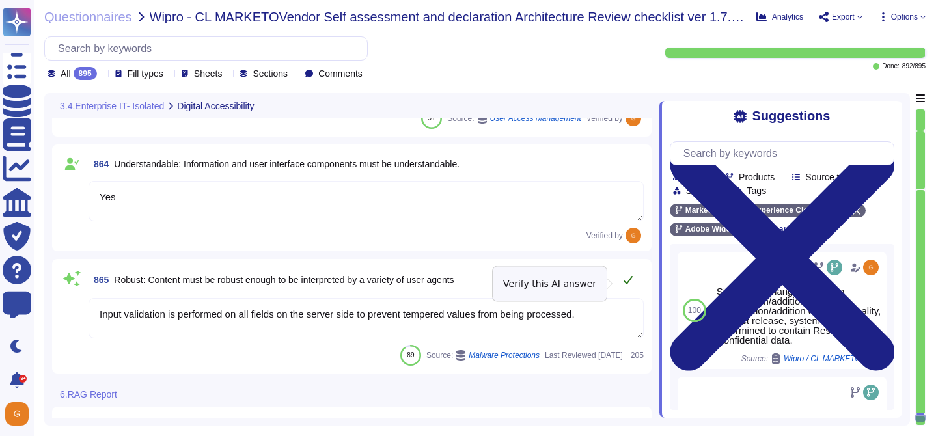
click at [624, 281] on icon at bounding box center [628, 280] width 10 height 10
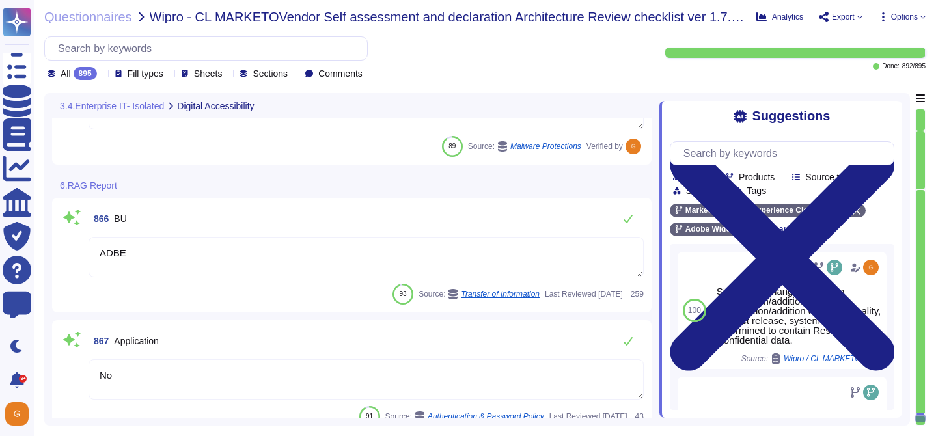
scroll to position [178819, 0]
click at [630, 223] on icon at bounding box center [628, 218] width 10 height 10
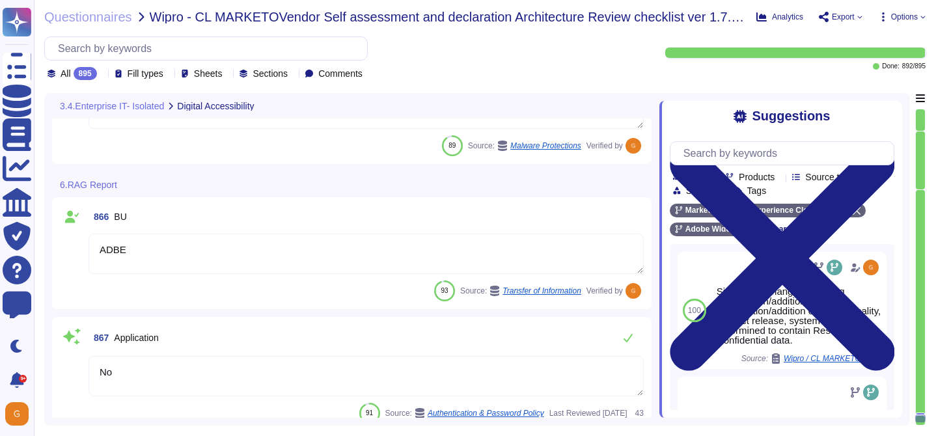
click at [244, 370] on textarea "No" at bounding box center [366, 376] width 555 height 40
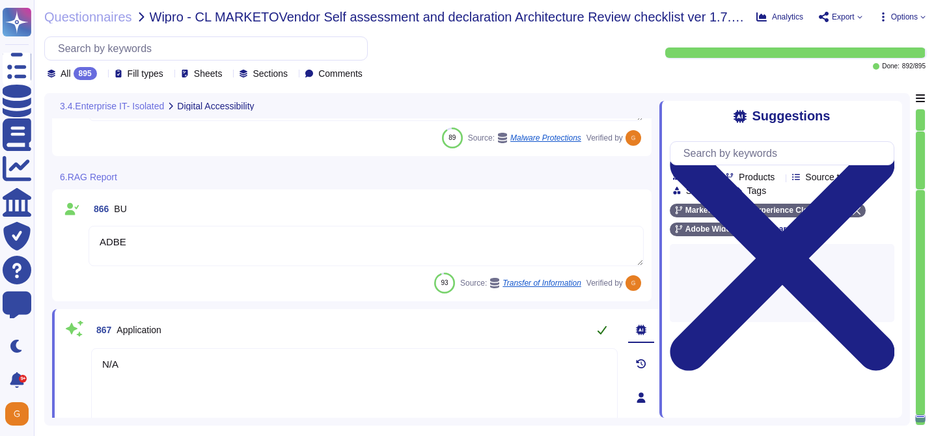
click at [594, 329] on button at bounding box center [601, 330] width 31 height 26
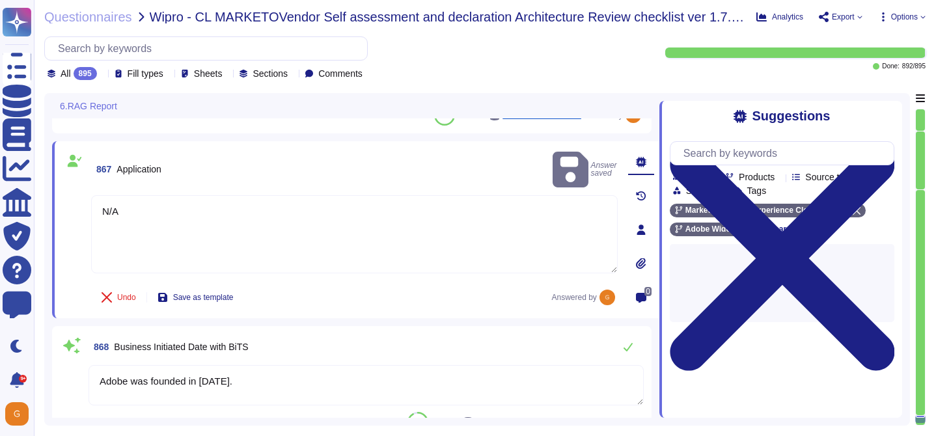
scroll to position [178992, 0]
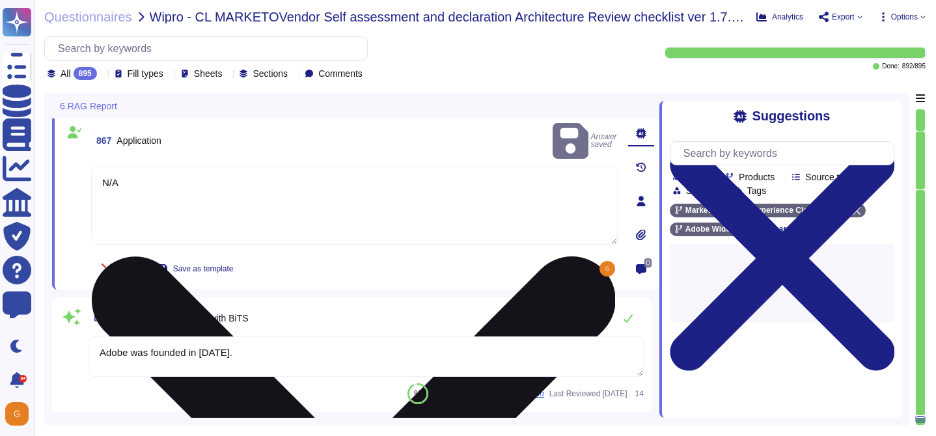
click at [215, 167] on textarea "N/A" at bounding box center [354, 206] width 527 height 78
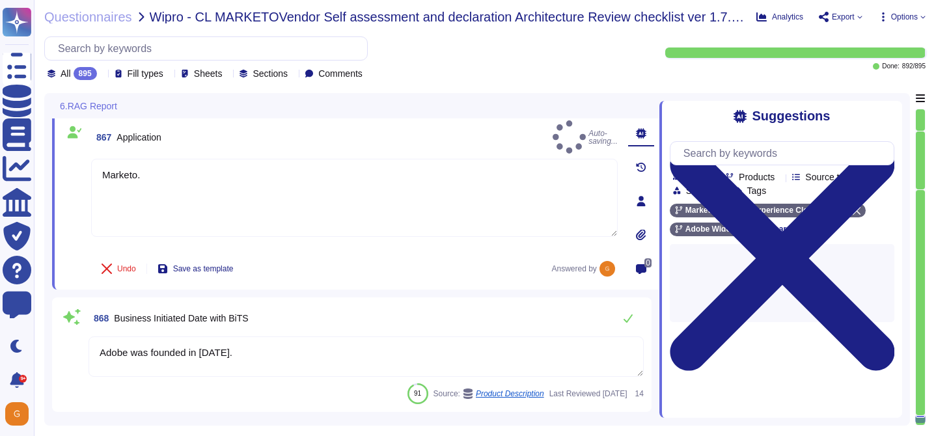
click at [303, 354] on textarea "Adobe was founded in [DATE]." at bounding box center [366, 356] width 555 height 40
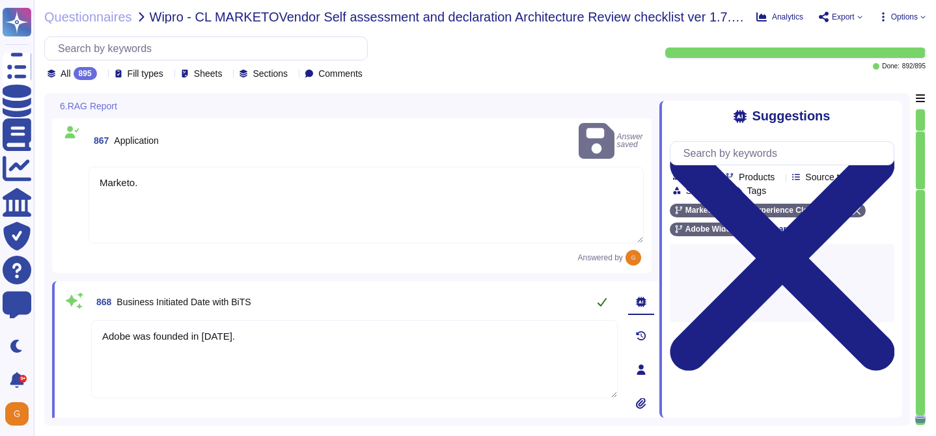
click at [606, 297] on icon at bounding box center [602, 302] width 10 height 10
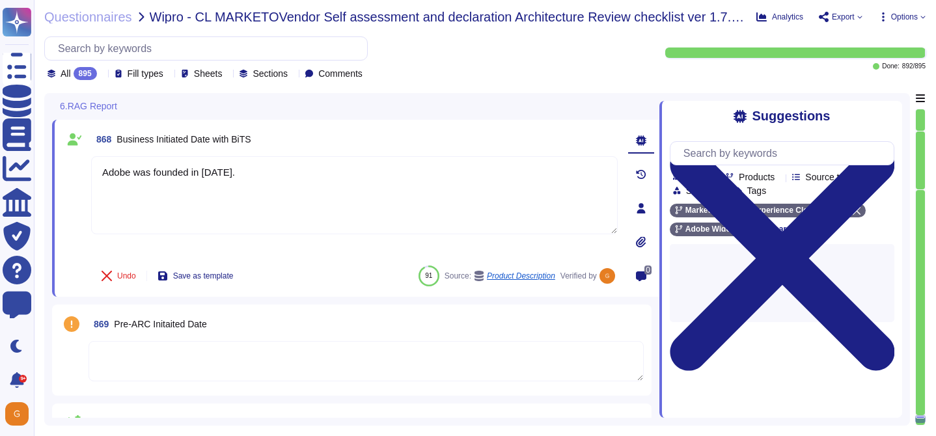
scroll to position [179167, 0]
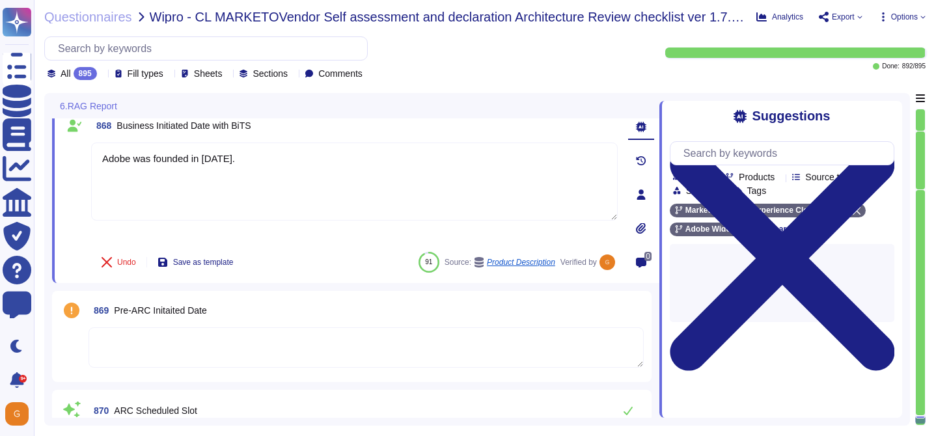
click at [482, 327] on textarea at bounding box center [366, 347] width 555 height 40
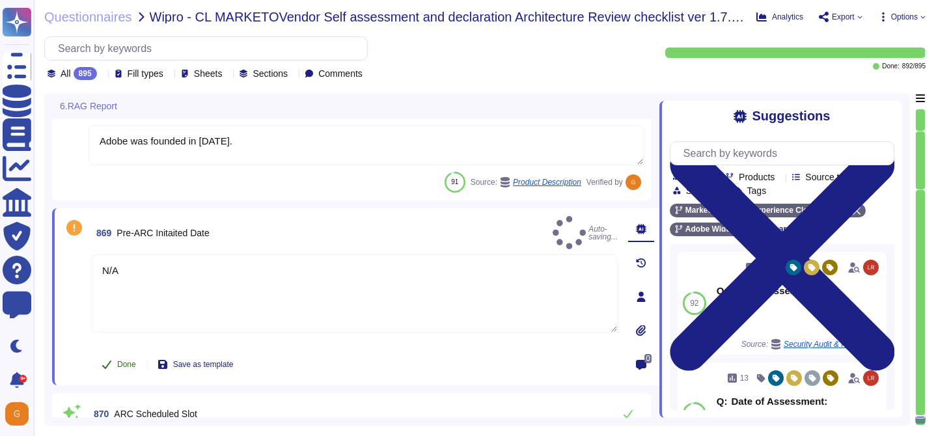
click at [120, 357] on button "Done" at bounding box center [118, 364] width 55 height 26
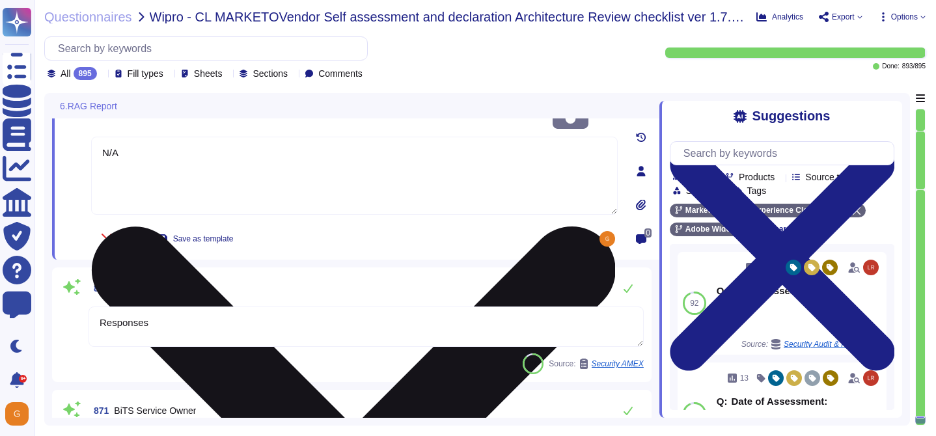
scroll to position [179297, 0]
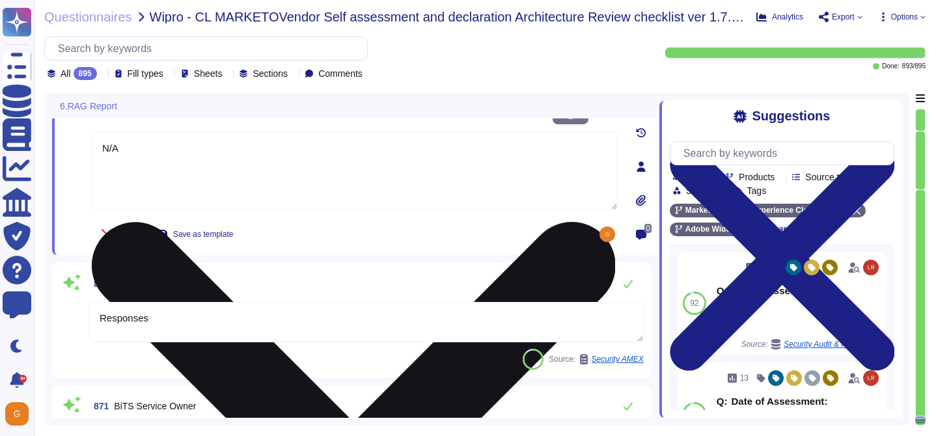
click at [322, 323] on textarea "Responses" at bounding box center [366, 322] width 555 height 40
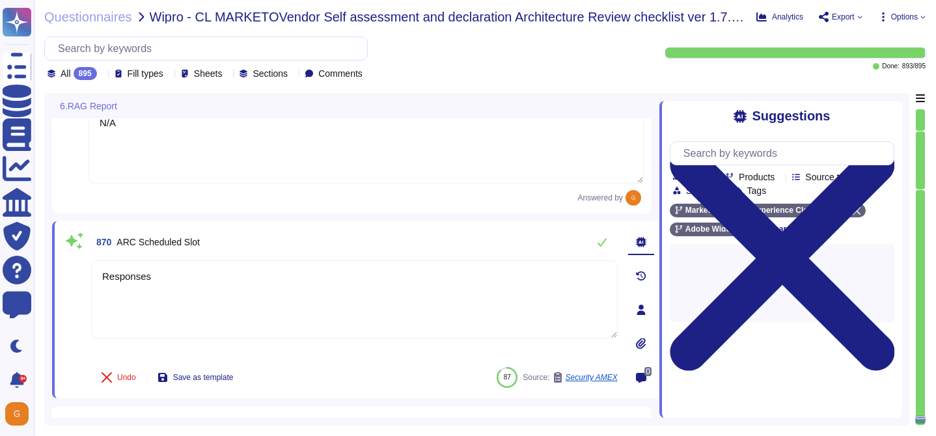
drag, startPoint x: 176, startPoint y: 276, endPoint x: 75, endPoint y: 273, distance: 100.9
click at [75, 273] on div "870 ARC Scheduled Slot Responses Undo Save as template 87 Source: Security AMEX" at bounding box center [339, 309] width 555 height 161
click at [603, 240] on icon at bounding box center [602, 242] width 10 height 10
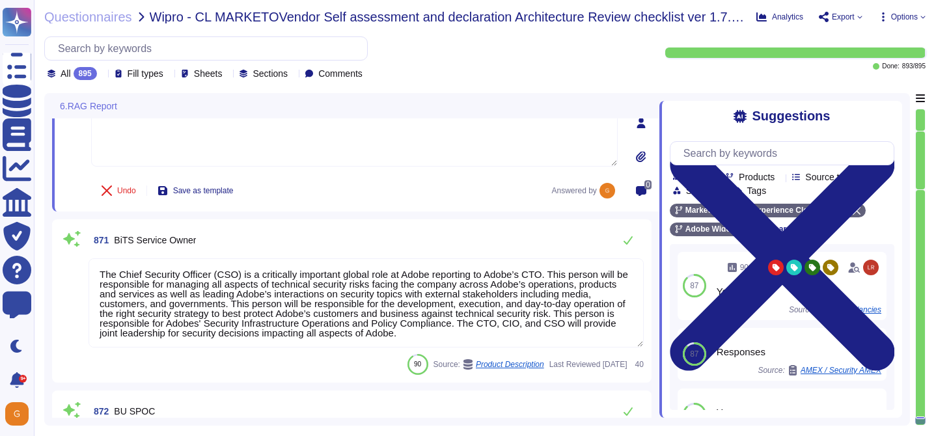
scroll to position [179444, 0]
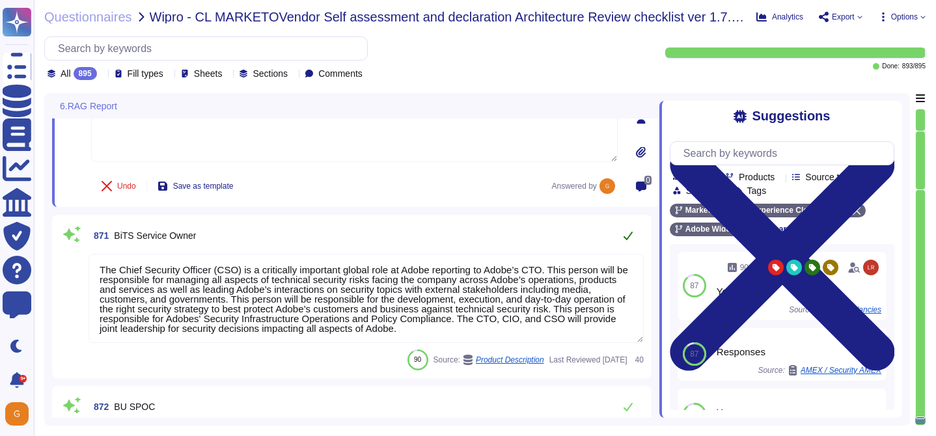
click at [628, 238] on icon at bounding box center [628, 236] width 9 height 8
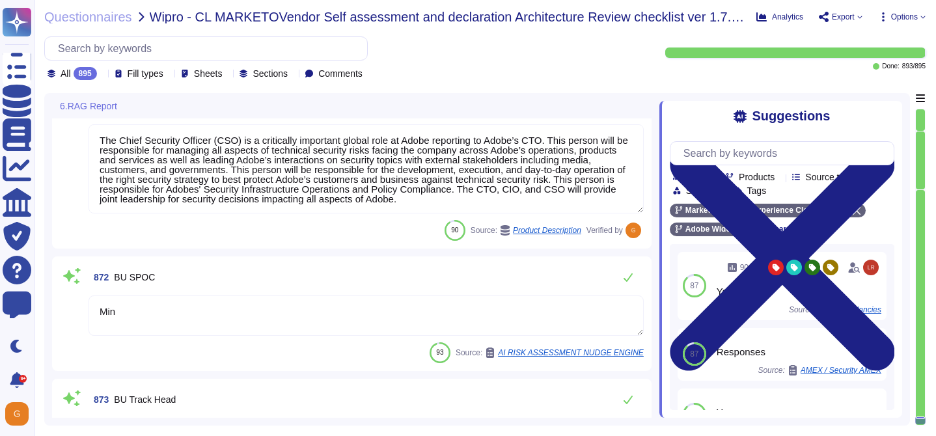
scroll to position [179599, 0]
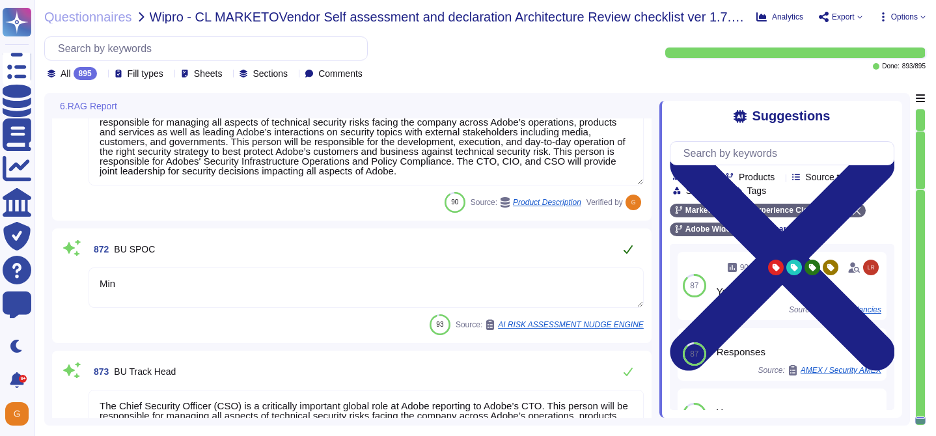
click at [628, 249] on icon at bounding box center [628, 249] width 10 height 10
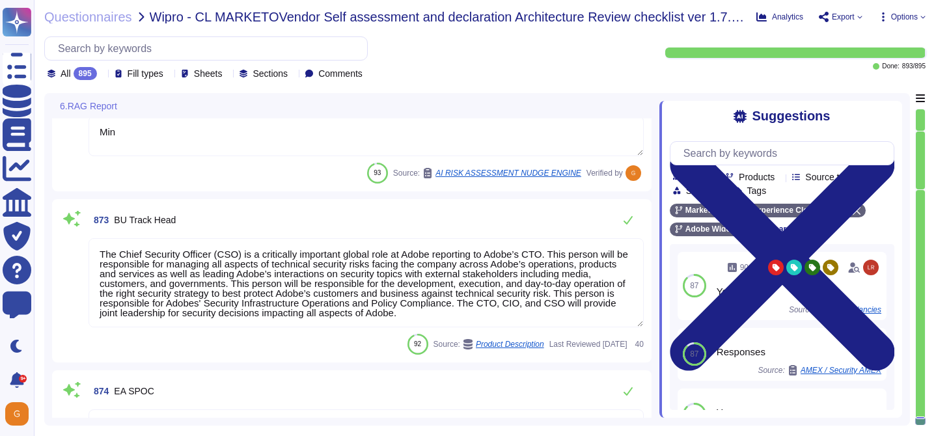
scroll to position [179752, 0]
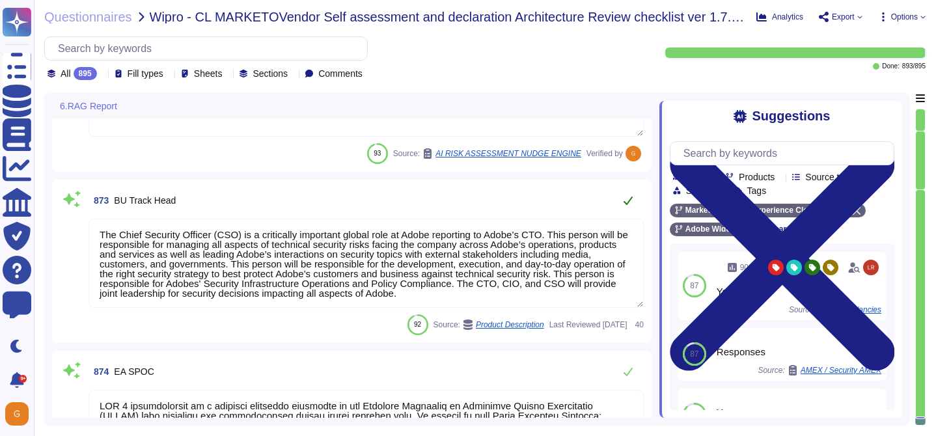
click at [629, 205] on icon at bounding box center [628, 200] width 10 height 10
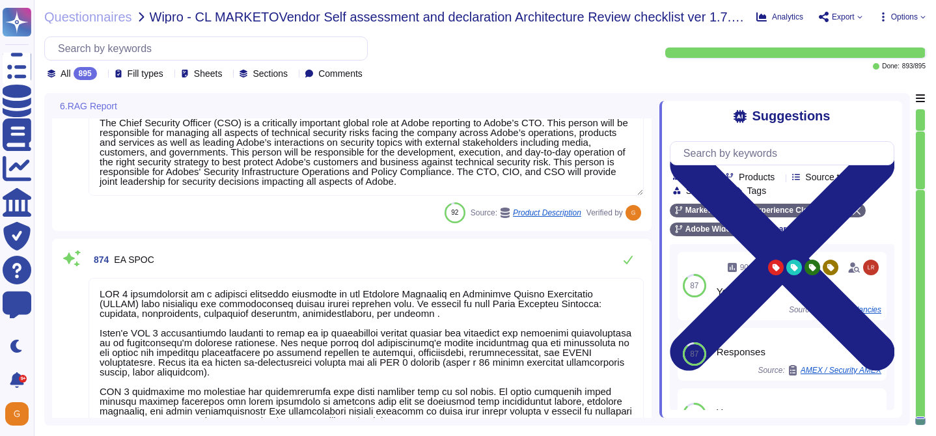
scroll to position [179863, 0]
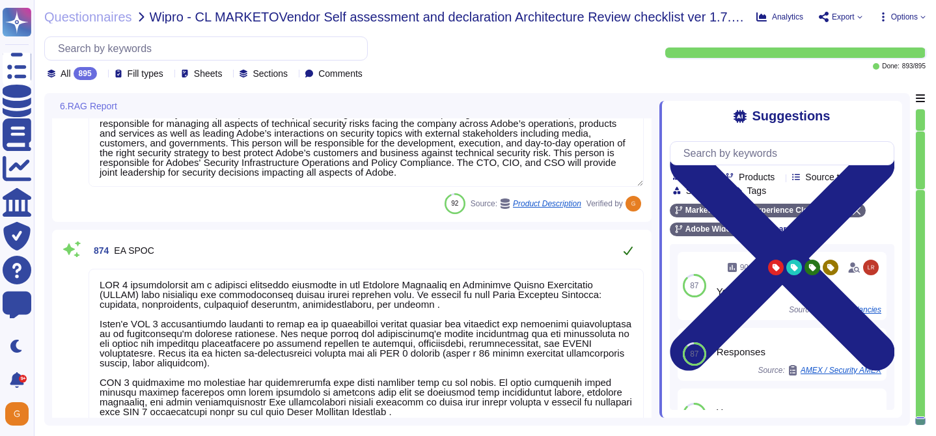
click at [630, 253] on icon at bounding box center [628, 250] width 10 height 10
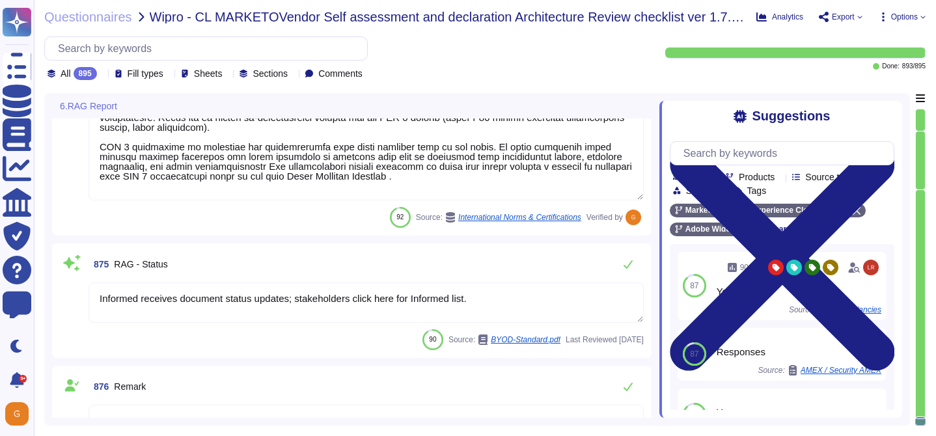
scroll to position [180089, 0]
click at [628, 262] on icon at bounding box center [628, 263] width 10 height 10
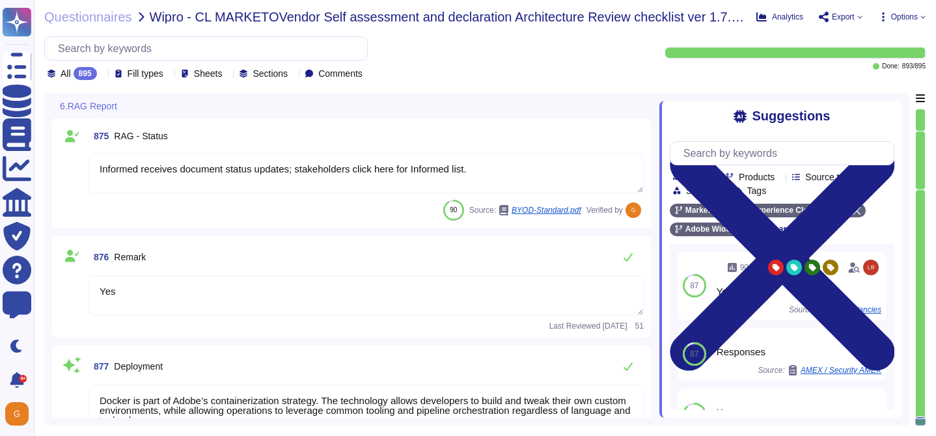
scroll to position [180210, 0]
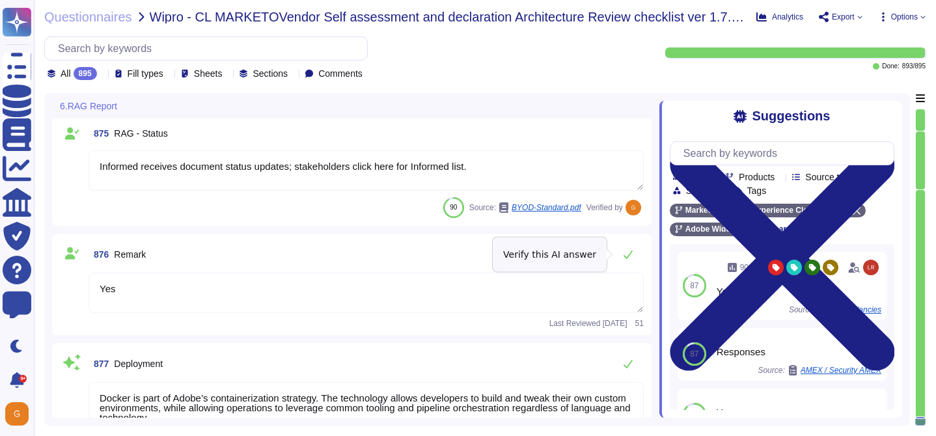
click at [628, 262] on button at bounding box center [627, 254] width 31 height 26
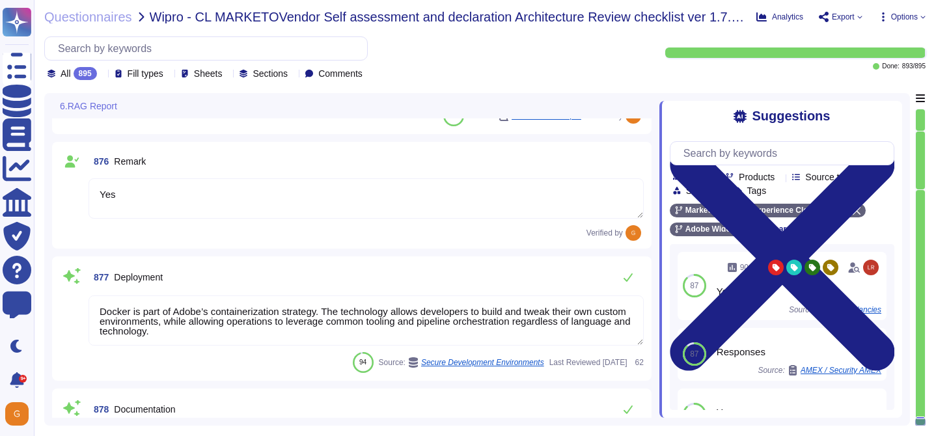
scroll to position [180318, 0]
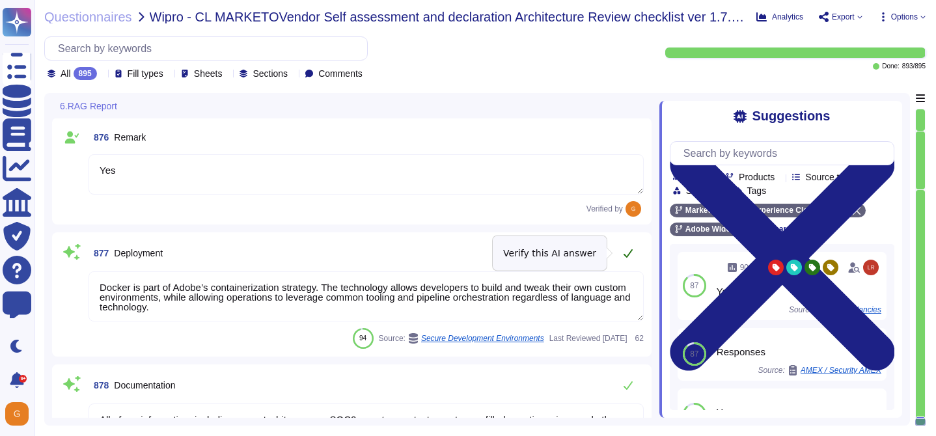
click at [627, 252] on icon at bounding box center [628, 253] width 10 height 10
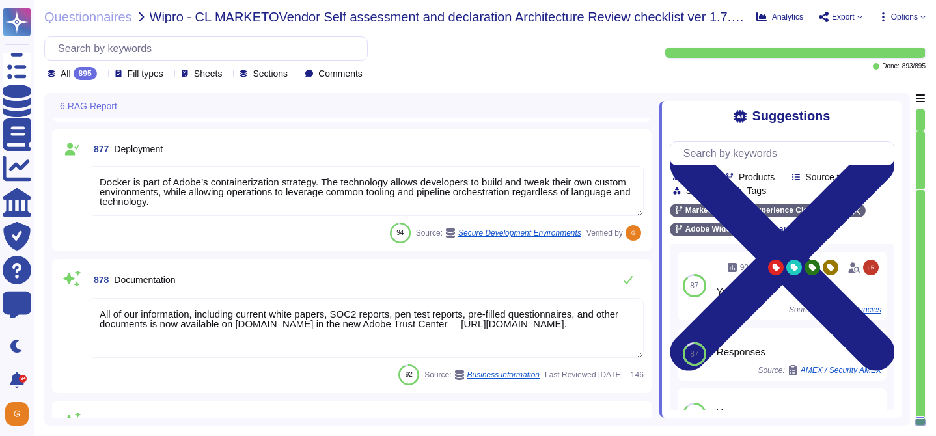
scroll to position [180421, 0]
click at [630, 277] on icon at bounding box center [628, 279] width 9 height 8
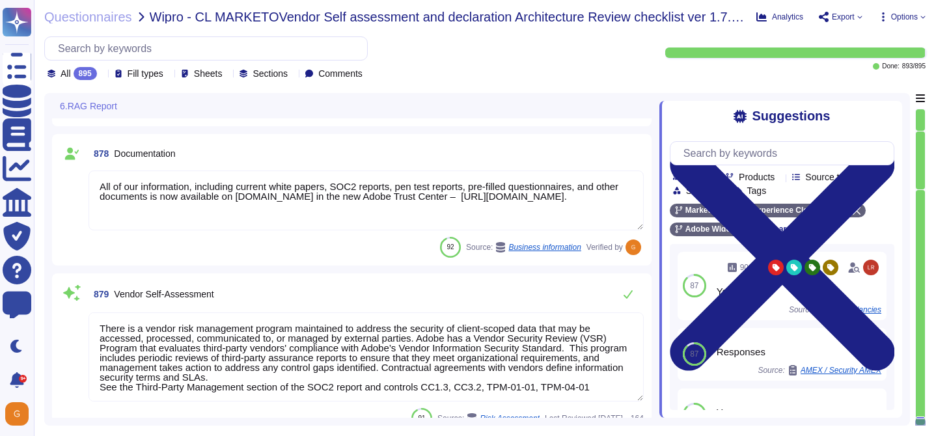
scroll to position [180542, 0]
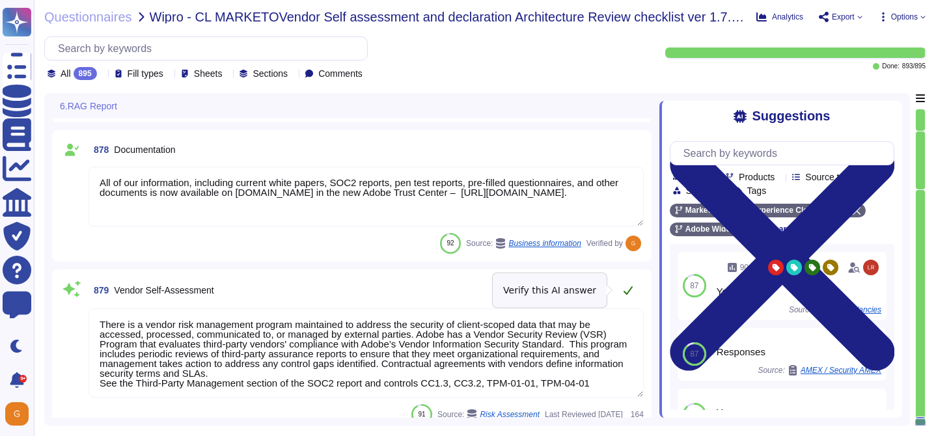
click at [626, 295] on icon at bounding box center [628, 290] width 10 height 10
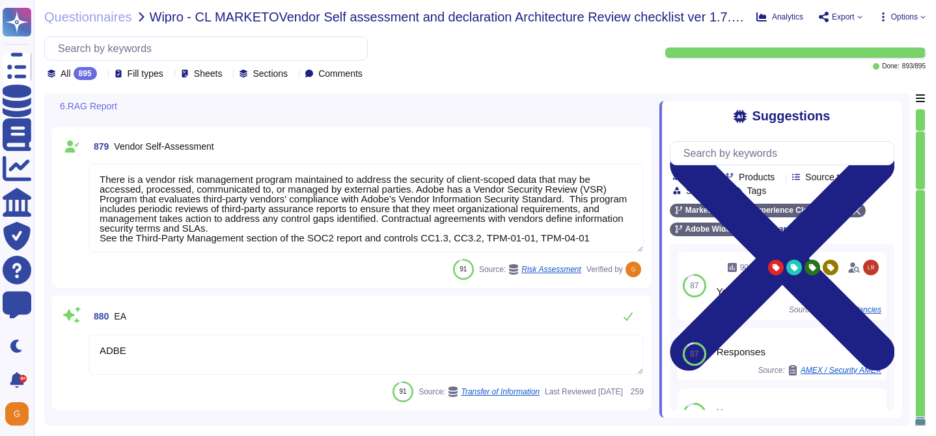
scroll to position [180678, 0]
click at [631, 316] on icon at bounding box center [628, 314] width 10 height 10
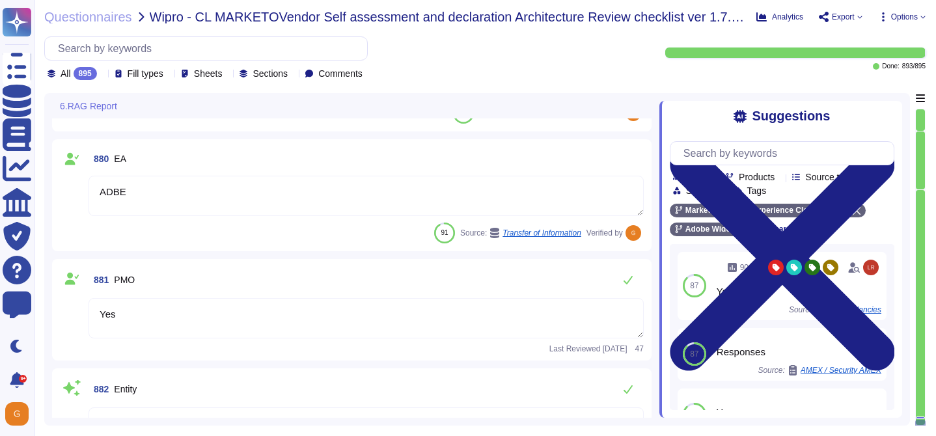
scroll to position [180902, 0]
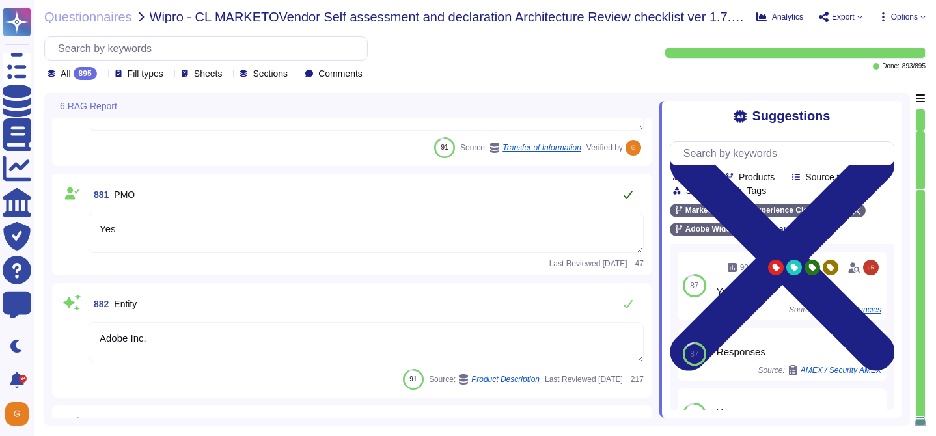
click at [633, 201] on button at bounding box center [627, 195] width 31 height 26
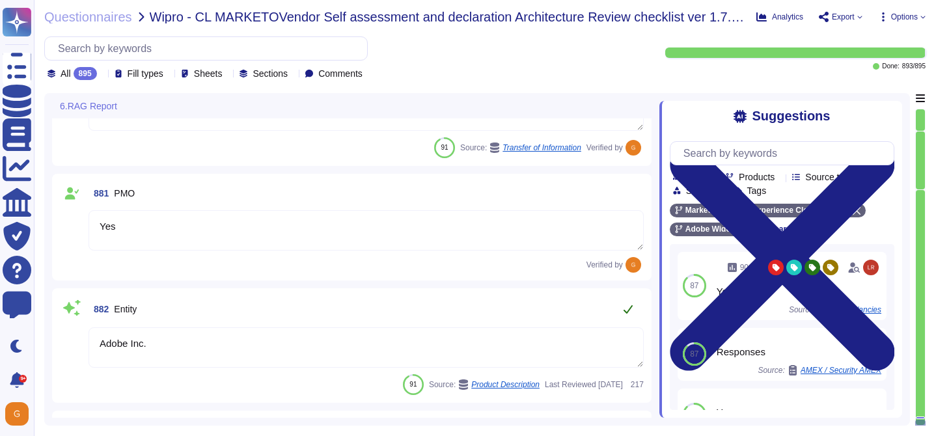
click at [631, 307] on icon at bounding box center [628, 309] width 9 height 8
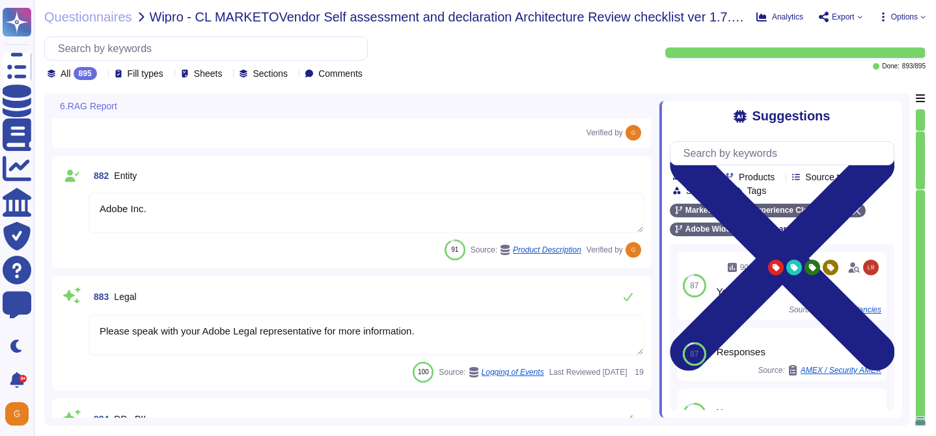
scroll to position [181067, 0]
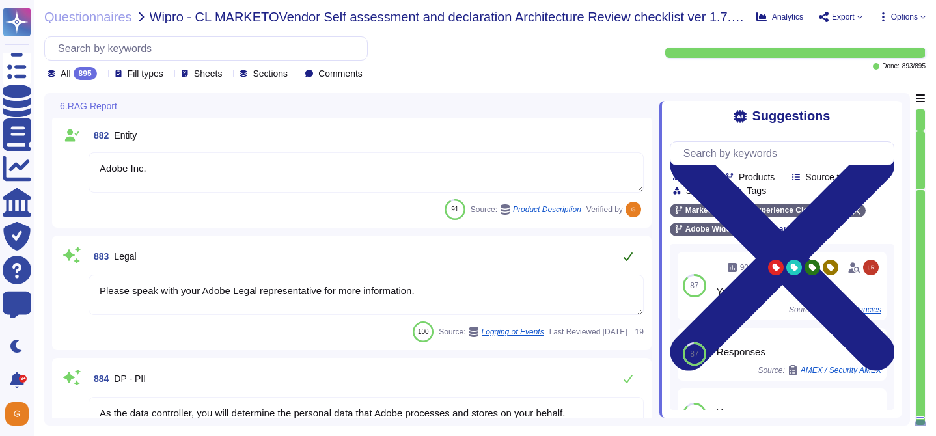
click at [633, 252] on icon at bounding box center [628, 256] width 10 height 10
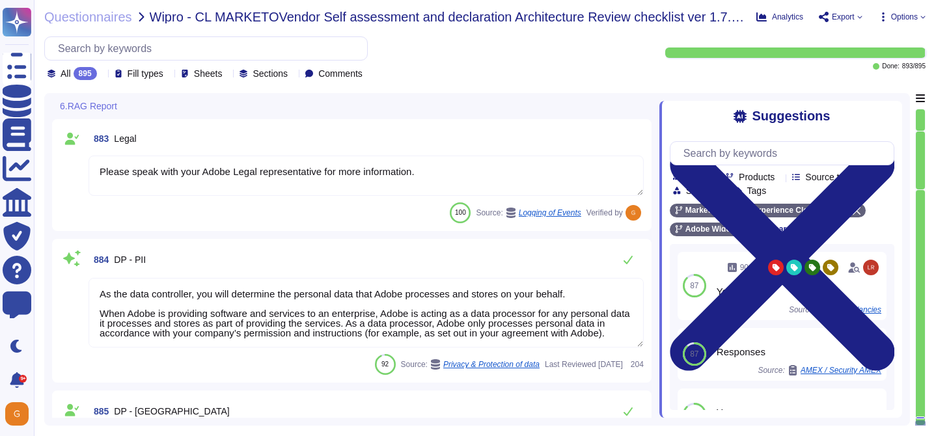
scroll to position [181196, 0]
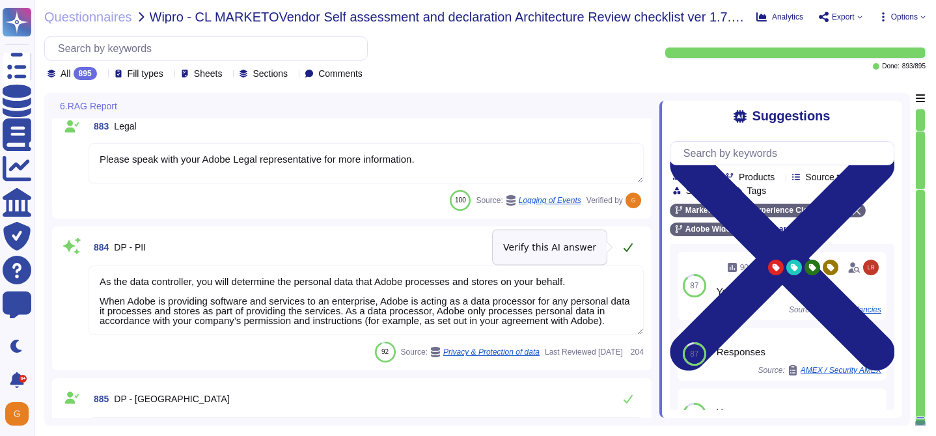
click at [633, 251] on icon at bounding box center [628, 247] width 10 height 10
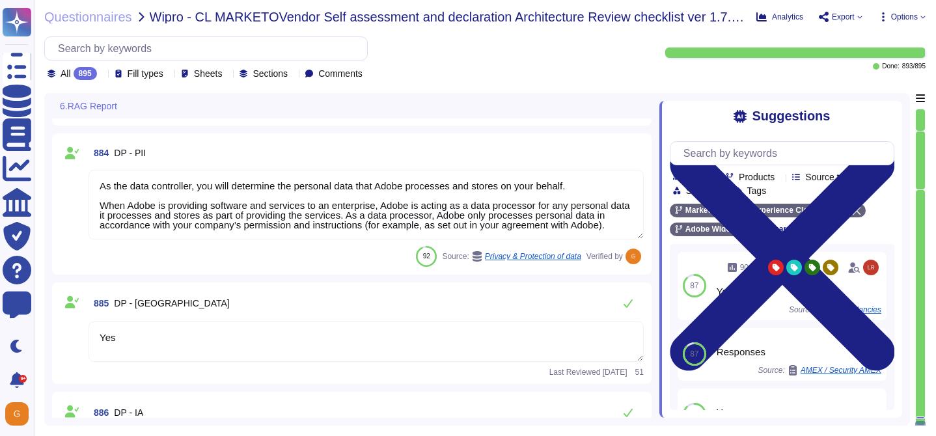
scroll to position [181337, 0]
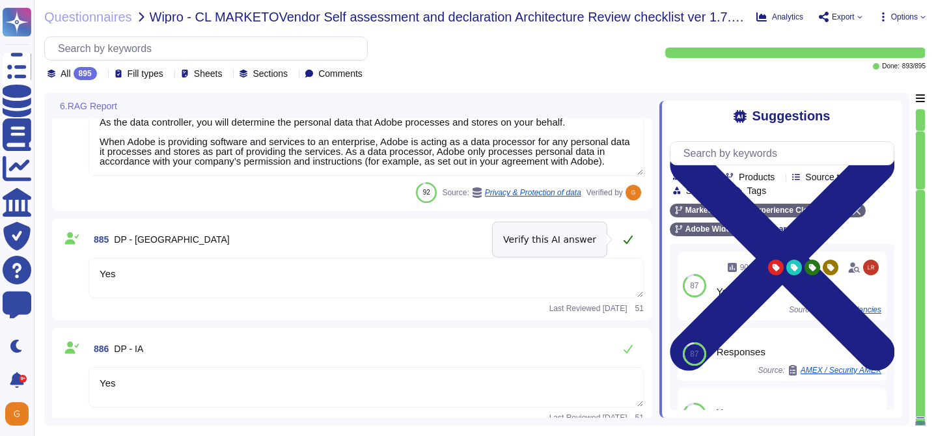
click at [631, 238] on icon at bounding box center [628, 240] width 9 height 8
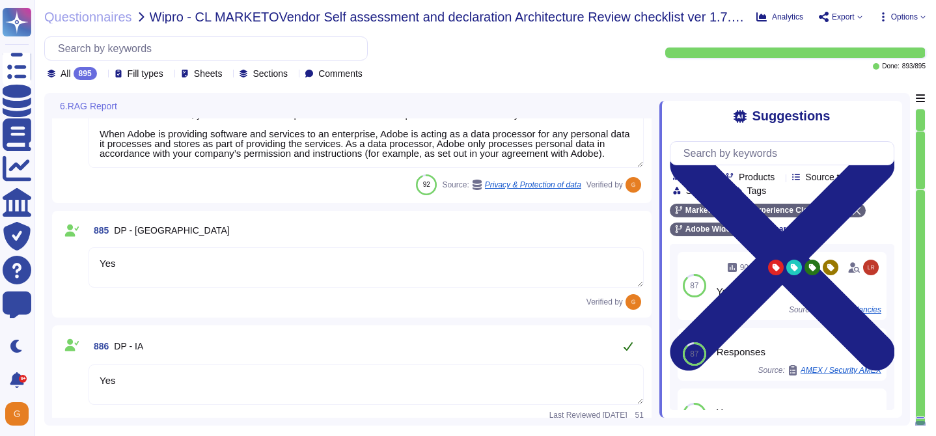
click at [629, 358] on button at bounding box center [627, 346] width 31 height 26
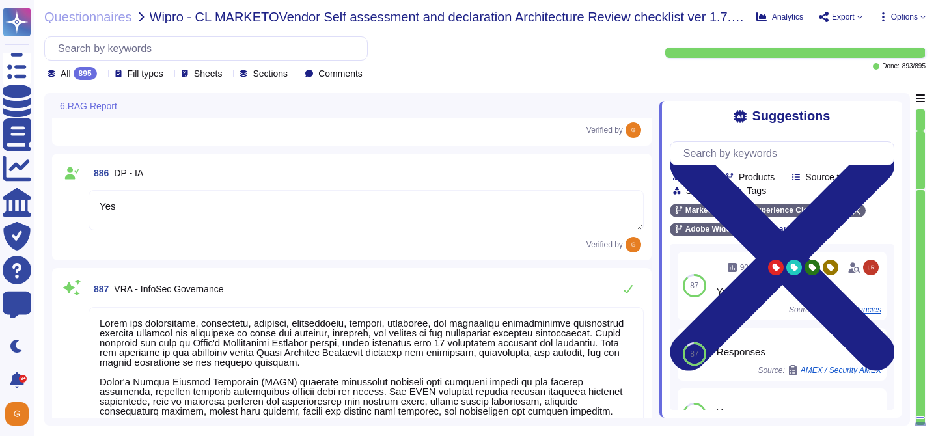
scroll to position [181507, 0]
click at [632, 301] on button at bounding box center [627, 290] width 31 height 26
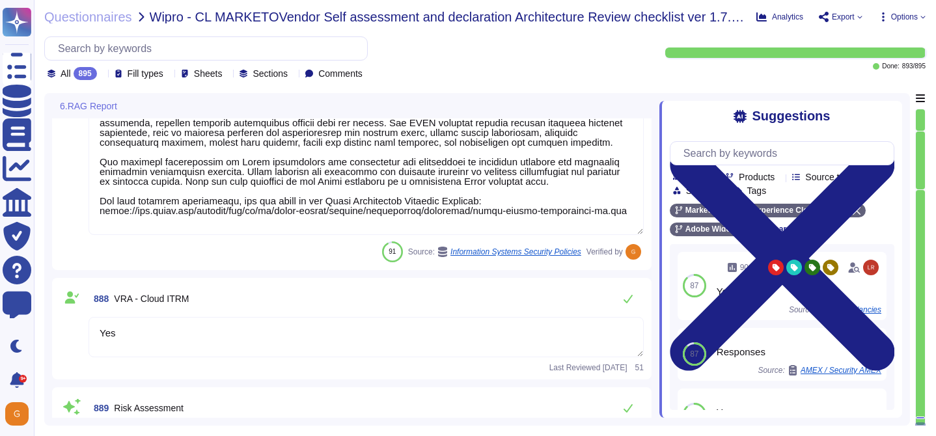
scroll to position [181776, 0]
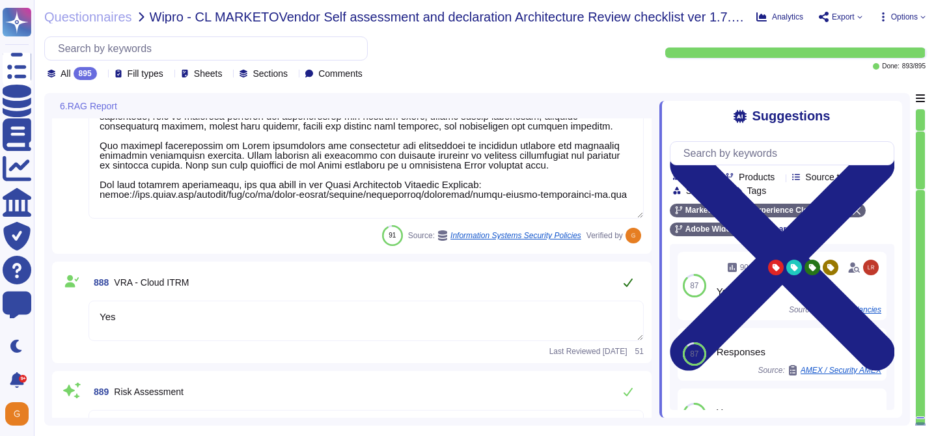
click at [631, 275] on button at bounding box center [627, 282] width 31 height 26
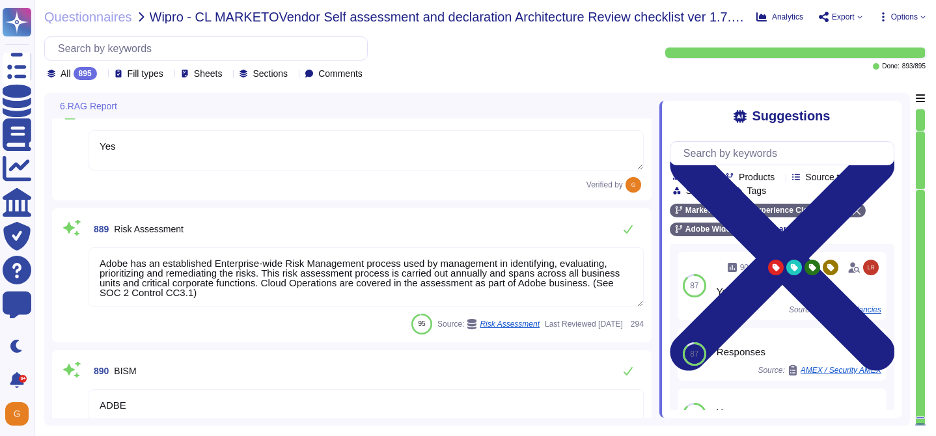
scroll to position [181923, 0]
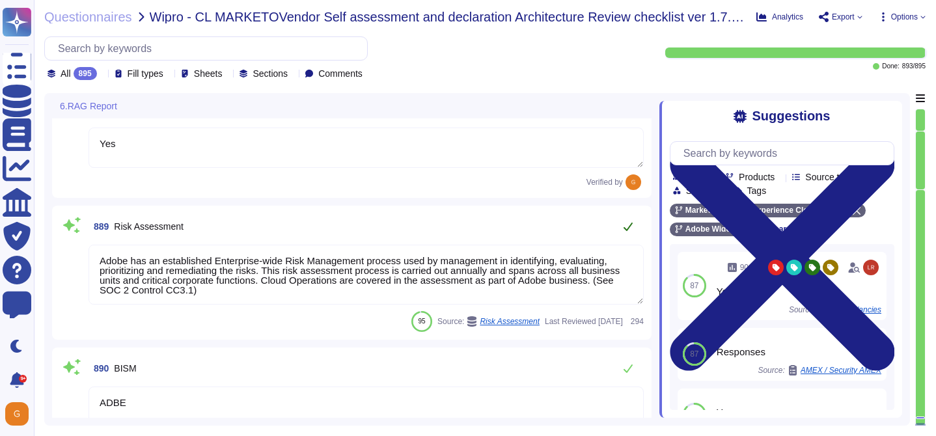
click at [625, 219] on button at bounding box center [627, 226] width 31 height 26
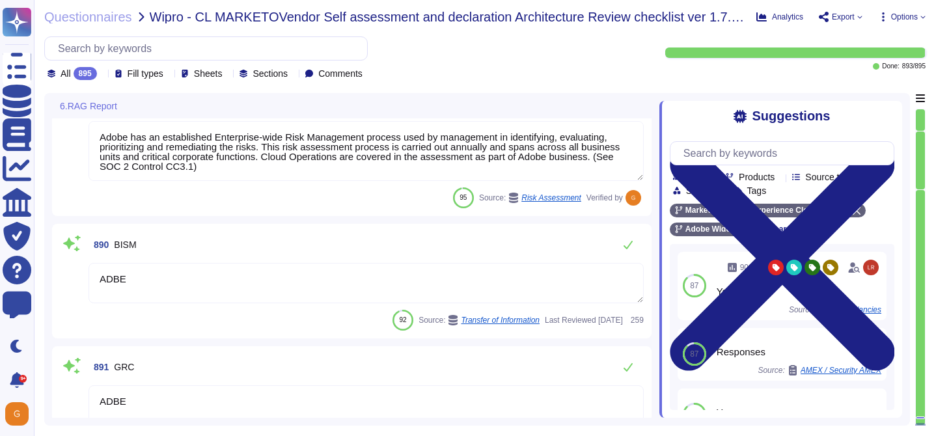
scroll to position [182072, 0]
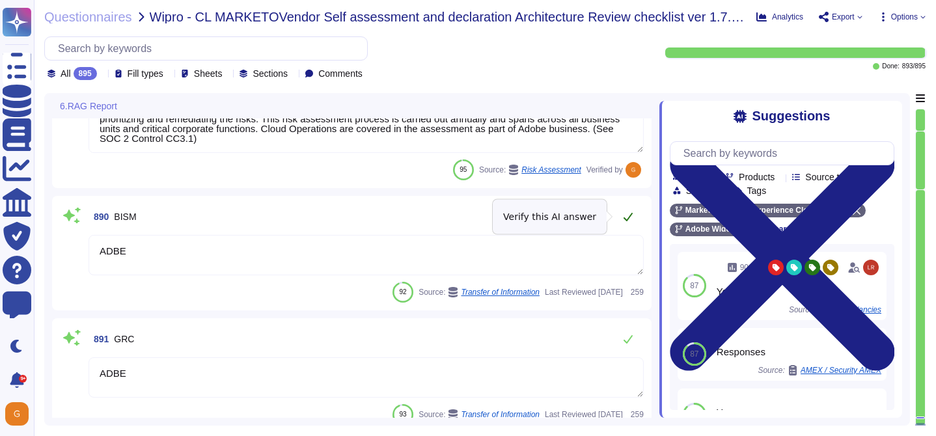
click at [627, 219] on icon at bounding box center [628, 217] width 9 height 8
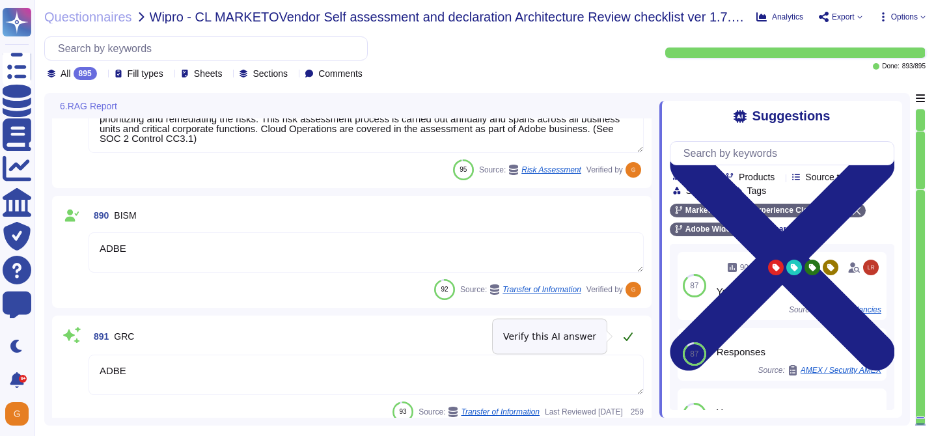
click at [622, 340] on button at bounding box center [627, 336] width 31 height 26
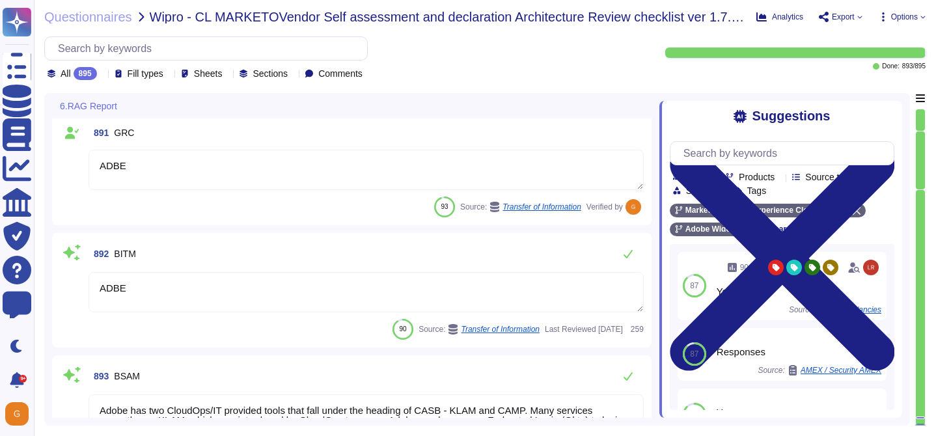
scroll to position [182268, 0]
click at [633, 254] on button at bounding box center [627, 253] width 31 height 26
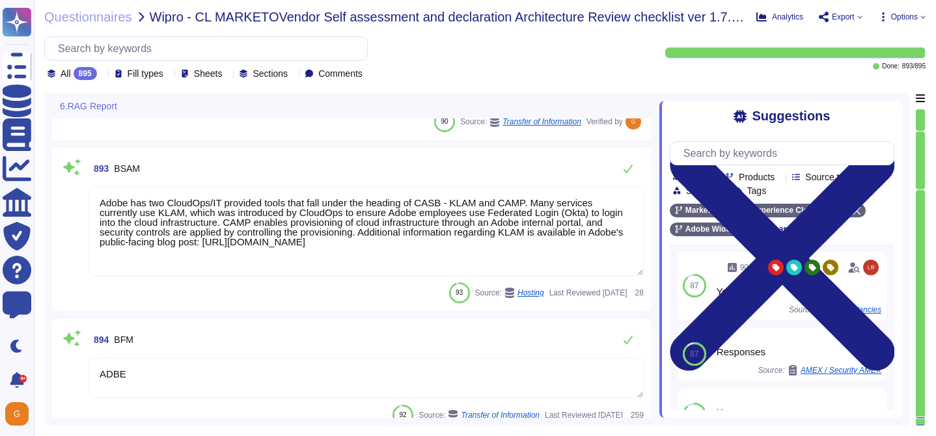
scroll to position [182458, 0]
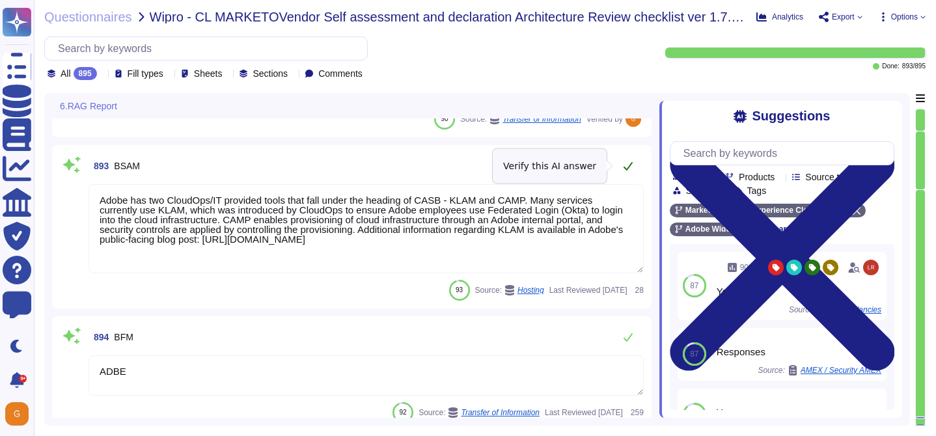
click at [625, 169] on icon at bounding box center [628, 166] width 9 height 8
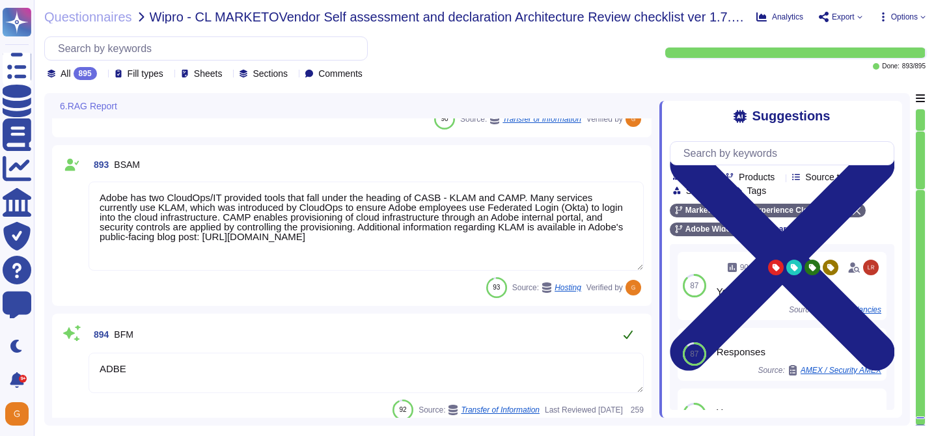
click at [620, 336] on button at bounding box center [627, 335] width 31 height 26
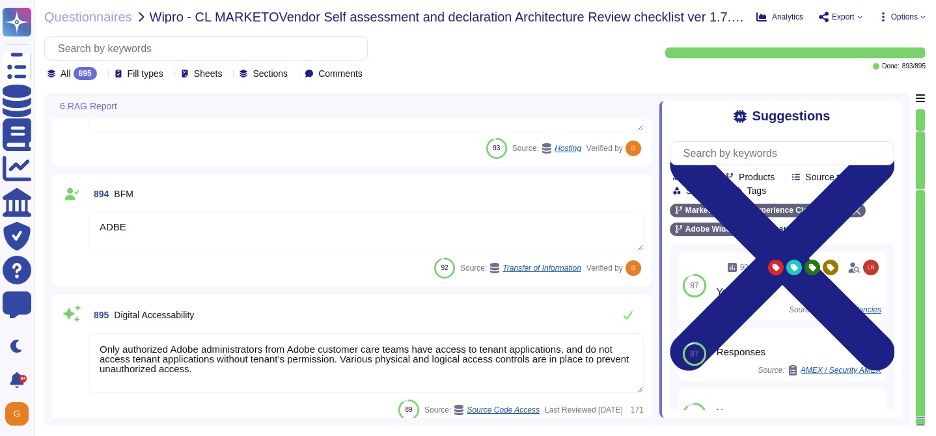
scroll to position [182600, 0]
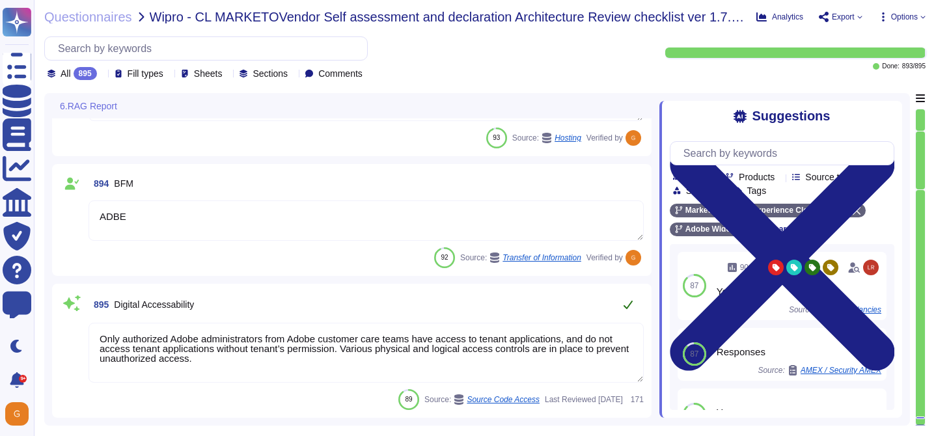
click at [633, 309] on button at bounding box center [627, 305] width 31 height 26
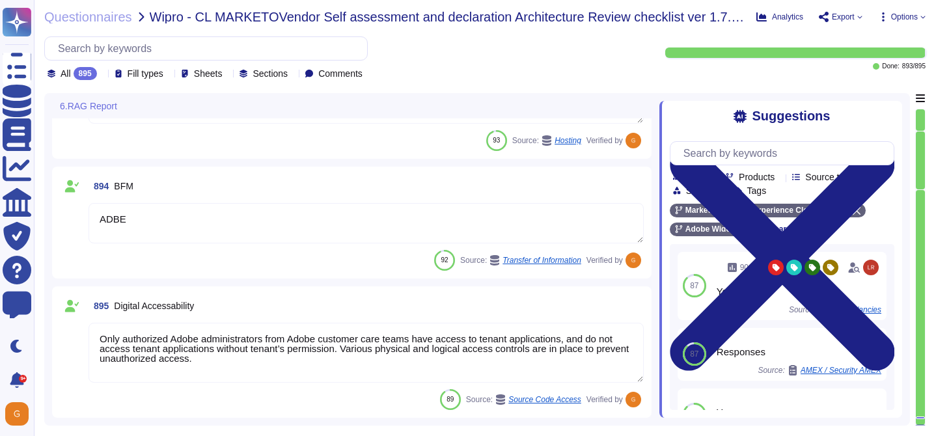
scroll to position [182598, 0]
click at [920, 417] on div at bounding box center [920, 418] width 9 height 3
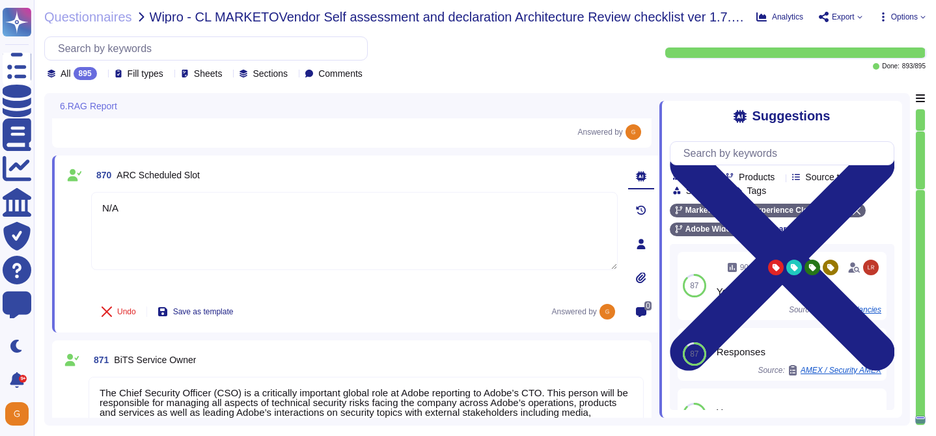
scroll to position [179304, 0]
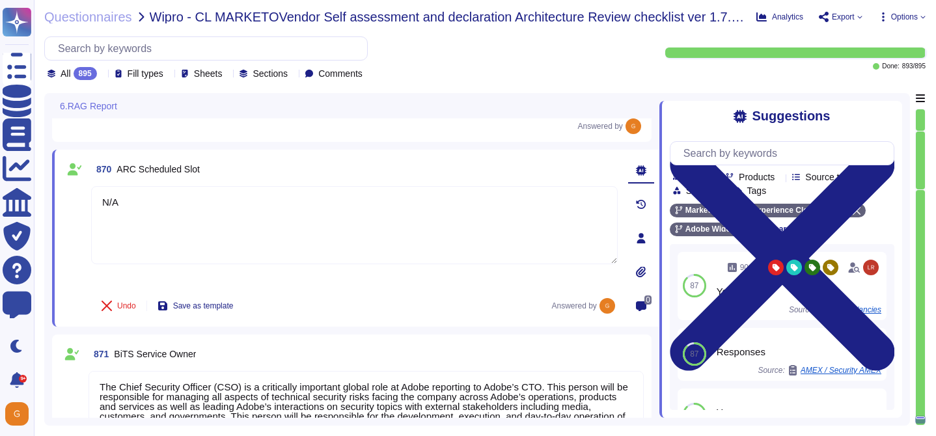
click at [525, 349] on div "871 BiTS Service Owner" at bounding box center [366, 353] width 555 height 23
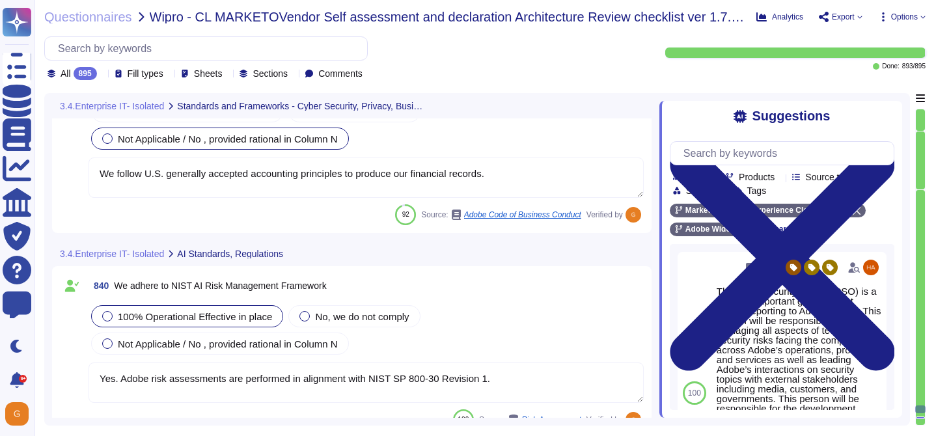
scroll to position [173967, 0]
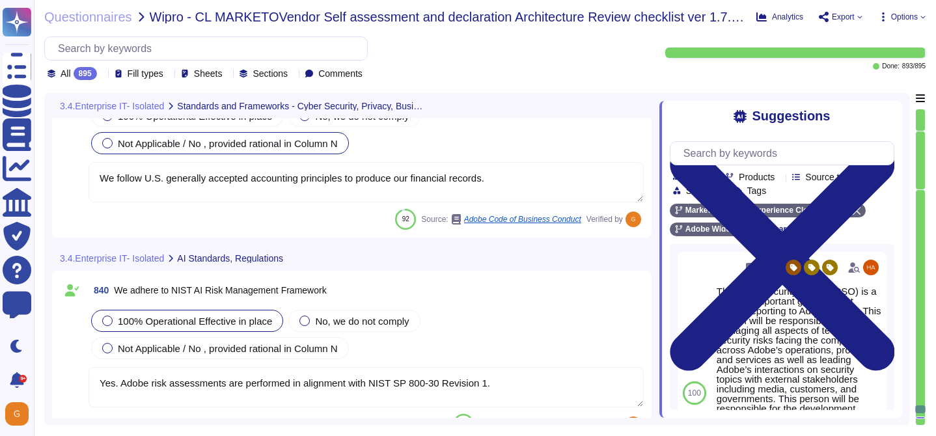
click at [918, 129] on div at bounding box center [920, 119] width 9 height 21
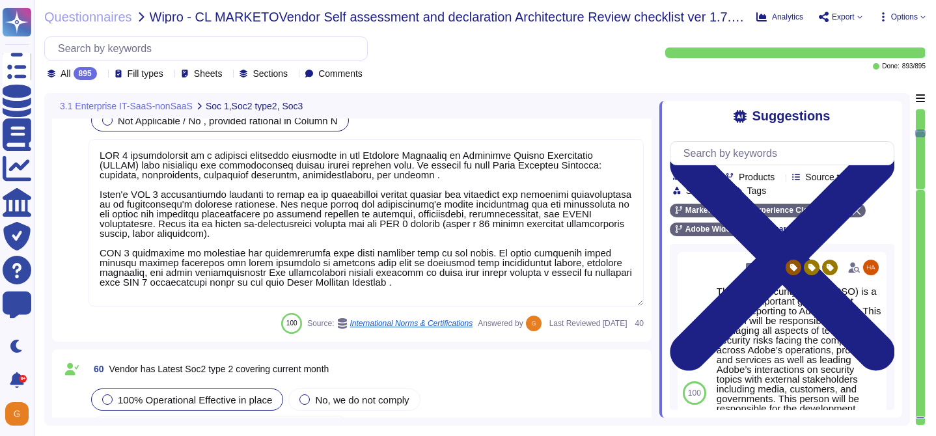
scroll to position [1, 0]
click at [886, 51] on div at bounding box center [795, 53] width 260 height 10
click at [920, 417] on div at bounding box center [920, 418] width 9 height 3
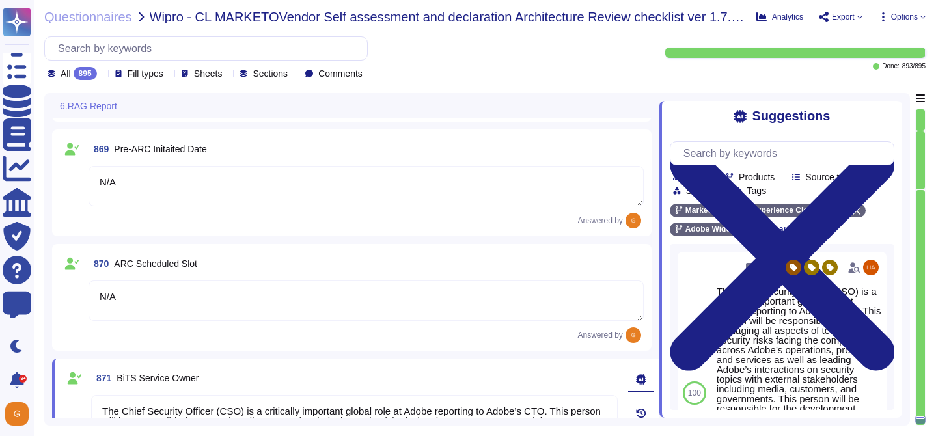
scroll to position [174026, 0]
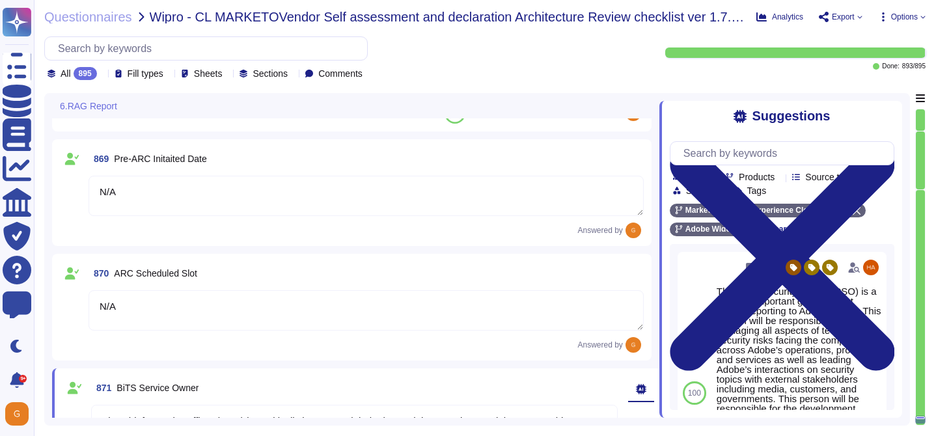
click at [113, 77] on div "All 895 Fill types Sheets Sections Comments" at bounding box center [208, 73] width 320 height 13
click at [110, 178] on icon at bounding box center [248, 261] width 292 height 167
click at [85, 148] on div "To do 2" at bounding box center [113, 139] width 116 height 29
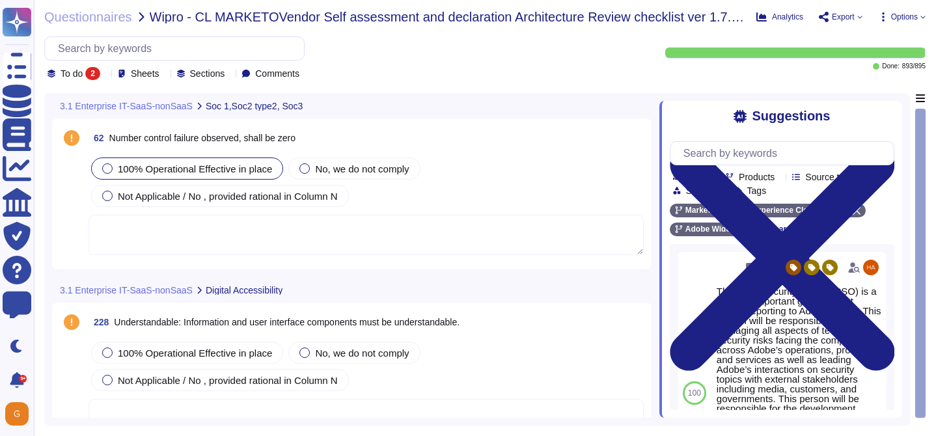
click at [155, 166] on span "100% Operational Effective in place" at bounding box center [195, 168] width 154 height 11
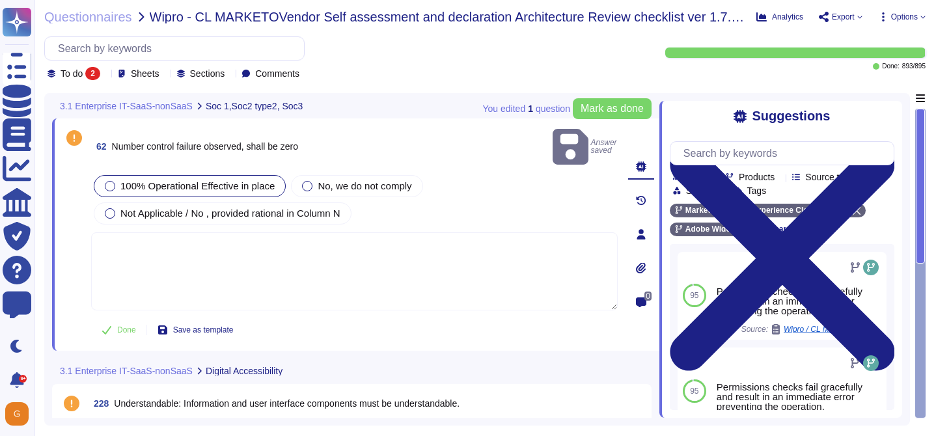
click at [148, 244] on textarea at bounding box center [354, 271] width 527 height 78
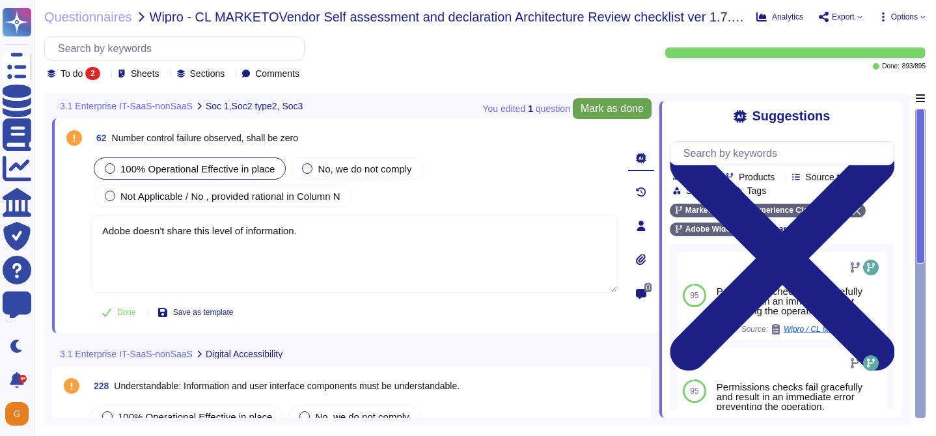
click at [600, 107] on span "Mark as done" at bounding box center [612, 108] width 63 height 10
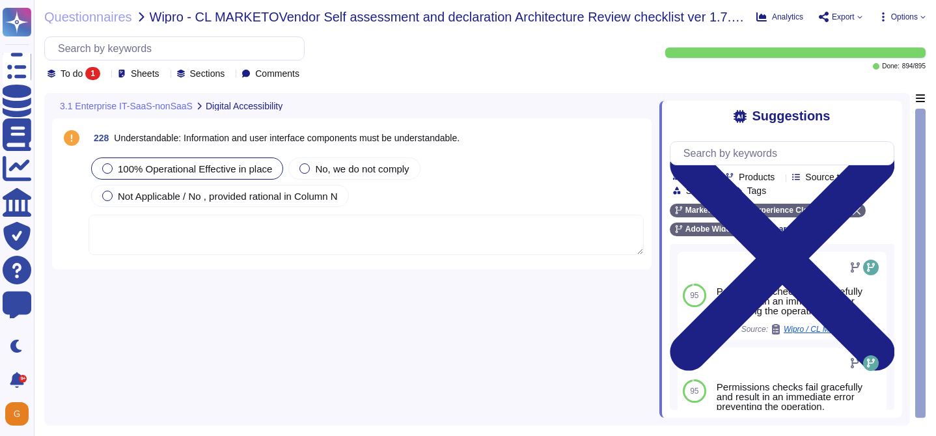
click at [168, 174] on div "100% Operational Effective in place" at bounding box center [187, 169] width 192 height 22
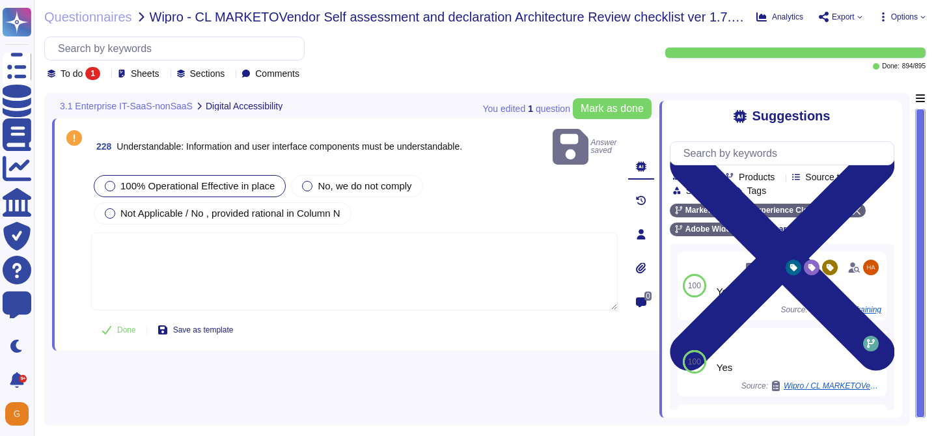
click at [165, 255] on textarea at bounding box center [354, 271] width 527 height 78
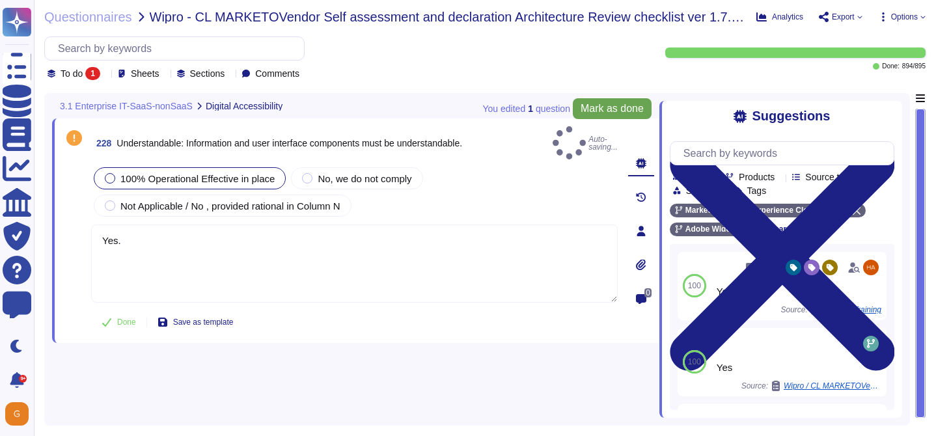
click at [601, 114] on span "Mark as done" at bounding box center [612, 108] width 63 height 10
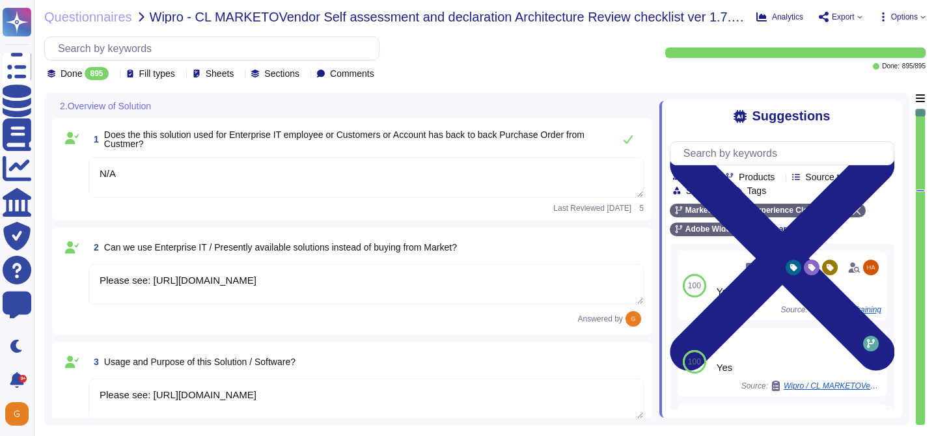
click at [914, 16] on span "Options" at bounding box center [904, 17] width 27 height 8
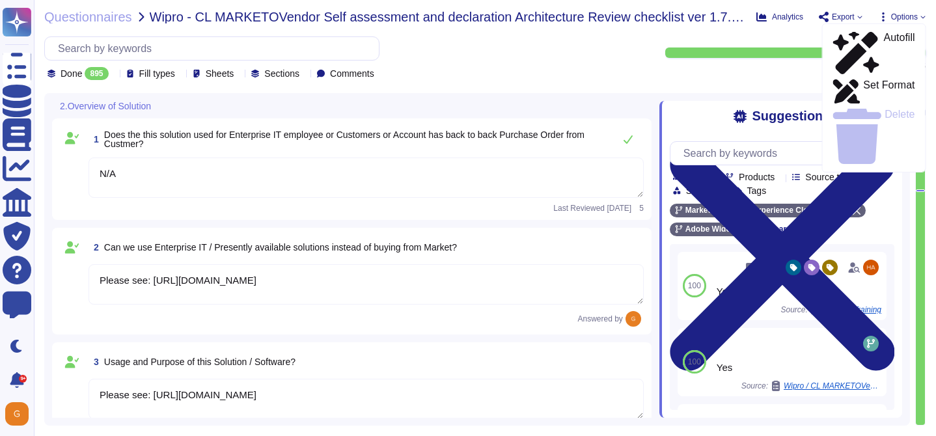
click at [860, 14] on div "Analytics Export Options Autofill Set Format Delete" at bounding box center [840, 16] width 169 height 13
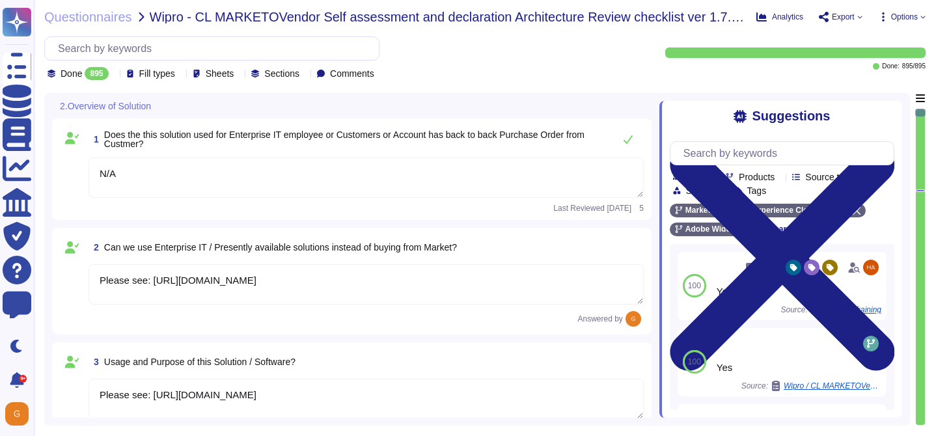
click at [857, 14] on icon at bounding box center [859, 16] width 5 height 5
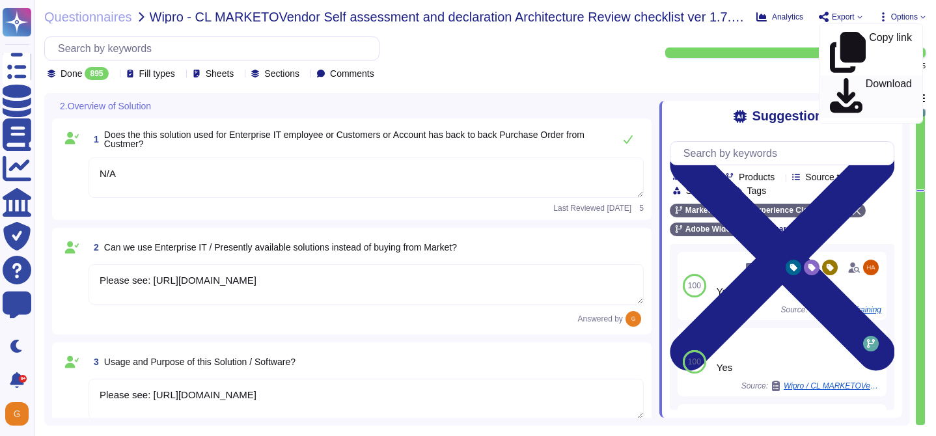
click at [866, 79] on p "Download" at bounding box center [889, 97] width 46 height 36
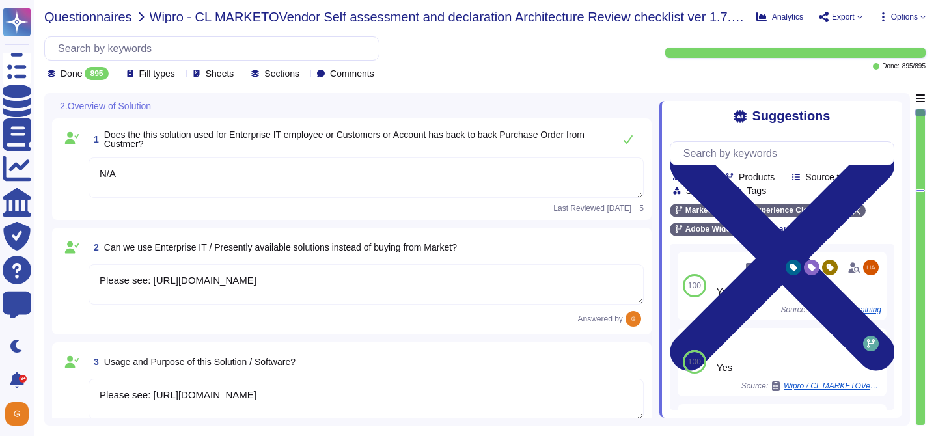
click at [100, 16] on span "Questionnaires" at bounding box center [88, 16] width 88 height 13
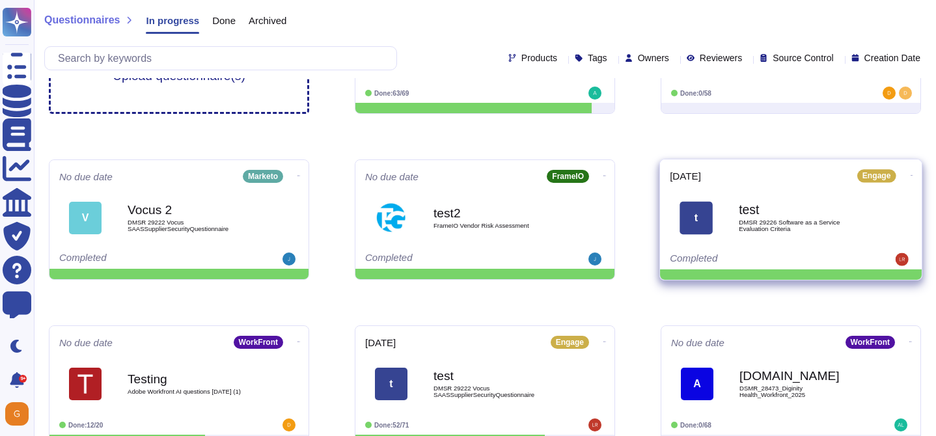
scroll to position [311, 0]
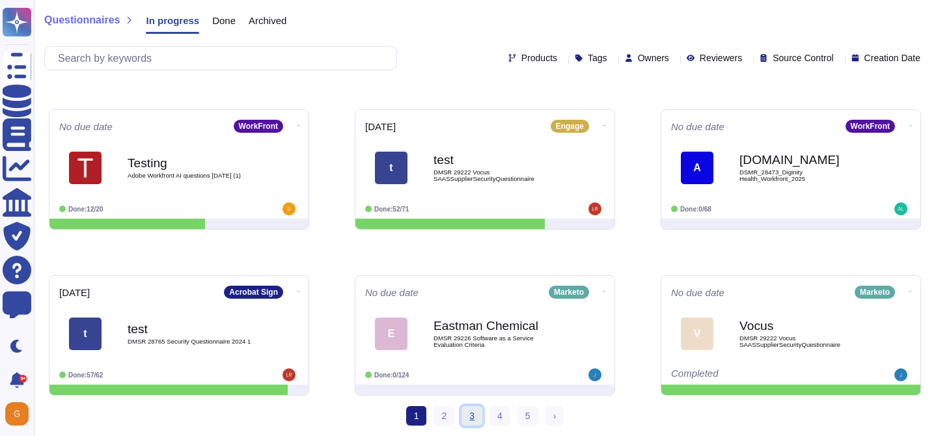
click at [466, 415] on link "3" at bounding box center [471, 416] width 21 height 20
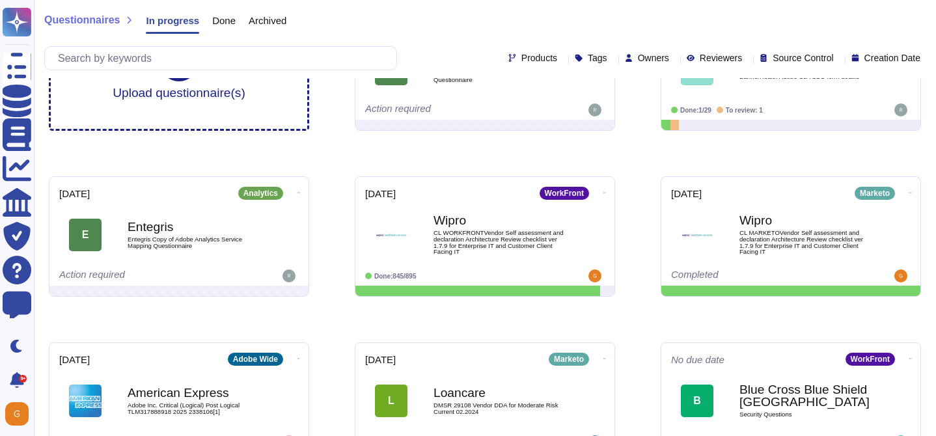
scroll to position [72, 0]
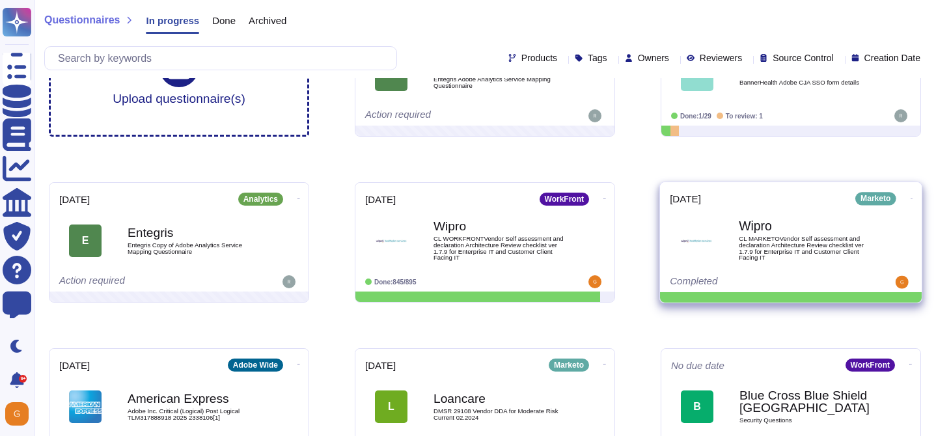
click at [911, 197] on icon at bounding box center [912, 198] width 3 height 3
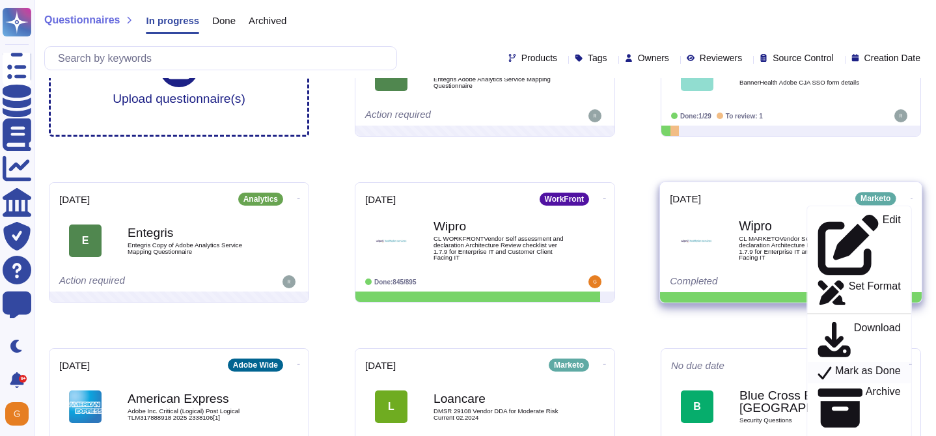
click at [857, 365] on p "Mark as Done" at bounding box center [868, 373] width 66 height 16
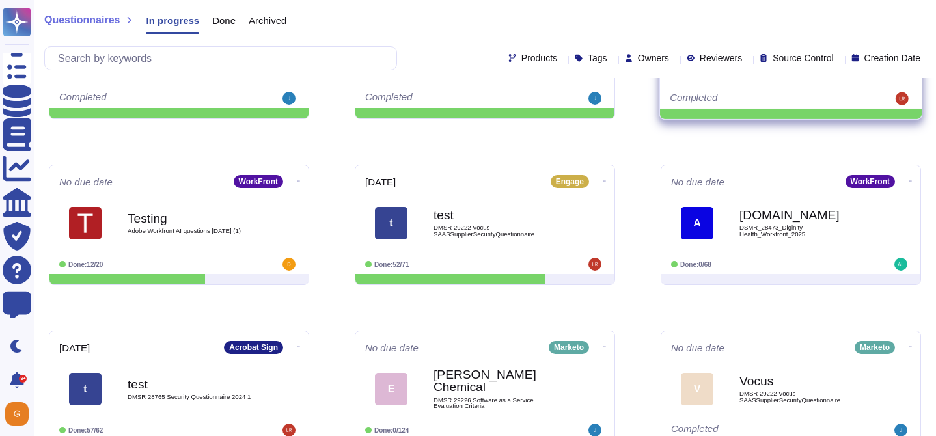
scroll to position [311, 0]
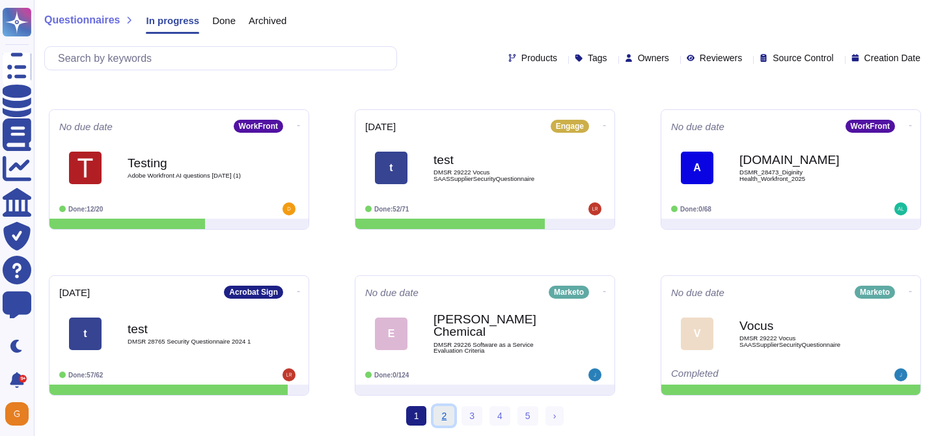
click at [448, 415] on link "2" at bounding box center [443, 416] width 21 height 20
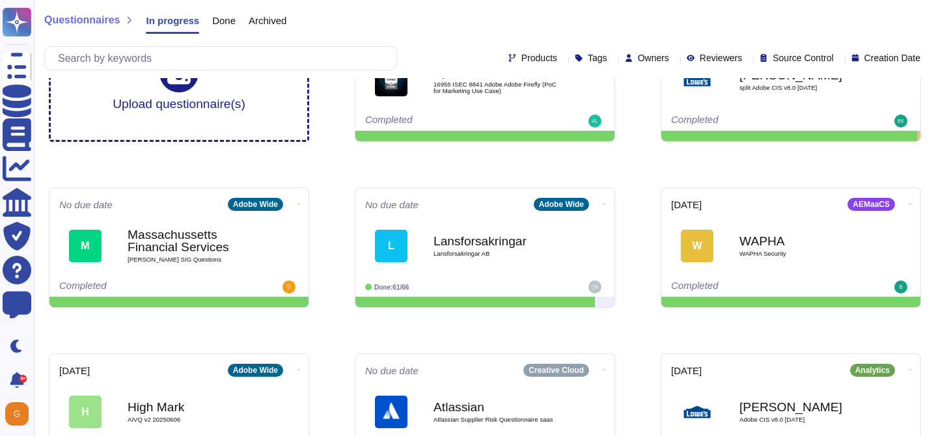
scroll to position [311, 0]
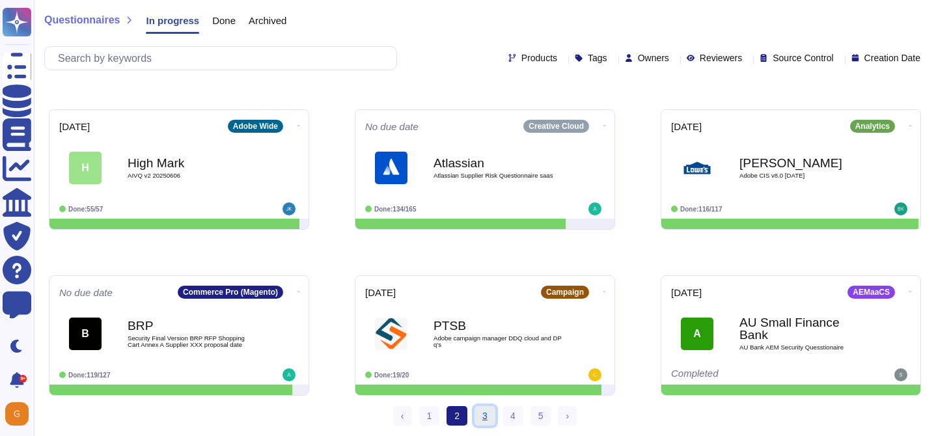
click at [480, 410] on link "3" at bounding box center [484, 416] width 21 height 20
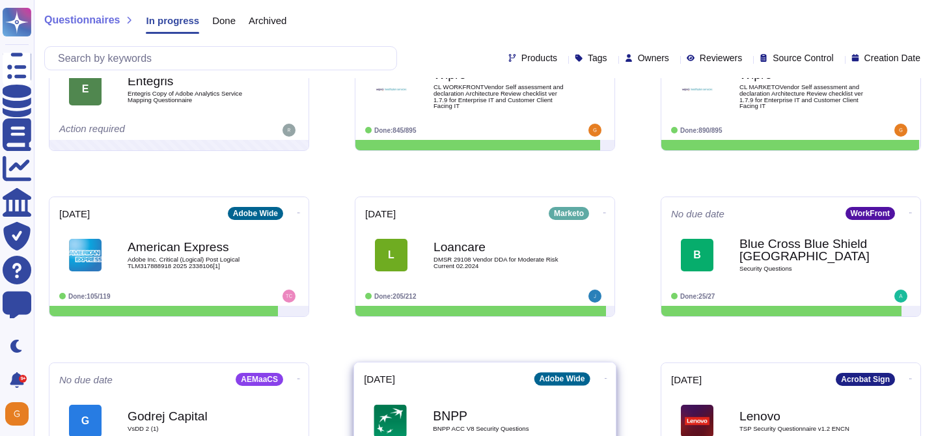
scroll to position [311, 0]
